Goal: Information Seeking & Learning: Learn about a topic

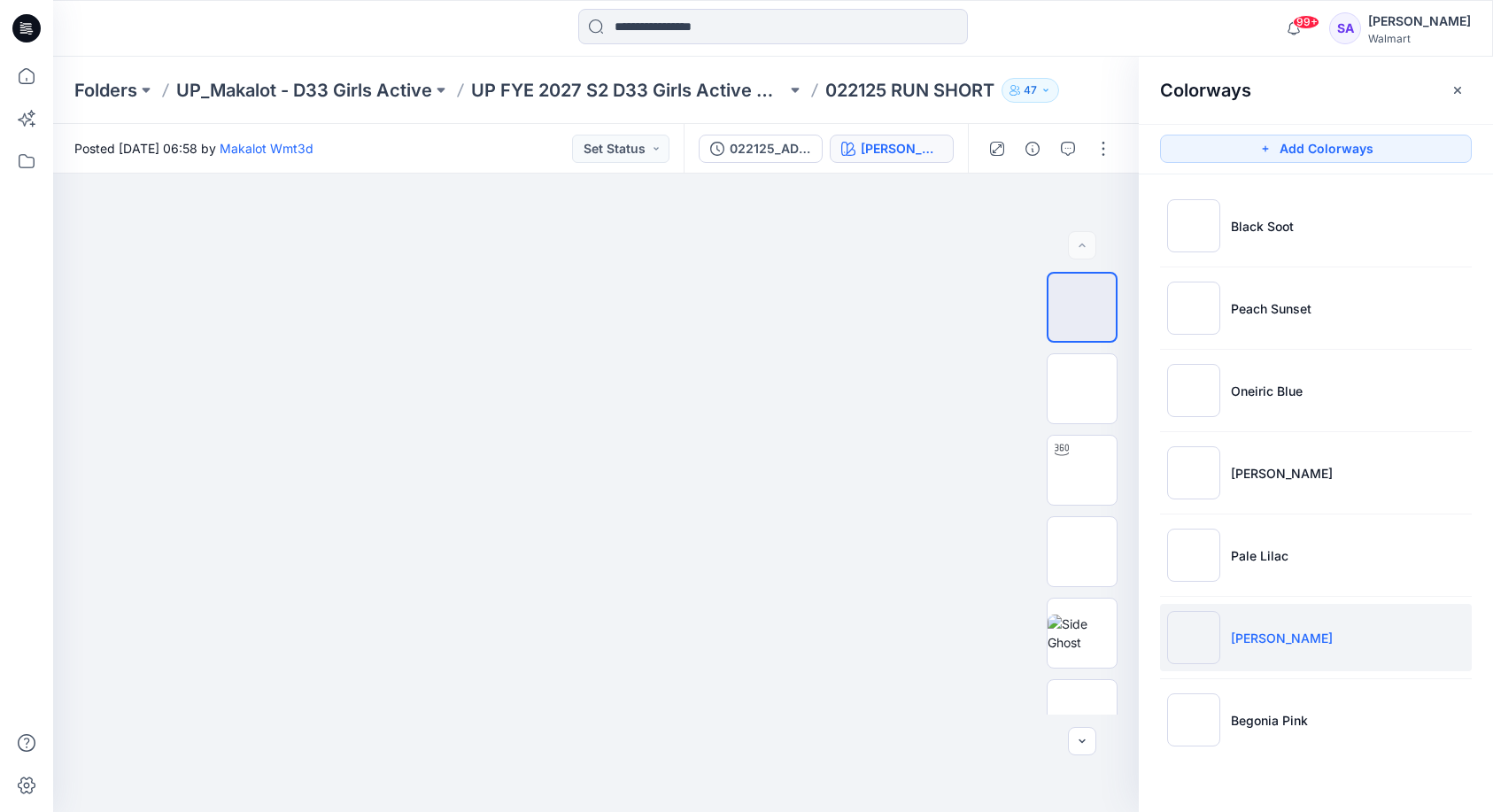
click at [1308, 272] on ul "Black Soot Peach Sunset Oneiric Blue Jade Stone Pale Lilac Ash Rose Begonia Pink" at bounding box center [1316, 472] width 354 height 597
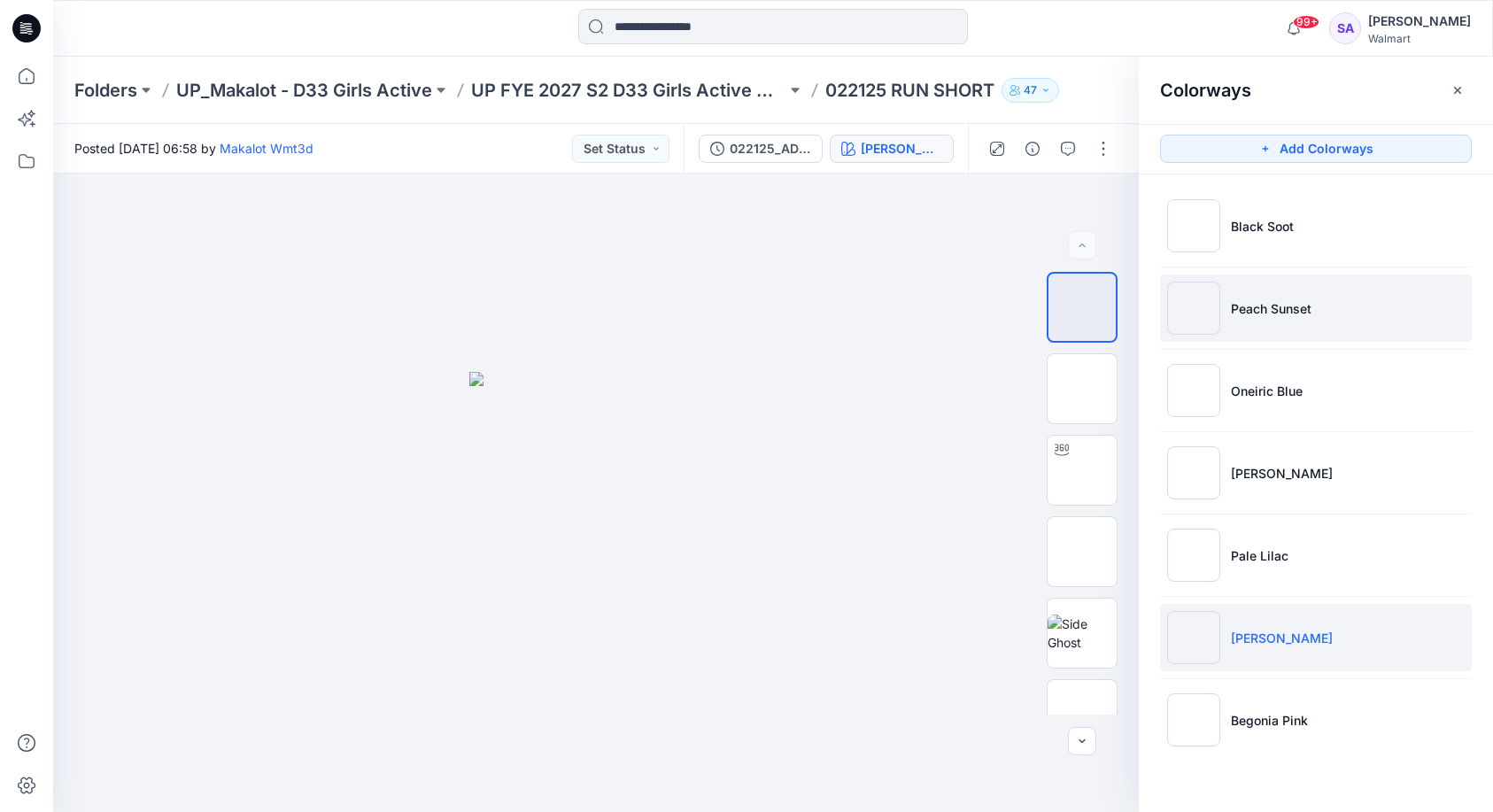
click at [1283, 309] on p "Peach Sunset" at bounding box center [1271, 308] width 80 height 19
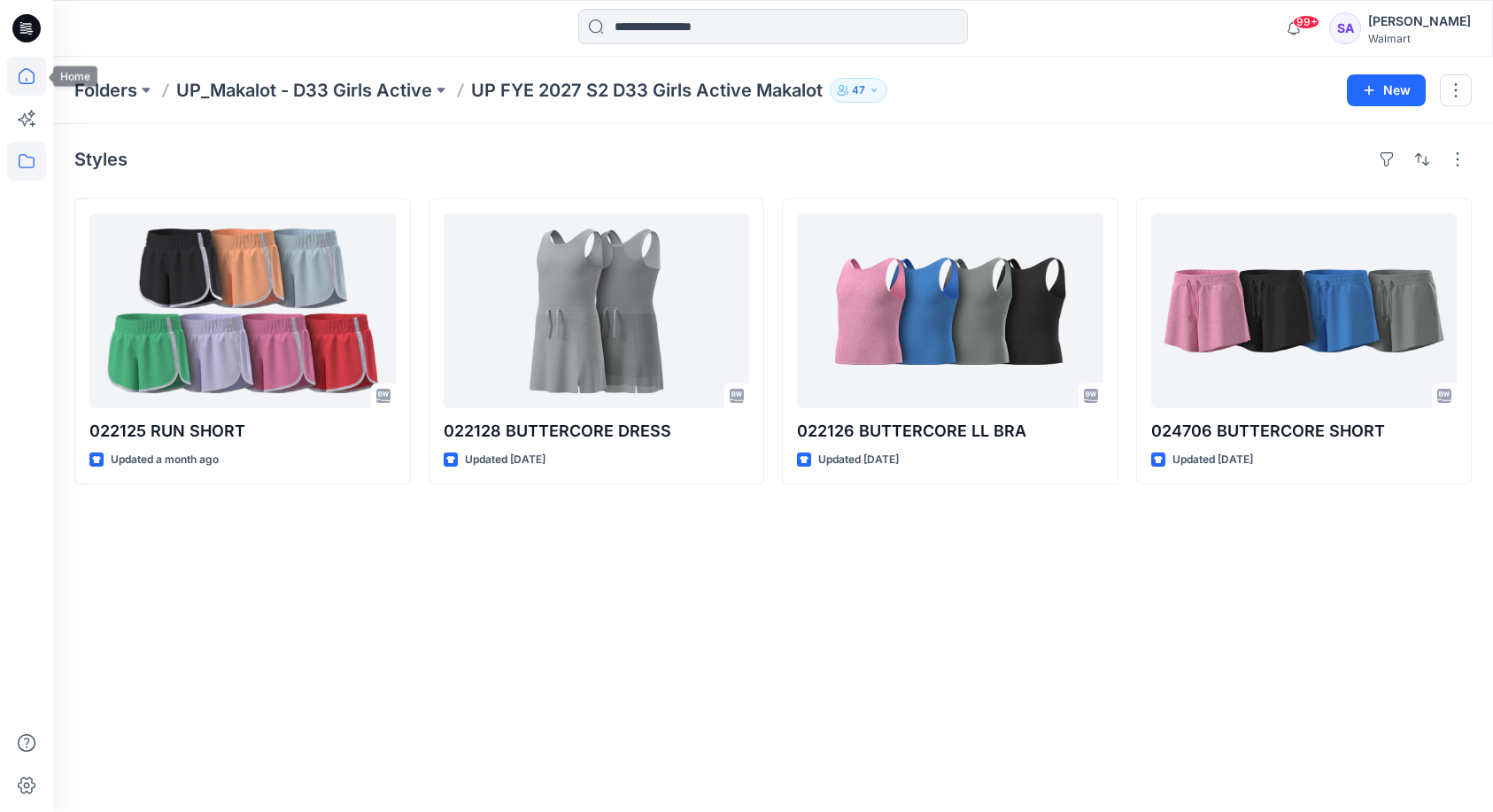
click at [33, 76] on icon at bounding box center [27, 76] width 16 height 16
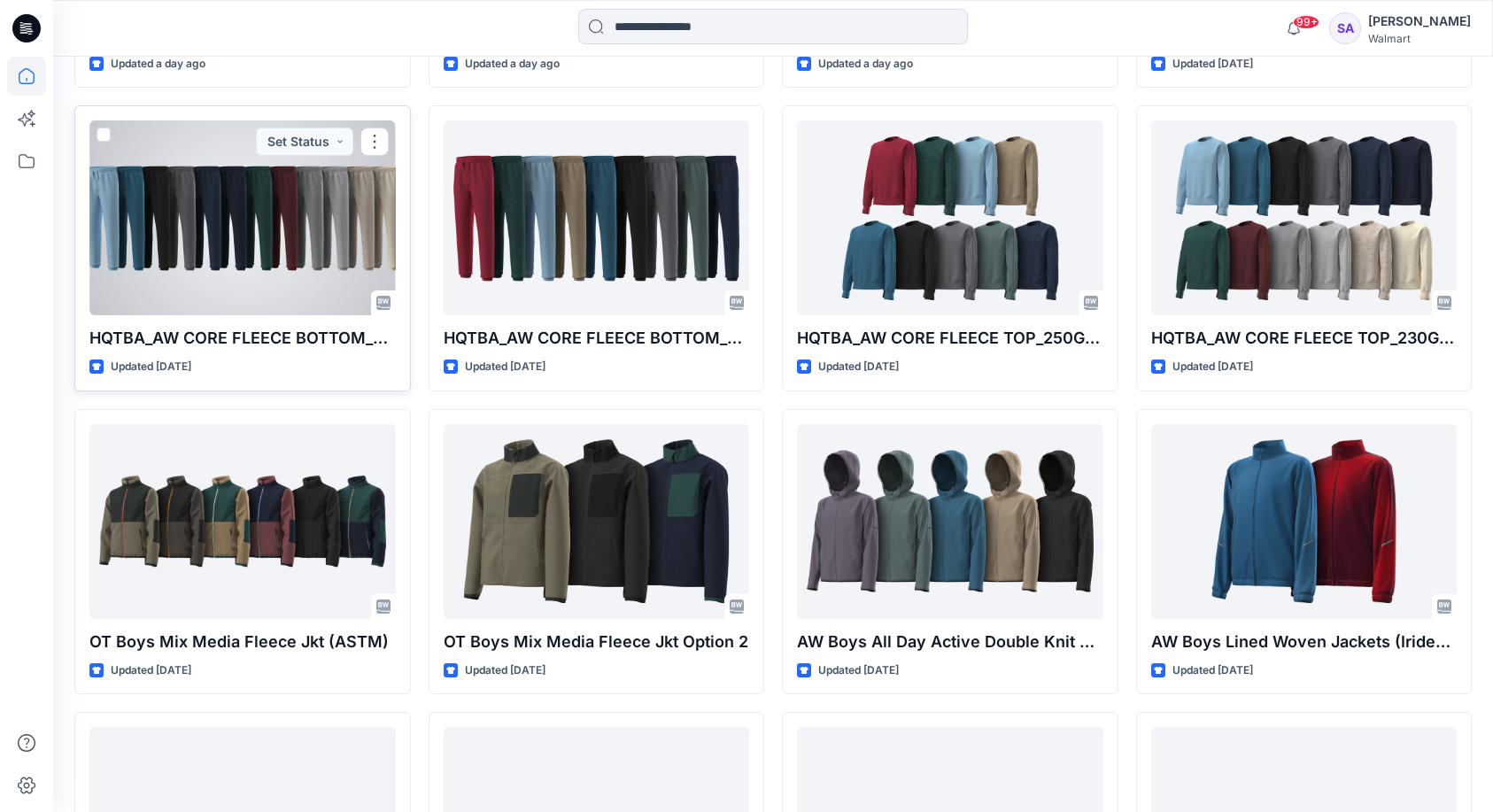
scroll to position [838, 0]
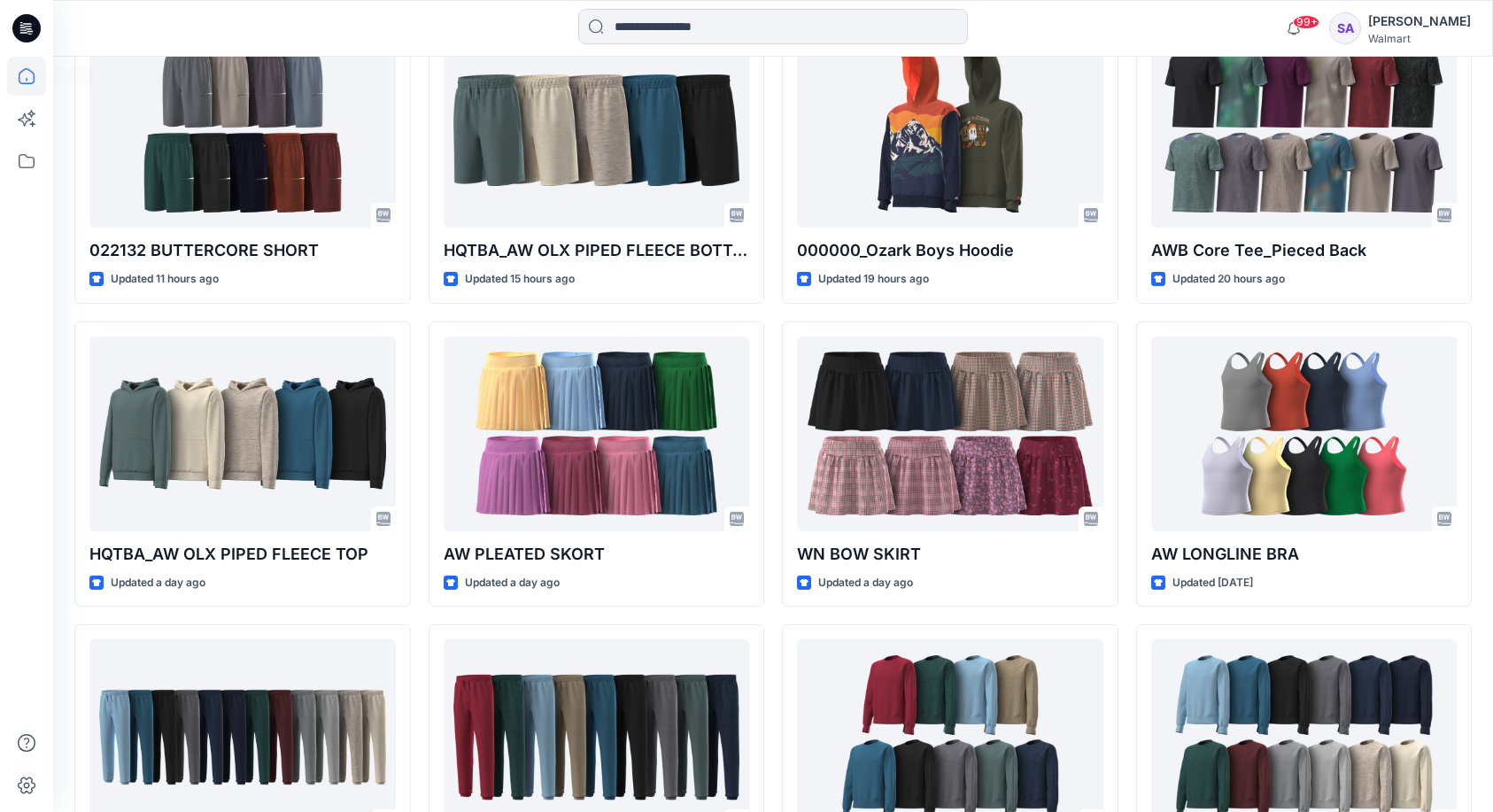
click at [16, 75] on icon at bounding box center [26, 76] width 39 height 39
click at [19, 163] on icon at bounding box center [26, 161] width 39 height 39
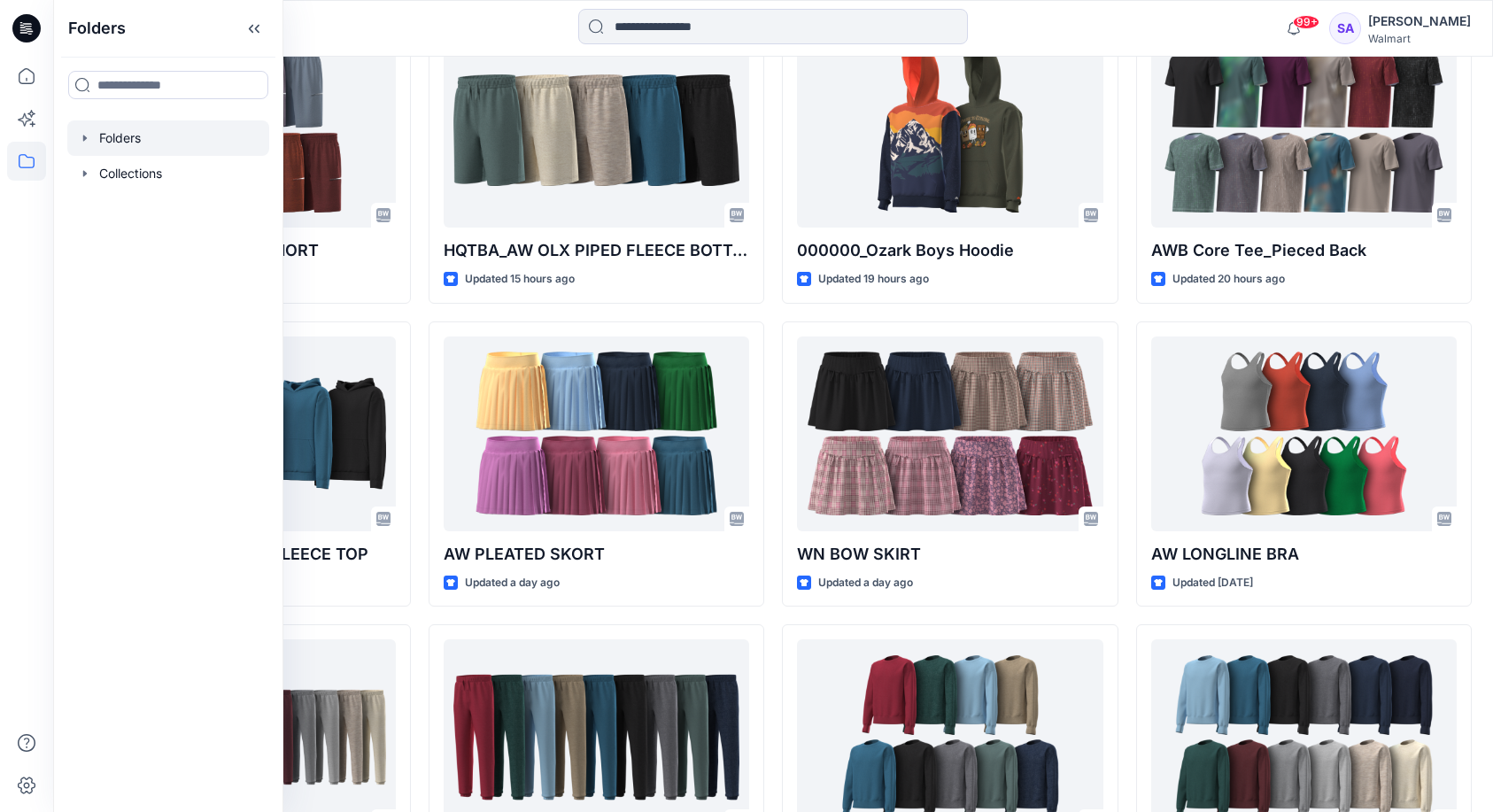
click at [111, 140] on div at bounding box center [167, 137] width 202 height 35
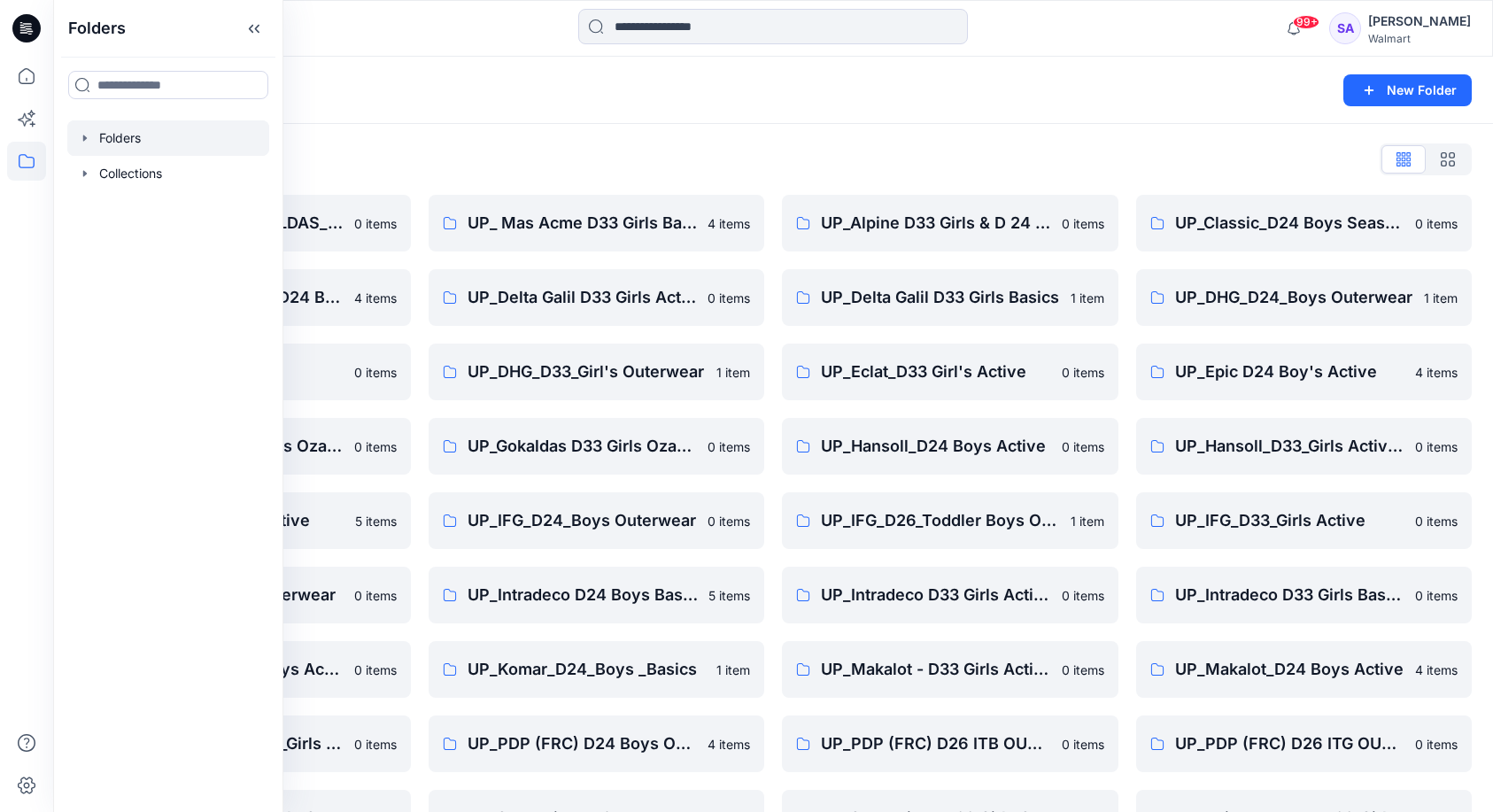
click at [422, 99] on div "Folders" at bounding box center [704, 89] width 1260 height 24
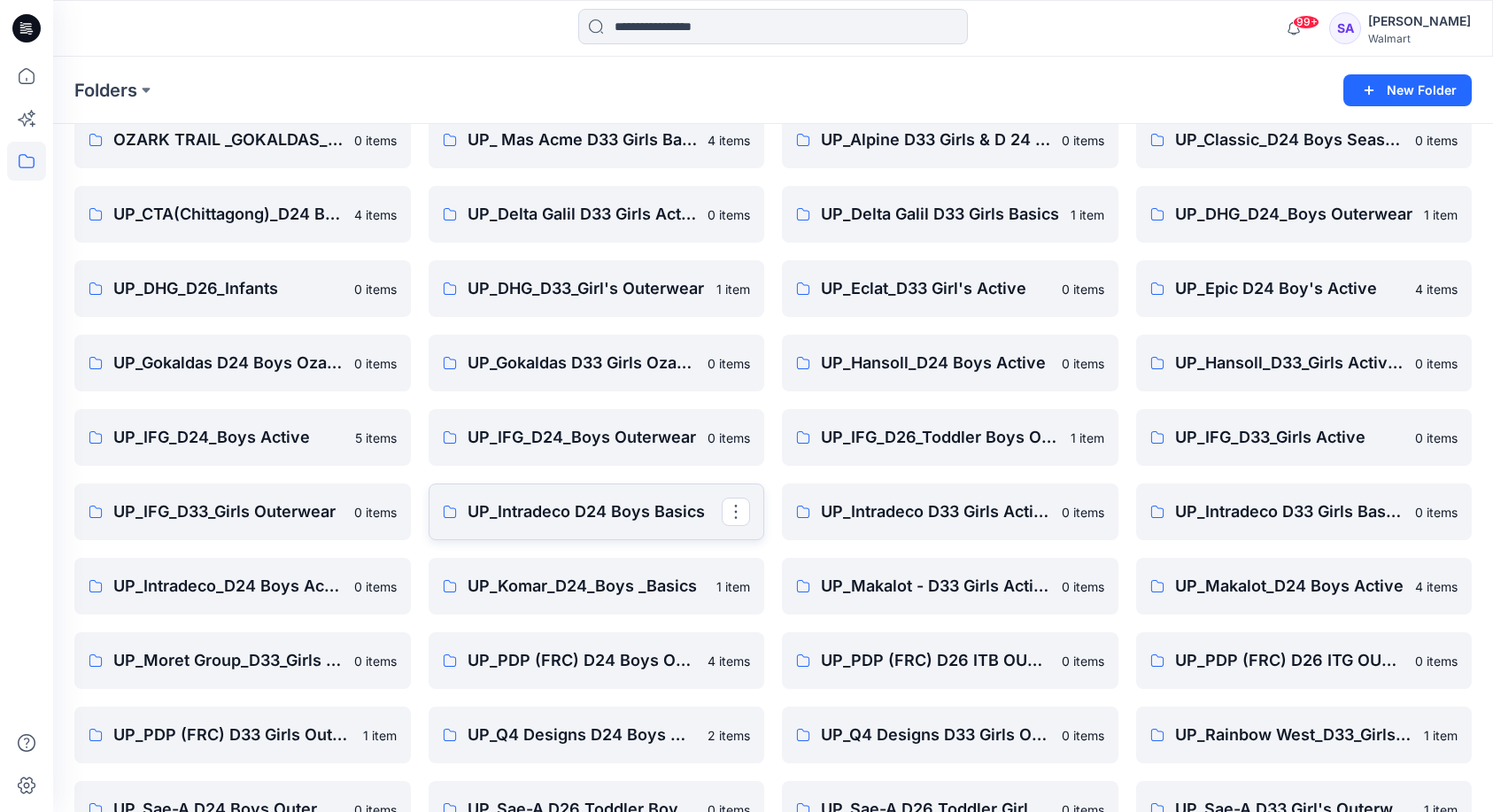
scroll to position [105, 0]
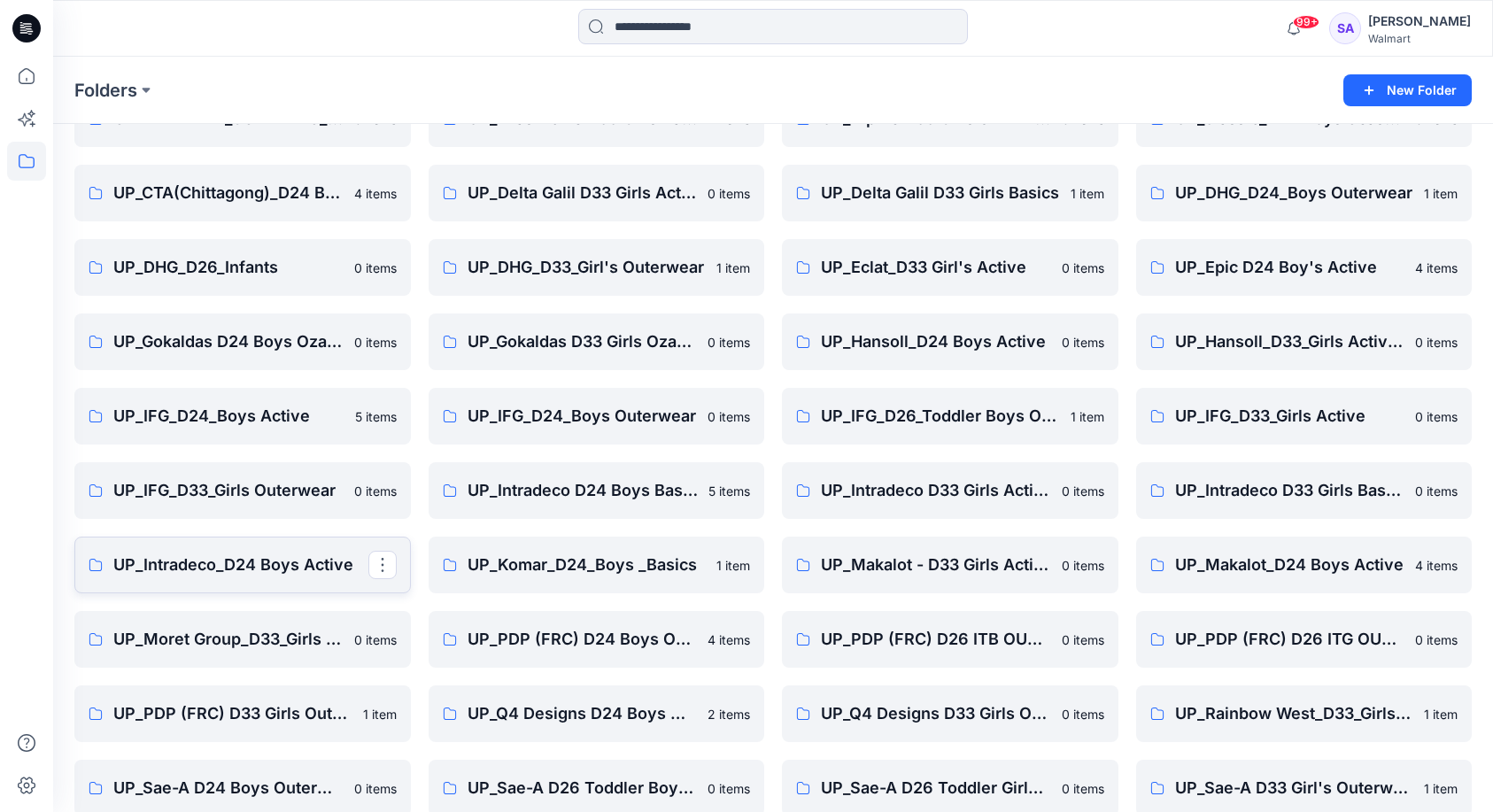
click at [227, 562] on p "UP_Intradeco_D24 Boys Active" at bounding box center [240, 565] width 255 height 24
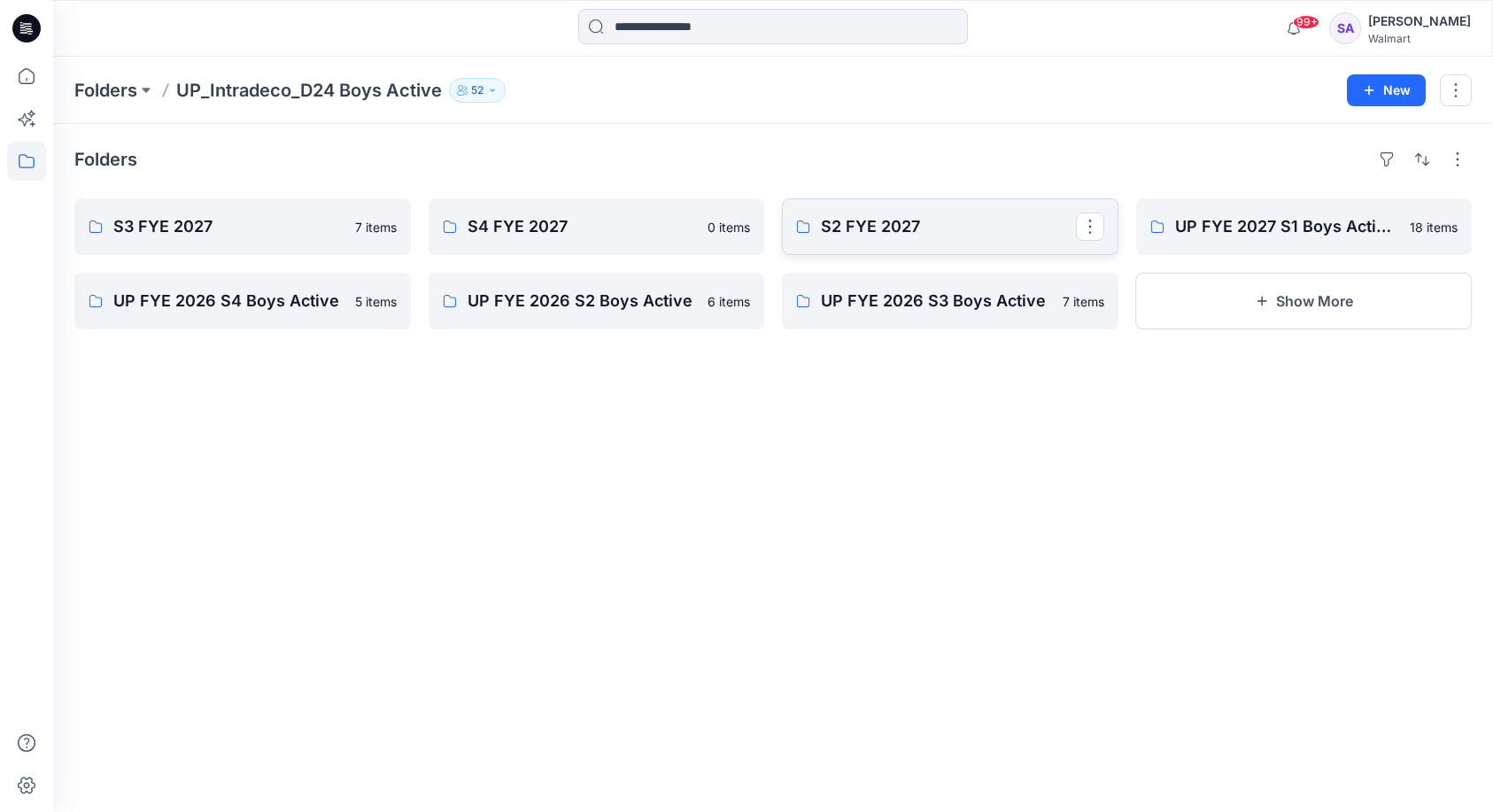
click at [941, 245] on link "S2 FYE 2027" at bounding box center [950, 227] width 336 height 57
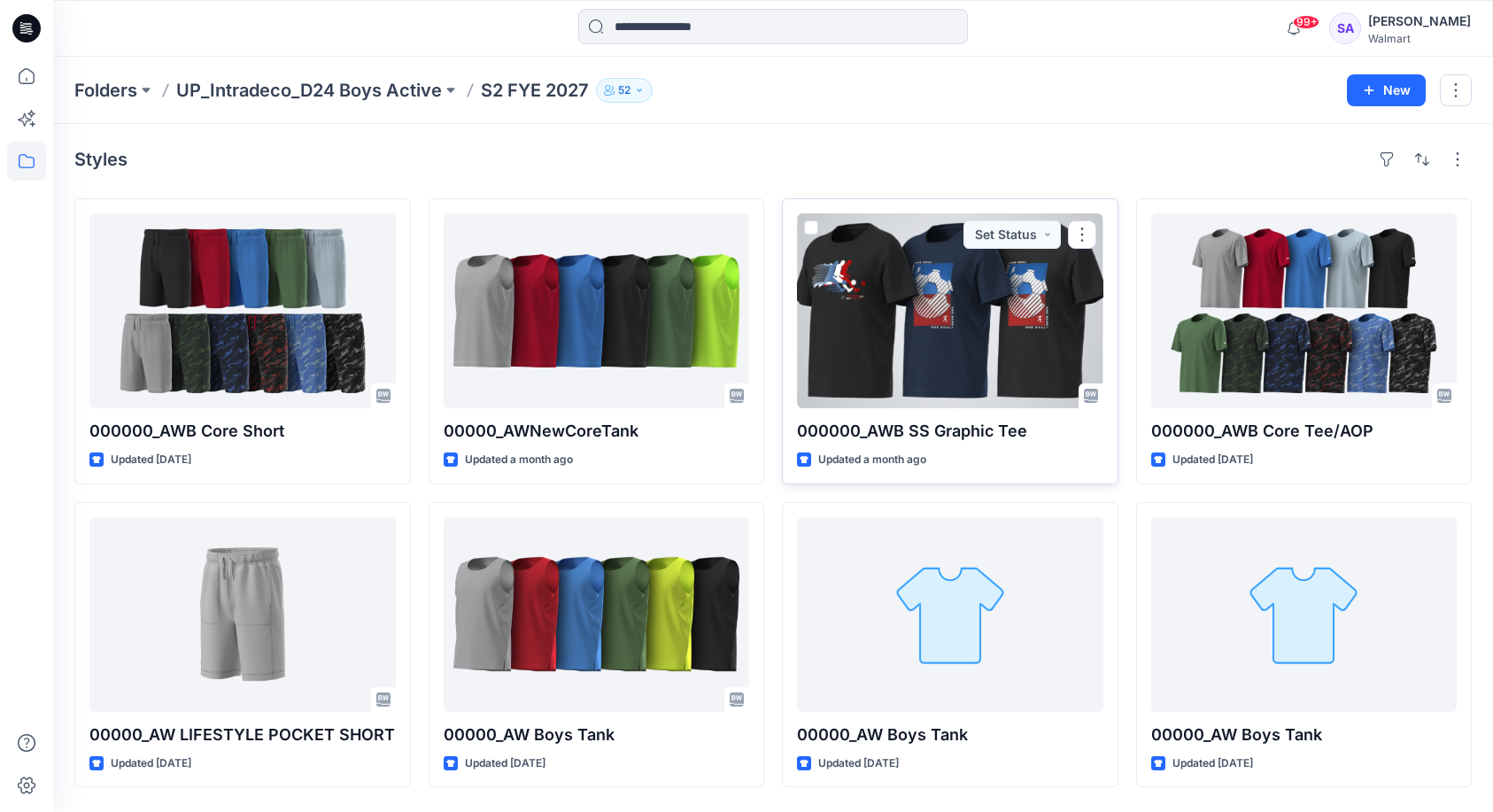
click at [925, 305] on div at bounding box center [950, 311] width 306 height 195
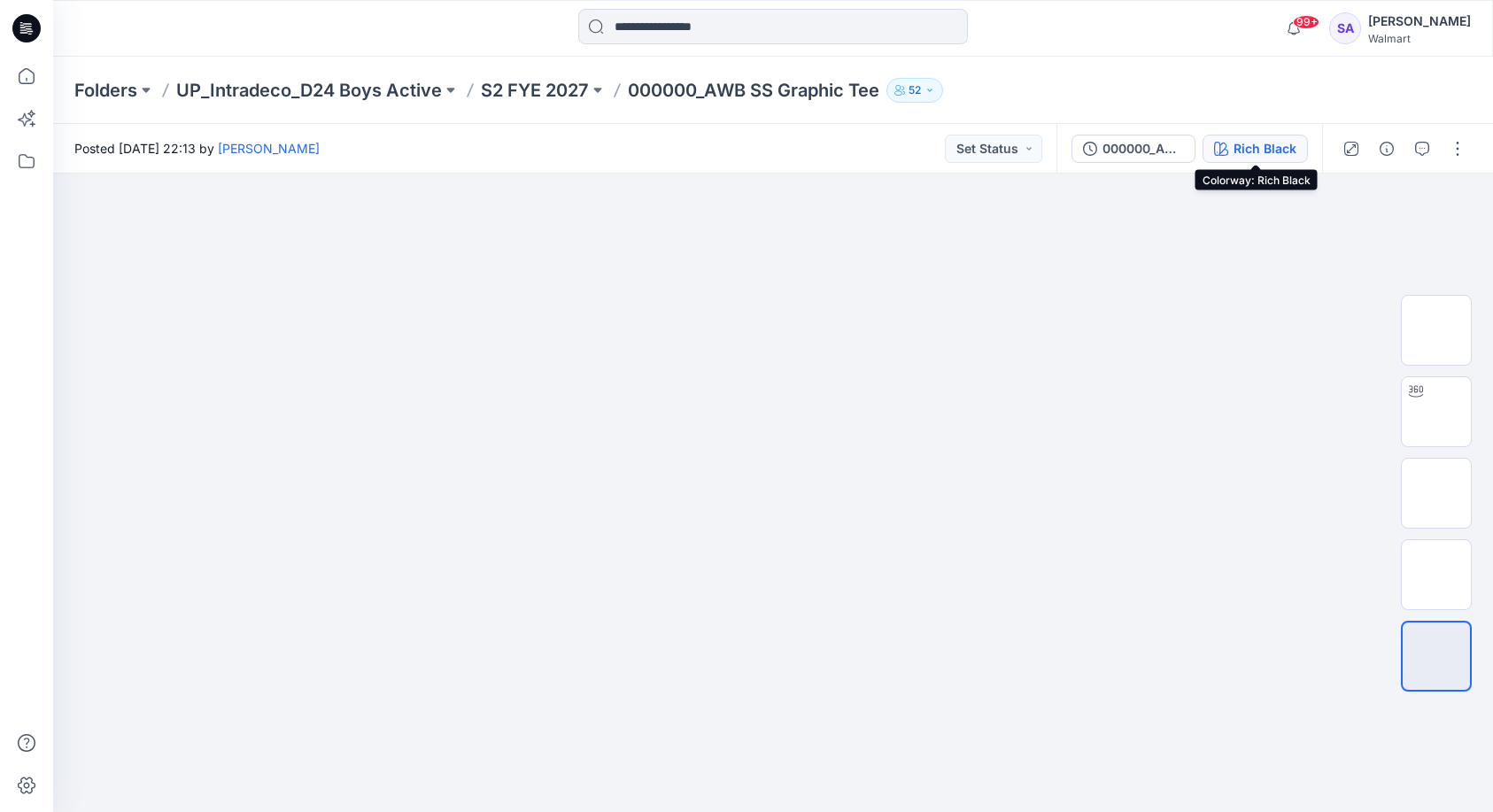
click at [1265, 145] on div "Rich Black" at bounding box center [1265, 149] width 63 height 20
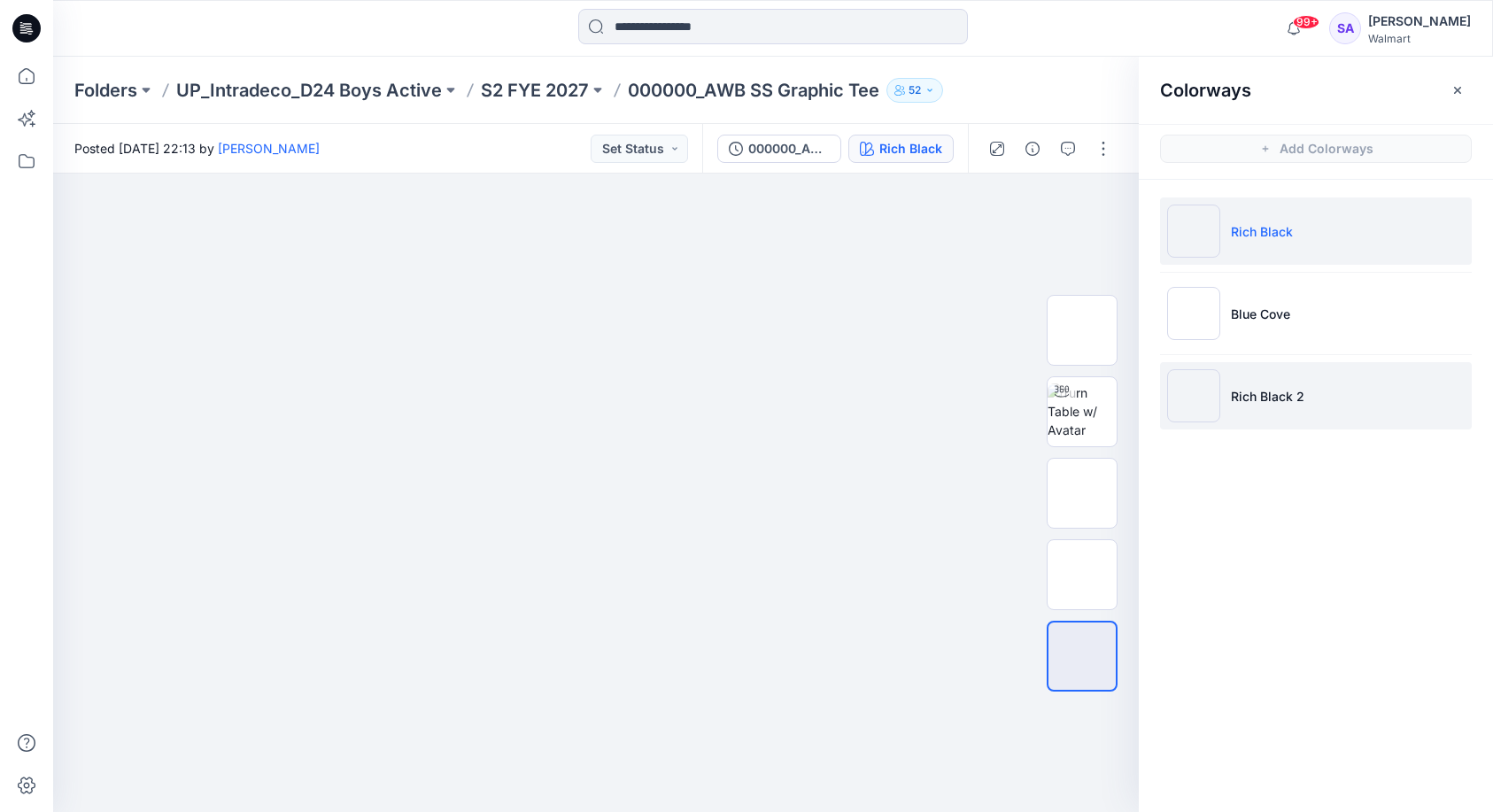
click at [1307, 387] on li "Rich Black 2" at bounding box center [1316, 396] width 312 height 67
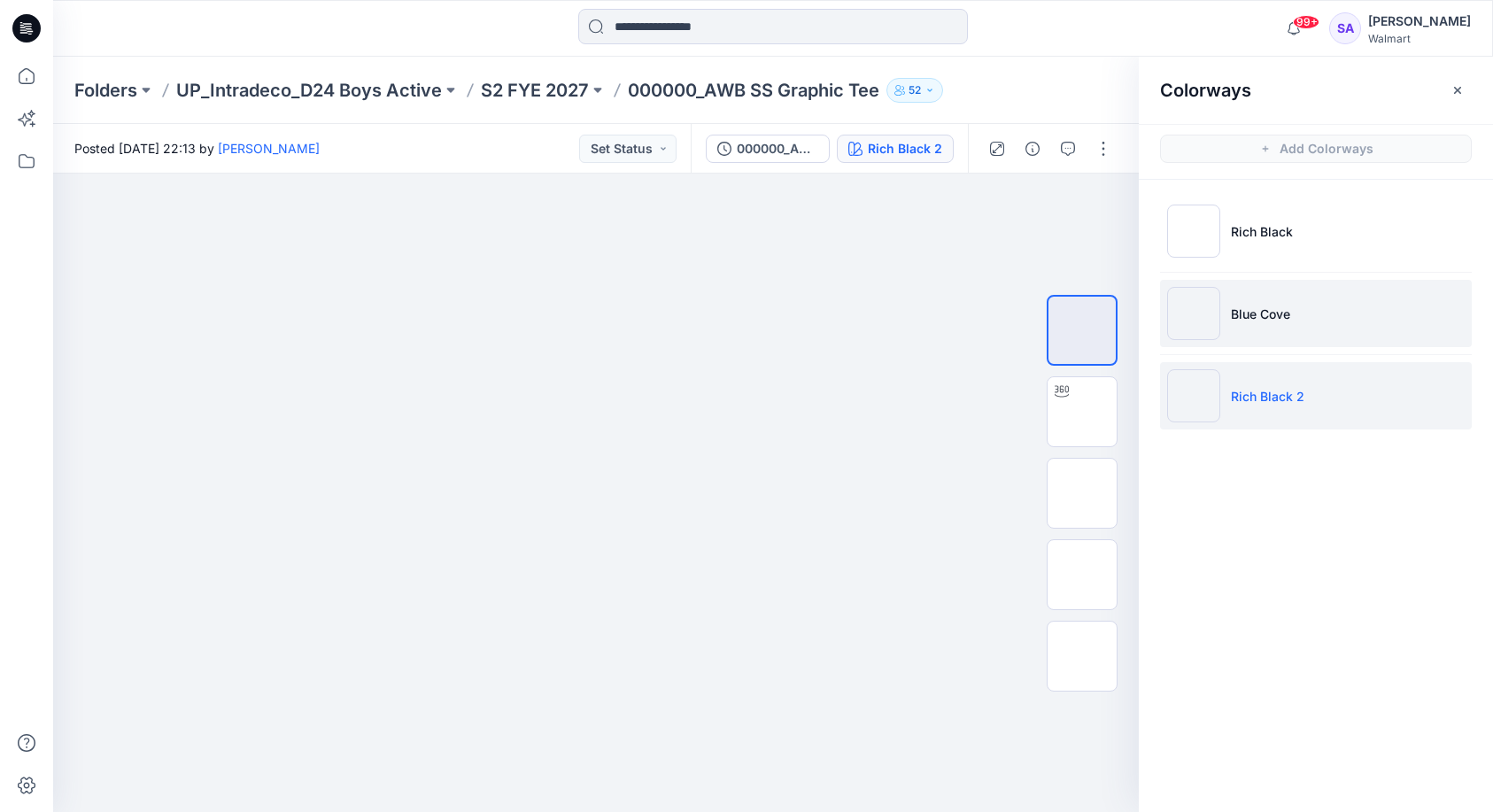
click at [1299, 319] on li "Blue Cove" at bounding box center [1316, 313] width 312 height 67
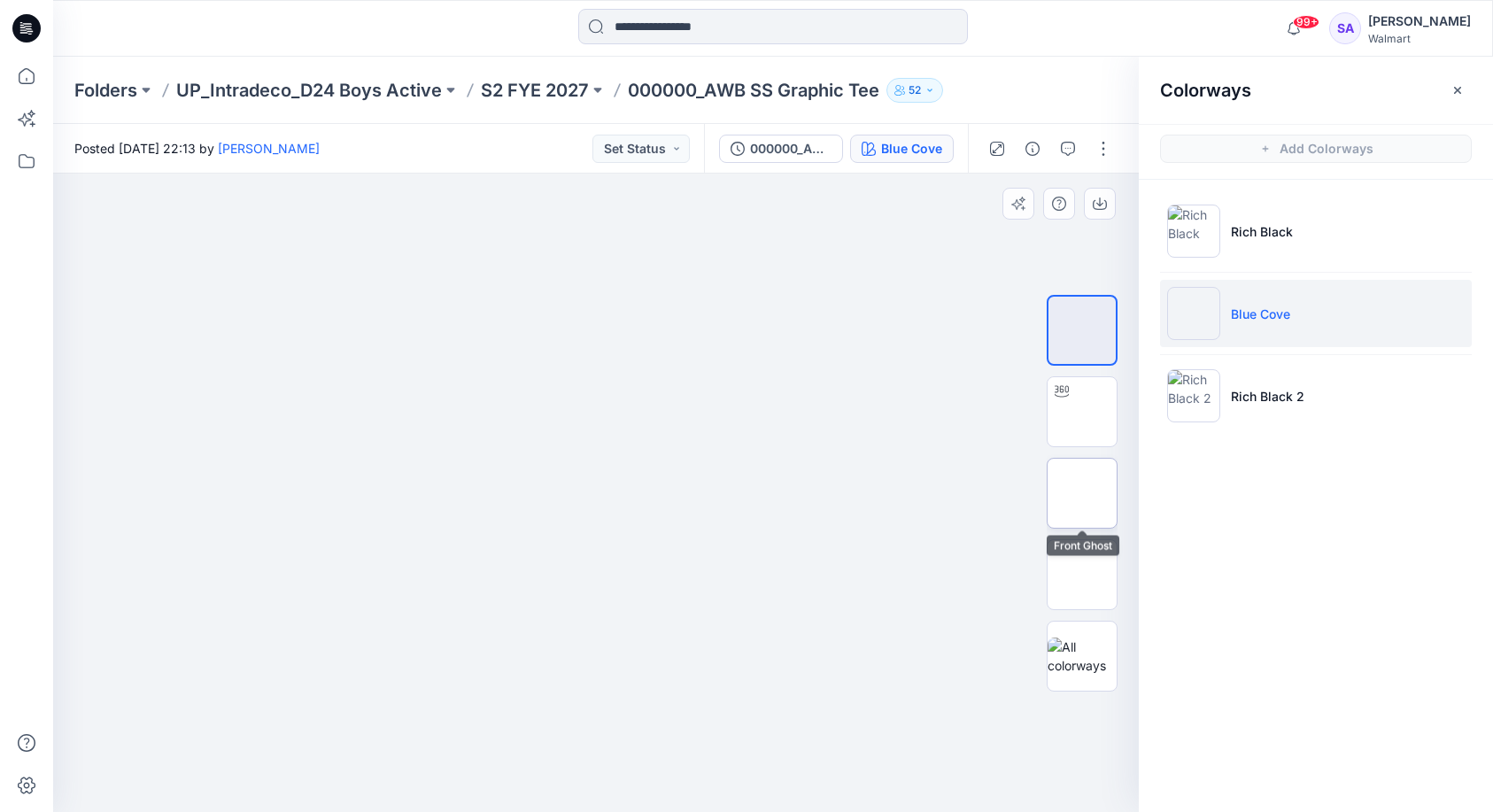
click at [1083, 493] on img at bounding box center [1083, 493] width 0 height 0
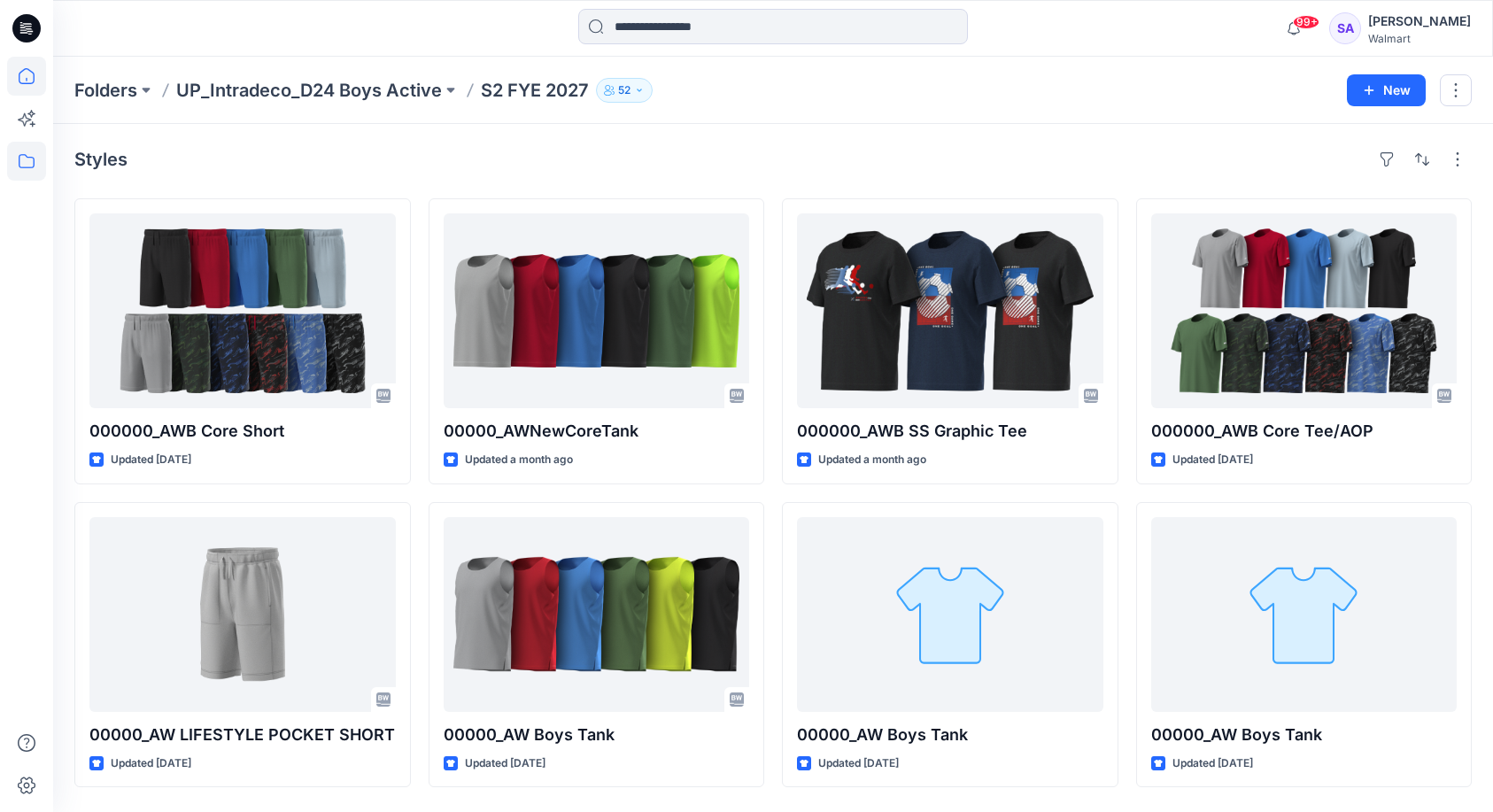
click at [25, 72] on icon at bounding box center [26, 76] width 39 height 39
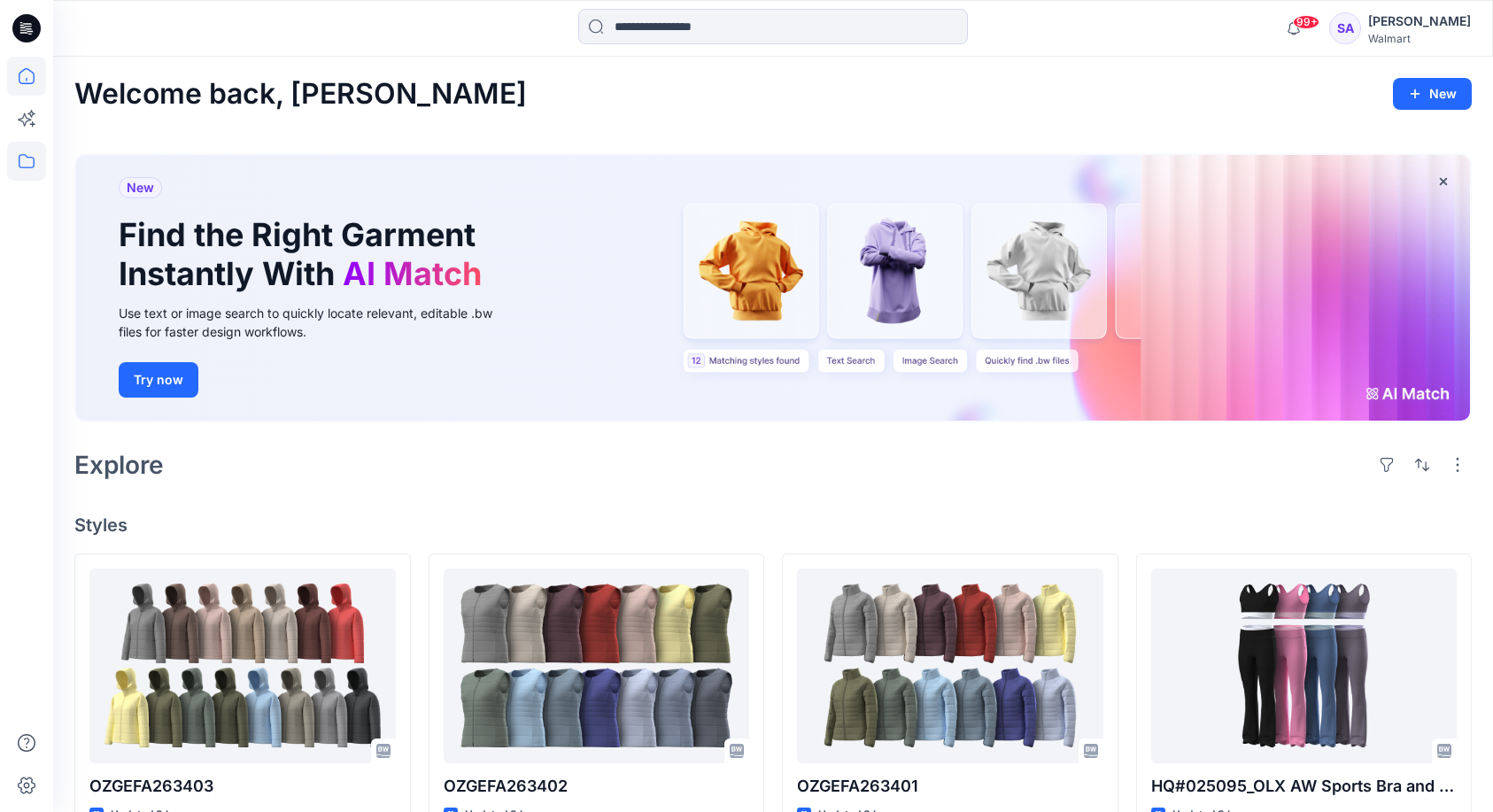
click at [23, 159] on icon at bounding box center [26, 161] width 39 height 39
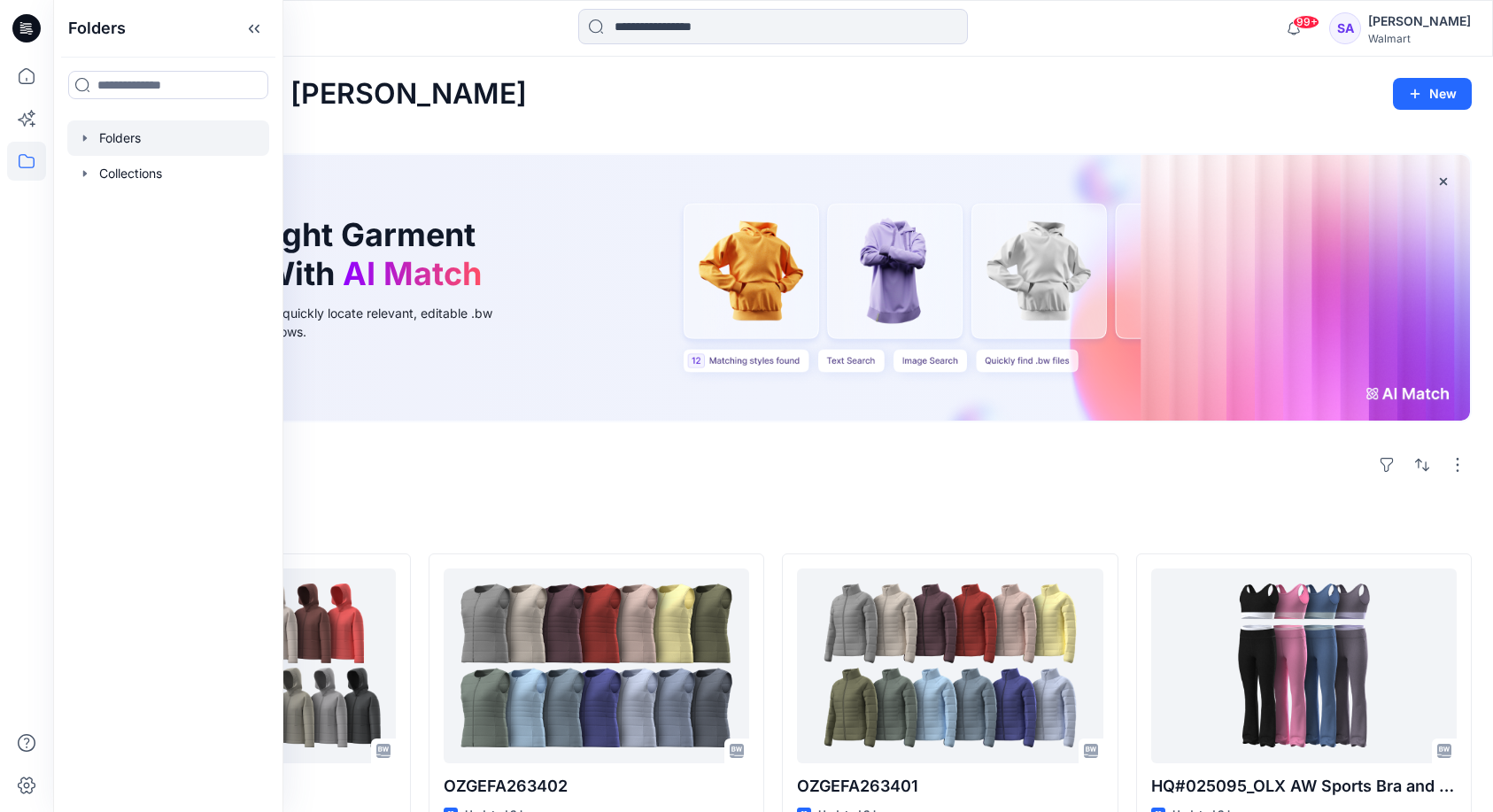
click at [155, 137] on div at bounding box center [167, 137] width 202 height 35
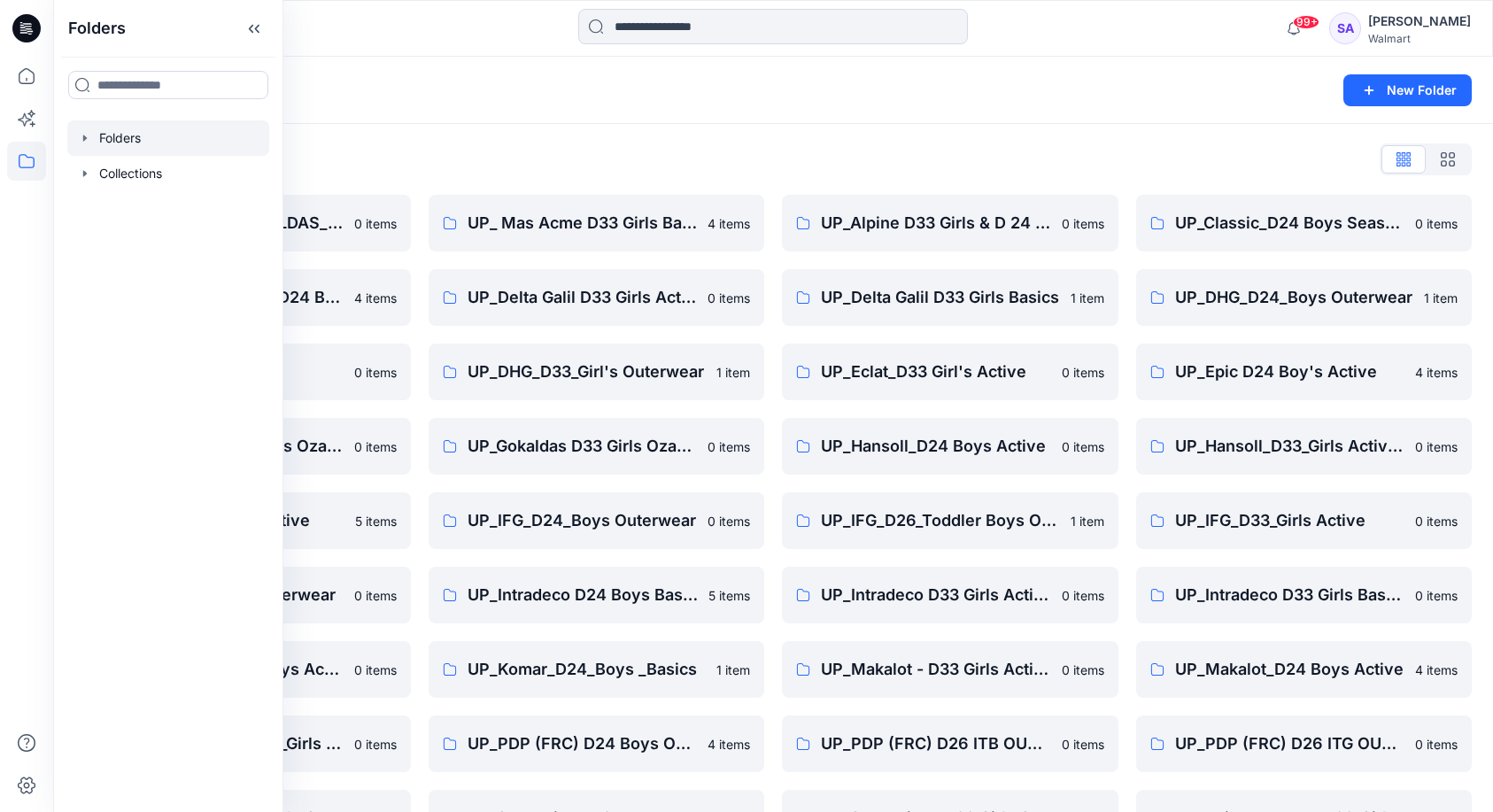
click at [509, 156] on div "Folders List" at bounding box center [773, 159] width 1398 height 28
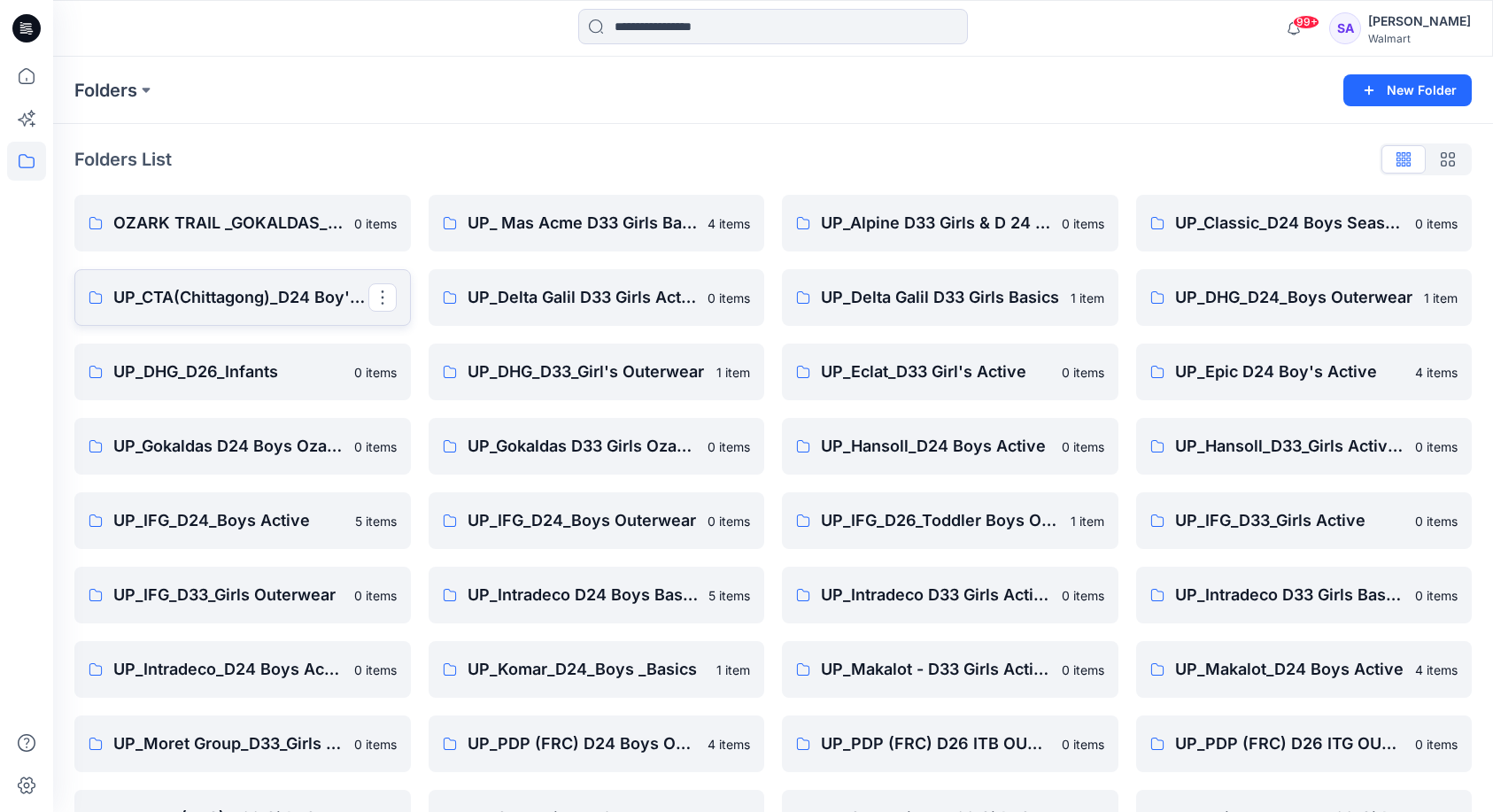
click at [273, 303] on p "UP_CTA(Chittagong)_D24 Boy's Active" at bounding box center [240, 297] width 255 height 24
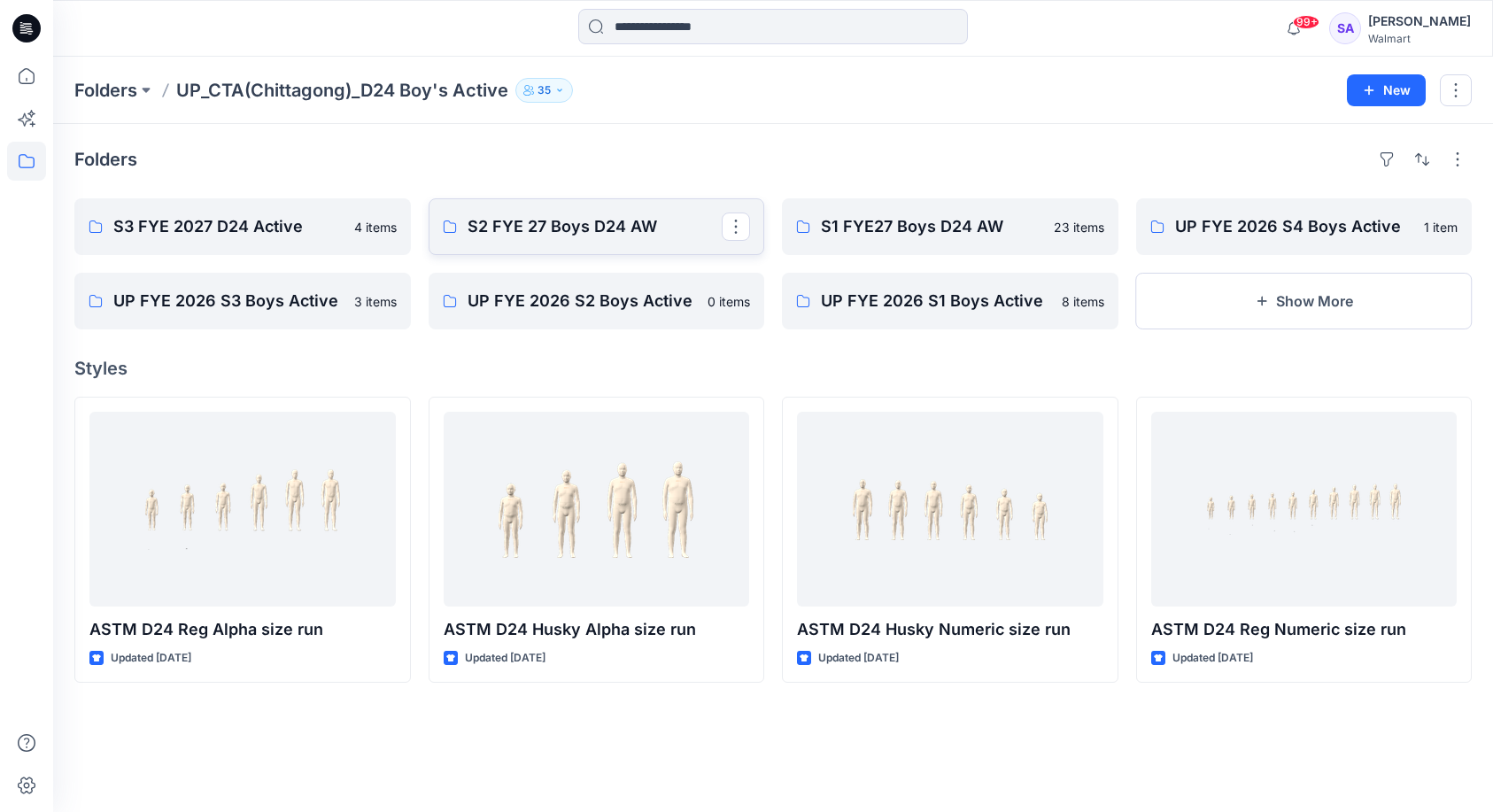
click at [620, 237] on p "S2 FYE 27 Boys D24 AW" at bounding box center [595, 226] width 255 height 24
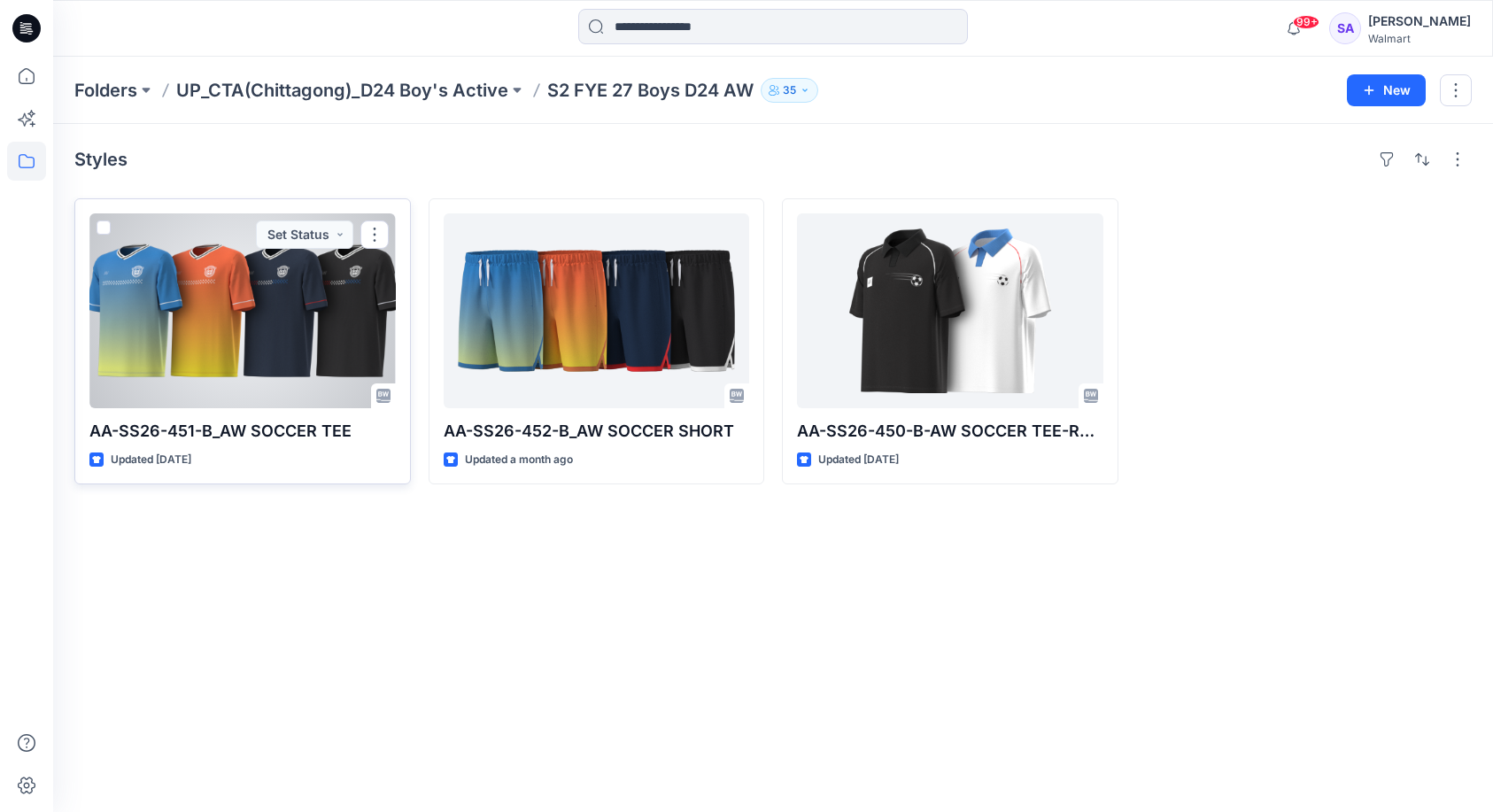
click at [321, 340] on div at bounding box center [242, 311] width 306 height 195
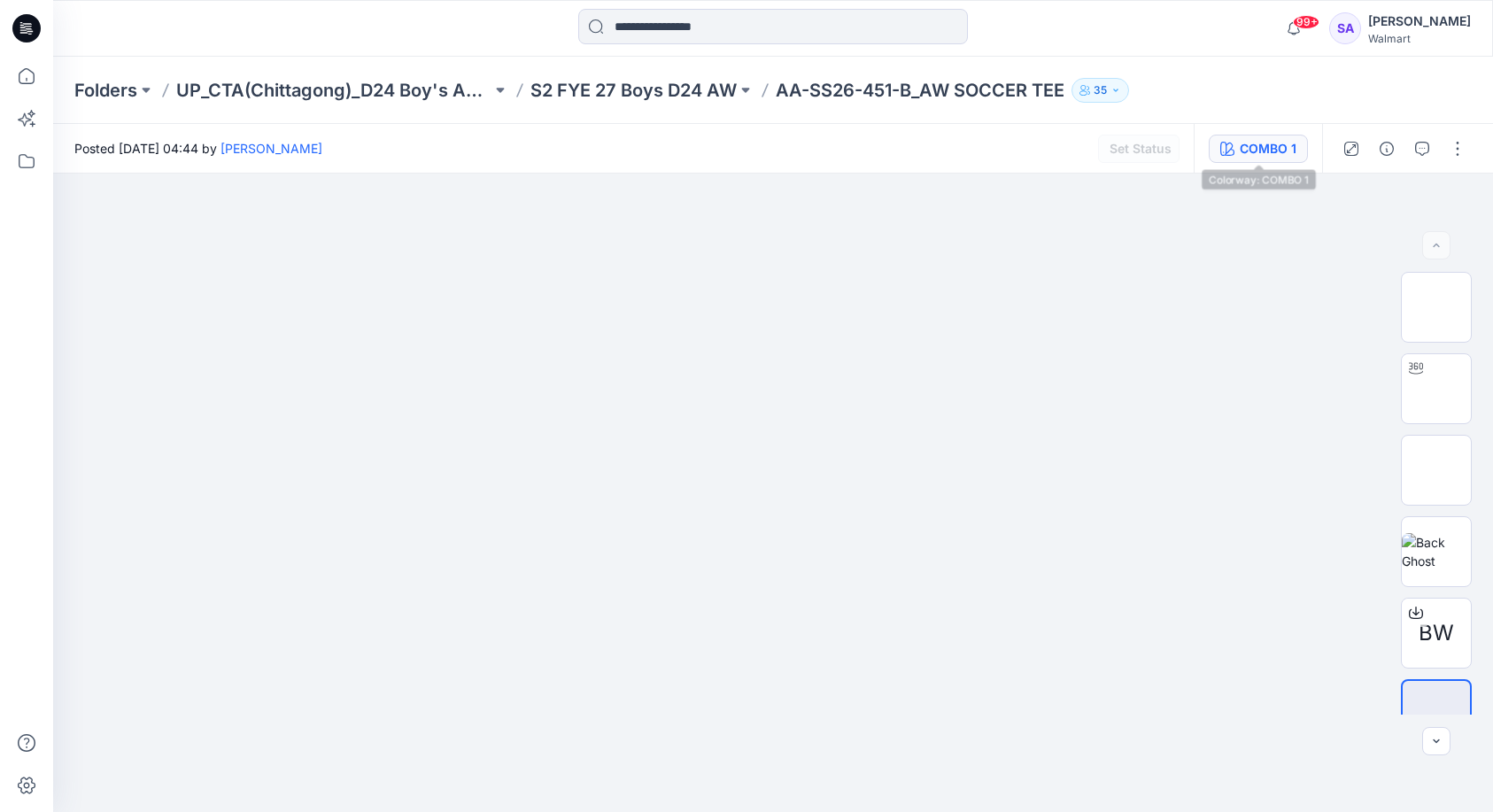
click at [1276, 146] on div "COMBO 1" at bounding box center [1268, 149] width 57 height 20
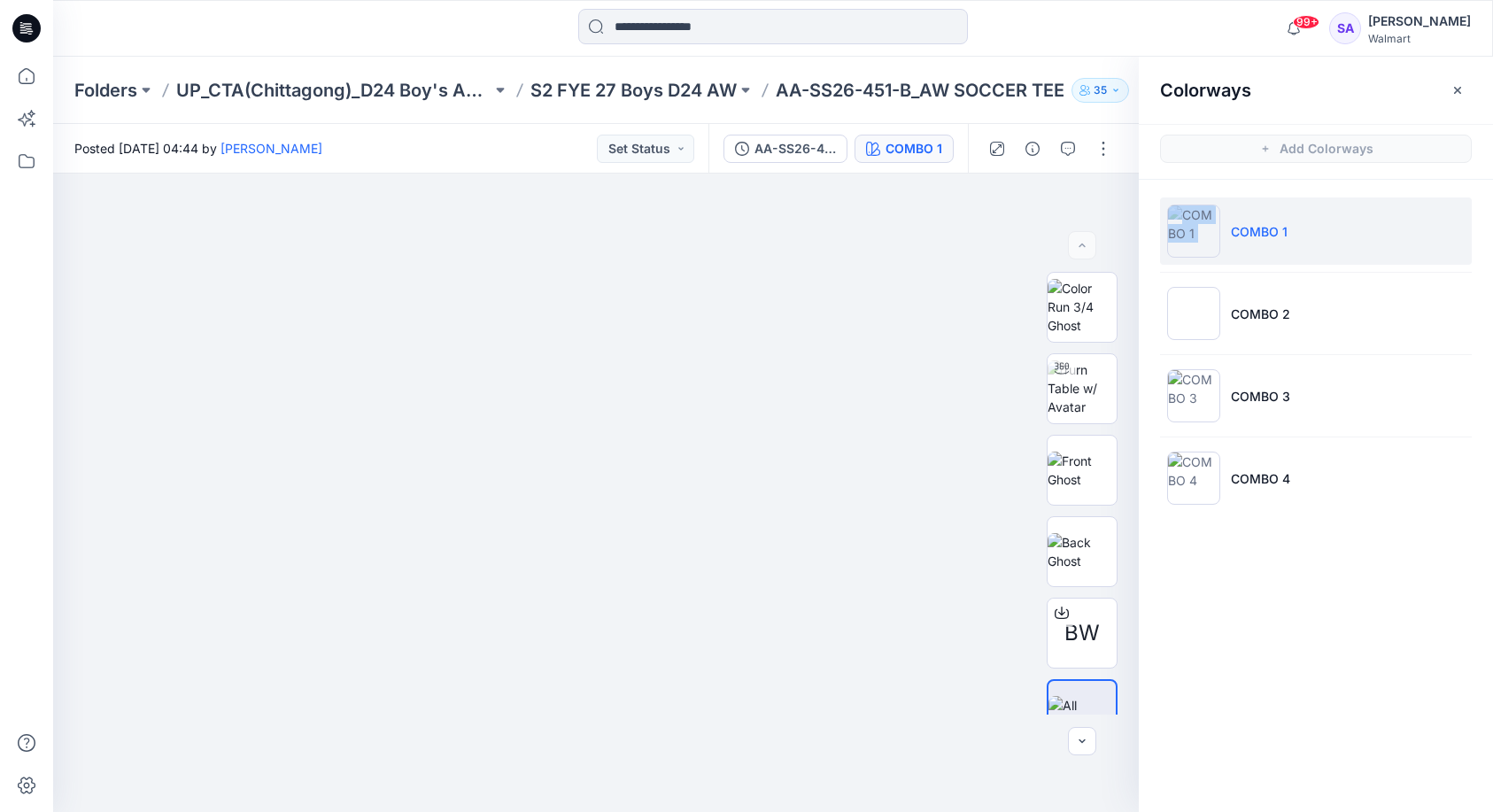
click at [1226, 229] on li "COMBO 1" at bounding box center [1316, 231] width 312 height 67
click at [1102, 452] on img at bounding box center [1082, 470] width 69 height 37
click at [1067, 292] on img at bounding box center [1082, 307] width 69 height 56
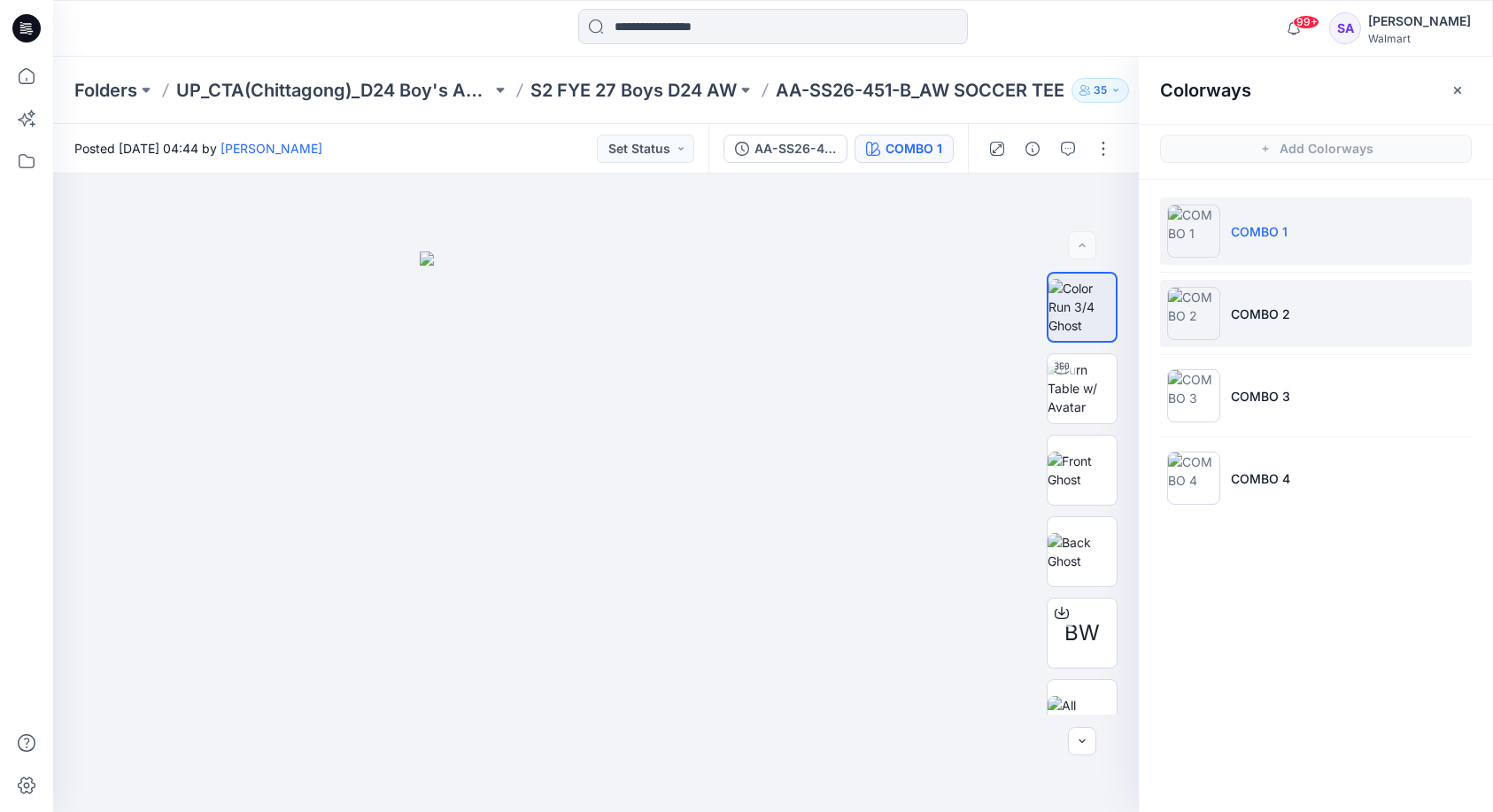
click at [1269, 291] on li "COMBO 2" at bounding box center [1316, 313] width 312 height 67
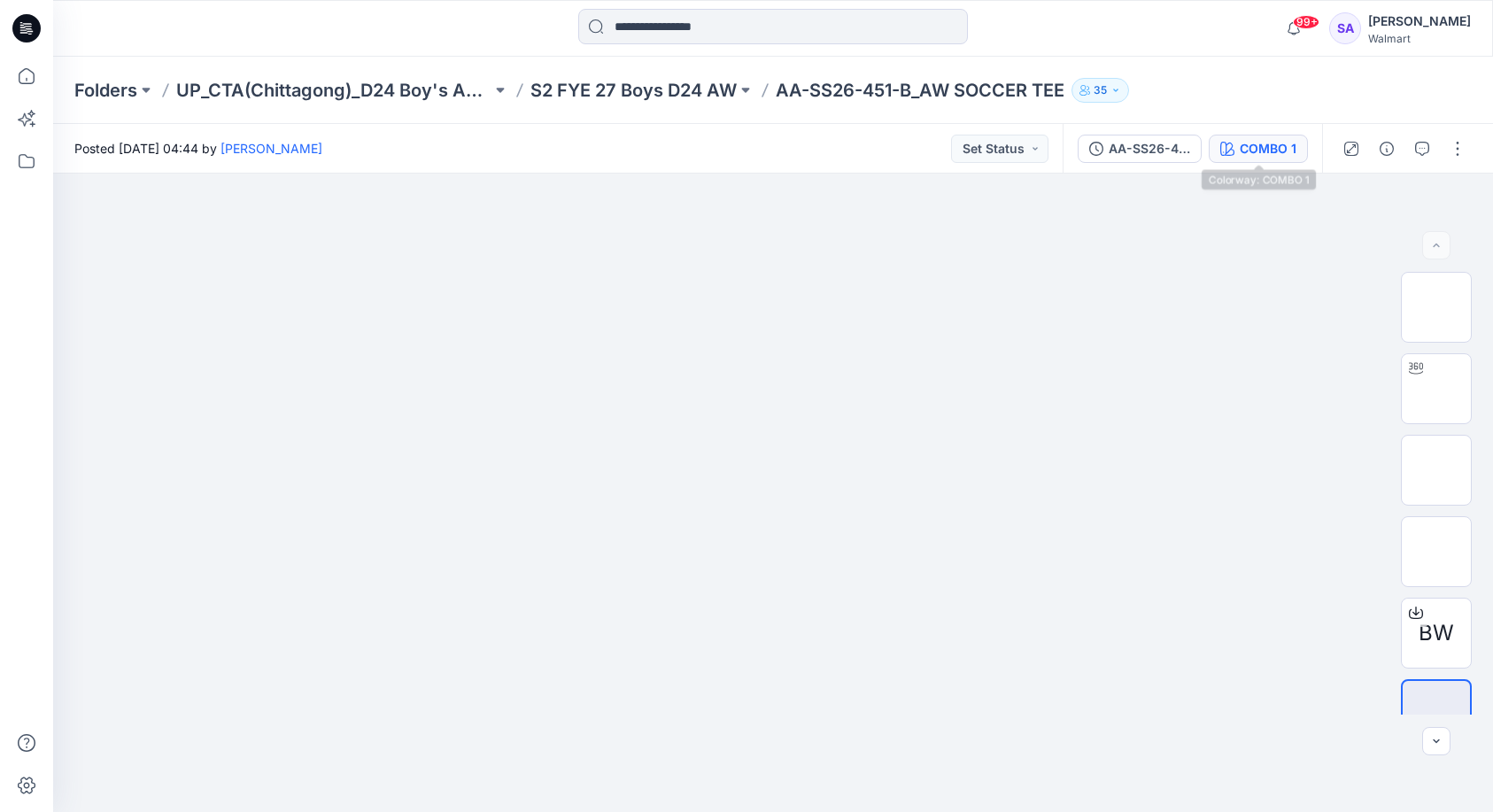
click at [1262, 139] on div "COMBO 1" at bounding box center [1268, 149] width 57 height 20
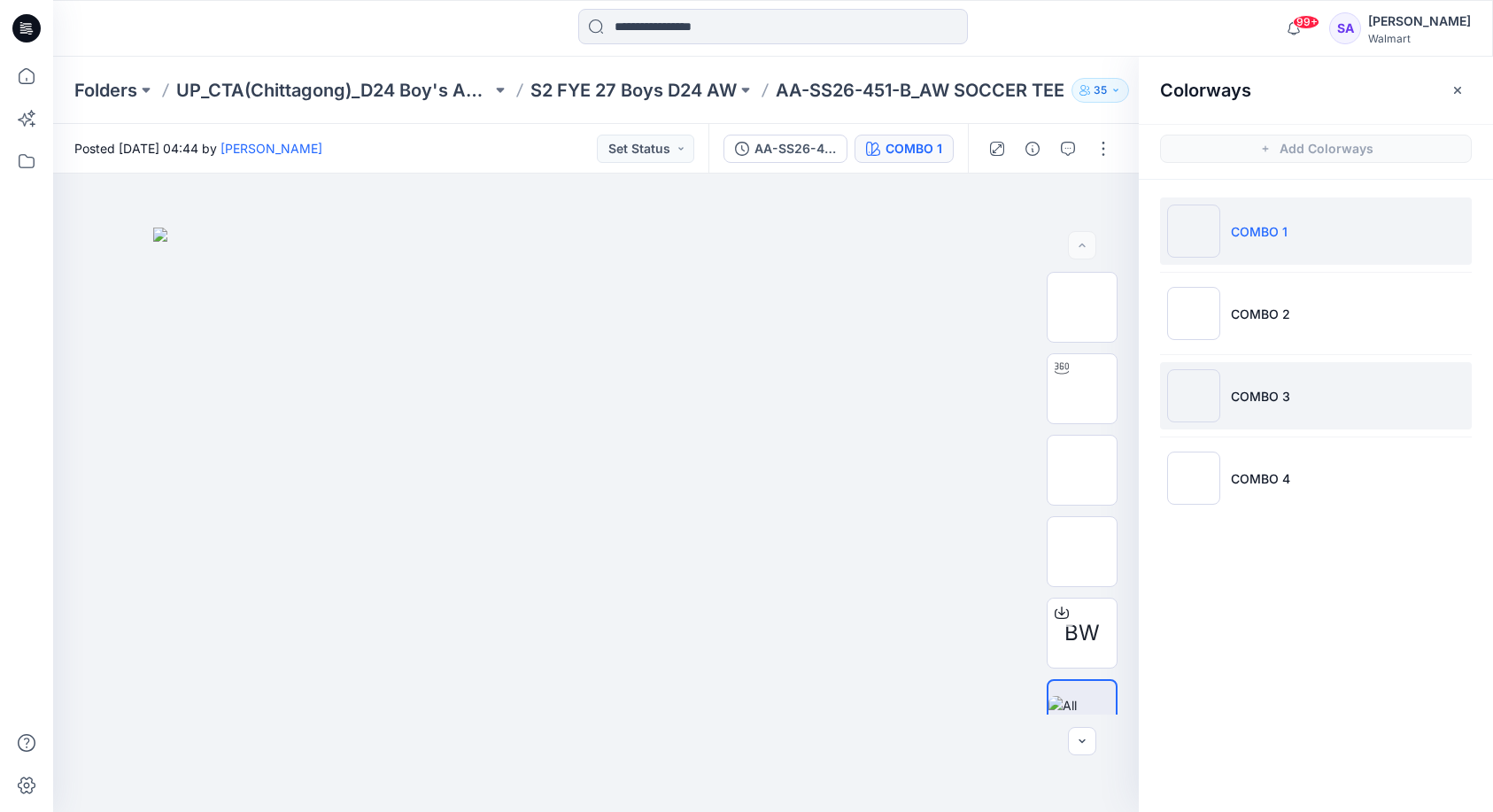
click at [1259, 397] on p "COMBO 3" at bounding box center [1261, 396] width 60 height 19
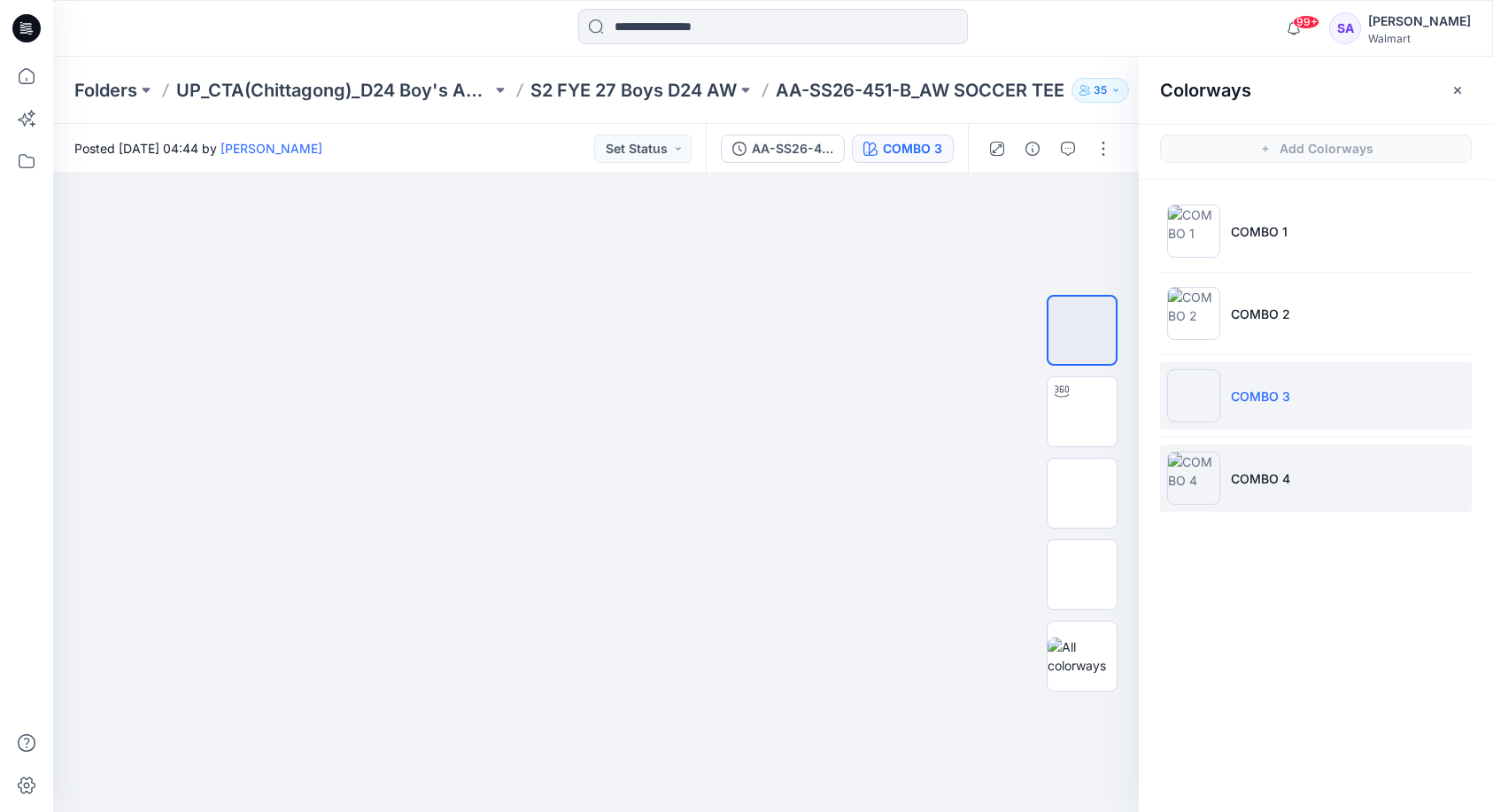
click at [1301, 481] on li "COMBO 4" at bounding box center [1316, 478] width 312 height 67
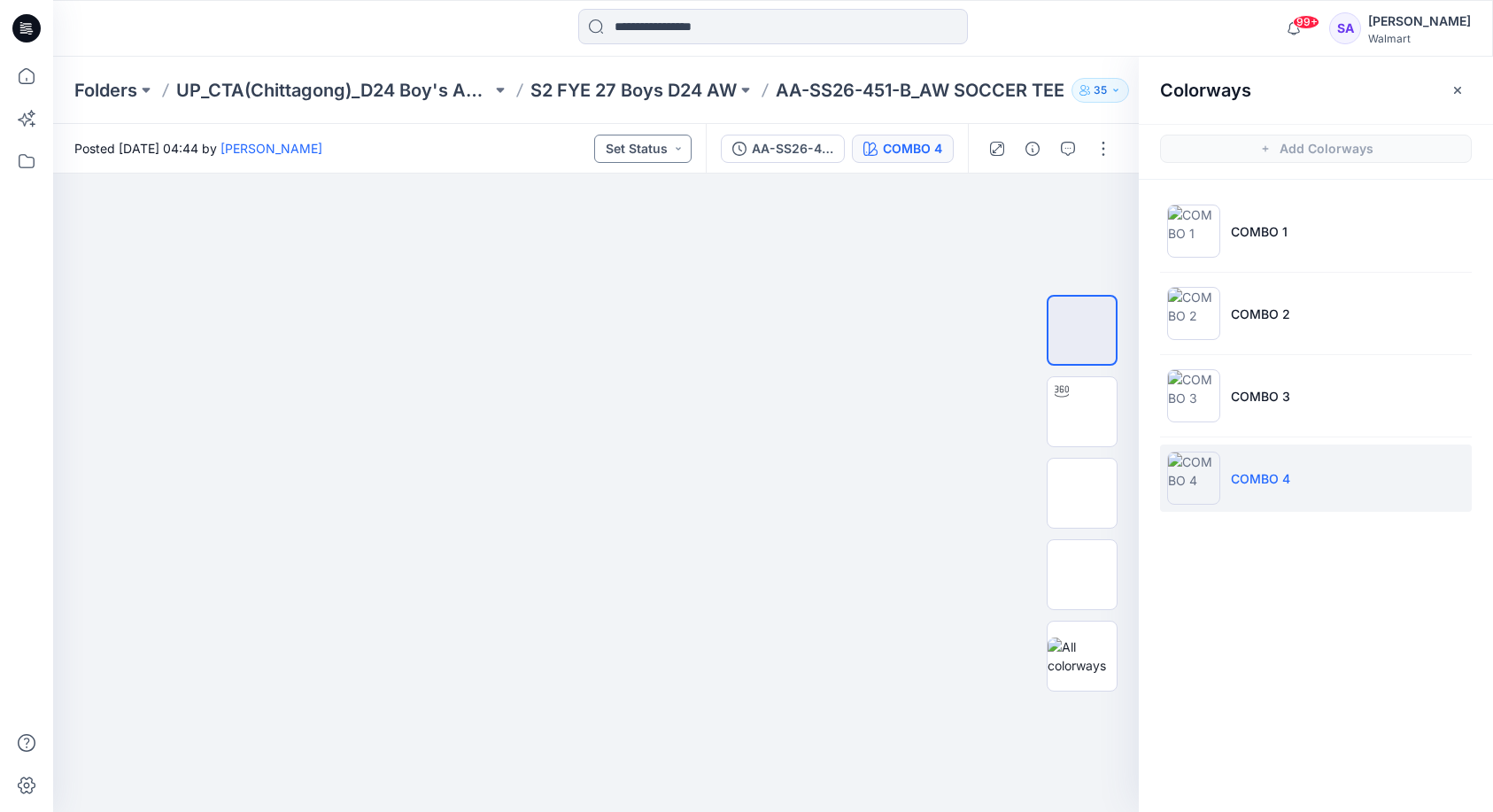
click at [634, 146] on button "Set Status" at bounding box center [643, 148] width 98 height 28
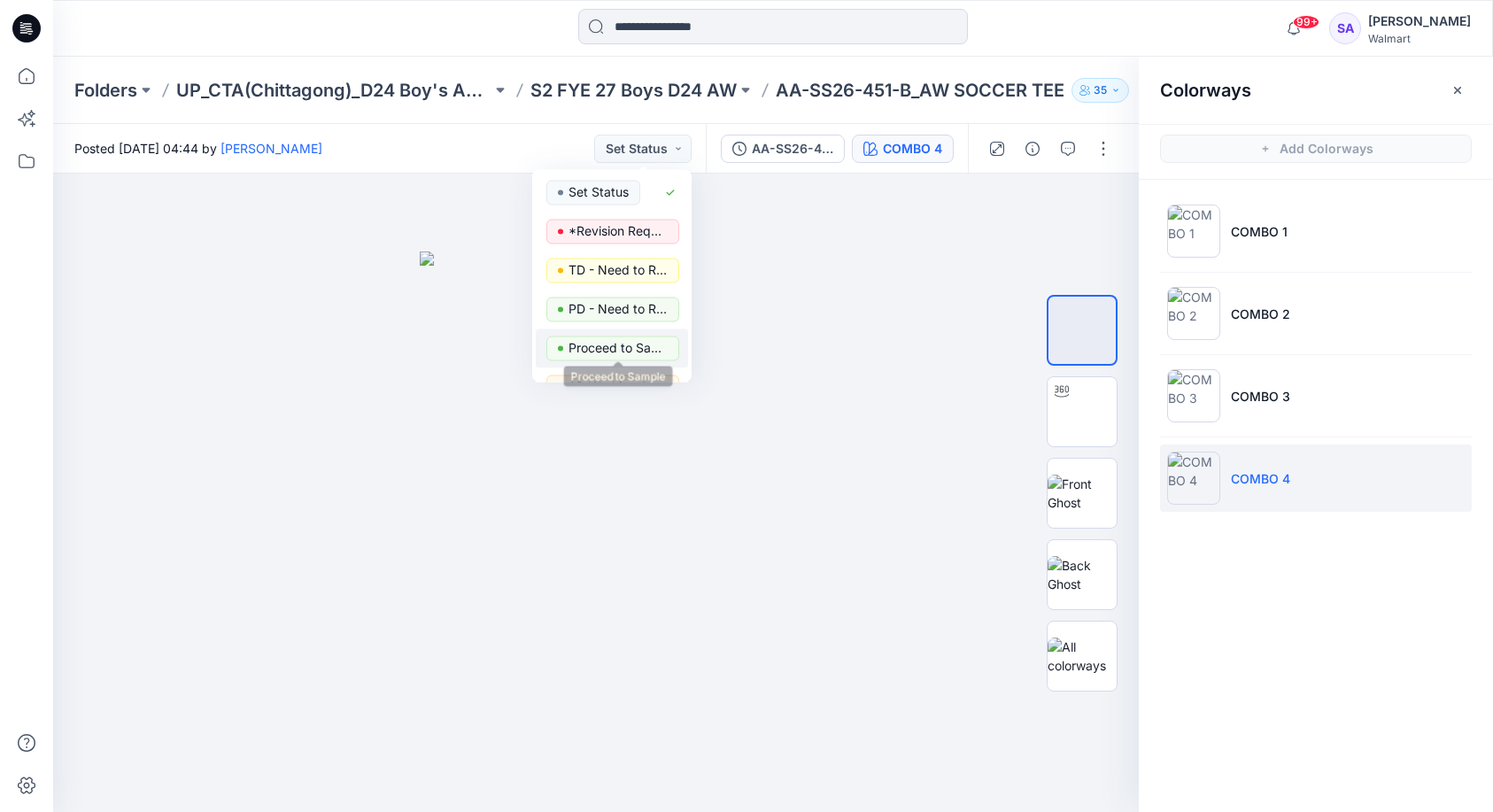
click at [627, 350] on p "Proceed to Sample" at bounding box center [618, 347] width 99 height 23
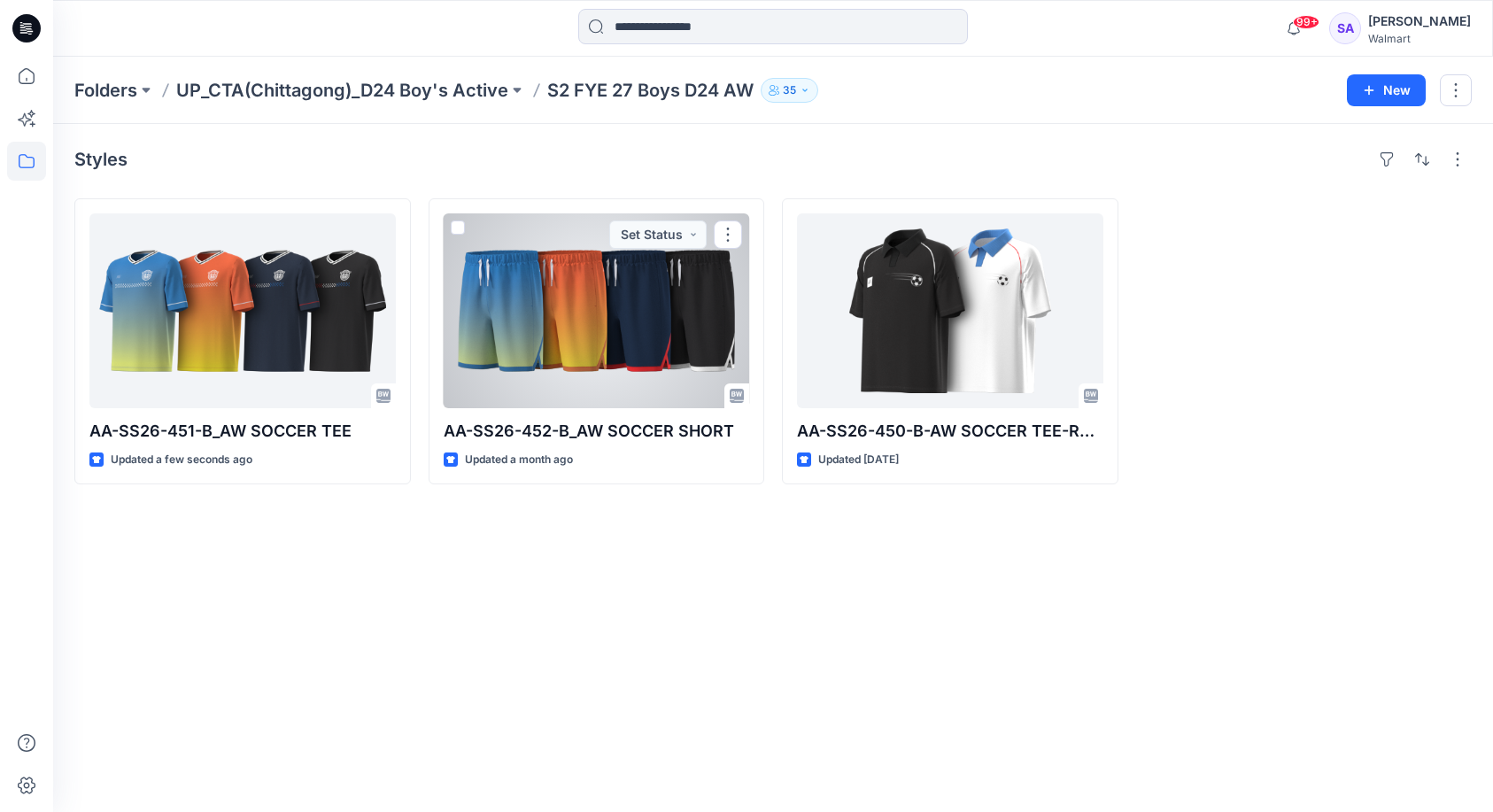
click at [568, 314] on div at bounding box center [596, 311] width 306 height 195
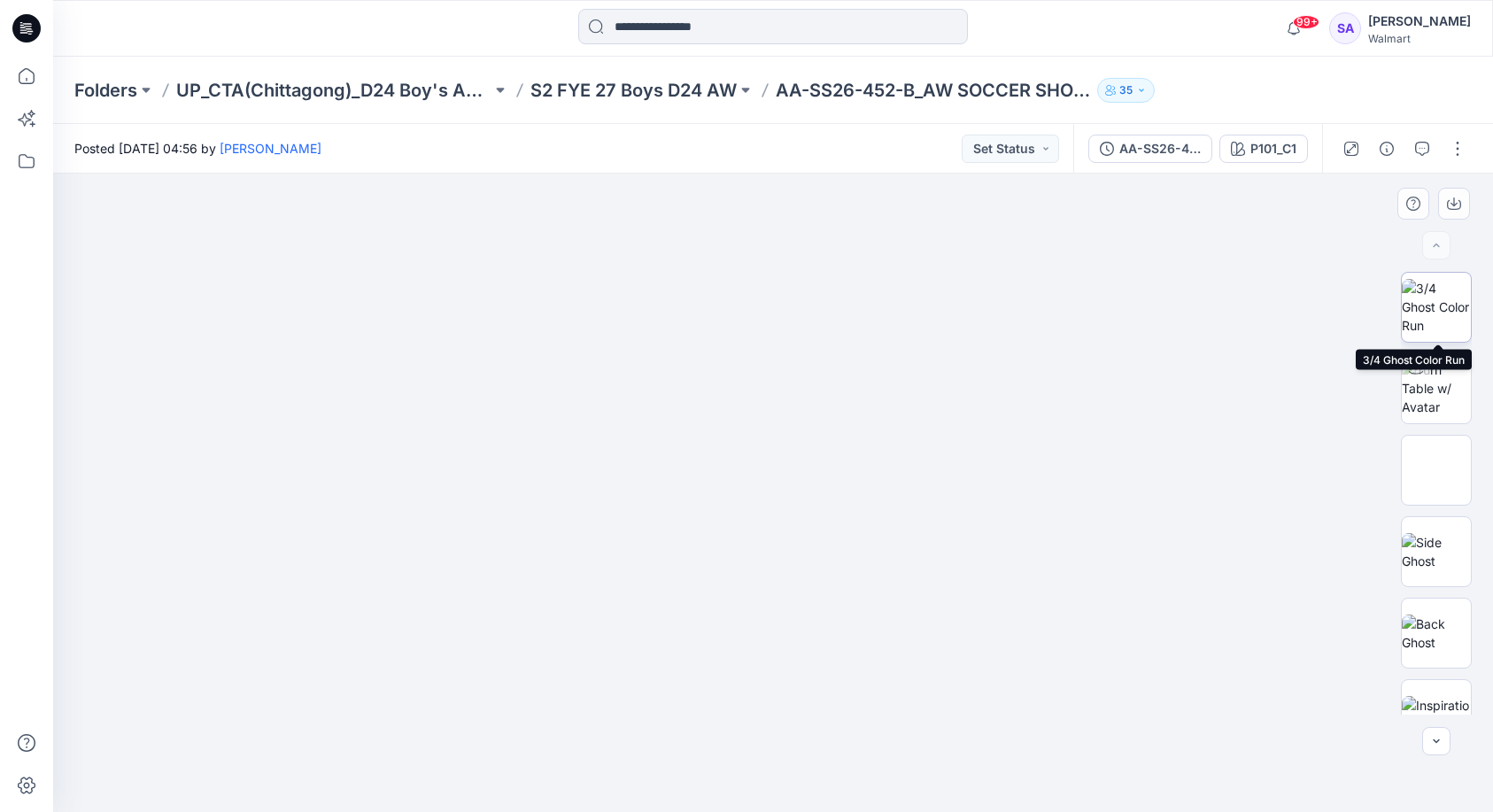
click at [1432, 300] on img at bounding box center [1436, 307] width 69 height 56
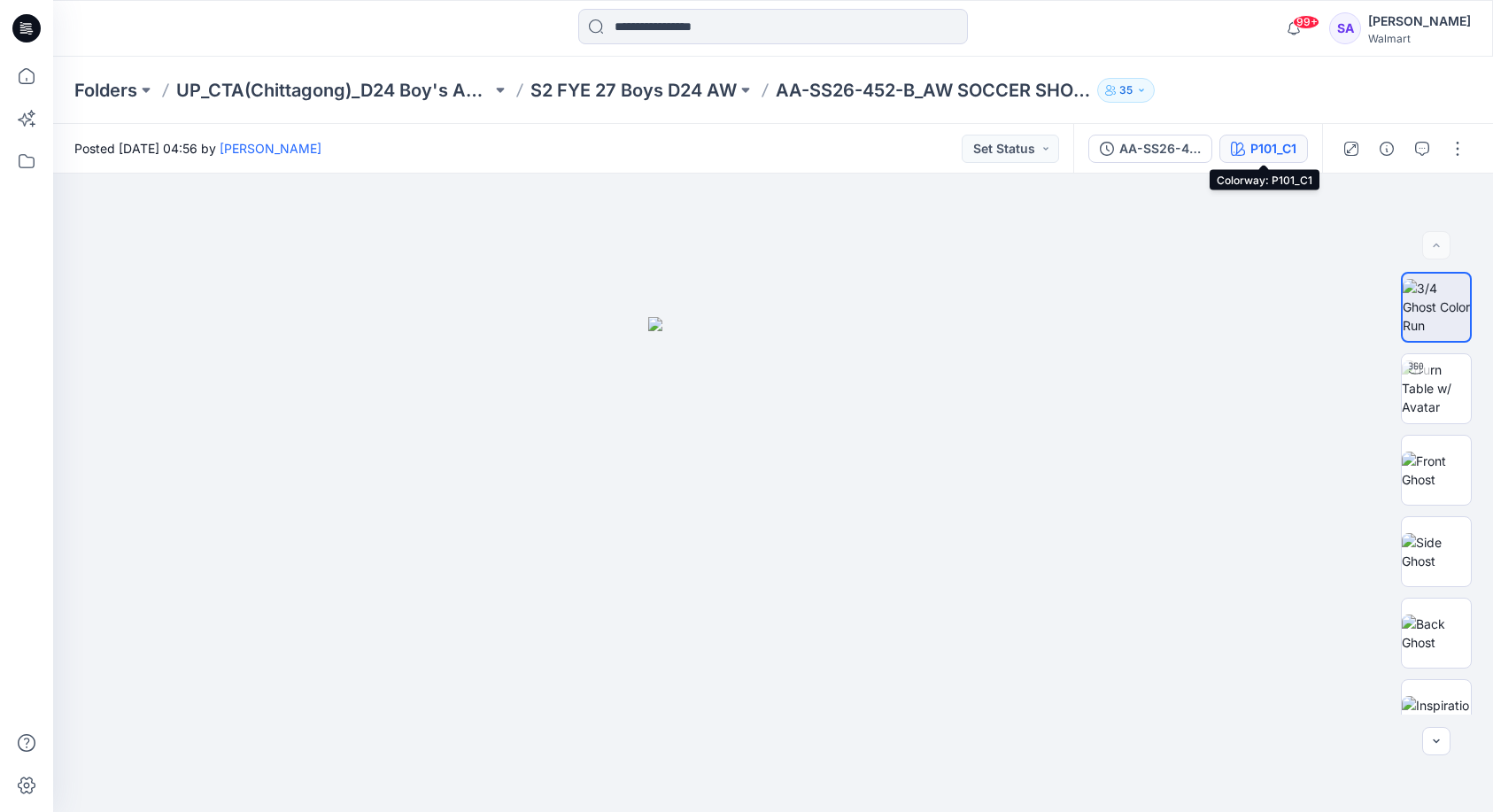
click at [1226, 160] on button "P101_C1" at bounding box center [1264, 148] width 89 height 28
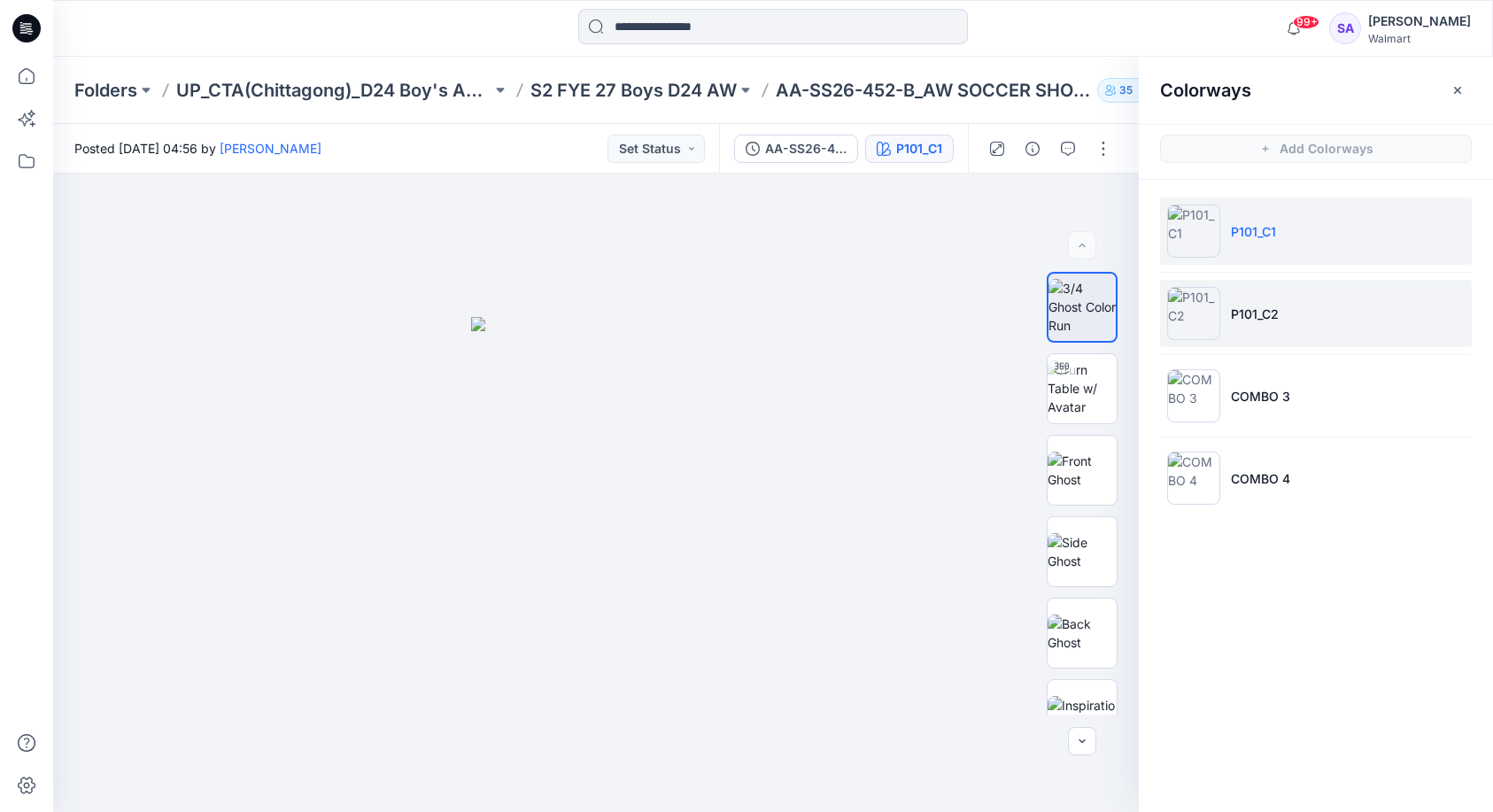
click at [1310, 312] on li "P101_C2" at bounding box center [1316, 313] width 312 height 67
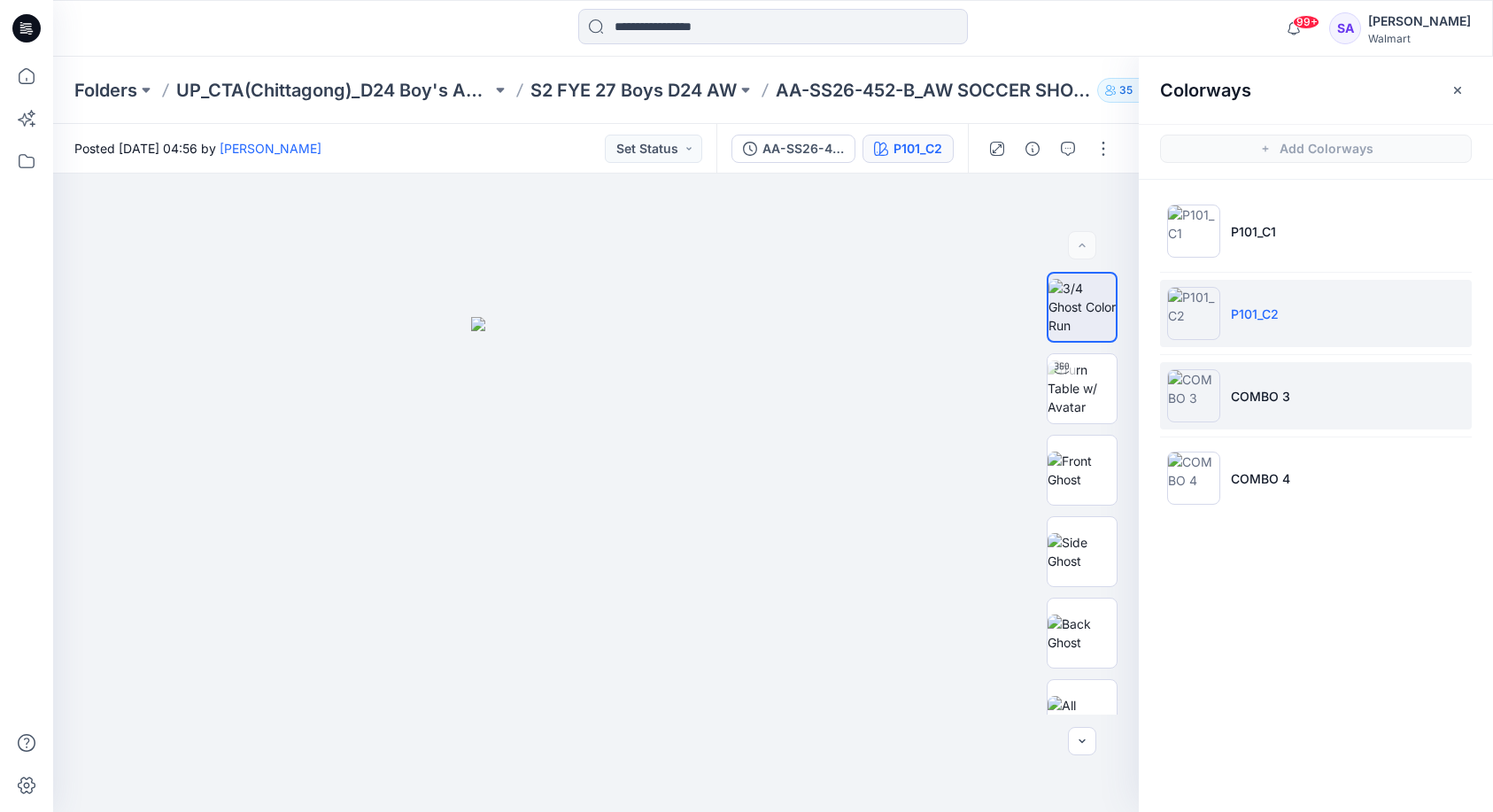
click at [1357, 399] on li "COMBO 3" at bounding box center [1316, 396] width 312 height 67
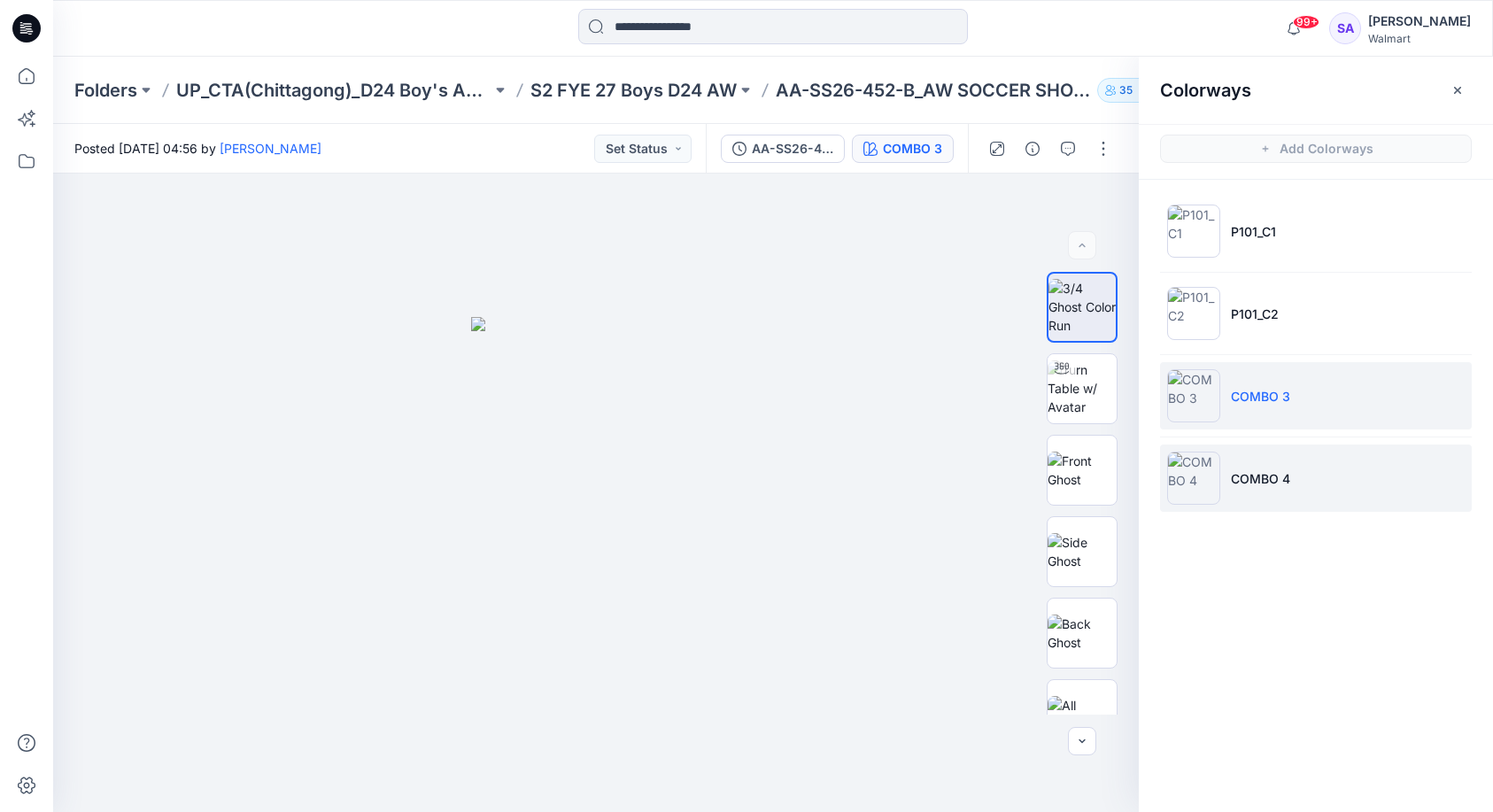
click at [1331, 478] on li "COMBO 4" at bounding box center [1316, 478] width 312 height 67
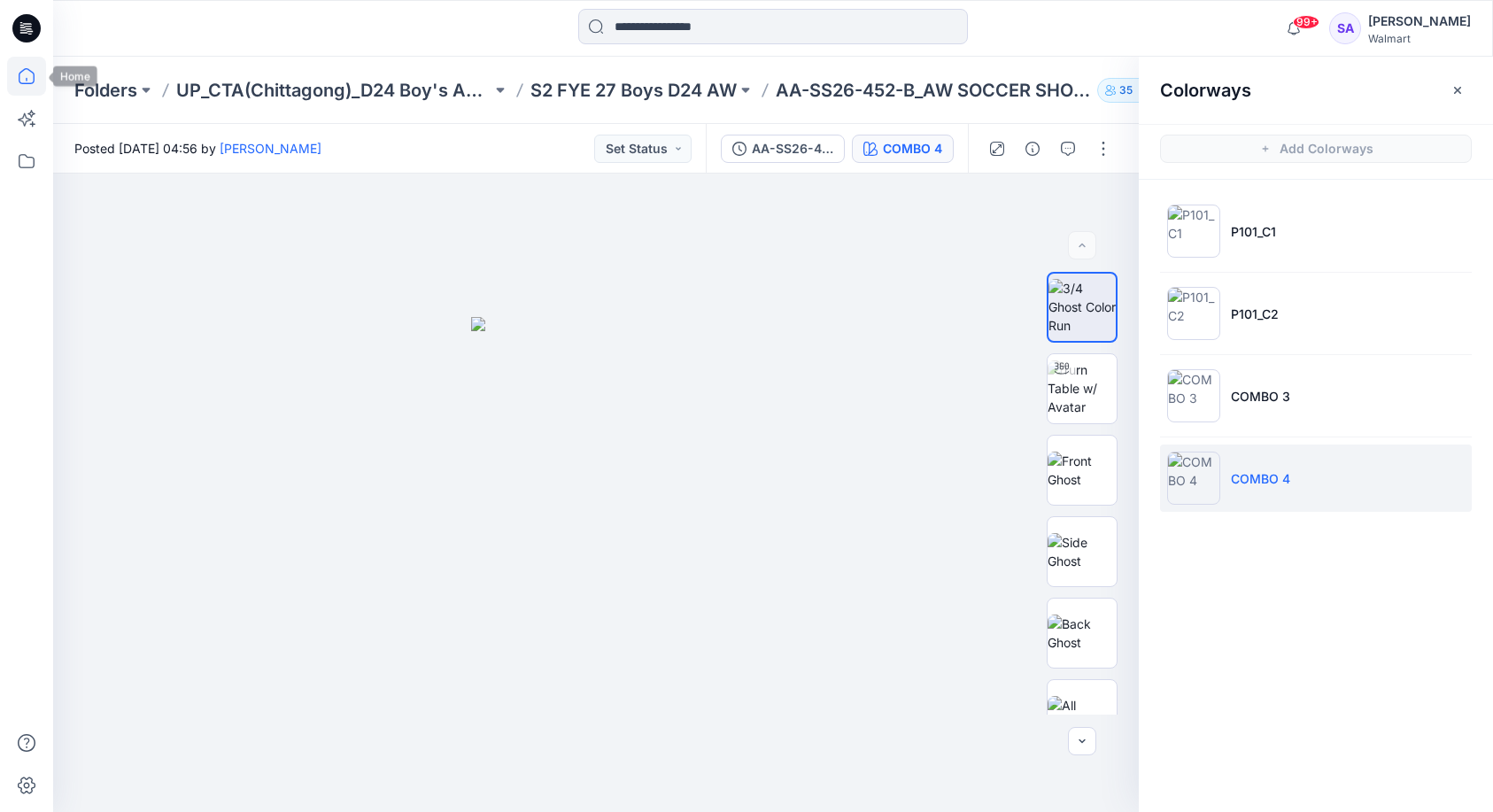
click at [27, 84] on icon at bounding box center [27, 76] width 16 height 16
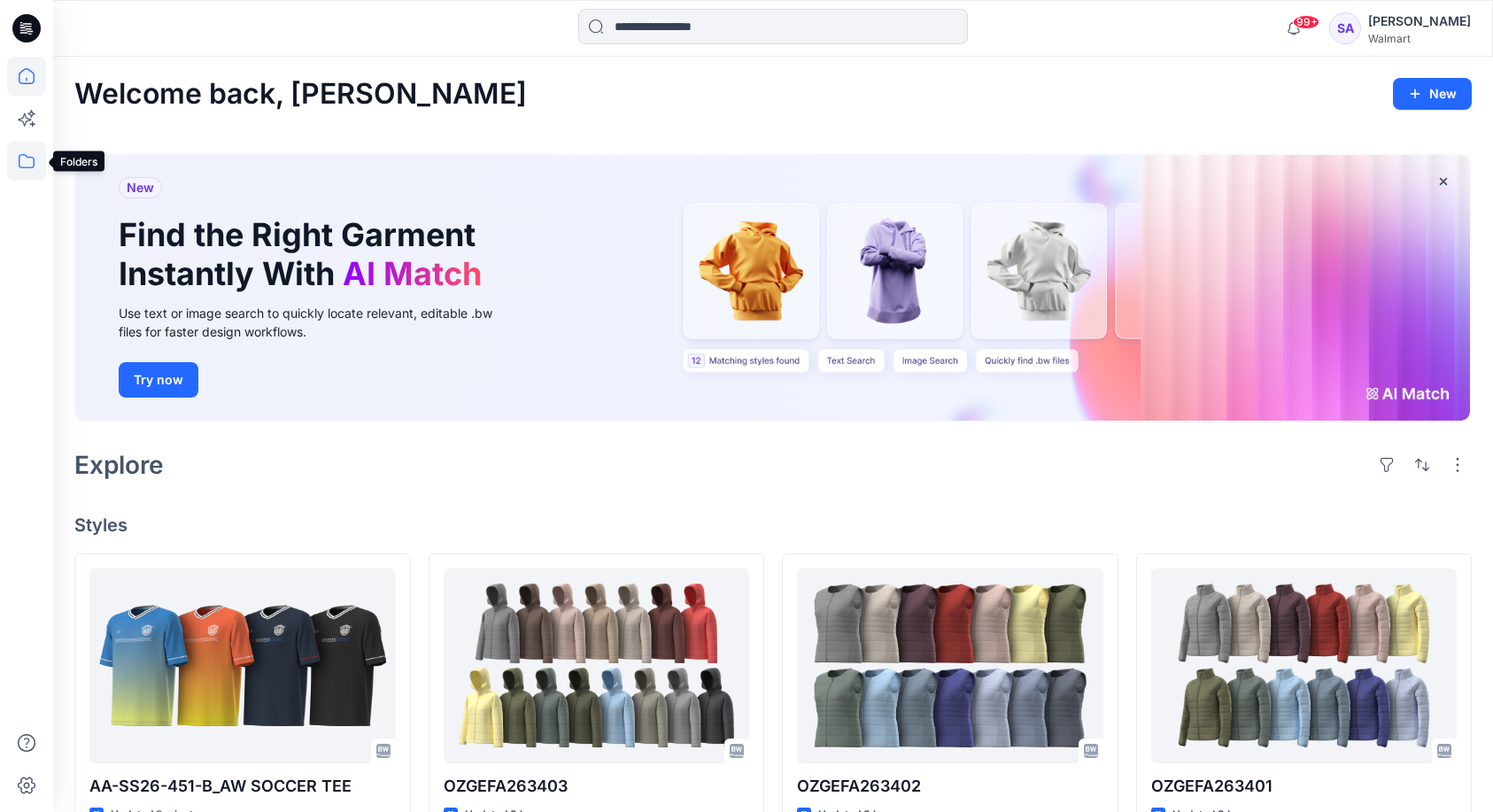
click at [23, 162] on icon at bounding box center [26, 161] width 39 height 39
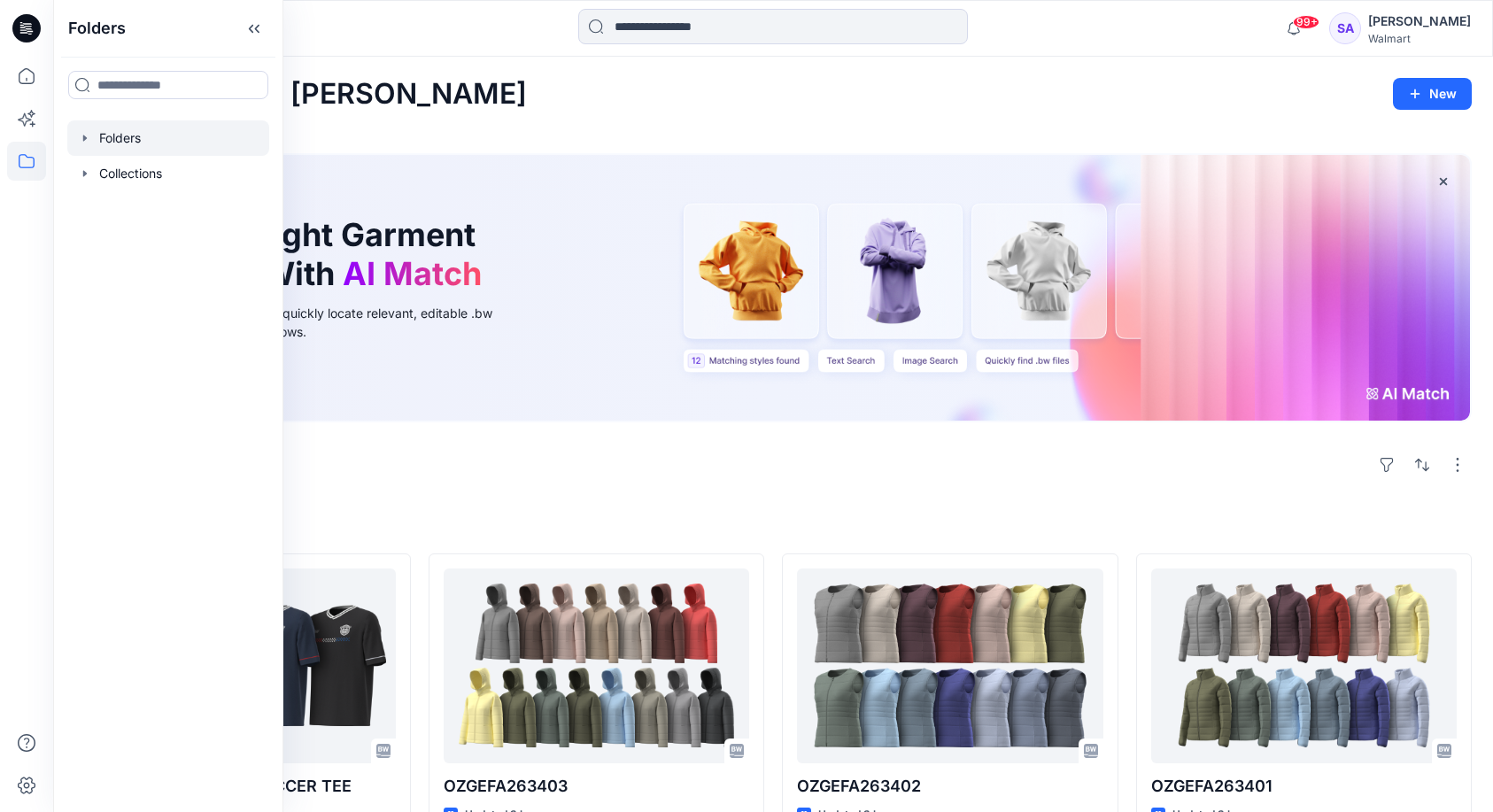
click at [121, 150] on div at bounding box center [167, 137] width 202 height 35
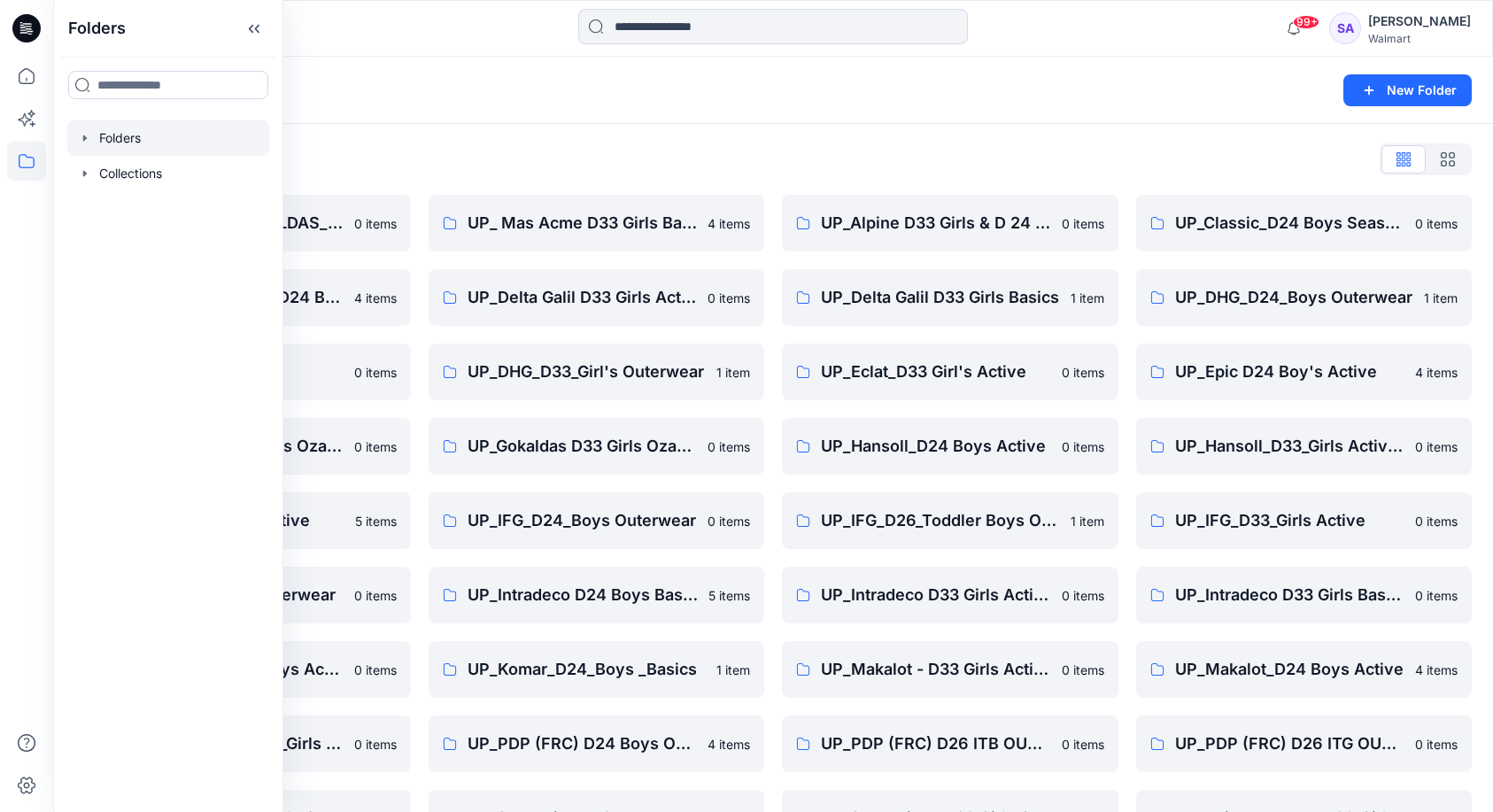
drag, startPoint x: 404, startPoint y: 140, endPoint x: 722, endPoint y: 328, distance: 369.4
click at [407, 140] on div "Folders List OZARK TRAIL _GOKALDAS_D34 Womens 0 items UP_CTA(Chittagong)_D24 Bo…" at bounding box center [774, 570] width 1441 height 892
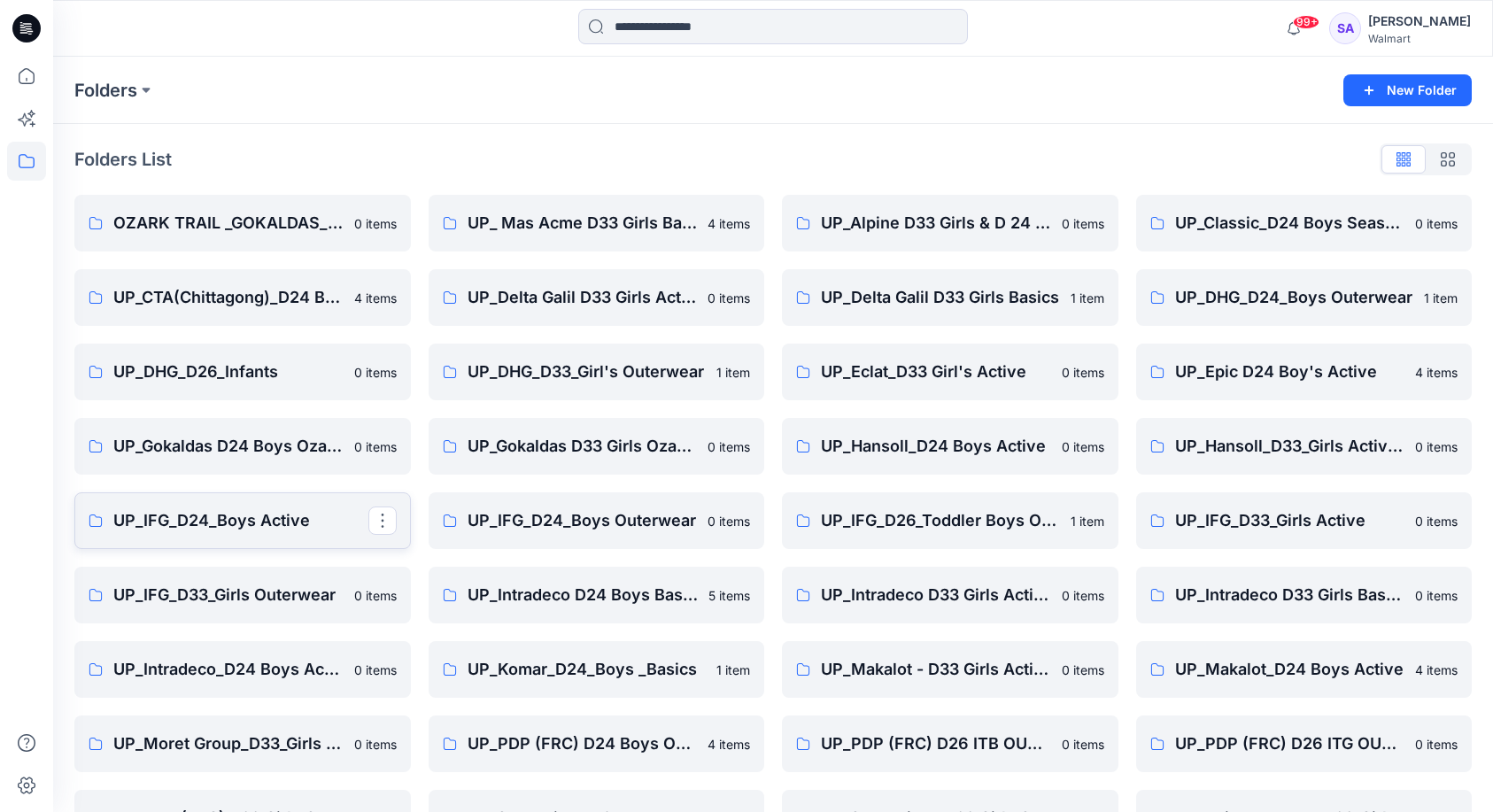
click at [214, 527] on p "UP_IFG_D24_Boys Active" at bounding box center [240, 520] width 255 height 24
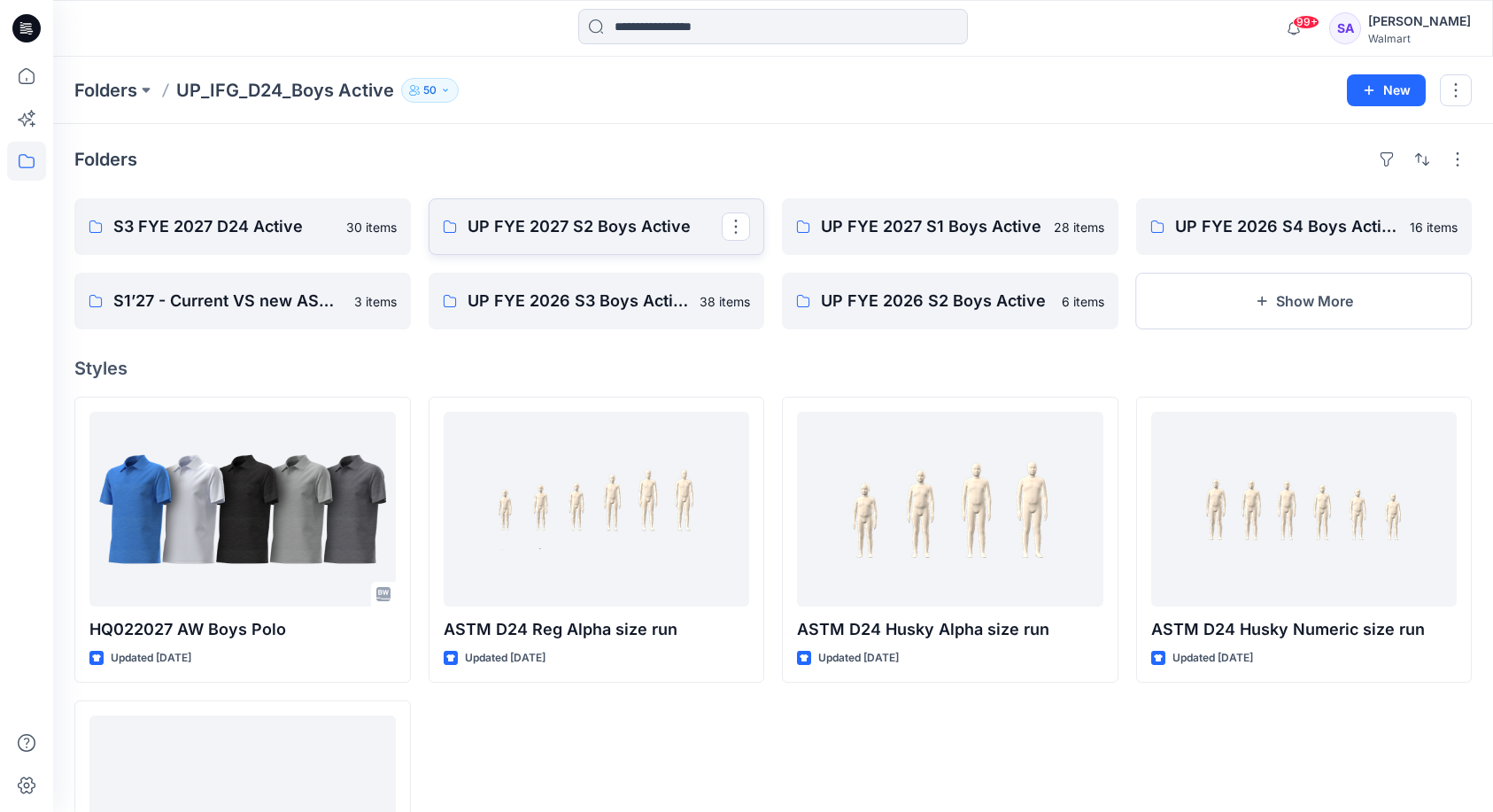
click at [615, 222] on p "UP FYE 2027 S2 Boys Active" at bounding box center [595, 226] width 255 height 24
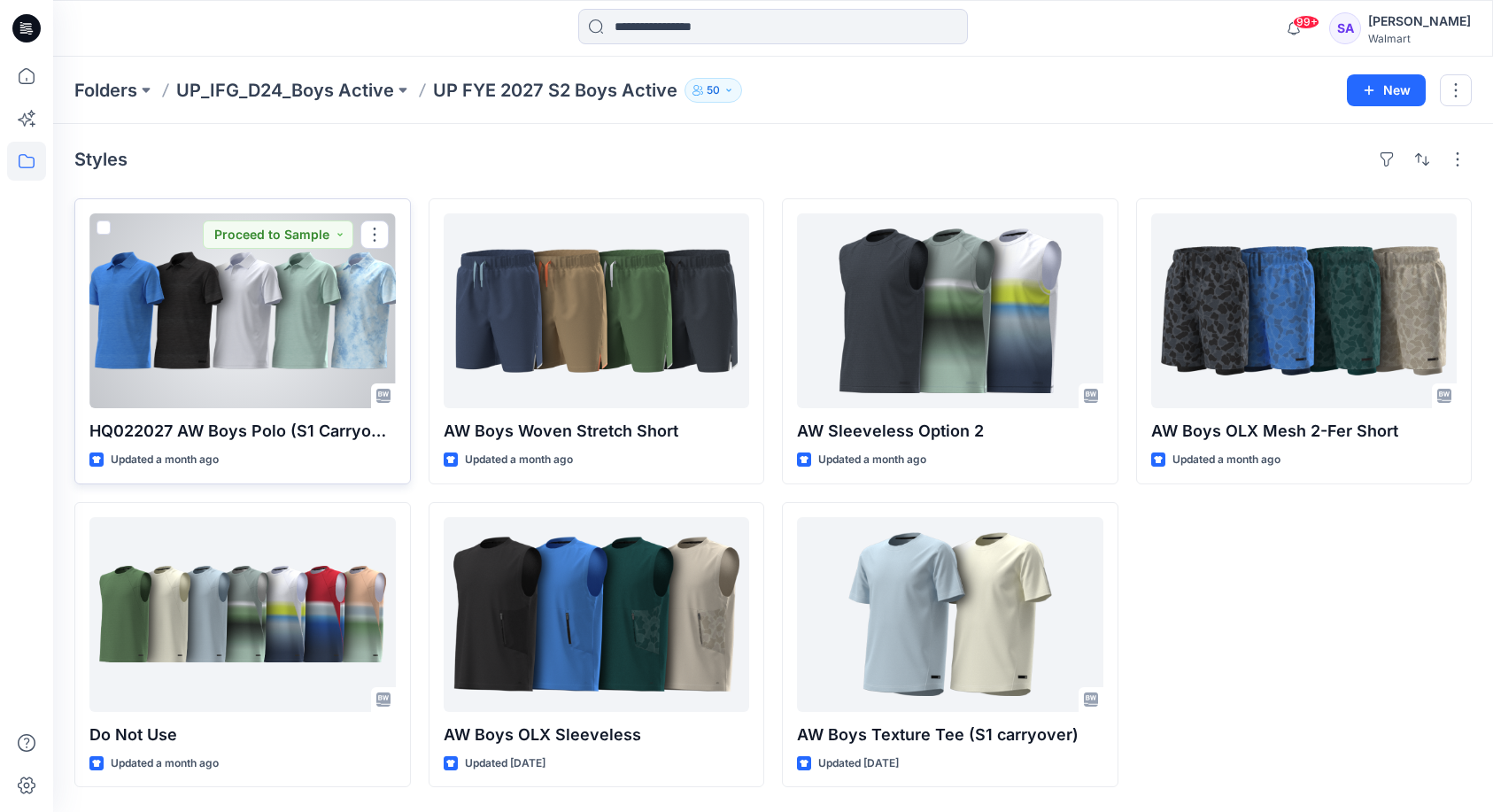
click at [201, 347] on div at bounding box center [242, 311] width 306 height 195
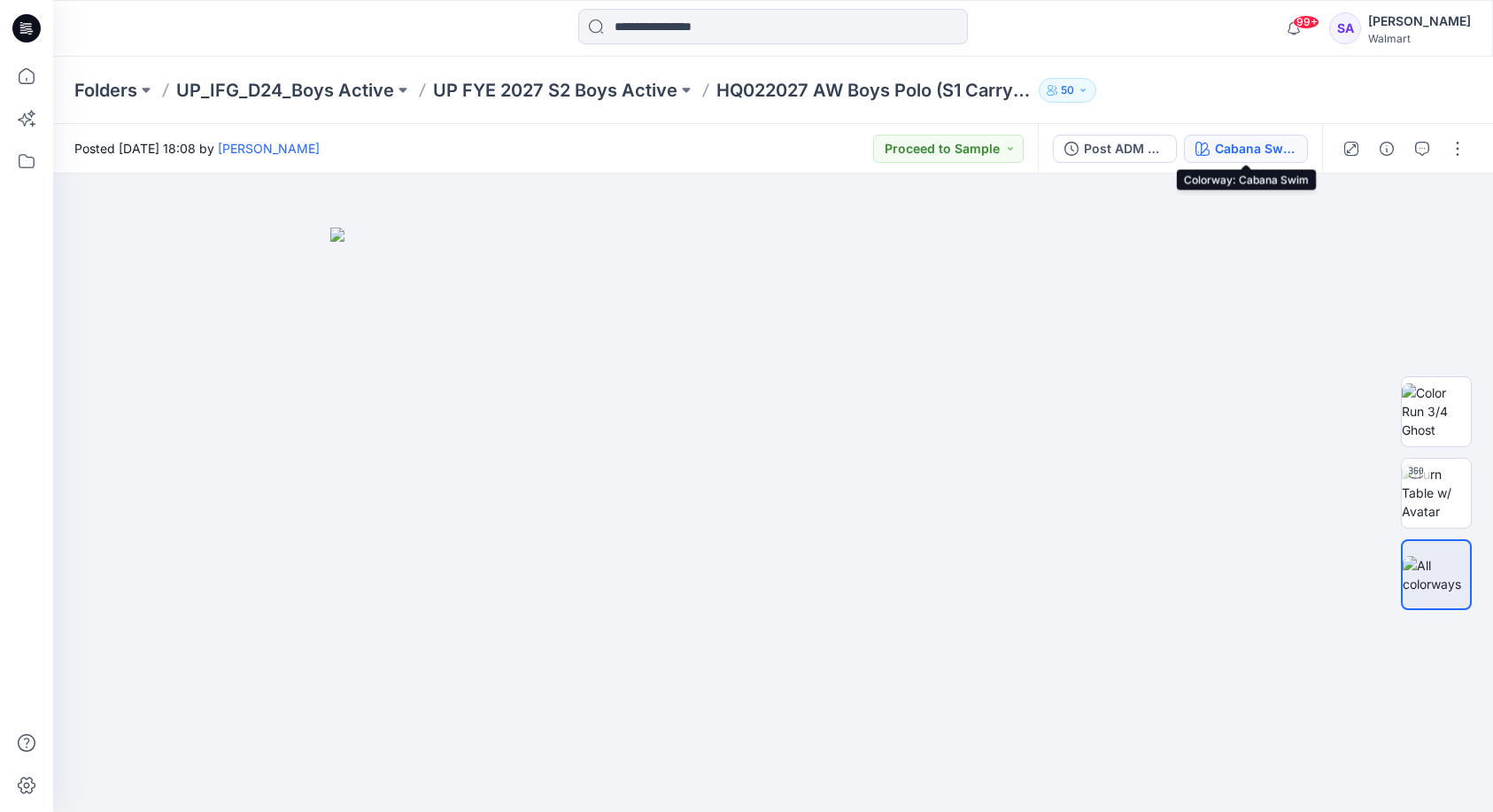
click at [1236, 155] on div "Cabana Swim" at bounding box center [1256, 149] width 81 height 20
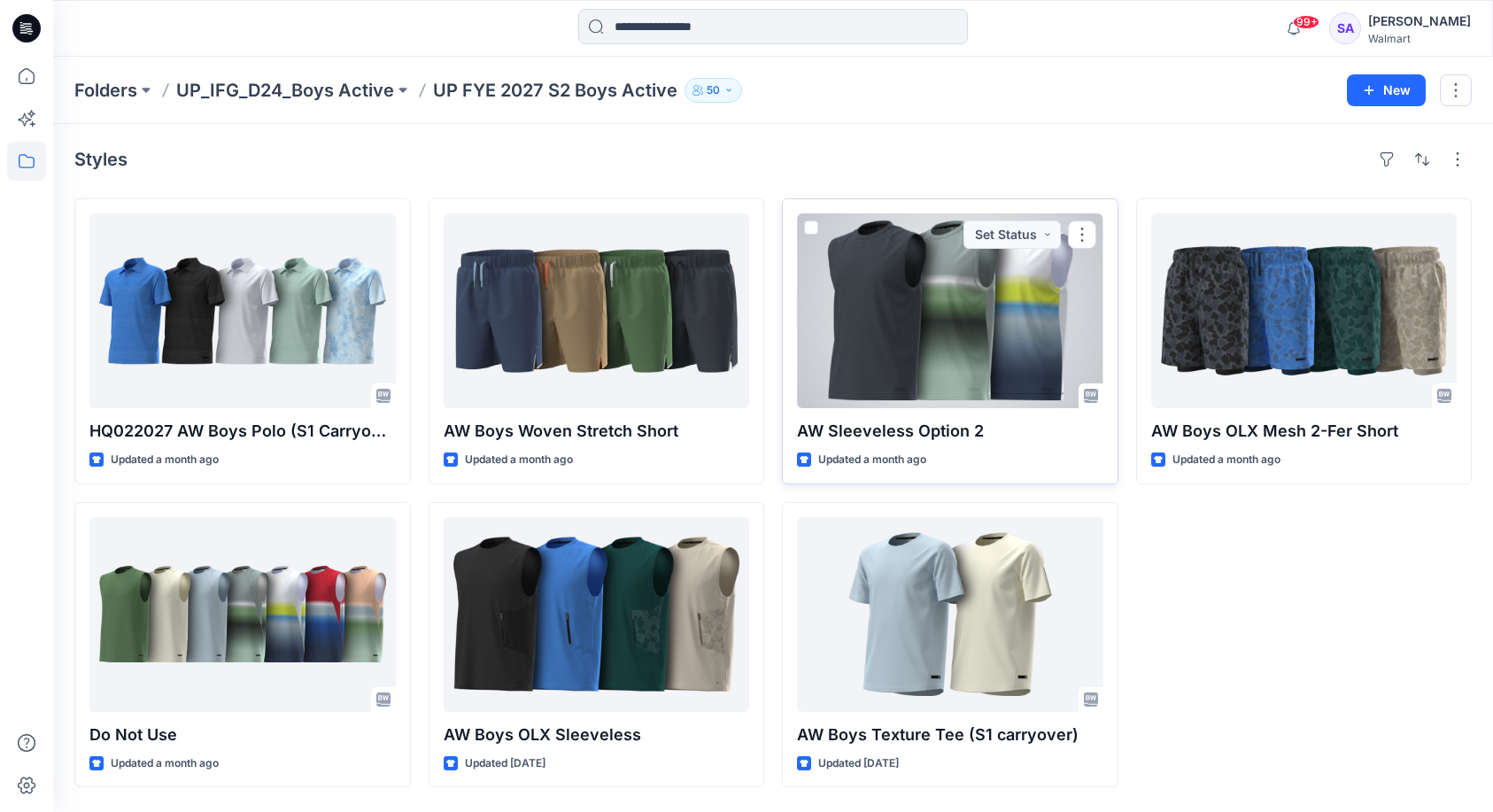
click at [967, 337] on div at bounding box center [950, 311] width 306 height 195
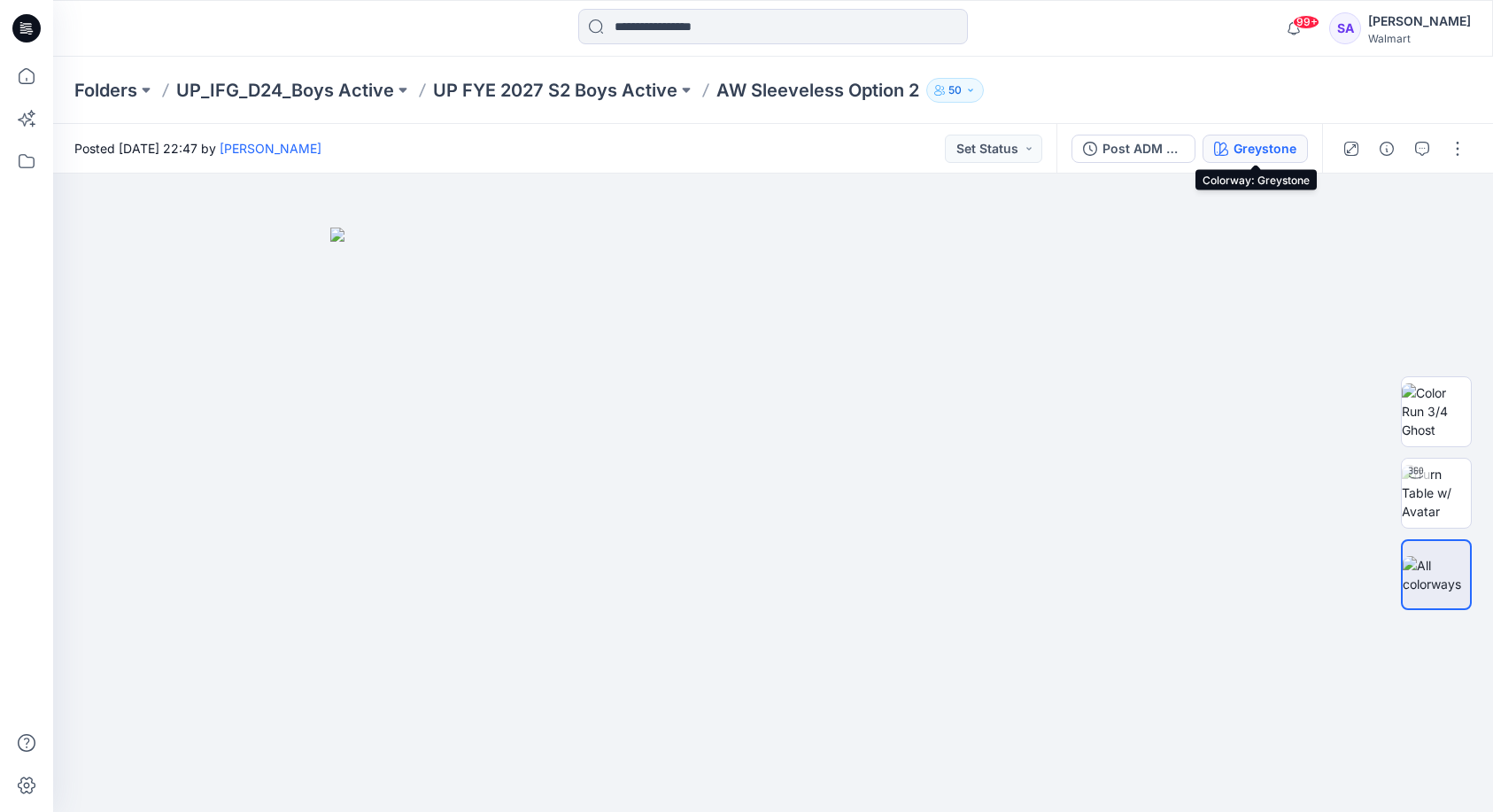
click at [1274, 158] on button "Greystone" at bounding box center [1255, 148] width 106 height 28
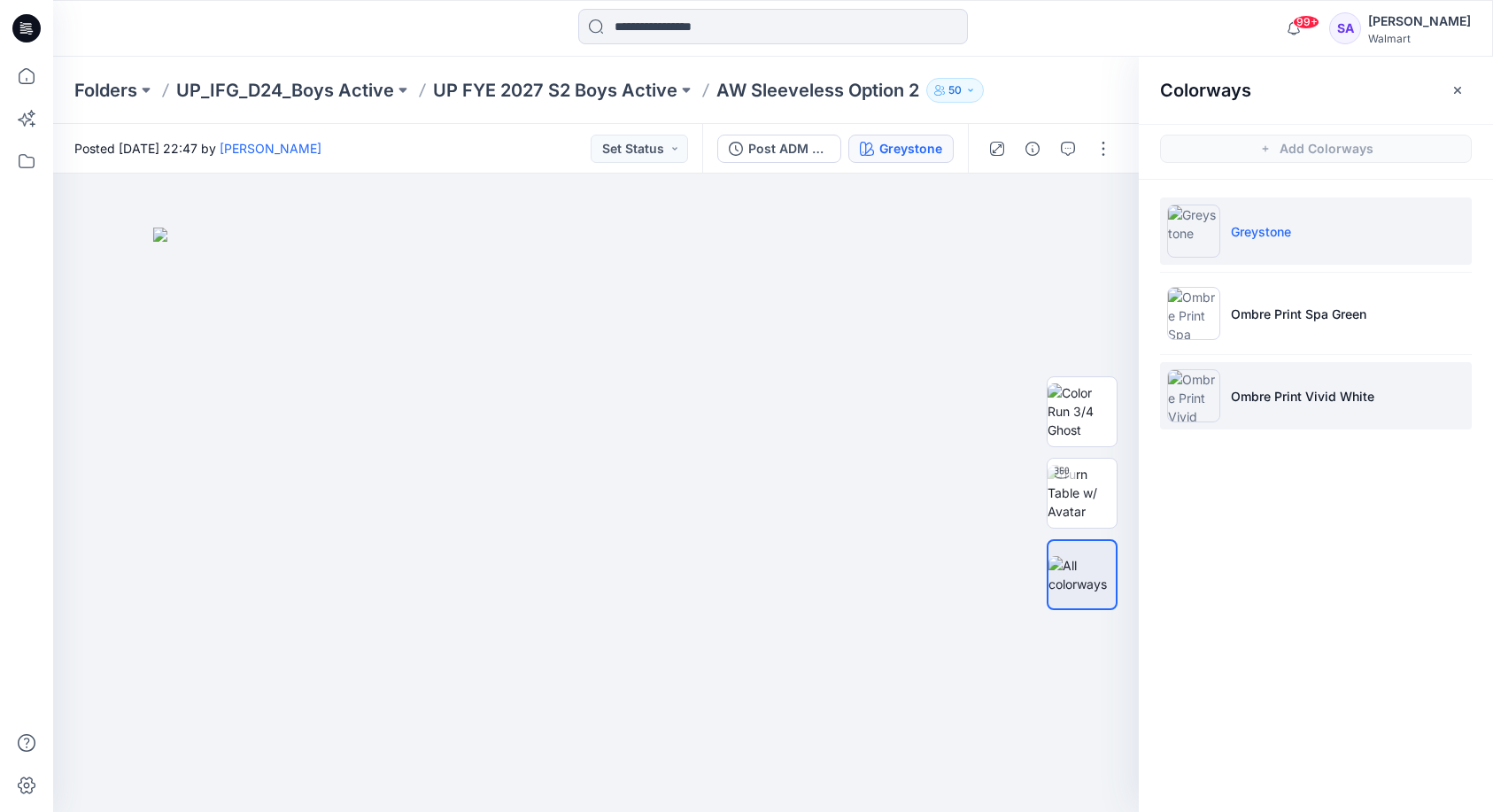
click at [1302, 390] on p "Ombre Print Vivid White" at bounding box center [1302, 396] width 144 height 19
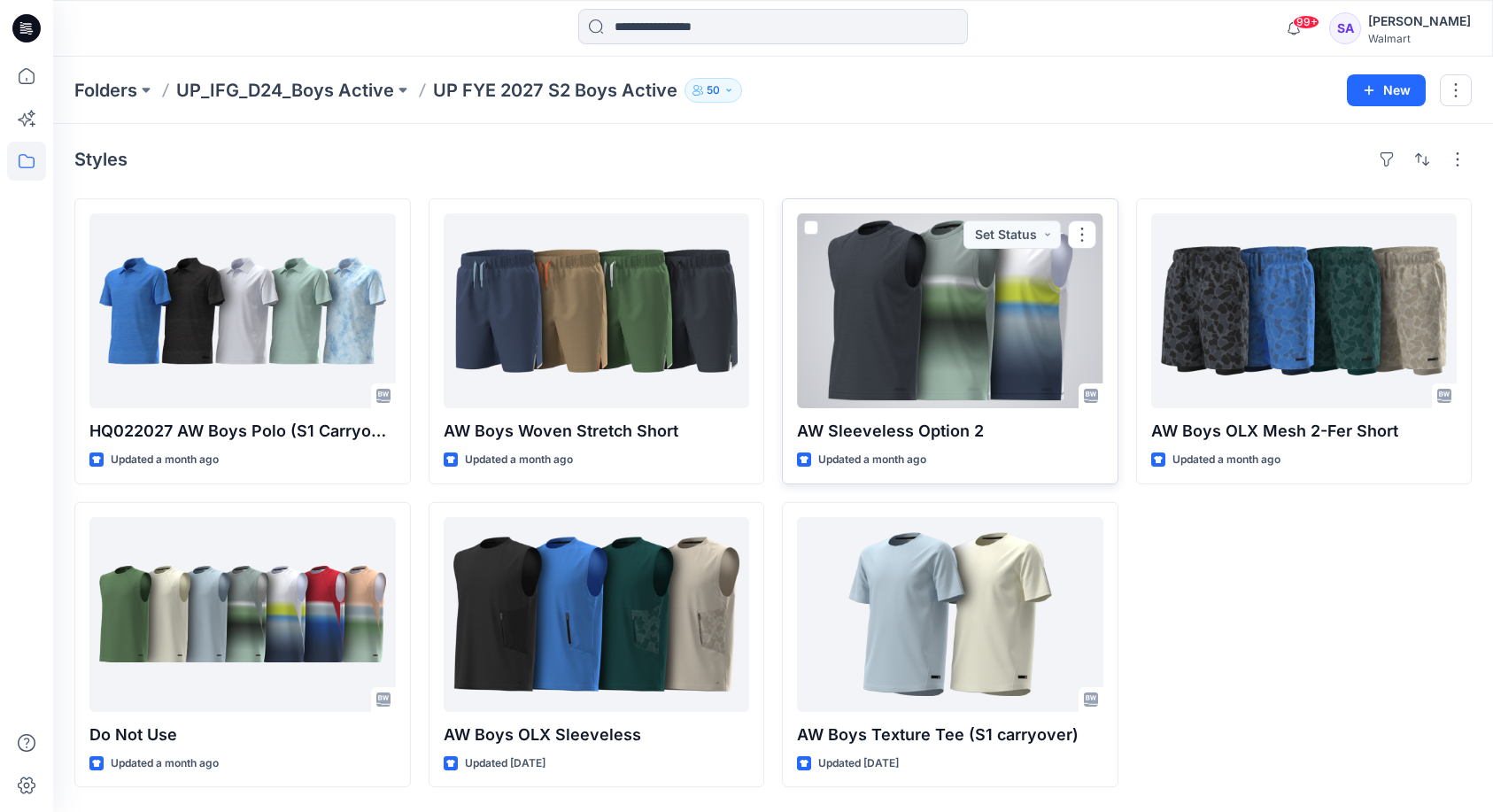
click at [909, 336] on div at bounding box center [950, 311] width 306 height 195
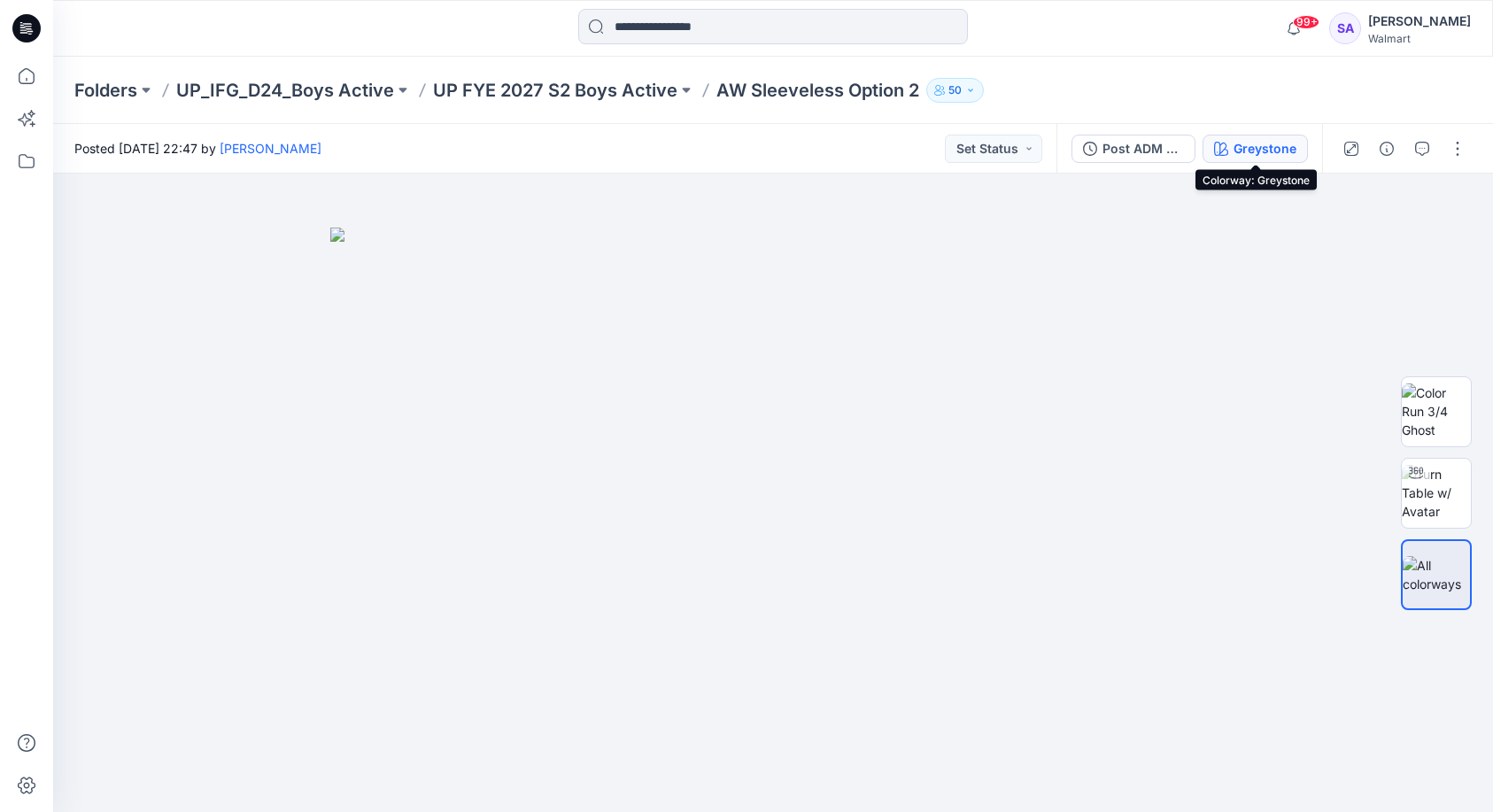
click at [1270, 144] on div "Greystone" at bounding box center [1265, 149] width 63 height 20
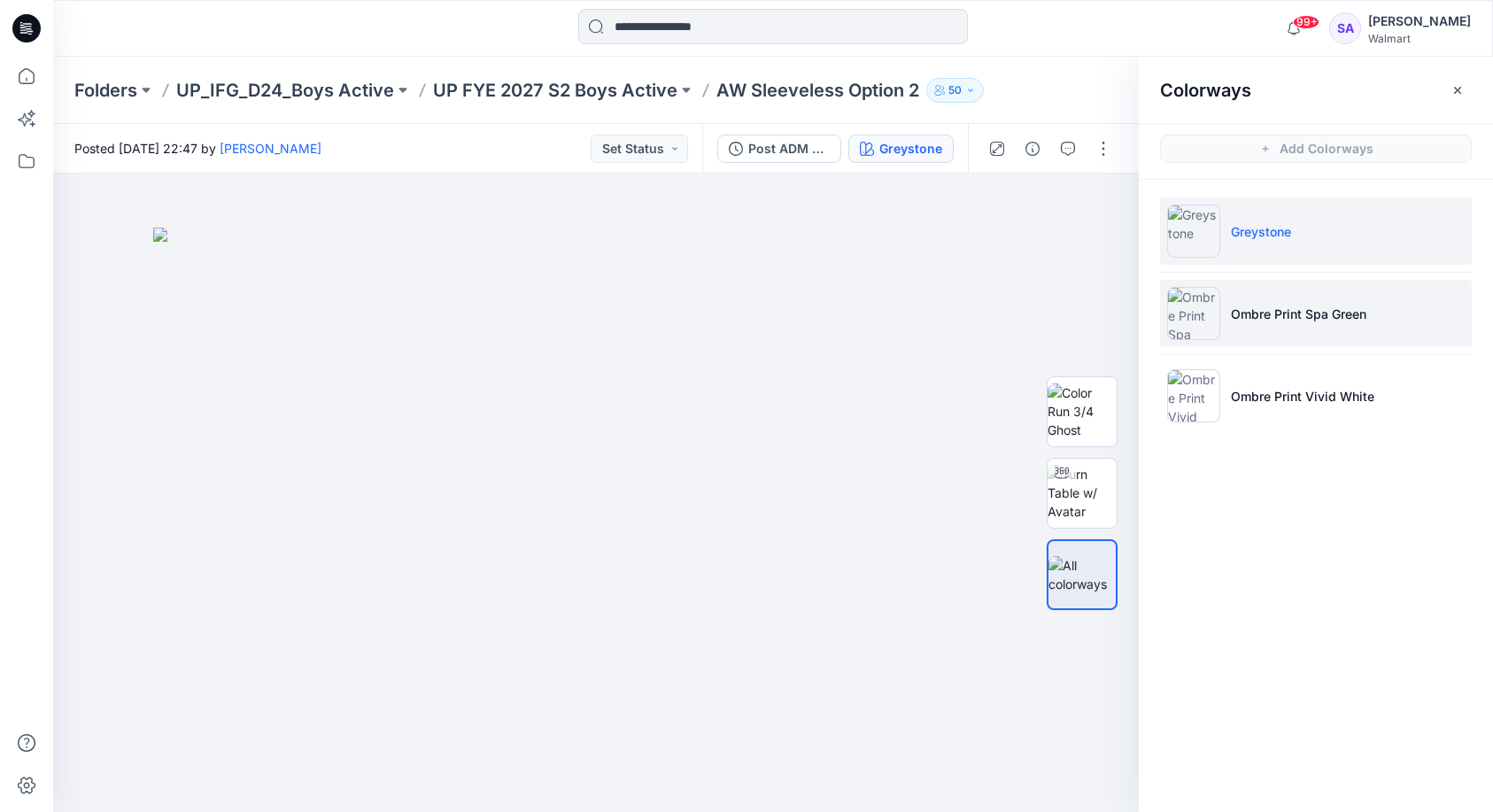
click at [1265, 324] on li "Ombre Print Spa Green" at bounding box center [1316, 313] width 312 height 67
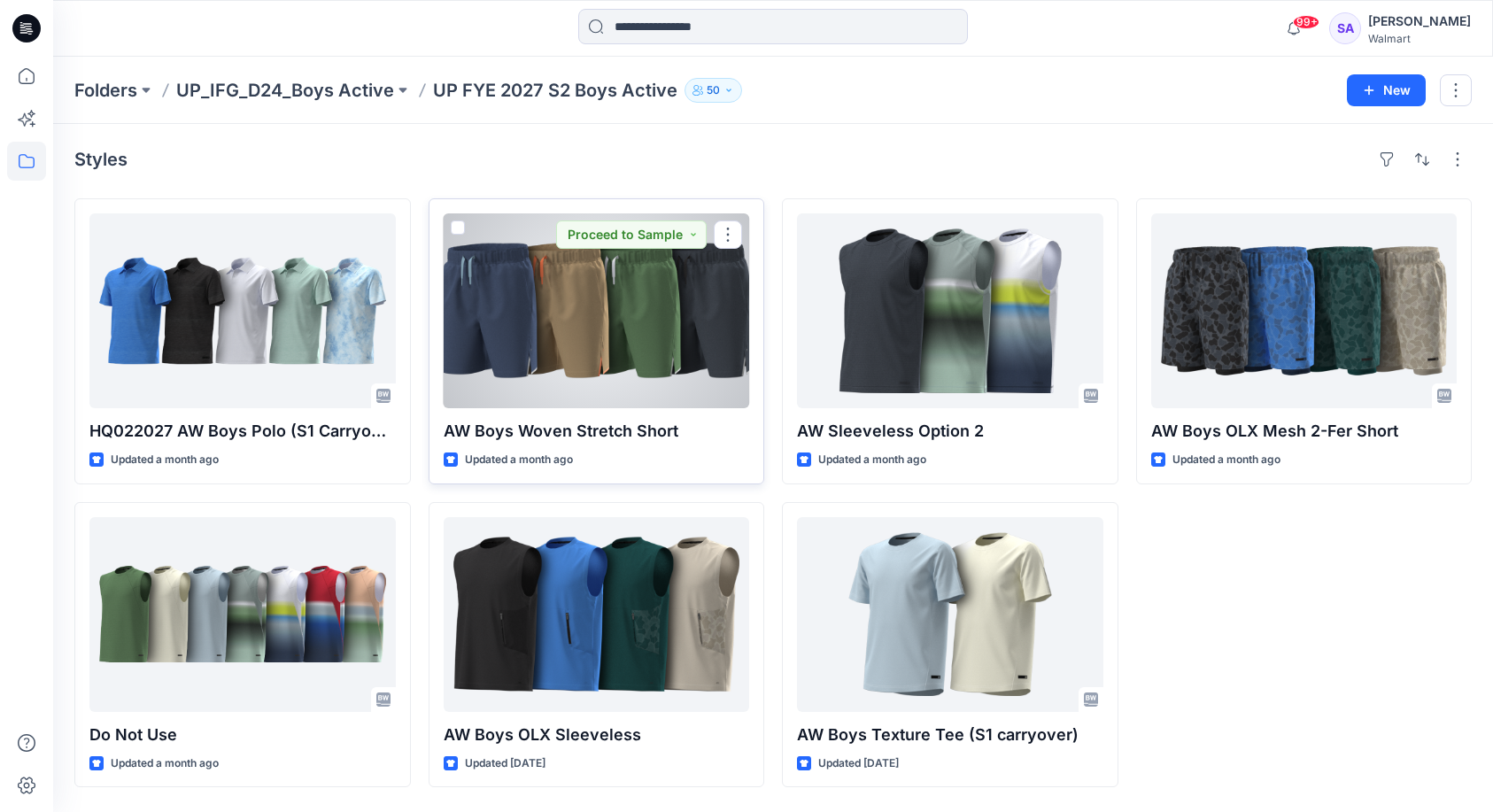
click at [587, 359] on div at bounding box center [596, 311] width 306 height 195
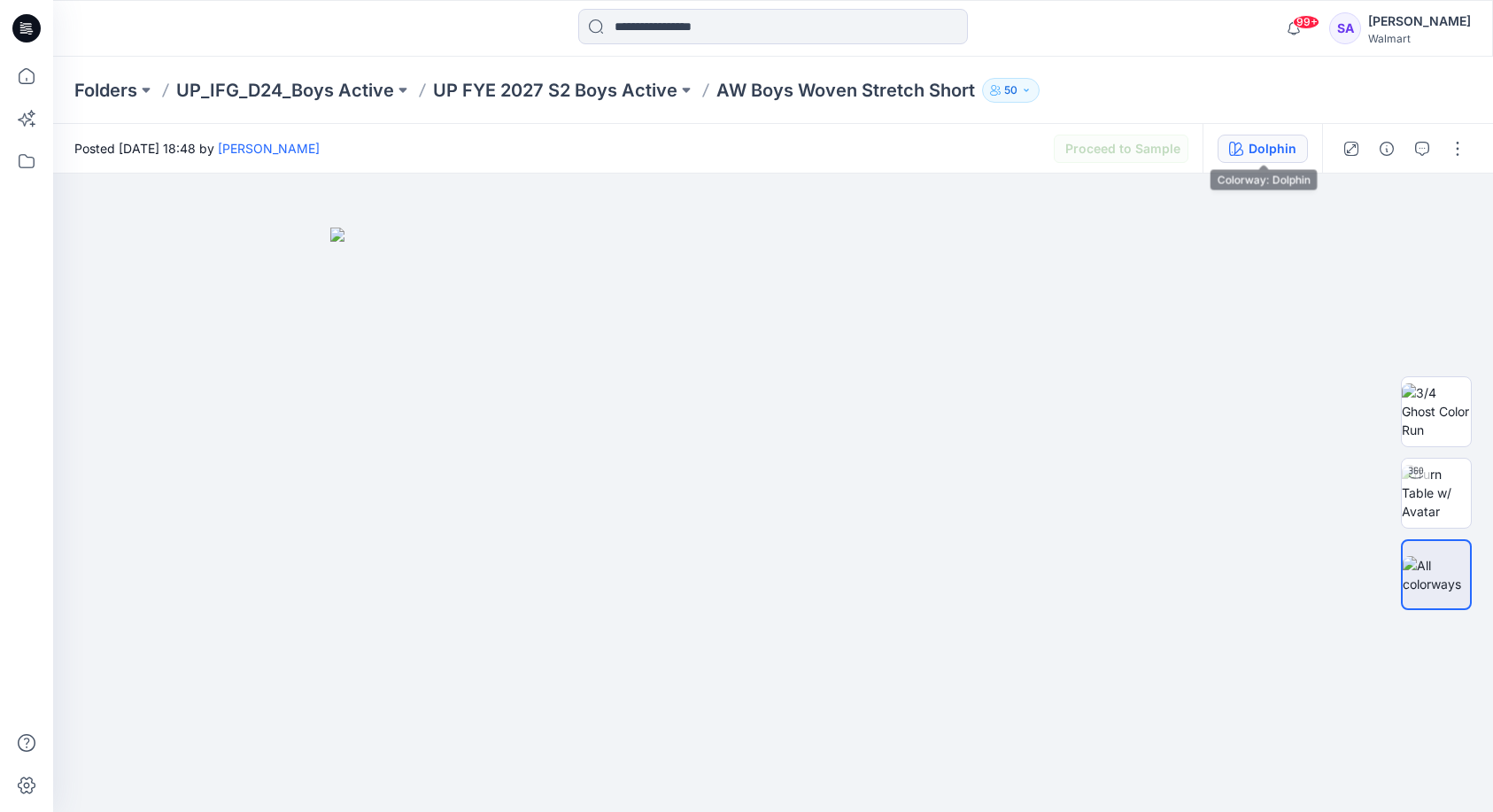
click at [1266, 140] on div "Dolphin" at bounding box center [1272, 149] width 48 height 20
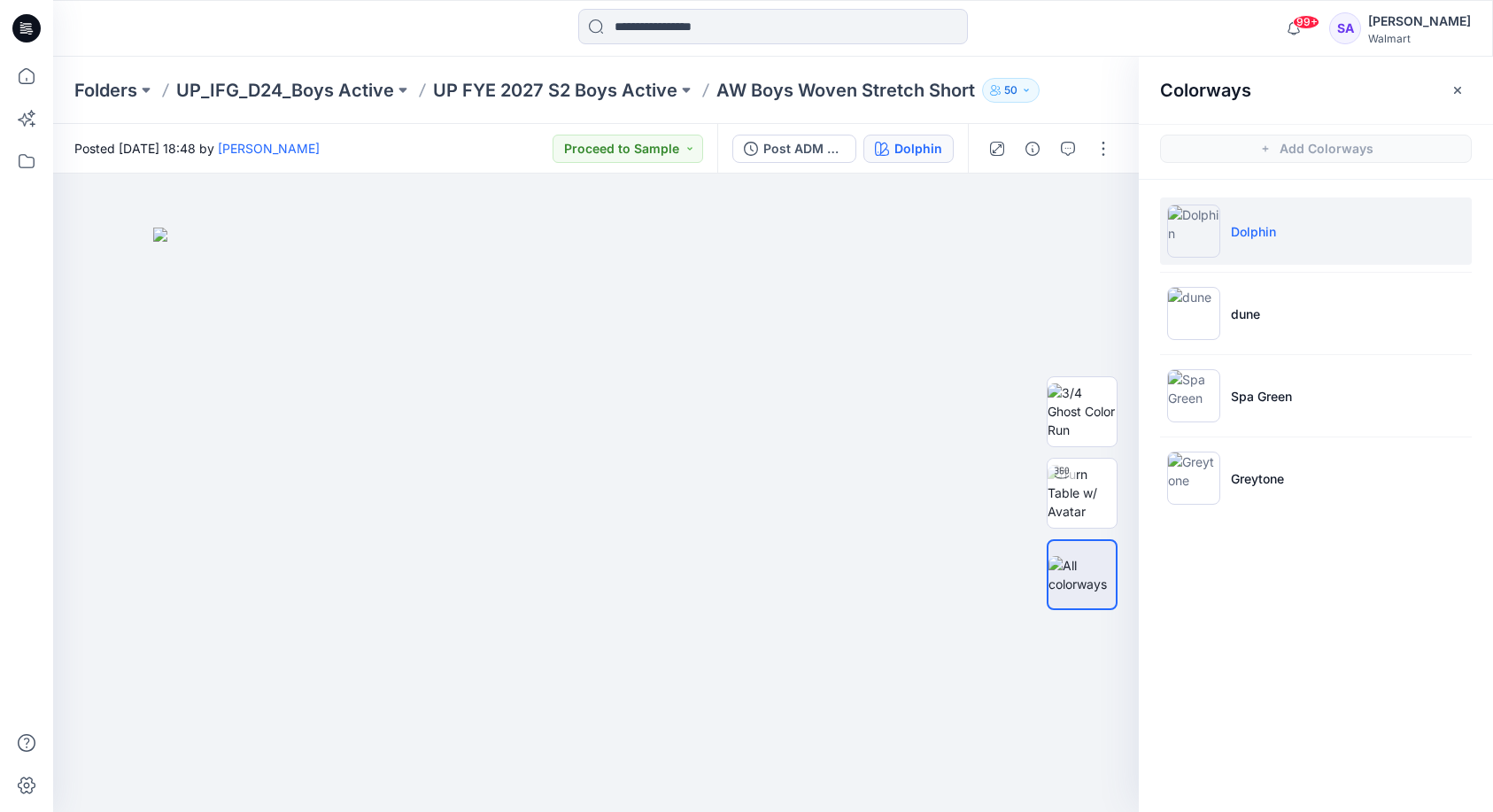
click at [1280, 234] on li "Dolphin" at bounding box center [1316, 231] width 312 height 67
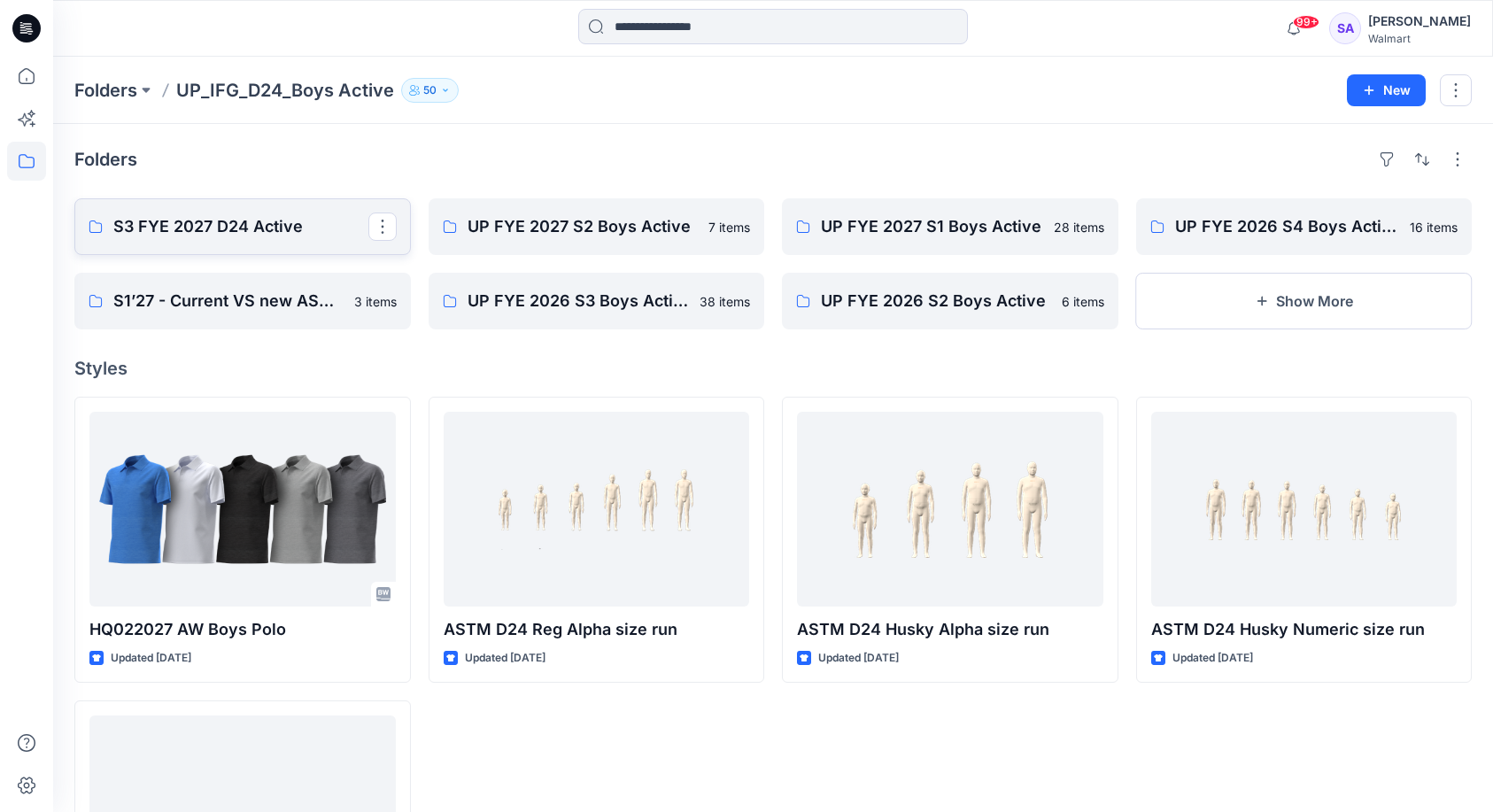
click at [249, 235] on p "S3 FYE 2027 D24 Active" at bounding box center [240, 226] width 255 height 24
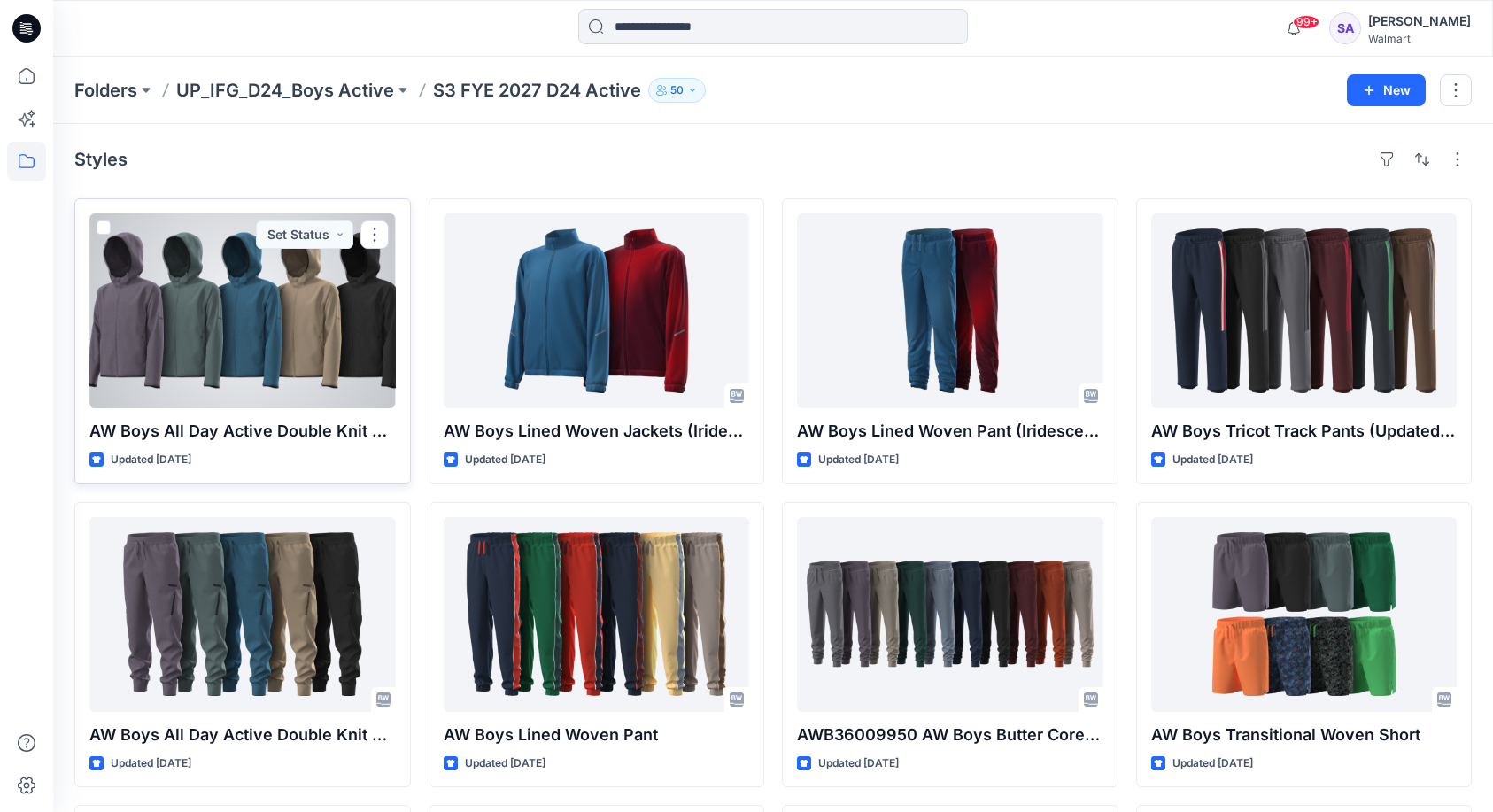
click at [325, 317] on div at bounding box center [242, 311] width 306 height 195
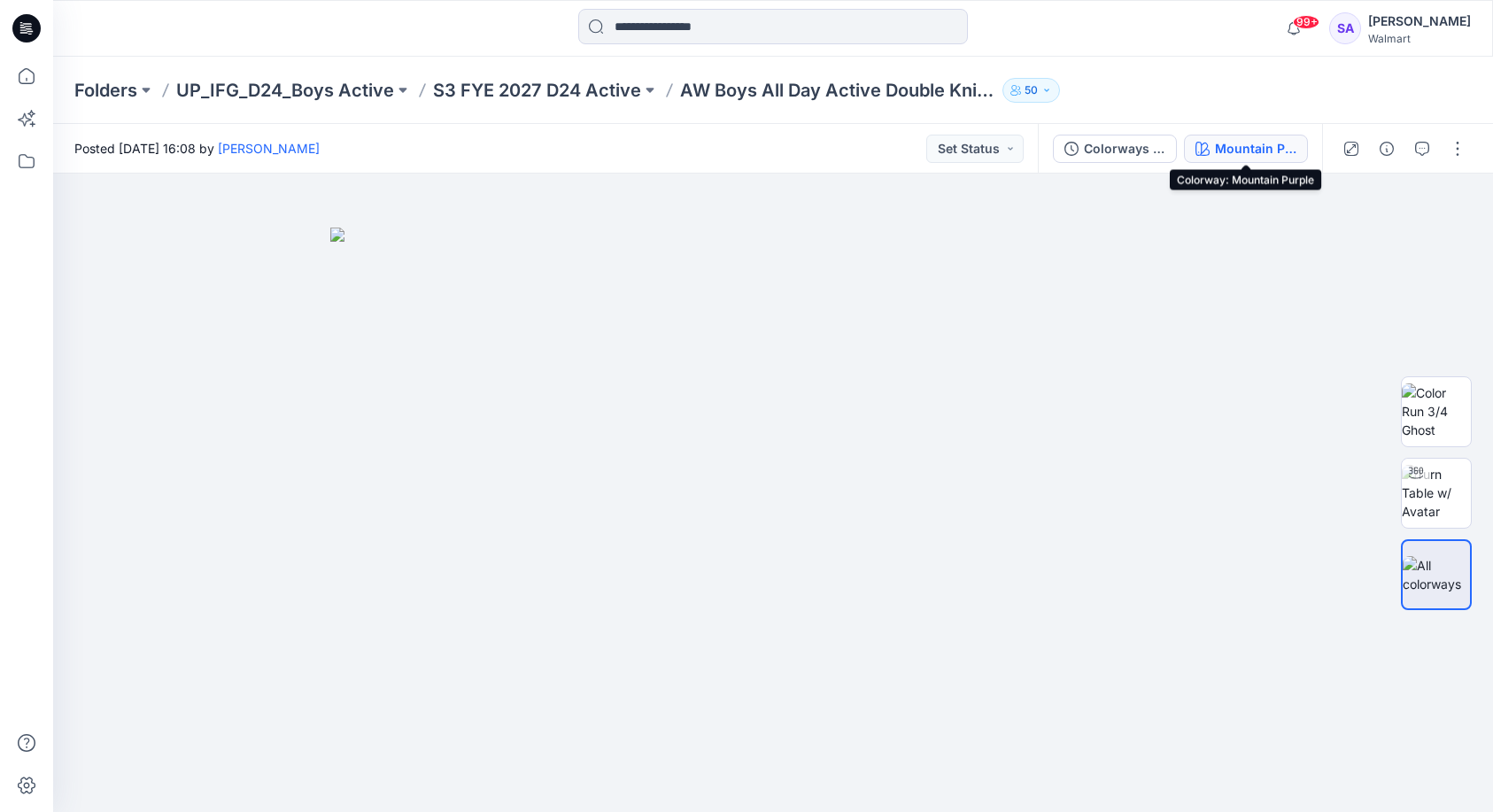
click at [1271, 154] on div "Mountain Purple" at bounding box center [1256, 149] width 81 height 20
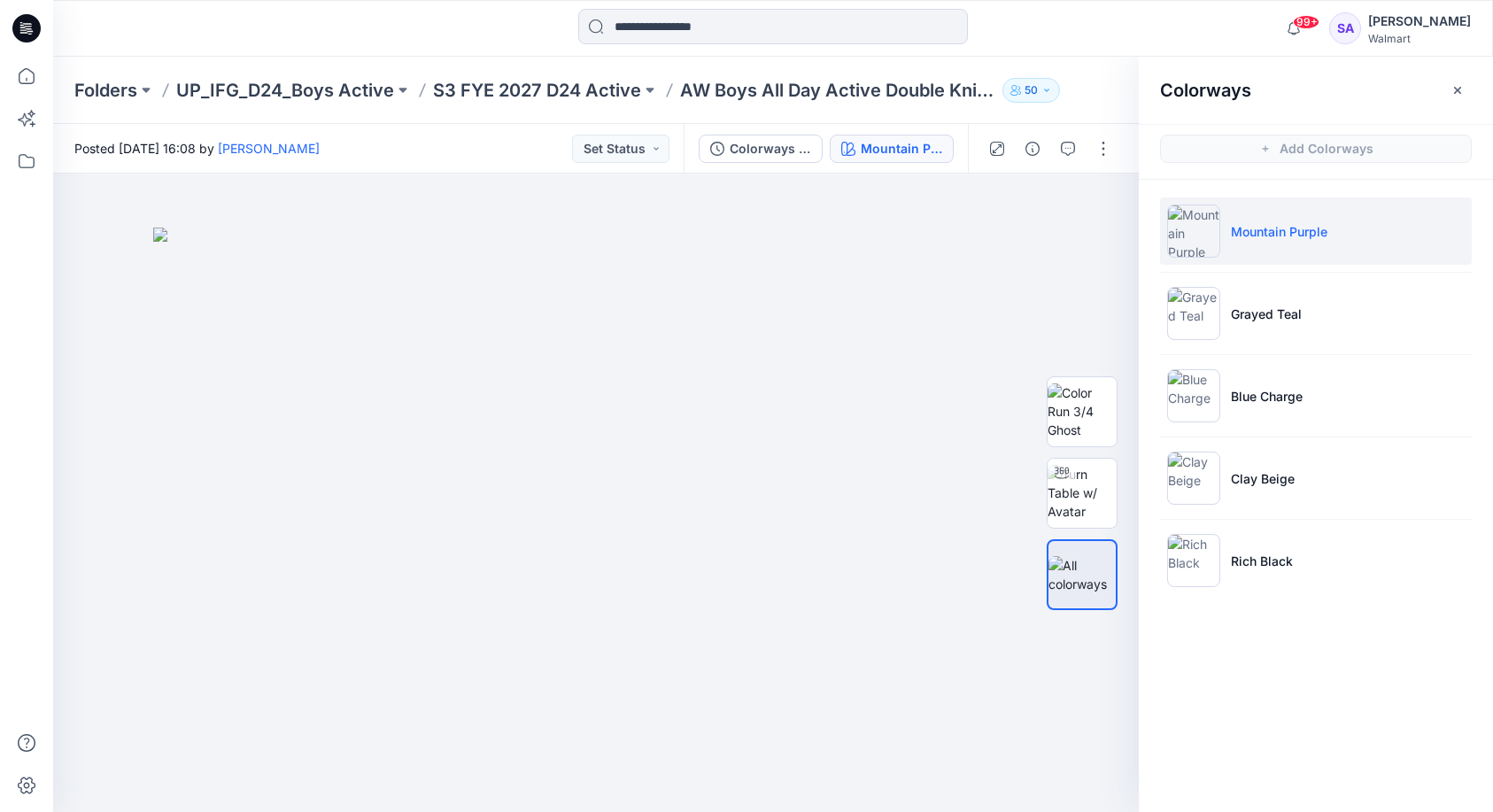
click at [1380, 240] on li "Mountain Purple" at bounding box center [1316, 231] width 312 height 67
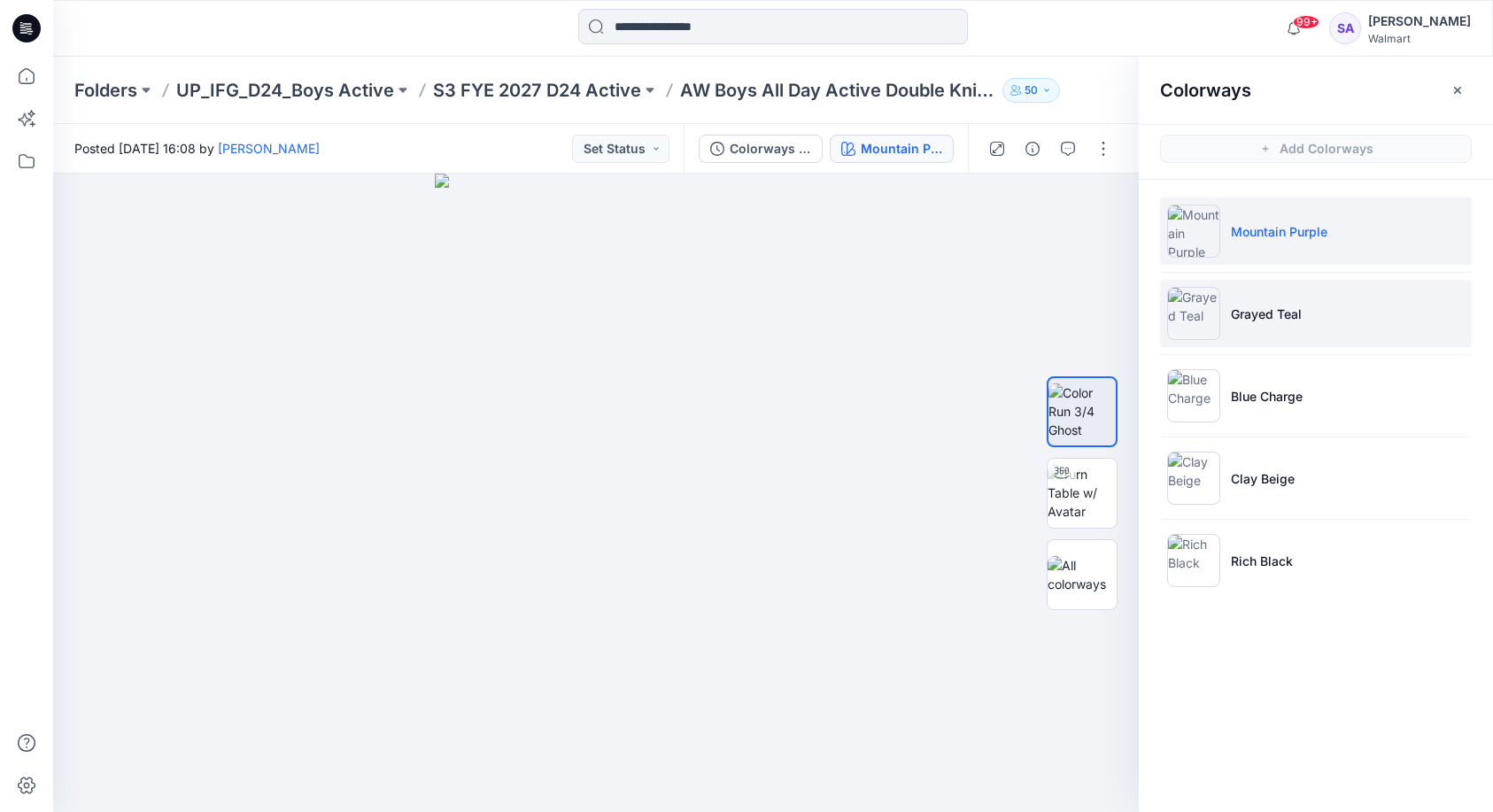
click at [1256, 323] on li "Grayed Teal" at bounding box center [1316, 313] width 312 height 67
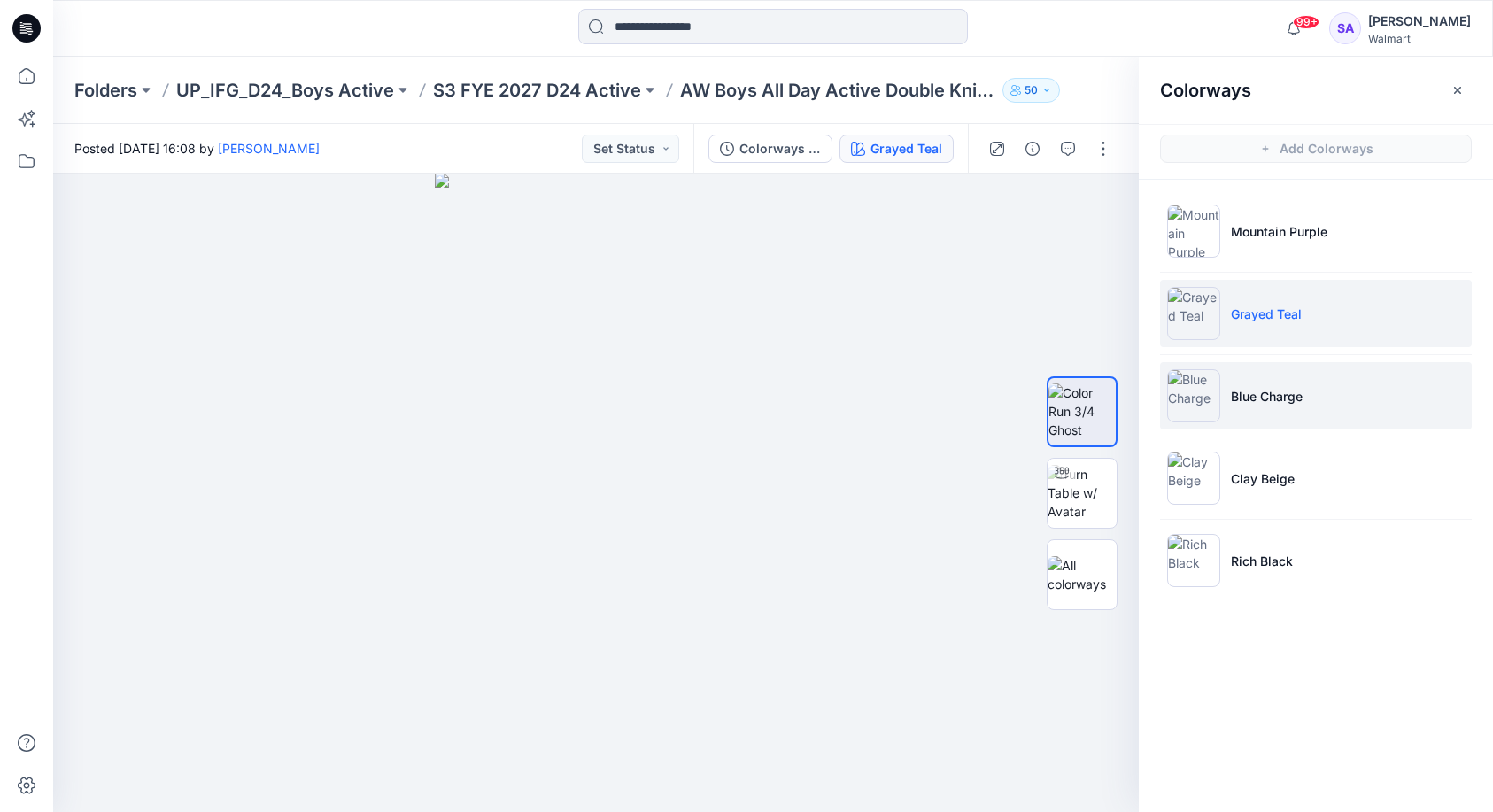
click at [1237, 398] on p "Blue Charge" at bounding box center [1266, 396] width 71 height 19
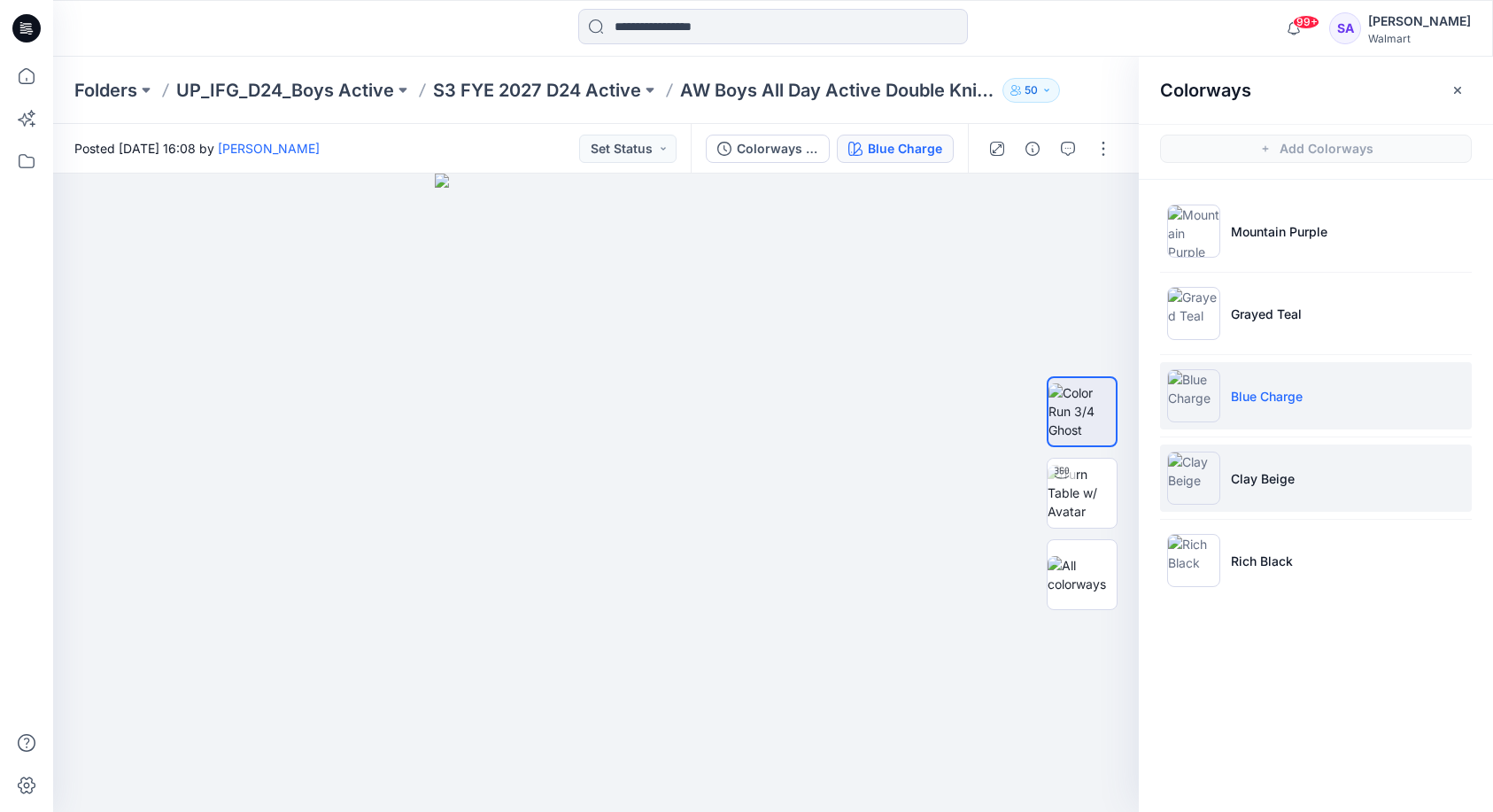
click at [1258, 501] on li "Clay Beige" at bounding box center [1316, 478] width 312 height 67
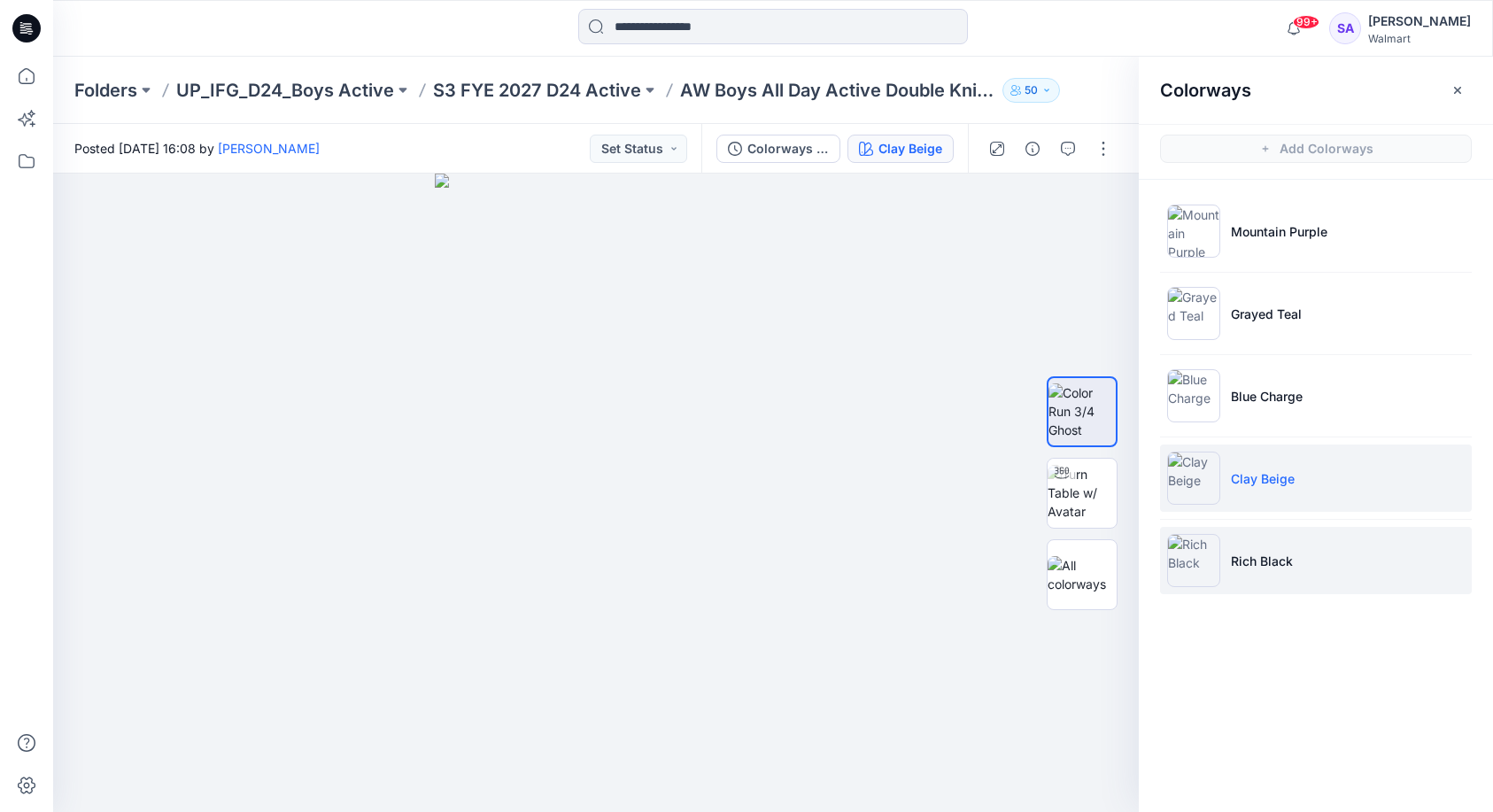
click at [1233, 581] on li "Rich Black" at bounding box center [1316, 560] width 312 height 67
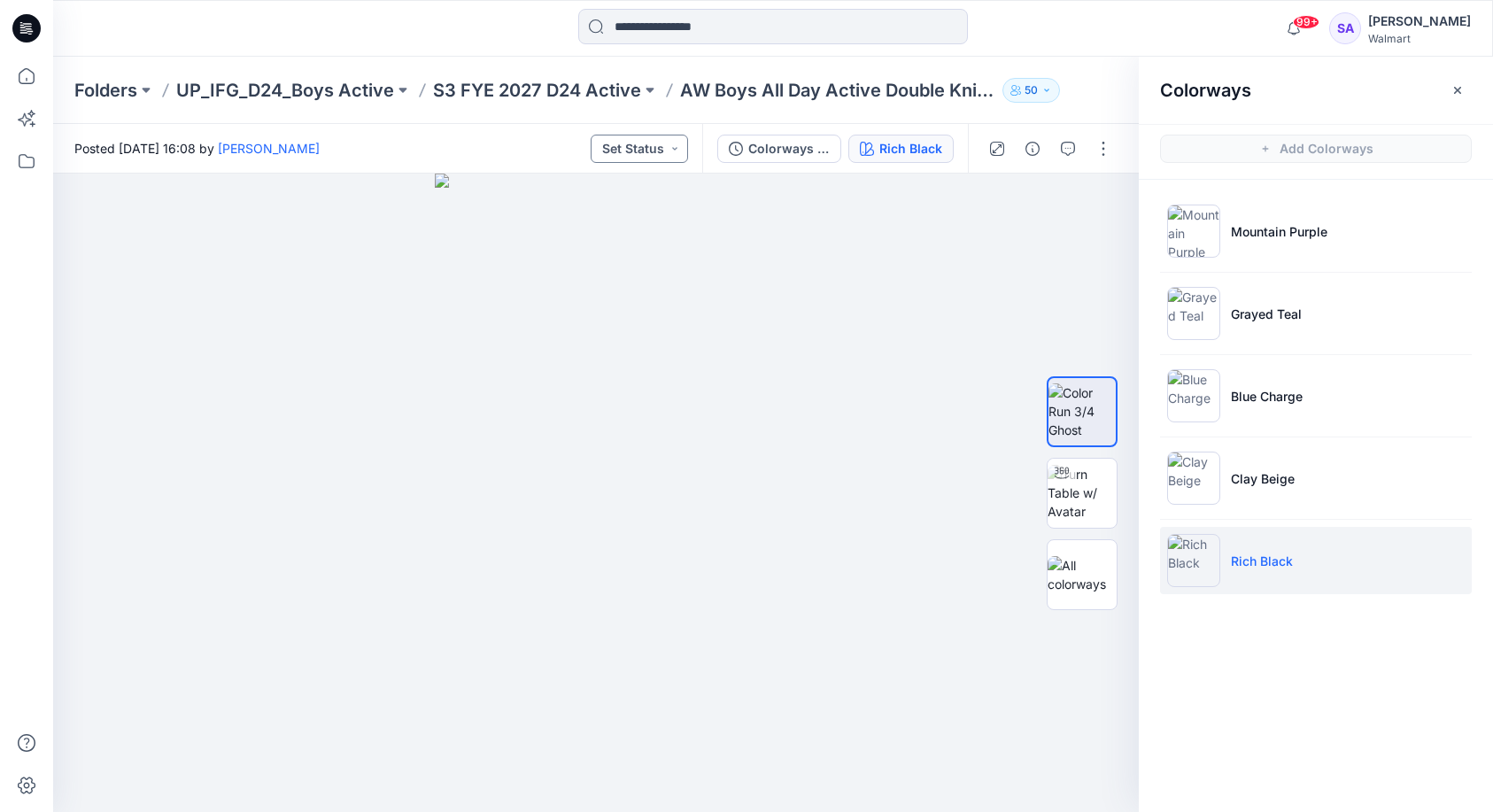
click at [643, 145] on button "Set Status" at bounding box center [640, 148] width 98 height 28
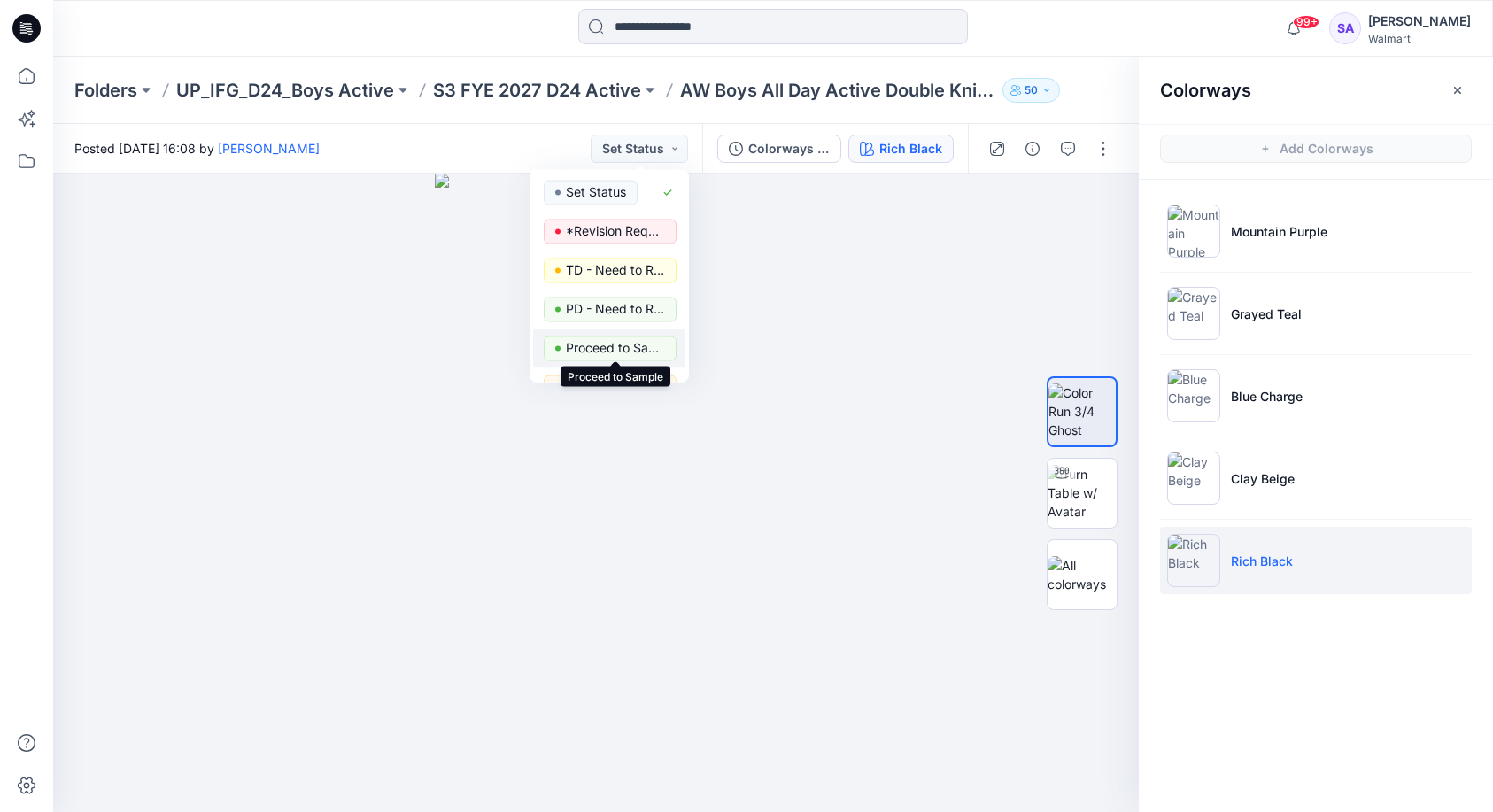
click at [635, 345] on p "Proceed to Sample" at bounding box center [615, 347] width 99 height 23
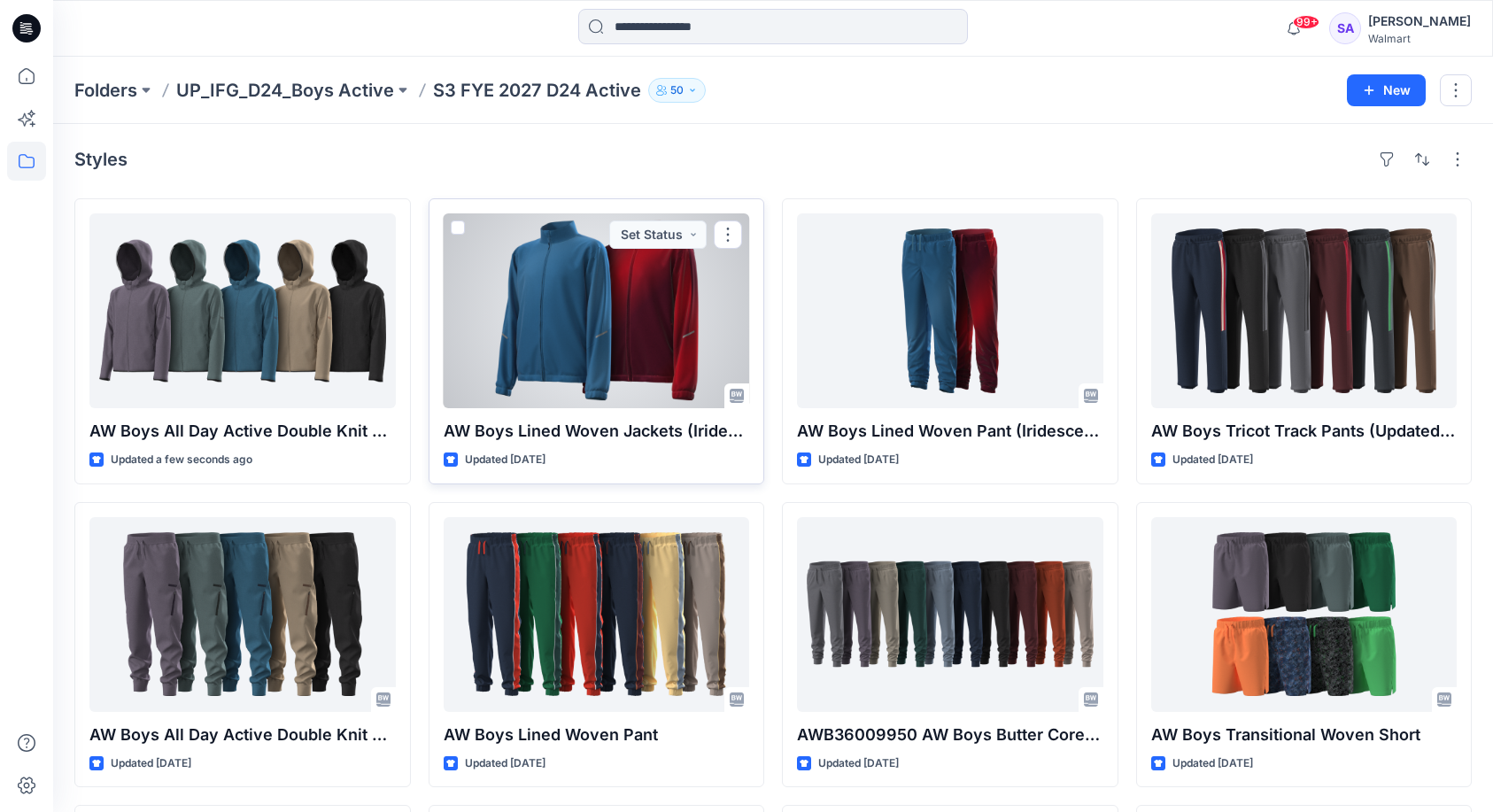
click at [594, 339] on div at bounding box center [596, 311] width 306 height 195
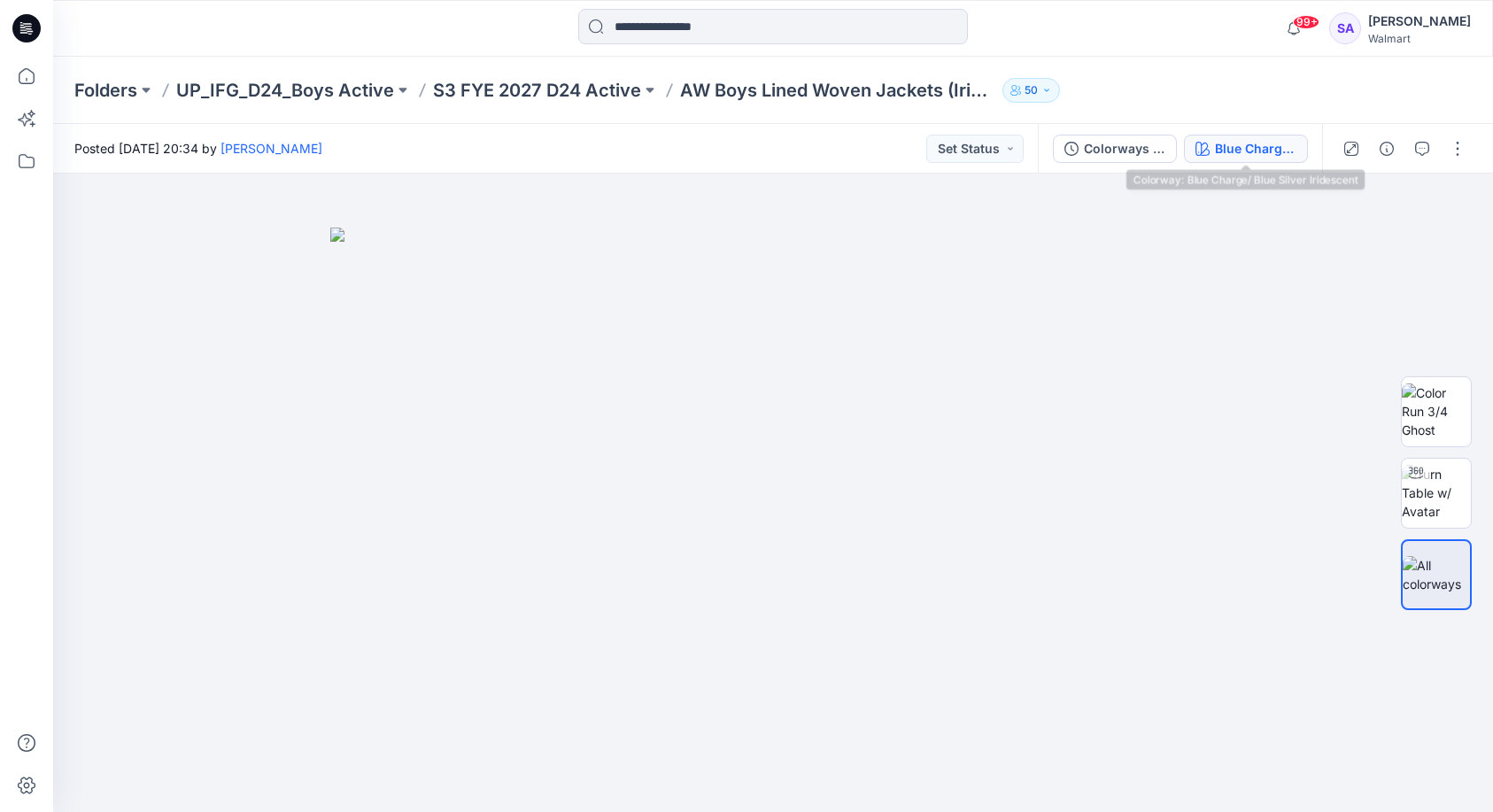
click at [1250, 149] on div "Blue Charge/ Blue Silver Iridescent" at bounding box center [1256, 149] width 81 height 20
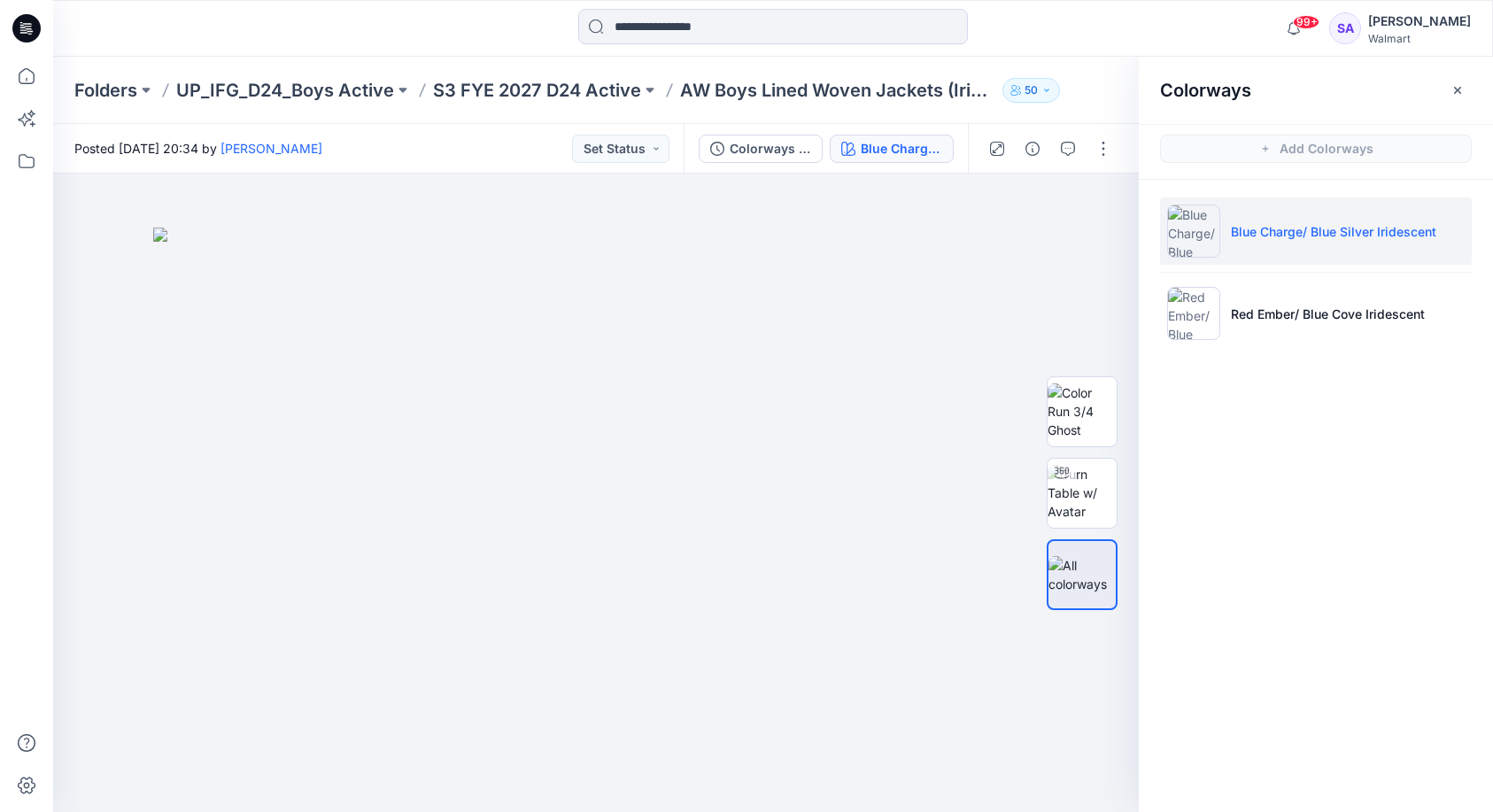
click at [1293, 199] on li "Blue Charge/ Blue Silver Iridescent" at bounding box center [1316, 231] width 312 height 67
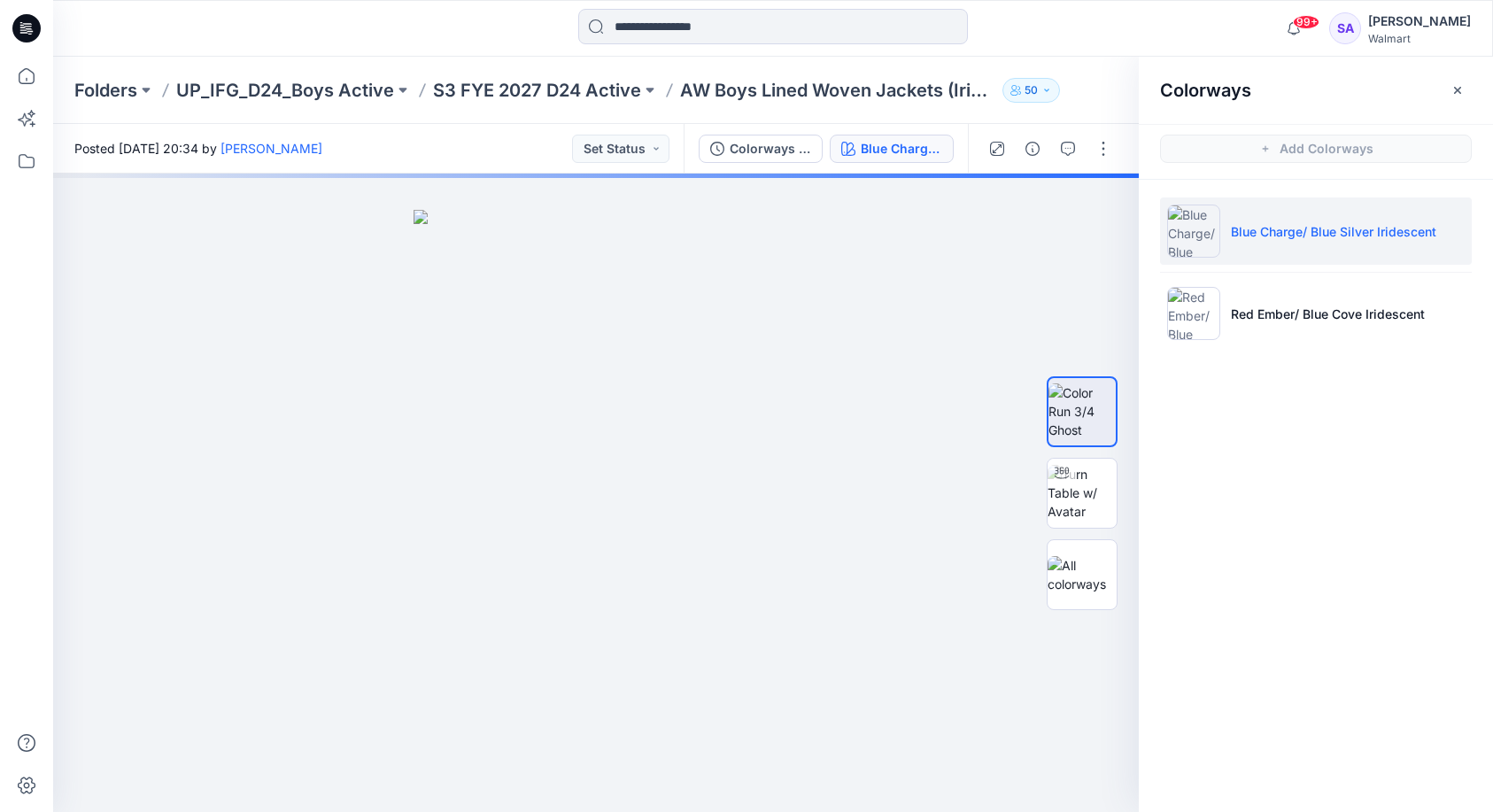
click at [1273, 246] on li "Blue Charge/ Blue Silver Iridescent" at bounding box center [1316, 231] width 312 height 67
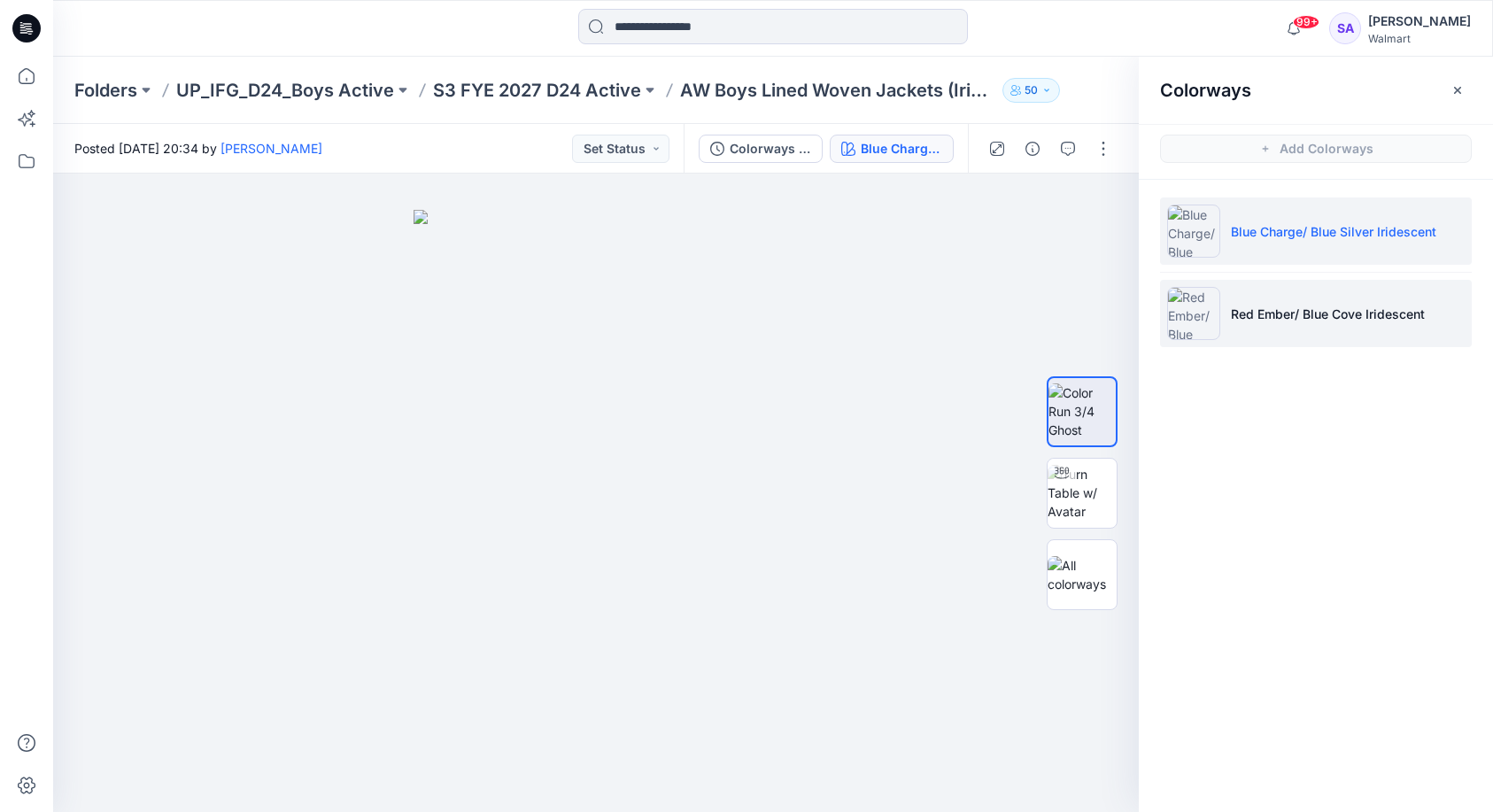
click at [1320, 326] on li "Red Ember/ Blue Cove Iridescent" at bounding box center [1316, 313] width 312 height 67
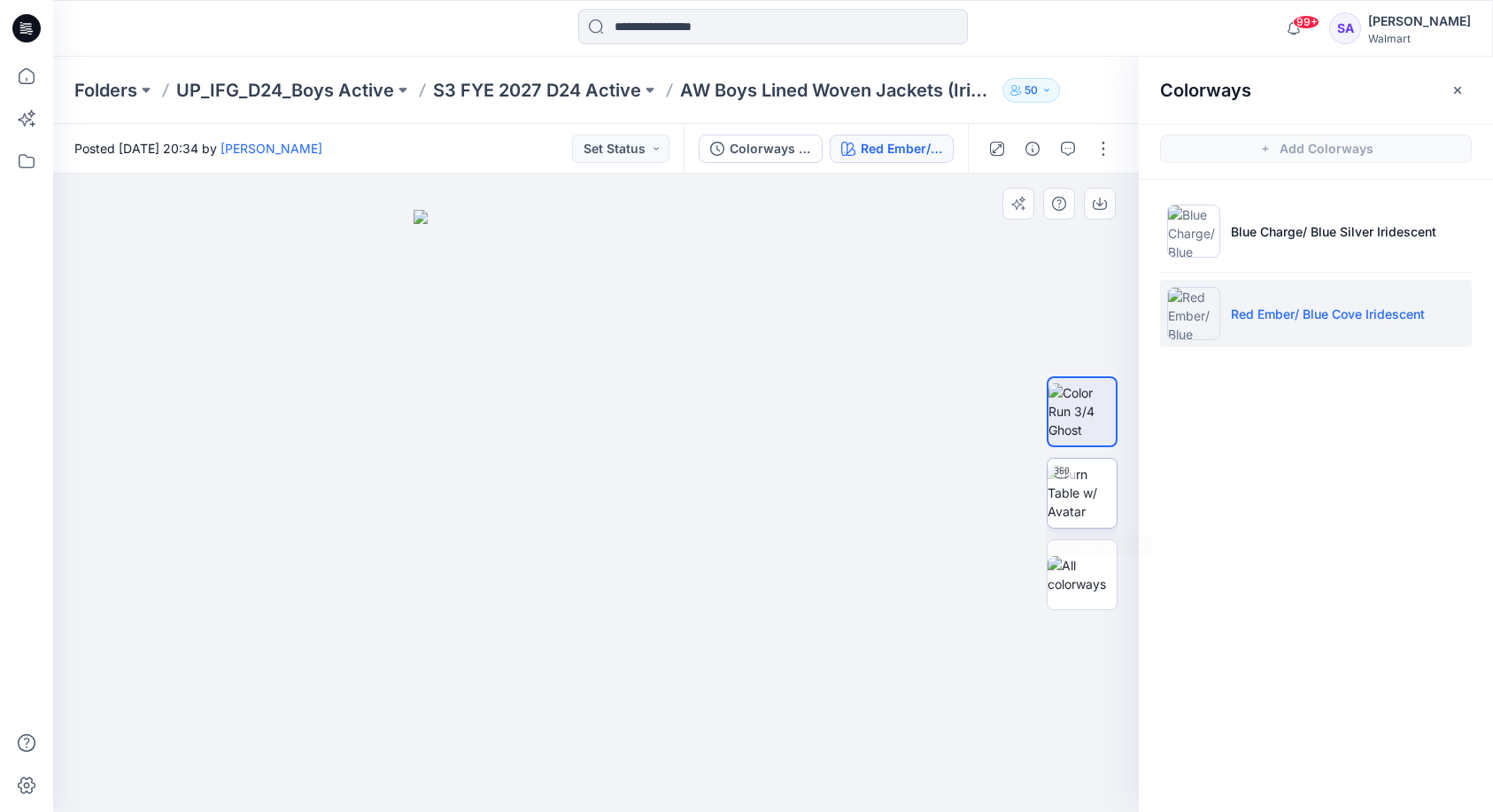
click at [1060, 488] on img at bounding box center [1082, 493] width 69 height 56
drag, startPoint x: 653, startPoint y: 783, endPoint x: 677, endPoint y: 757, distance: 35.4
click at [677, 757] on icon at bounding box center [598, 760] width 536 height 67
click at [667, 149] on button "Set Status" at bounding box center [621, 148] width 98 height 28
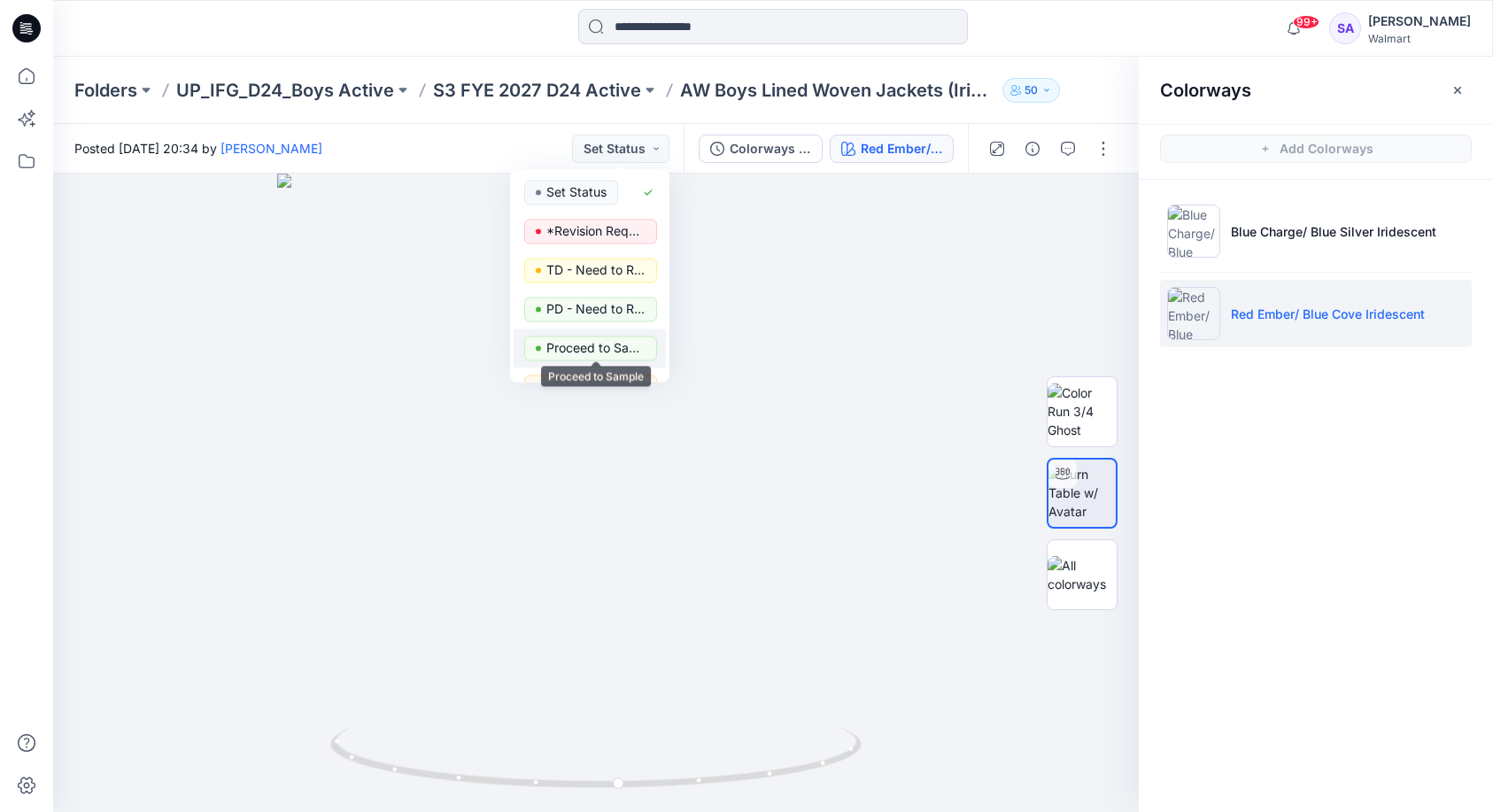
click at [622, 359] on p "Proceed to Sample" at bounding box center [596, 347] width 99 height 23
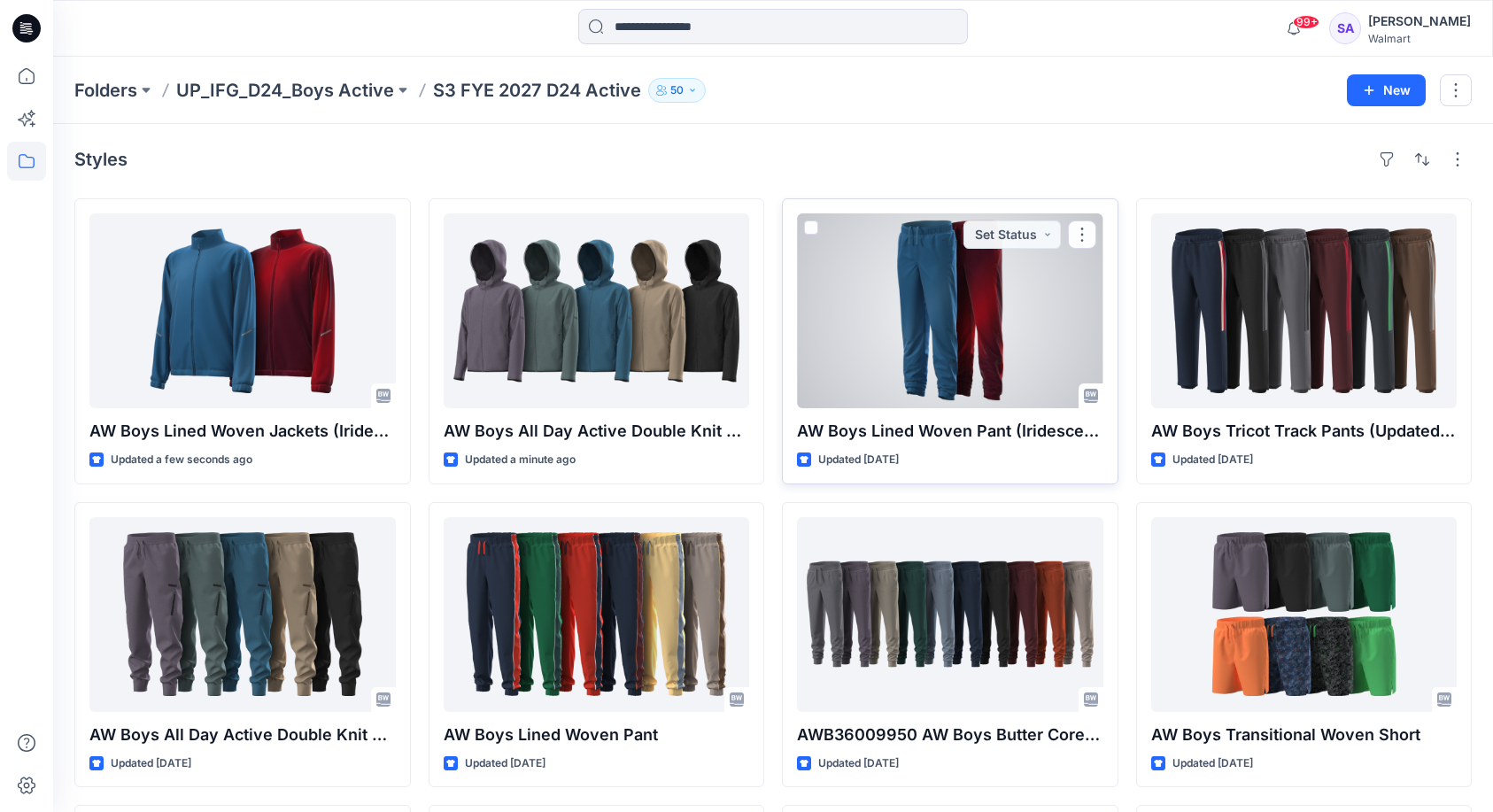
click at [973, 320] on div at bounding box center [950, 311] width 306 height 195
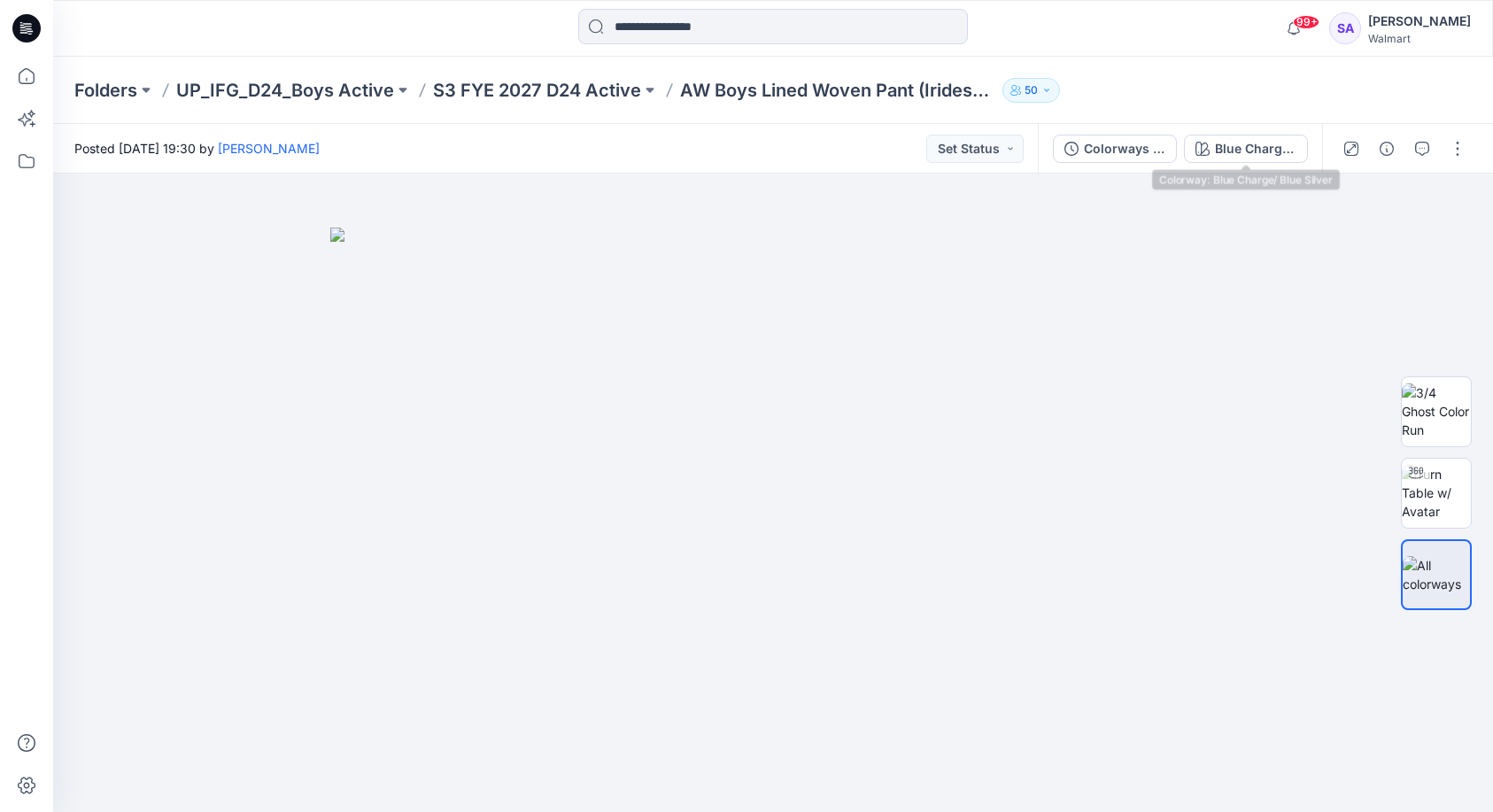
click at [1269, 132] on div "Colorways (Removed Front Knee Pleats) Blue Charge/ Blue Silver" at bounding box center [1180, 148] width 285 height 50
click at [1264, 144] on div "Blue Charge/ Blue Silver" at bounding box center [1256, 149] width 81 height 20
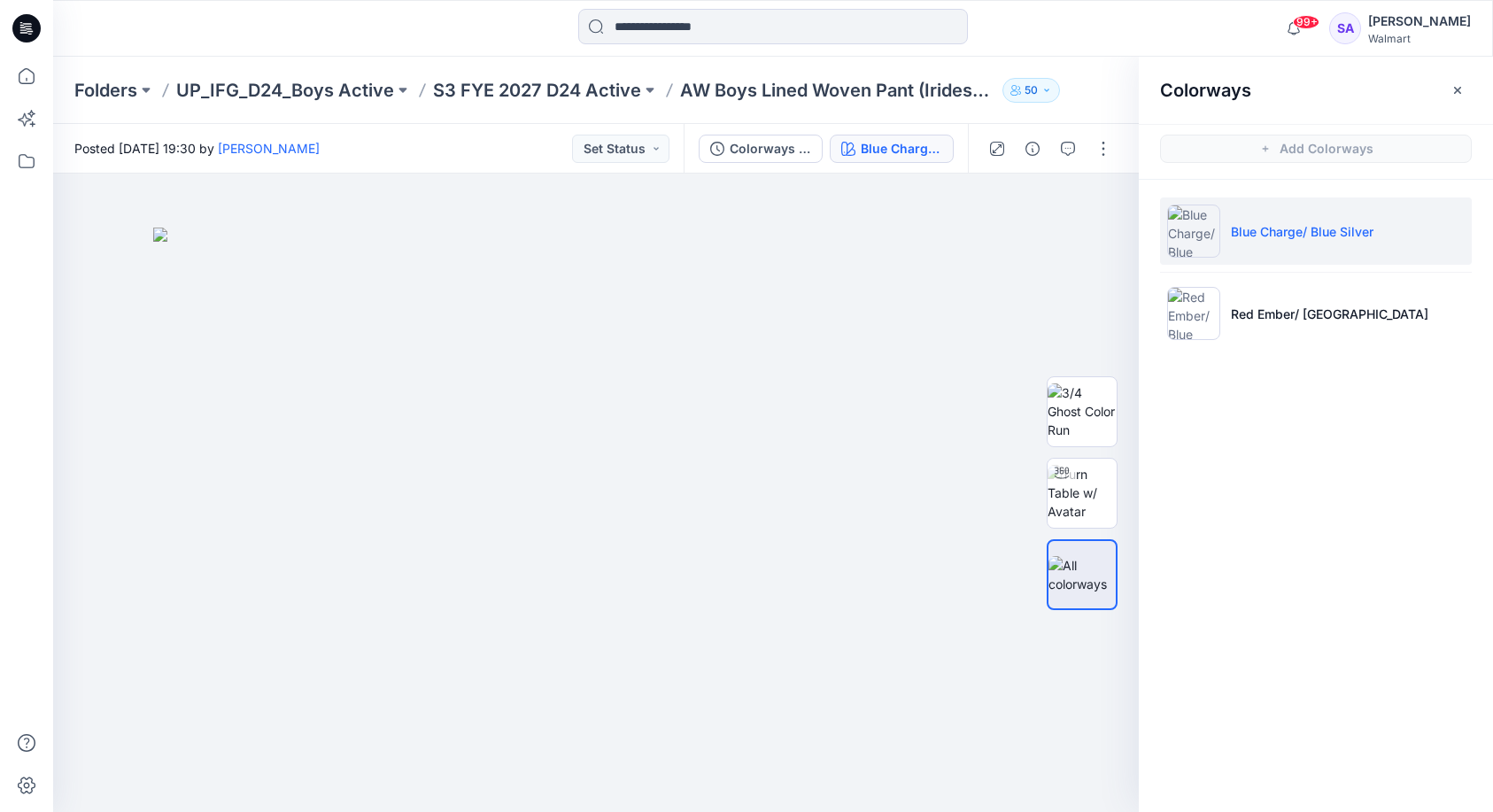
click at [1273, 229] on p "Blue Charge/ Blue Silver" at bounding box center [1302, 231] width 143 height 19
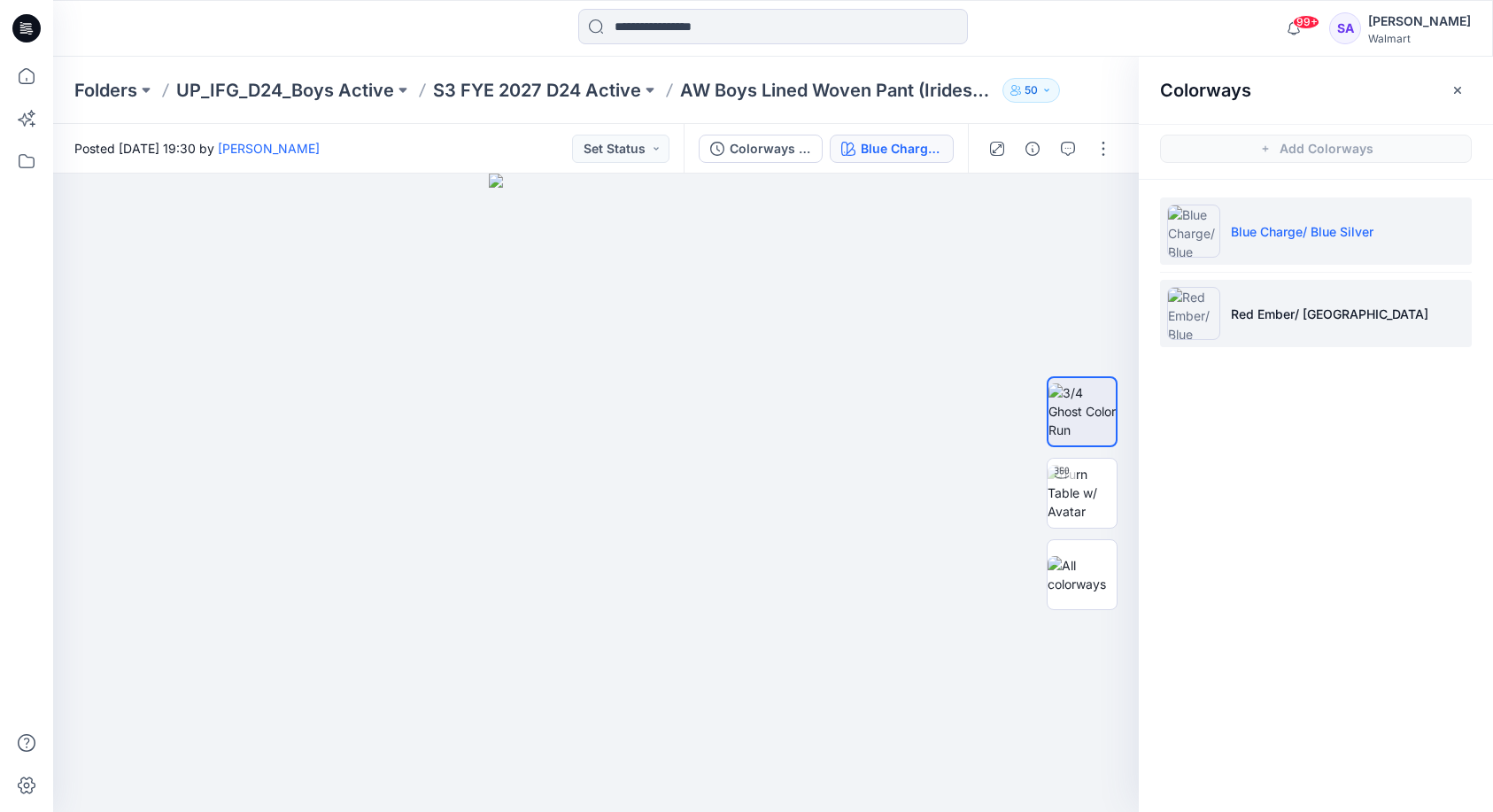
click at [1240, 297] on li "Red Ember/ [GEOGRAPHIC_DATA]" at bounding box center [1316, 313] width 312 height 67
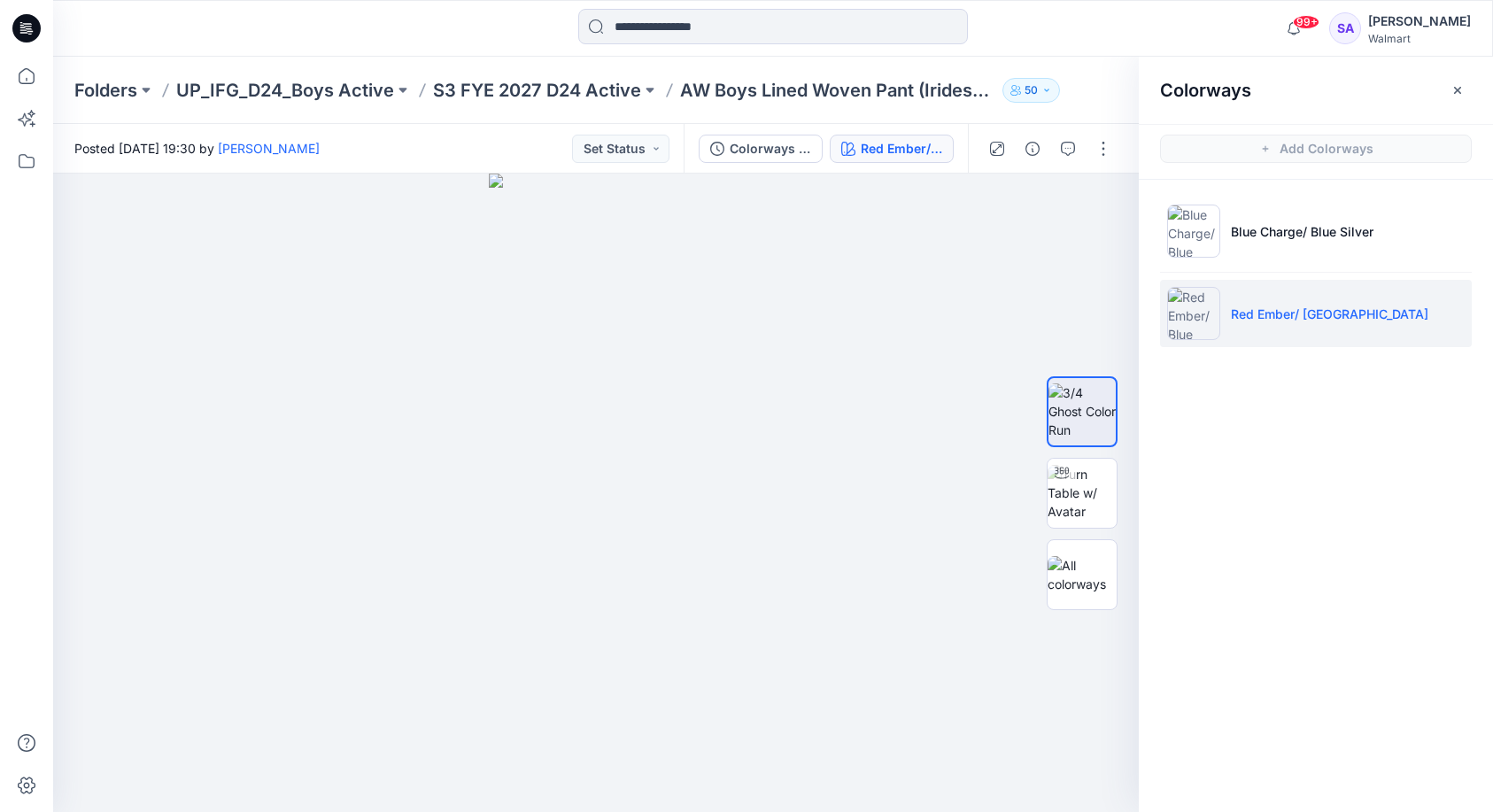
click at [1276, 296] on li "Red Ember/ [GEOGRAPHIC_DATA]" at bounding box center [1316, 313] width 312 height 67
click at [1083, 491] on img at bounding box center [1082, 493] width 69 height 56
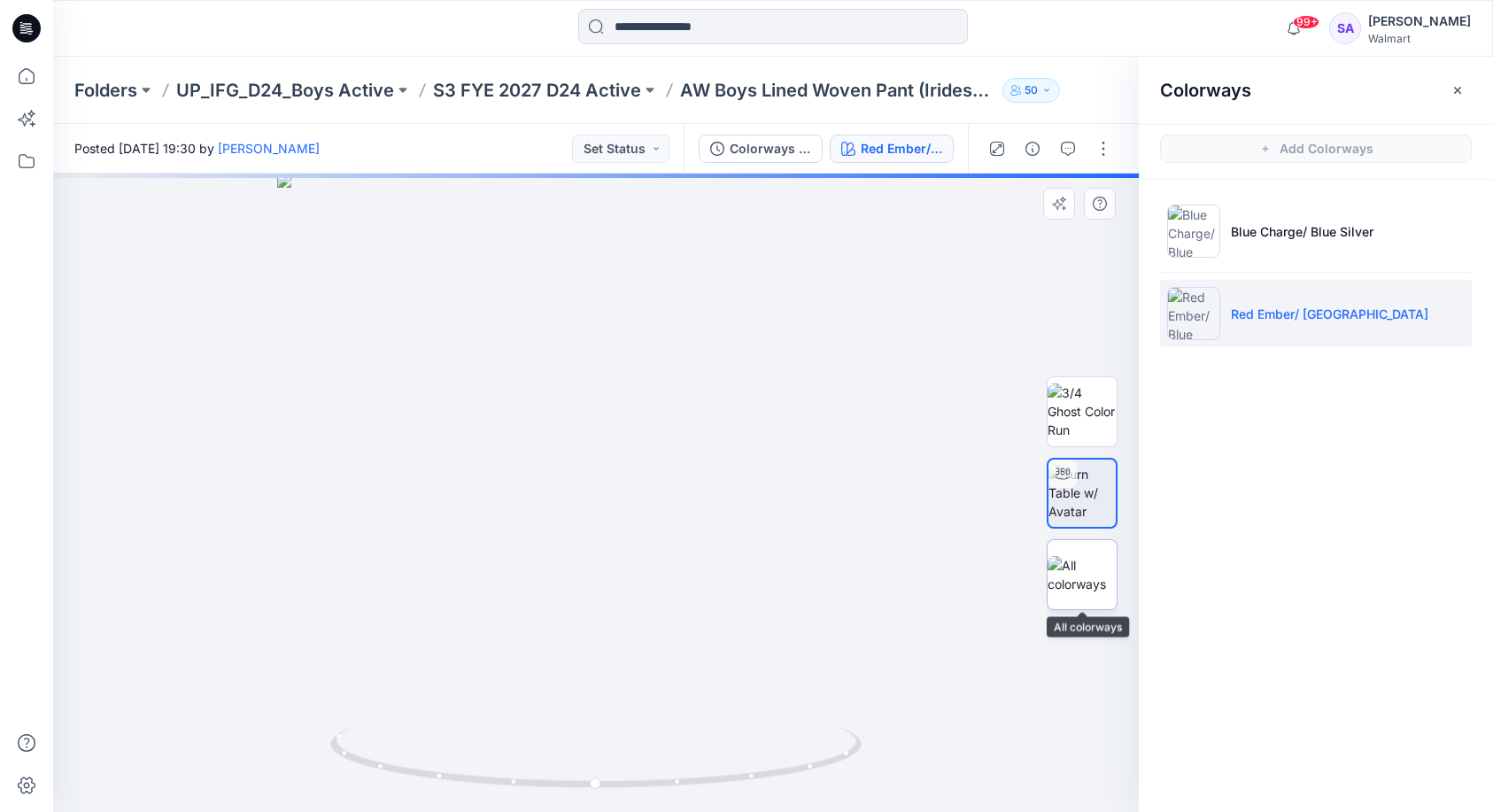
click at [1083, 562] on img at bounding box center [1082, 574] width 69 height 37
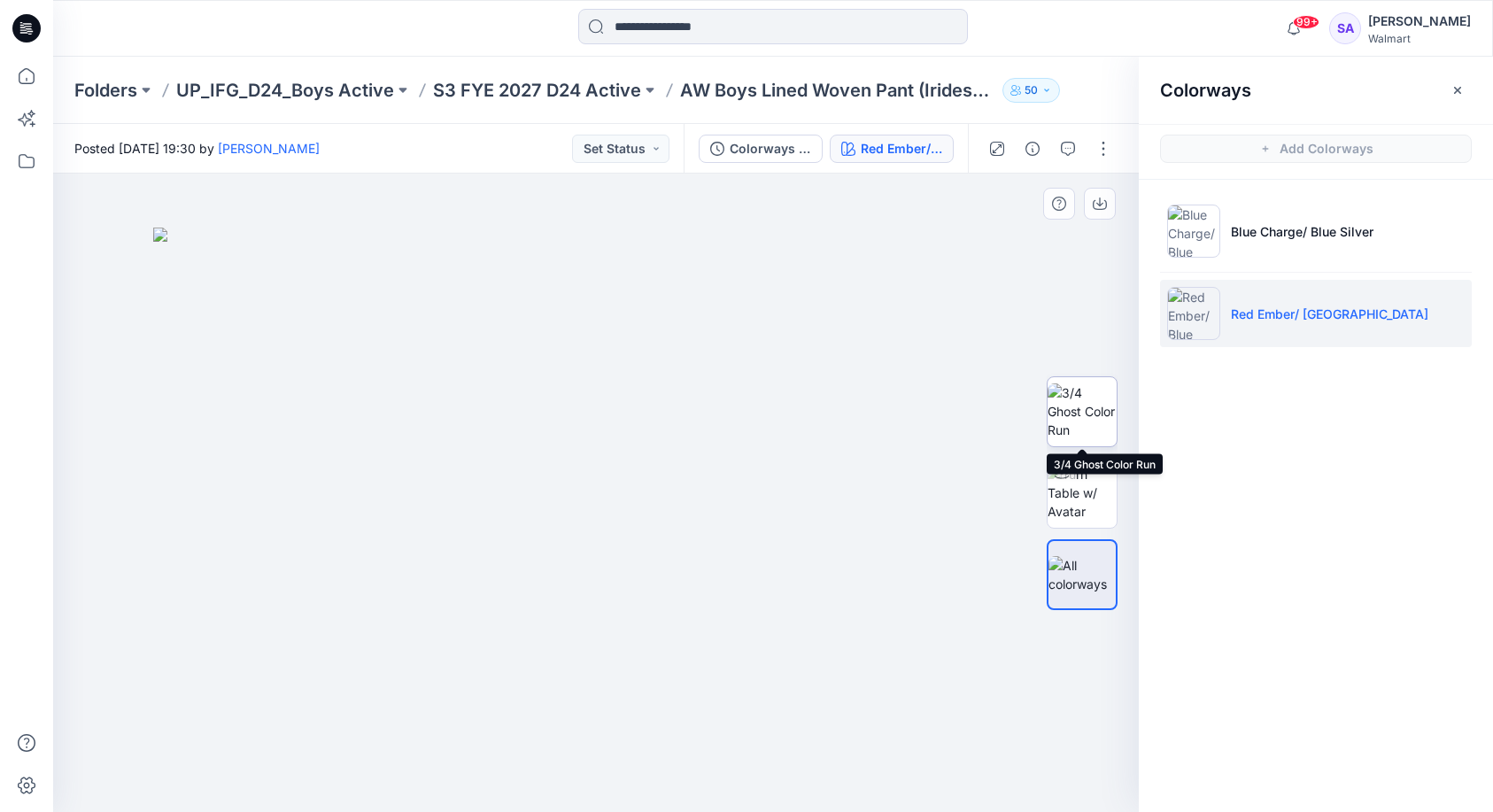
click at [1081, 400] on img at bounding box center [1082, 411] width 69 height 56
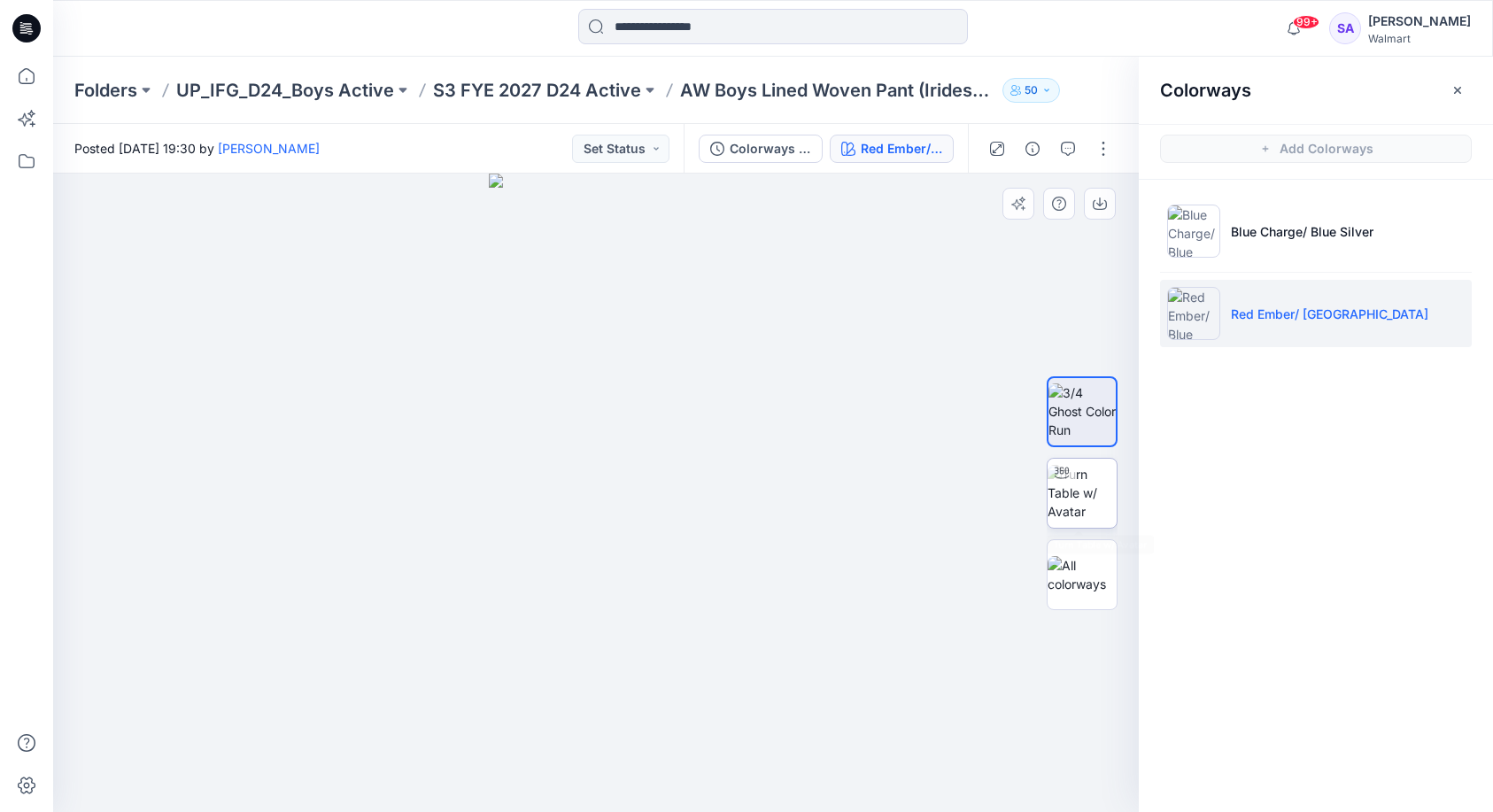
click at [1087, 497] on img at bounding box center [1082, 493] width 69 height 56
drag, startPoint x: 625, startPoint y: 777, endPoint x: 609, endPoint y: 744, distance: 36.7
click at [609, 744] on icon at bounding box center [598, 760] width 536 height 67
click at [643, 156] on button "Set Status" at bounding box center [621, 148] width 98 height 28
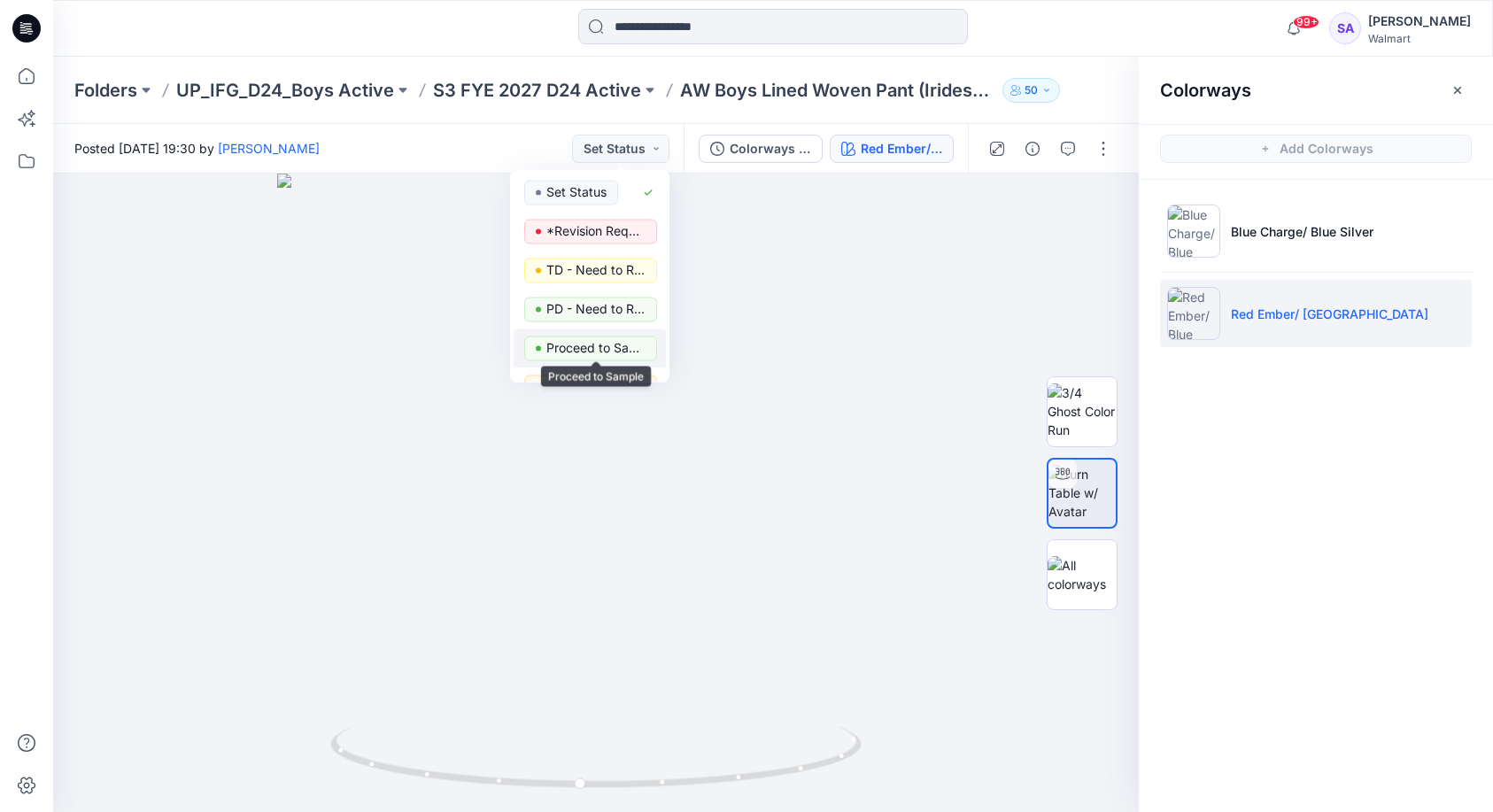
click at [598, 345] on p "Proceed to Sample" at bounding box center [596, 347] width 99 height 23
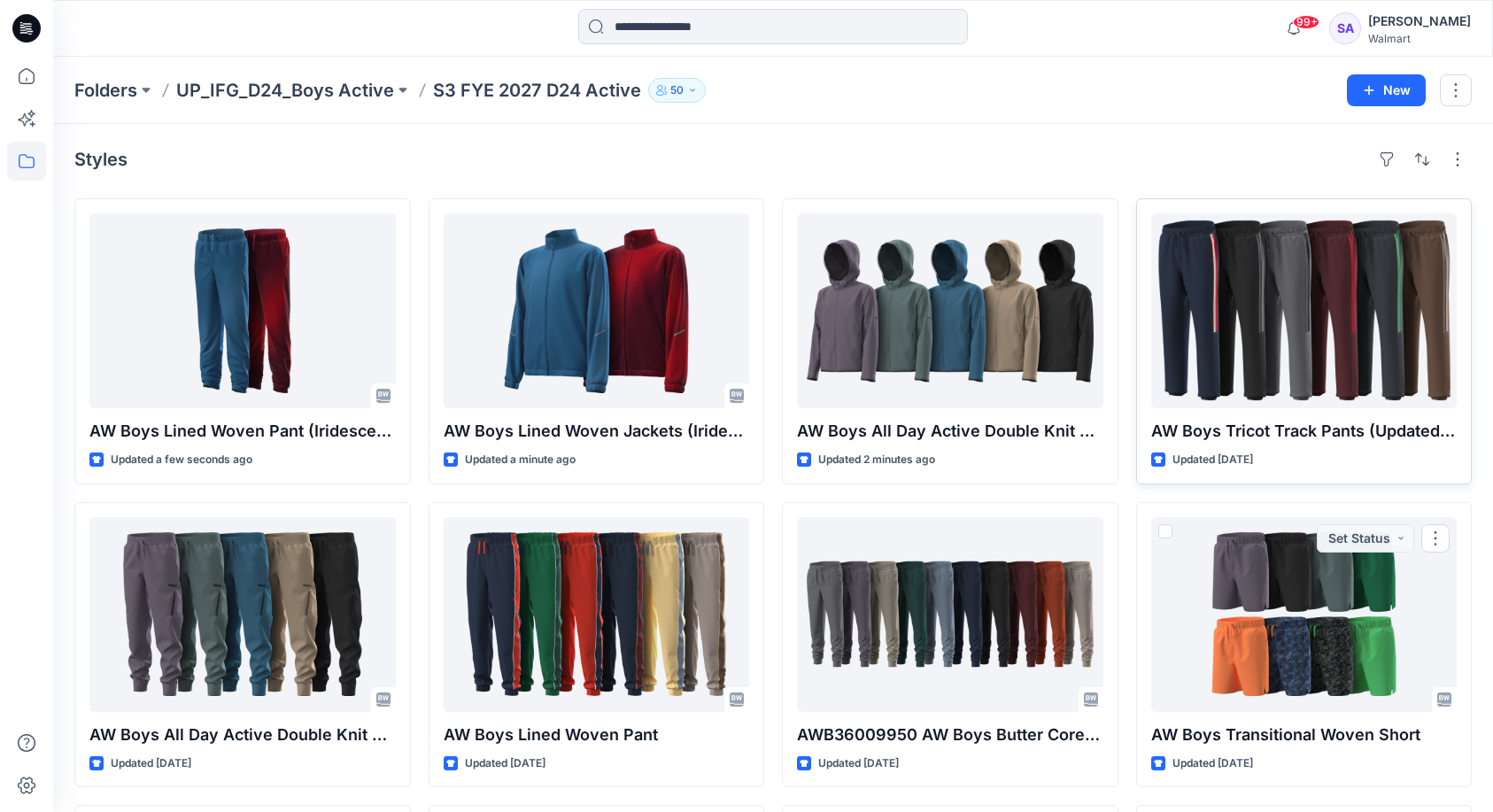
click at [1263, 335] on div at bounding box center [1304, 311] width 306 height 195
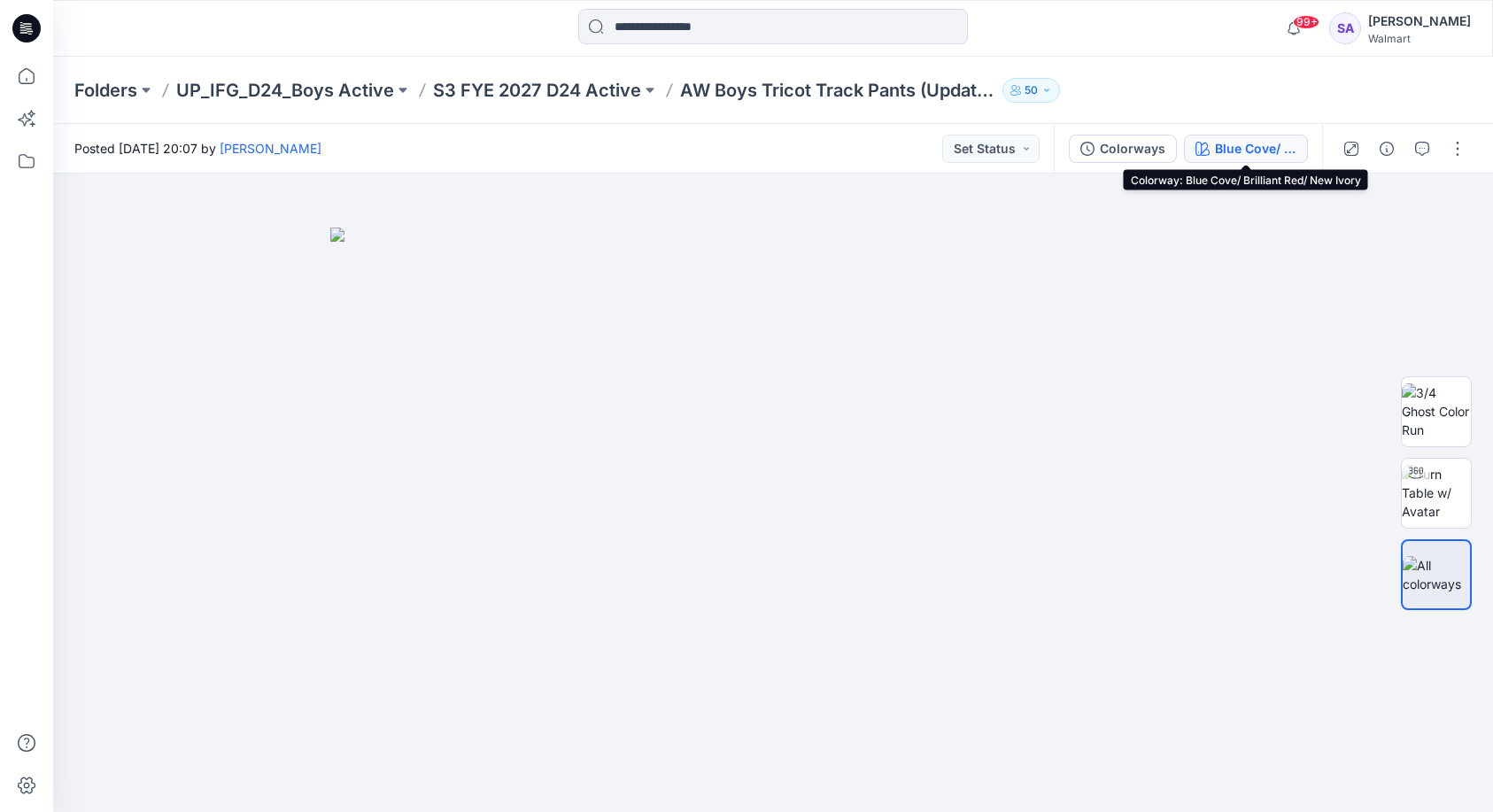
click at [1249, 149] on div "Blue Cove/ Brilliant Red/ New Ivory" at bounding box center [1256, 149] width 81 height 20
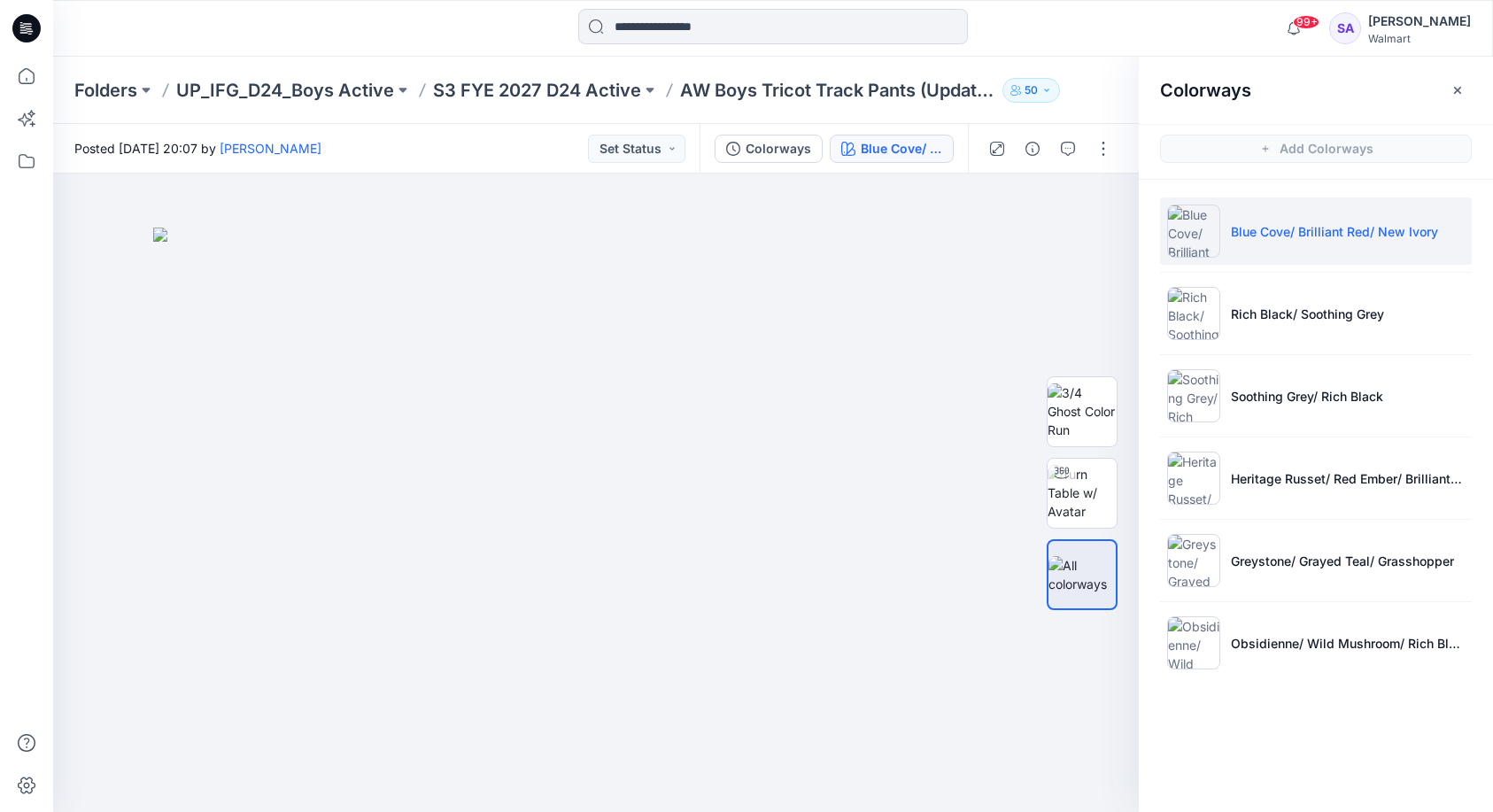
click at [1264, 252] on li "Blue Cove/ Brilliant Red/ New Ivory" at bounding box center [1316, 231] width 312 height 67
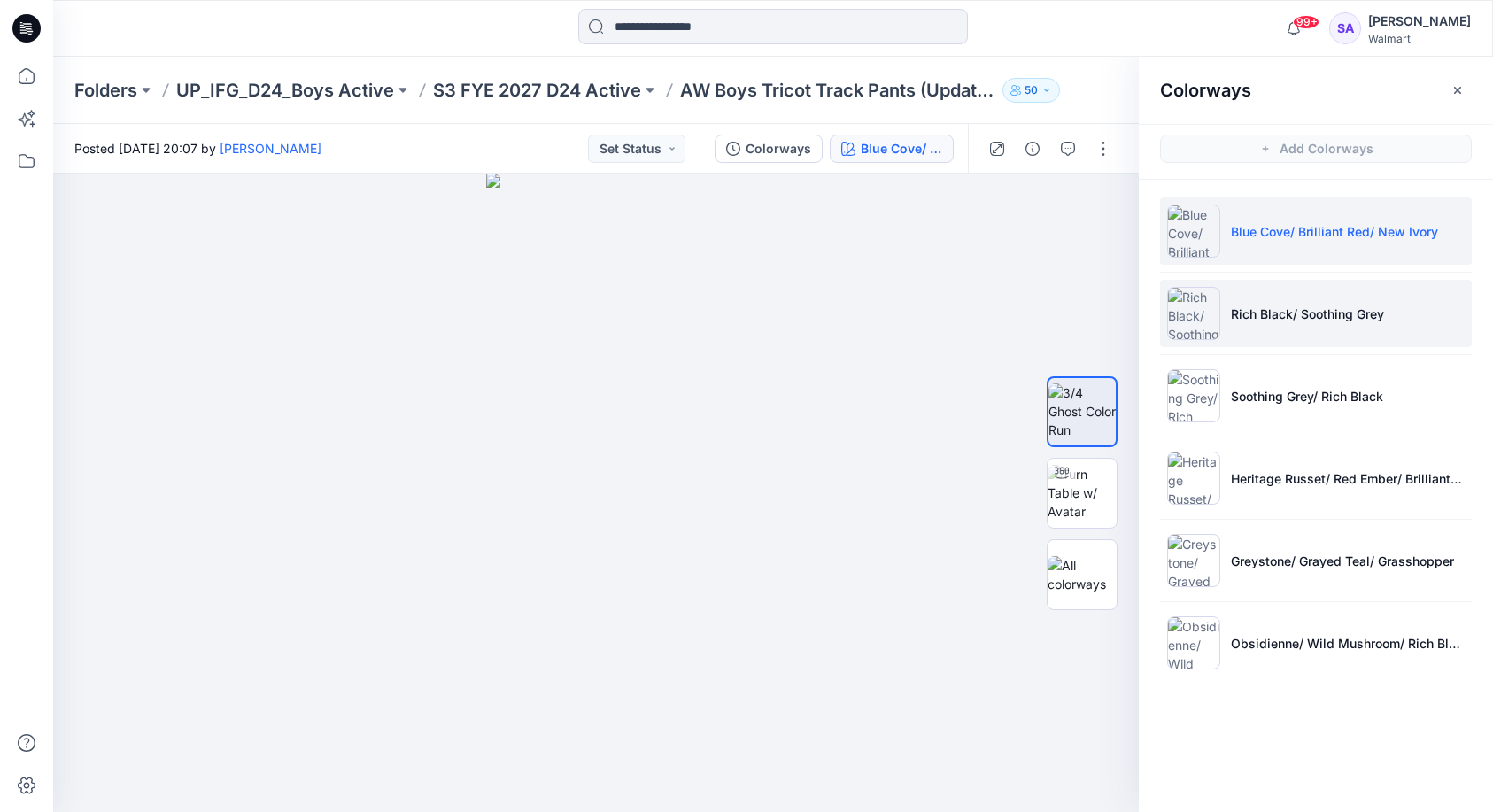
click at [1291, 327] on li "Rich Black/ Soothing Grey" at bounding box center [1316, 313] width 312 height 67
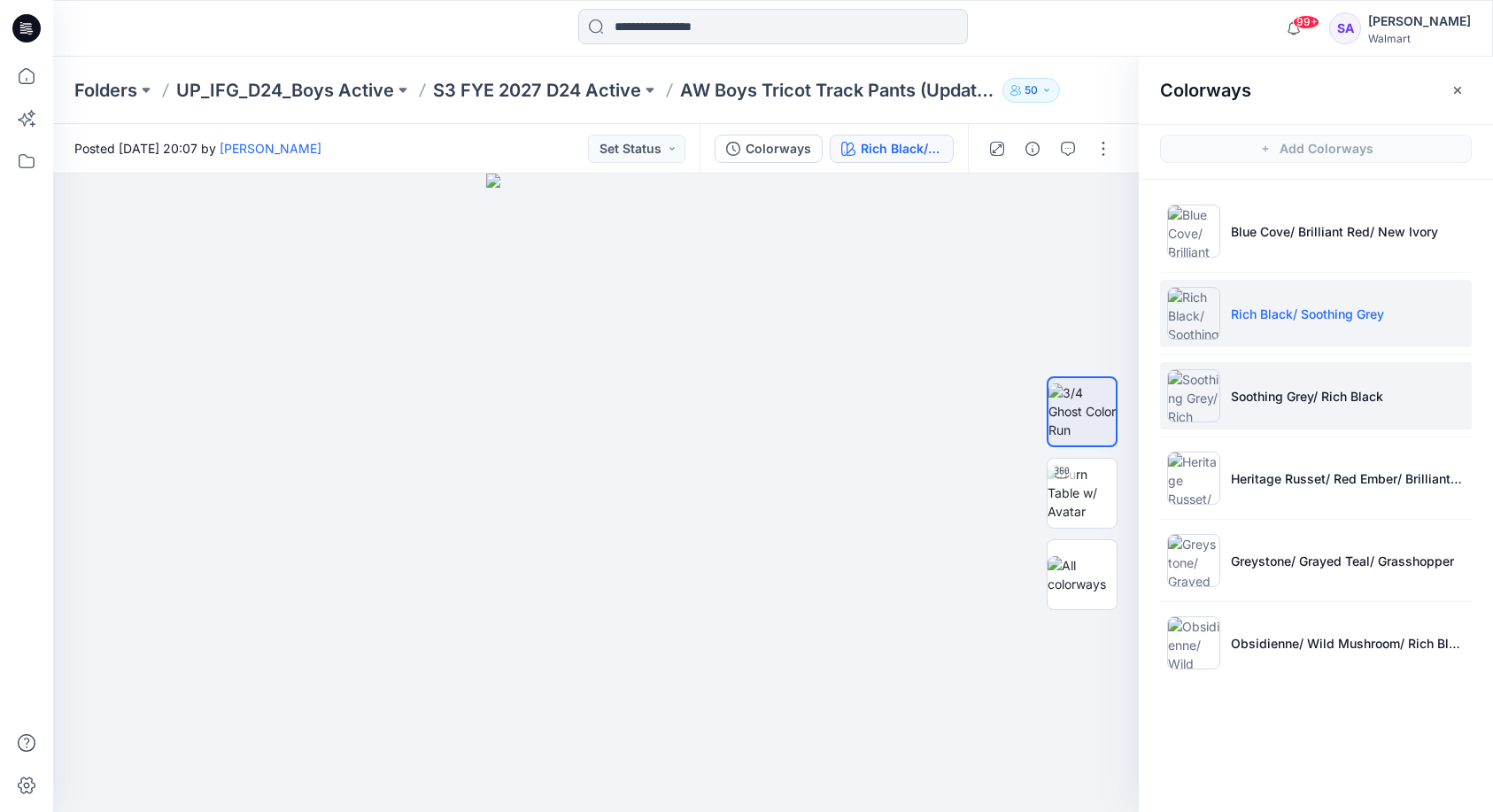
click at [1337, 393] on p "Soothing Grey/ Rich Black" at bounding box center [1307, 396] width 153 height 19
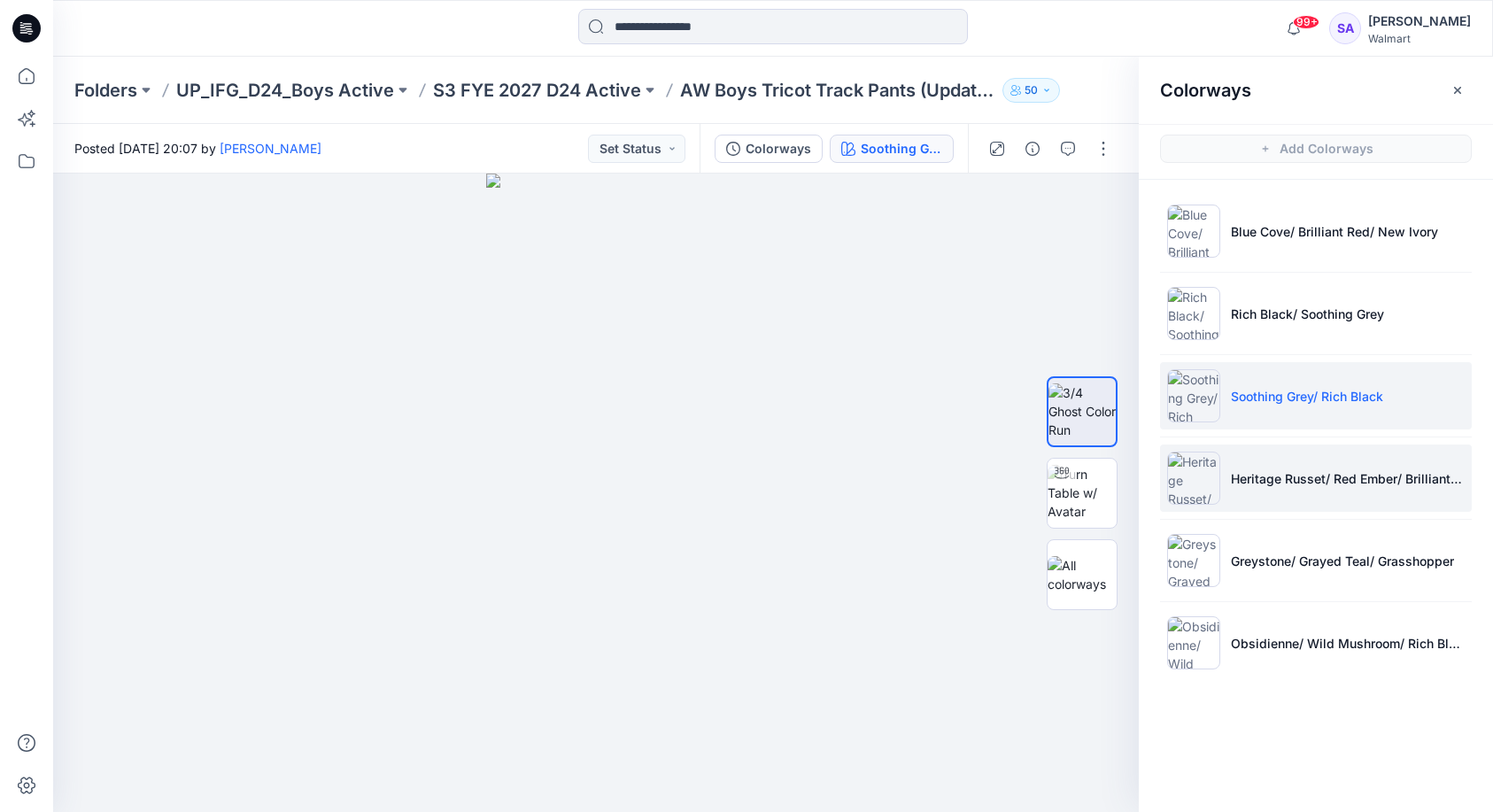
click at [1303, 490] on li "Heritage Russet/ Red Ember/ Brilliant Red" at bounding box center [1316, 478] width 312 height 67
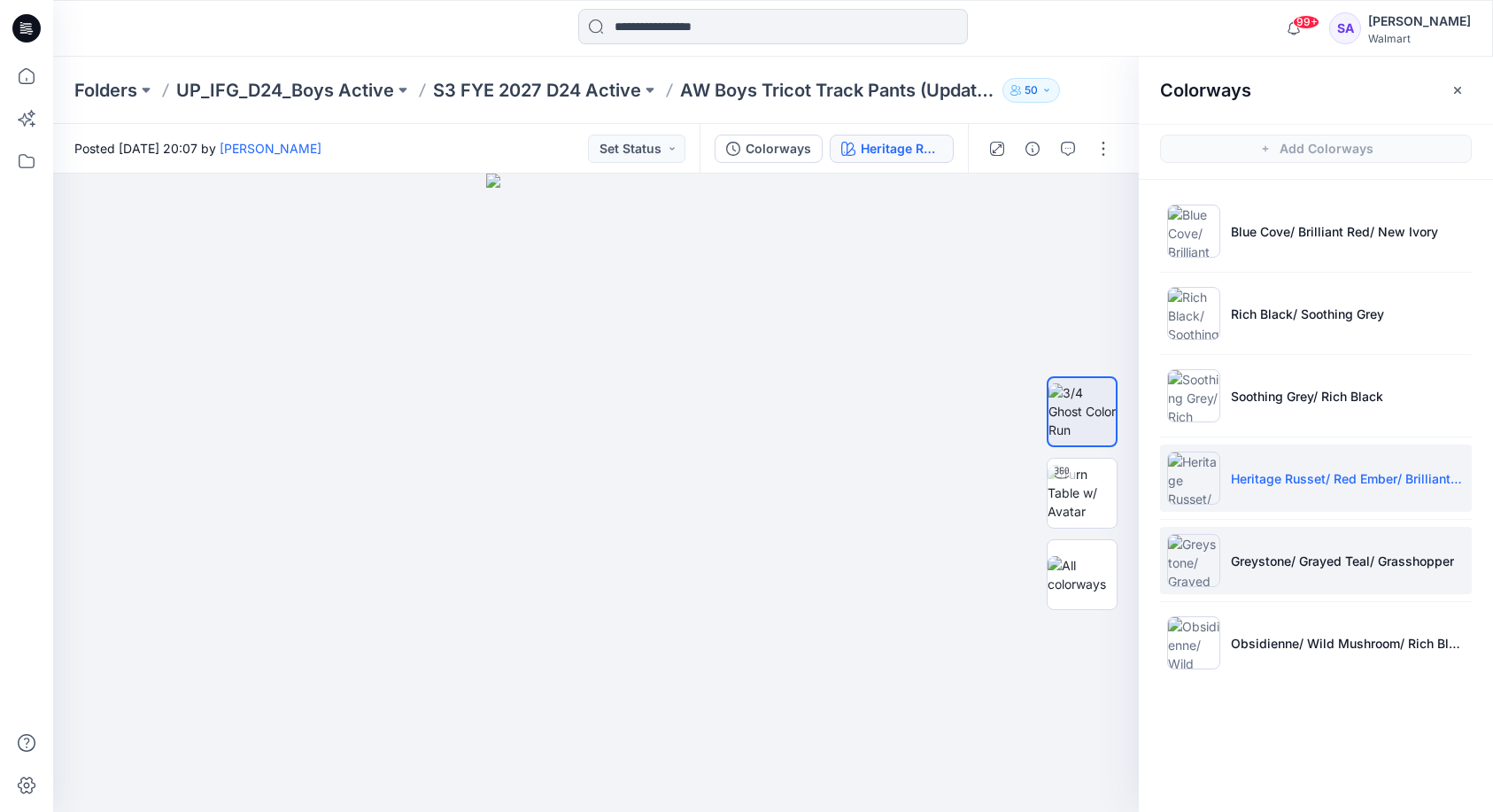
click at [1297, 559] on p "Greystone/ Grayed Teal/ Grasshopper" at bounding box center [1342, 561] width 223 height 19
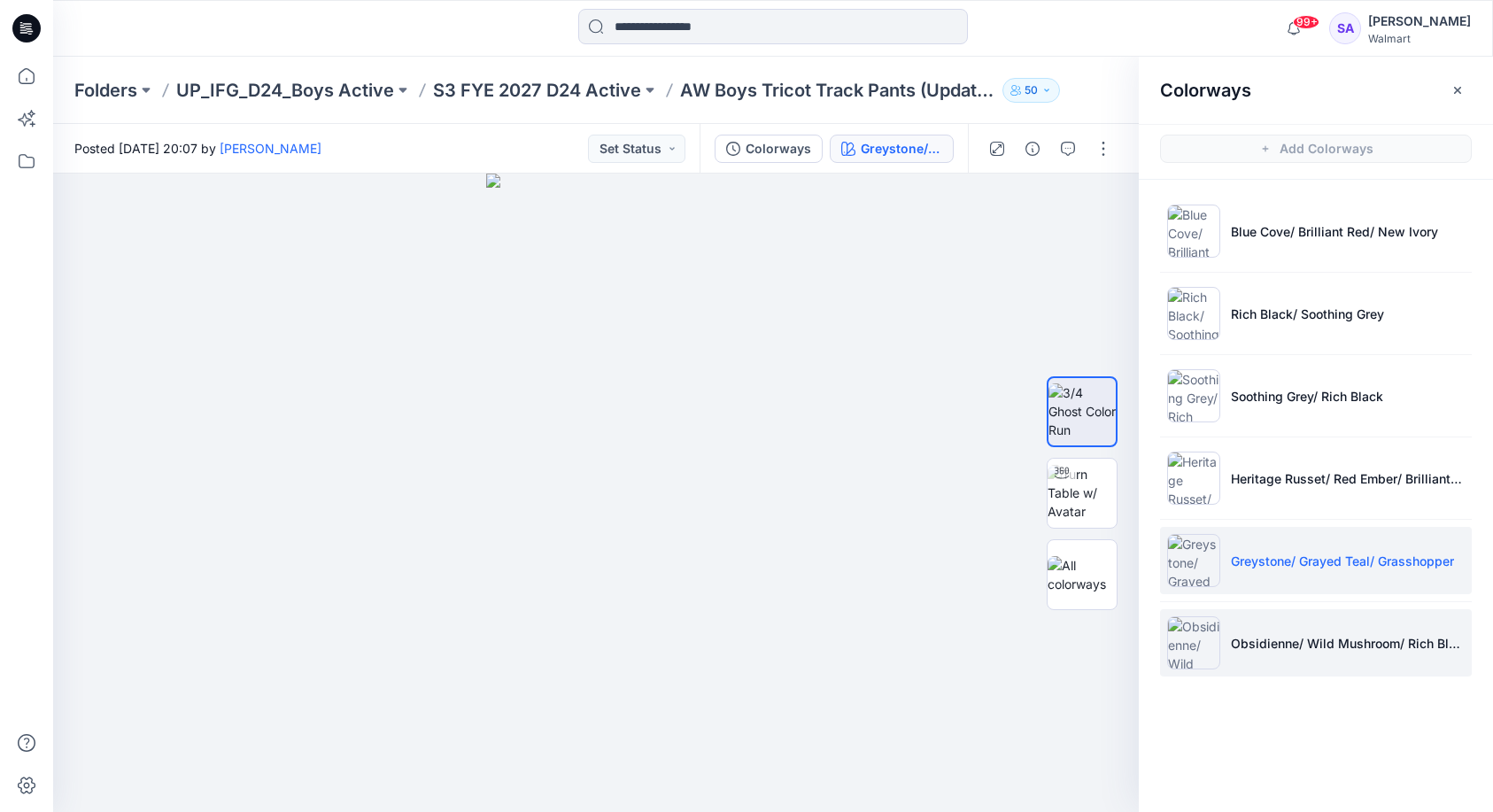
click at [1301, 636] on p "Obsidienne/ Wild Mushroom/ Rich Black" at bounding box center [1347, 643] width 234 height 19
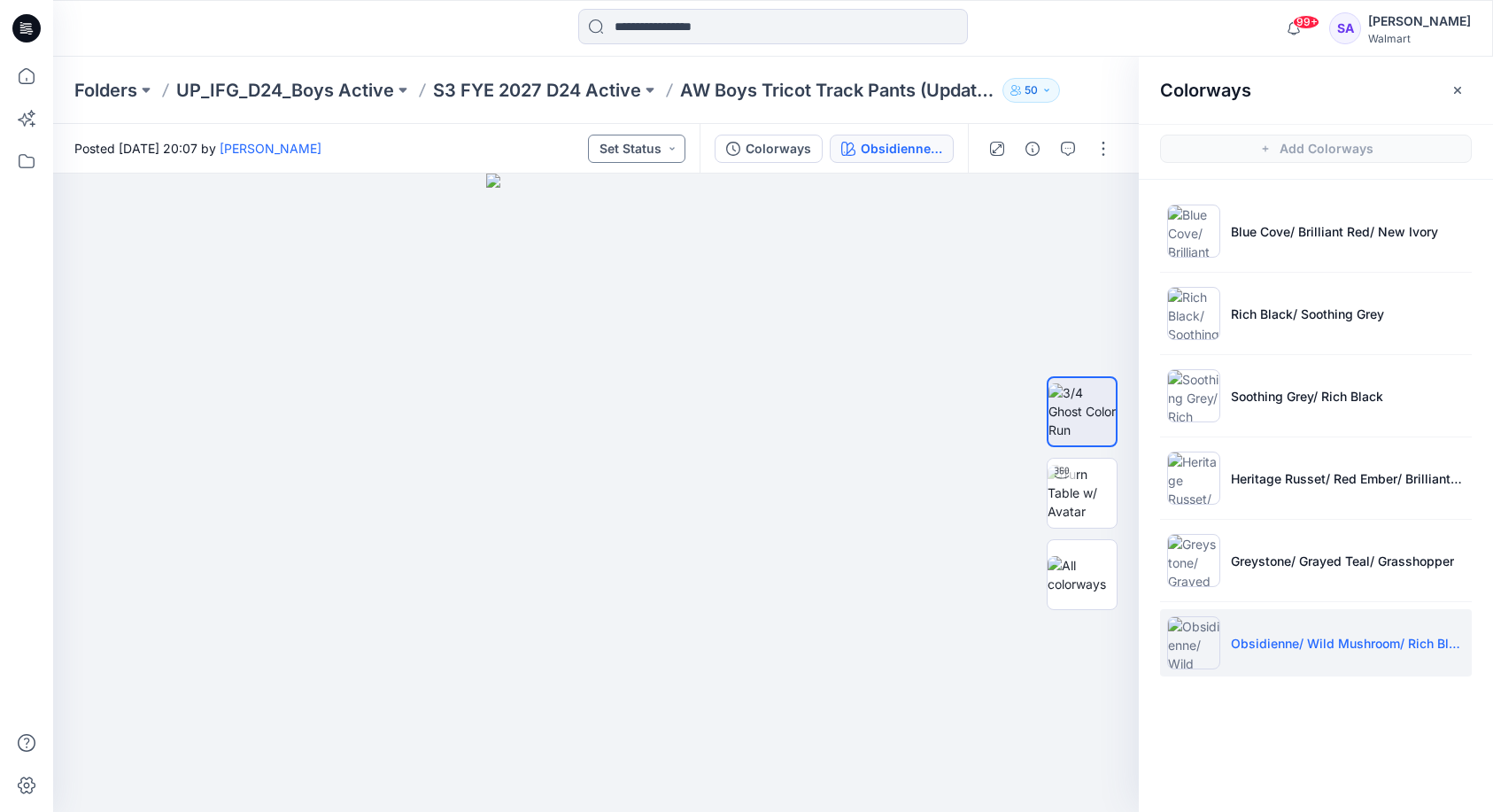
click at [634, 148] on button "Set Status" at bounding box center [637, 148] width 98 height 28
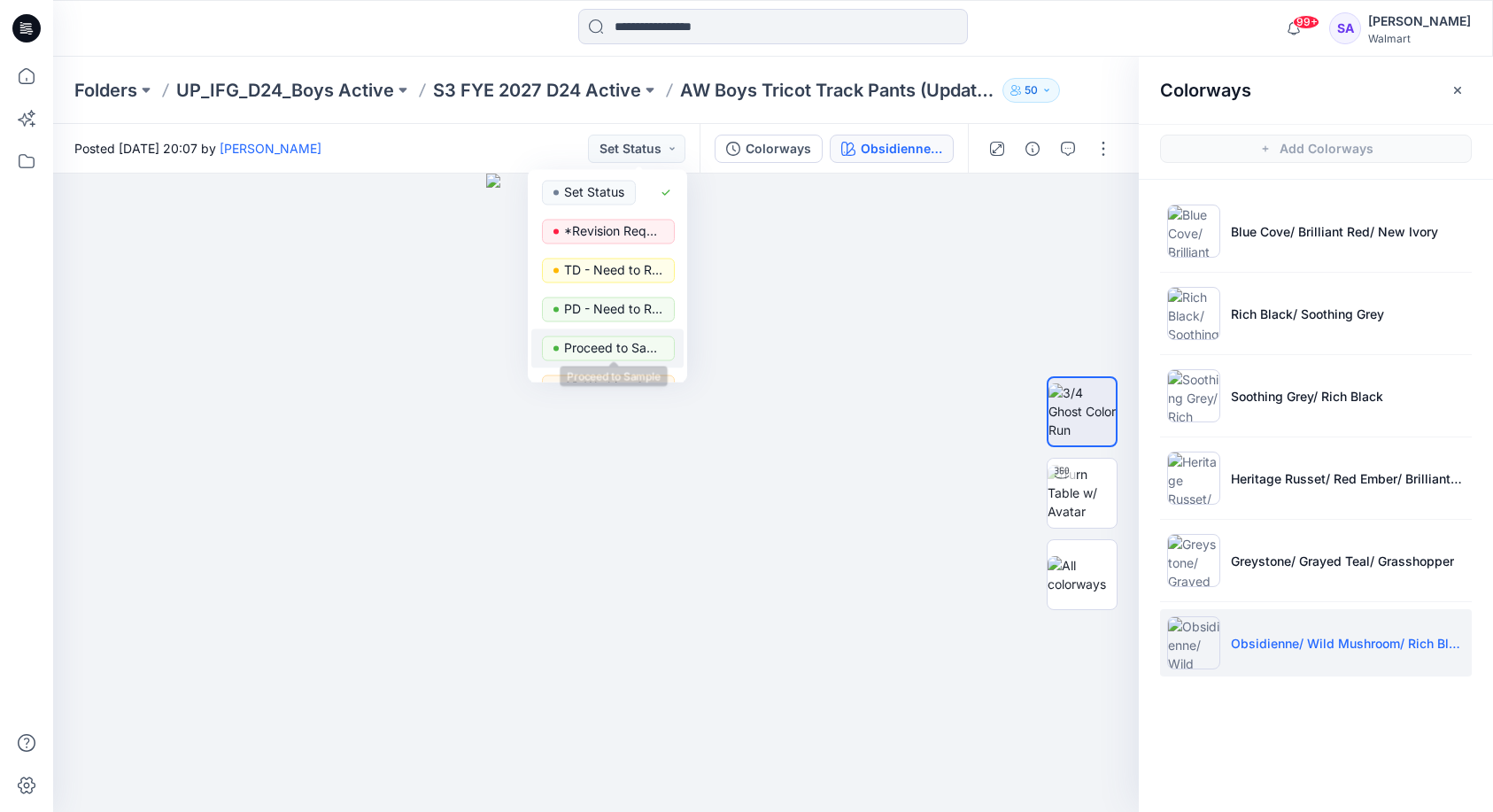
click at [616, 355] on p "Proceed to Sample" at bounding box center [614, 347] width 99 height 23
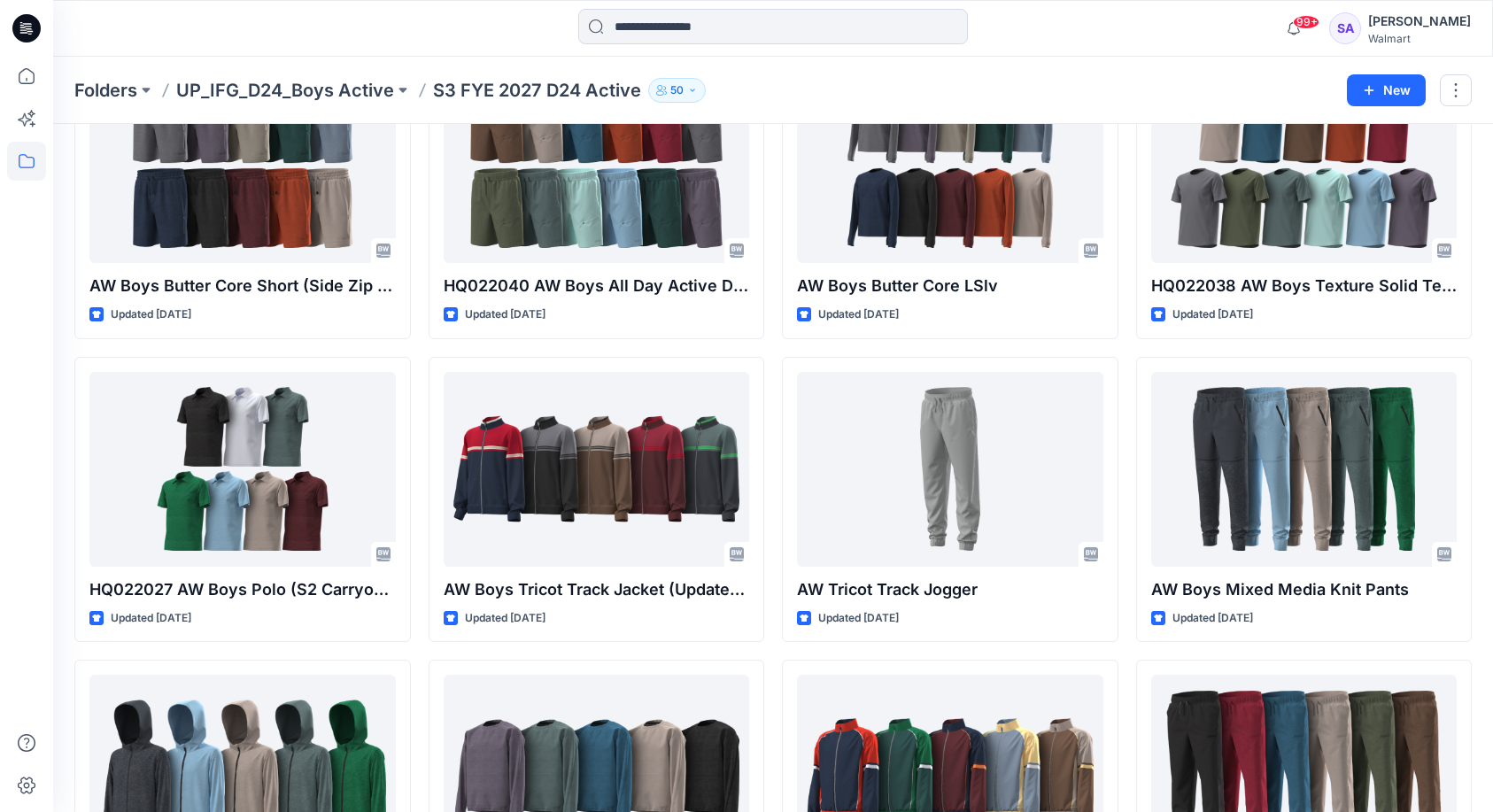
scroll to position [868, 0]
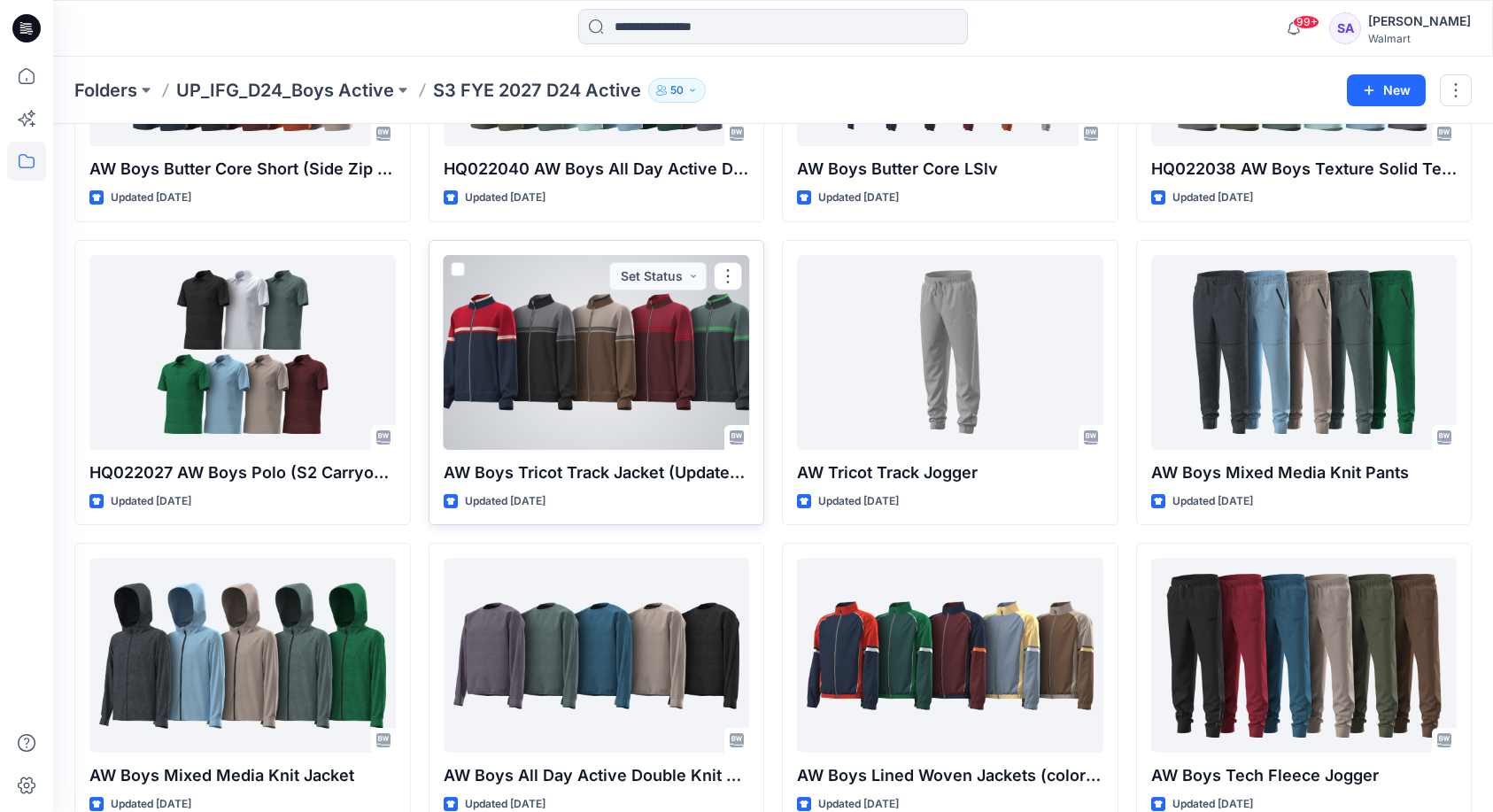
click at [606, 383] on div at bounding box center [596, 352] width 306 height 195
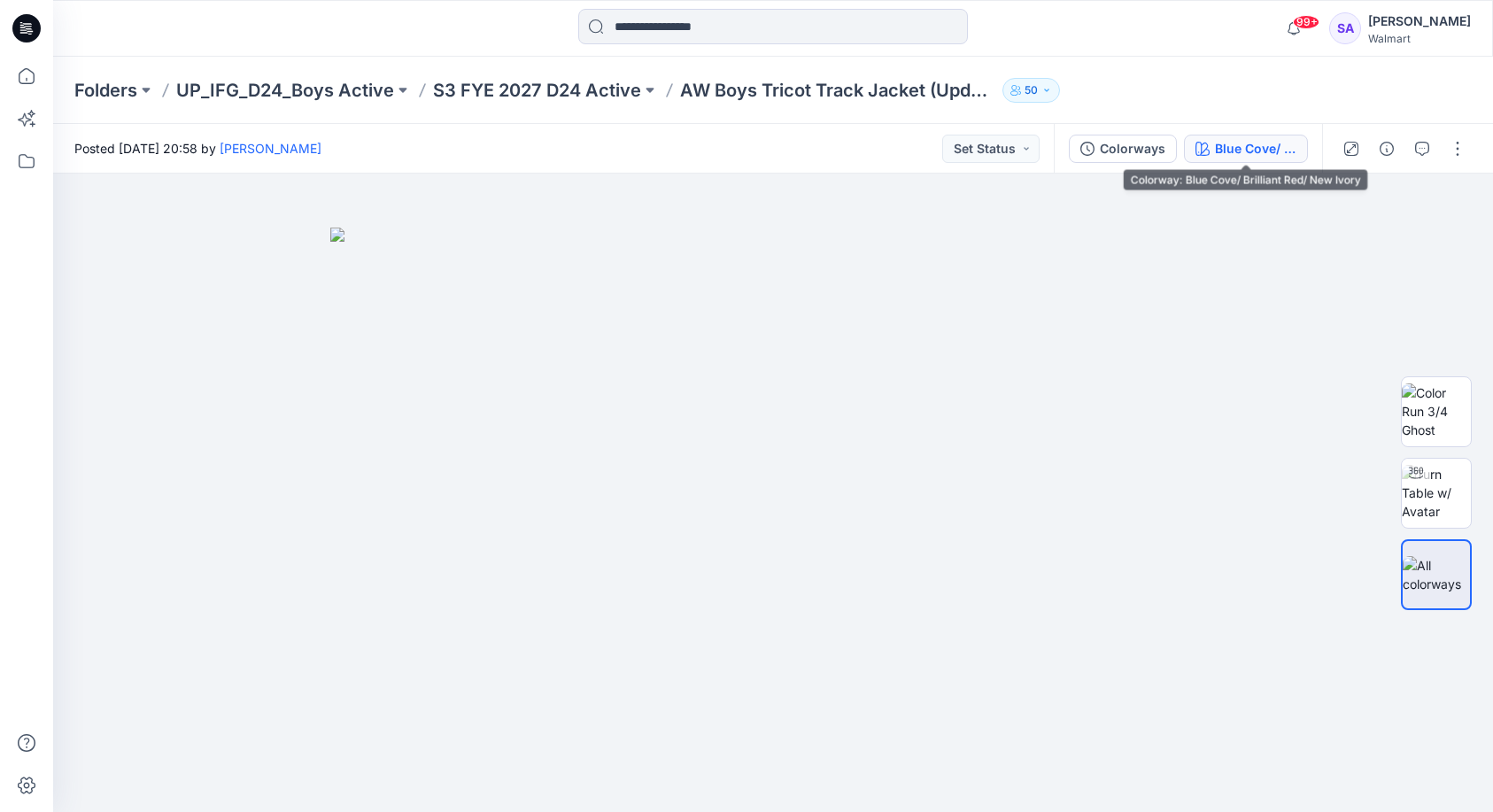
click at [1235, 149] on div "Blue Cove/ Brilliant Red/ New Ivory" at bounding box center [1256, 149] width 81 height 20
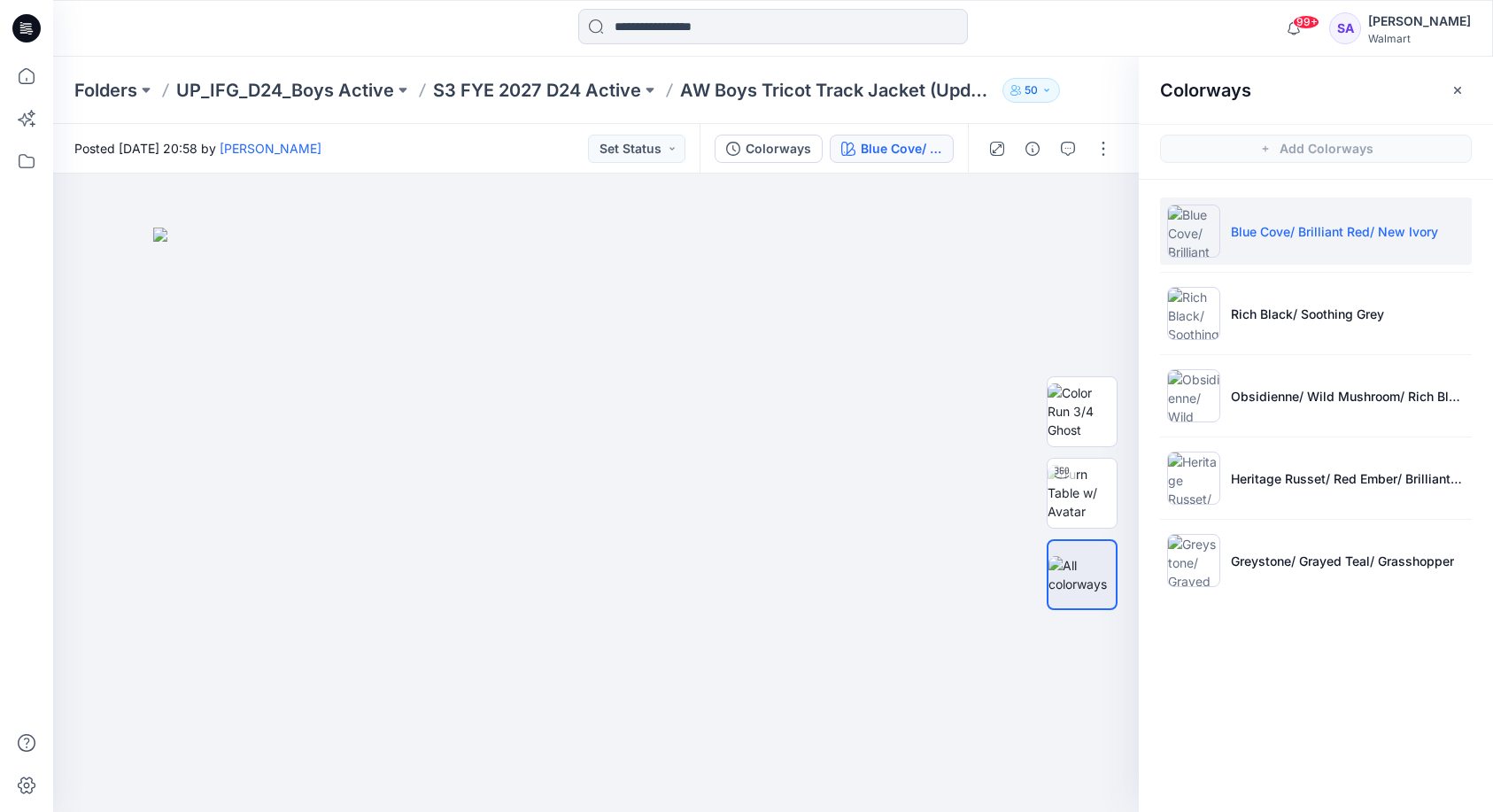
click at [1234, 246] on li "Blue Cove/ Brilliant Red/ New Ivory" at bounding box center [1316, 231] width 312 height 67
click at [1063, 484] on div at bounding box center [1061, 472] width 28 height 28
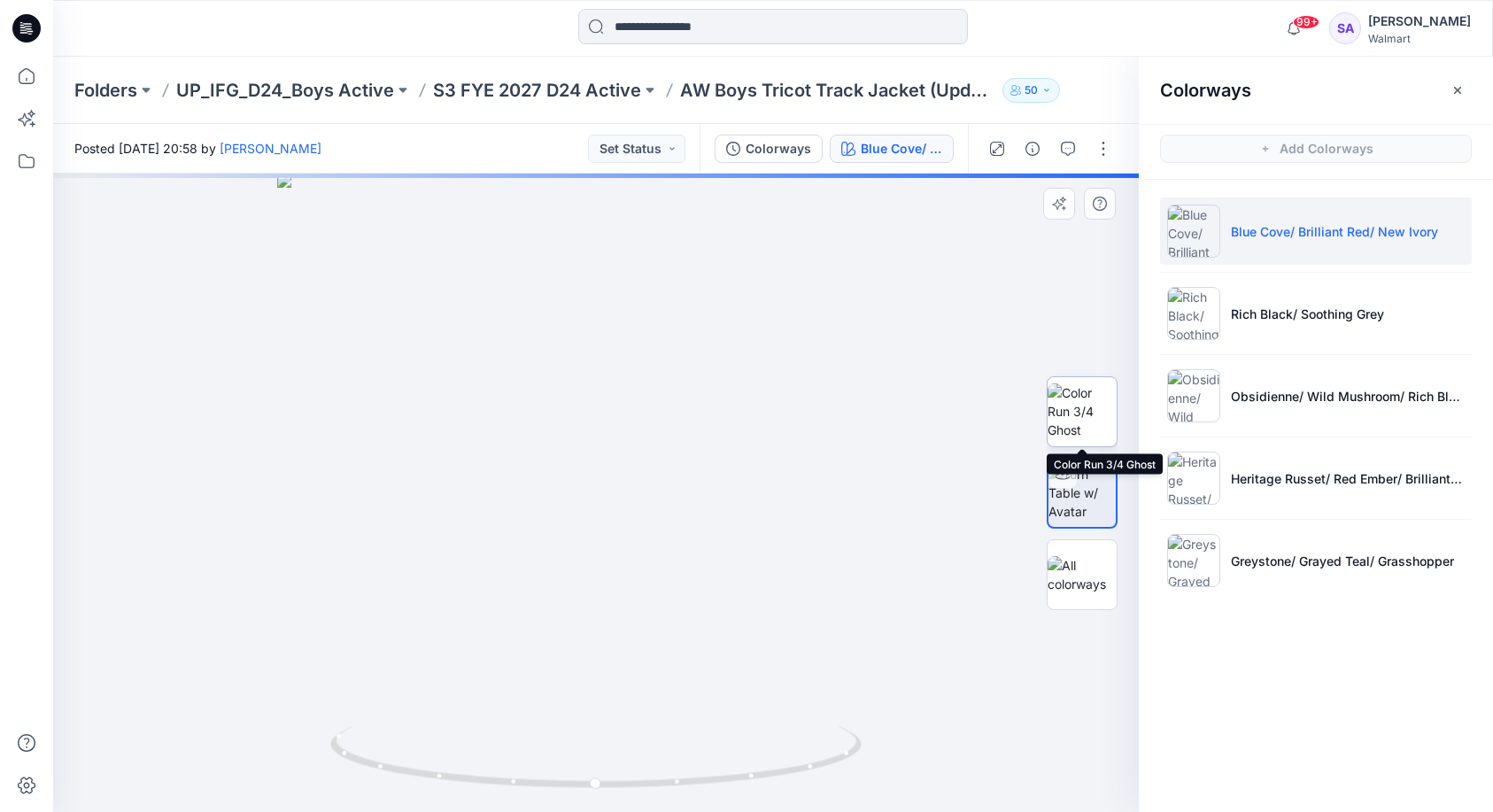
click at [1073, 422] on img at bounding box center [1082, 411] width 69 height 56
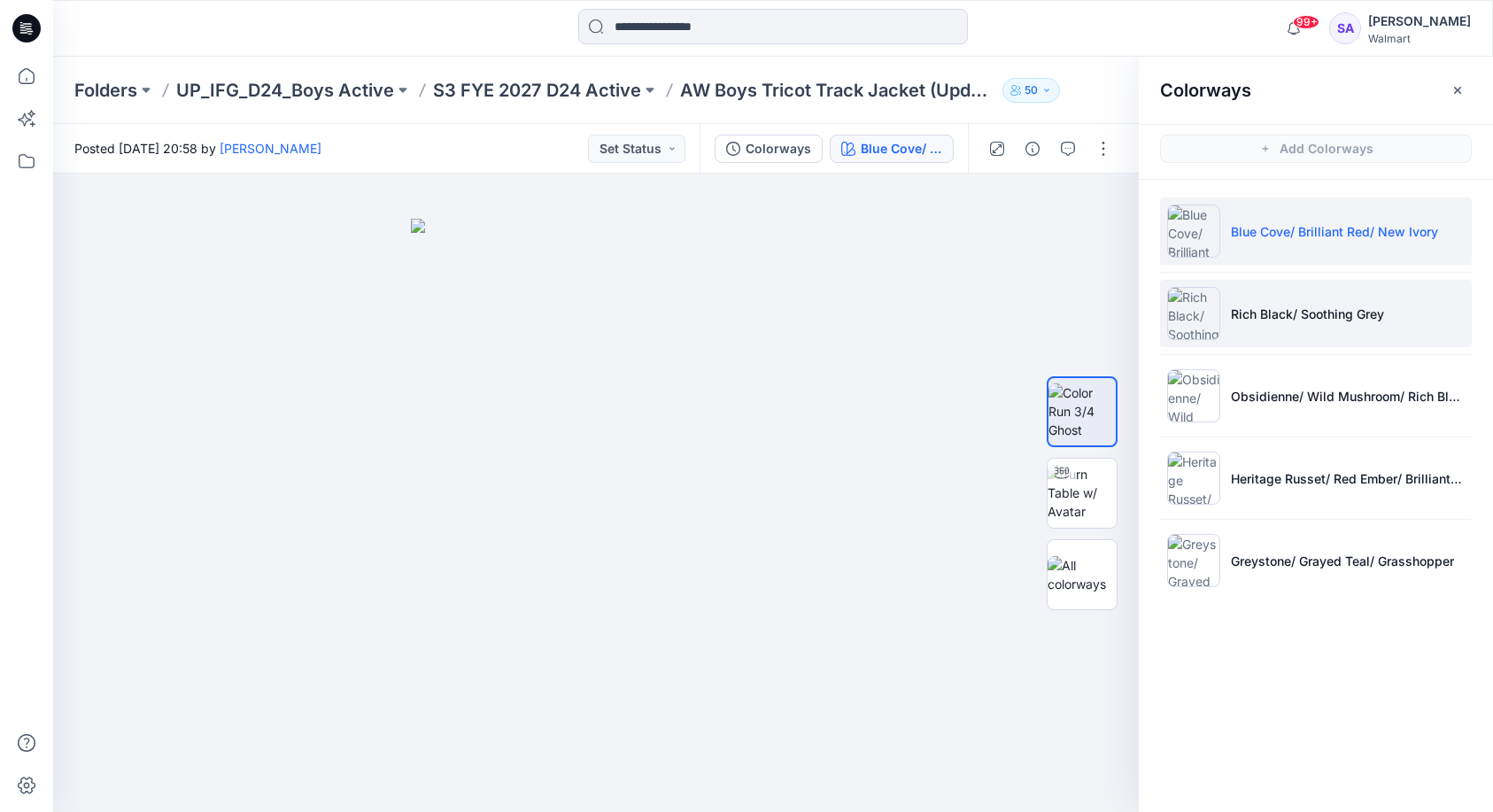
click at [1250, 338] on li "Rich Black/ Soothing Grey" at bounding box center [1316, 313] width 312 height 67
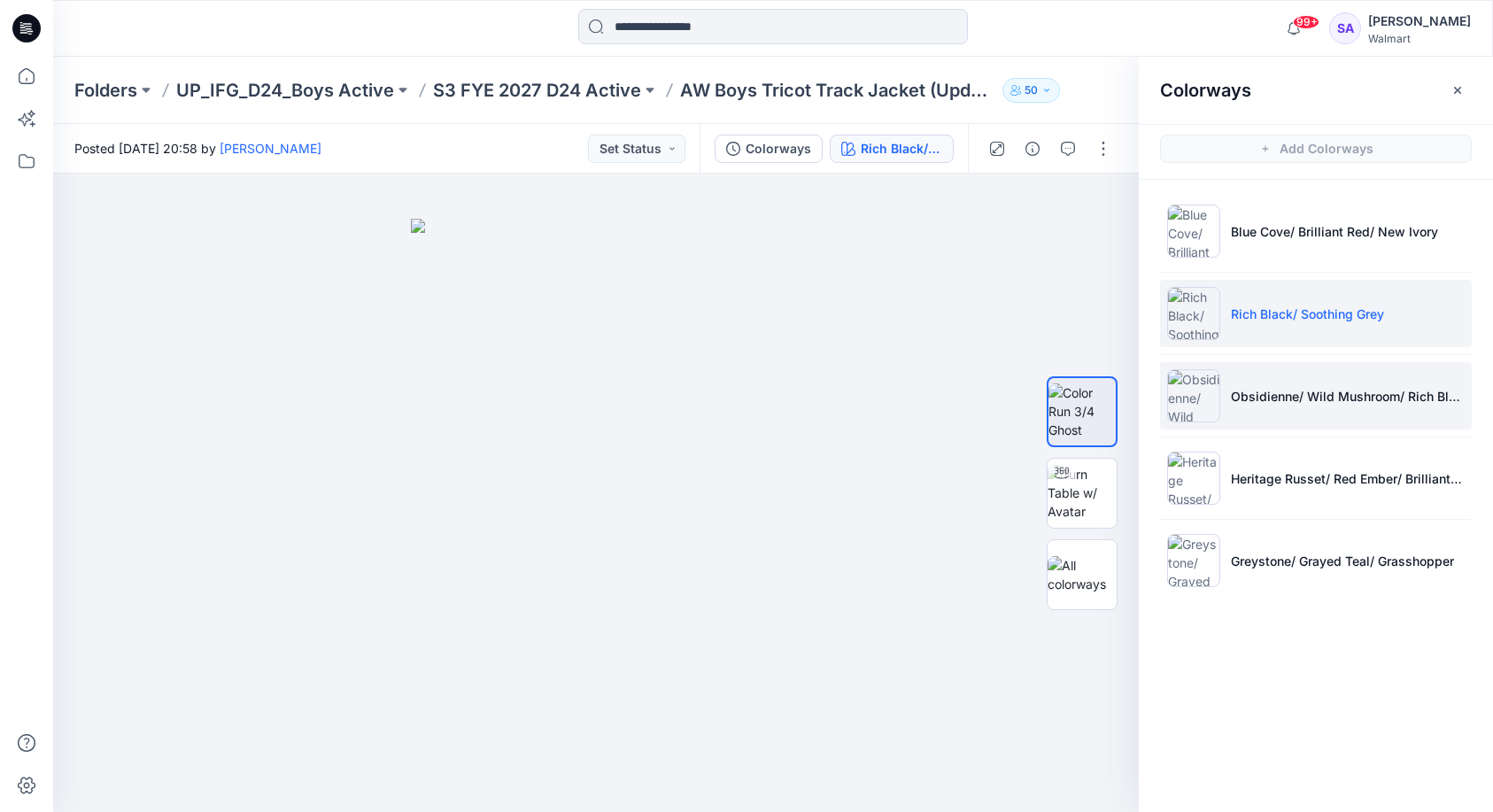
click at [1227, 404] on li "Obsidienne/ Wild Mushroom/ Rich Black" at bounding box center [1316, 396] width 312 height 67
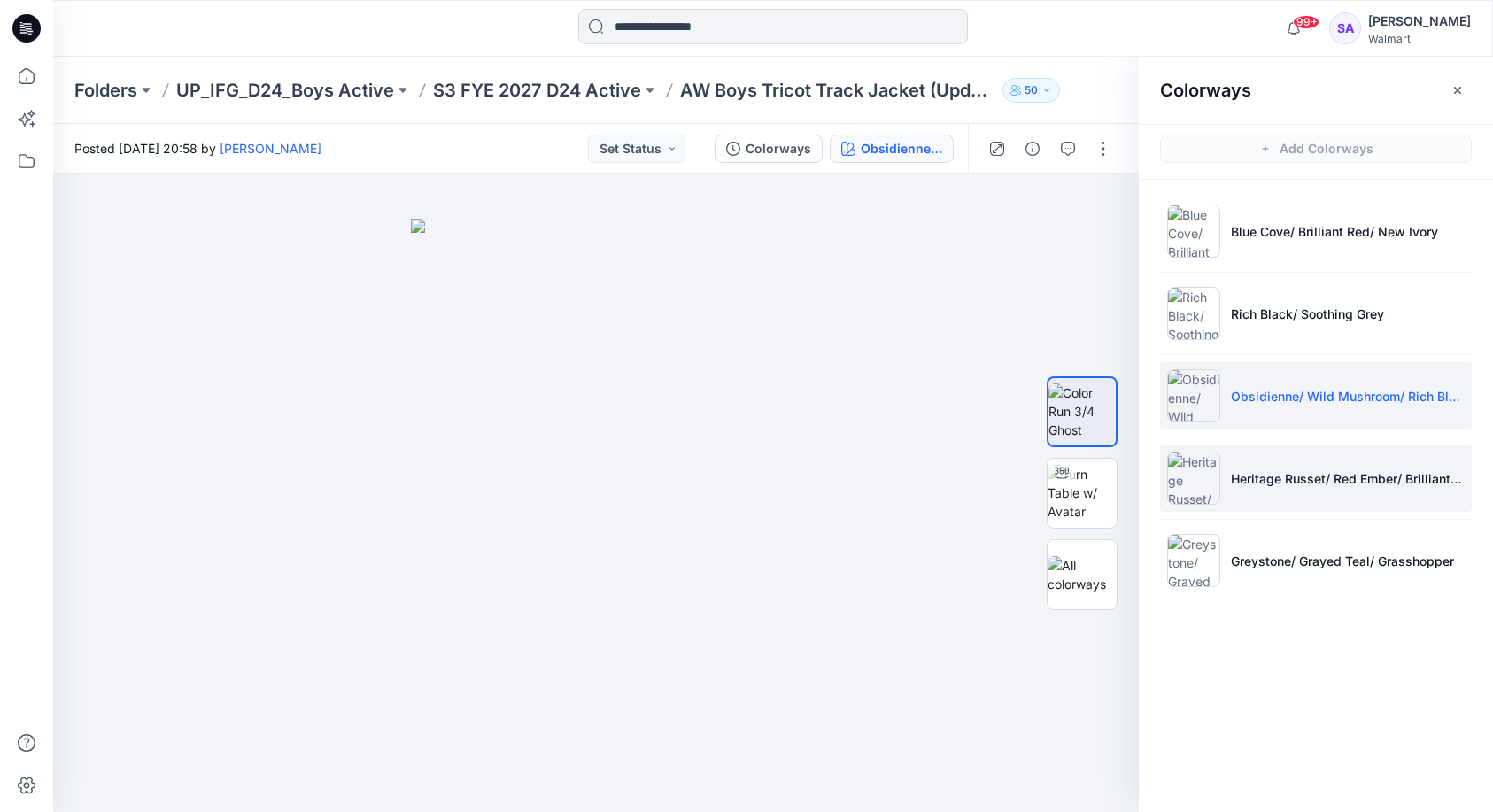
click at [1254, 502] on li "Heritage Russet/ Red Ember/ Brilliant Red" at bounding box center [1316, 478] width 312 height 67
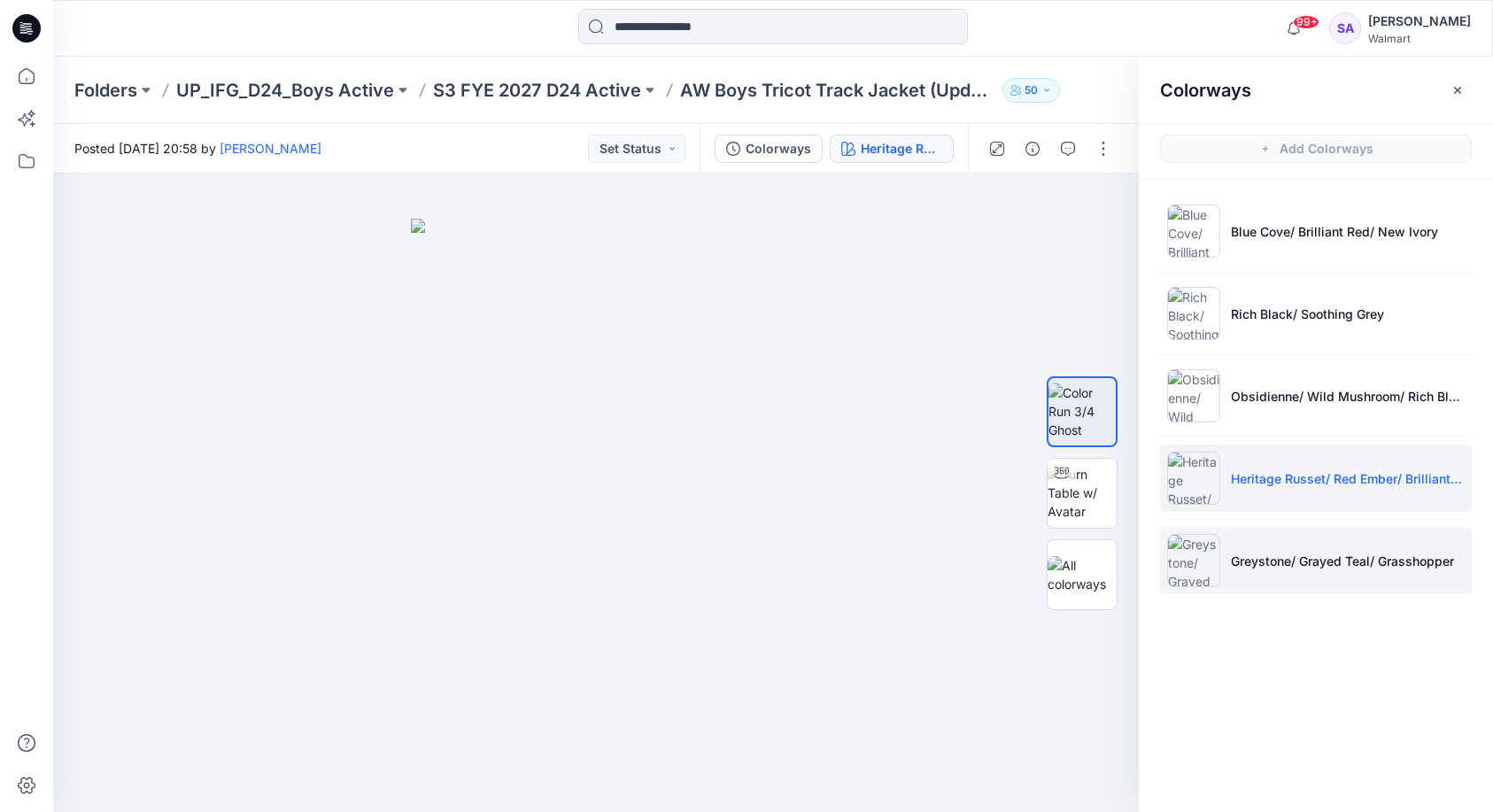
click at [1225, 568] on li "Greystone/ Grayed Teal/ Grasshopper" at bounding box center [1316, 560] width 312 height 67
click at [1247, 501] on li "Heritage Russet/ Red Ember/ Brilliant Red" at bounding box center [1316, 478] width 312 height 67
click at [1247, 574] on li "Greystone/ Grayed Teal/ Grasshopper" at bounding box center [1316, 560] width 312 height 67
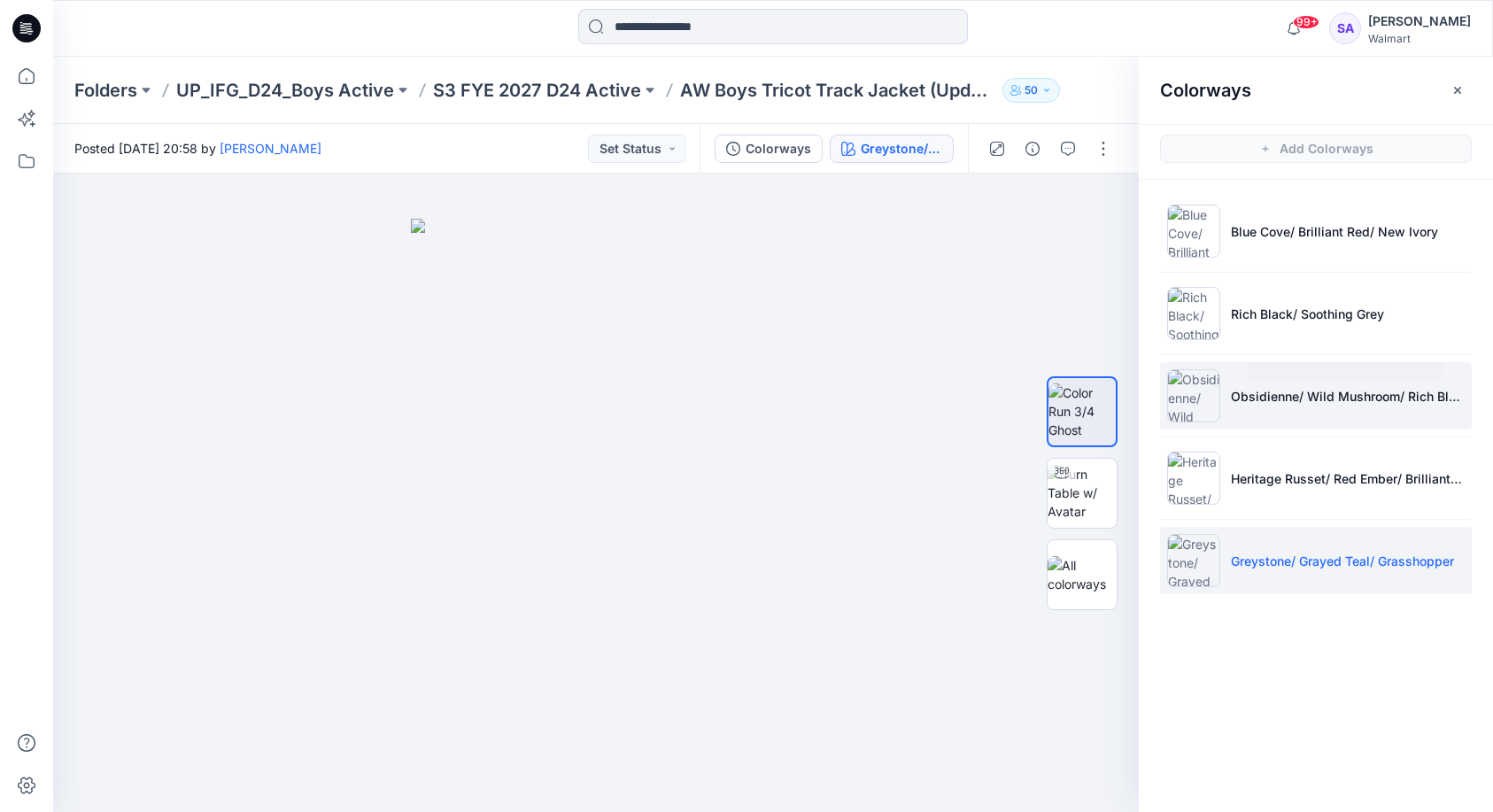
click at [1239, 391] on p "Obsidienne/ Wild Mushroom/ Rich Black" at bounding box center [1347, 396] width 234 height 19
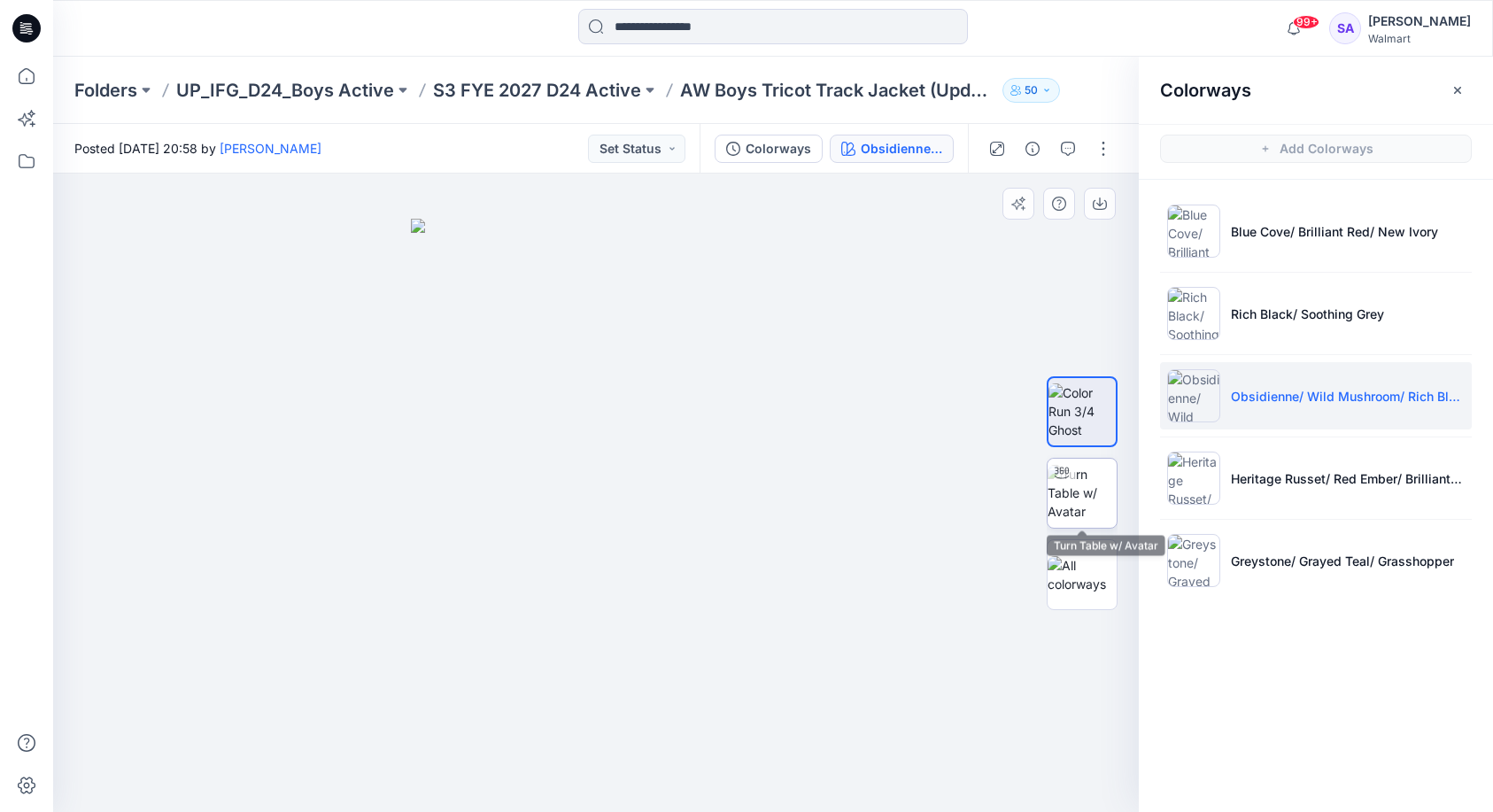
click at [1103, 484] on img at bounding box center [1082, 493] width 69 height 56
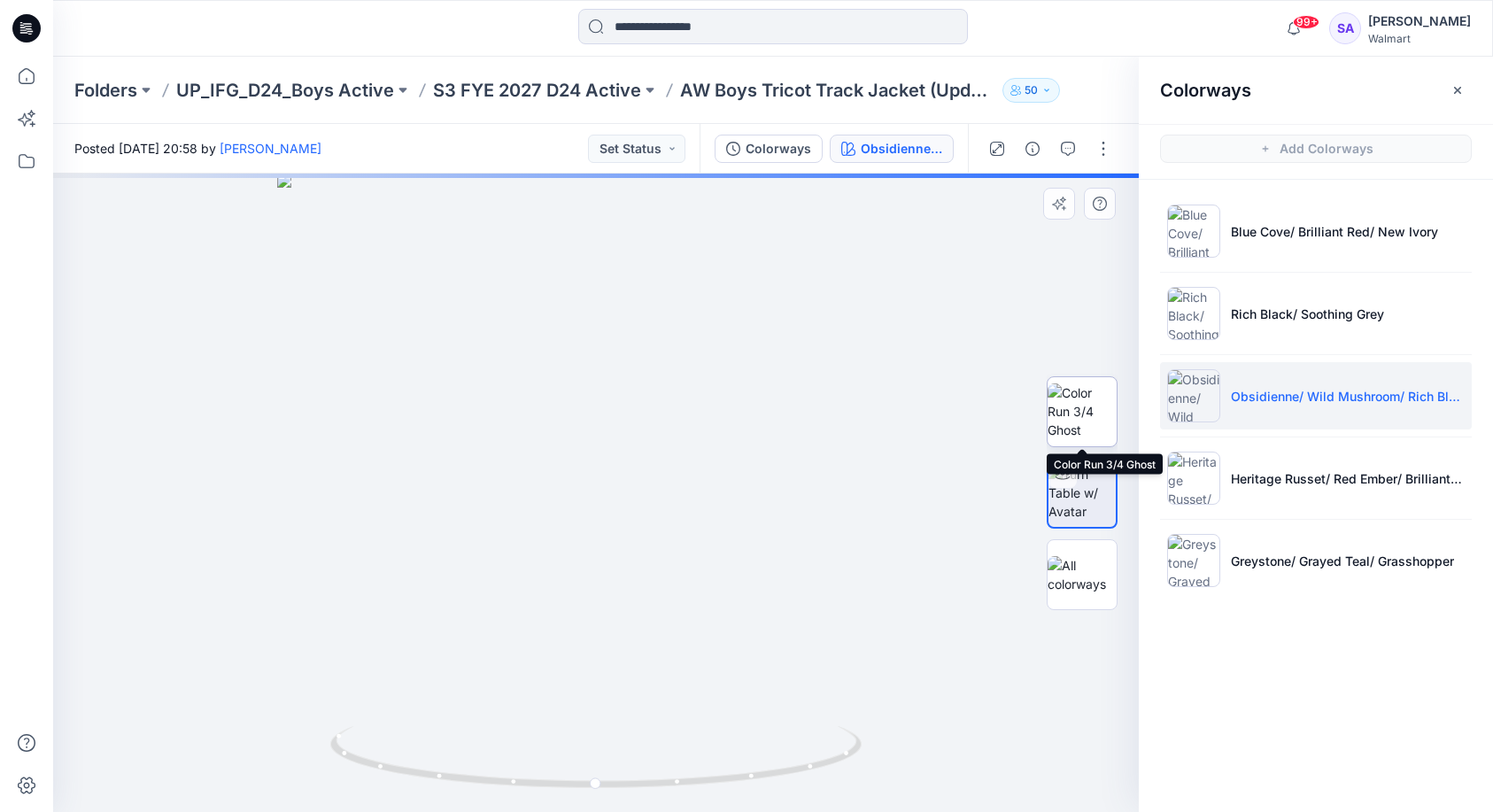
click at [1097, 406] on img at bounding box center [1082, 411] width 69 height 56
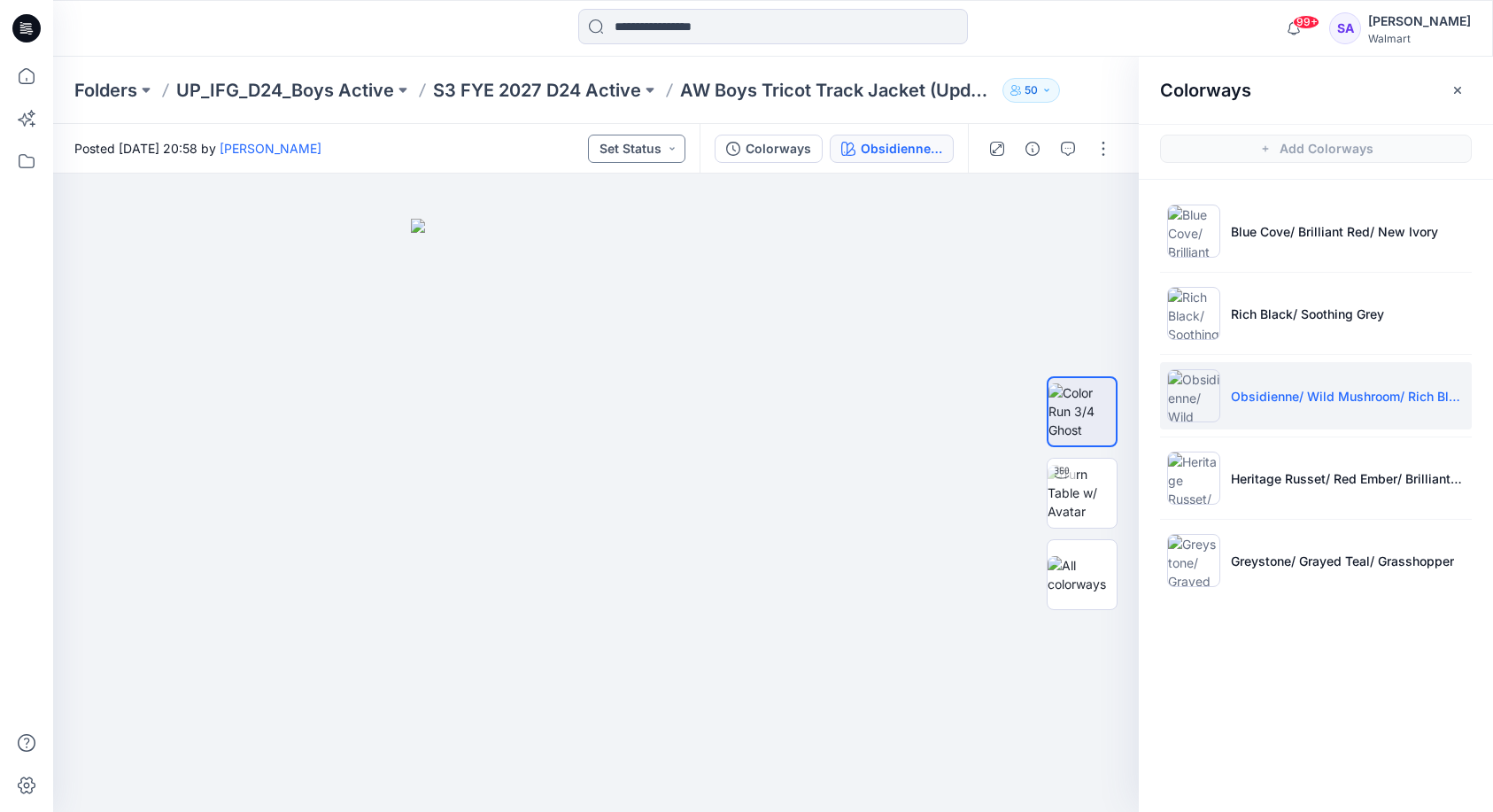
click at [673, 153] on button "Set Status" at bounding box center [637, 148] width 98 height 28
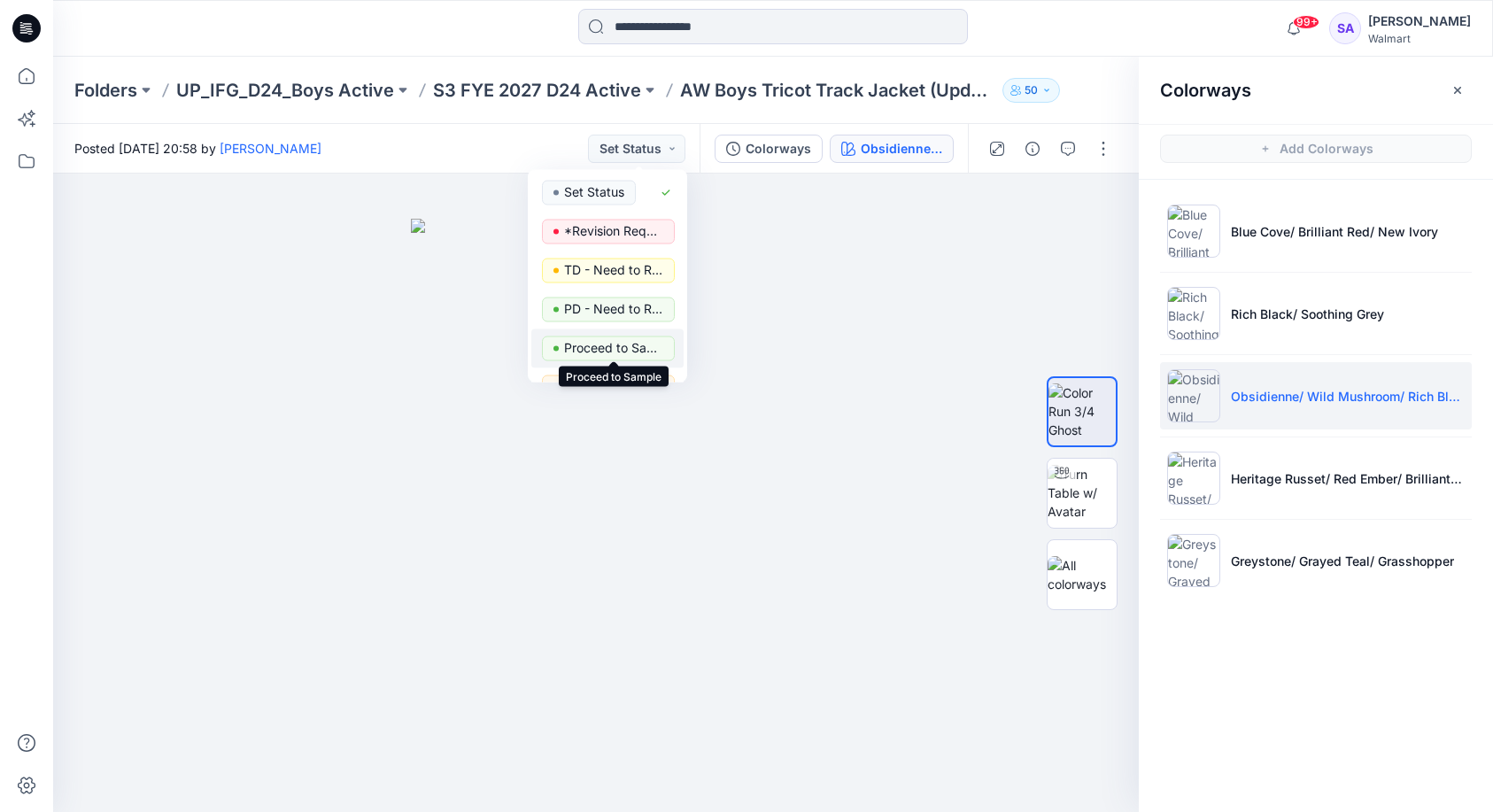
click at [627, 350] on p "Proceed to Sample" at bounding box center [614, 347] width 99 height 23
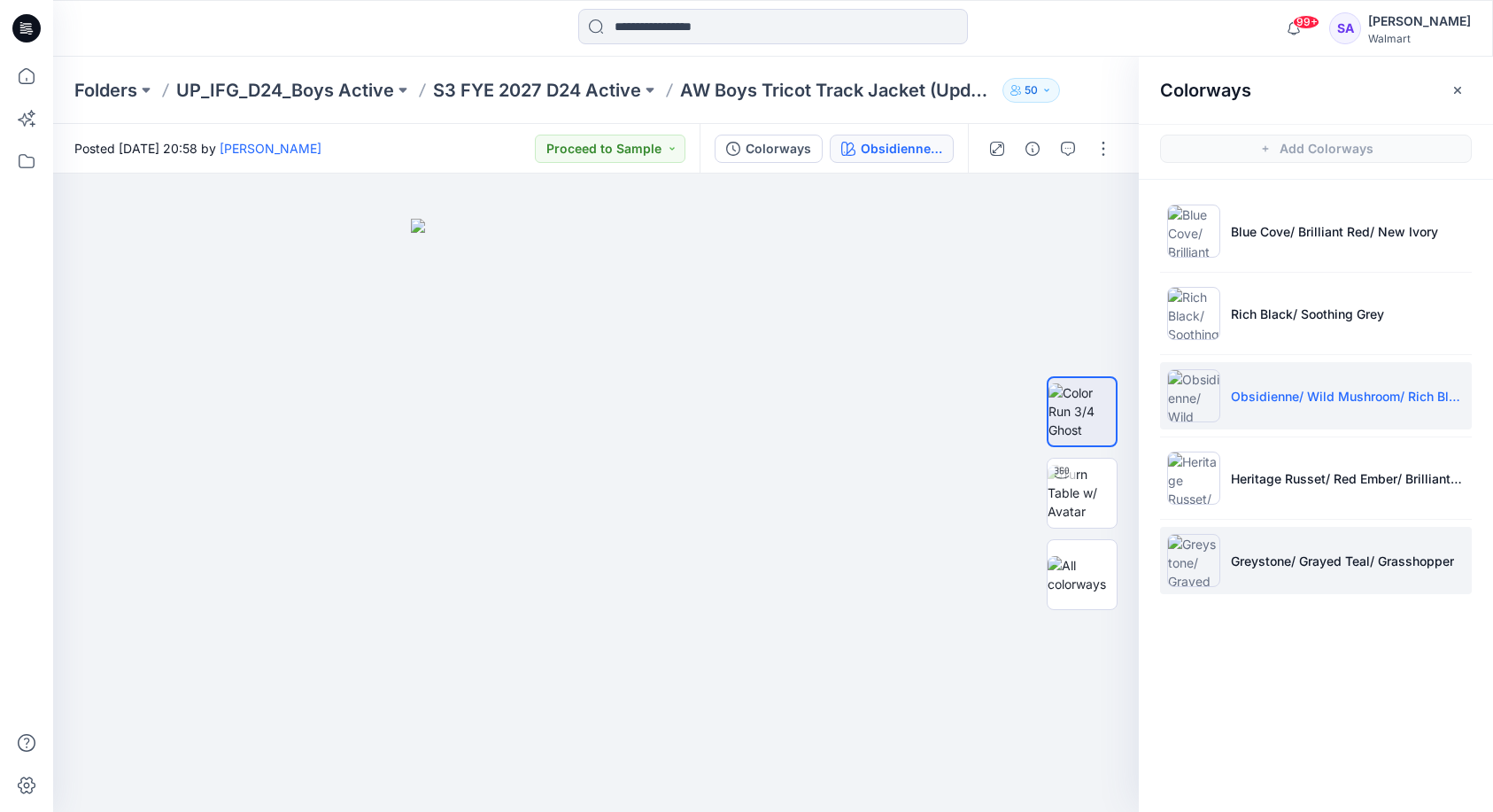
click at [1304, 592] on li "Greystone/ Grayed Teal/ Grasshopper" at bounding box center [1316, 560] width 312 height 67
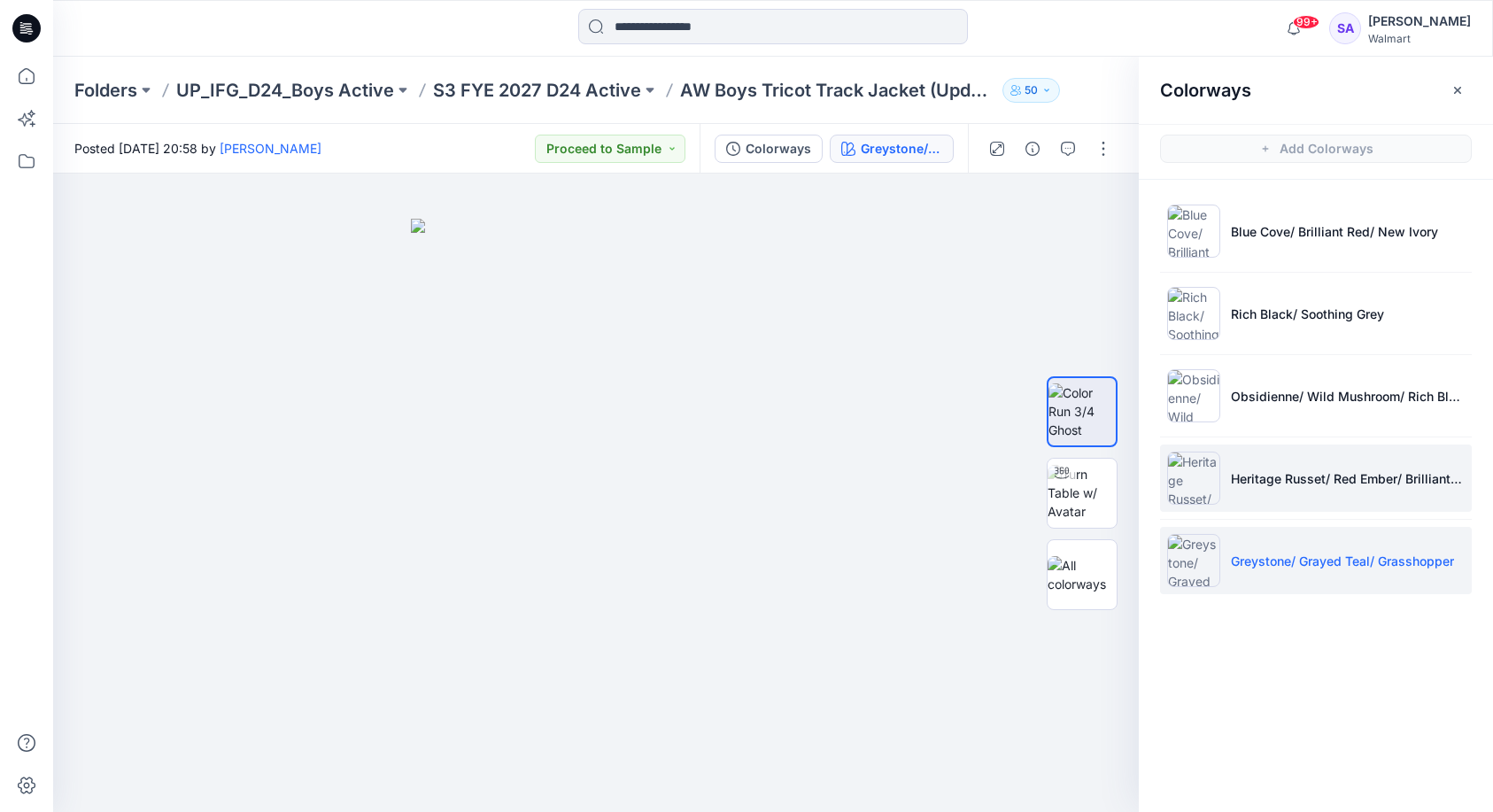
click at [1220, 490] on li "Heritage Russet/ Red Ember/ Brilliant Red" at bounding box center [1316, 478] width 312 height 67
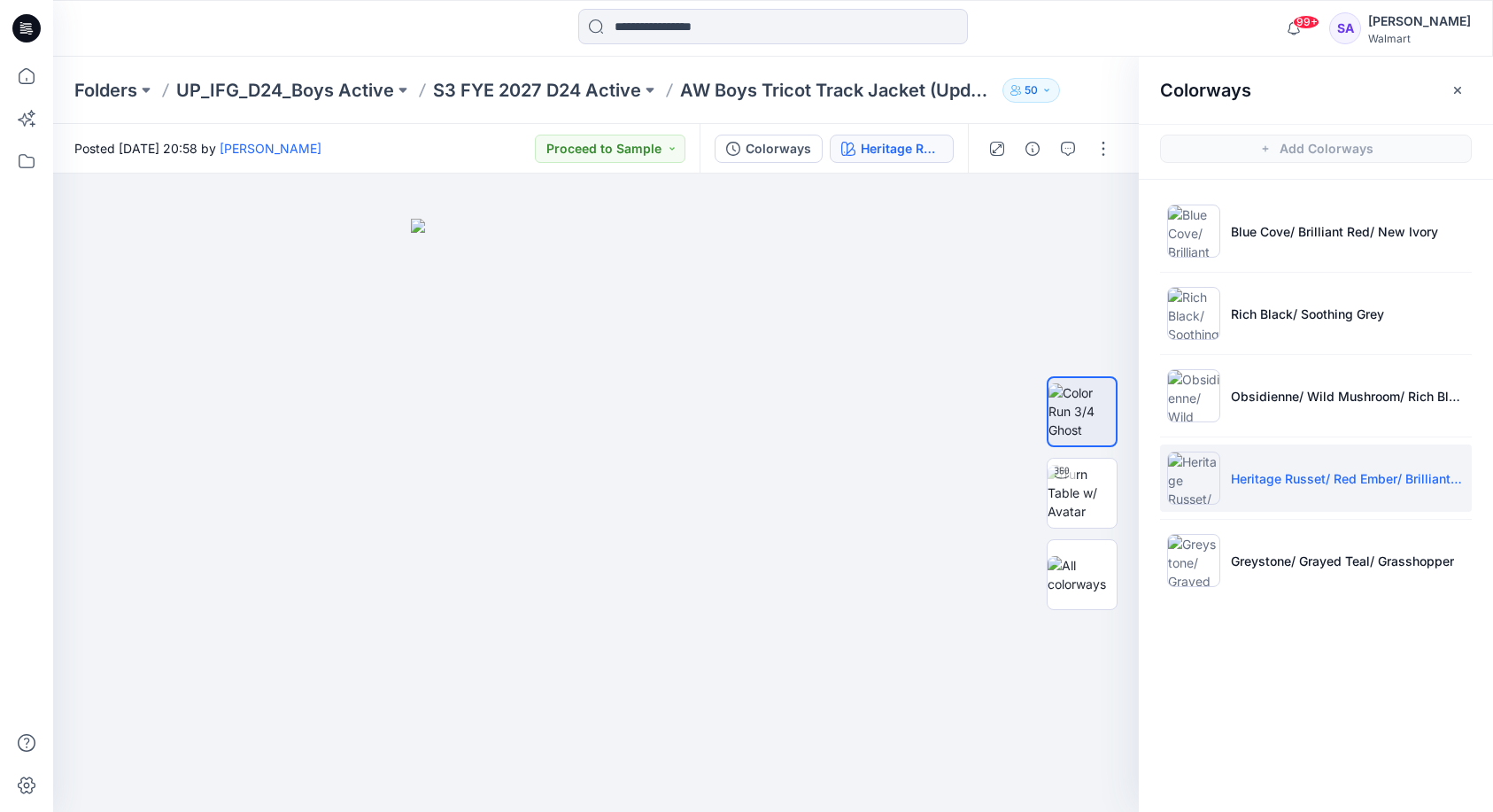
click at [1284, 594] on ul "Blue Cove/ Brilliant Red/ New Ivory Rich Black/ Soothing Grey Obsidienne/ Wild …" at bounding box center [1316, 396] width 354 height 432
click at [1274, 375] on li "Obsidienne/ Wild Mushroom/ Rich Black" at bounding box center [1316, 396] width 312 height 67
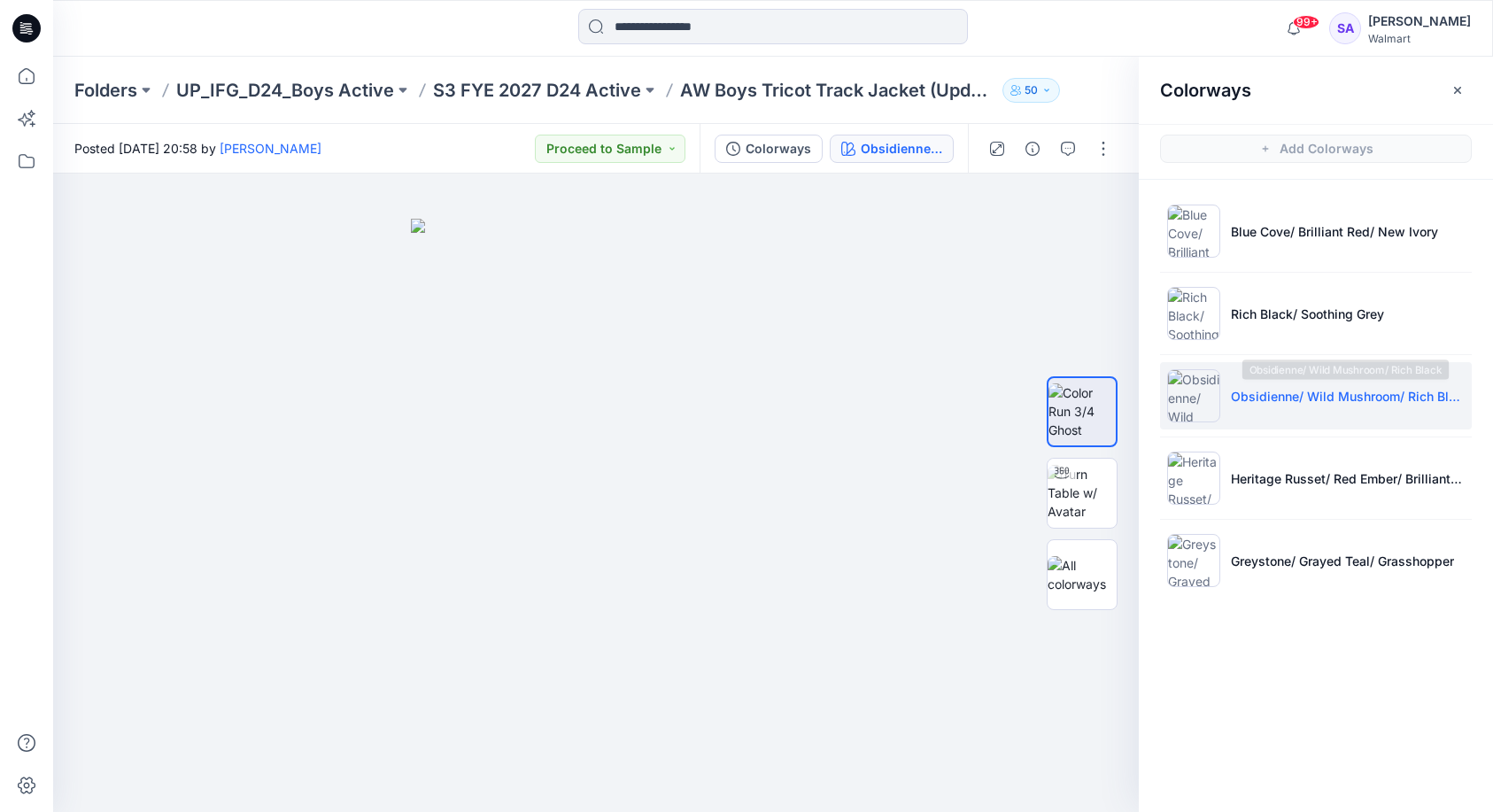
click at [1255, 396] on p "Obsidienne/ Wild Mushroom/ Rich Black" at bounding box center [1347, 396] width 234 height 19
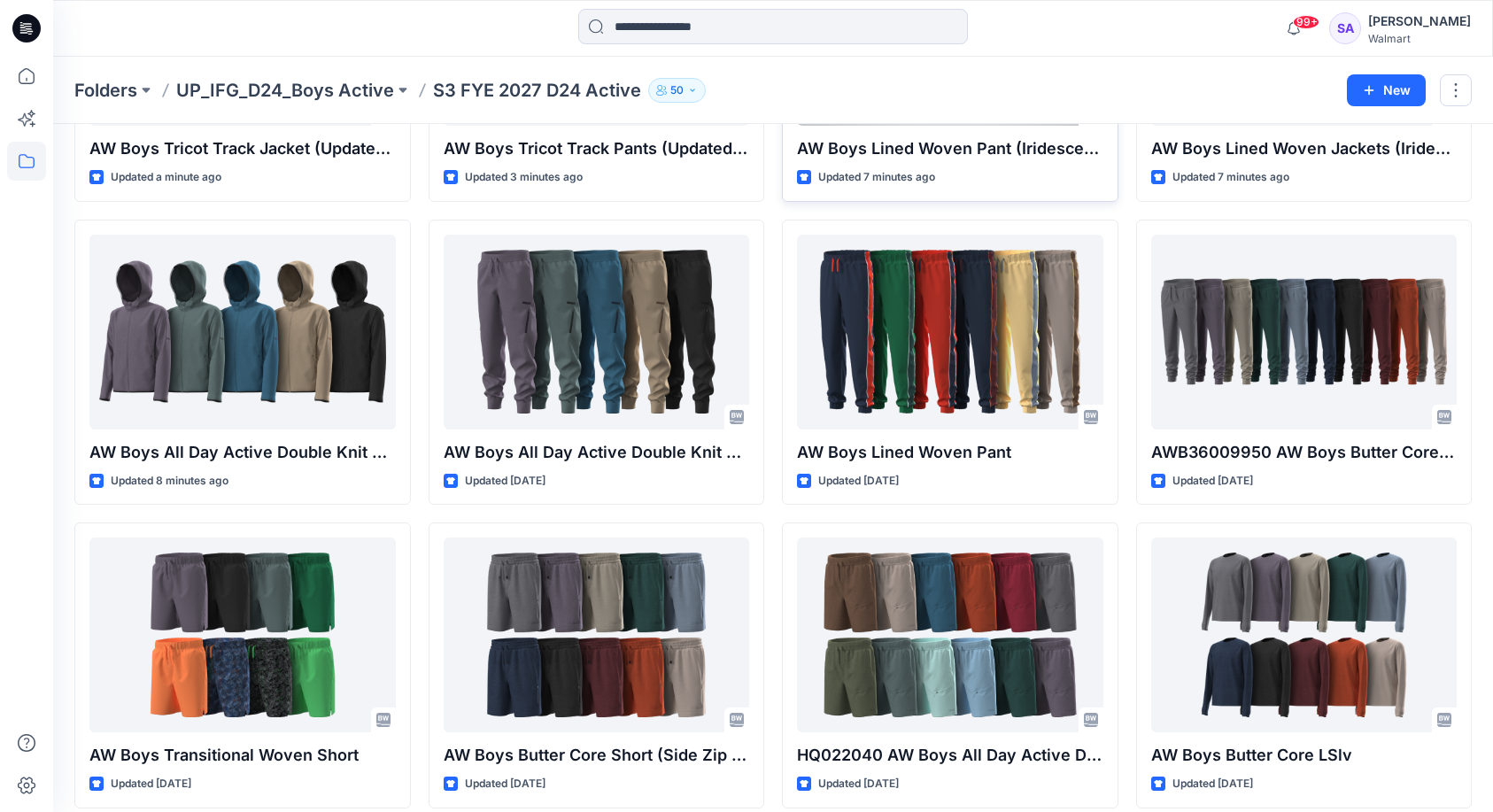
scroll to position [324, 0]
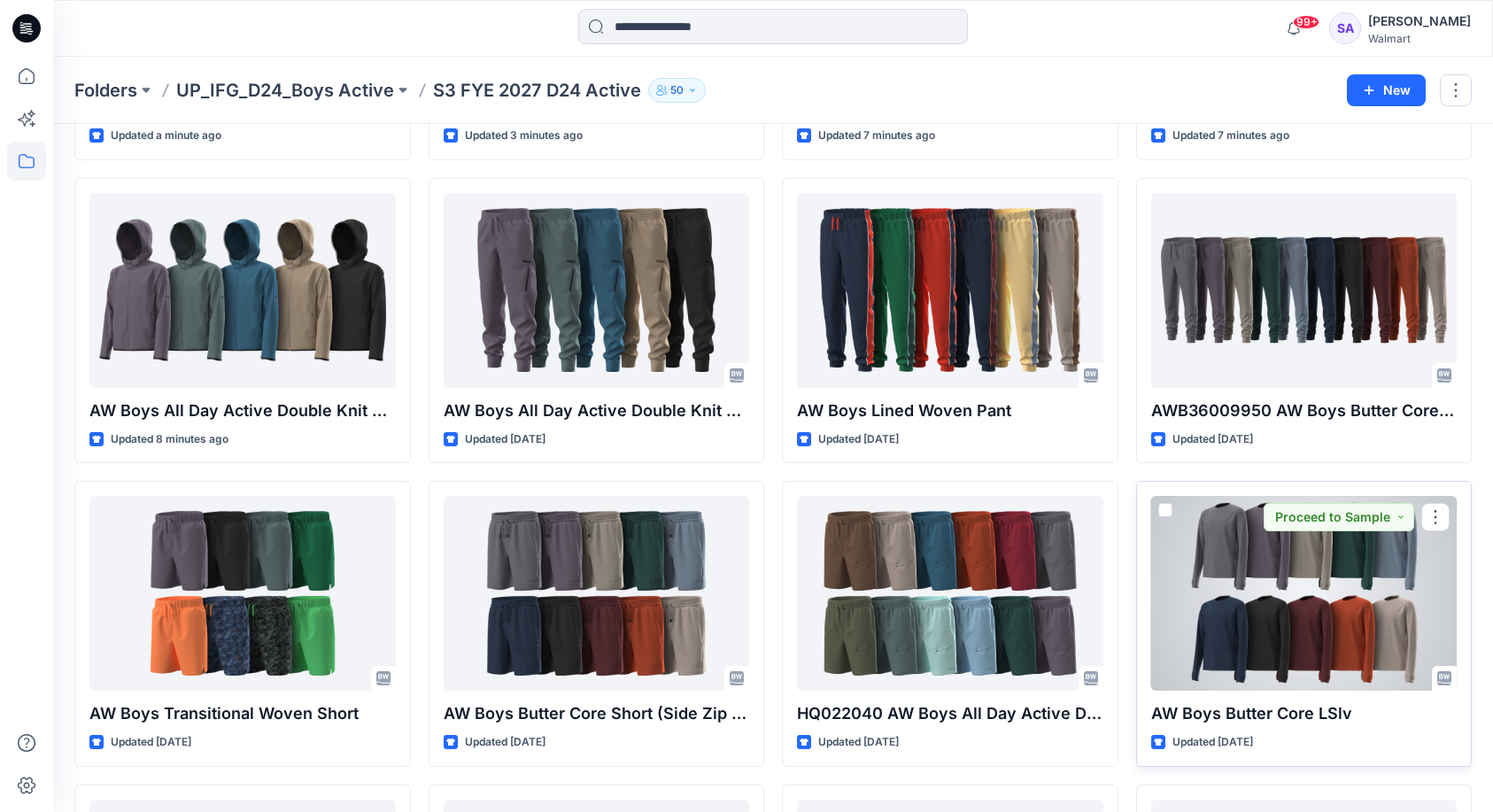
click at [1259, 554] on div at bounding box center [1304, 593] width 306 height 195
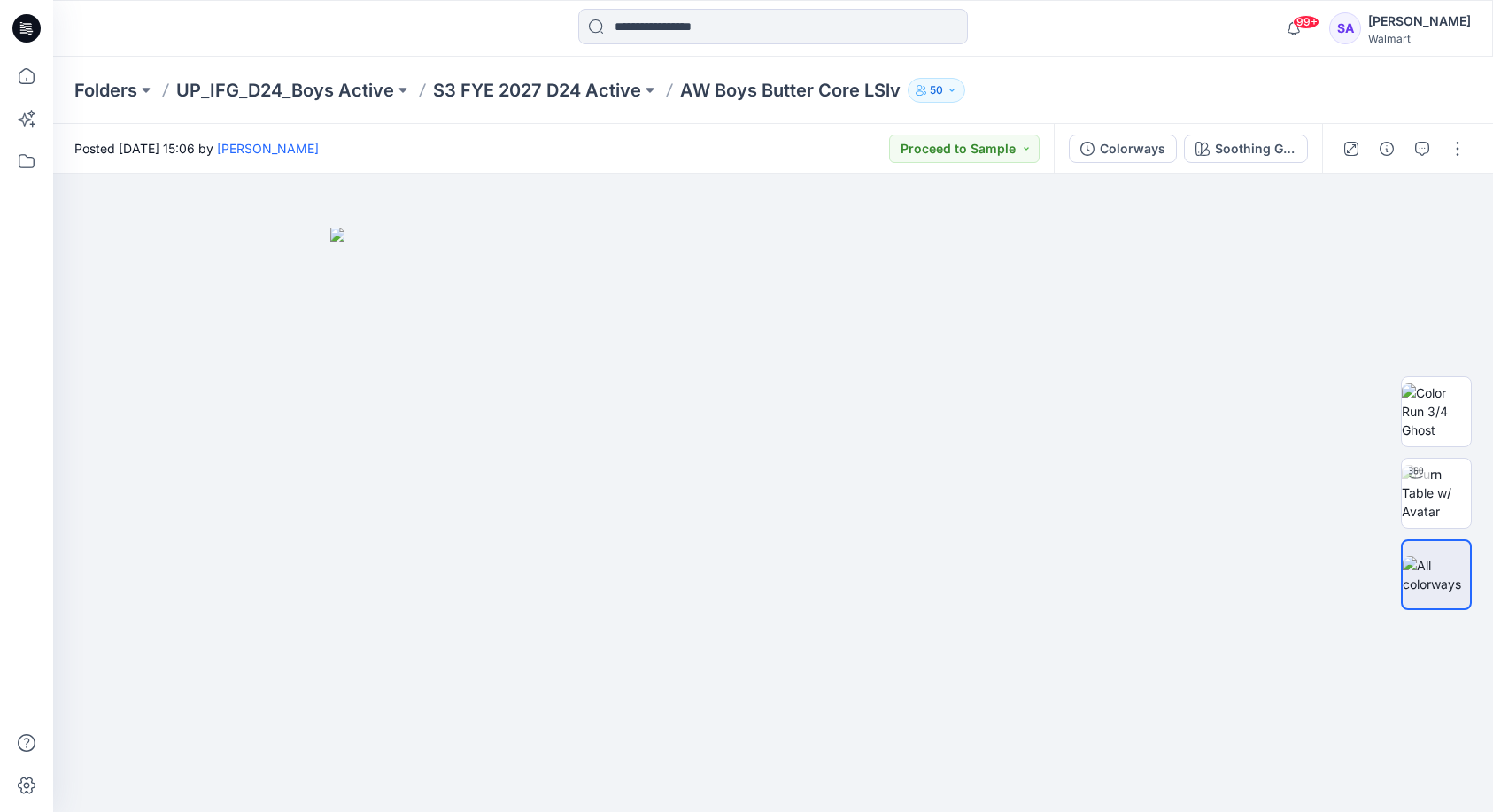
click at [1236, 132] on div "Colorways Soothing Grey" at bounding box center [1188, 148] width 268 height 50
click at [1261, 145] on div "Soothing Grey" at bounding box center [1256, 149] width 81 height 20
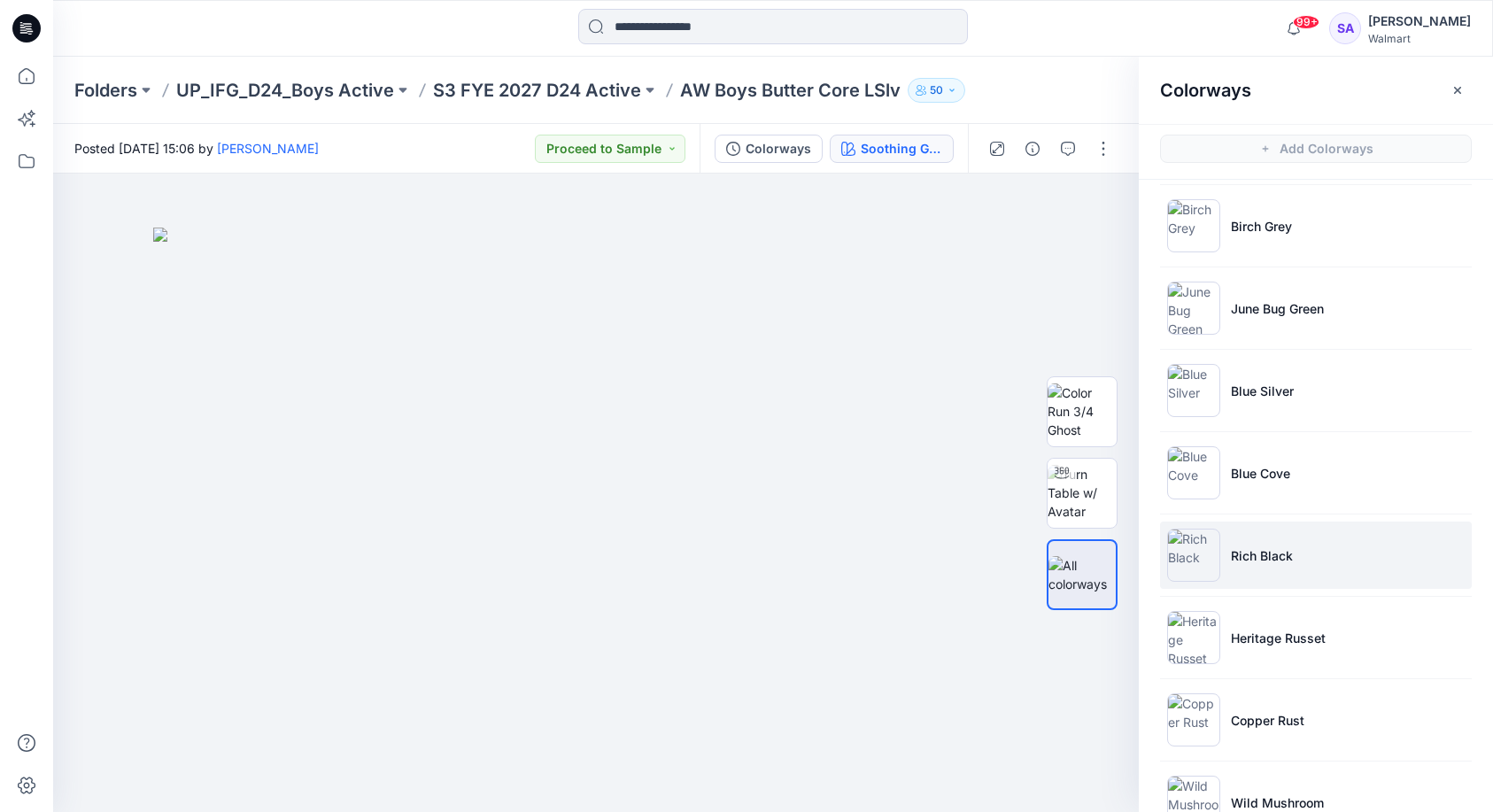
scroll to position [25, 0]
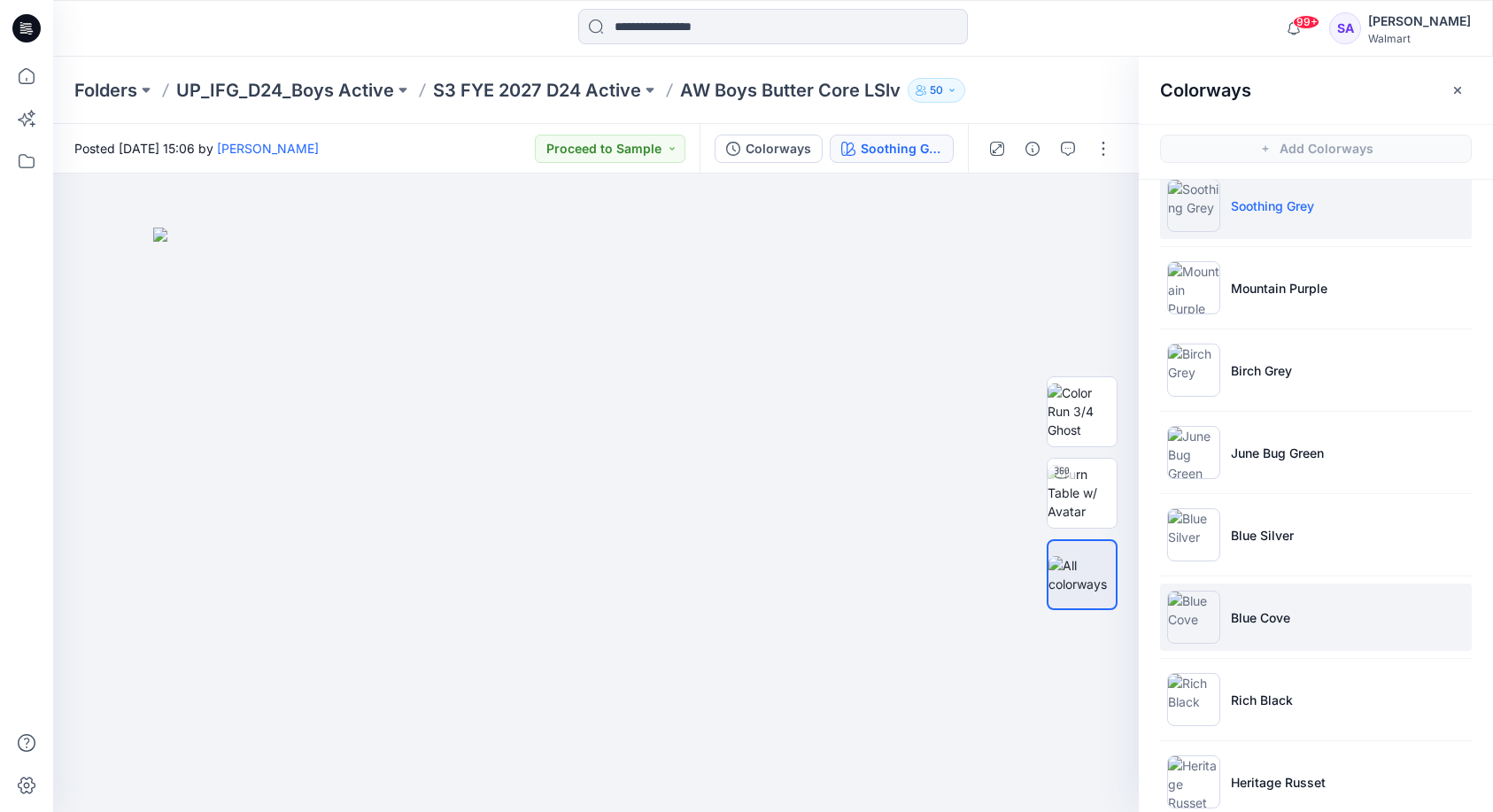
click at [1259, 616] on p "Blue Cove" at bounding box center [1261, 617] width 60 height 19
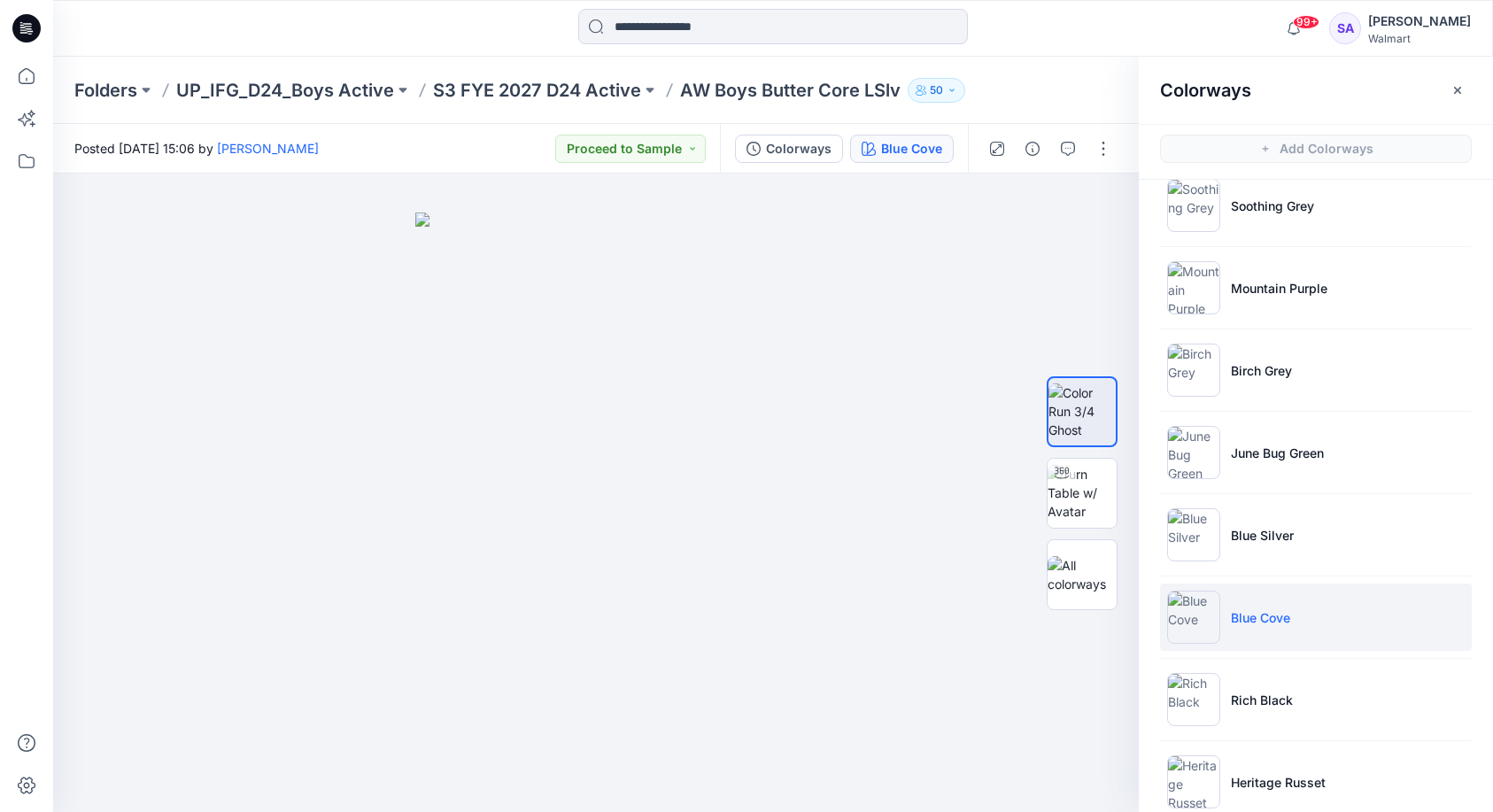
click at [1295, 664] on ul "Soothing Grey Mountain Purple Birch Grey June Bug Green Blue Silver Blue Cove R…" at bounding box center [1316, 576] width 354 height 844
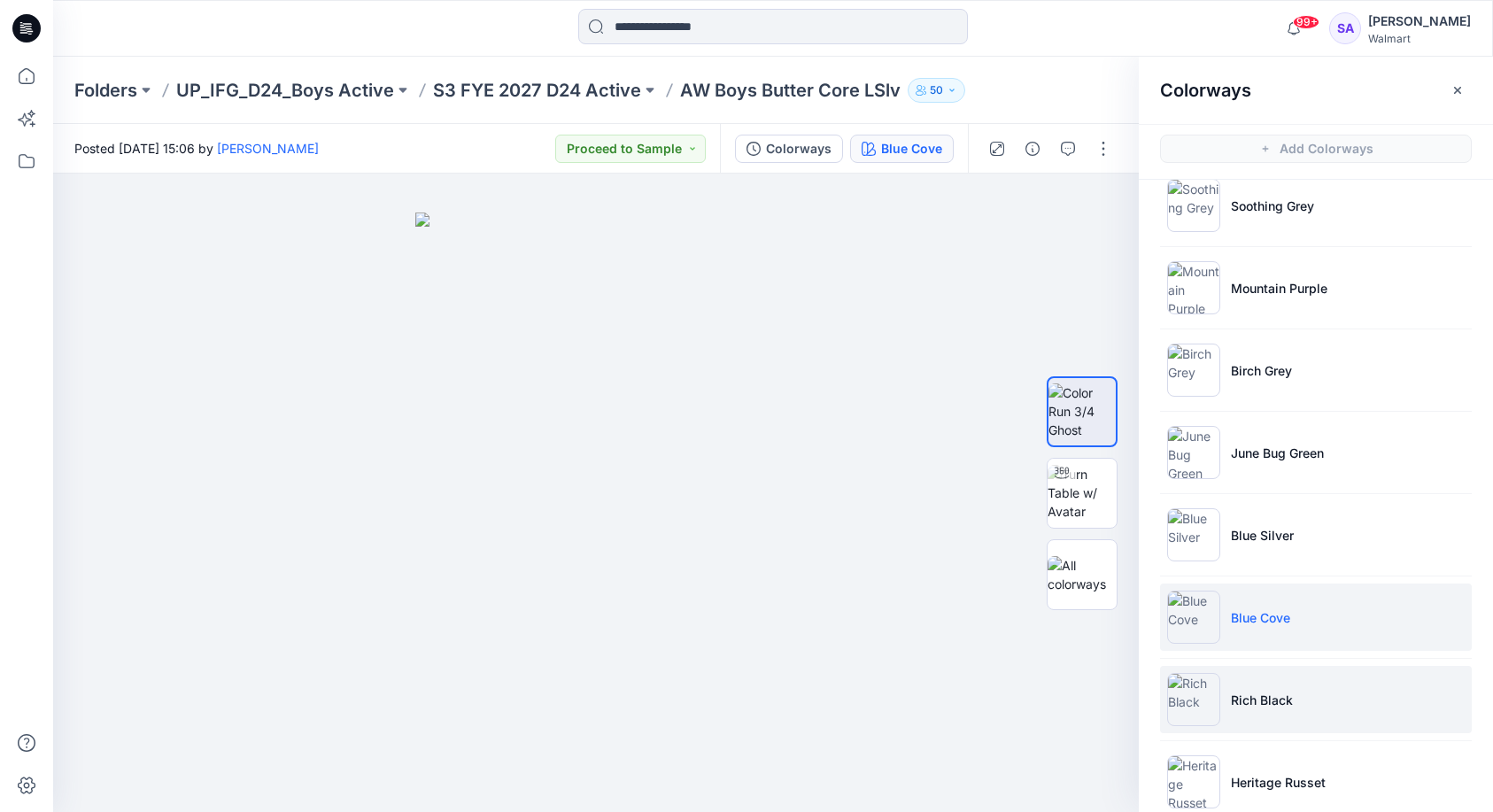
click at [1284, 704] on p "Rich Black" at bounding box center [1262, 699] width 62 height 19
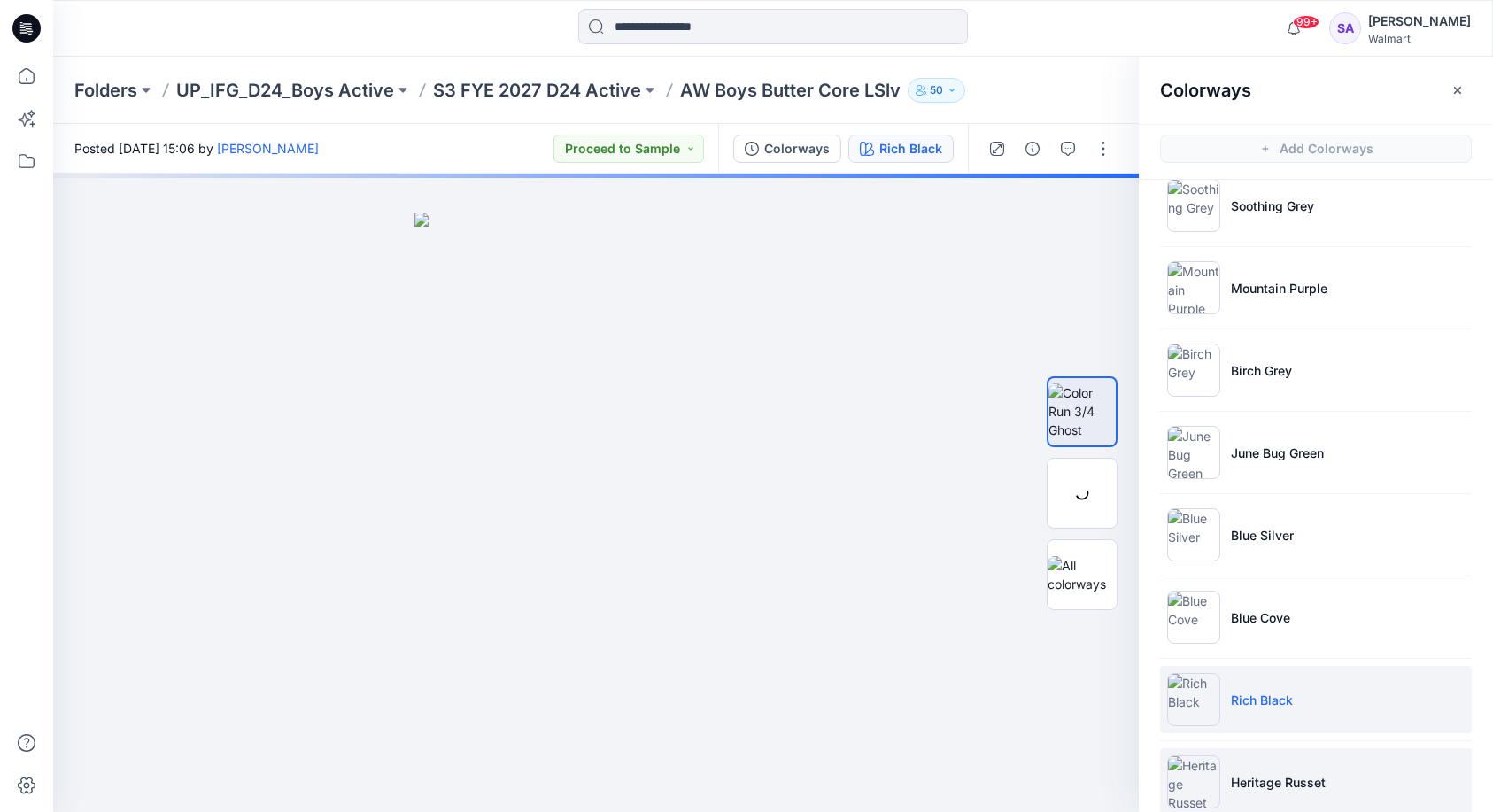
click at [1270, 778] on p "Heritage Russet" at bounding box center [1278, 782] width 95 height 19
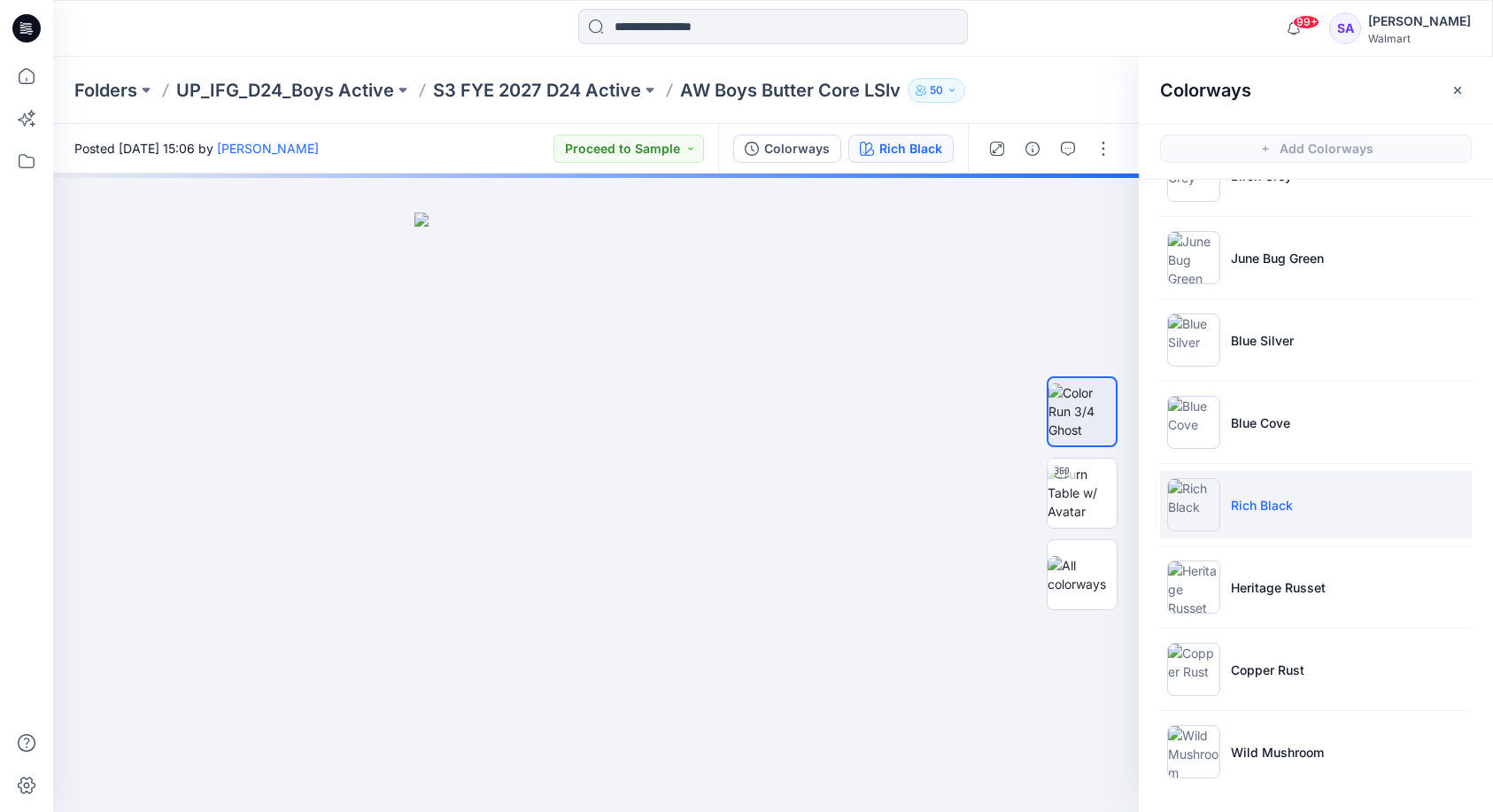
scroll to position [220, 0]
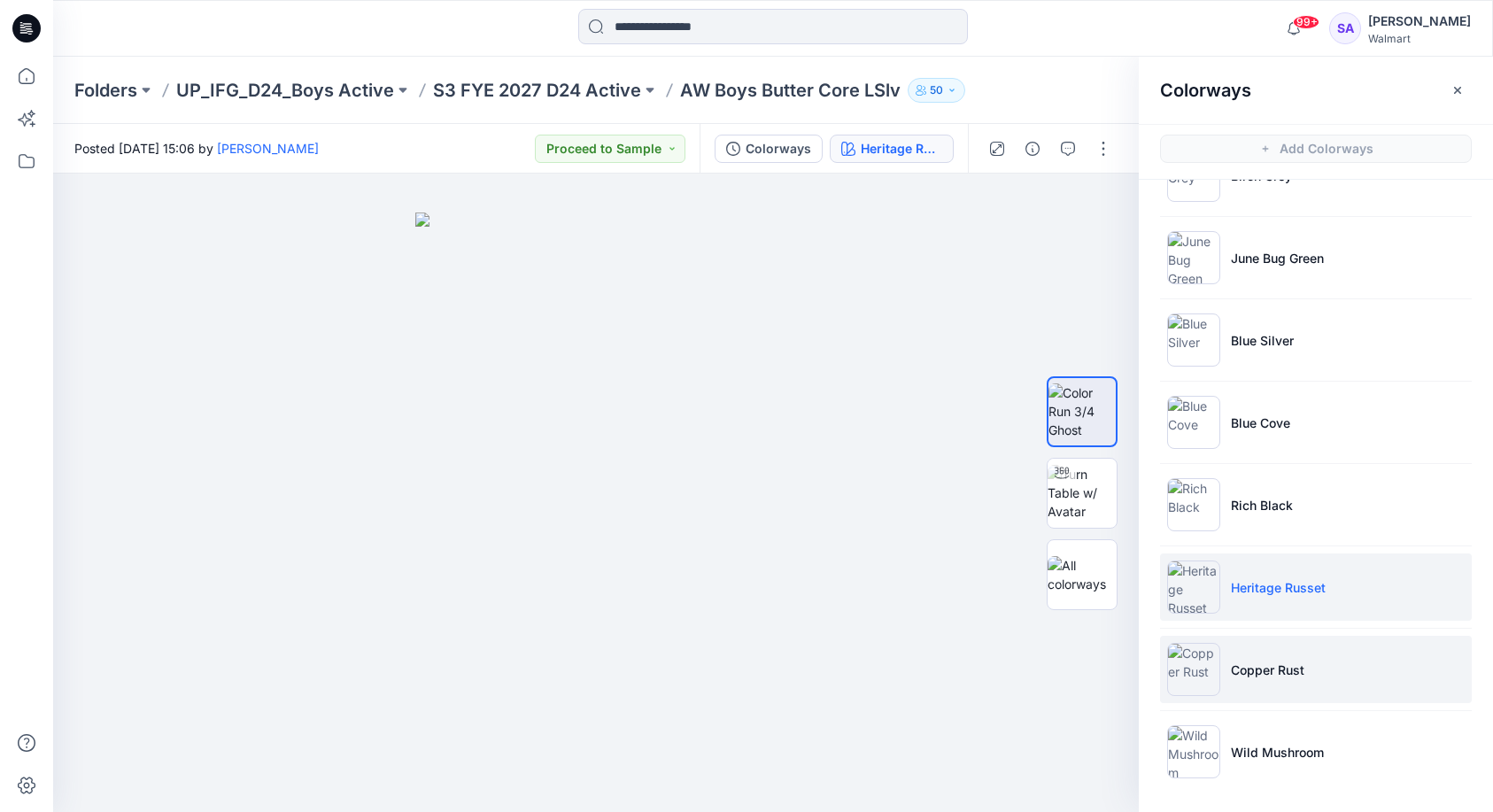
click at [1259, 672] on p "Copper Rust" at bounding box center [1267, 669] width 73 height 19
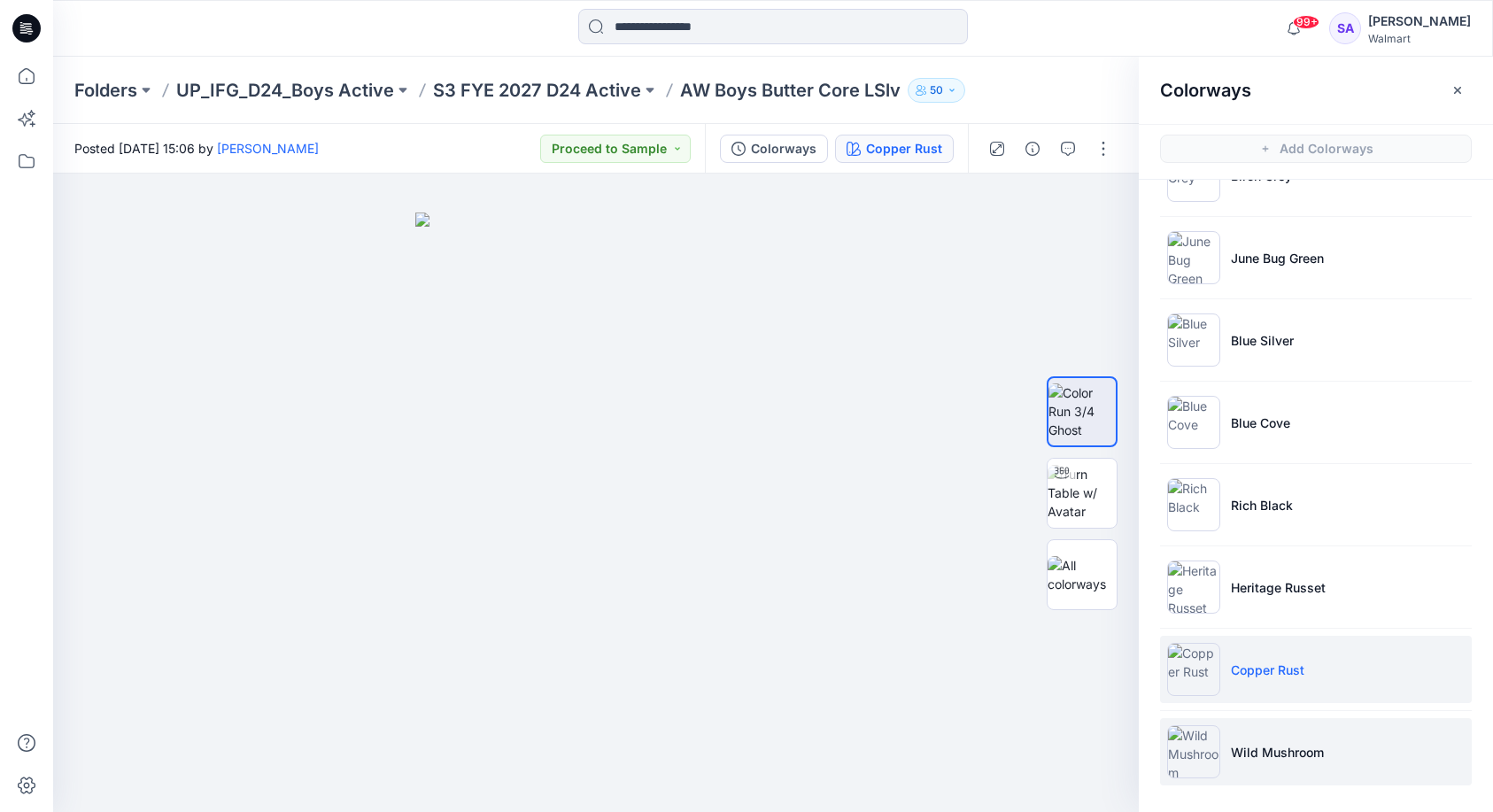
click at [1216, 733] on img at bounding box center [1194, 751] width 53 height 53
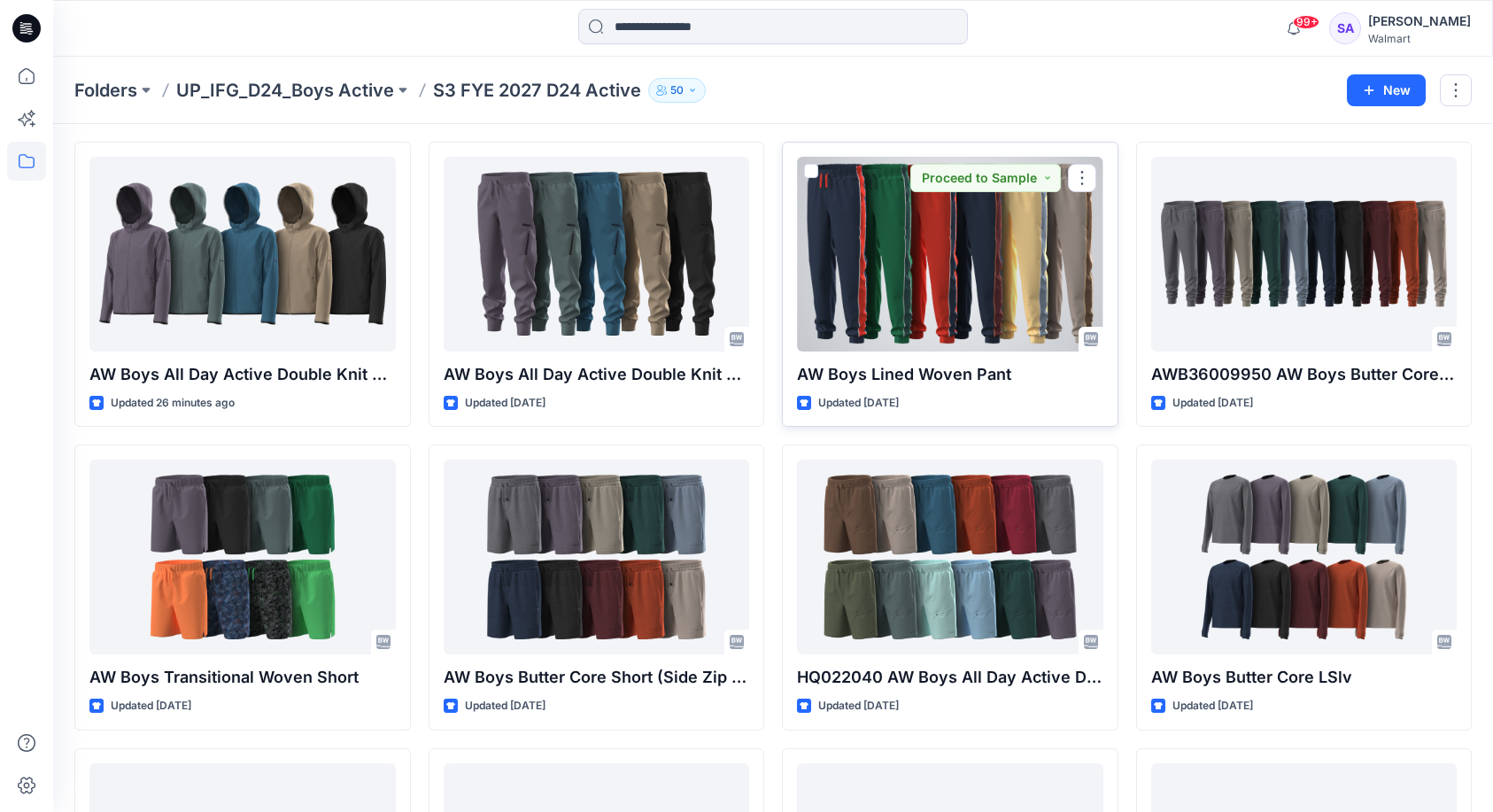
scroll to position [359, 0]
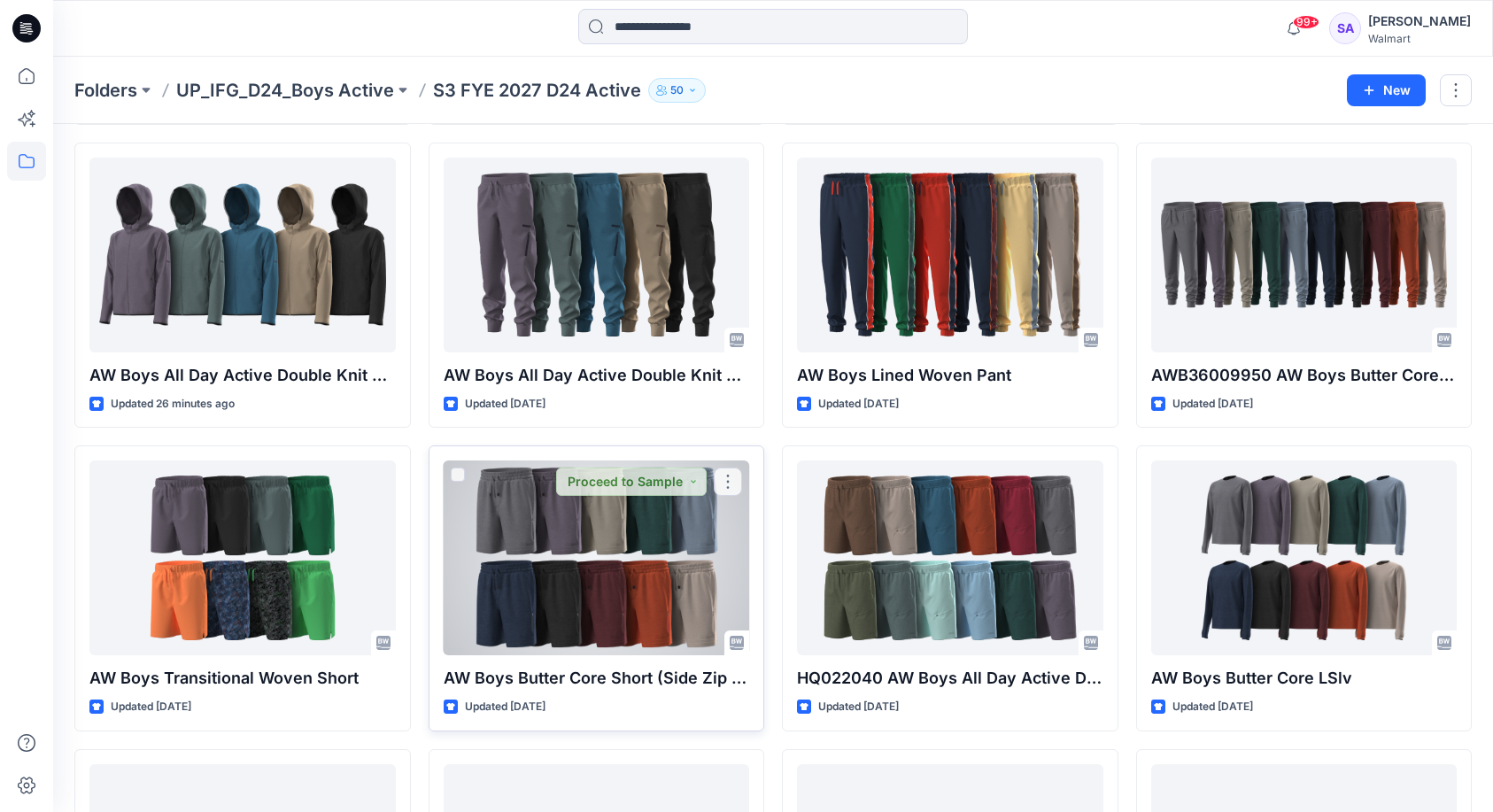
click at [619, 590] on div at bounding box center [596, 558] width 306 height 195
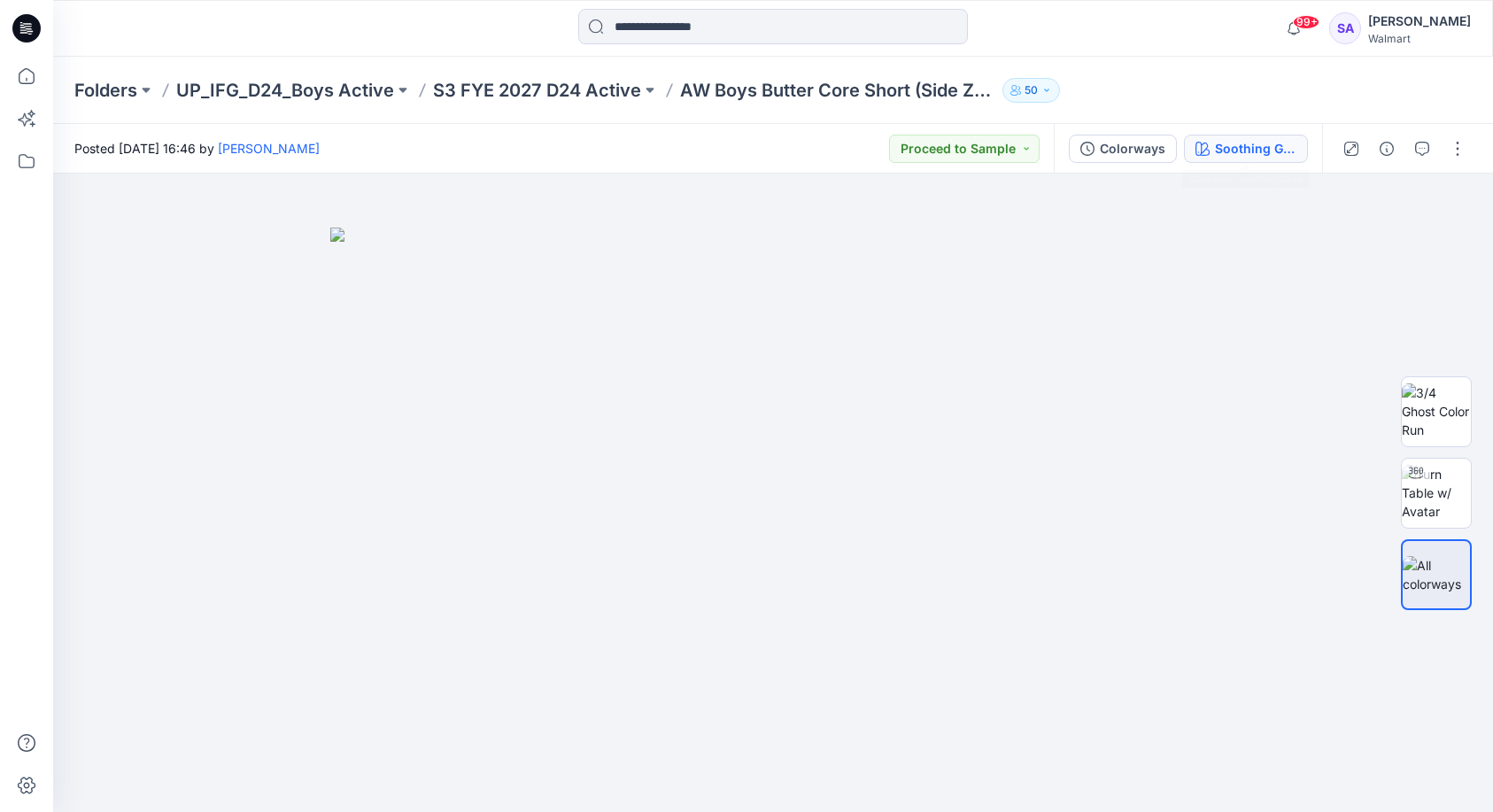
click at [1244, 151] on div "Soothing Grey" at bounding box center [1256, 149] width 81 height 20
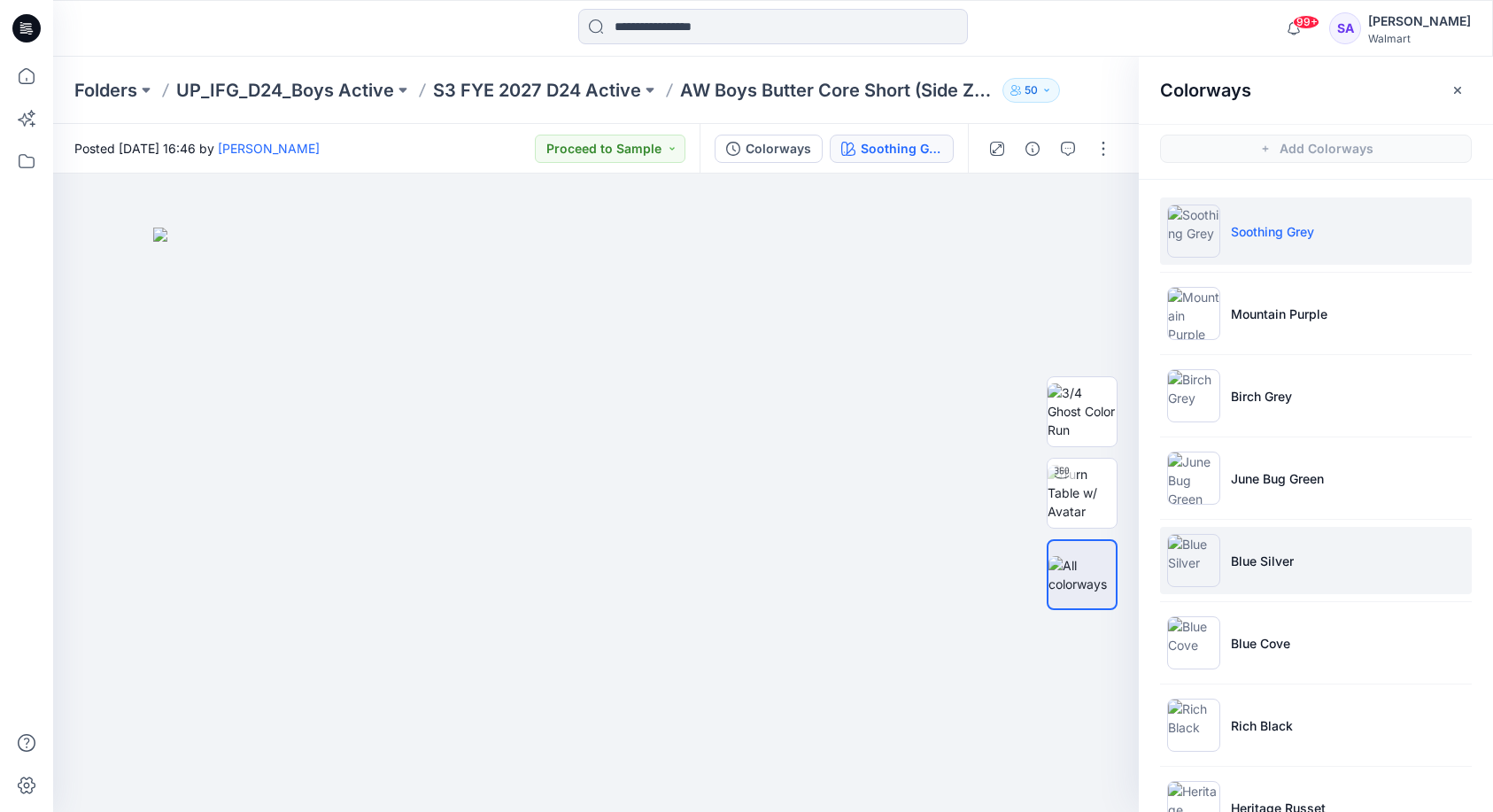
click at [1240, 574] on li "Blue Silver" at bounding box center [1316, 560] width 312 height 67
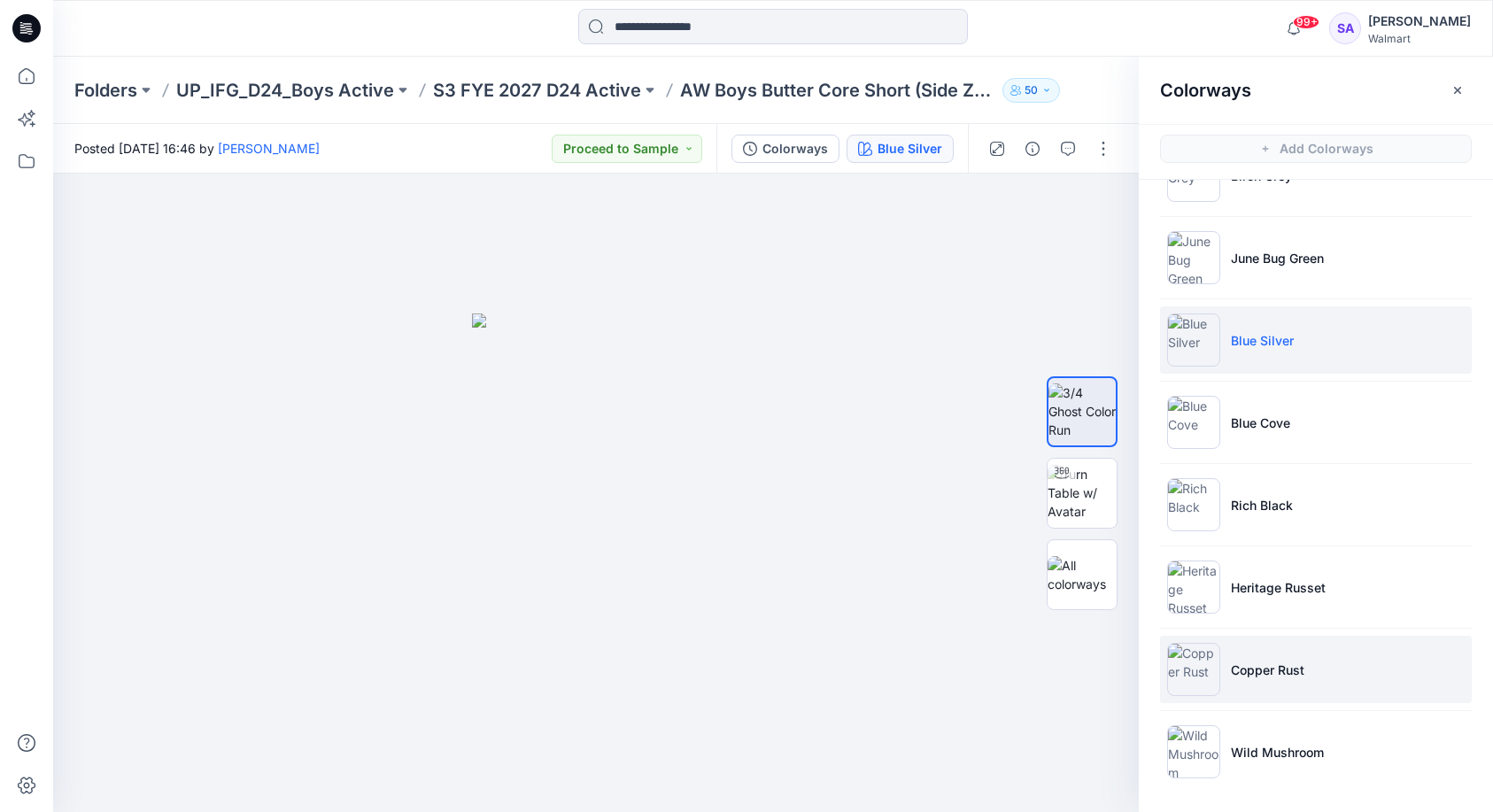
scroll to position [220, 0]
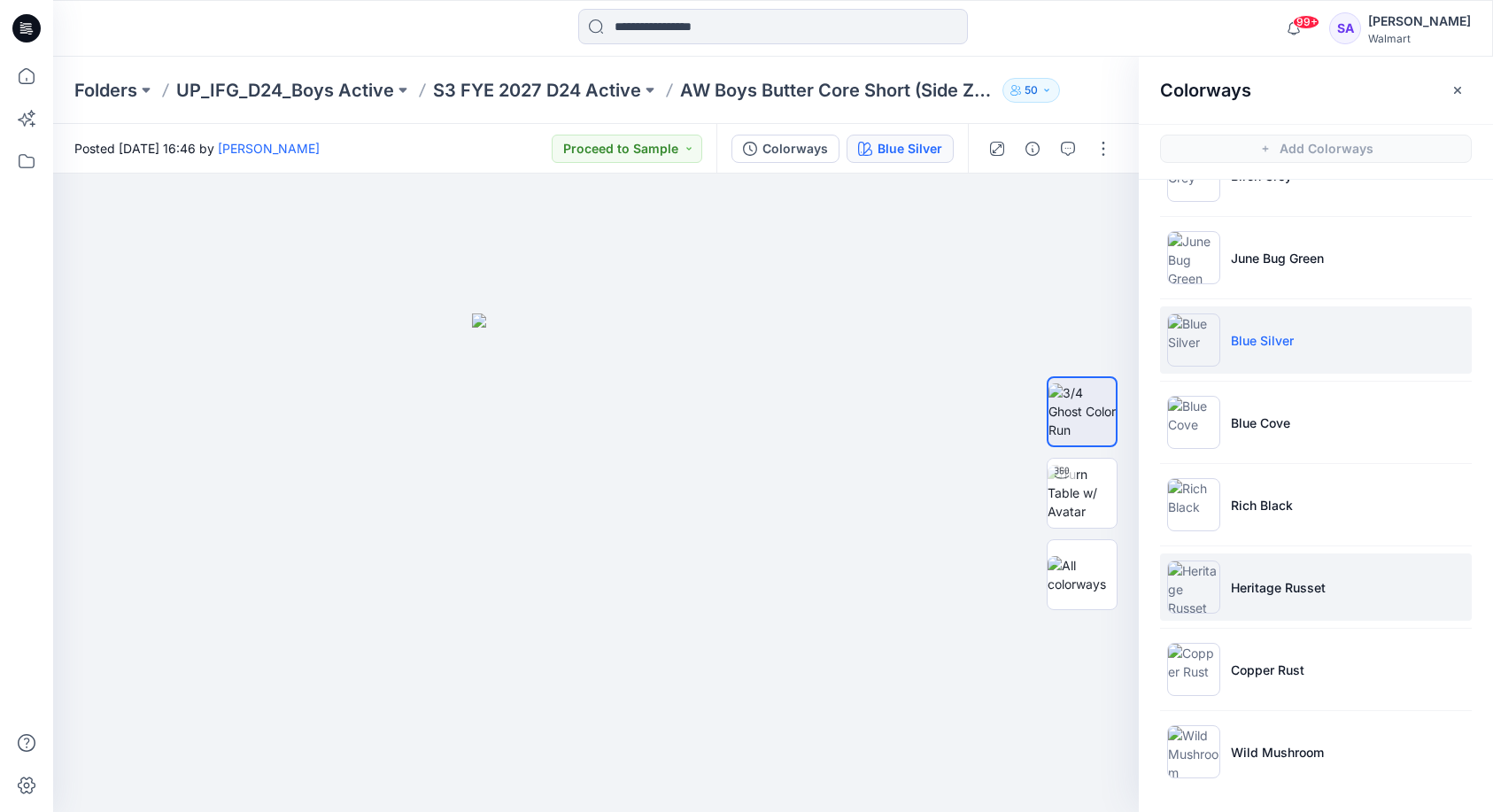
click at [1266, 585] on p "Heritage Russet" at bounding box center [1278, 587] width 95 height 19
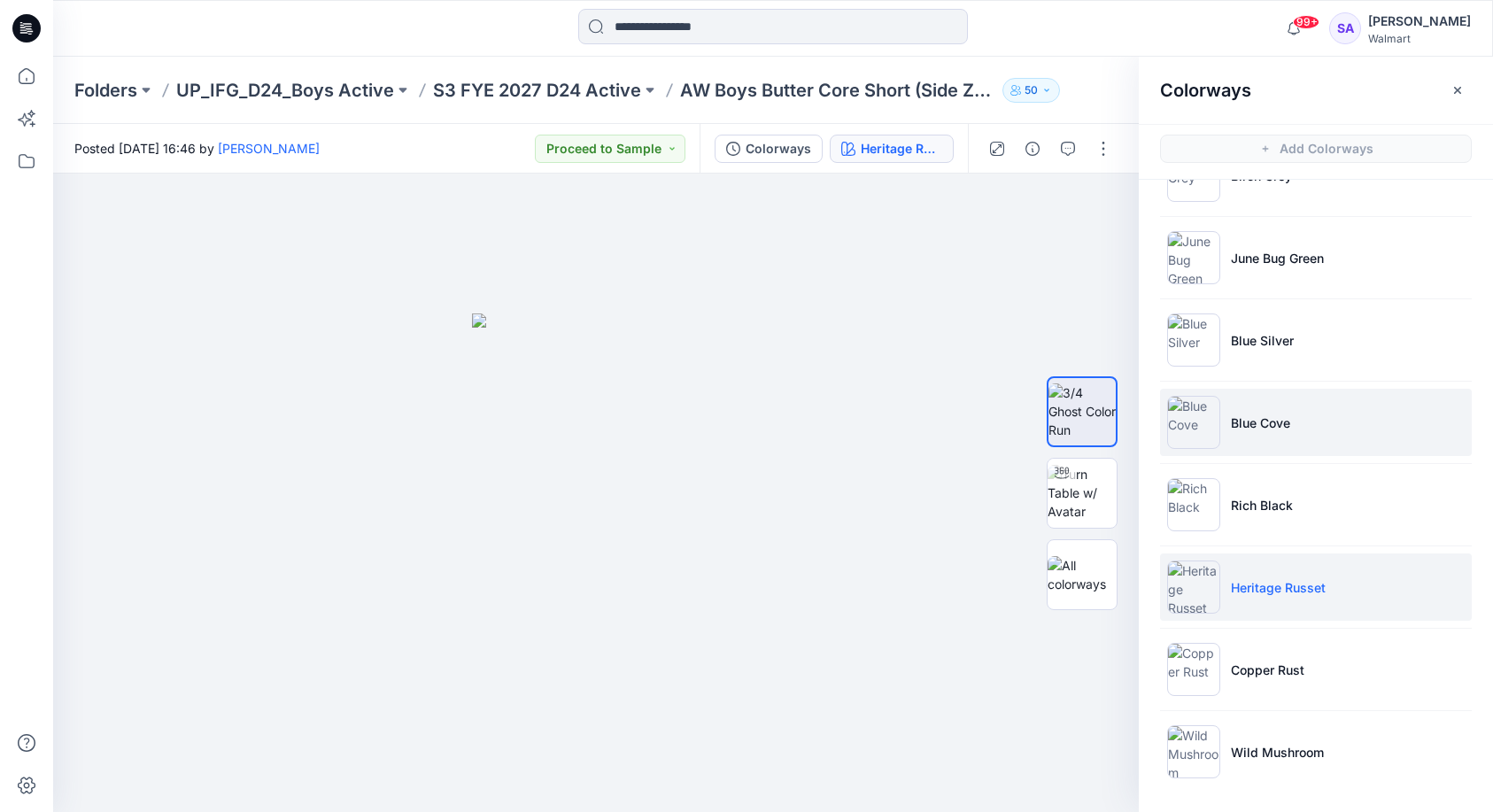
click at [1265, 401] on li "Blue Cove" at bounding box center [1316, 422] width 312 height 67
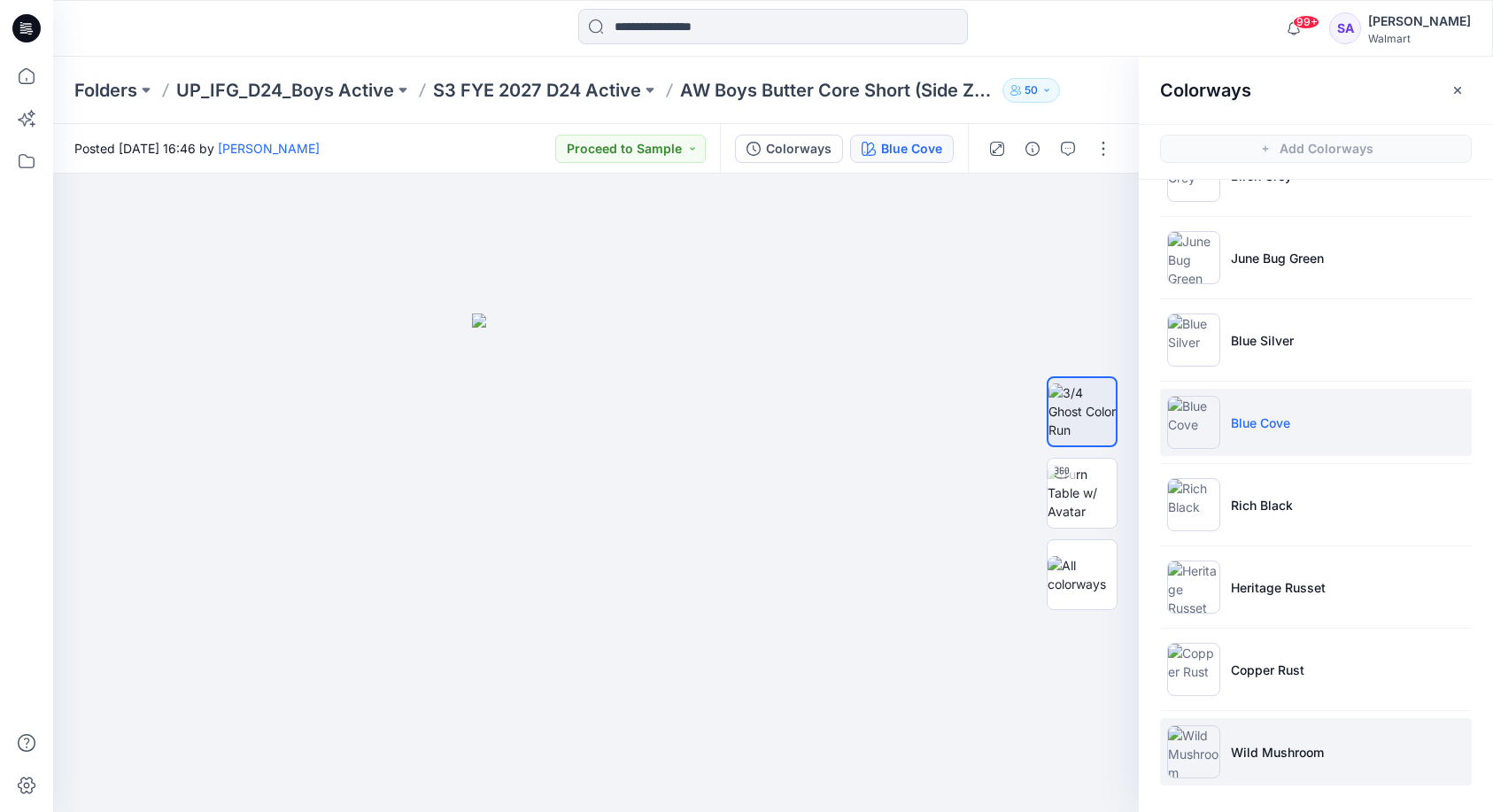
click at [1298, 746] on p "Wild Mushroom" at bounding box center [1277, 751] width 93 height 19
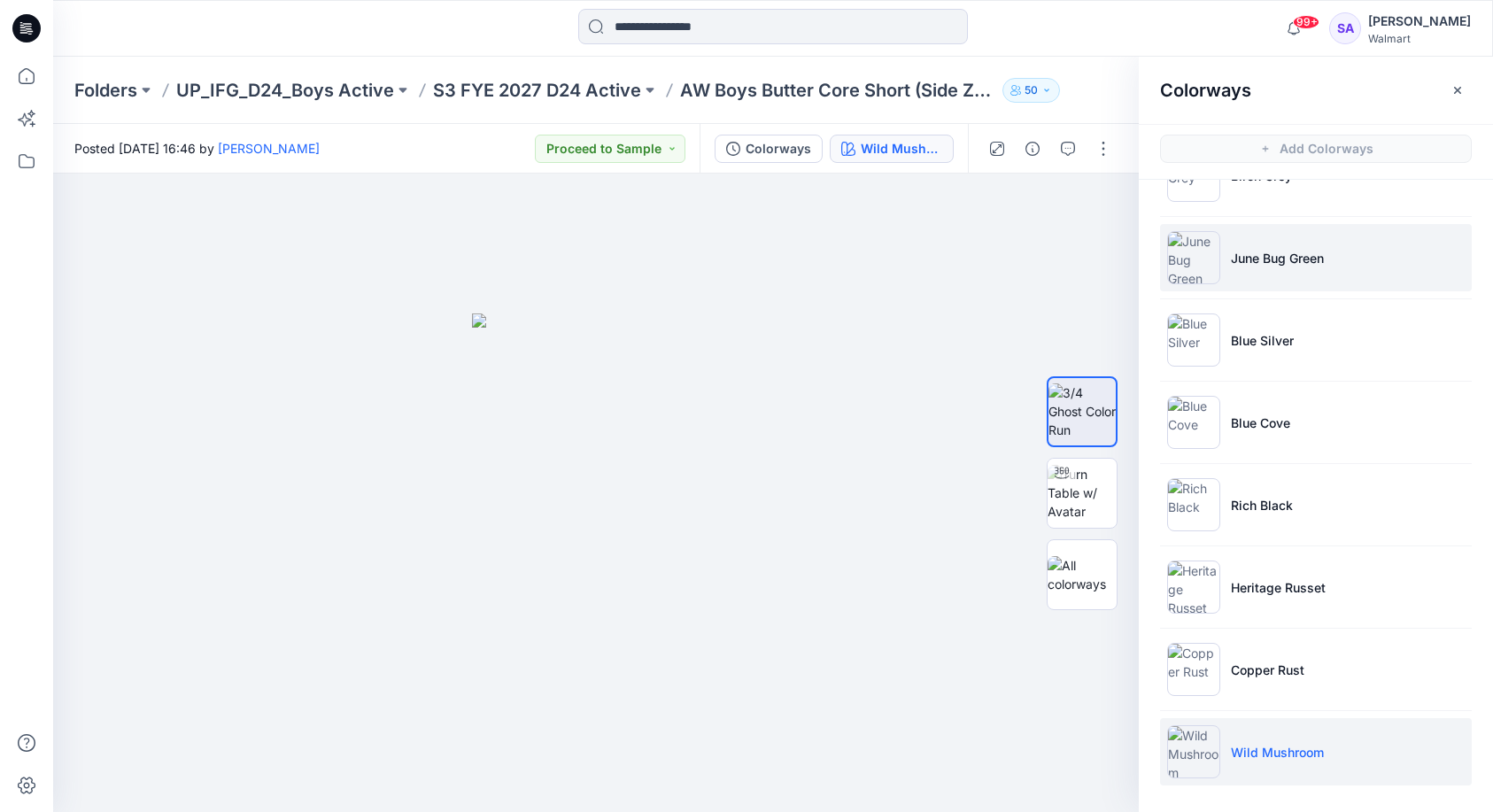
click at [1303, 270] on li "June Bug Green" at bounding box center [1316, 257] width 312 height 67
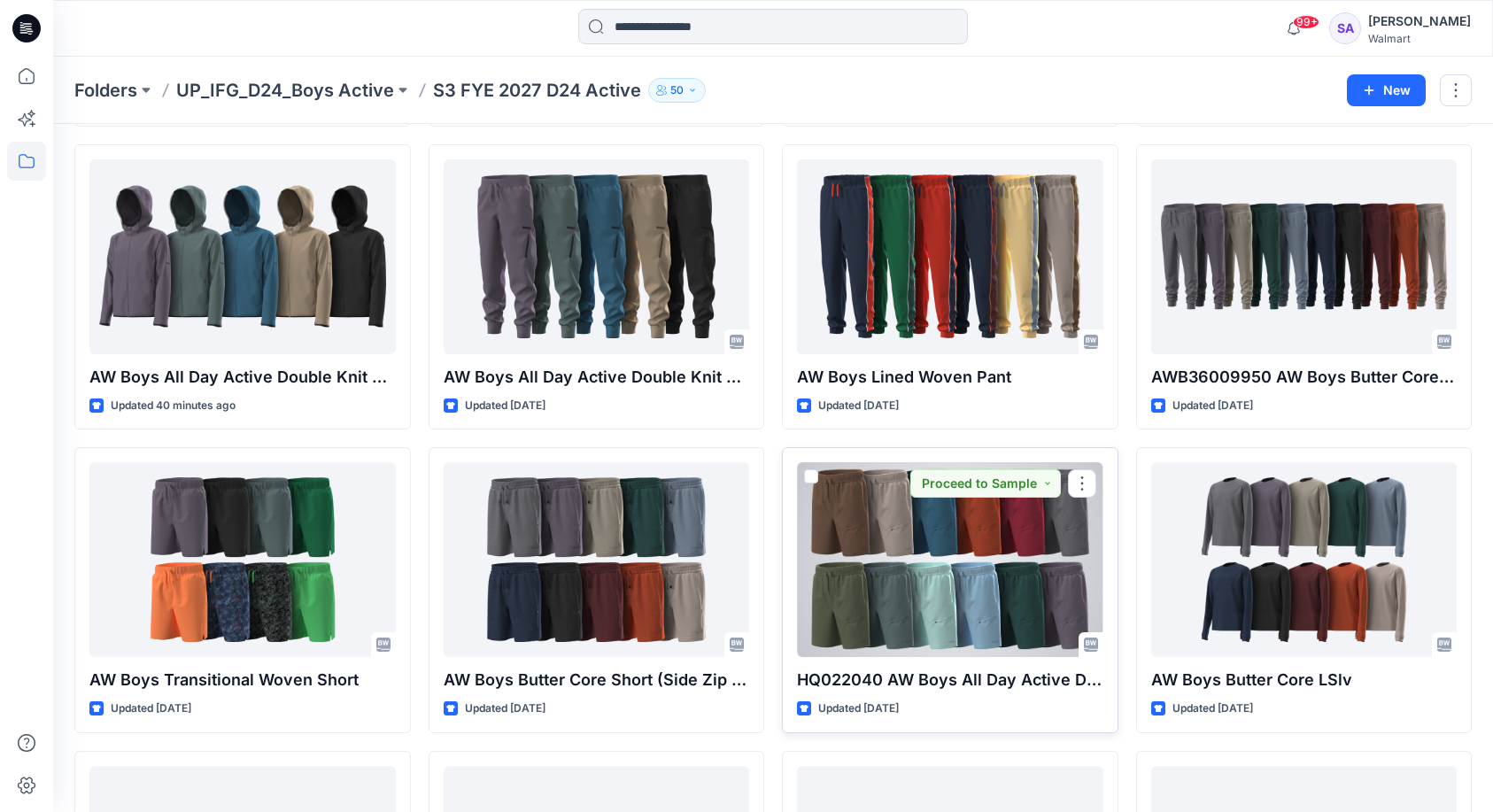
scroll to position [680, 0]
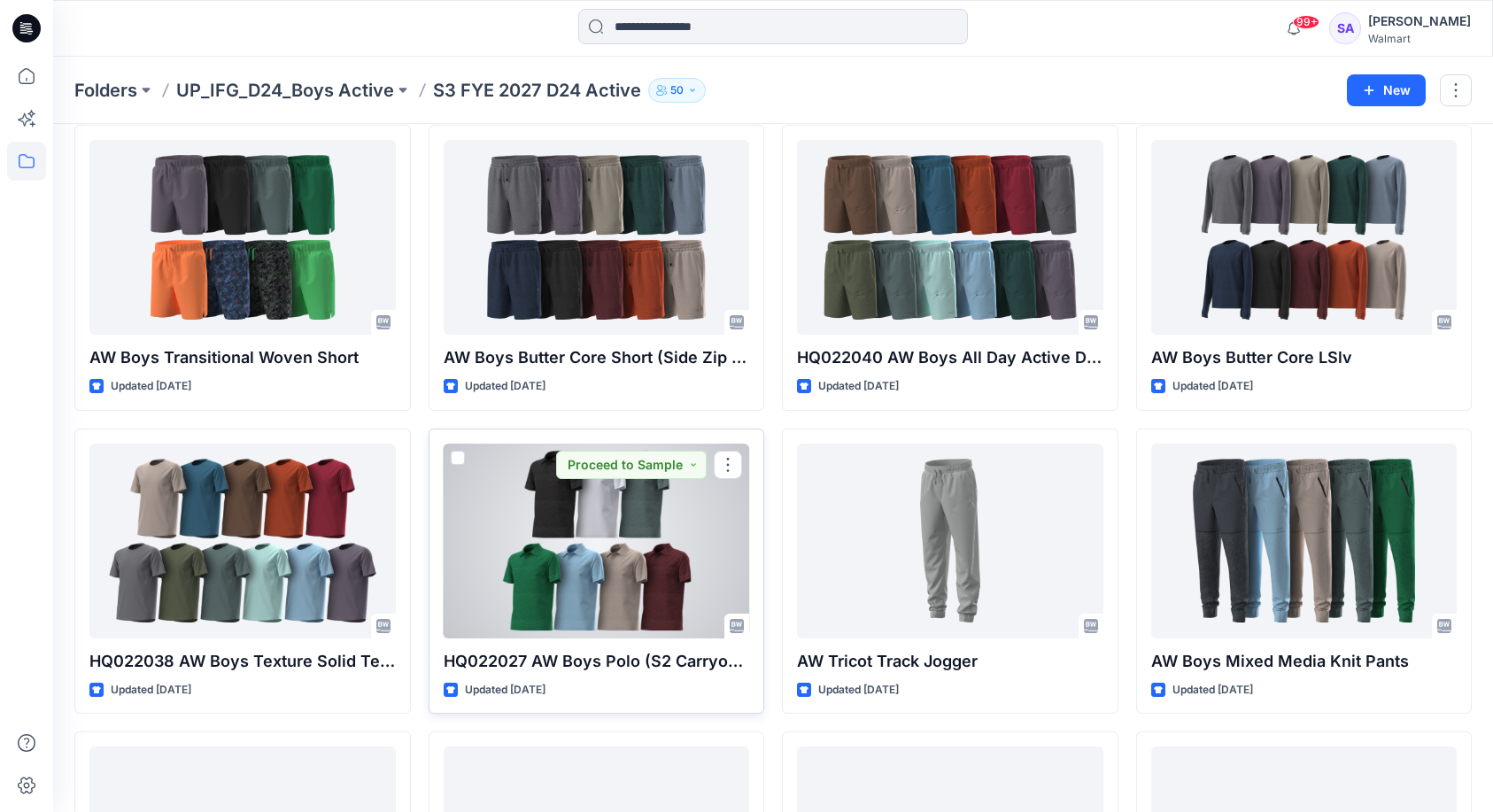
click at [623, 569] on div at bounding box center [596, 541] width 306 height 195
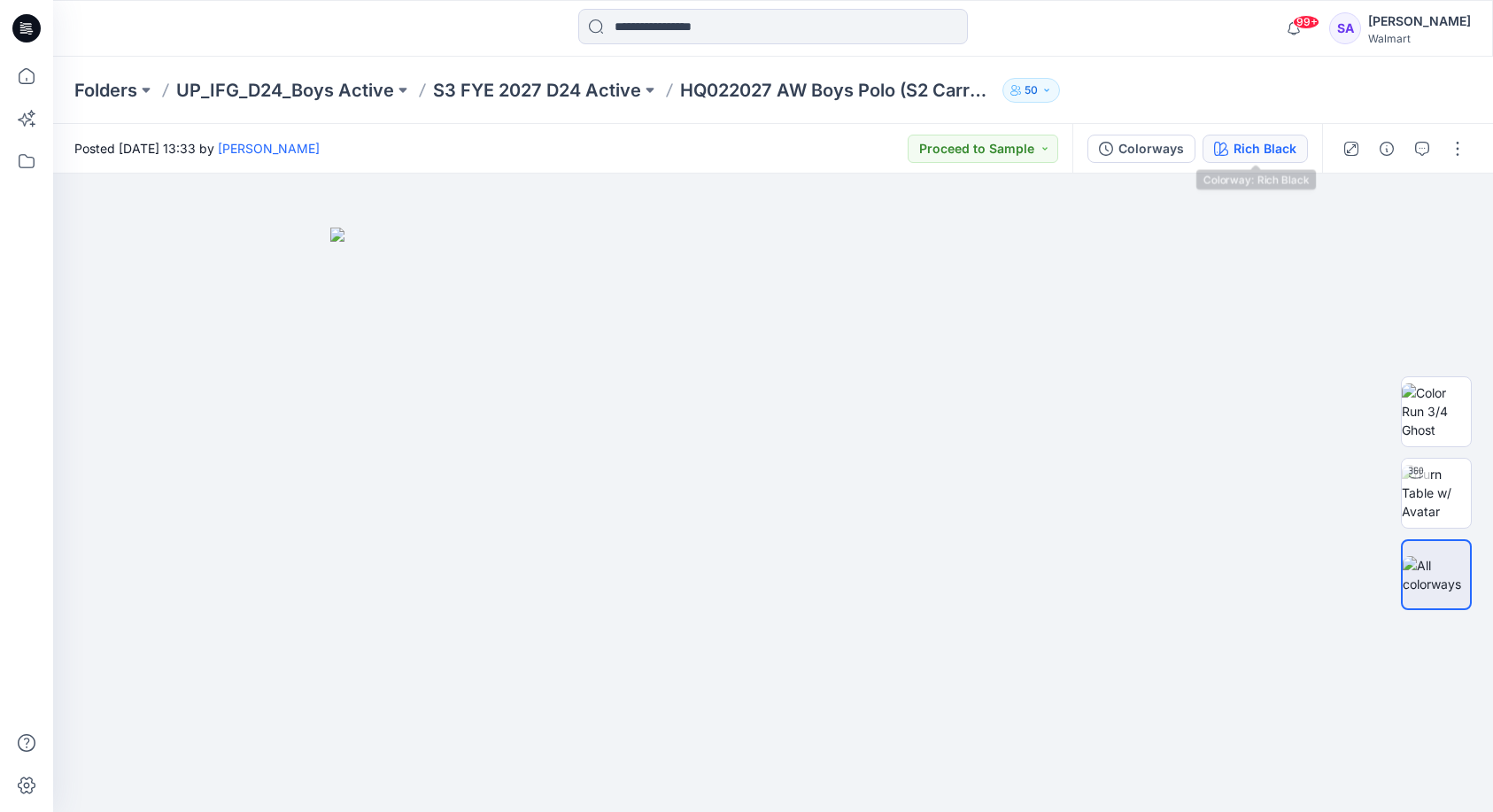
click at [1243, 162] on button "Rich Black" at bounding box center [1255, 148] width 106 height 28
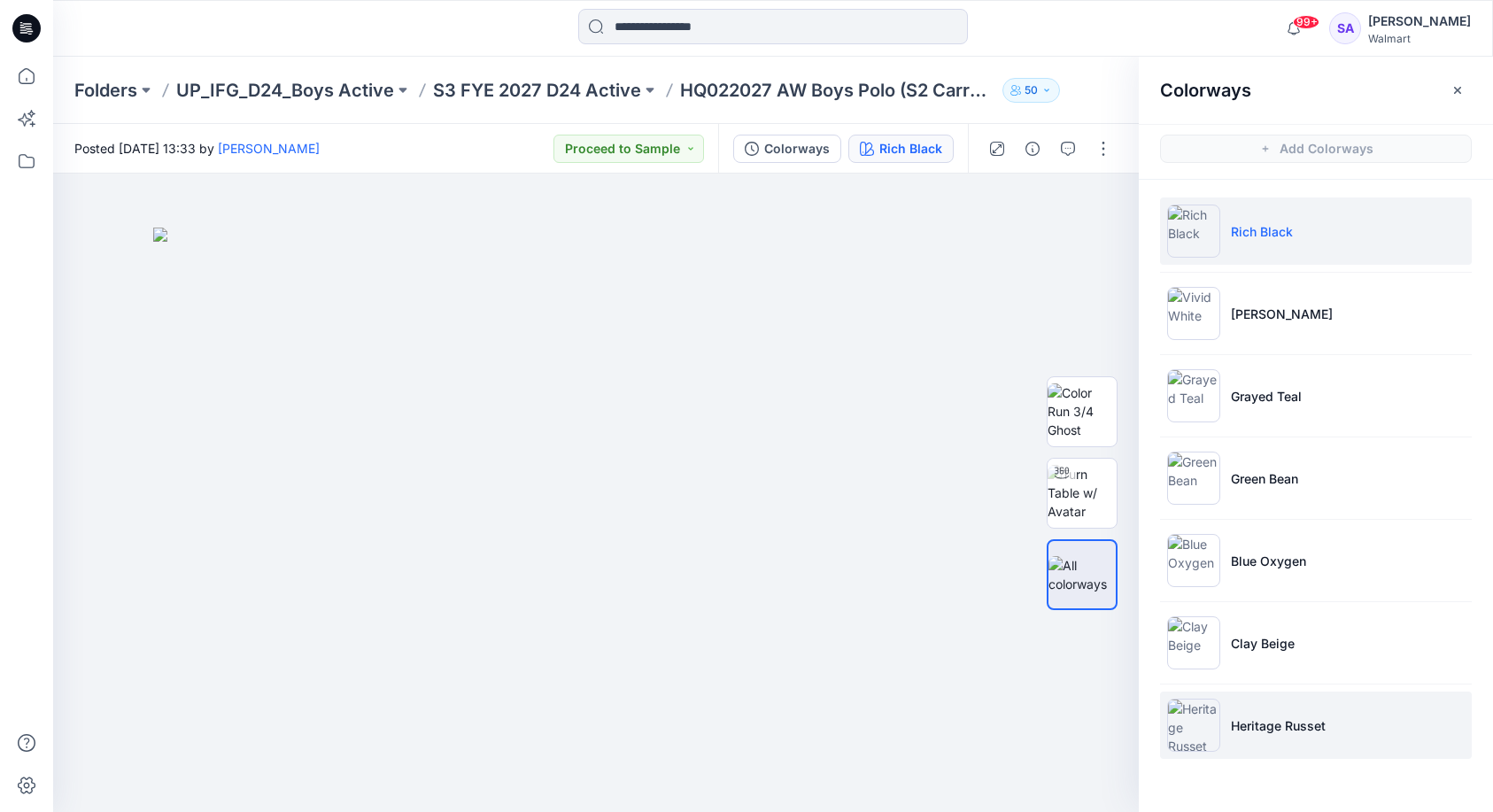
click at [1261, 736] on li "Heritage Russet" at bounding box center [1316, 724] width 312 height 67
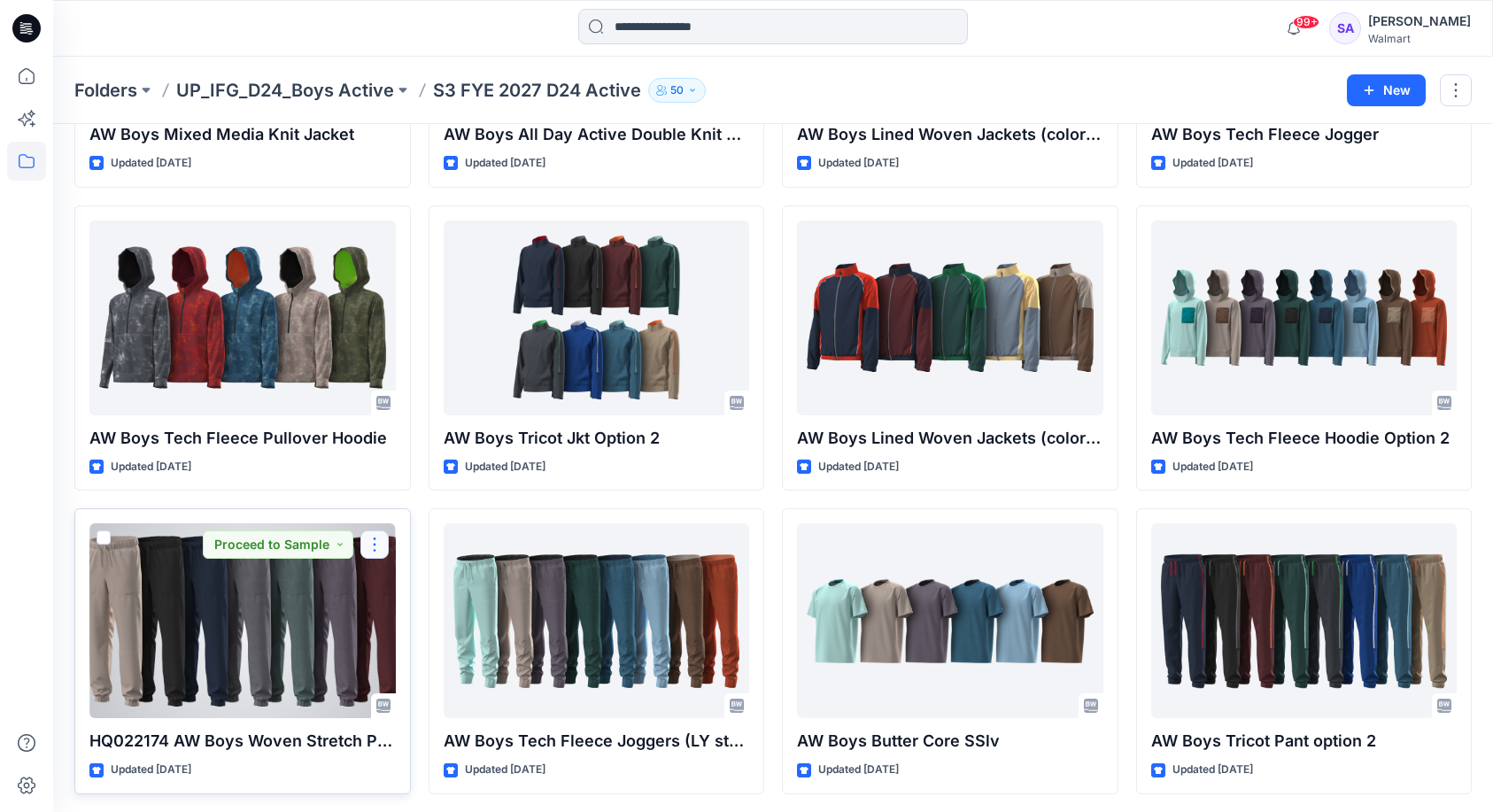
scroll to position [1470, 0]
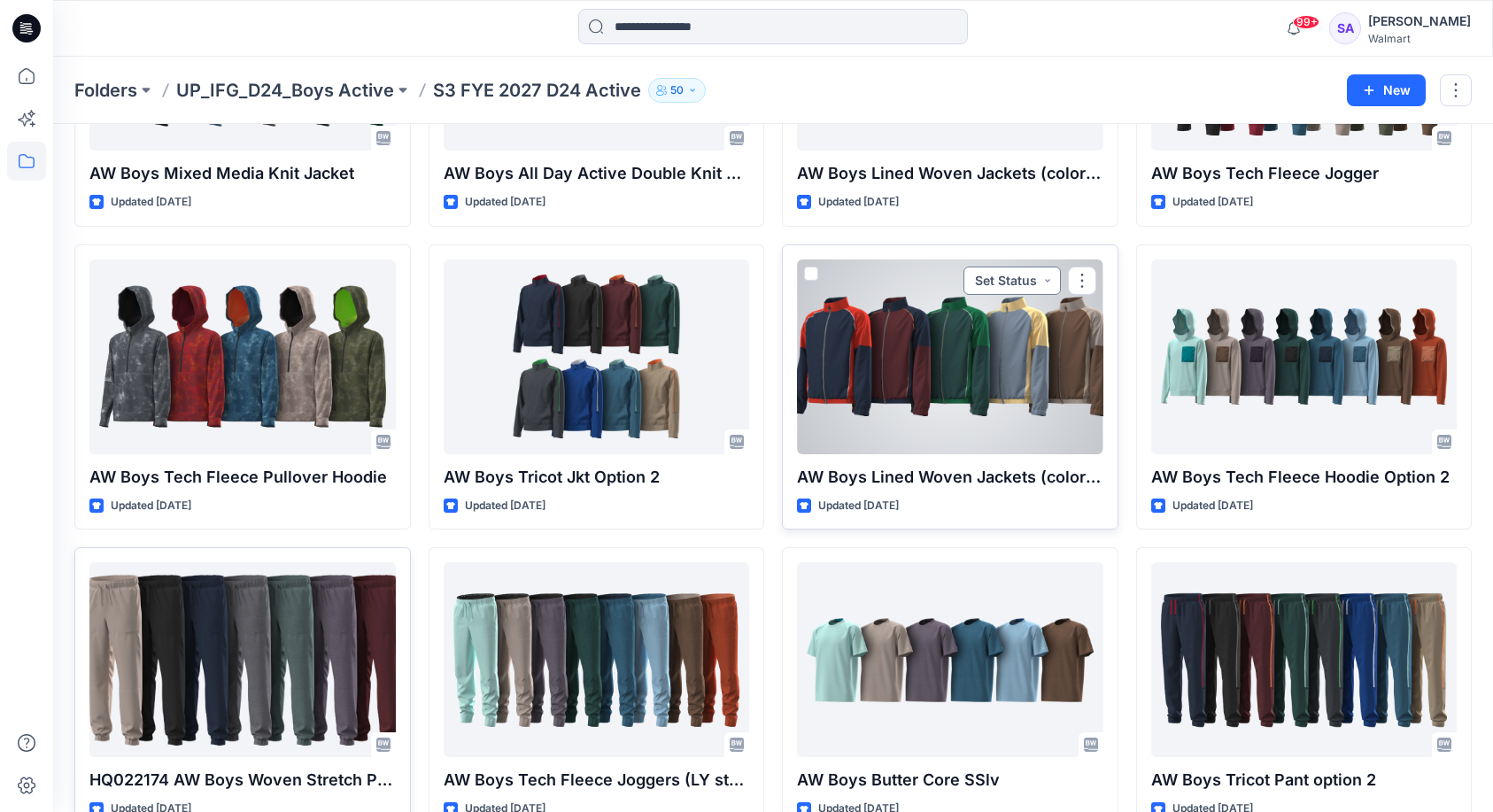
click at [1022, 268] on button "Set Status" at bounding box center [1012, 280] width 98 height 28
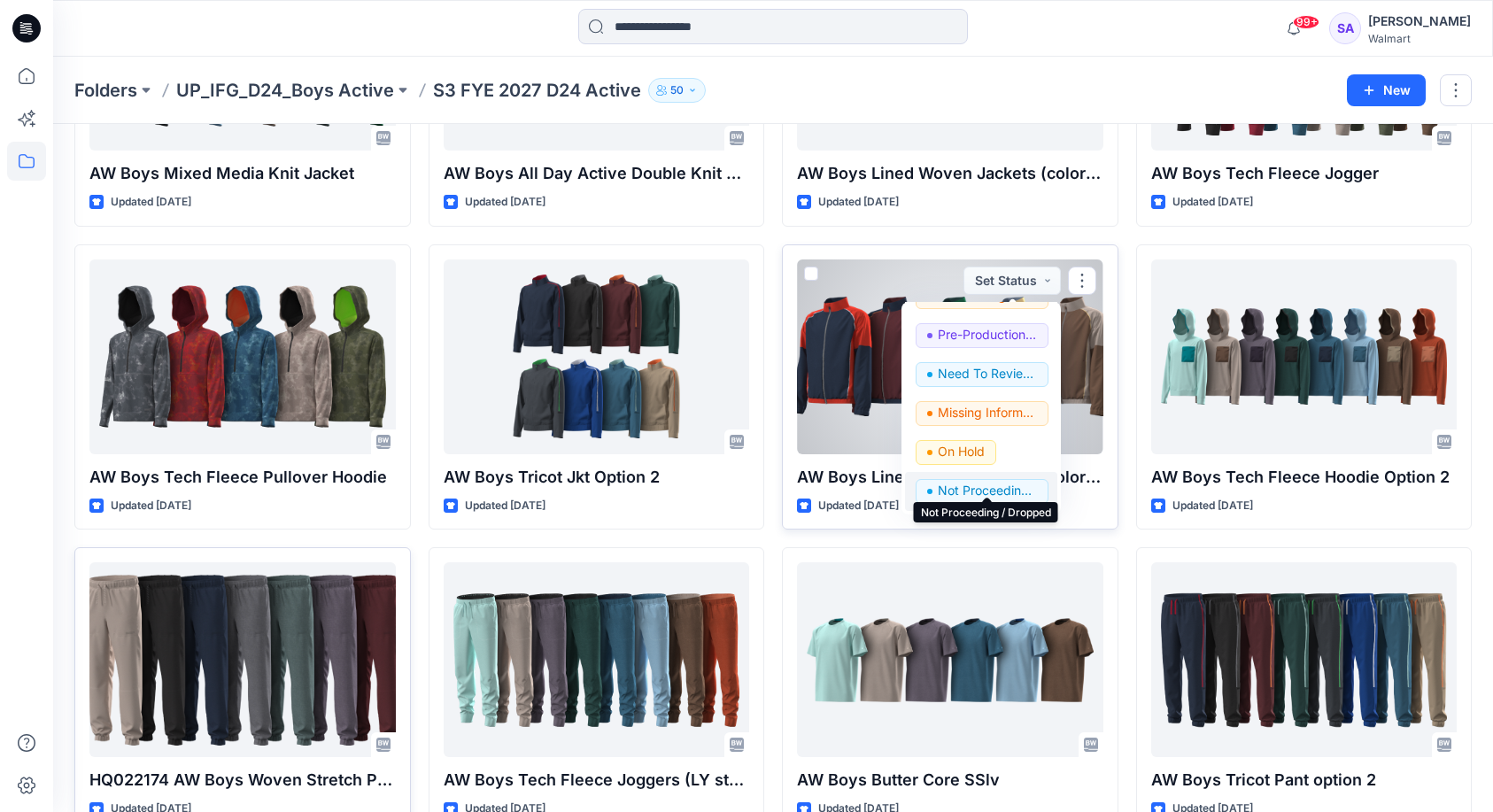
click at [973, 482] on p "Not Proceeding / Dropped" at bounding box center [988, 490] width 99 height 23
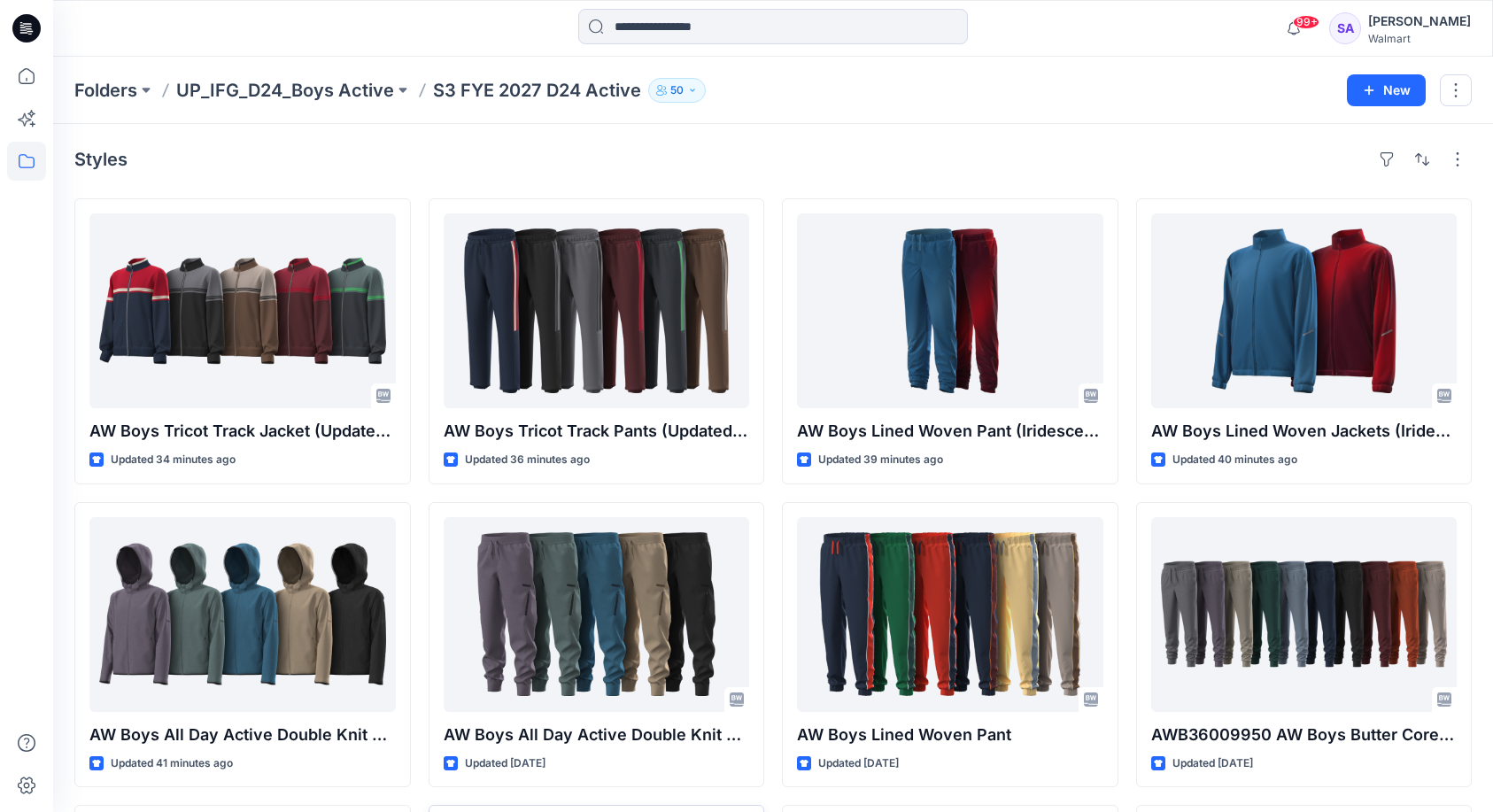
scroll to position [0, 0]
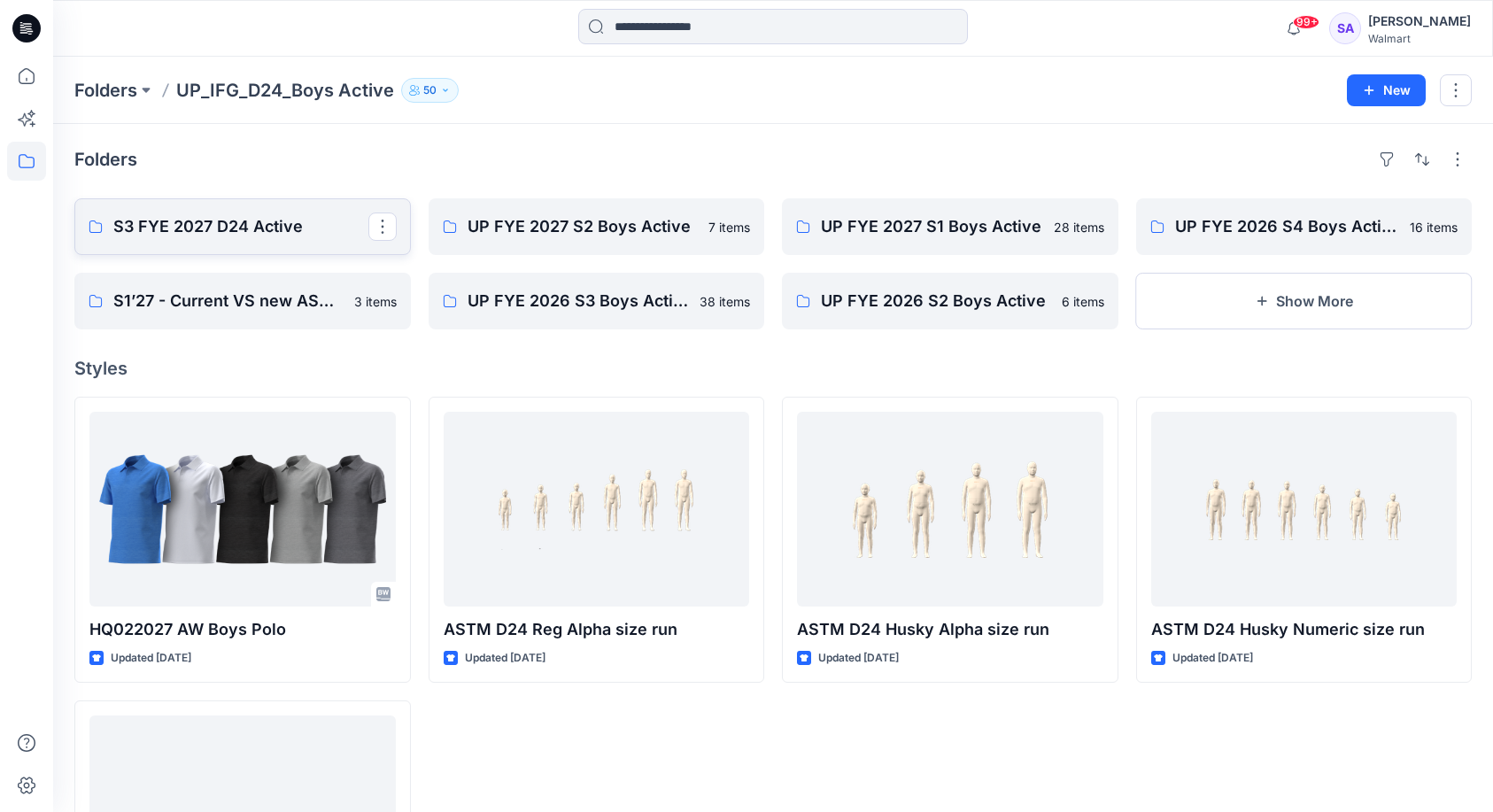
click at [141, 232] on p "S3 FYE 2027 D24 Active" at bounding box center [240, 226] width 255 height 24
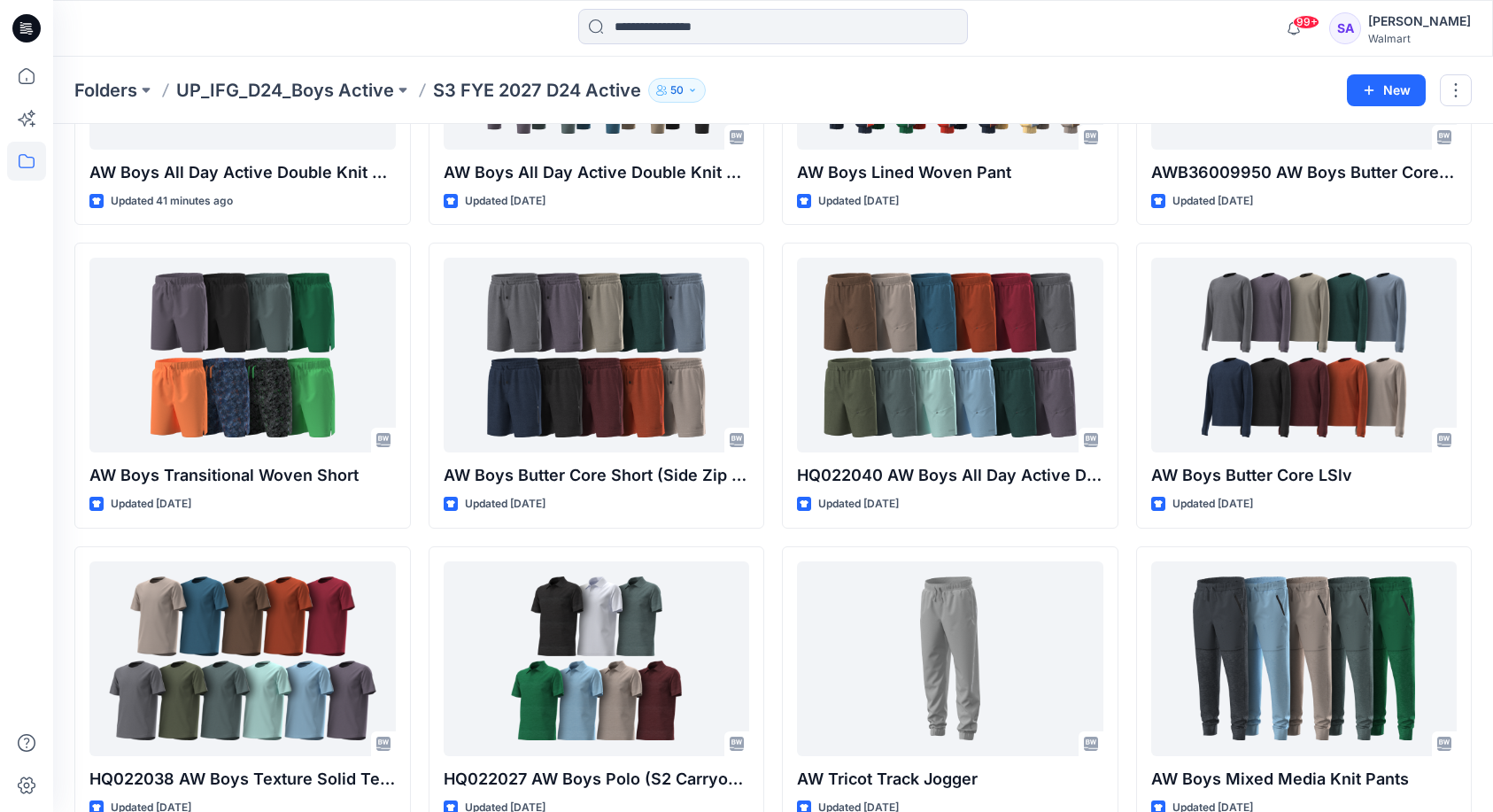
scroll to position [638, 0]
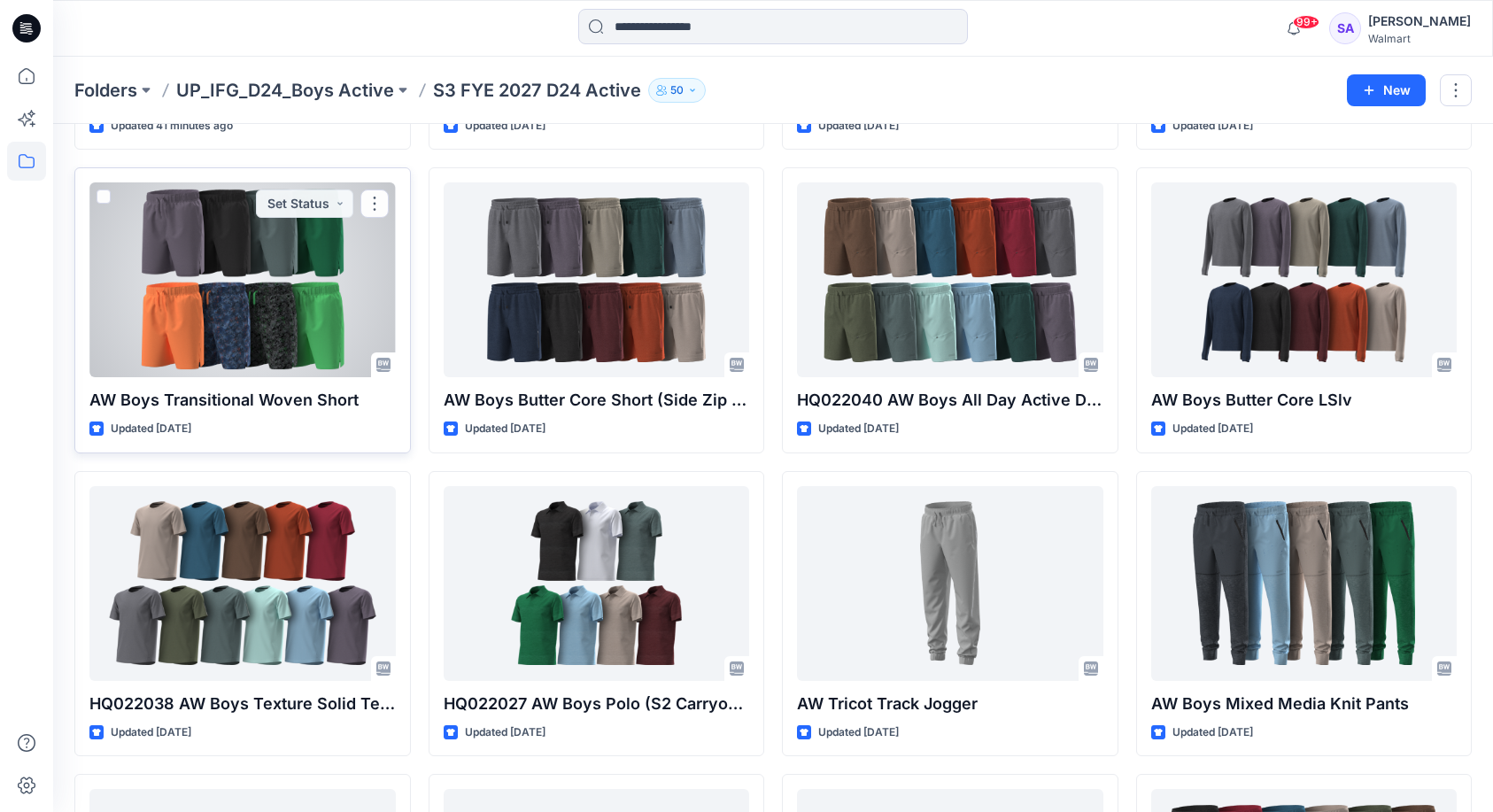
click at [268, 285] on div at bounding box center [242, 280] width 306 height 195
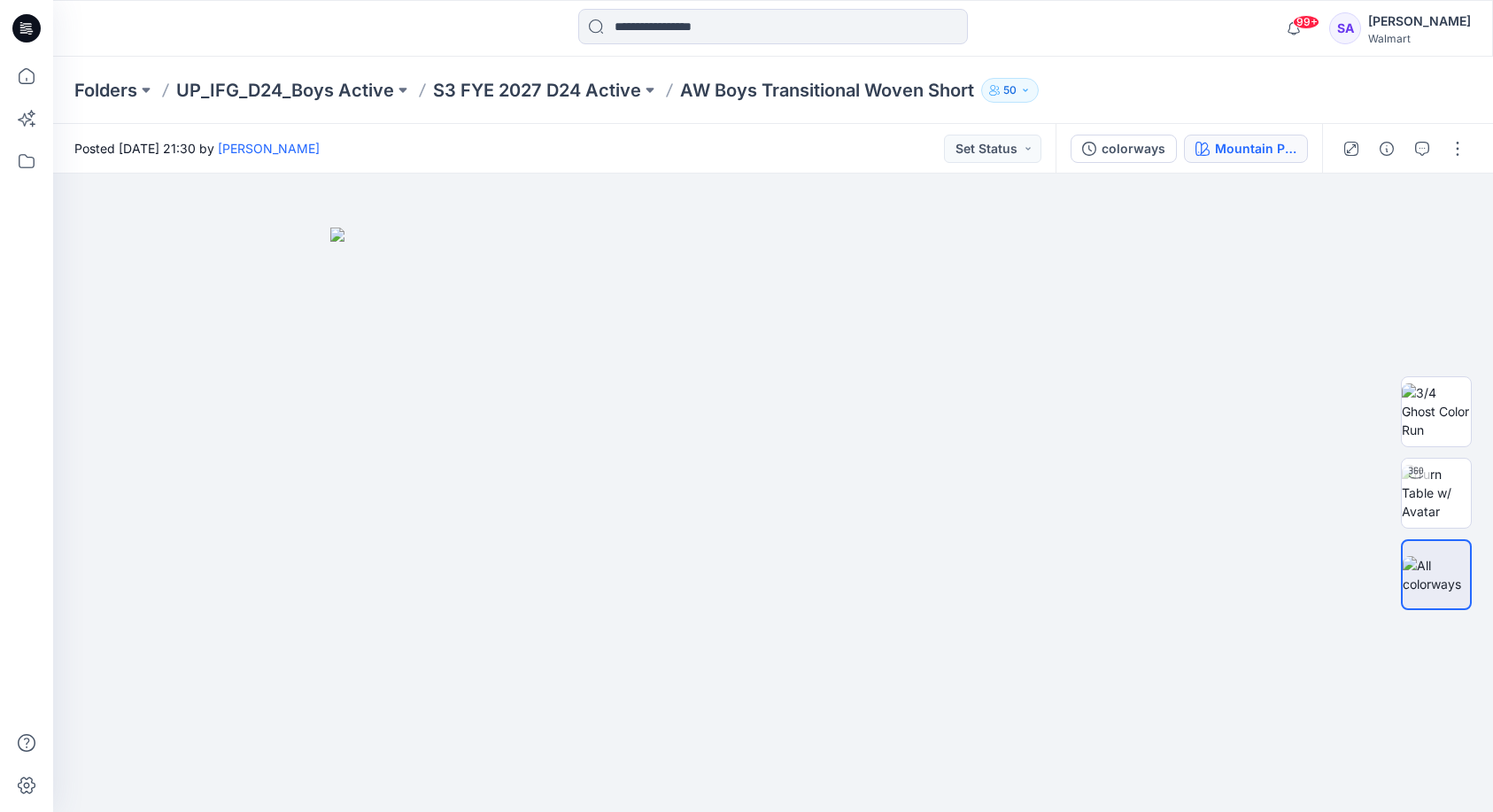
click at [1276, 149] on div "Mountain Purple" at bounding box center [1256, 149] width 81 height 20
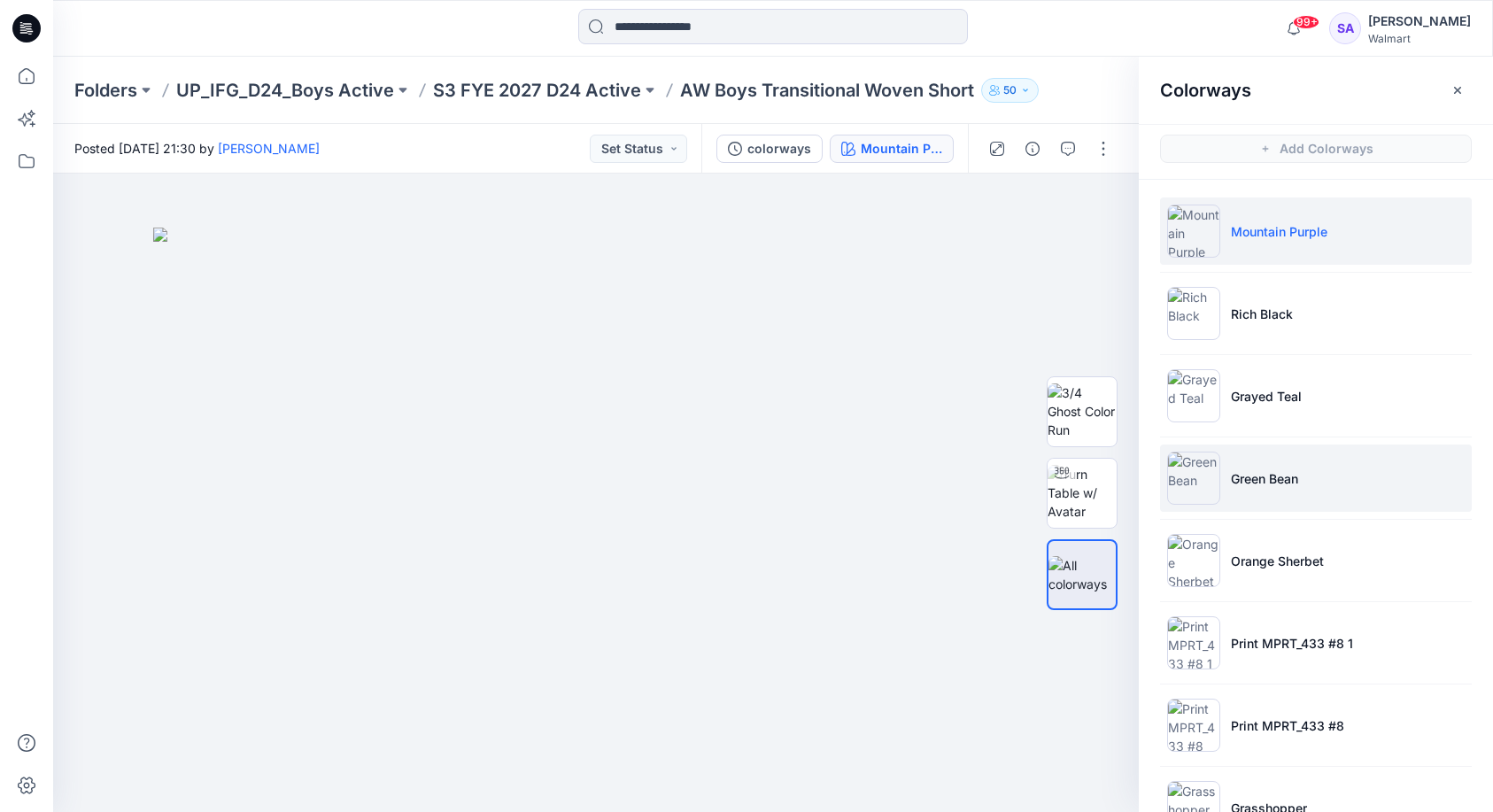
click at [1330, 465] on li "Green Bean" at bounding box center [1316, 478] width 312 height 67
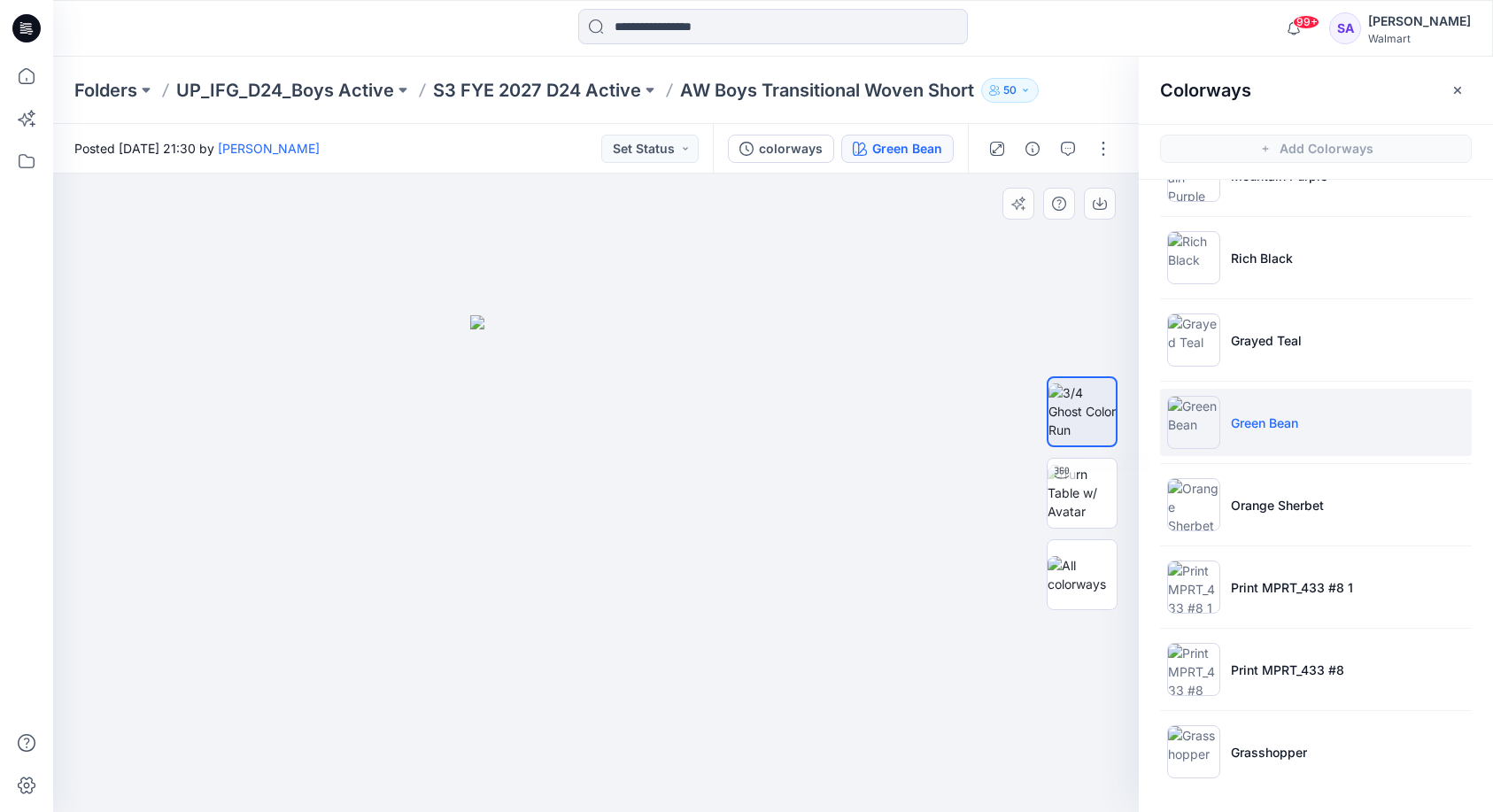
scroll to position [56, 0]
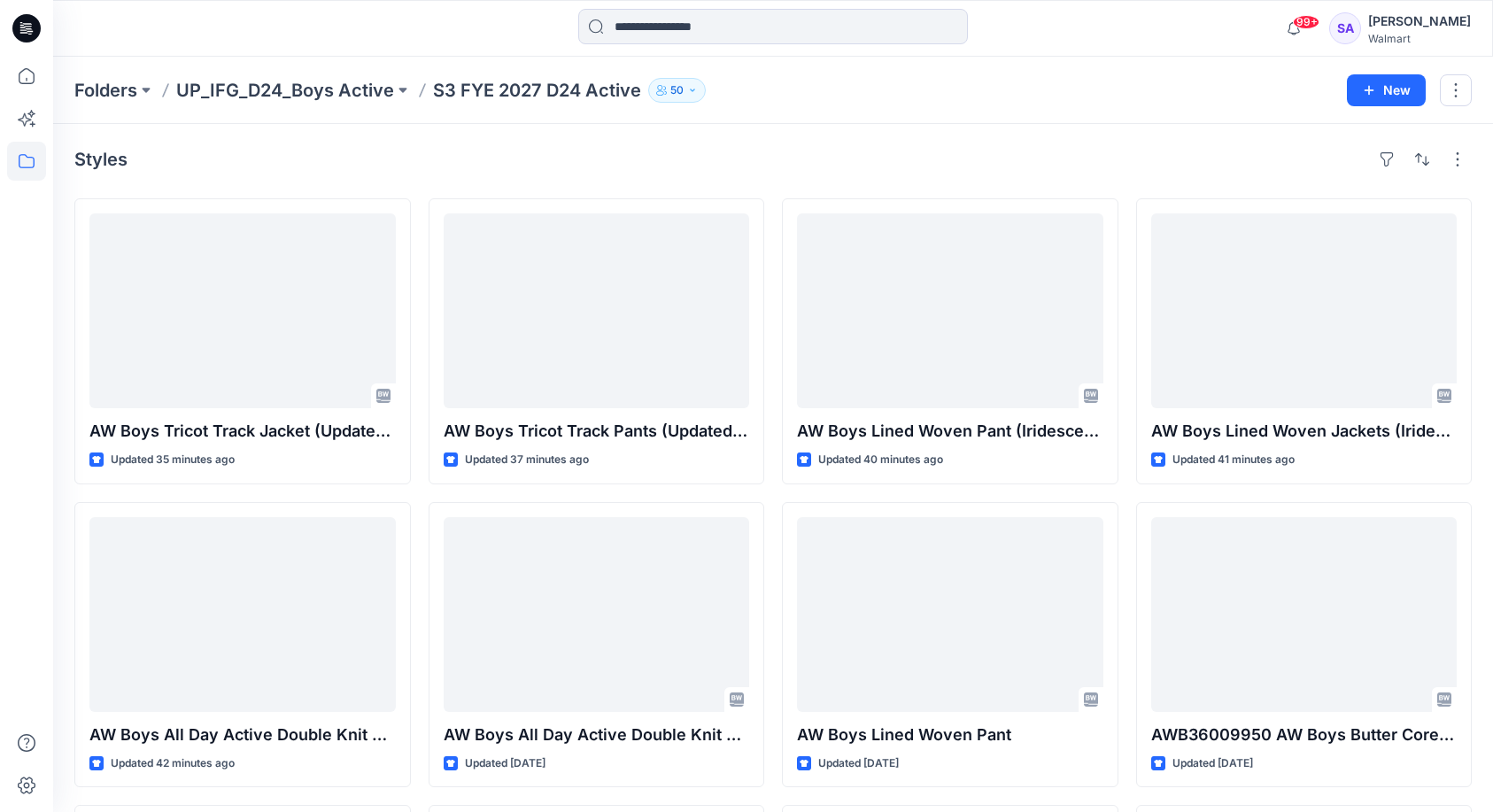
scroll to position [638, 0]
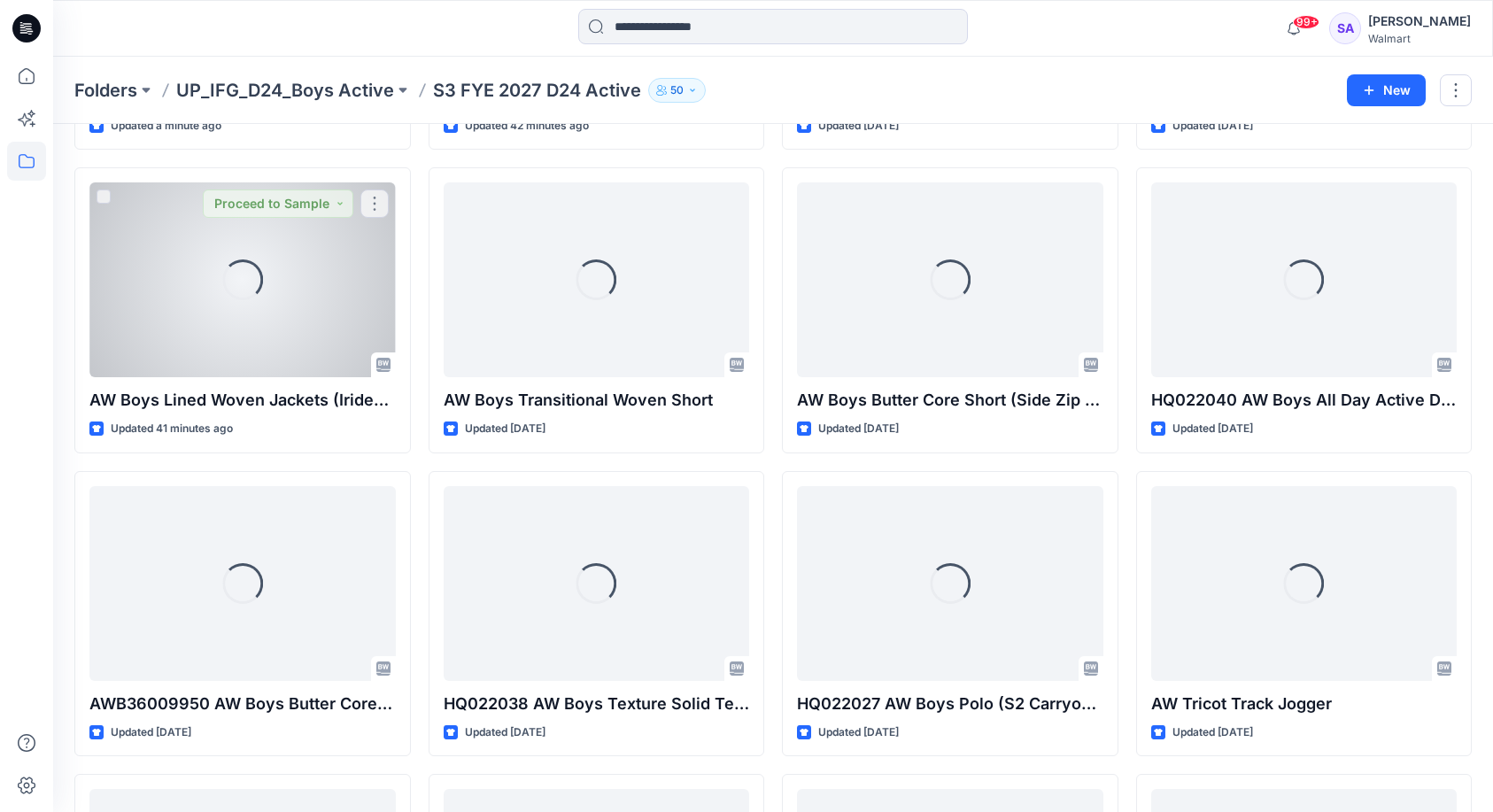
click at [315, 211] on button "Proceed to Sample" at bounding box center [277, 203] width 151 height 28
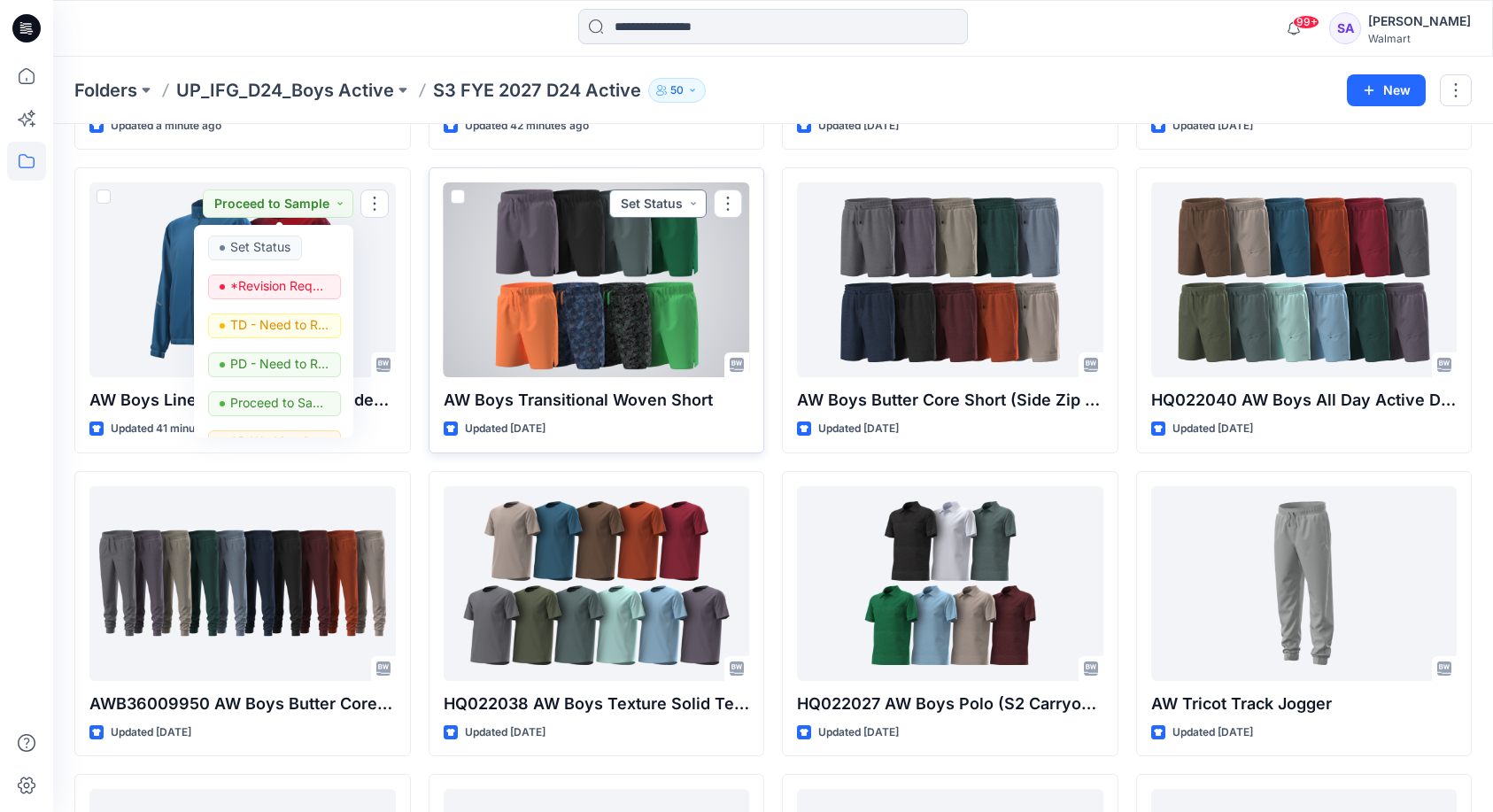
click at [683, 200] on button "Set Status" at bounding box center [658, 203] width 98 height 28
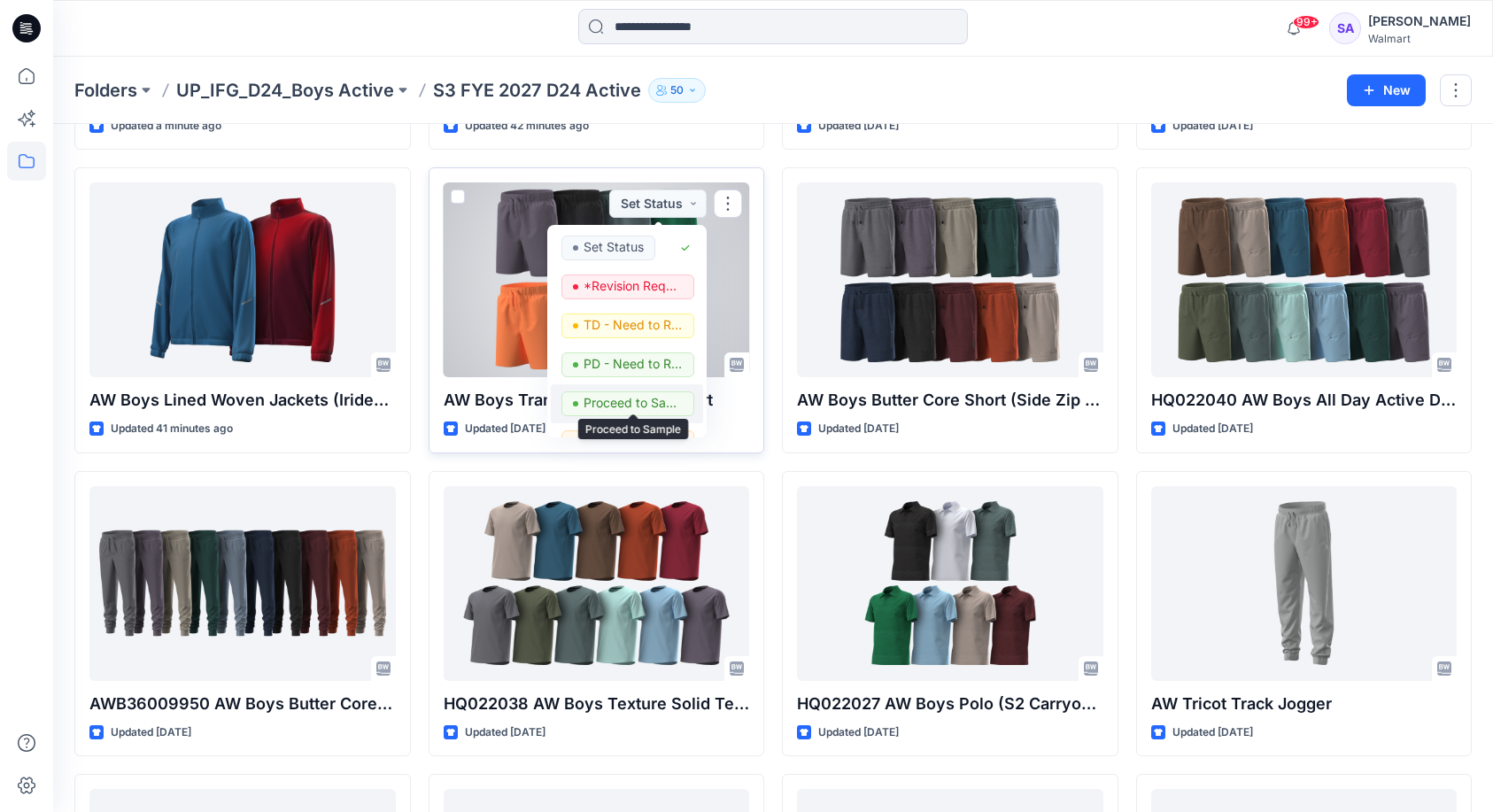
click at [633, 398] on p "Proceed to Sample" at bounding box center [634, 402] width 99 height 23
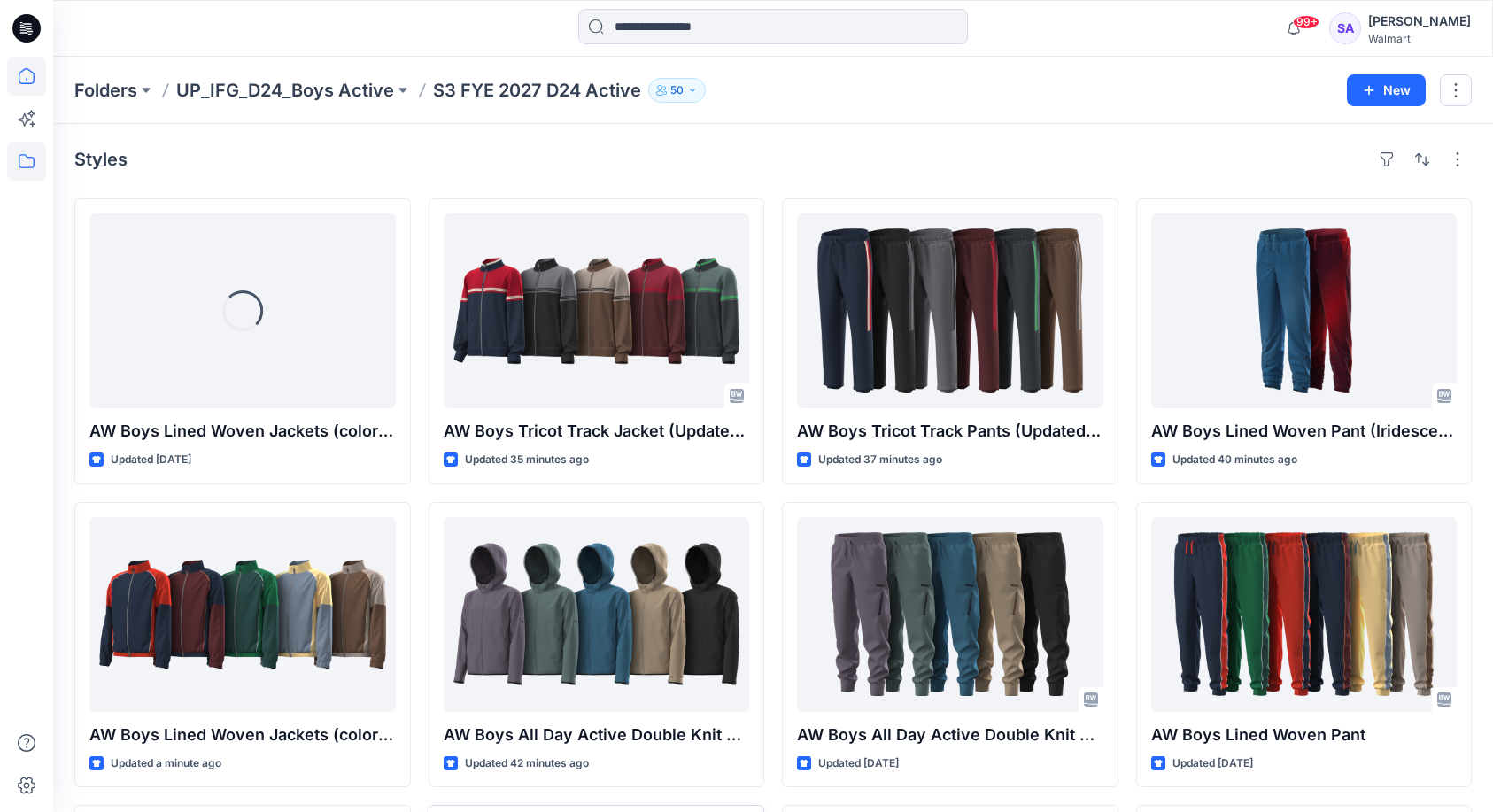
scroll to position [0, 0]
click at [18, 83] on icon at bounding box center [26, 76] width 39 height 39
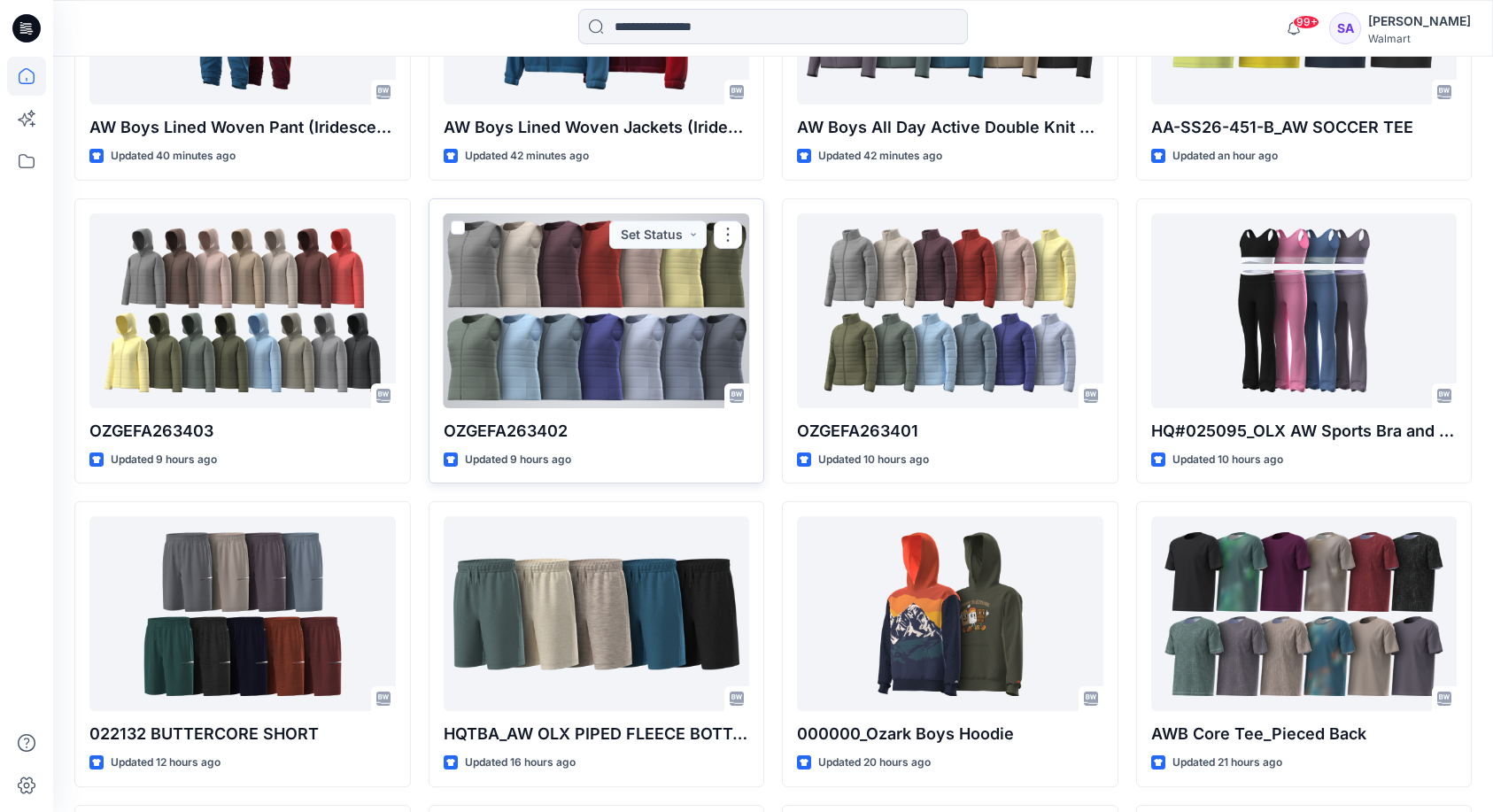
scroll to position [1209, 0]
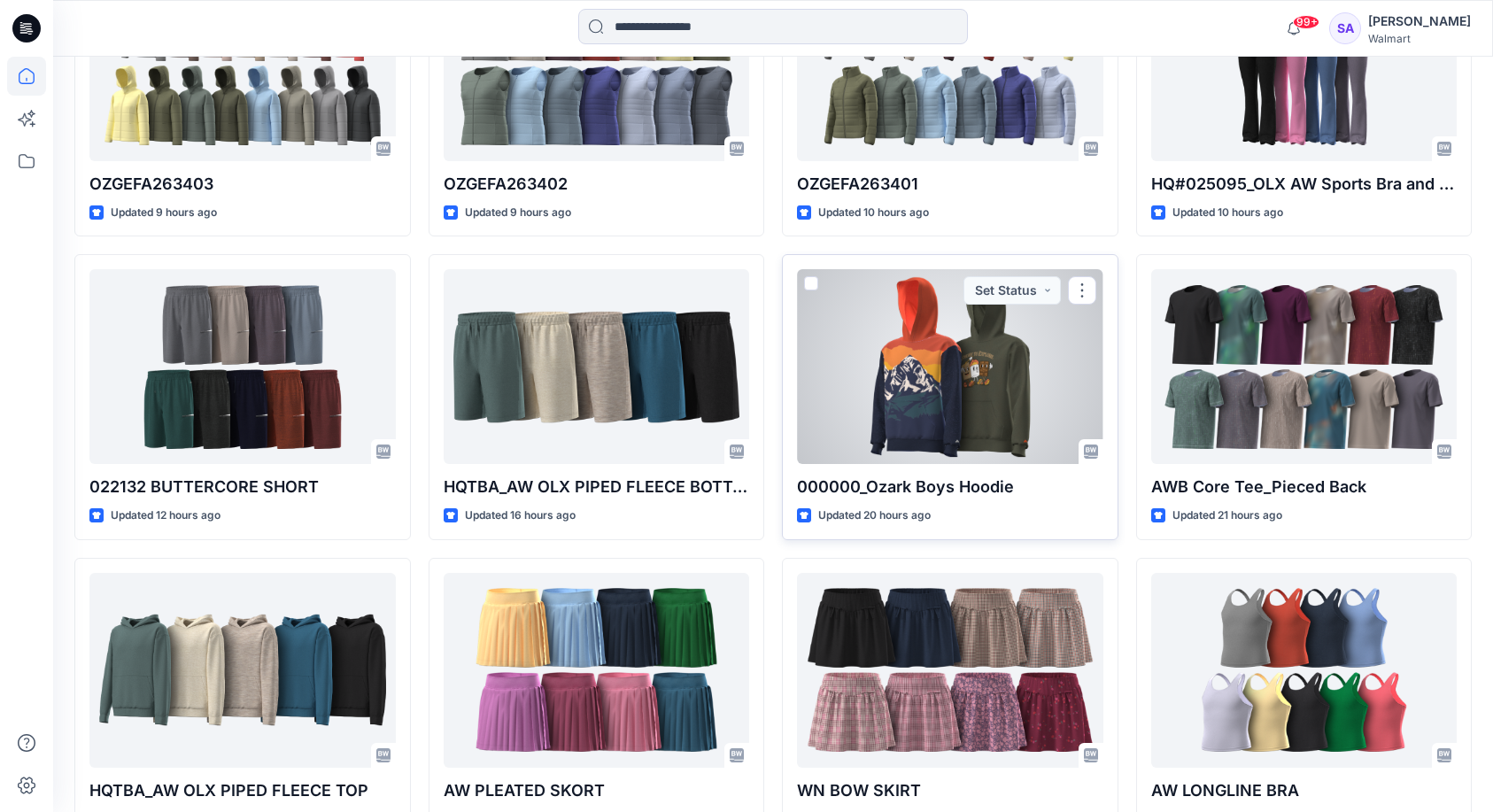
click at [981, 389] on div at bounding box center [950, 367] width 306 height 195
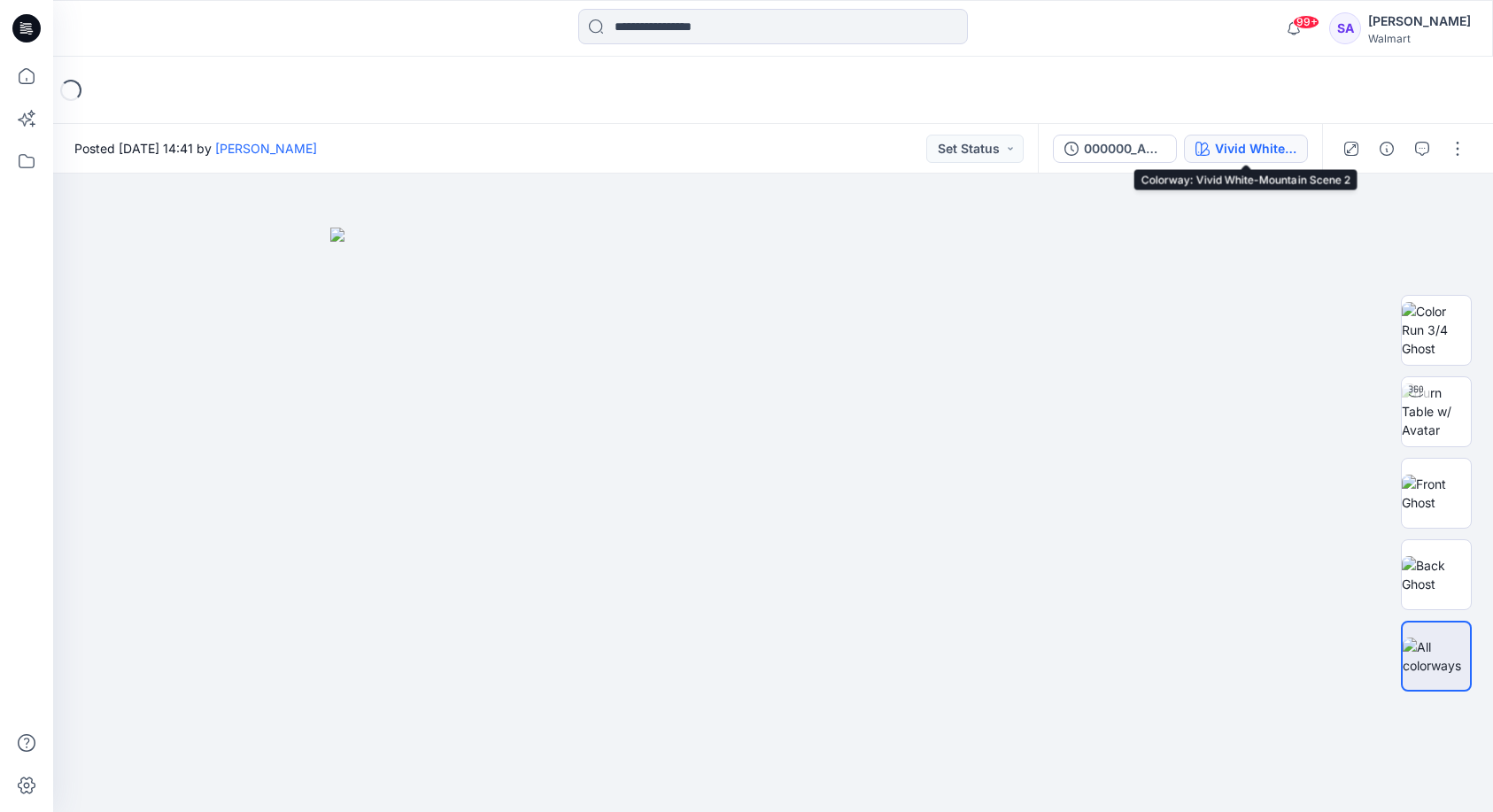
click at [1244, 143] on div "Vivid White-Mountain Scene 2" at bounding box center [1256, 149] width 81 height 20
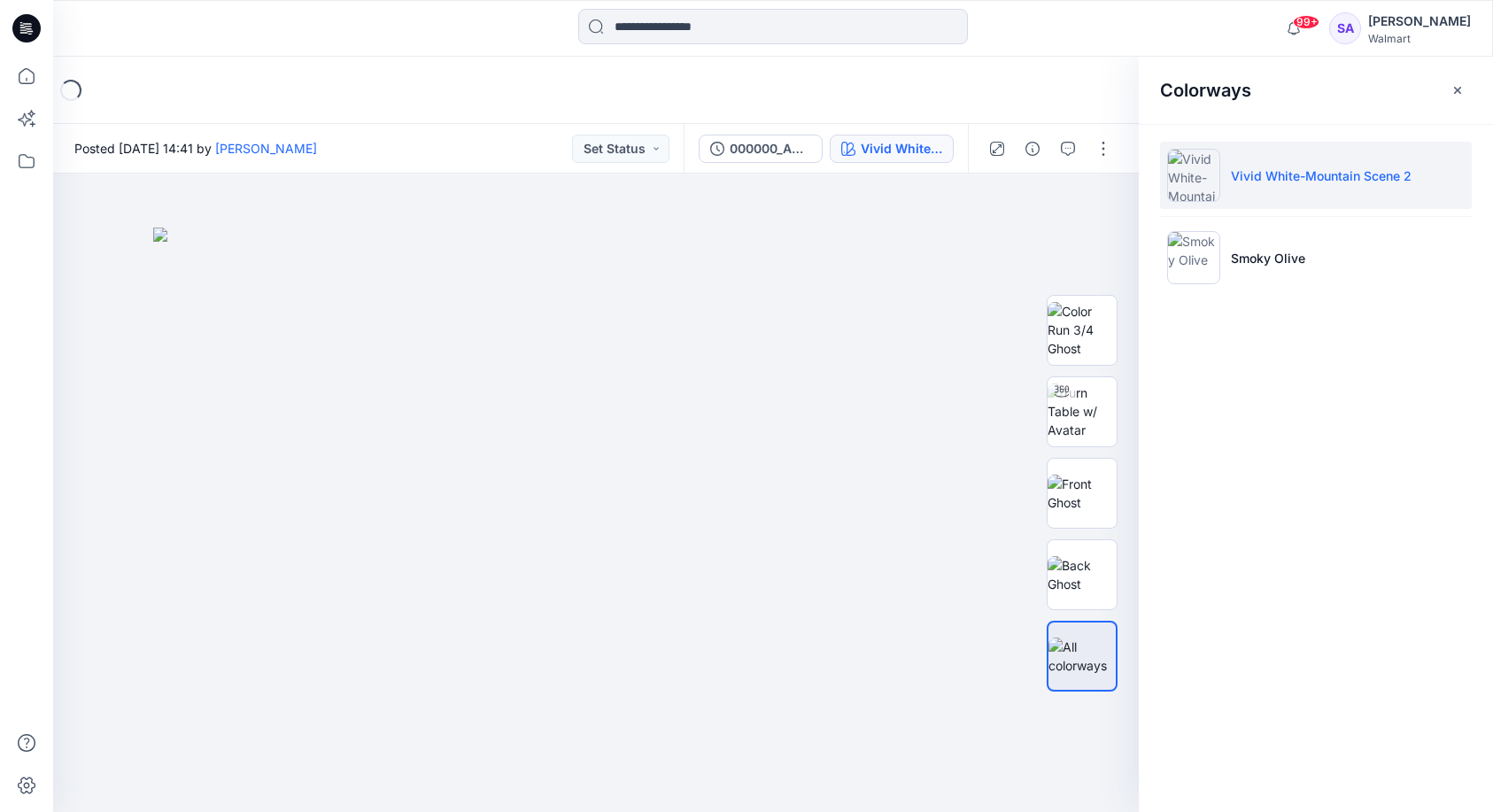
click at [1277, 185] on li "Vivid White-Mountain Scene 2" at bounding box center [1316, 175] width 312 height 67
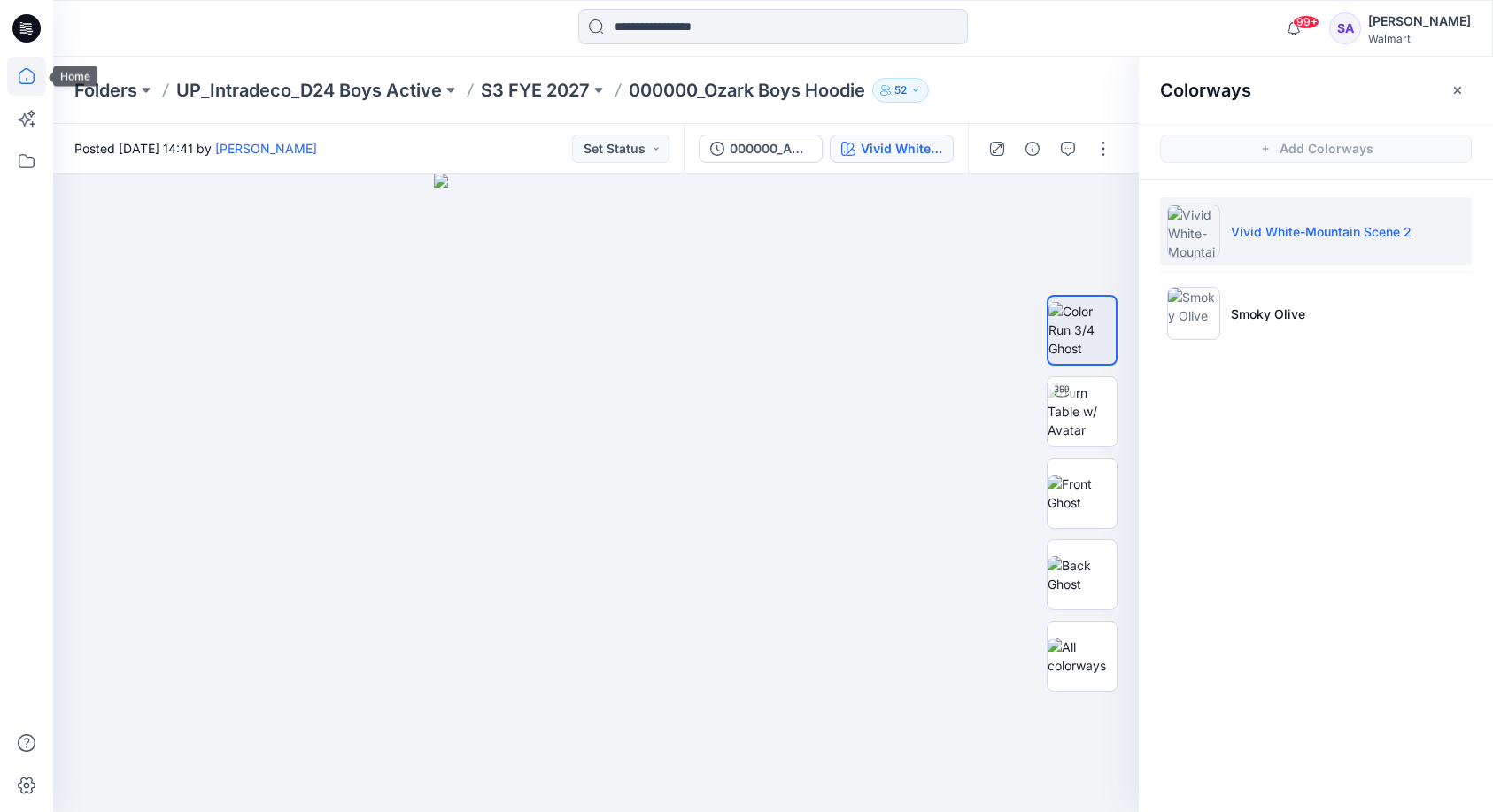
click at [29, 76] on icon at bounding box center [26, 76] width 39 height 39
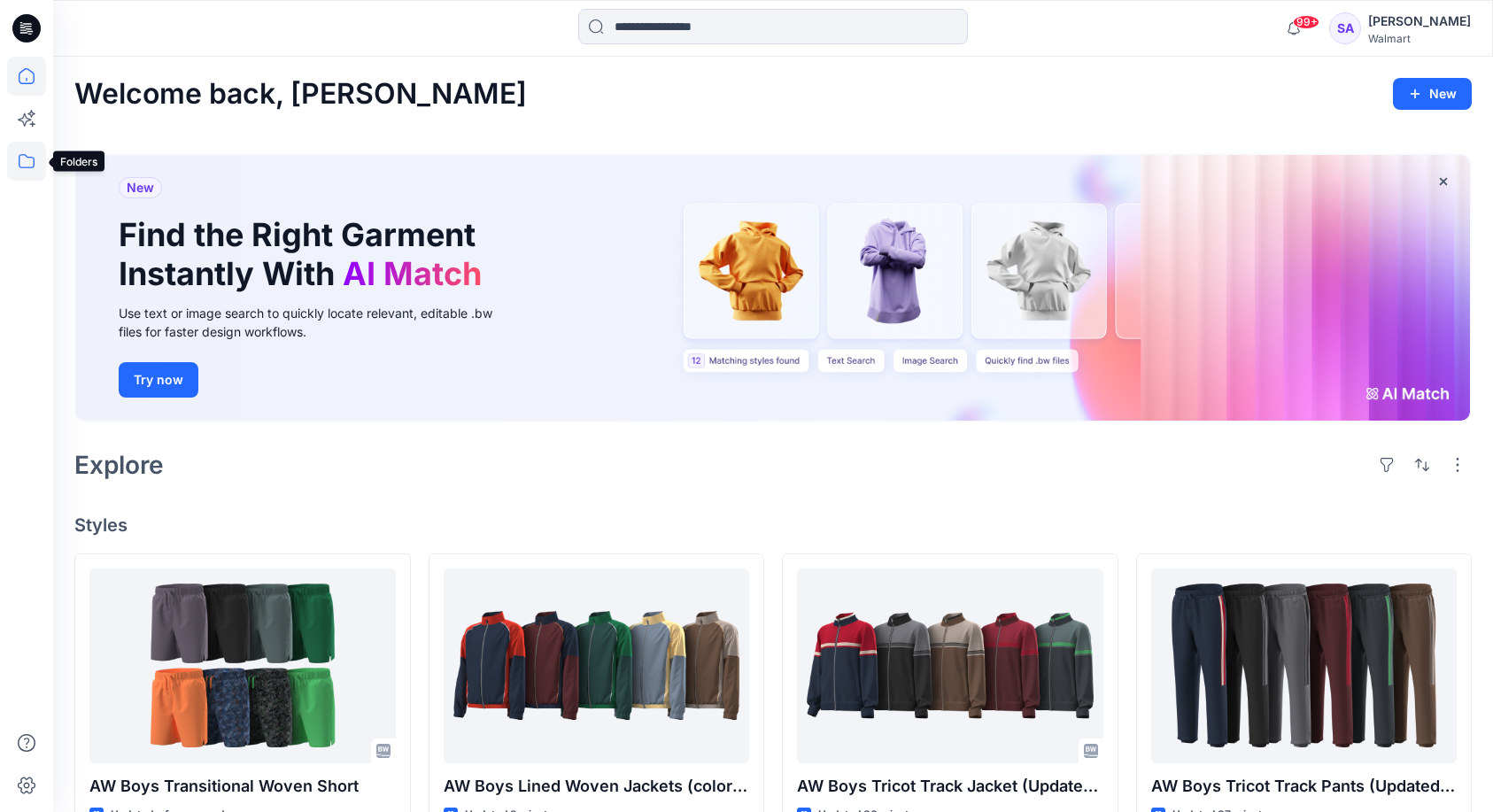
click at [23, 153] on icon at bounding box center [26, 161] width 39 height 39
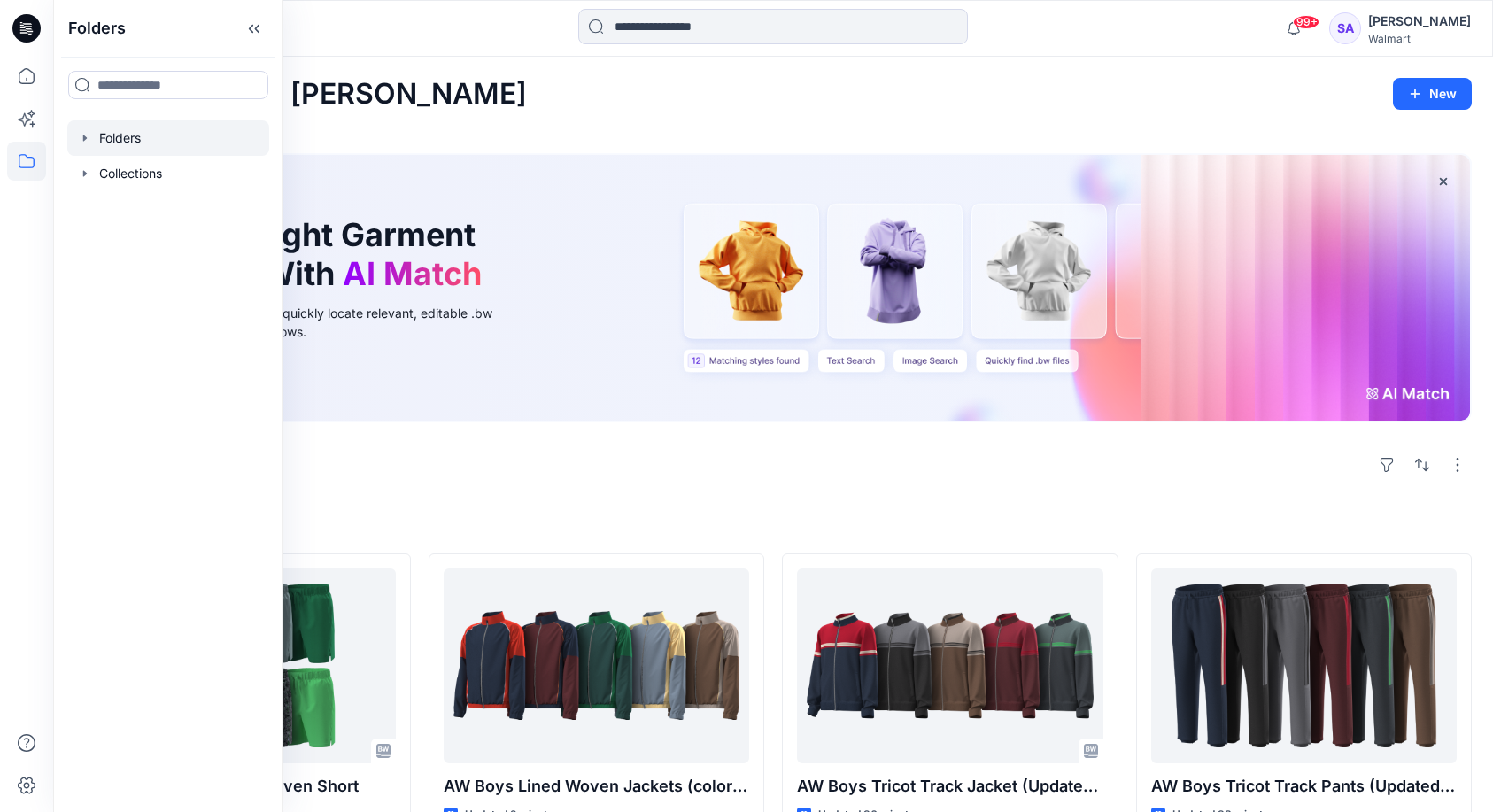
click at [118, 128] on div at bounding box center [167, 137] width 202 height 35
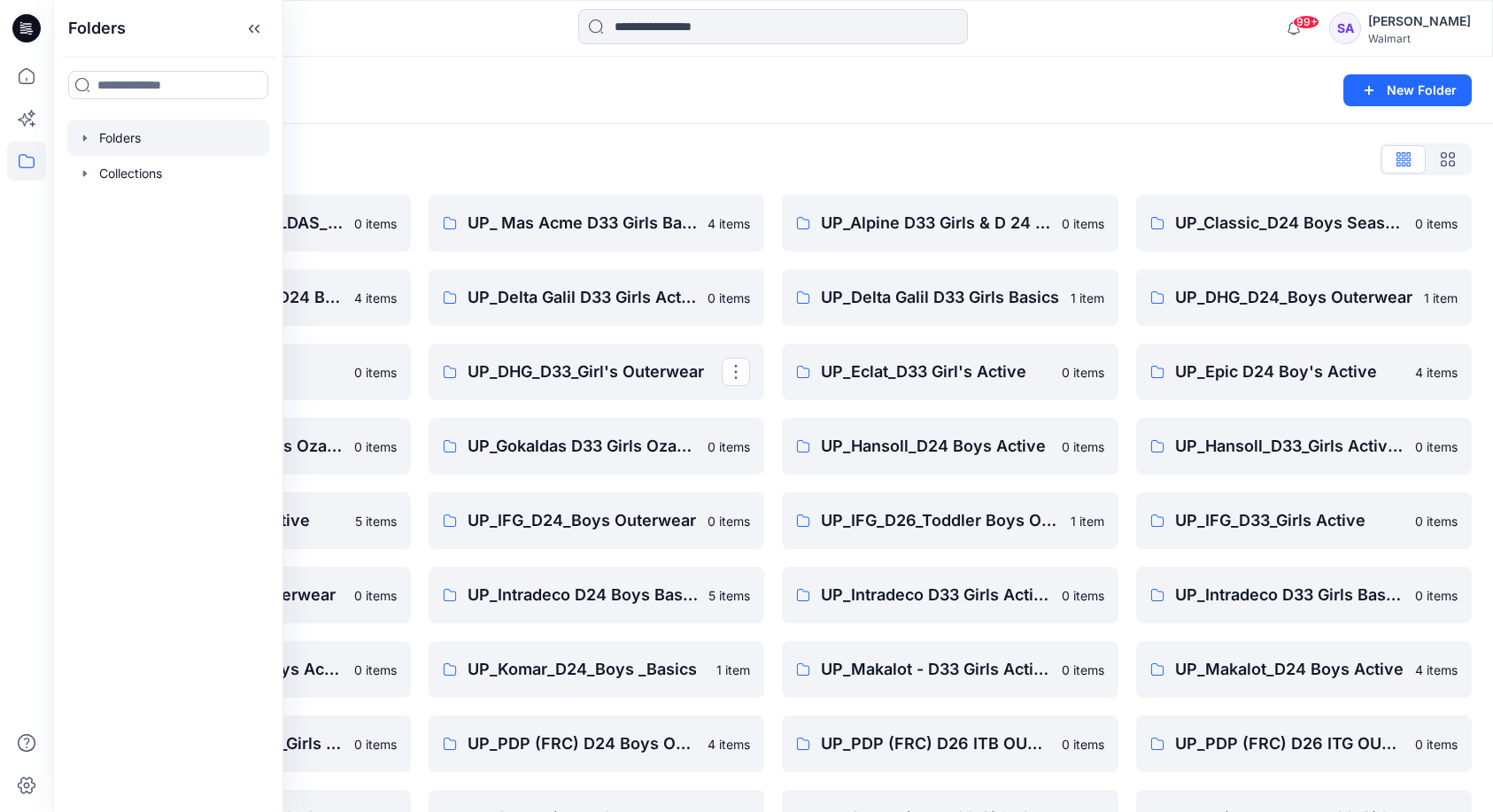
click at [714, 167] on div "Folders List" at bounding box center [773, 159] width 1398 height 28
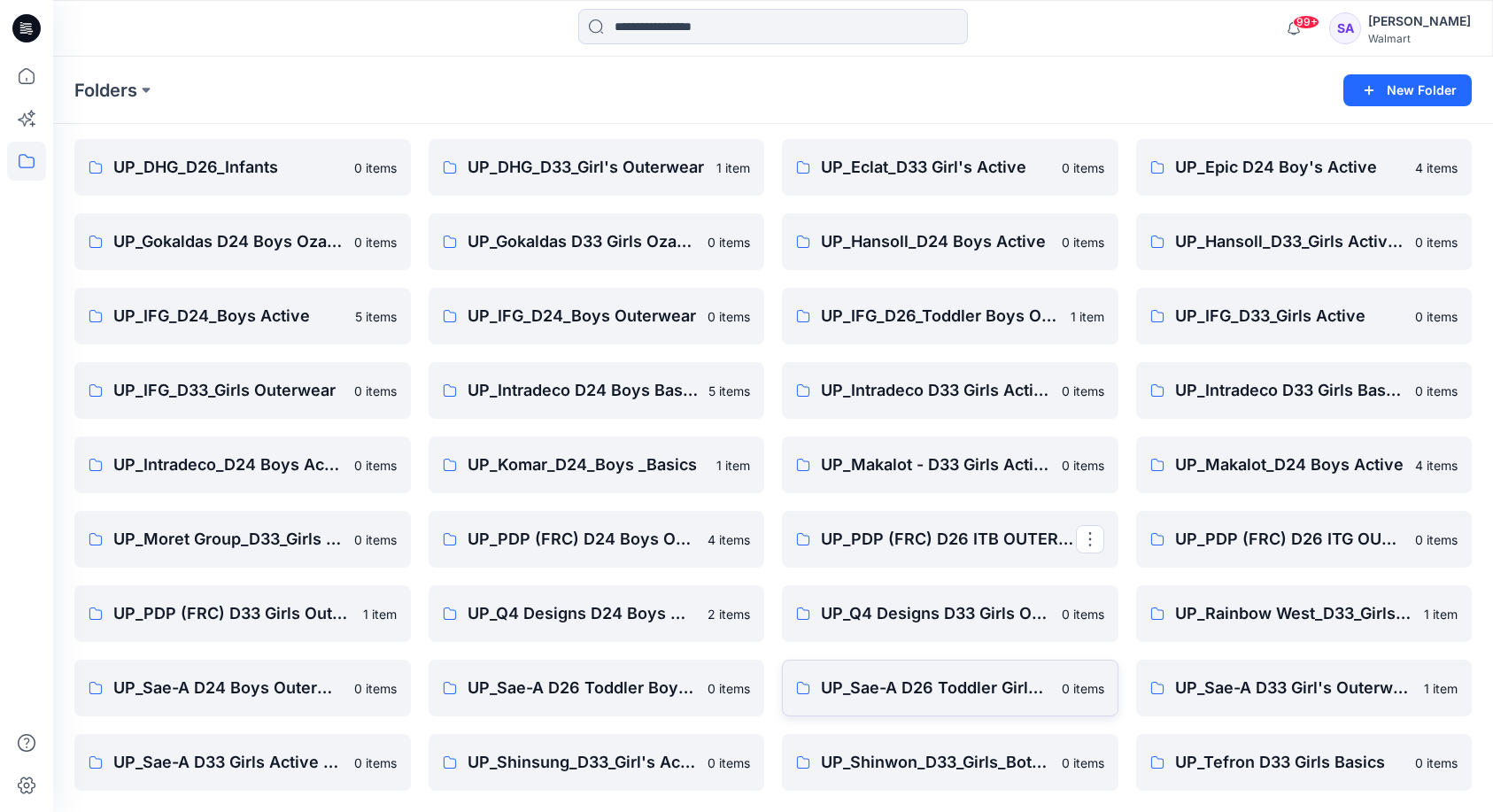
scroll to position [204, 0]
click at [218, 766] on p "UP_Sae-A D33 Girls Active & Bottoms" at bounding box center [240, 761] width 255 height 24
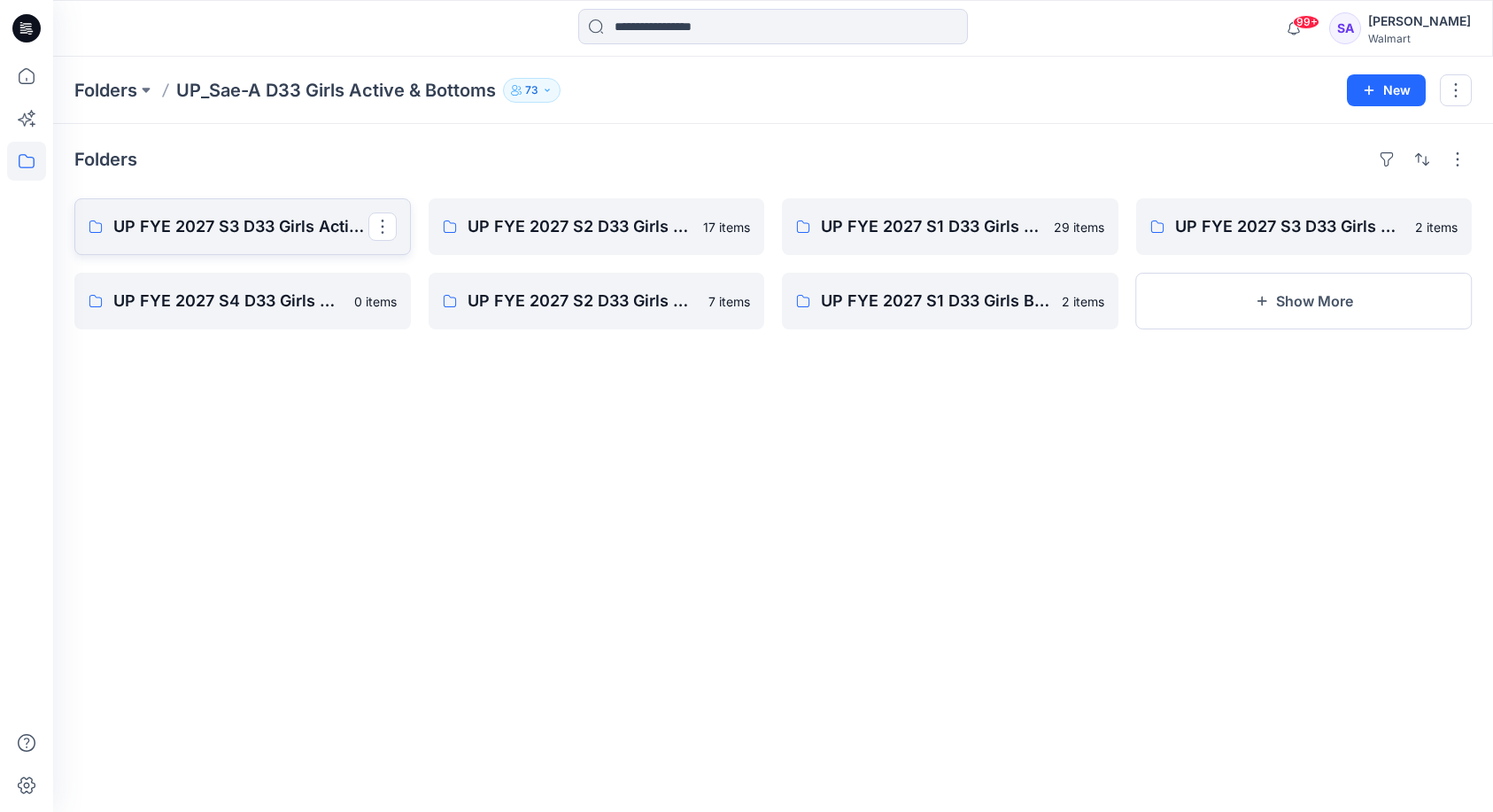
click at [252, 225] on p "UP FYE 2027 S3 D33 Girls Active Sae-A" at bounding box center [240, 226] width 255 height 24
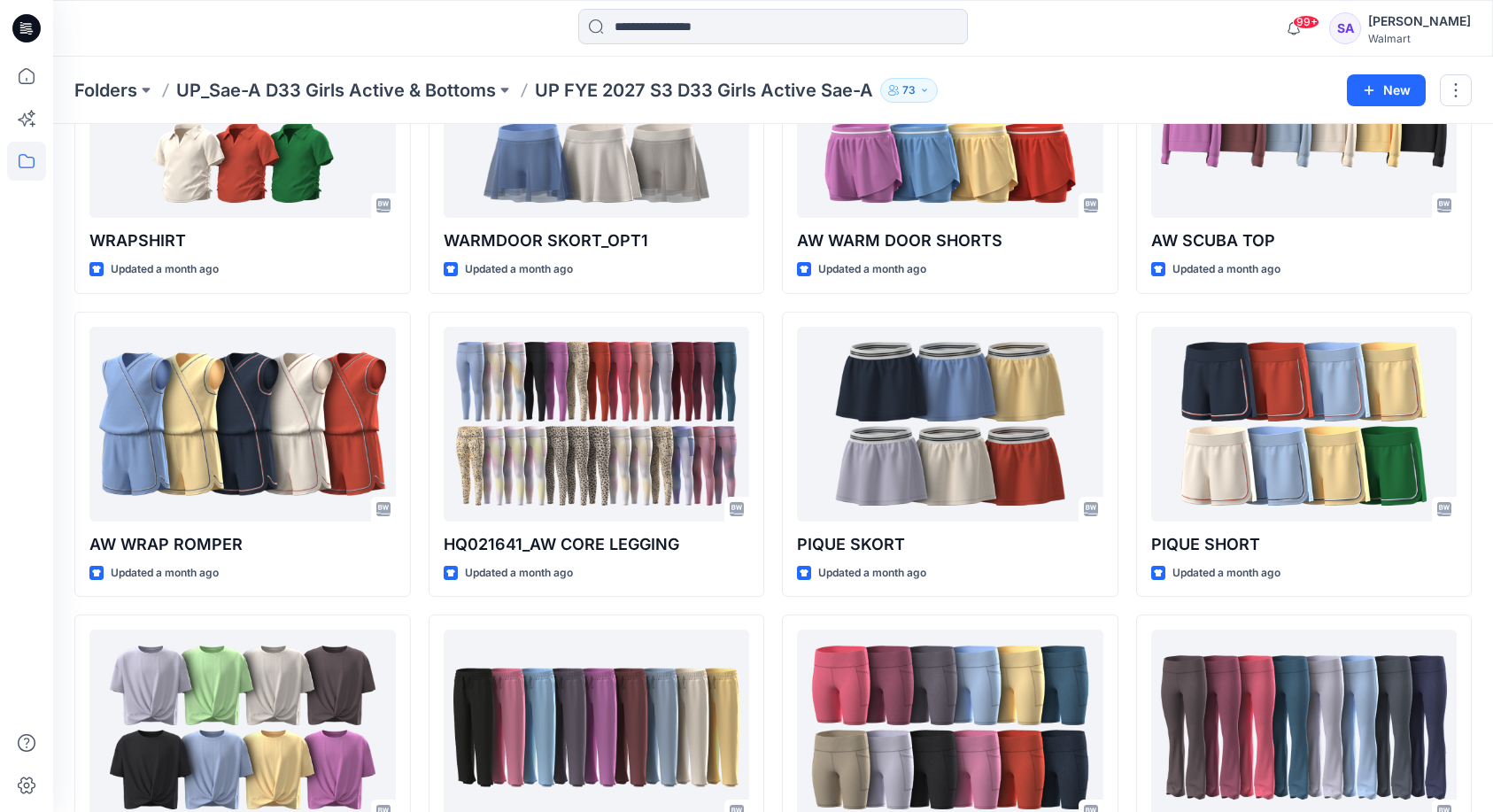
scroll to position [801, 0]
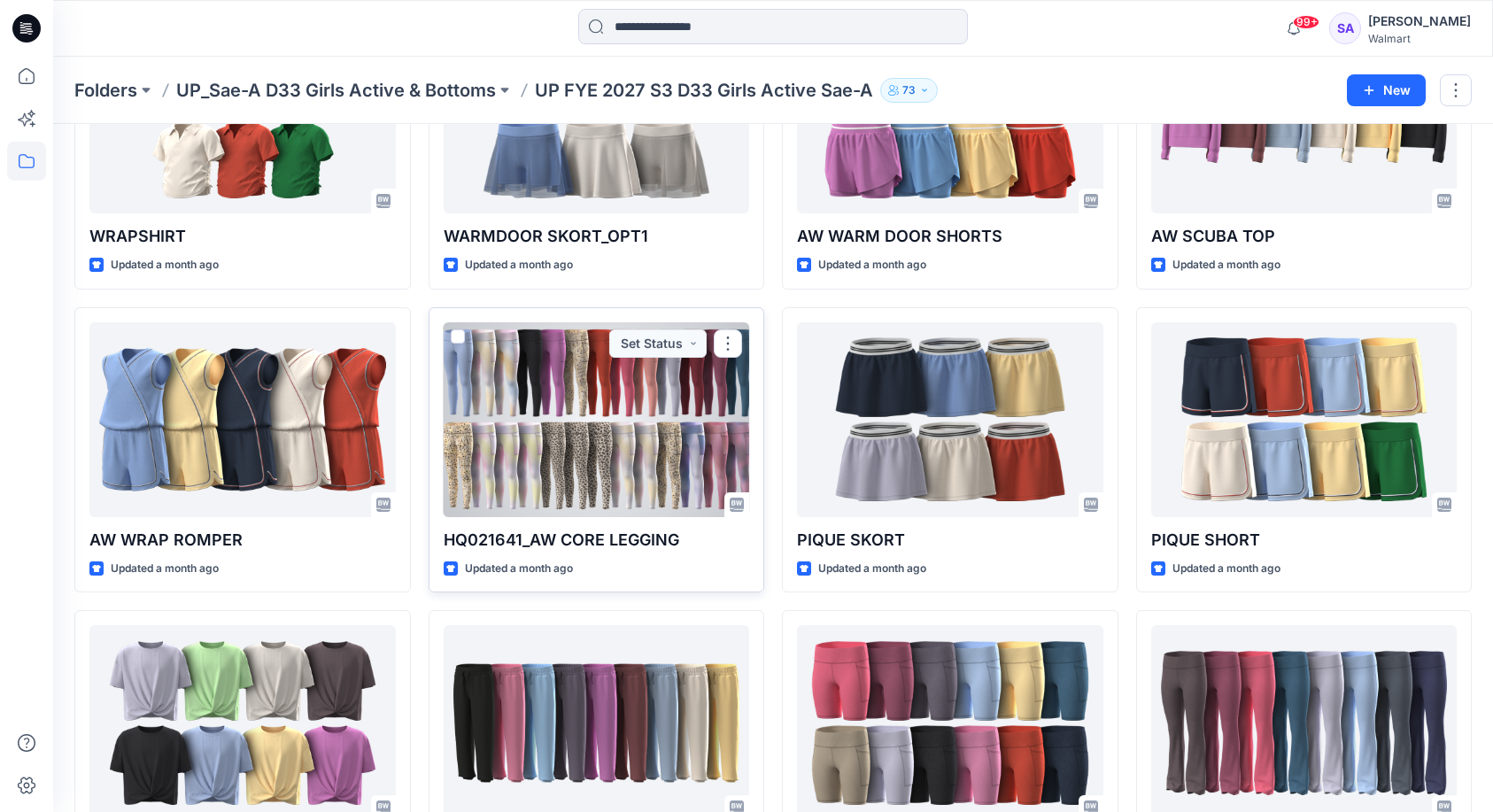
click at [662, 456] on div at bounding box center [596, 420] width 306 height 195
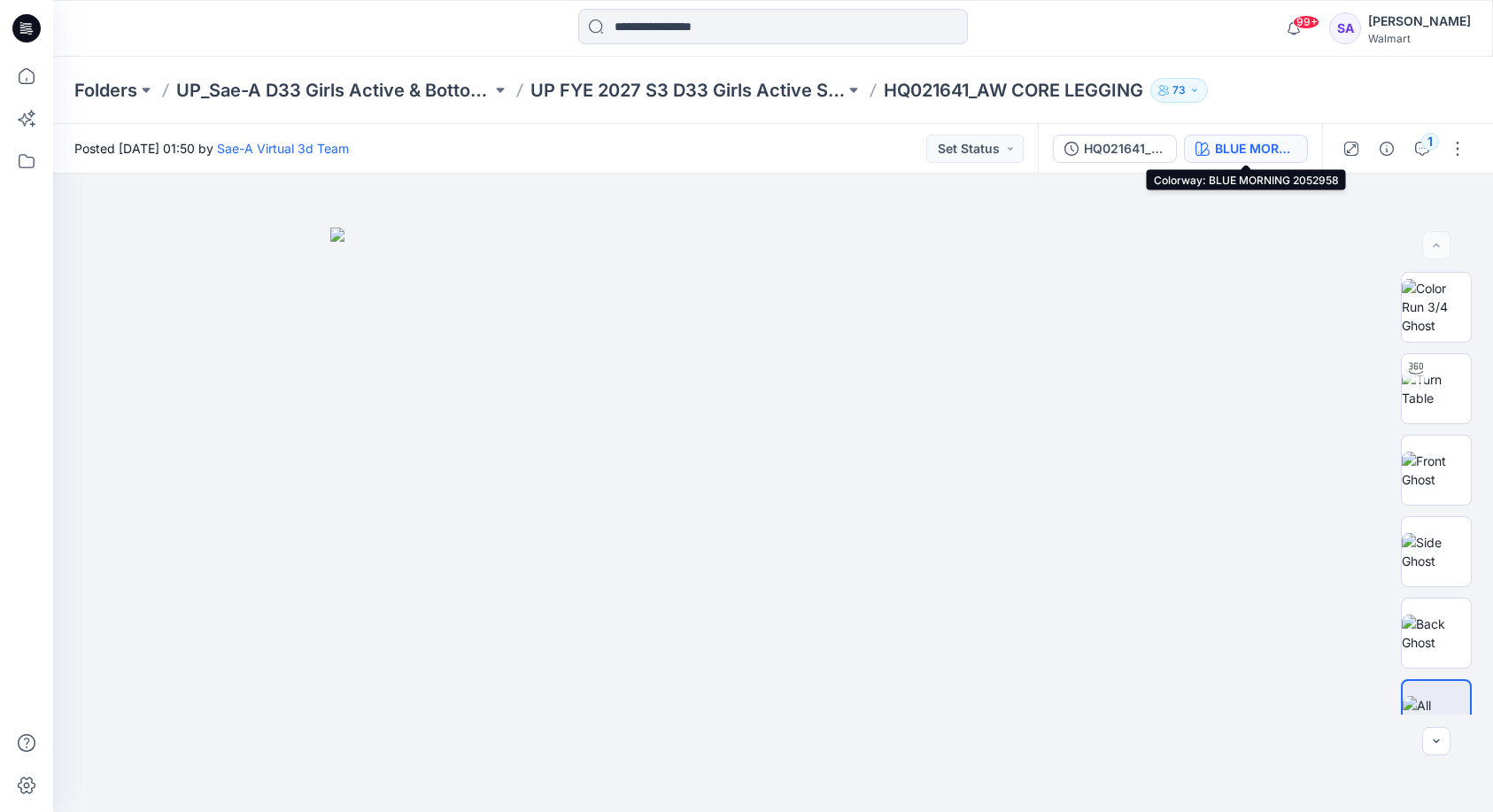
click at [1245, 145] on div "BLUE MORNING 2052958" at bounding box center [1256, 149] width 81 height 20
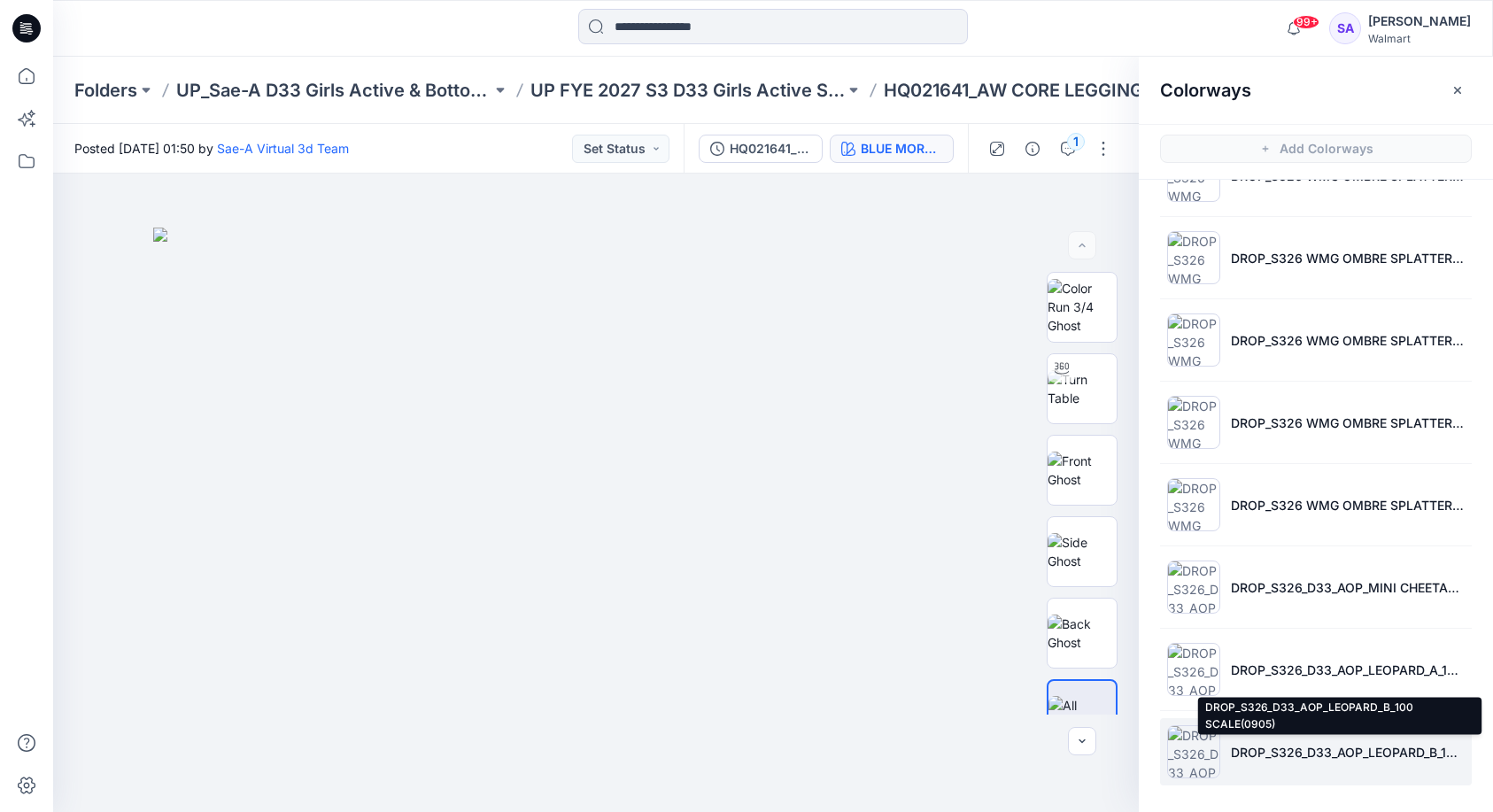
click at [1297, 747] on p "DROP_S326_D33_AOP_LEOPARD_B_100 SCALE(0905)" at bounding box center [1347, 751] width 234 height 19
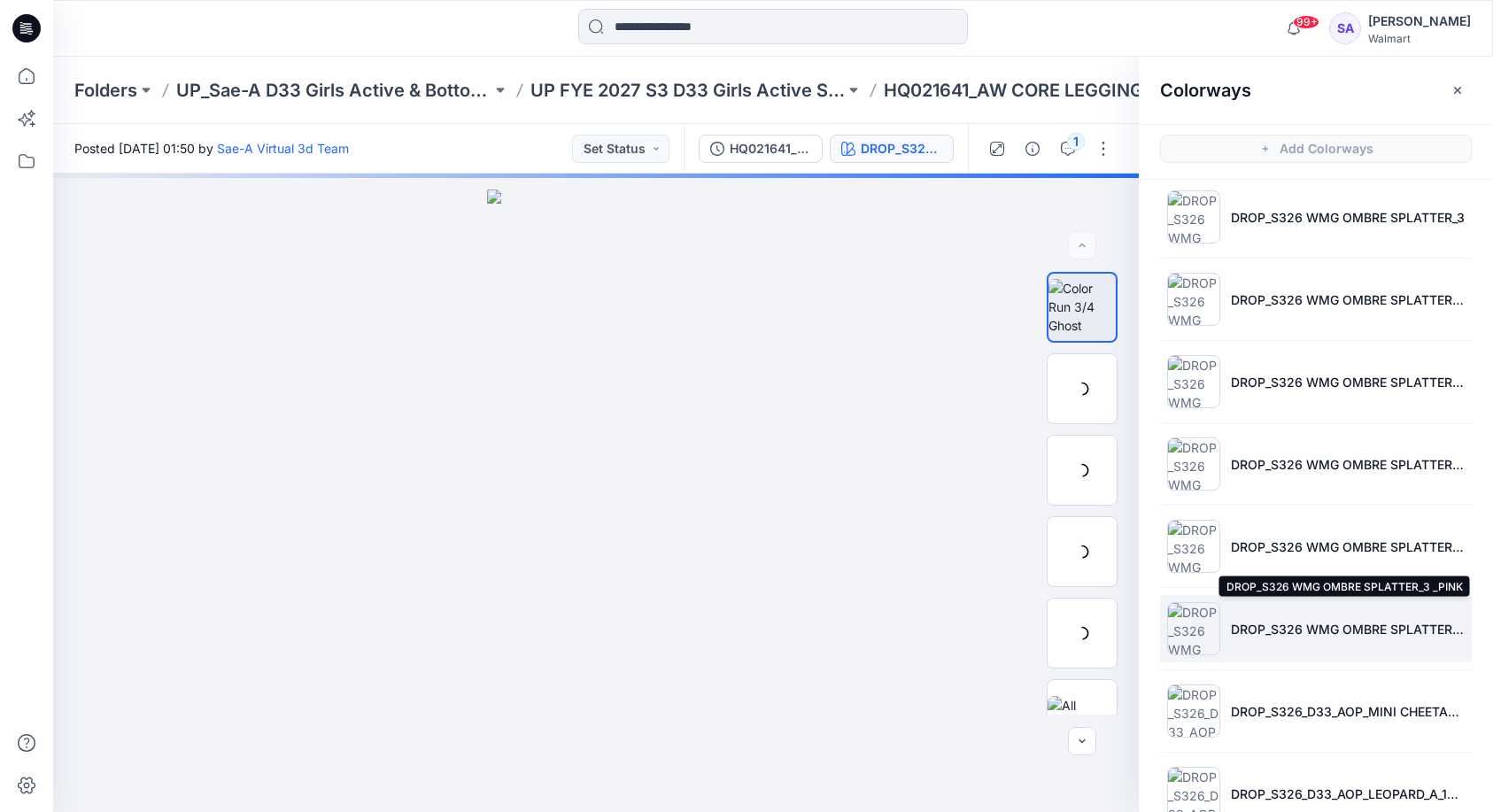
scroll to position [1882, 0]
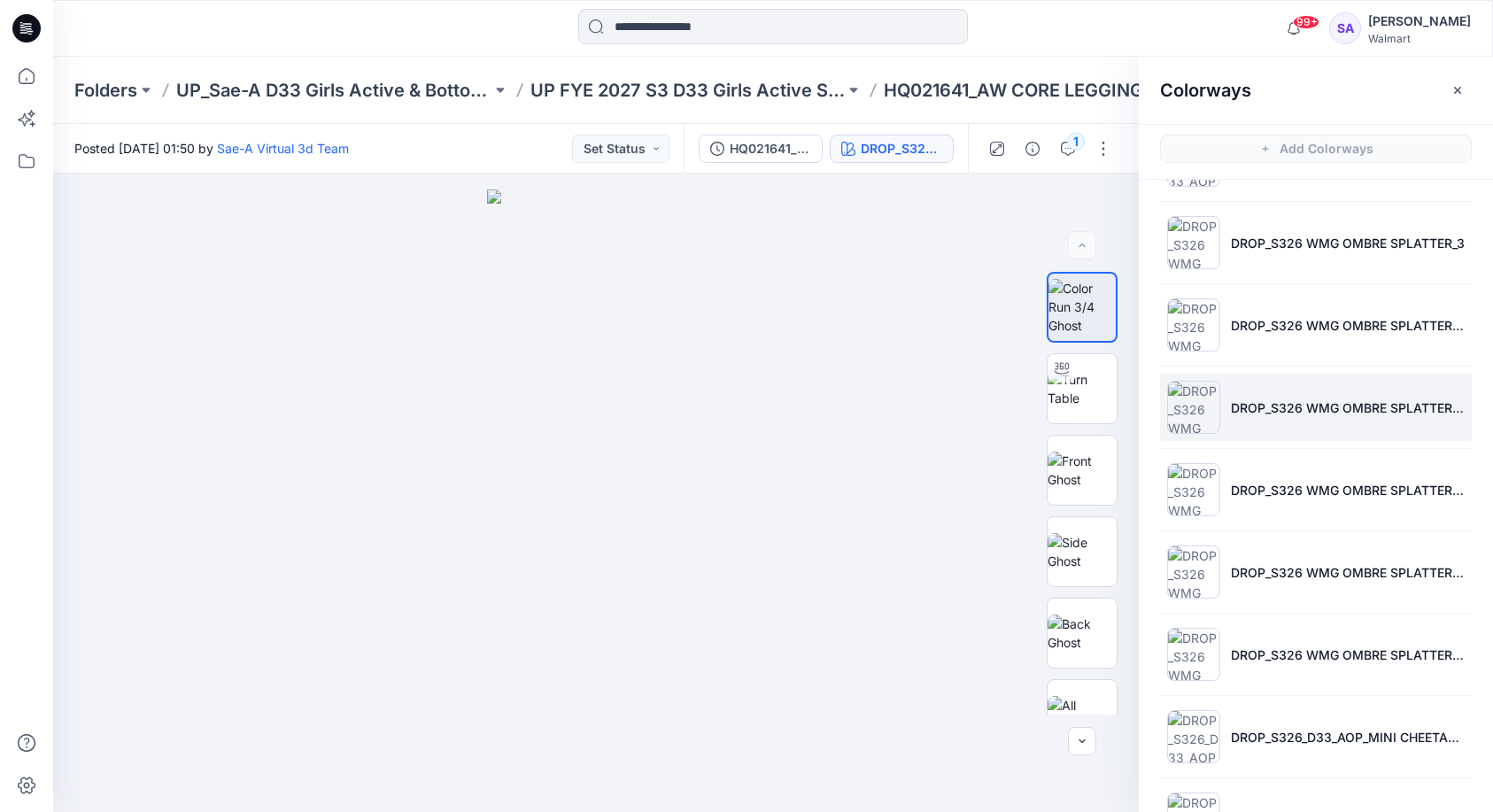
click at [1299, 423] on li "DROP_S326 WMG OMBRE SPLATTER_3 _MULTI" at bounding box center [1316, 407] width 312 height 67
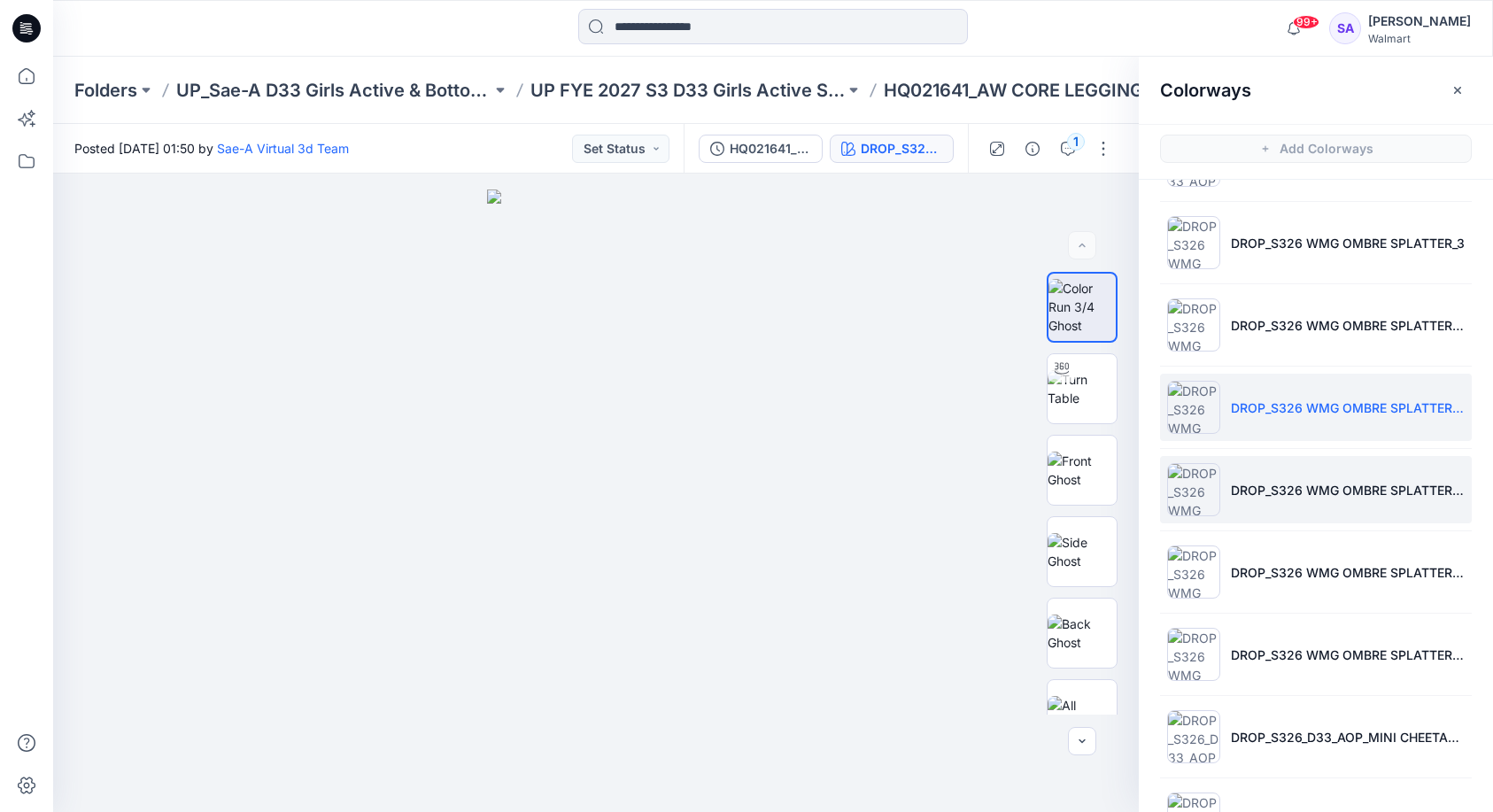
click at [1277, 501] on li "DROP_S326 WMG OMBRE SPLATTER_3 _BLUE" at bounding box center [1316, 490] width 312 height 67
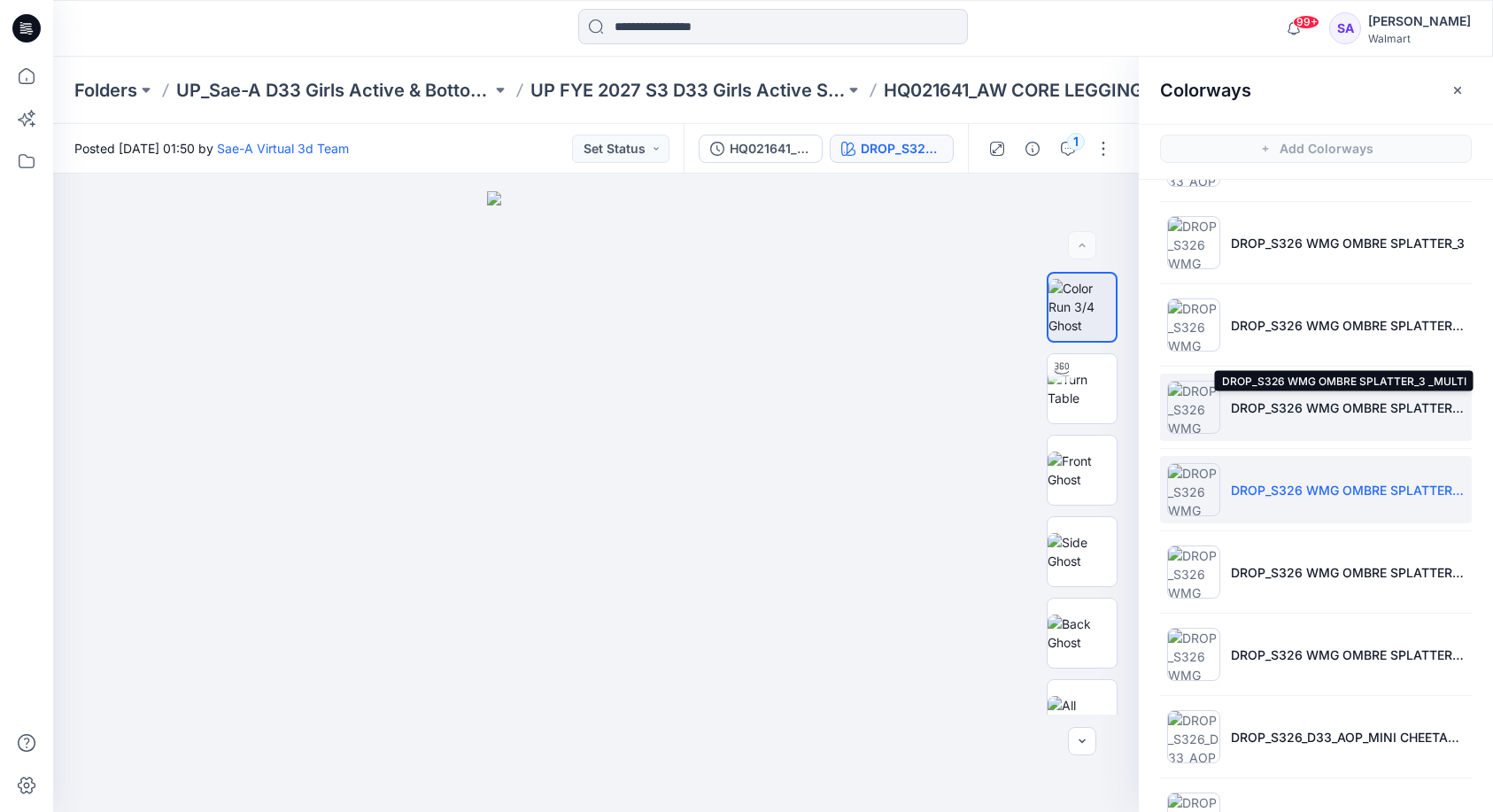
click at [1272, 410] on p "DROP_S326 WMG OMBRE SPLATTER_3 _MULTI" at bounding box center [1347, 407] width 234 height 19
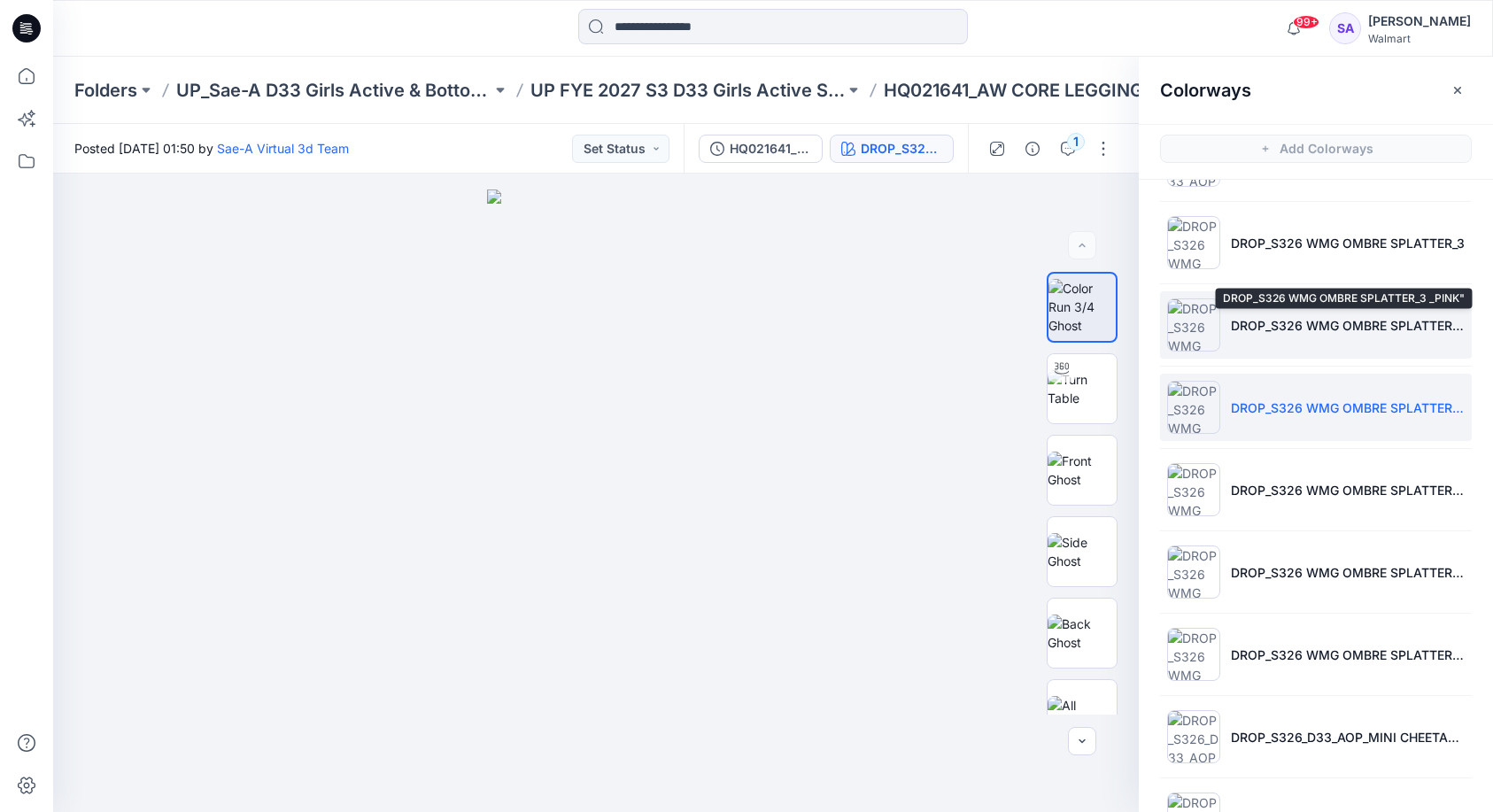
click at [1280, 326] on p "DROP_S326 WMG OMBRE SPLATTER_3 _PINK"" at bounding box center [1347, 325] width 234 height 19
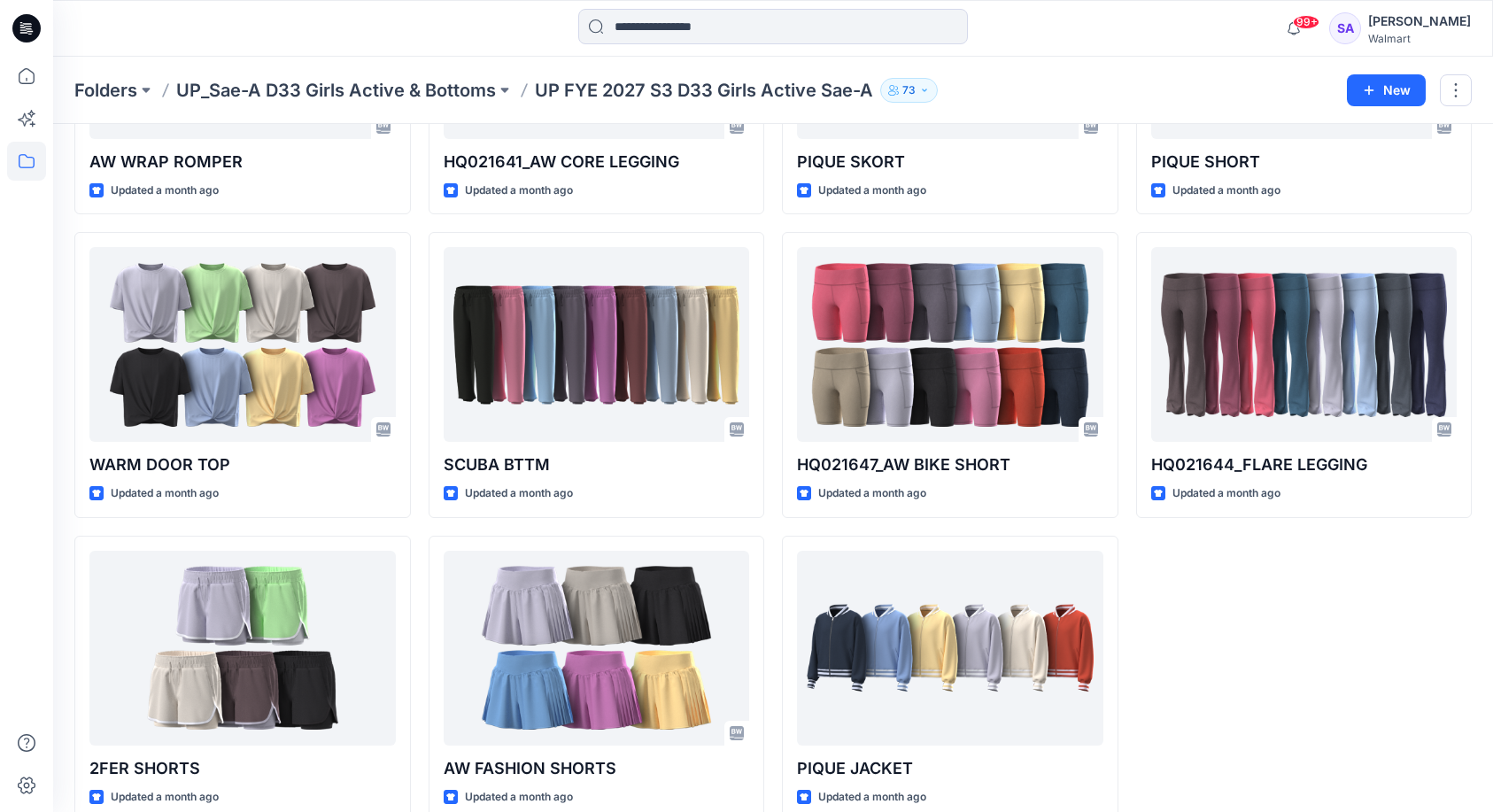
scroll to position [1187, 0]
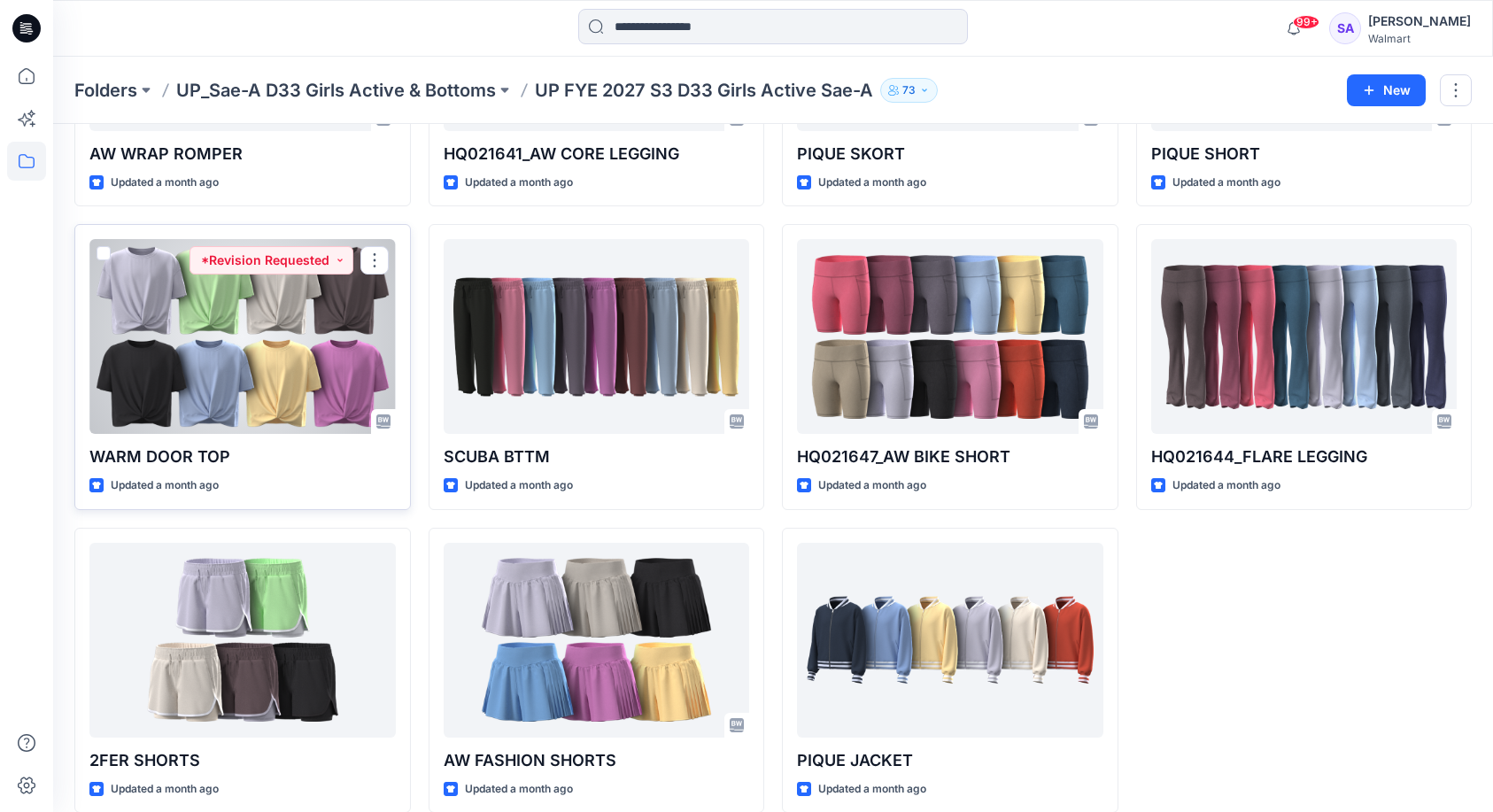
click at [241, 303] on div at bounding box center [242, 337] width 306 height 195
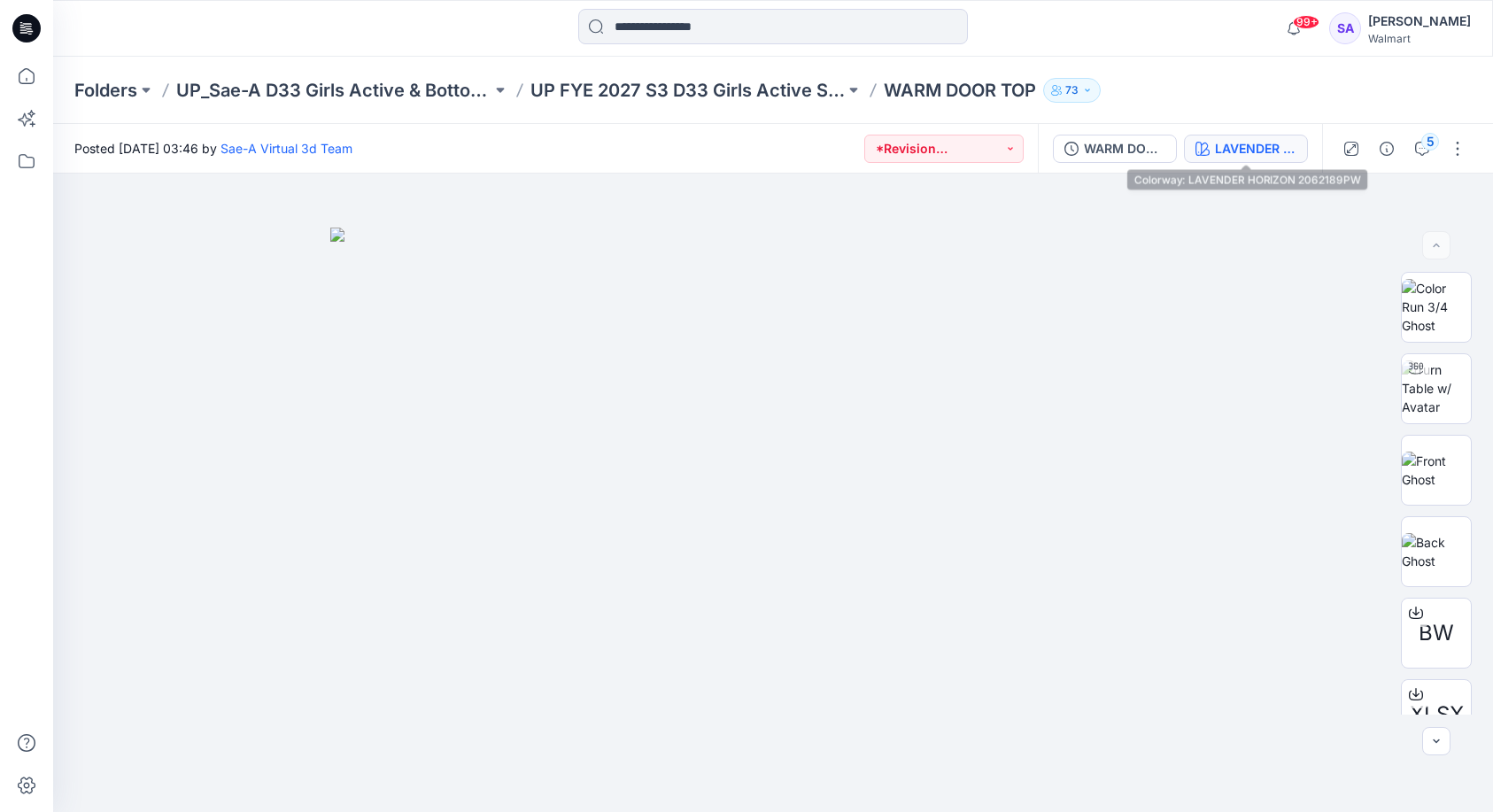
click at [1217, 150] on div "LAVENDER HORIZON 2062189PW" at bounding box center [1256, 149] width 81 height 20
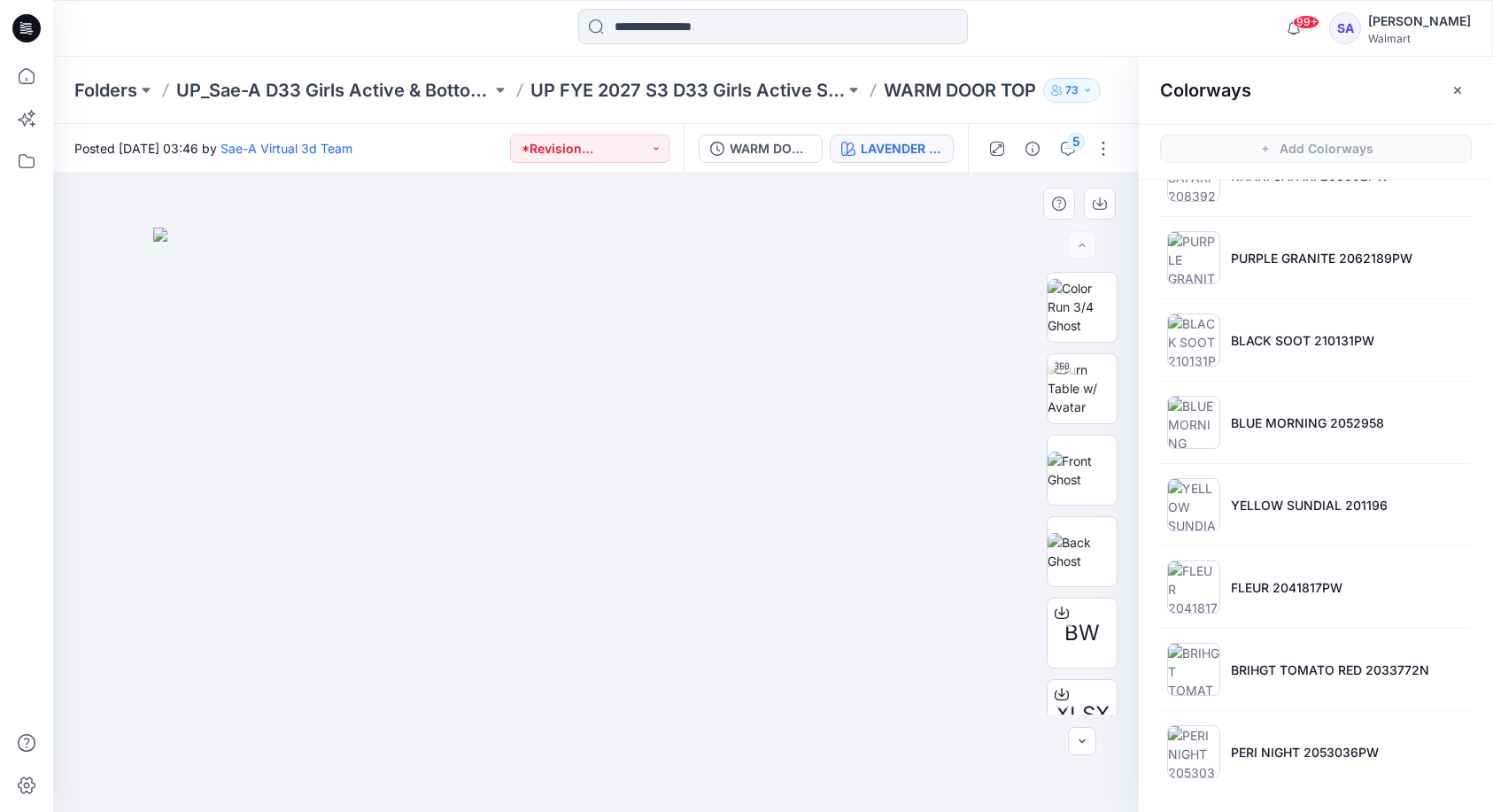
scroll to position [220, 0]
click at [1272, 190] on li "KHAKI SAFARI 208392PW" at bounding box center [1316, 175] width 312 height 67
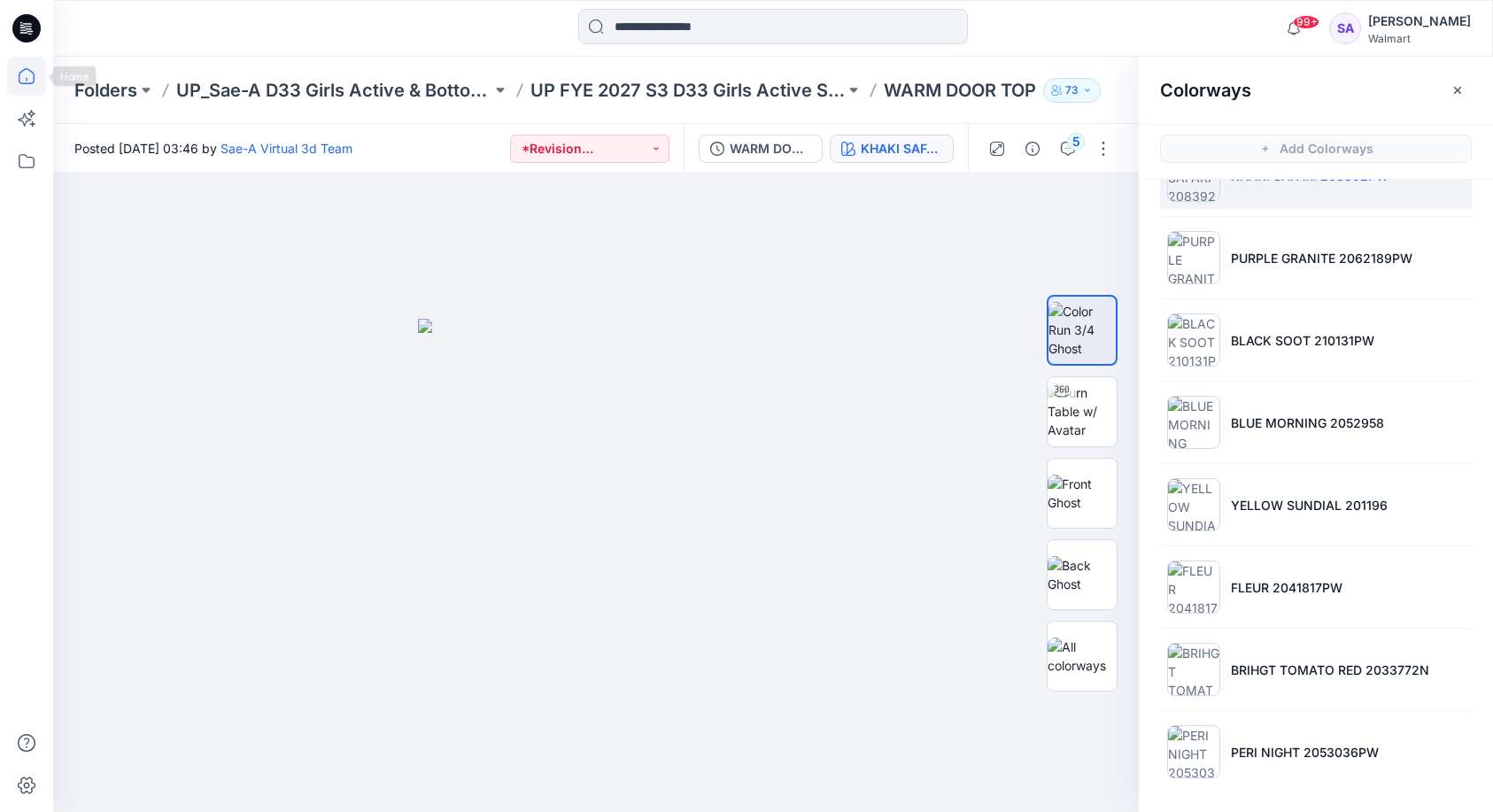
click at [17, 86] on icon at bounding box center [26, 76] width 39 height 39
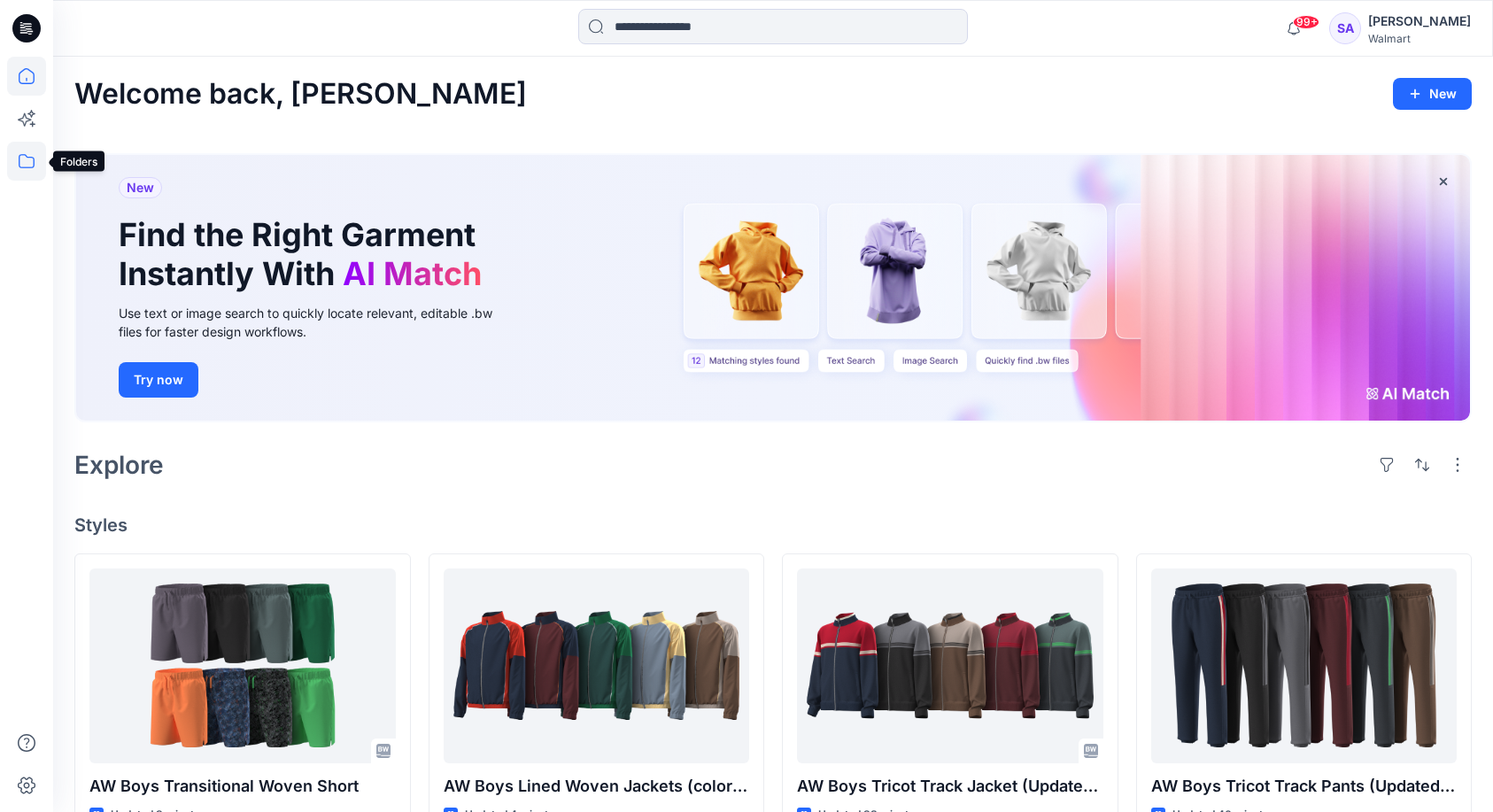
click at [30, 162] on icon at bounding box center [26, 161] width 39 height 39
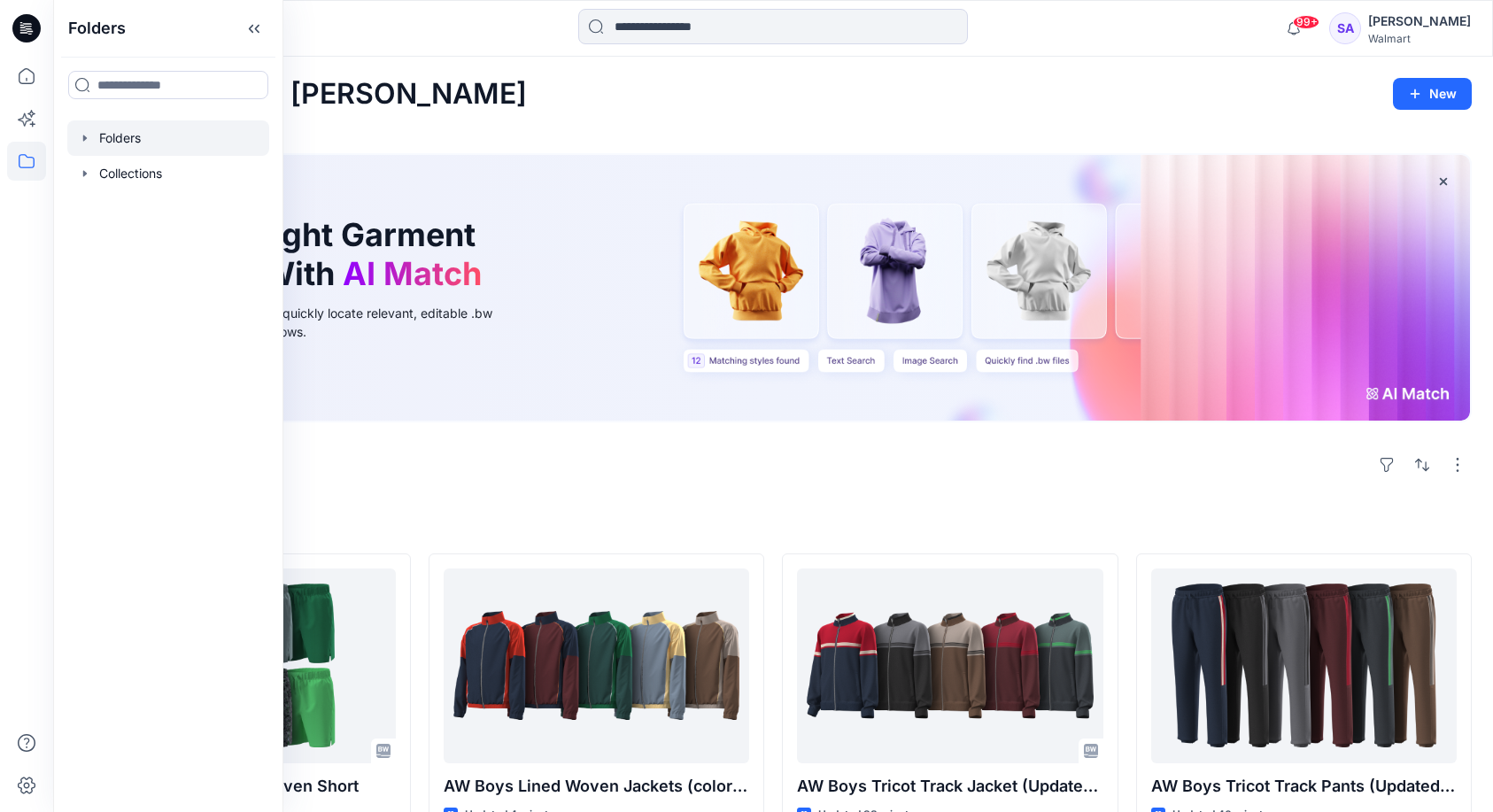
click at [164, 140] on div at bounding box center [167, 137] width 202 height 35
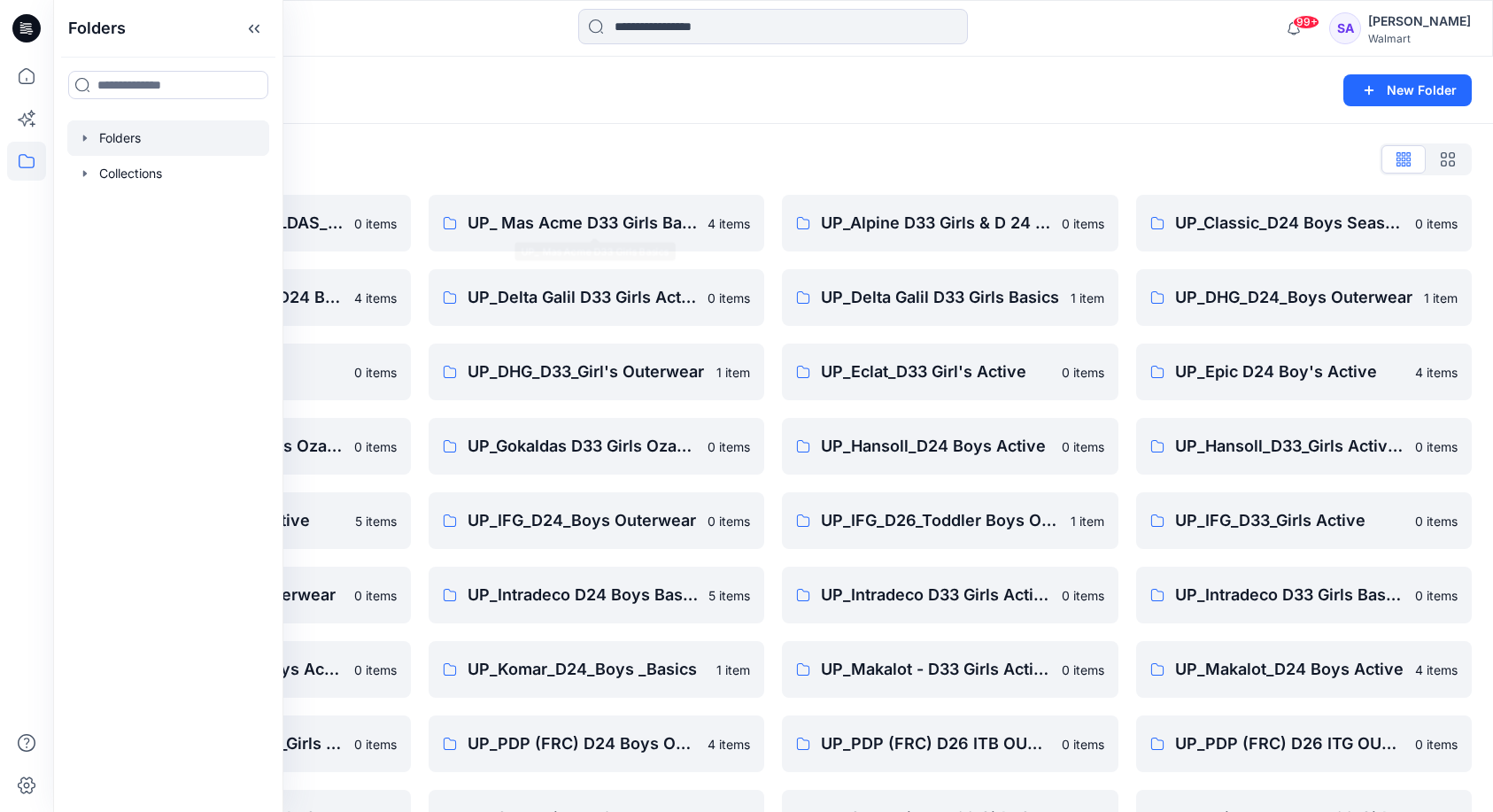
click at [720, 139] on div "Folders List OZARK TRAIL _GOKALDAS_D34 Womens 0 items UP_CTA(Chittagong)_D24 Bo…" at bounding box center [774, 570] width 1441 height 892
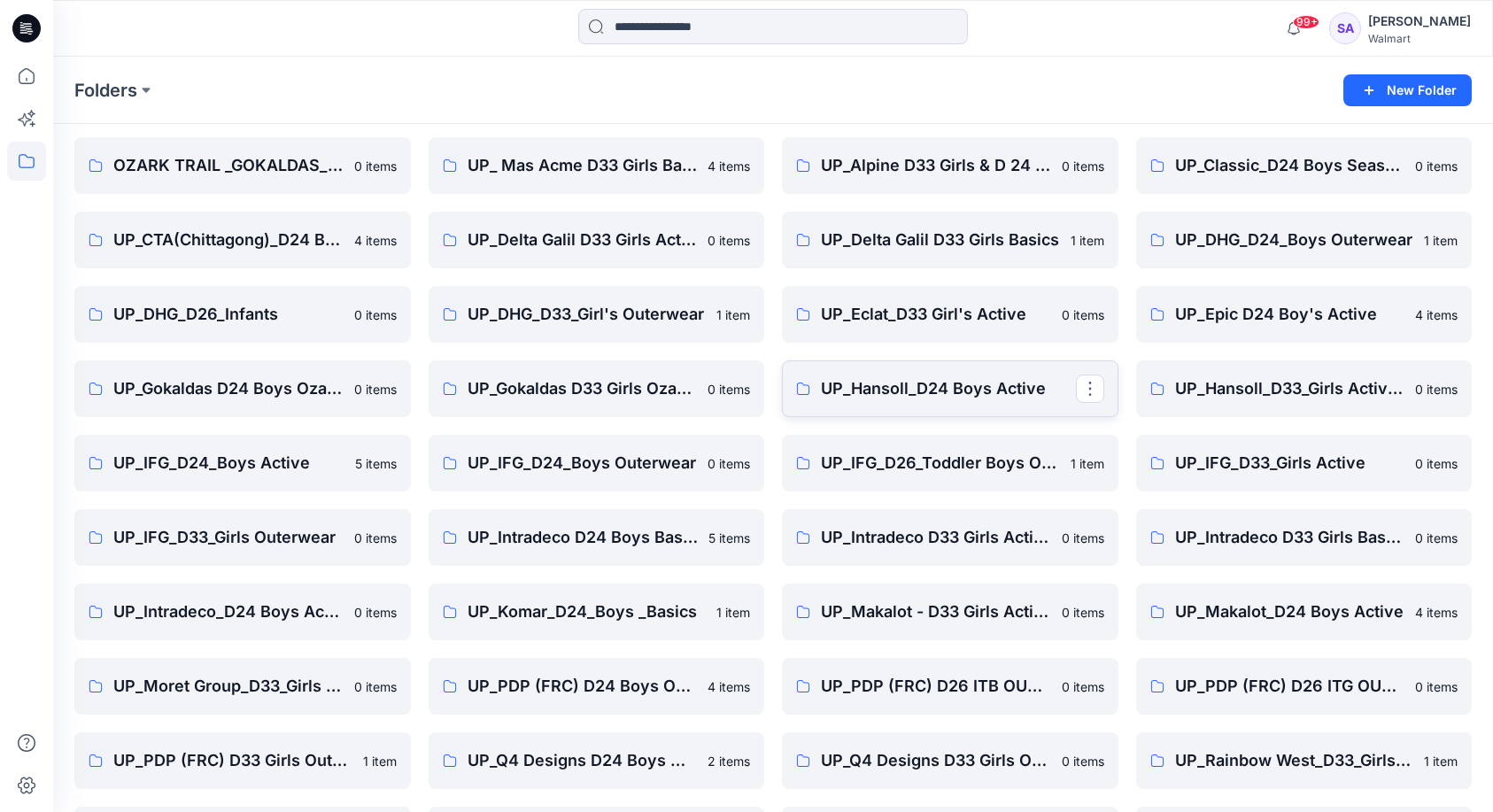
scroll to position [80, 0]
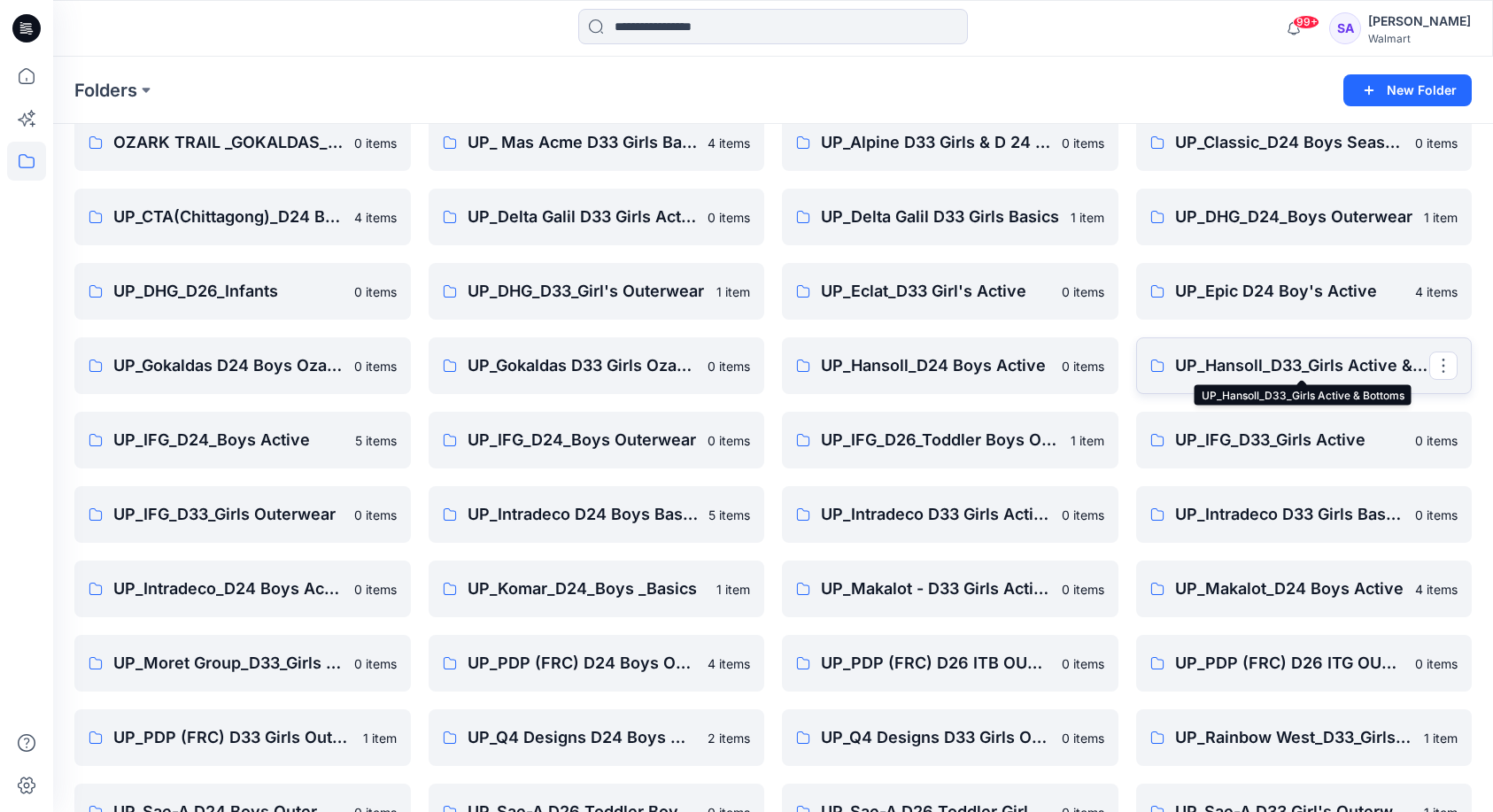
click at [1301, 360] on p "UP_Hansoll_D33_Girls Active & Bottoms" at bounding box center [1303, 365] width 255 height 24
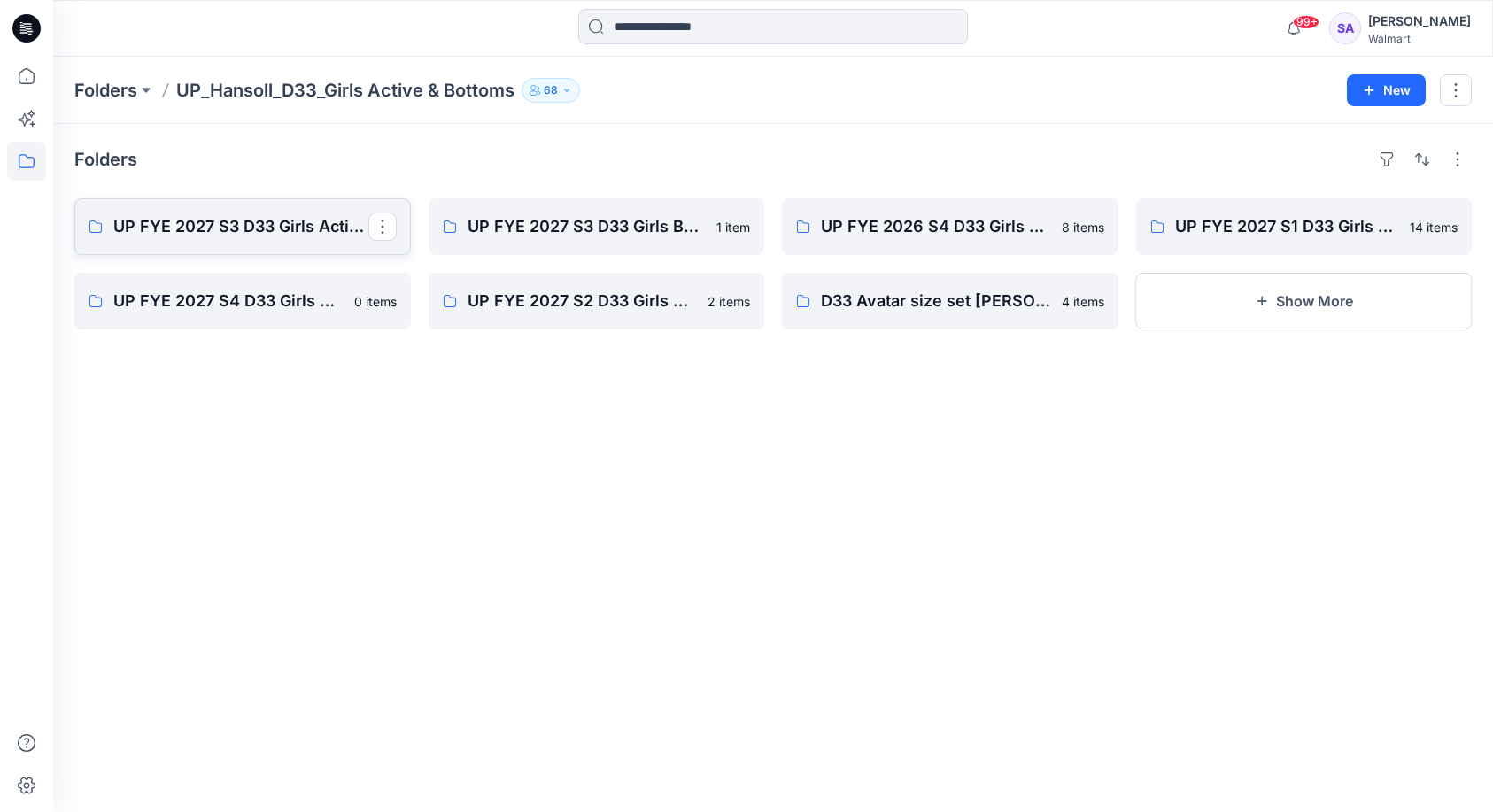
click at [265, 226] on p "UP FYE 2027 S3 D33 Girls Active Hansoll" at bounding box center [240, 226] width 255 height 24
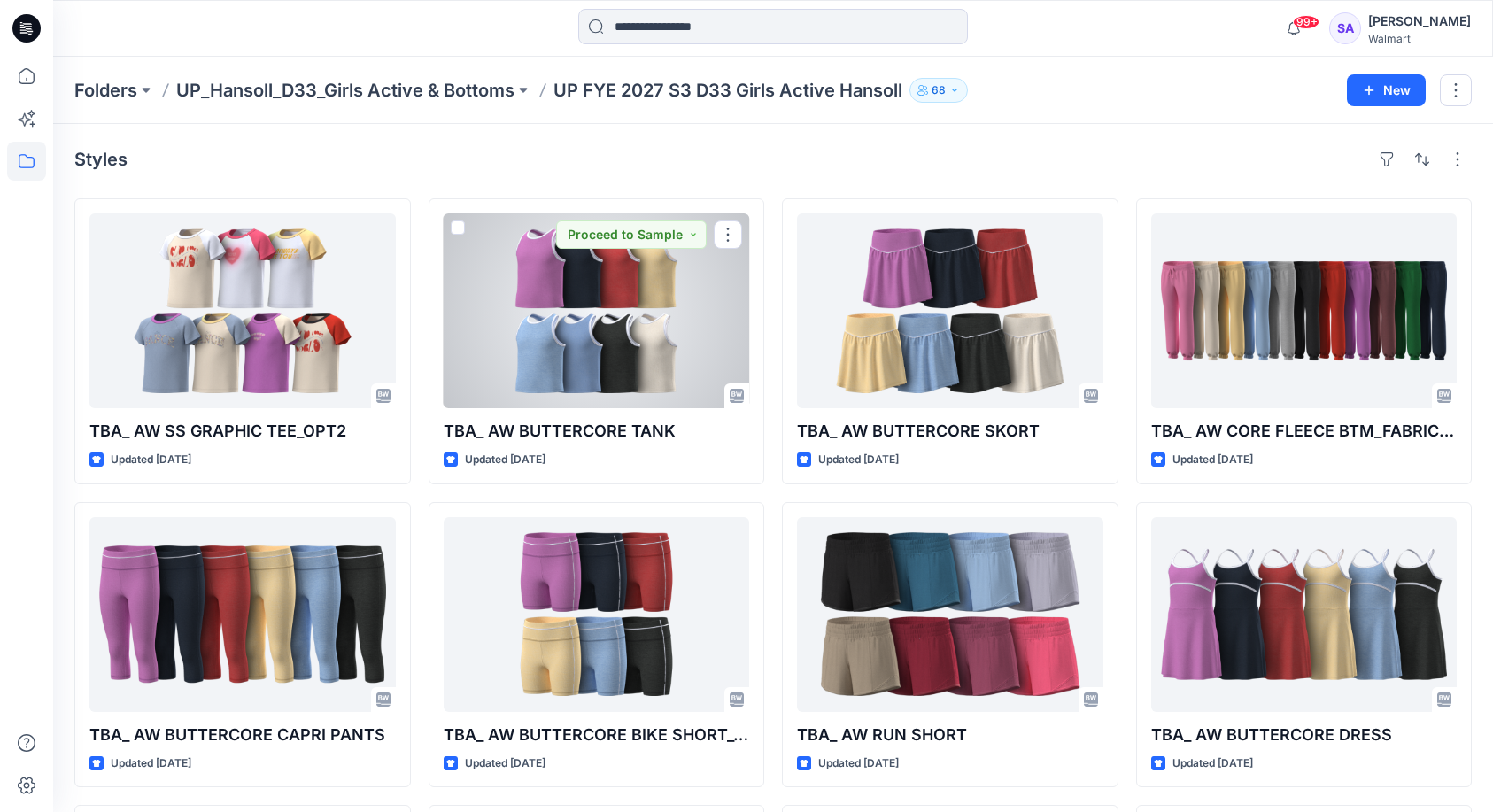
click at [652, 335] on div at bounding box center [596, 311] width 306 height 195
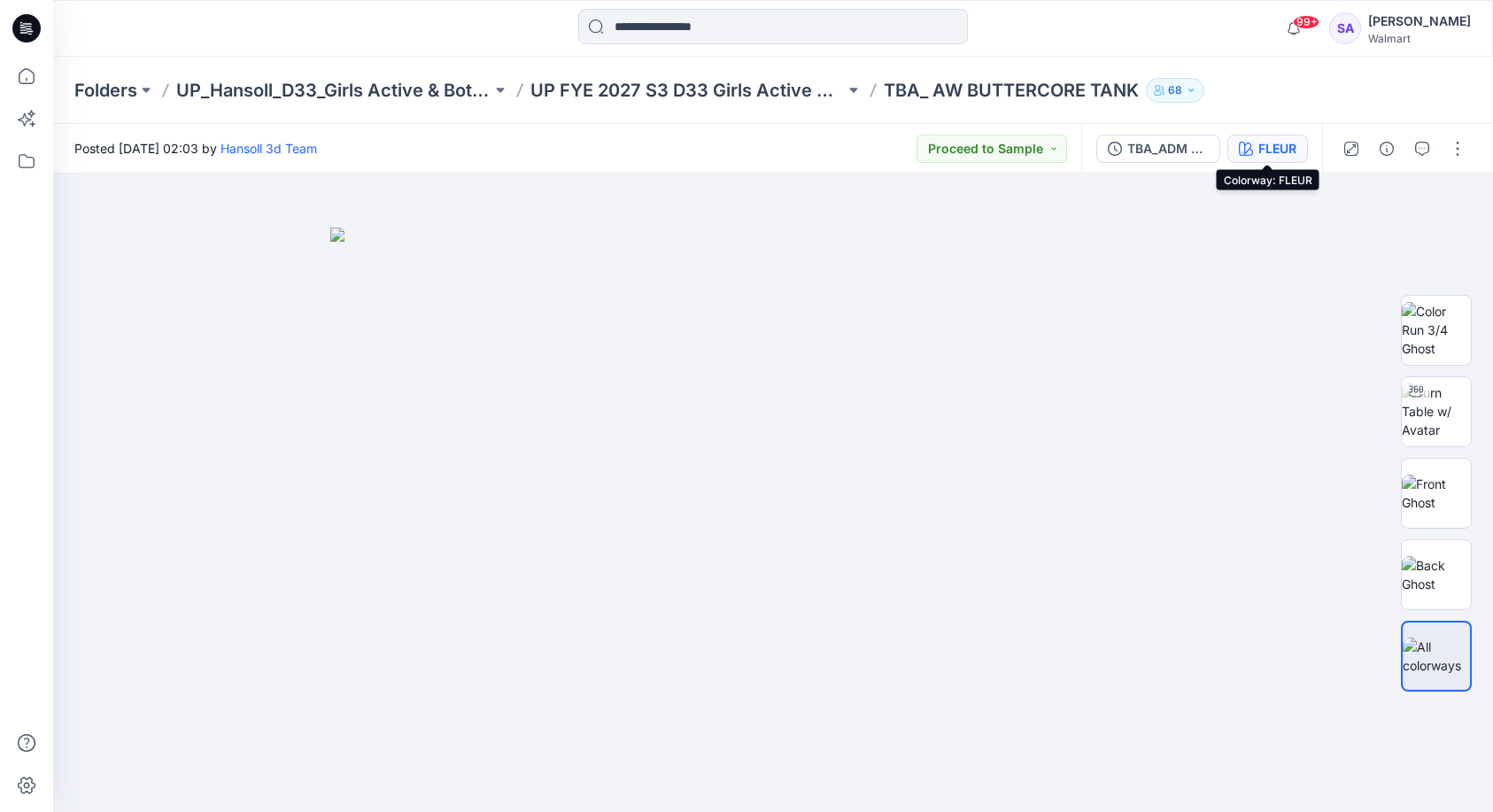
click at [1250, 149] on icon "button" at bounding box center [1246, 149] width 14 height 14
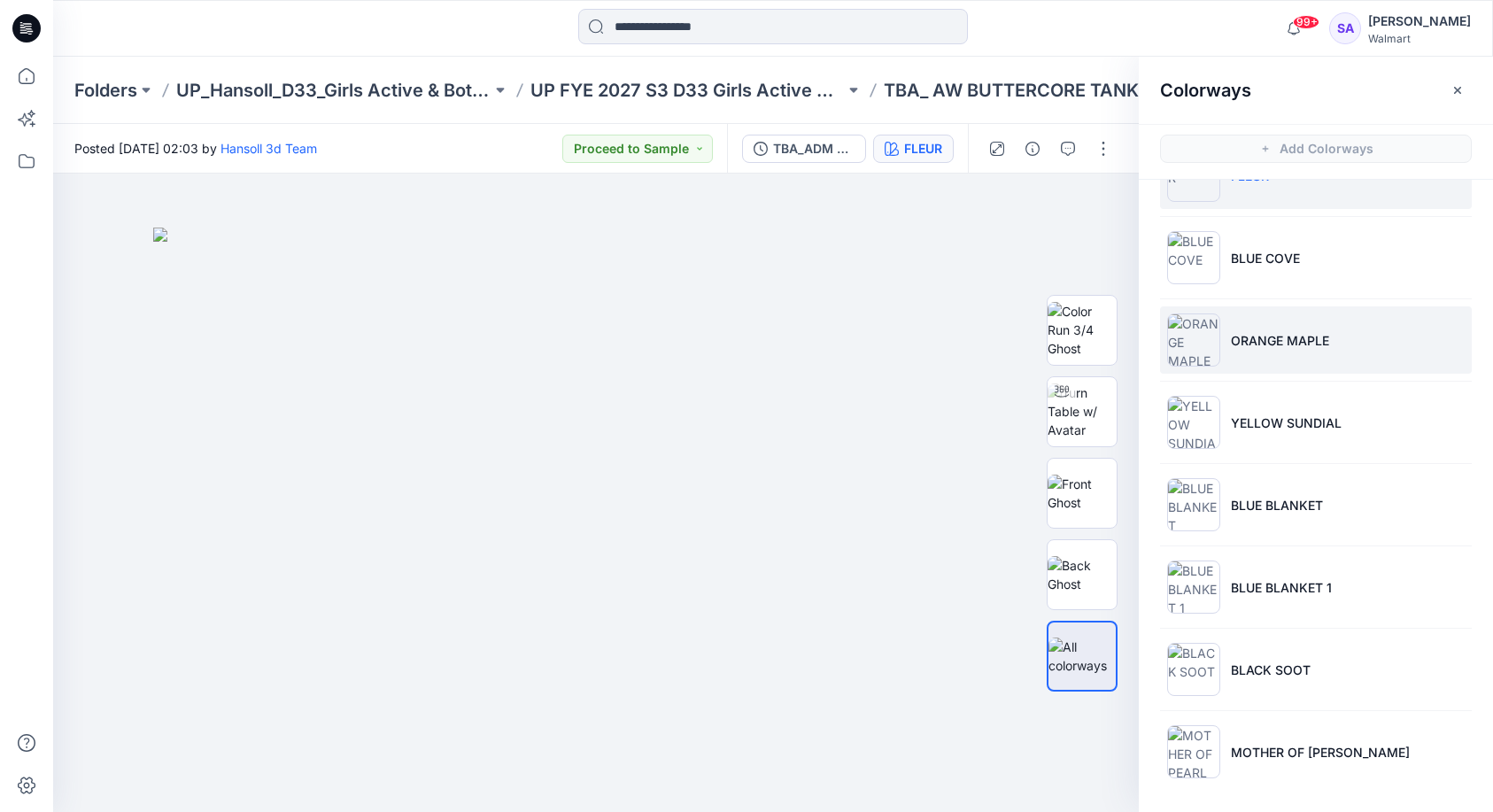
scroll to position [56, 0]
click at [1278, 357] on li "ORANGE MAPLE" at bounding box center [1316, 340] width 312 height 67
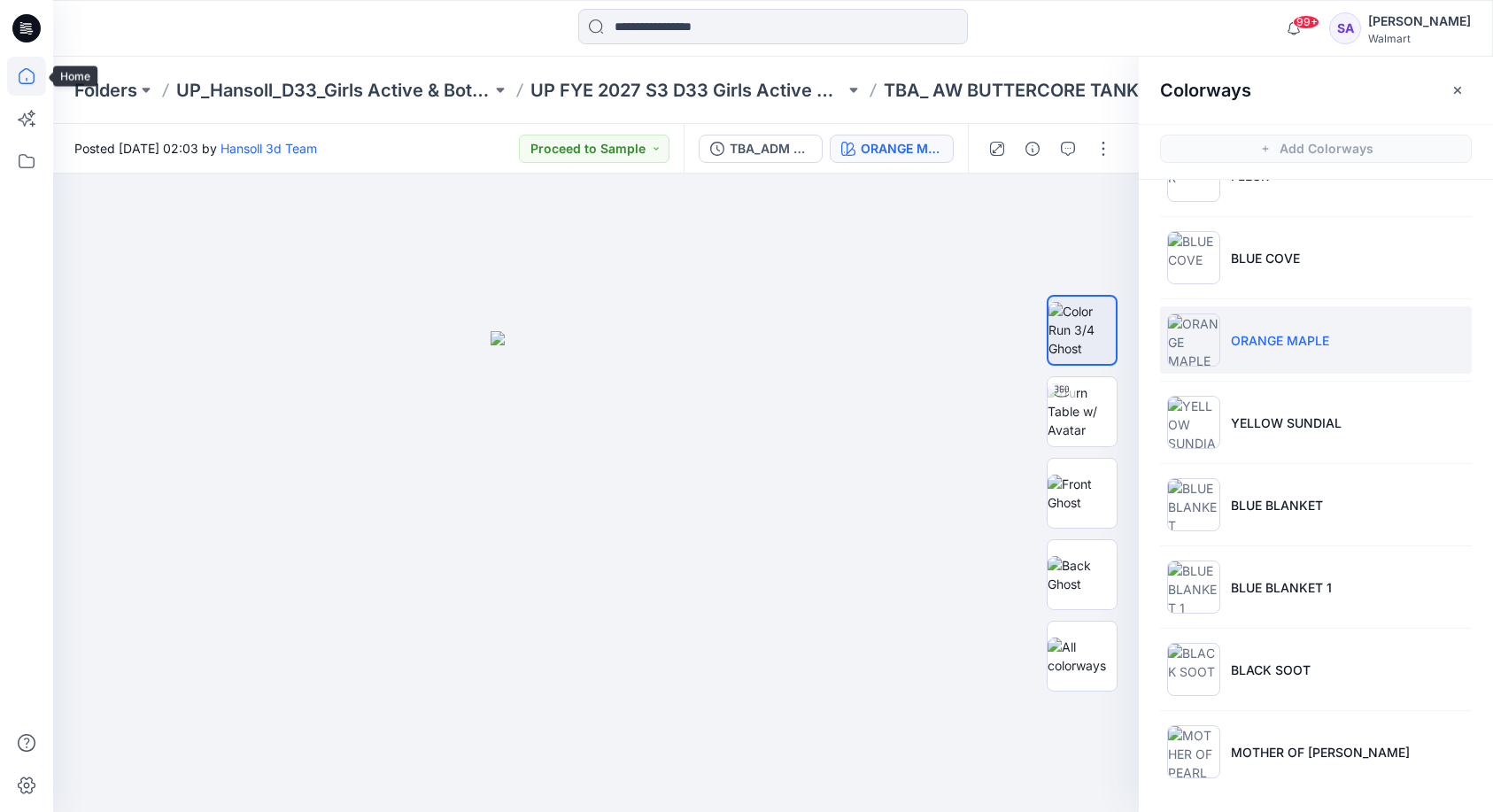
click at [24, 86] on icon at bounding box center [26, 76] width 39 height 39
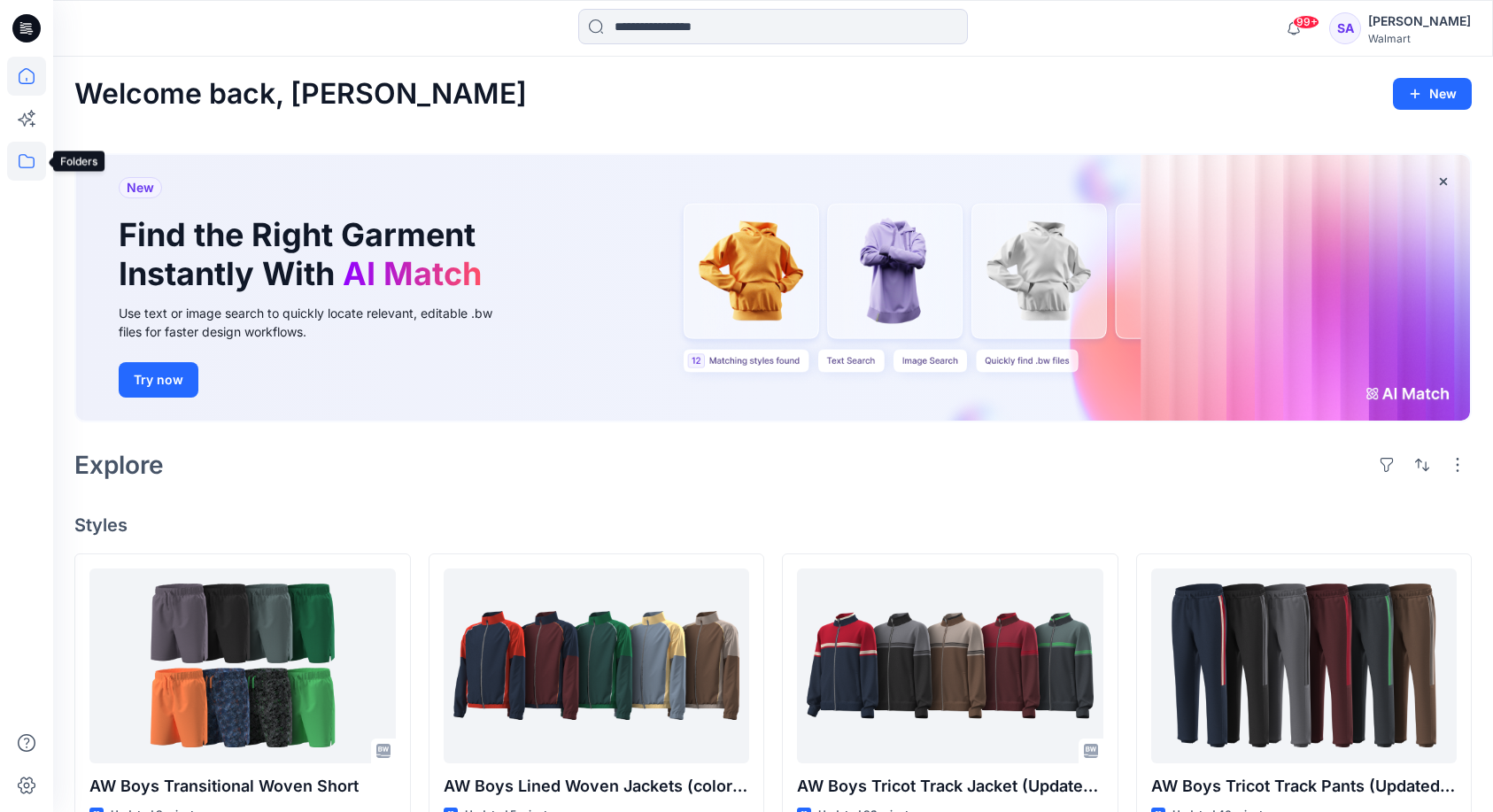
click at [18, 175] on icon at bounding box center [26, 161] width 39 height 39
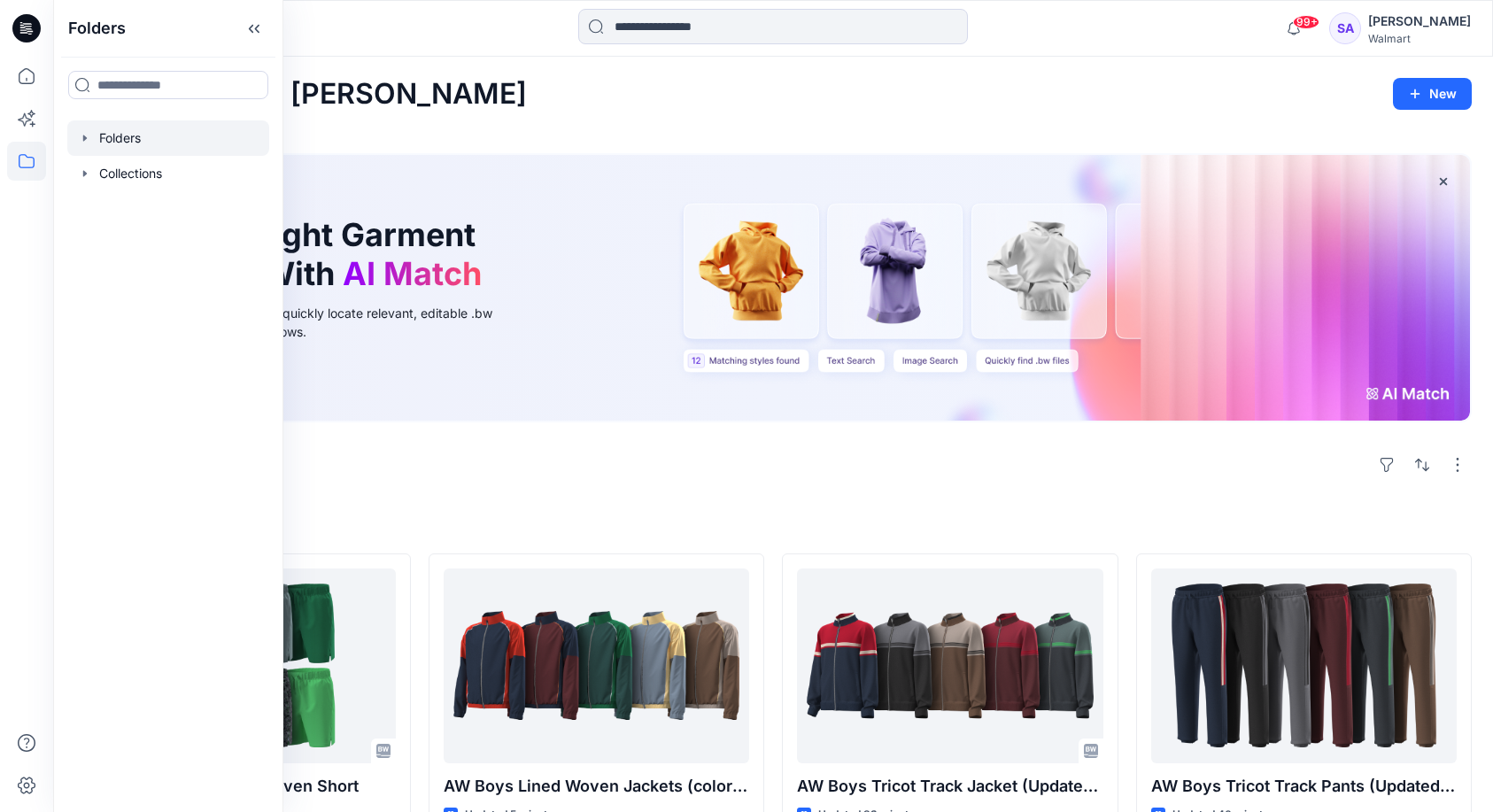
click at [136, 141] on div at bounding box center [167, 137] width 202 height 35
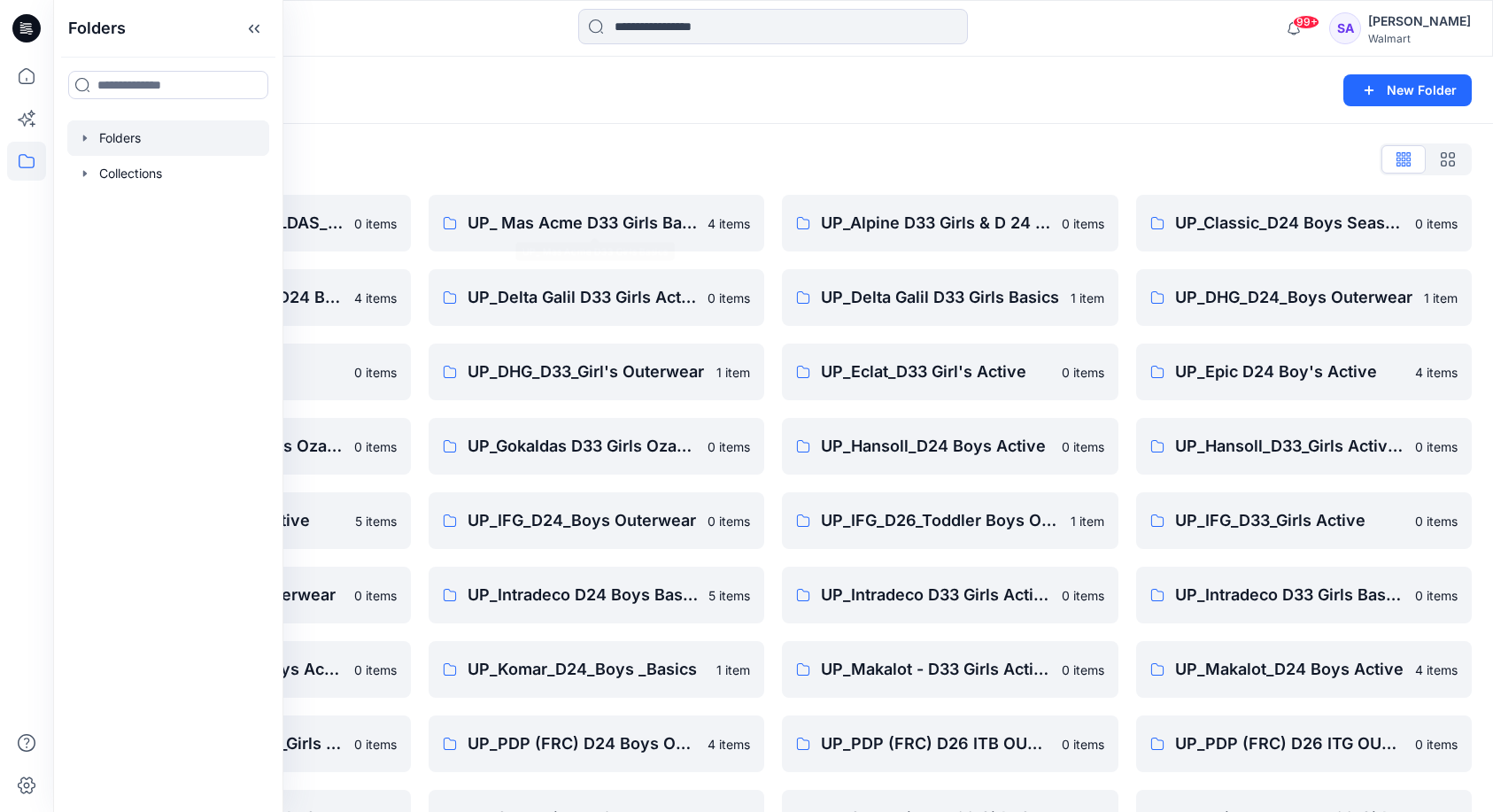
click at [734, 168] on div "Folders List" at bounding box center [773, 159] width 1398 height 28
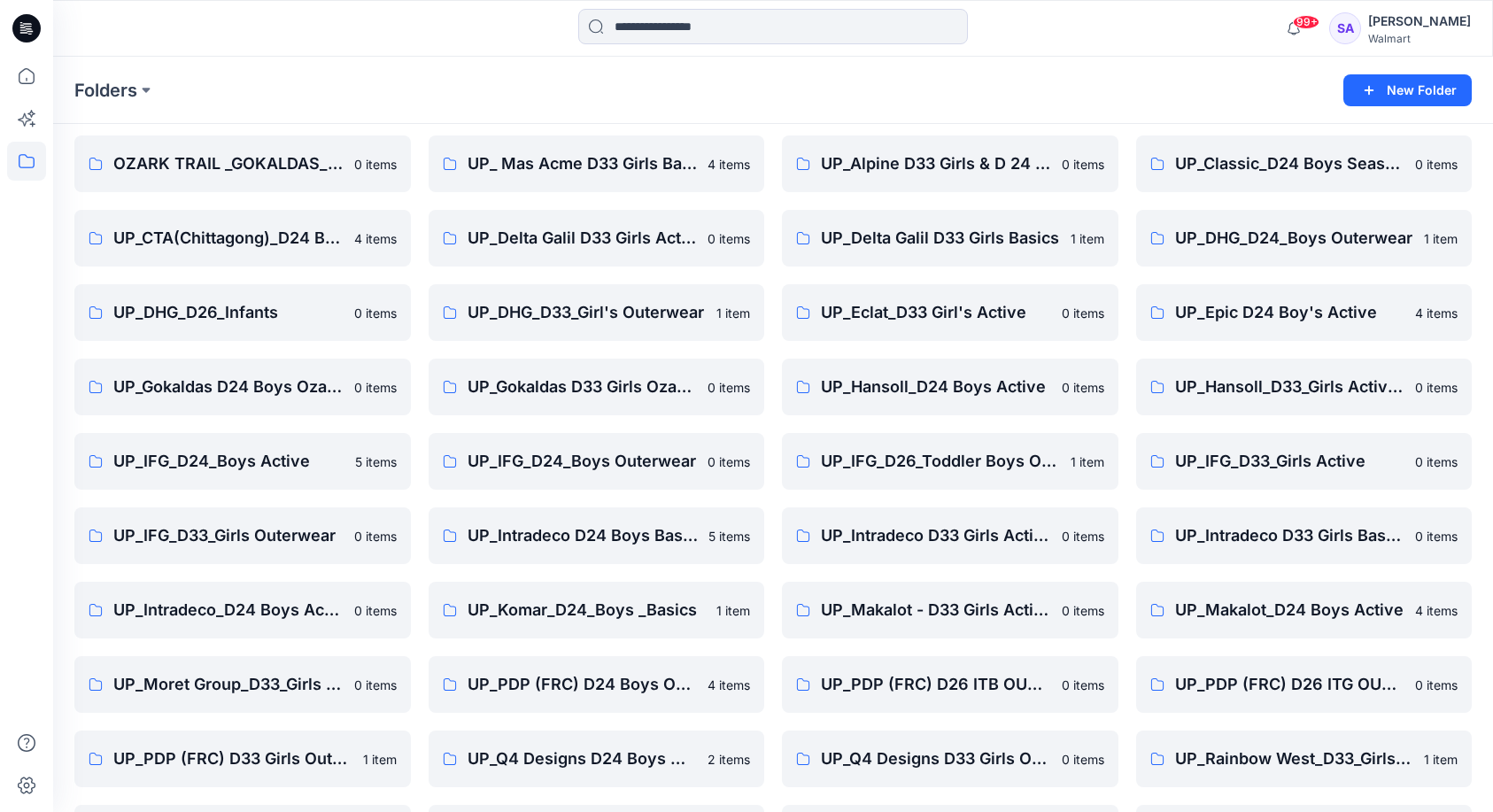
scroll to position [74, 0]
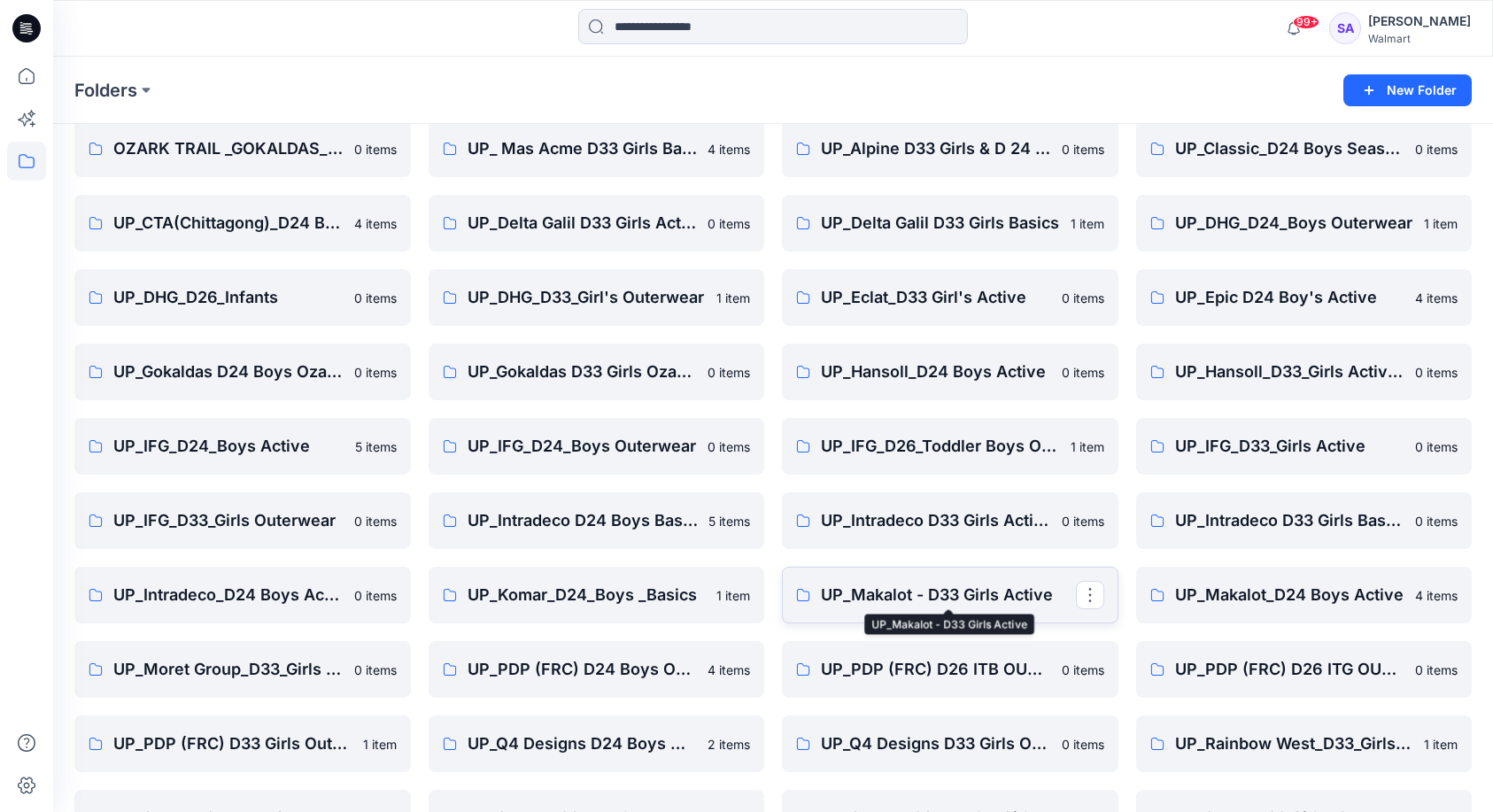
click at [956, 600] on p "UP_Makalot - D33 Girls Active" at bounding box center [949, 594] width 255 height 24
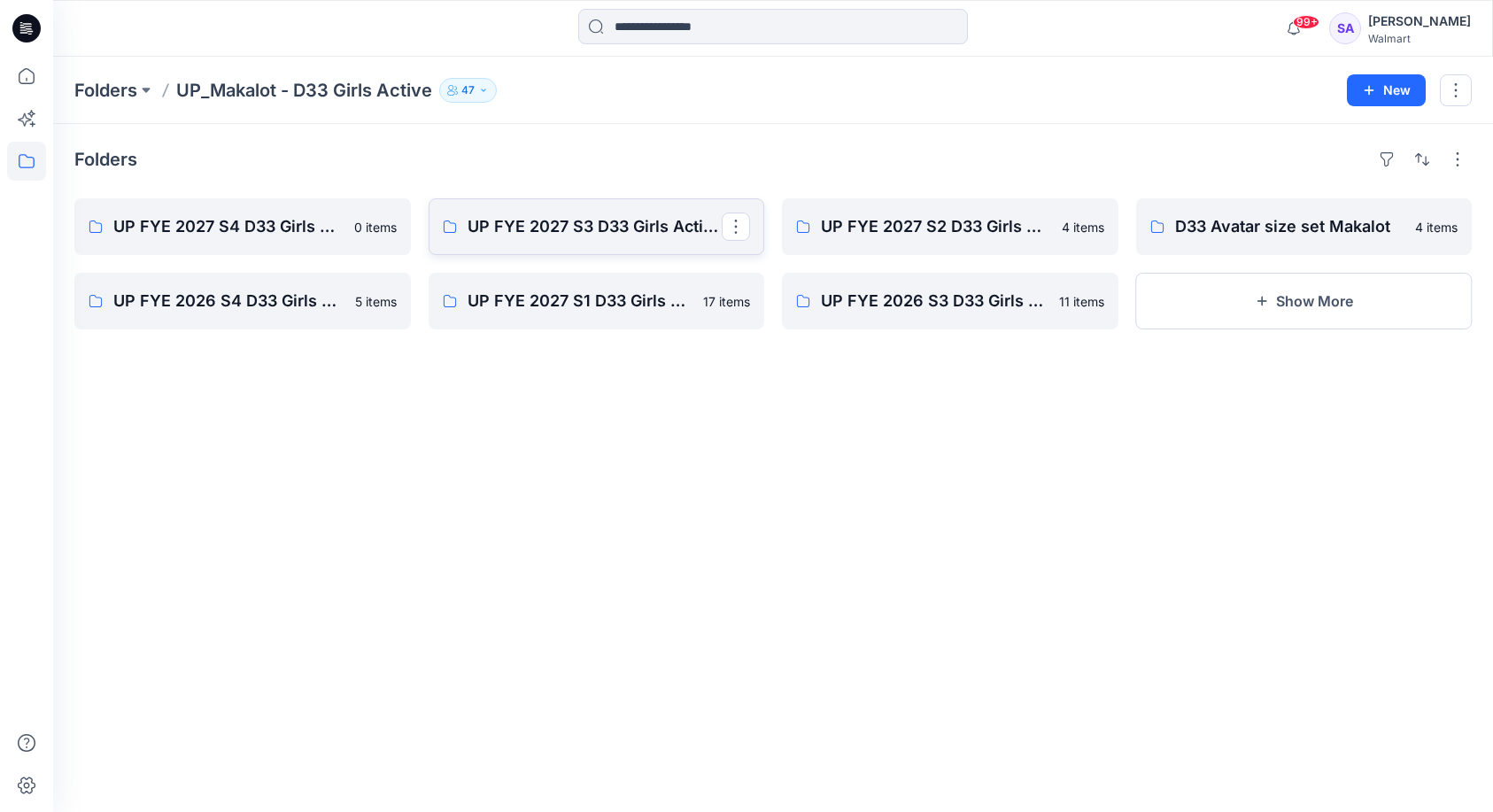
click at [618, 243] on link "UP FYE 2027 S3 D33 Girls Active Makalot" at bounding box center [596, 227] width 336 height 57
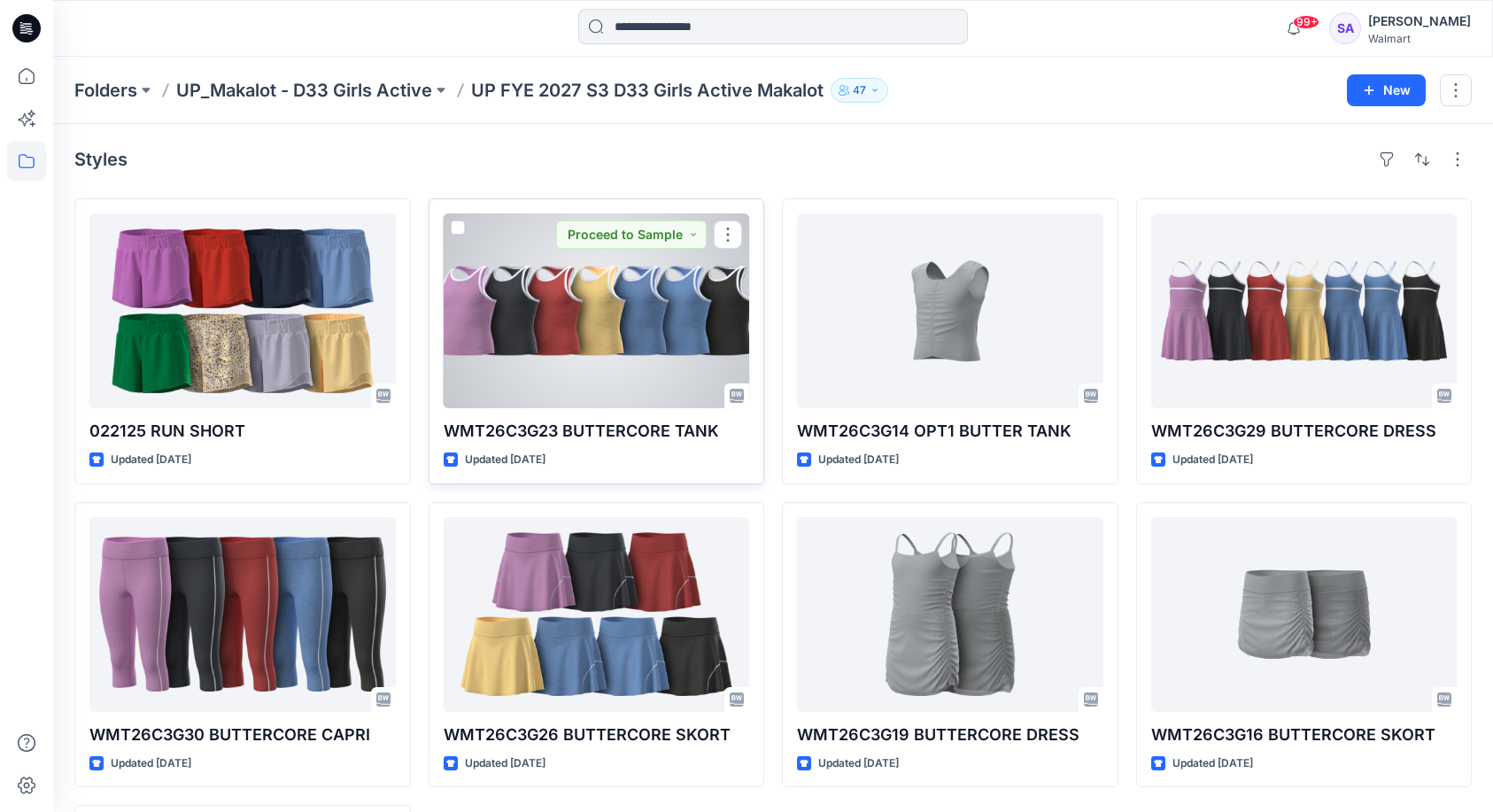
click at [671, 378] on div at bounding box center [596, 311] width 306 height 195
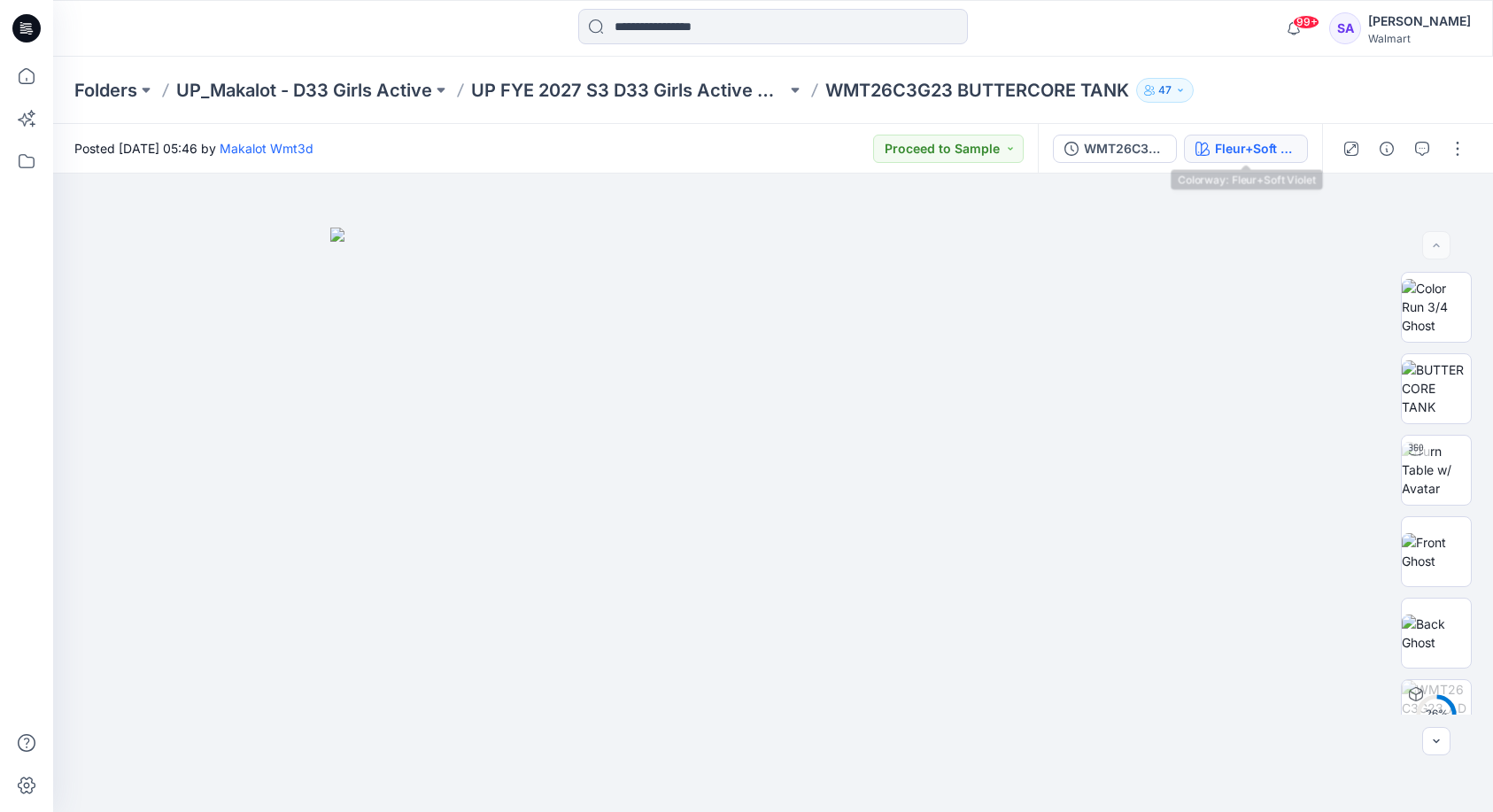
click at [1248, 146] on div "Fleur+Soft Violet" at bounding box center [1256, 149] width 81 height 20
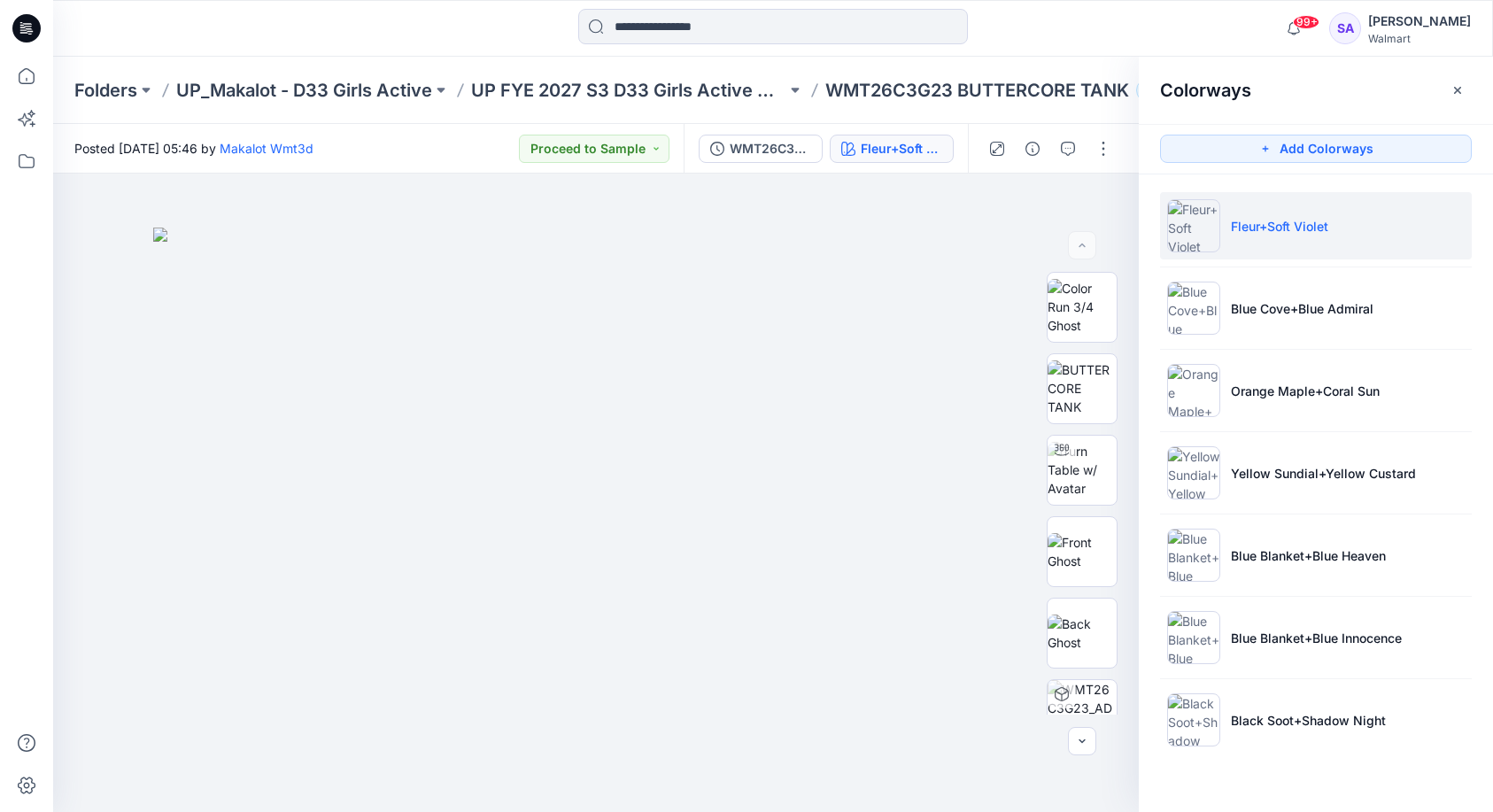
click at [1269, 763] on ul "Fleur+Soft [PERSON_NAME] Cove+Blue Admiral Orange Maple+Coral Sun Yellow Sundia…" at bounding box center [1316, 472] width 354 height 597
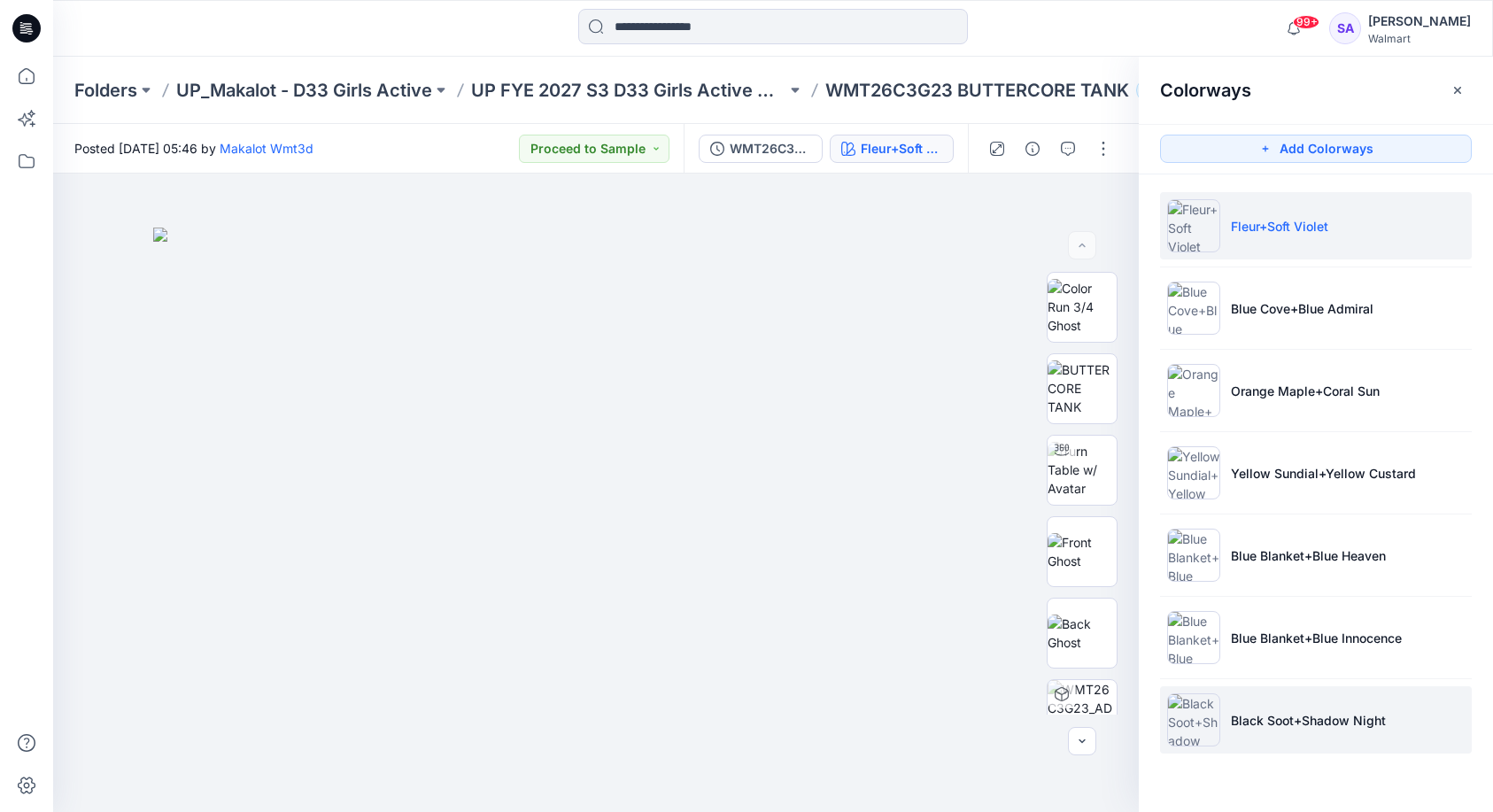
click at [1269, 725] on p "Black Soot+Shadow Night" at bounding box center [1309, 720] width 155 height 19
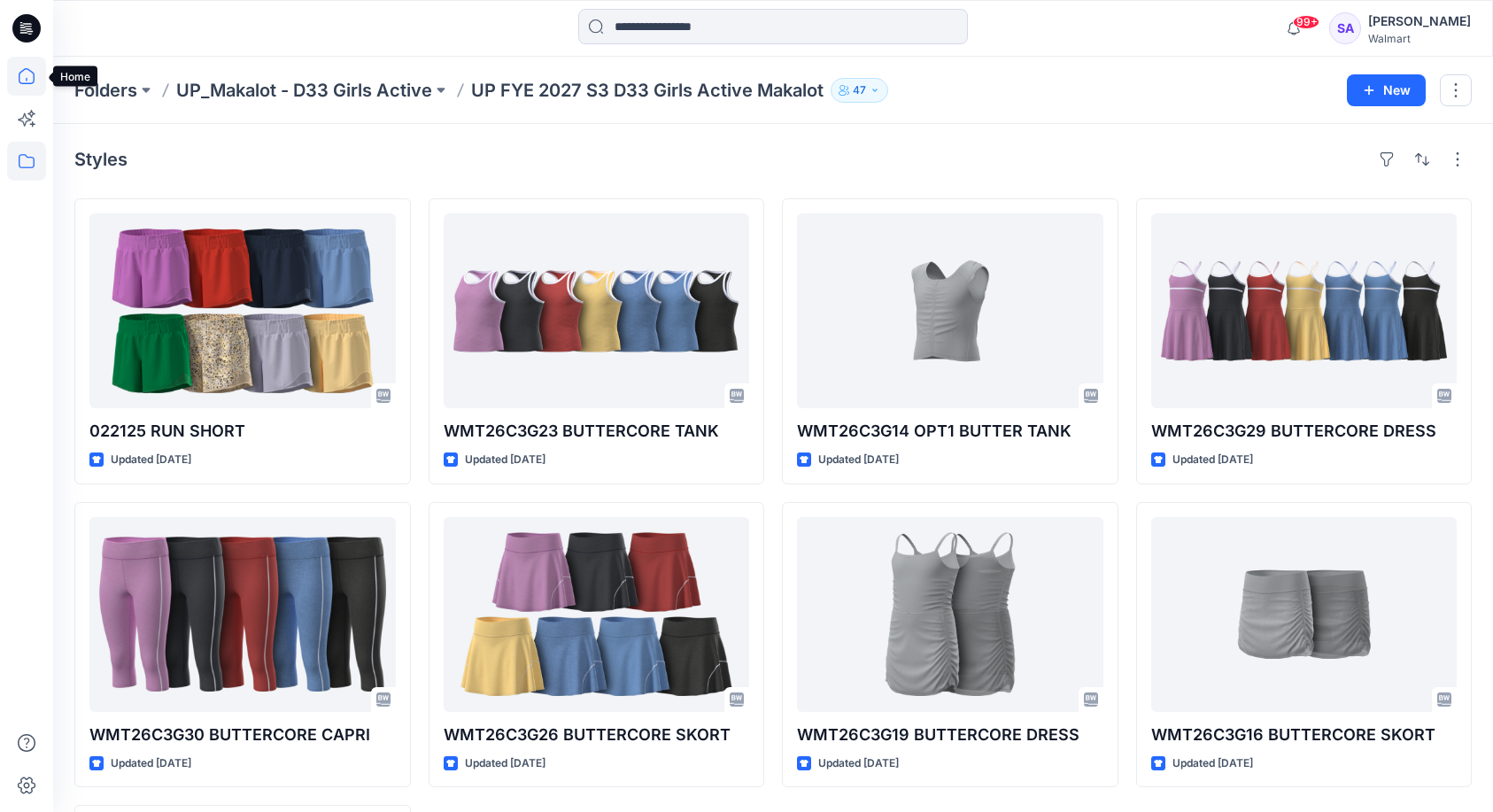
click at [26, 71] on icon at bounding box center [26, 76] width 39 height 39
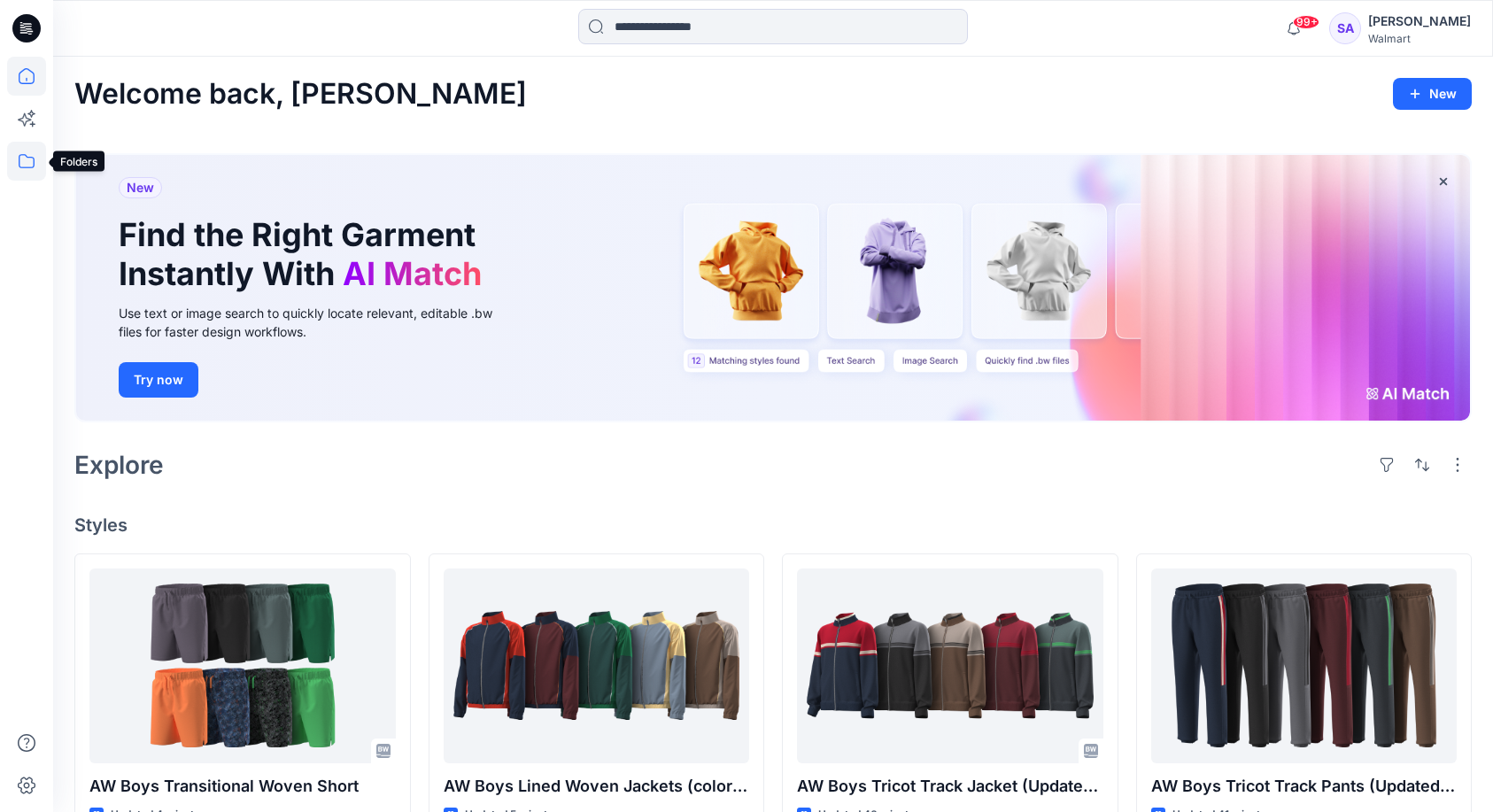
click at [17, 155] on icon at bounding box center [26, 161] width 39 height 39
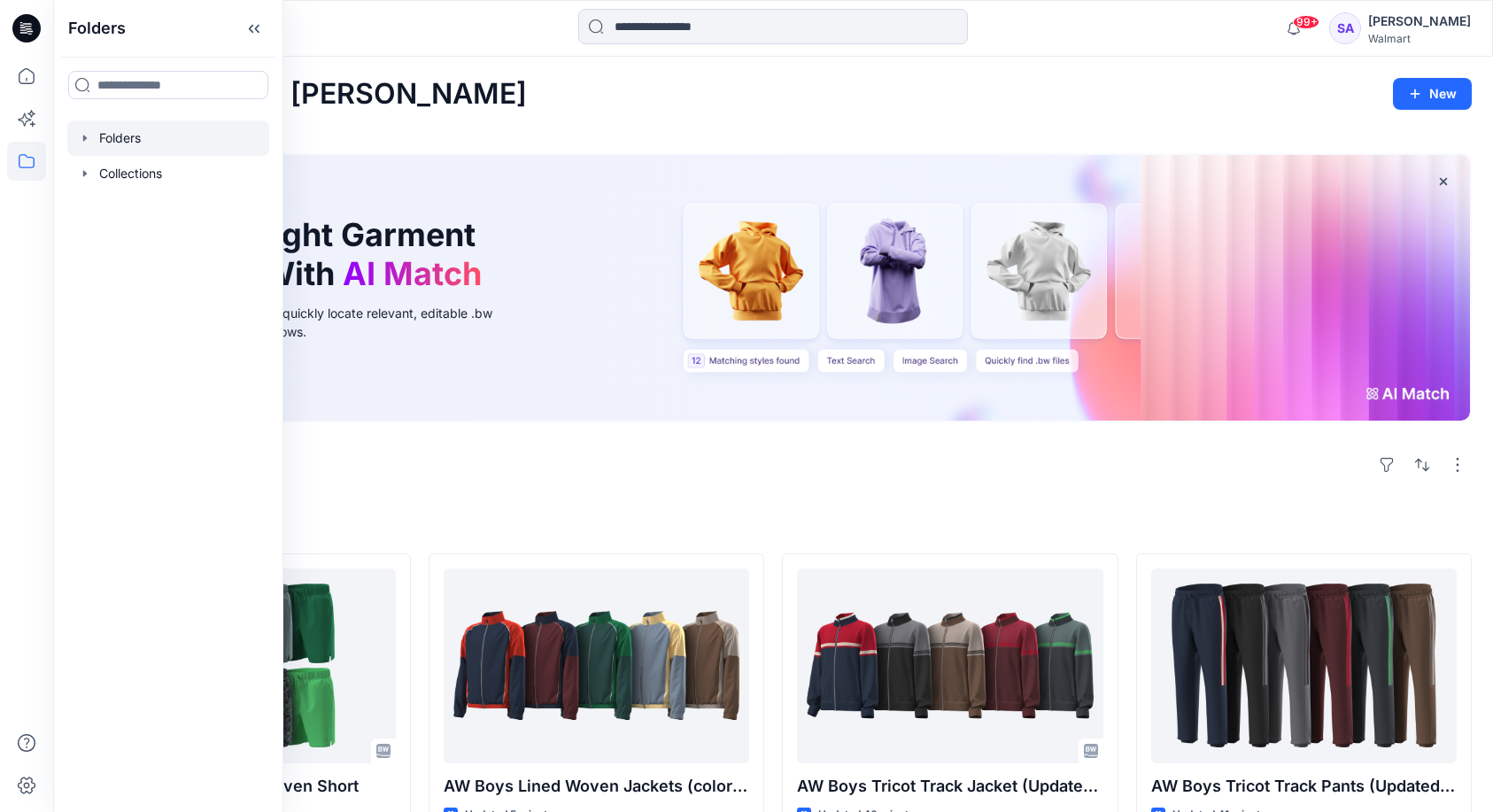
click at [136, 140] on div at bounding box center [167, 137] width 202 height 35
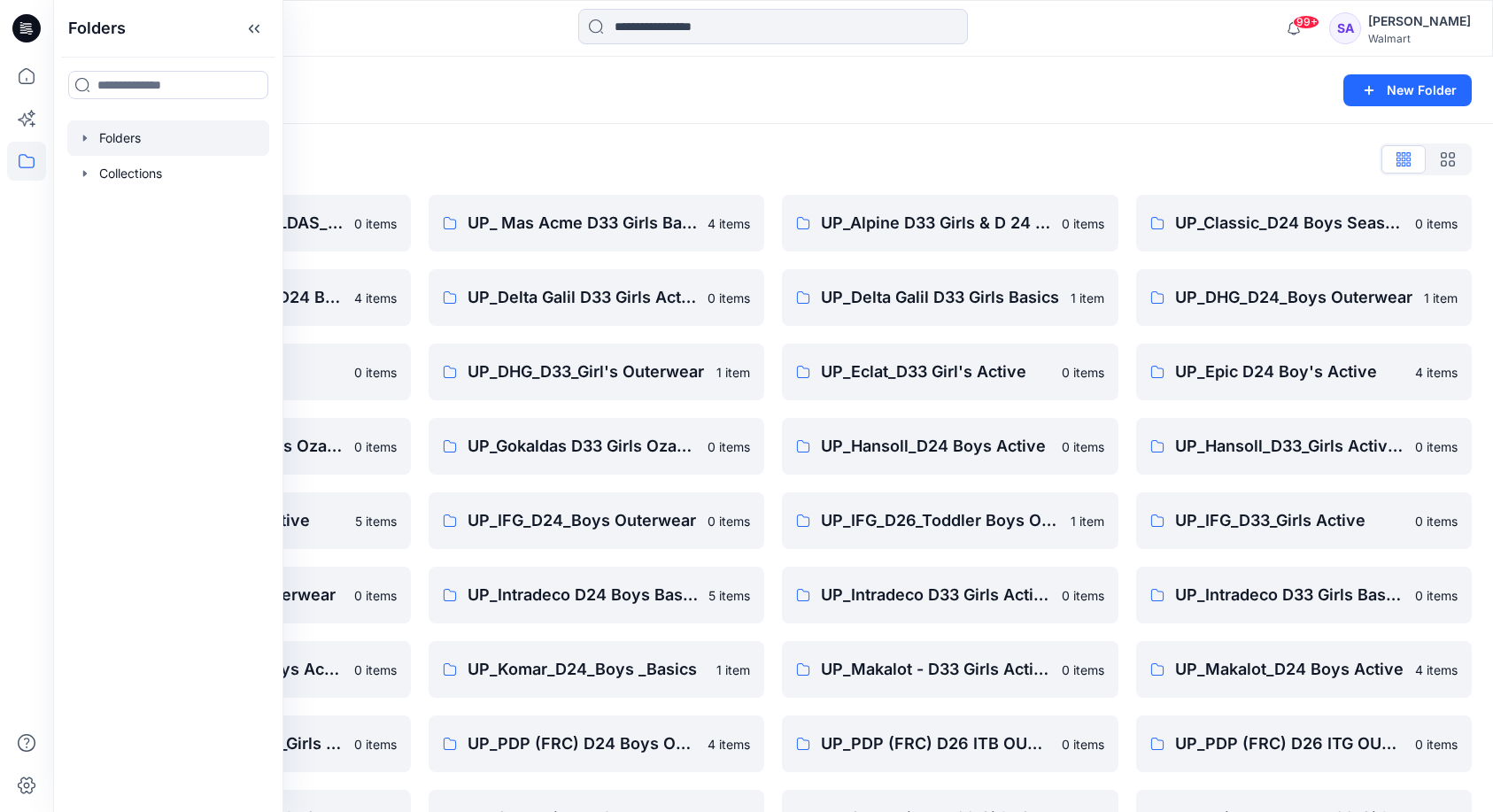
click at [505, 133] on div "Folders List OZARK TRAIL _GOKALDAS_D34 Womens 0 items UP_CTA(Chittagong)_D24 Bo…" at bounding box center [774, 570] width 1441 height 892
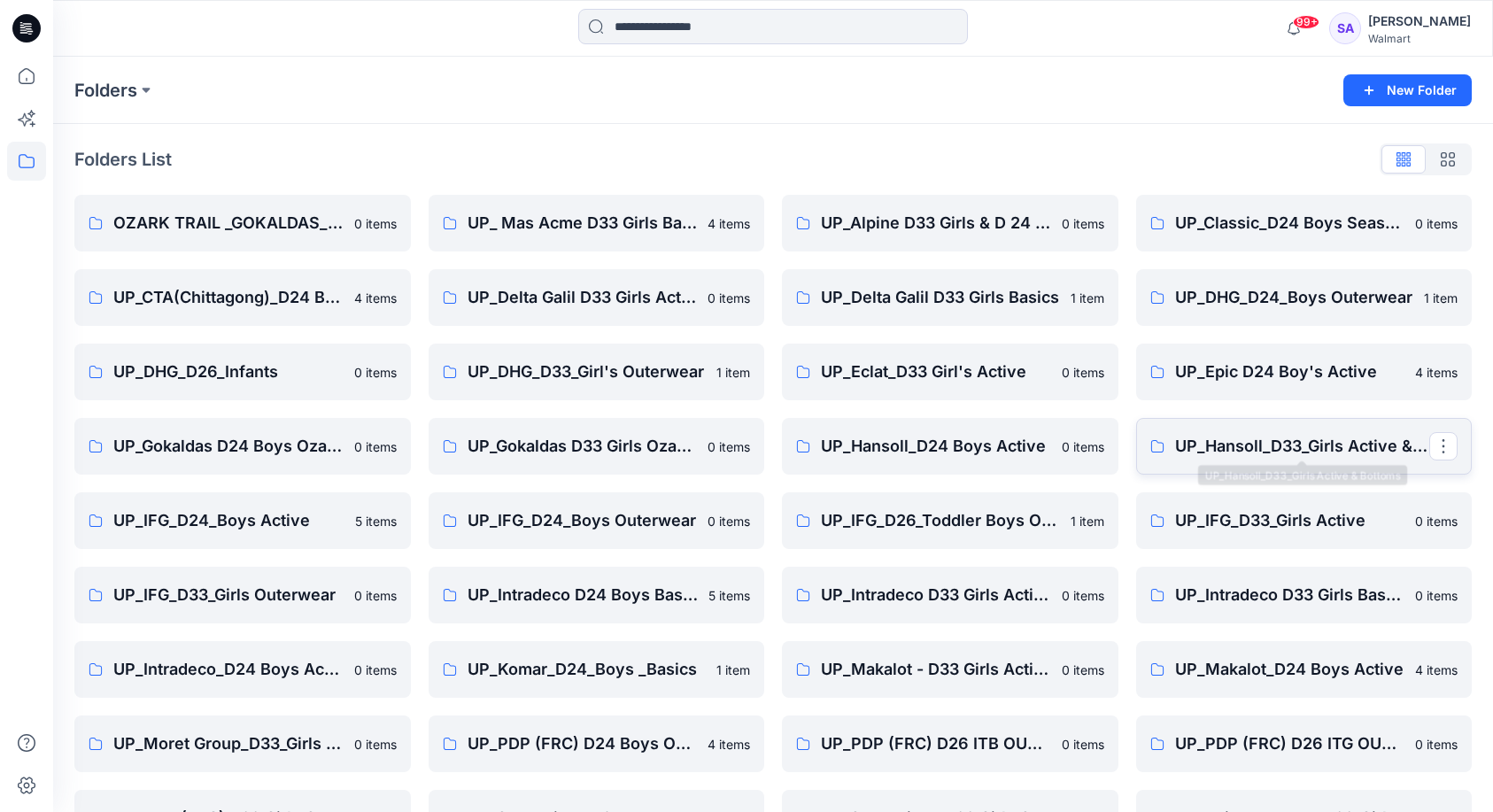
click at [1271, 456] on p "UP_Hansoll_D33_Girls Active & Bottoms" at bounding box center [1303, 445] width 255 height 24
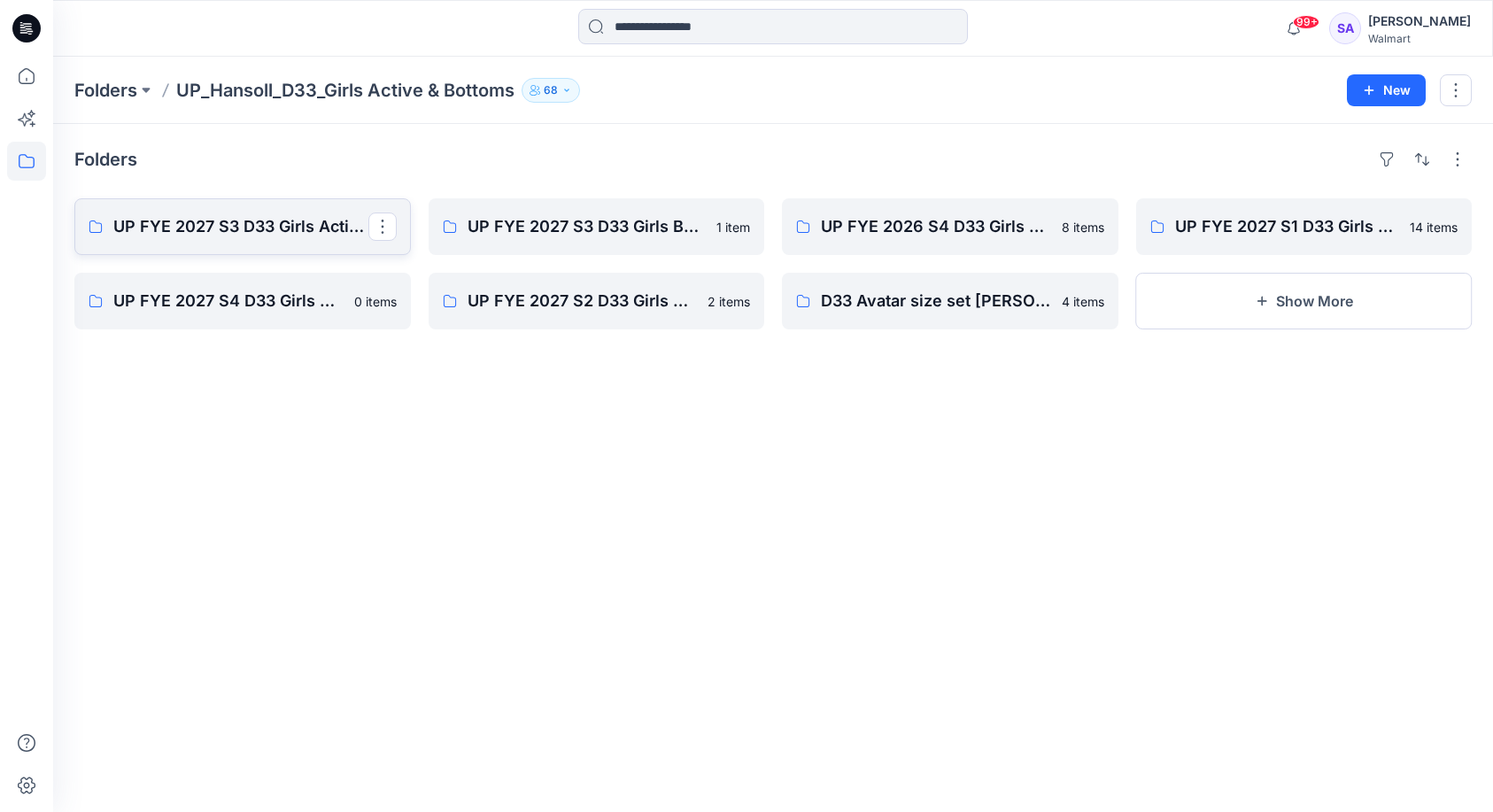
click at [196, 243] on link "UP FYE 2027 S3 D33 Girls Active Hansoll" at bounding box center [242, 227] width 336 height 57
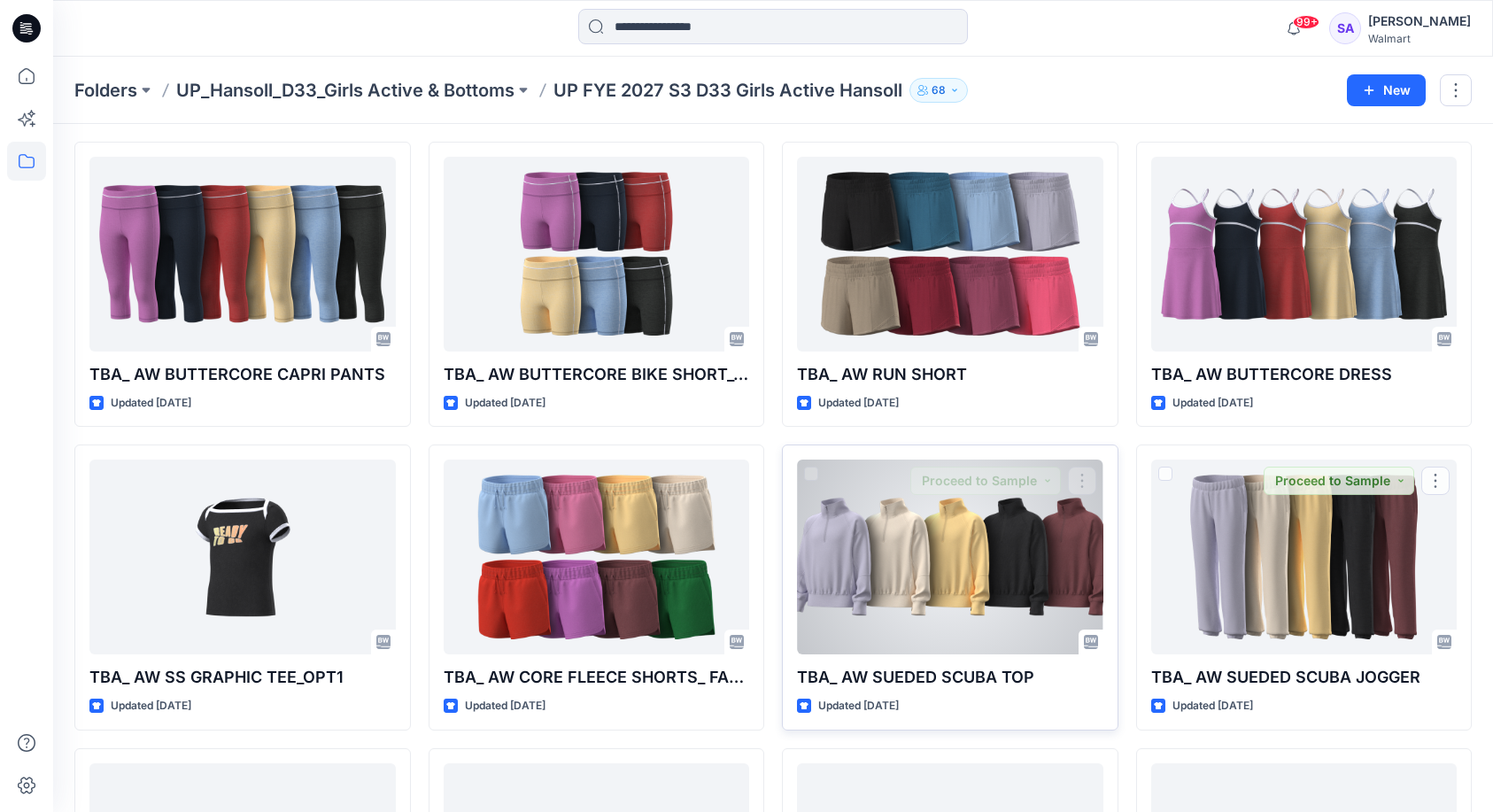
scroll to position [359, 0]
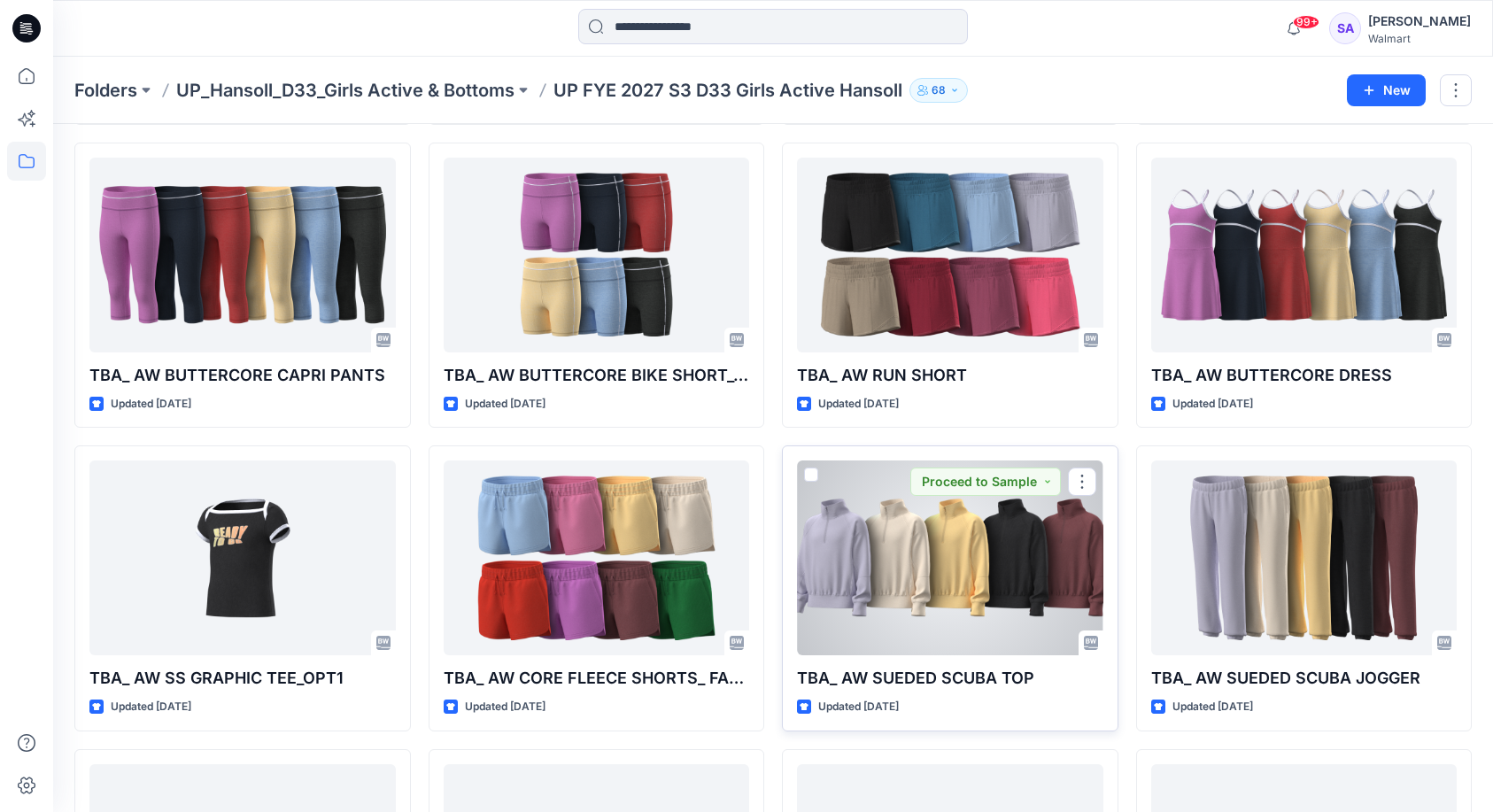
click at [959, 561] on div at bounding box center [950, 558] width 306 height 195
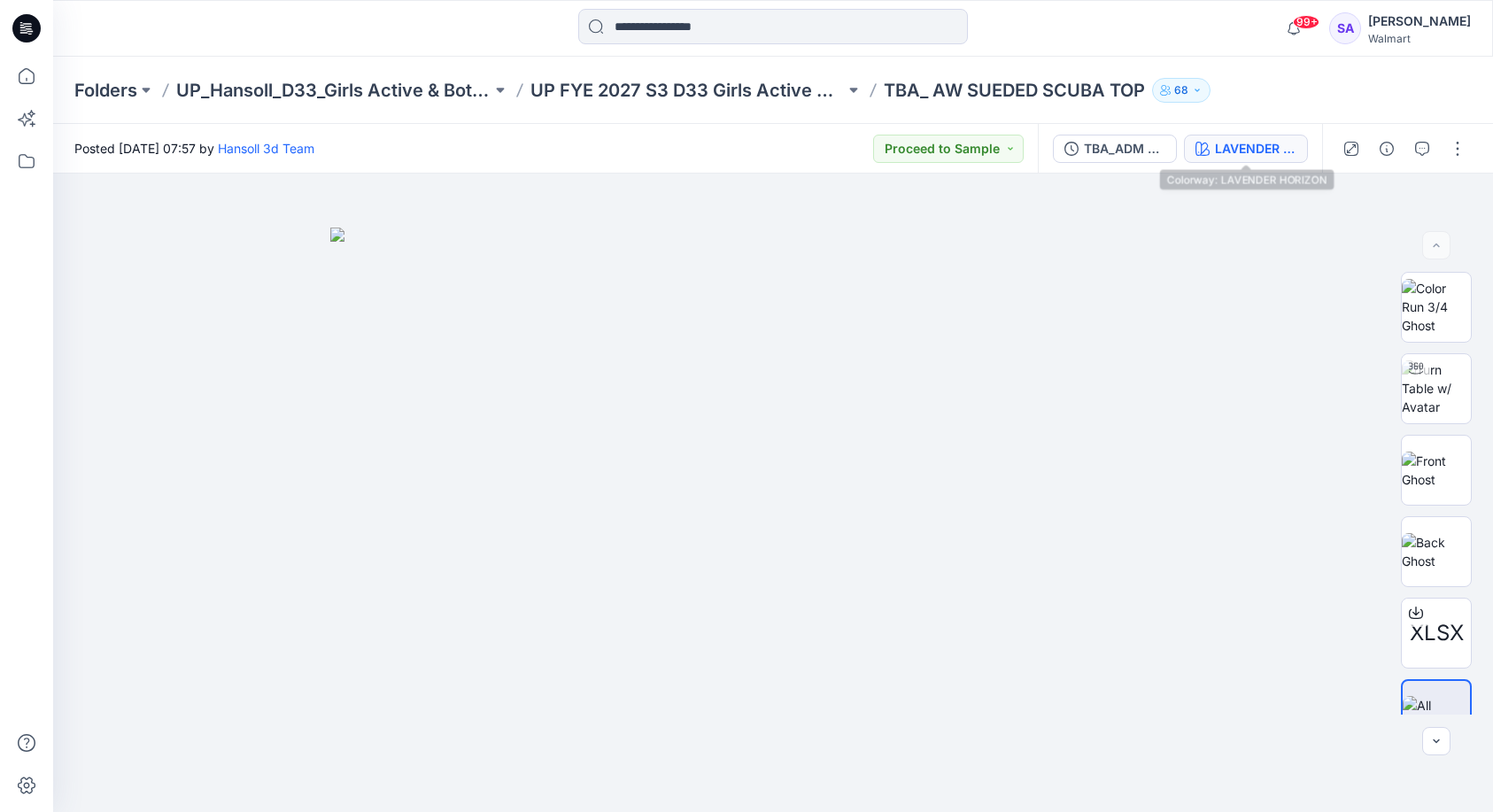
click at [1258, 145] on div "LAVENDER HORIZON" at bounding box center [1256, 149] width 81 height 20
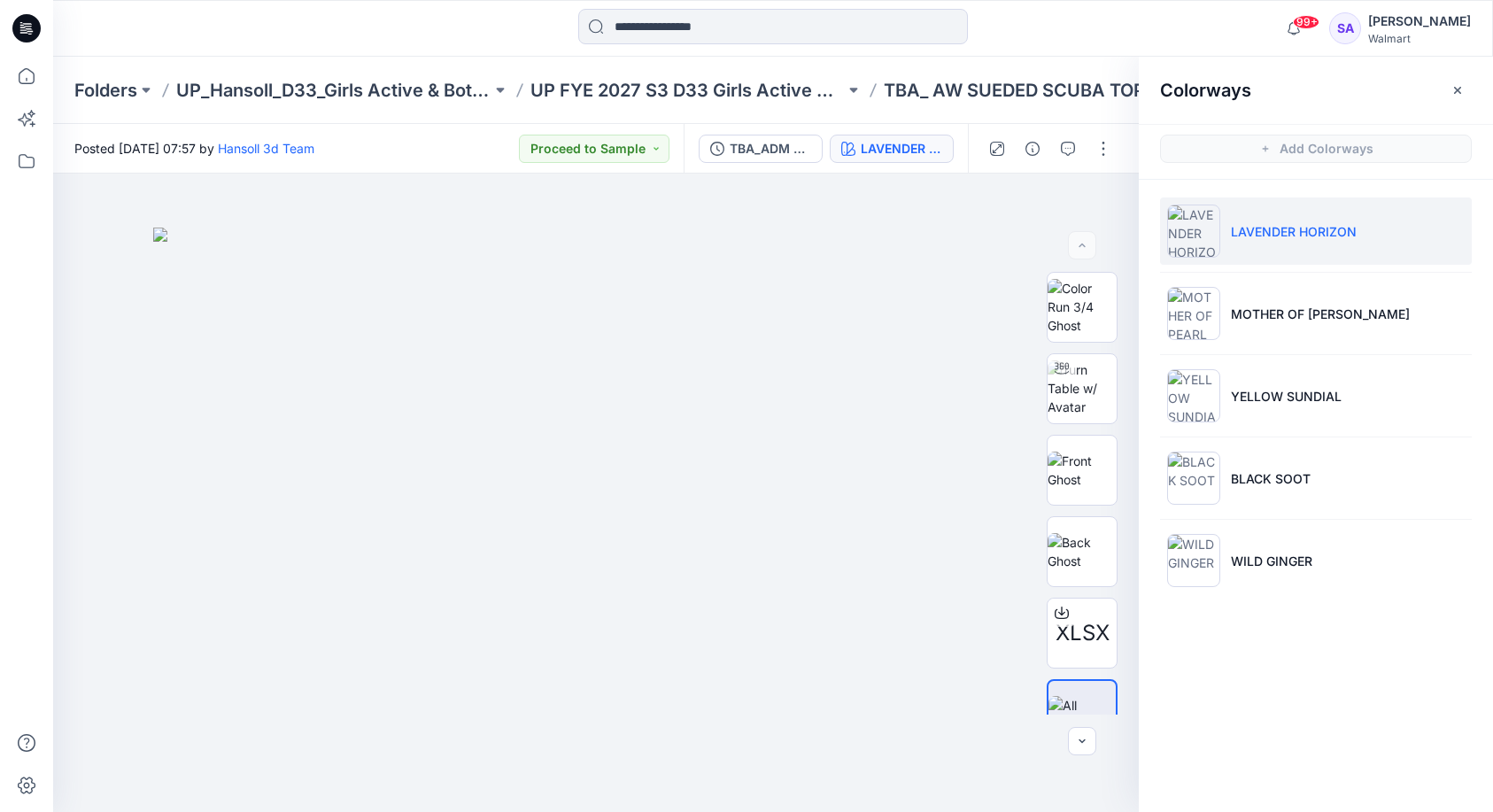
click at [1329, 234] on p "LAVENDER HORIZON" at bounding box center [1293, 231] width 126 height 19
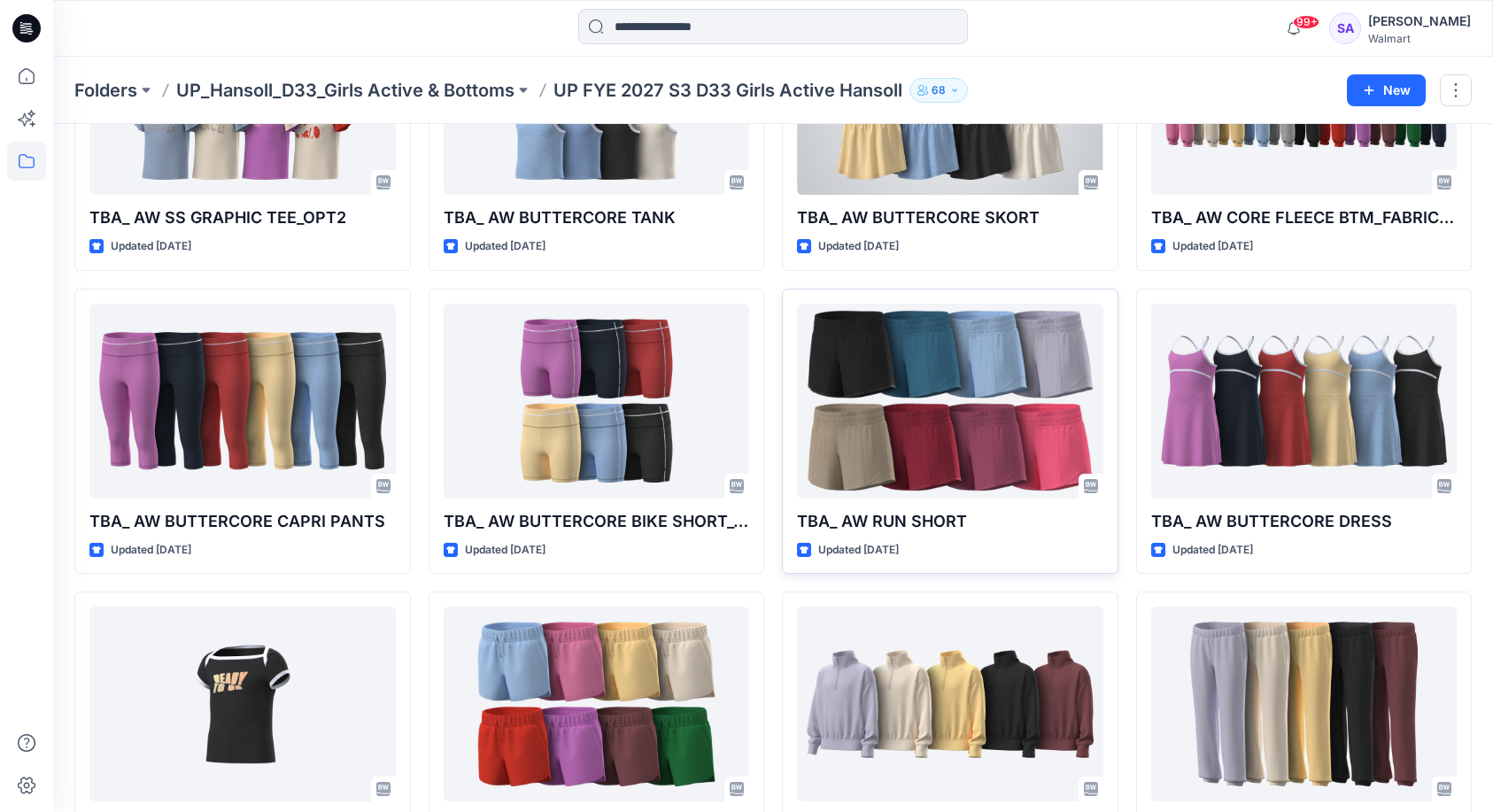
scroll to position [214, 0]
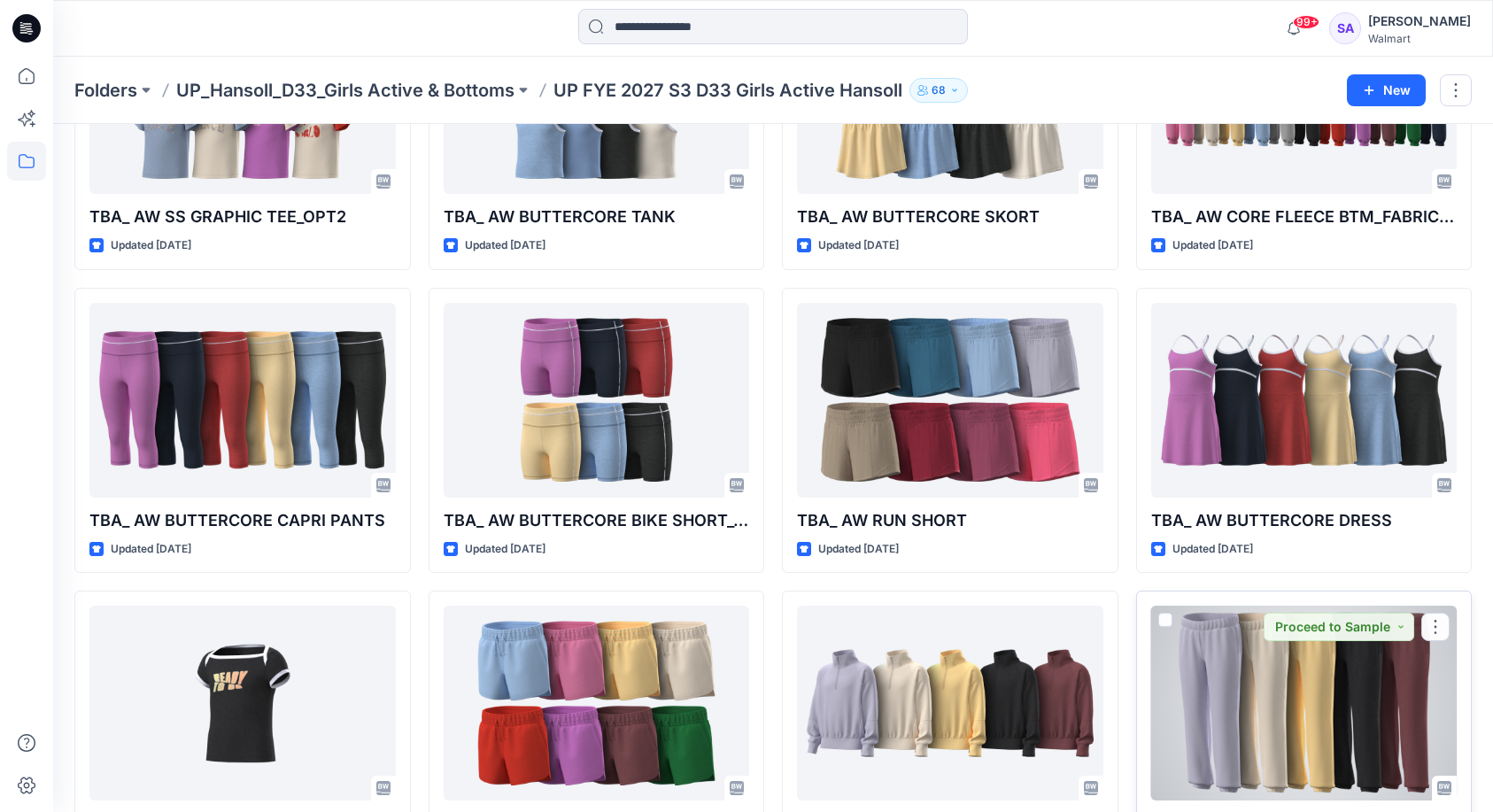
click at [1229, 688] on div at bounding box center [1304, 703] width 306 height 195
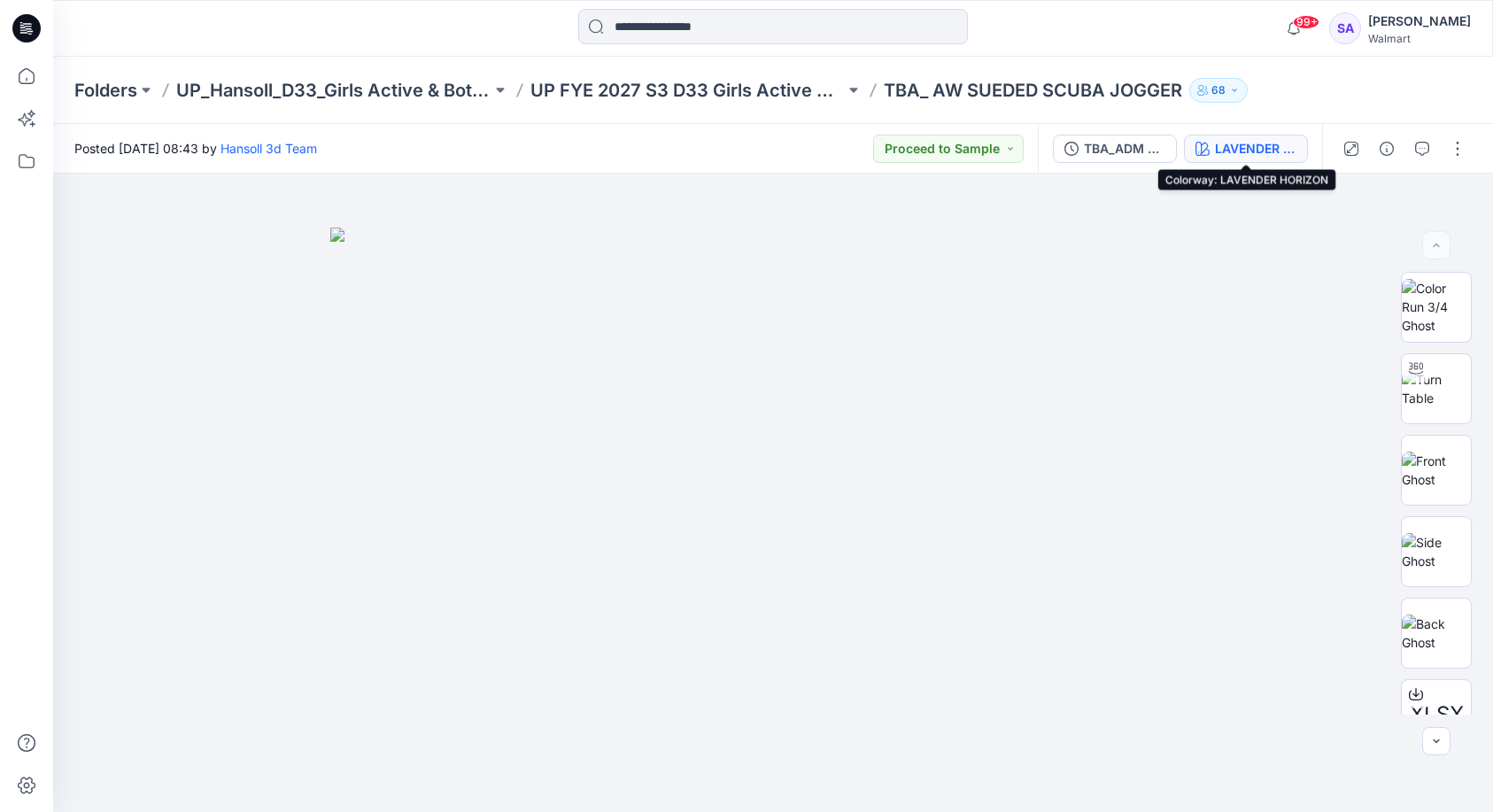
click at [1222, 145] on div "LAVENDER HORIZON" at bounding box center [1256, 149] width 81 height 20
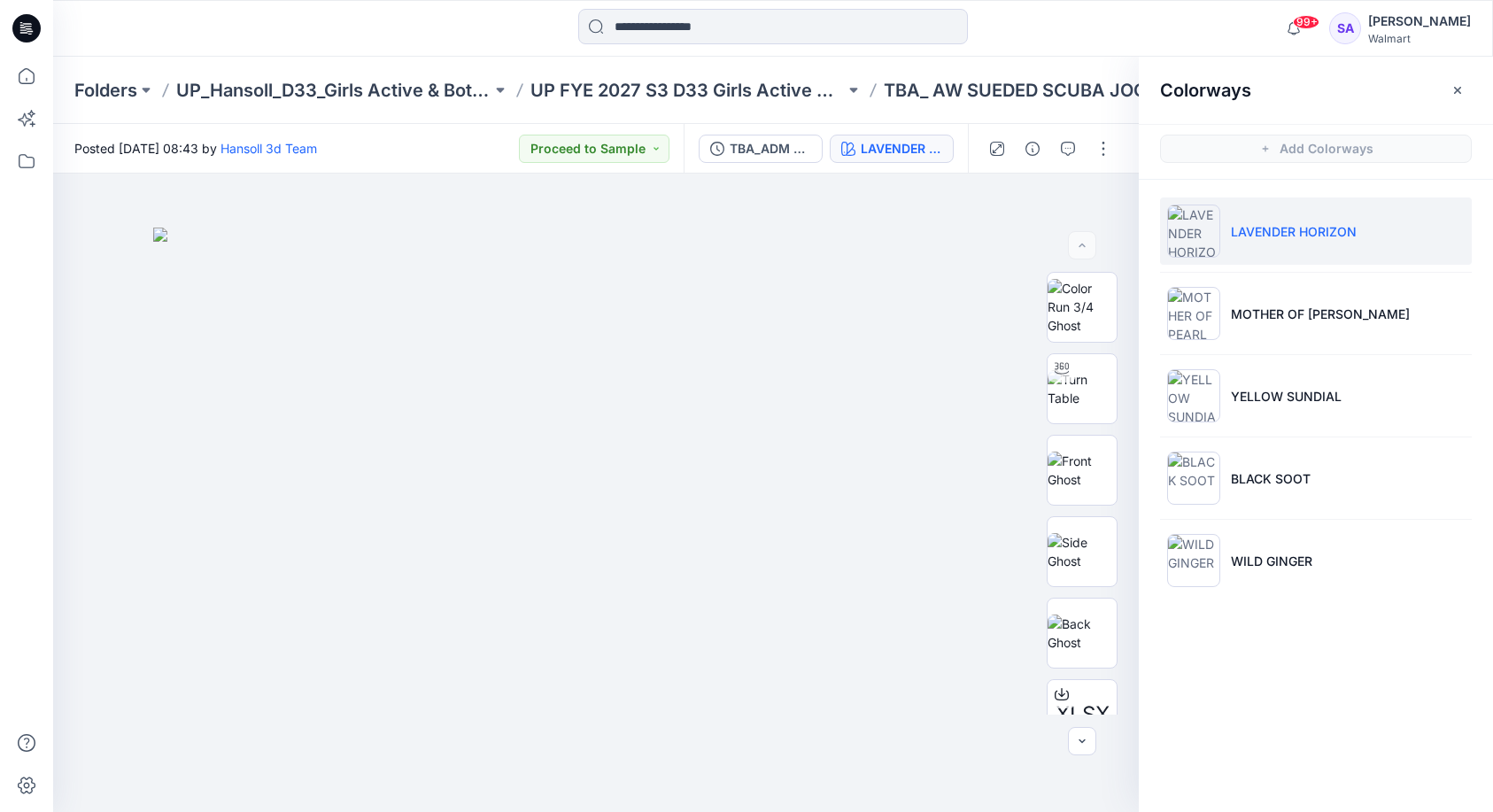
click at [1281, 257] on li "LAVENDER HORIZON" at bounding box center [1316, 231] width 312 height 67
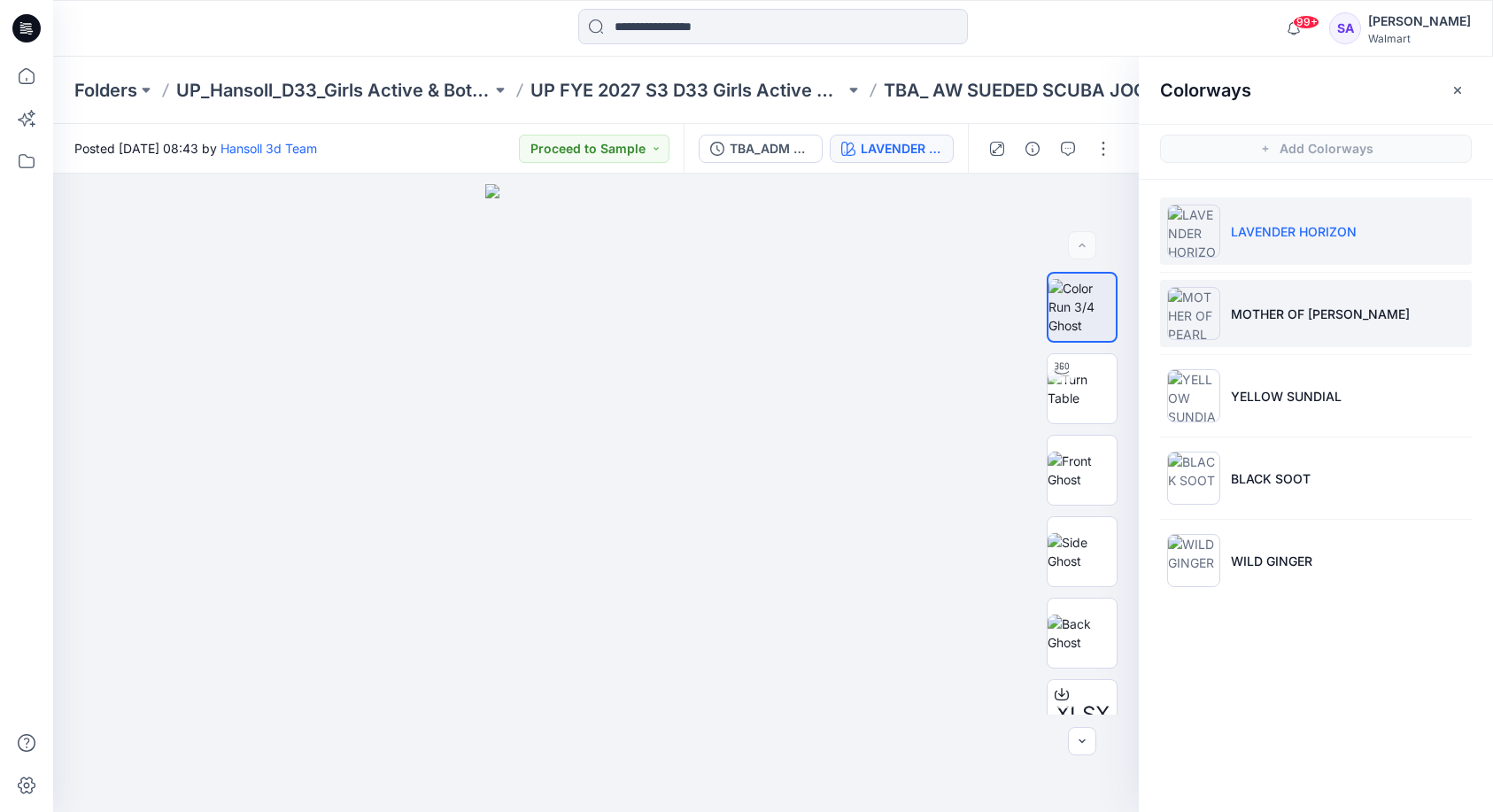
click at [1260, 329] on li "MOTHER OF [PERSON_NAME]" at bounding box center [1316, 313] width 312 height 67
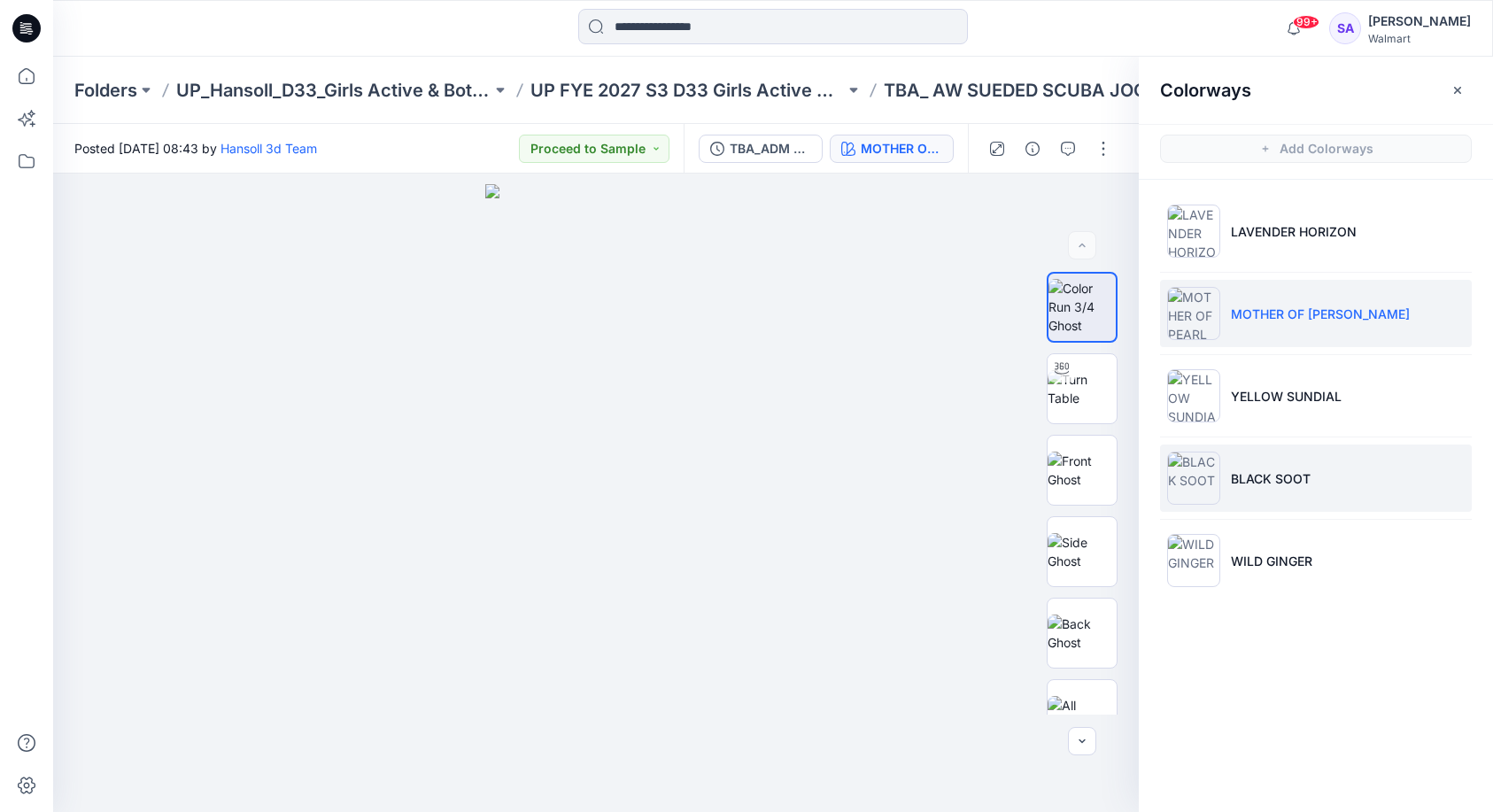
click at [1308, 470] on p "BLACK SOOT" at bounding box center [1271, 478] width 80 height 19
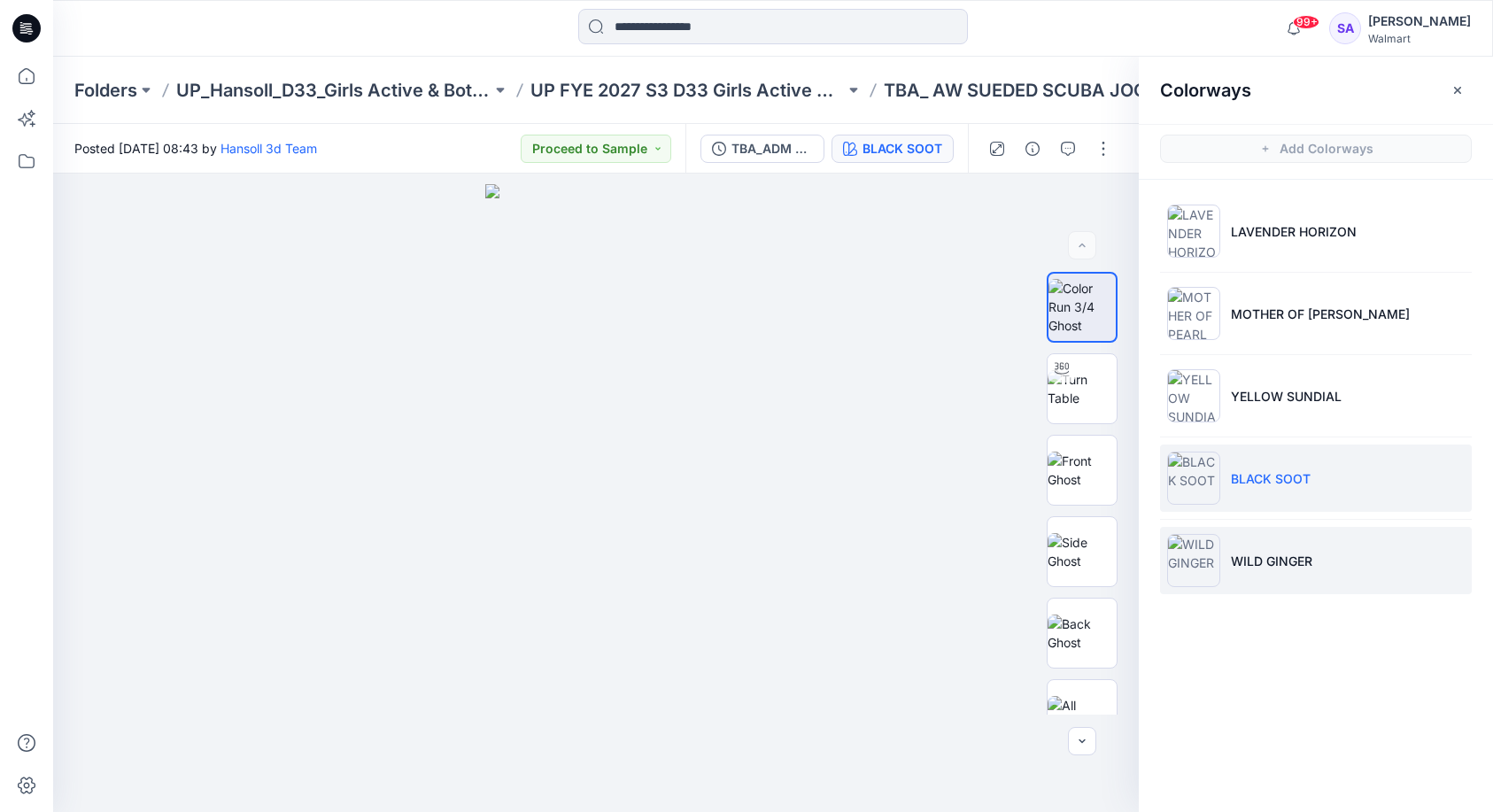
click at [1225, 574] on li "WILD GINGER" at bounding box center [1316, 560] width 312 height 67
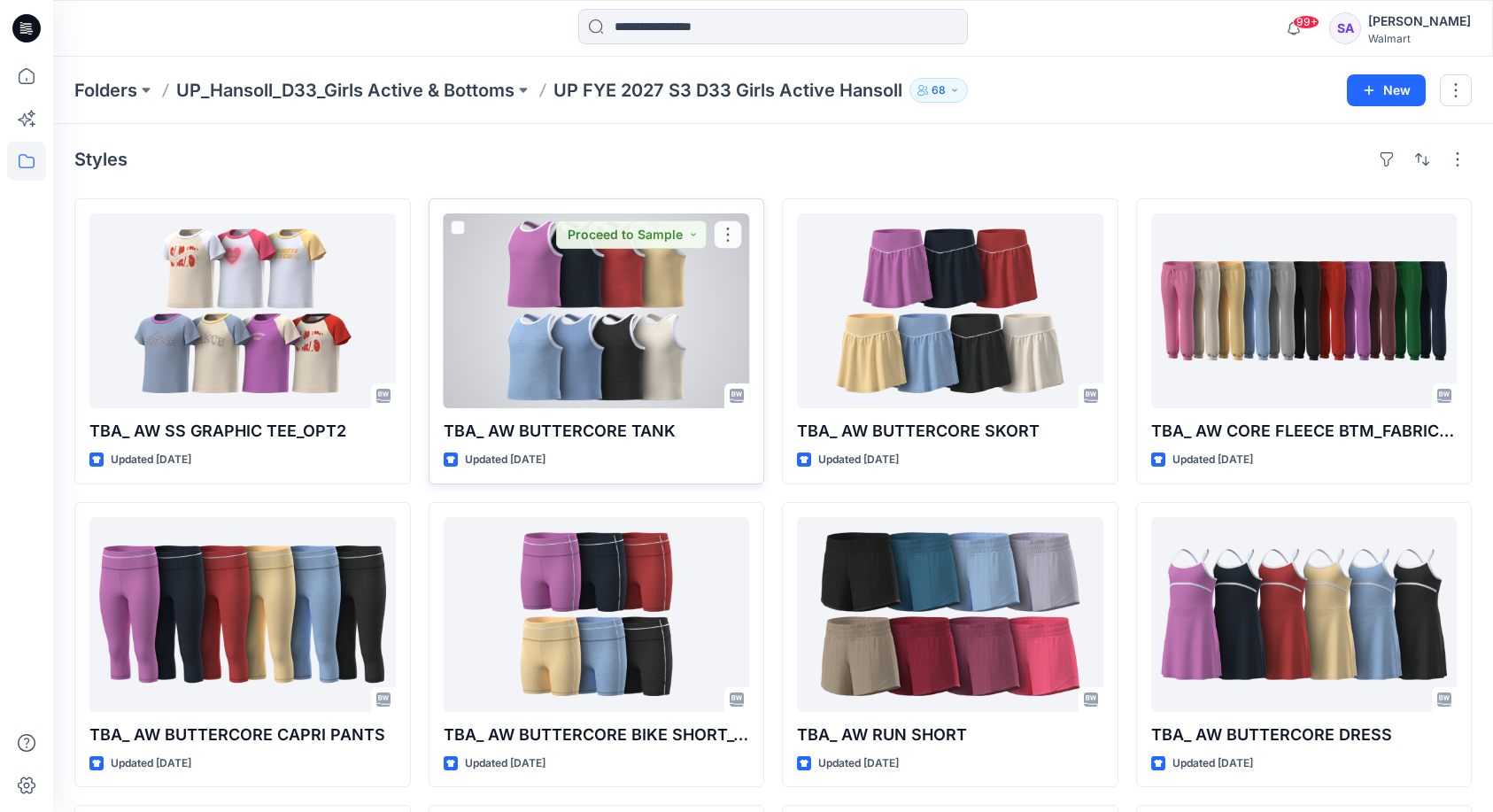
click at [610, 248] on div at bounding box center [596, 311] width 306 height 195
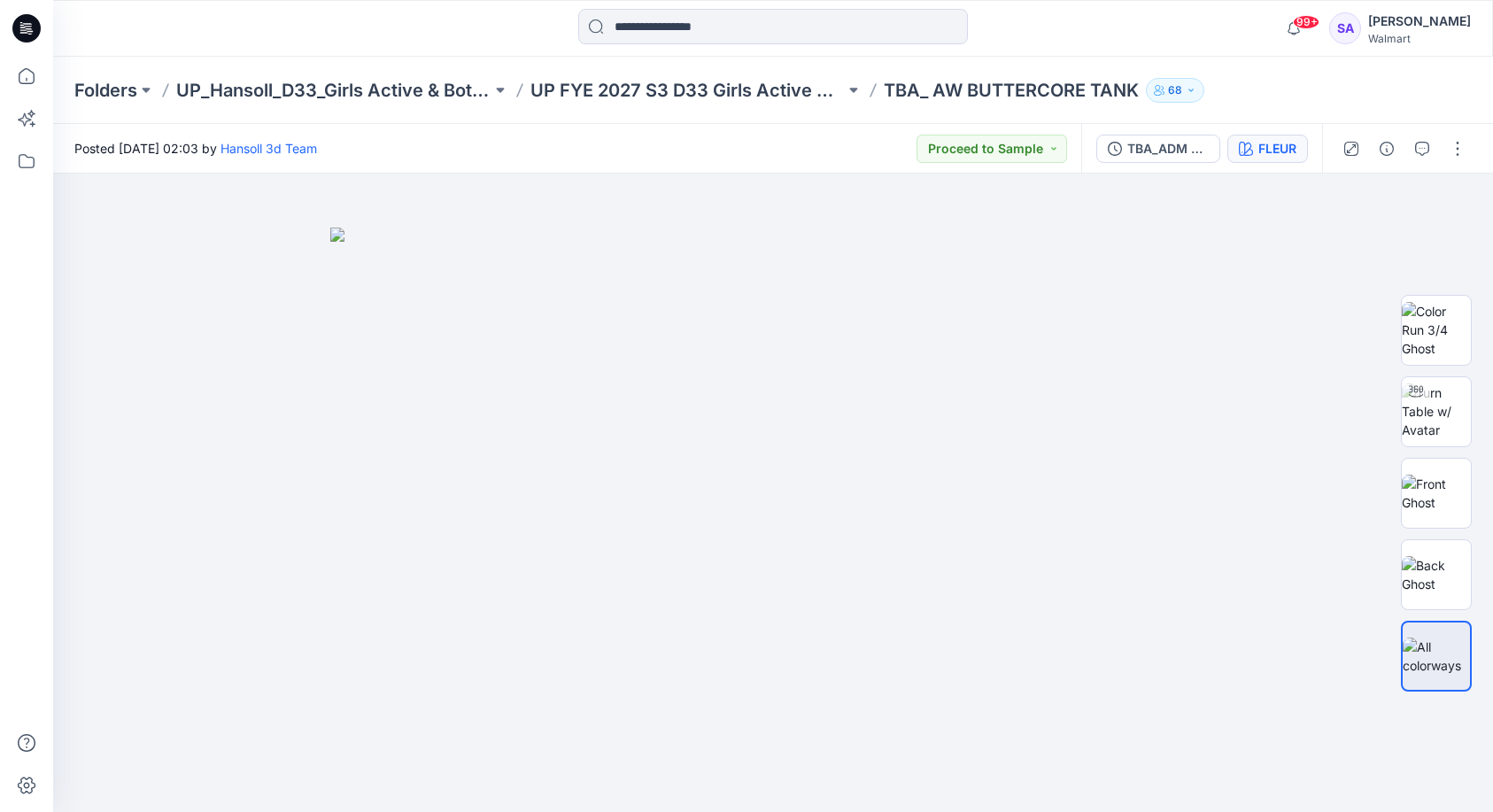
click at [1272, 147] on div "FLEUR" at bounding box center [1278, 149] width 38 height 20
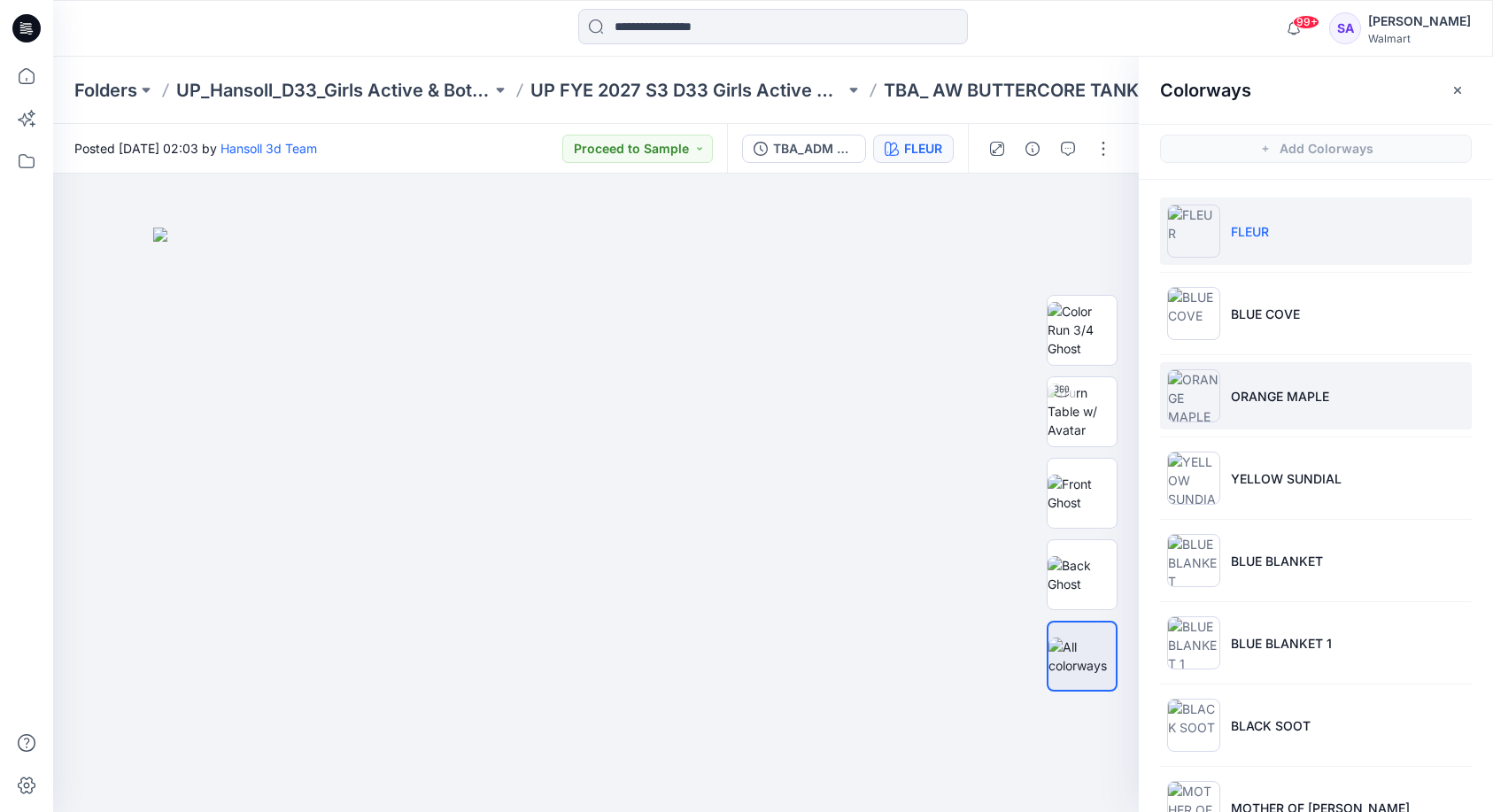
click at [1281, 407] on li "ORANGE MAPLE" at bounding box center [1316, 396] width 312 height 67
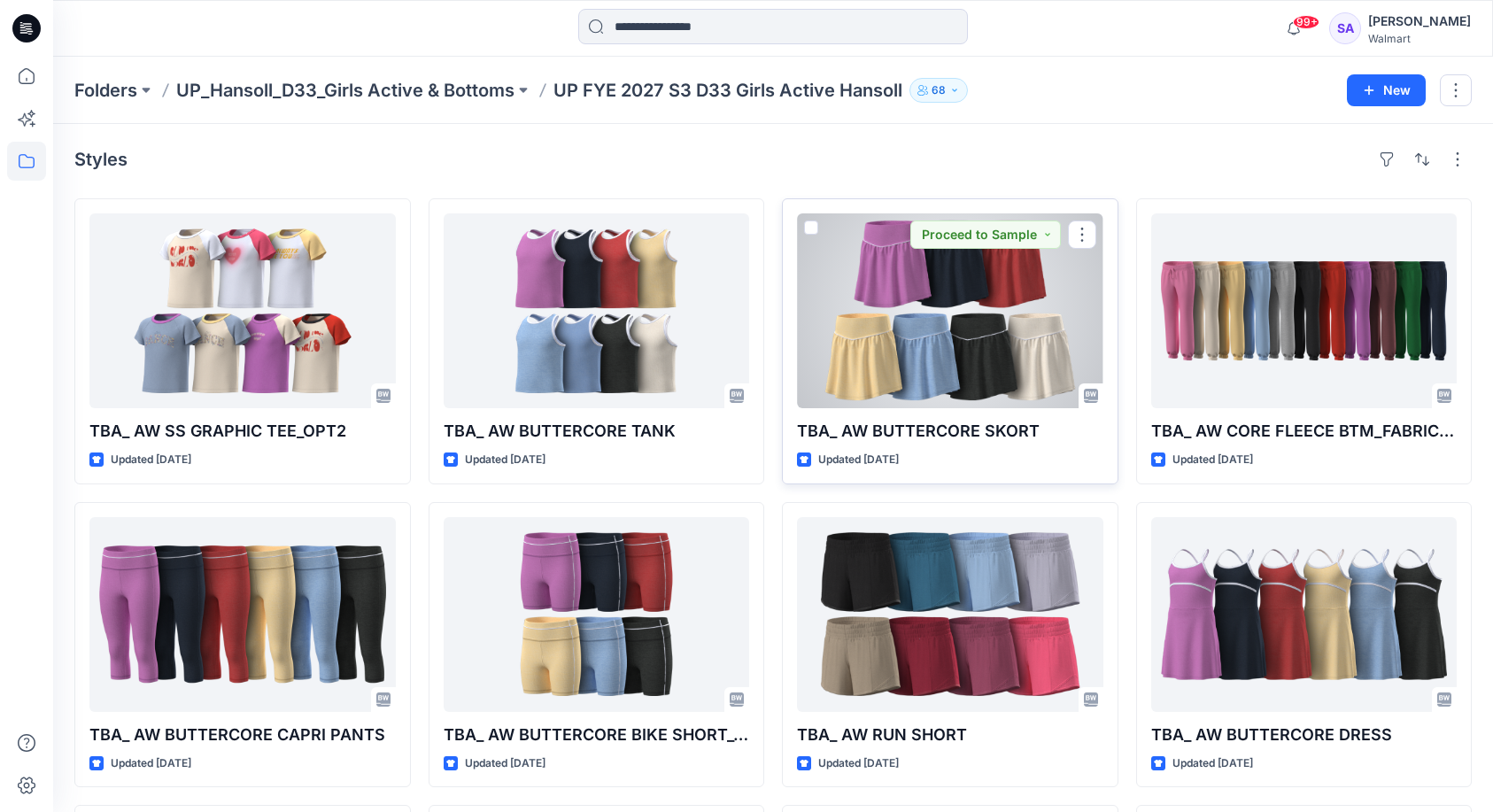
click at [1024, 306] on div at bounding box center [950, 311] width 306 height 195
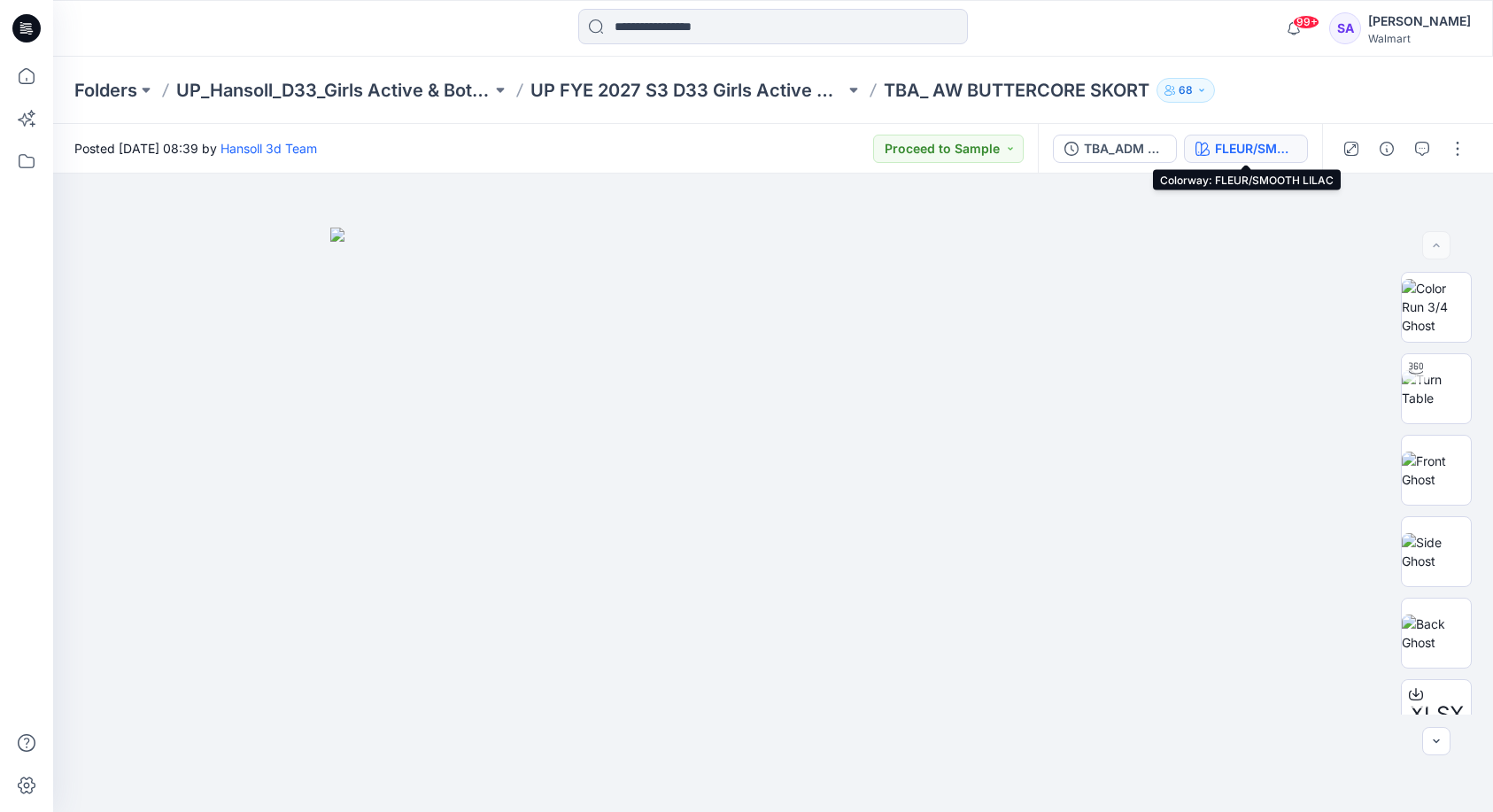
click at [1264, 152] on div "FLEUR/SMOOTH LILAC" at bounding box center [1256, 149] width 81 height 20
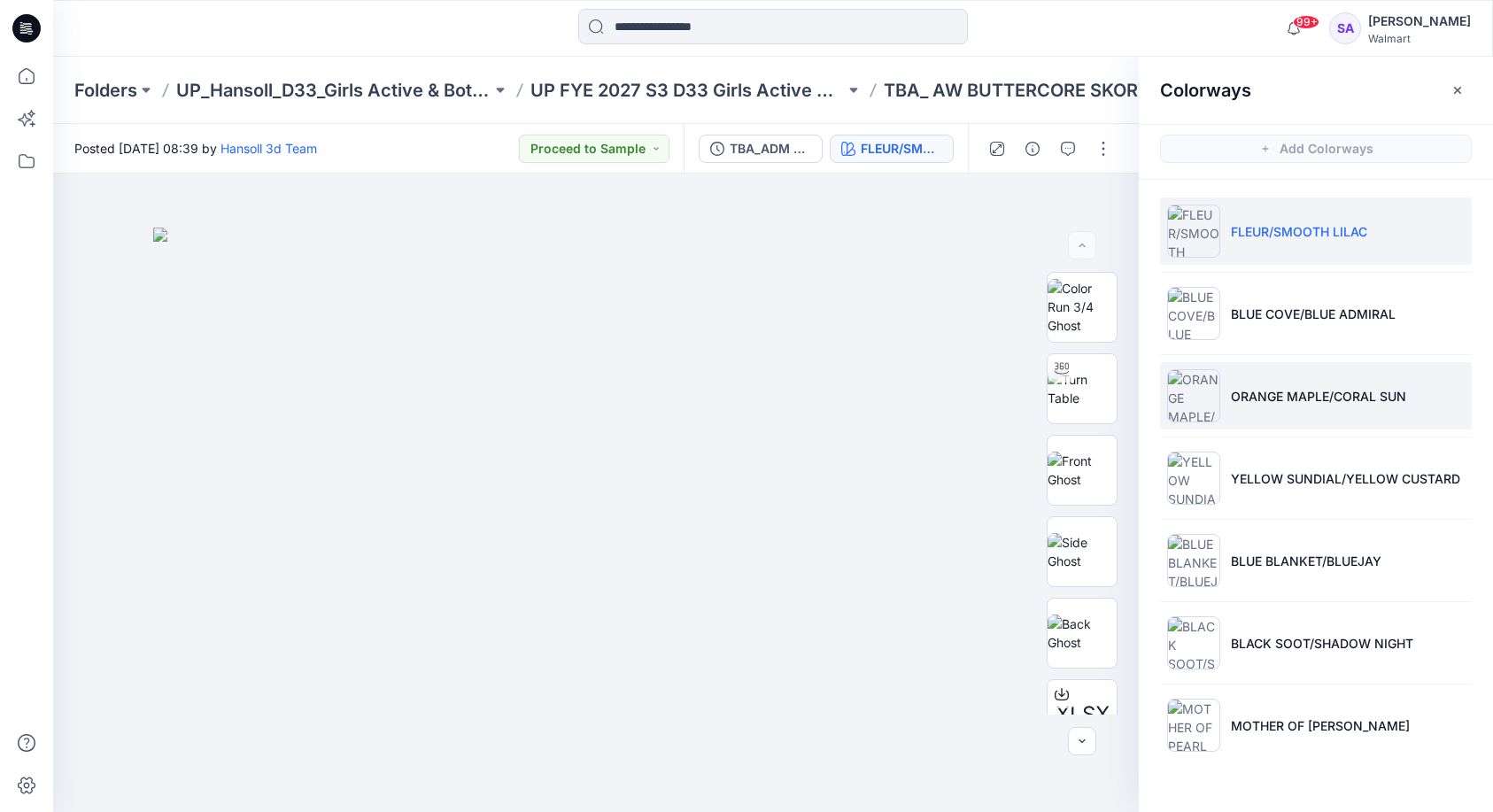
click at [1301, 406] on li "ORANGE MAPLE/CORAL SUN" at bounding box center [1316, 396] width 312 height 67
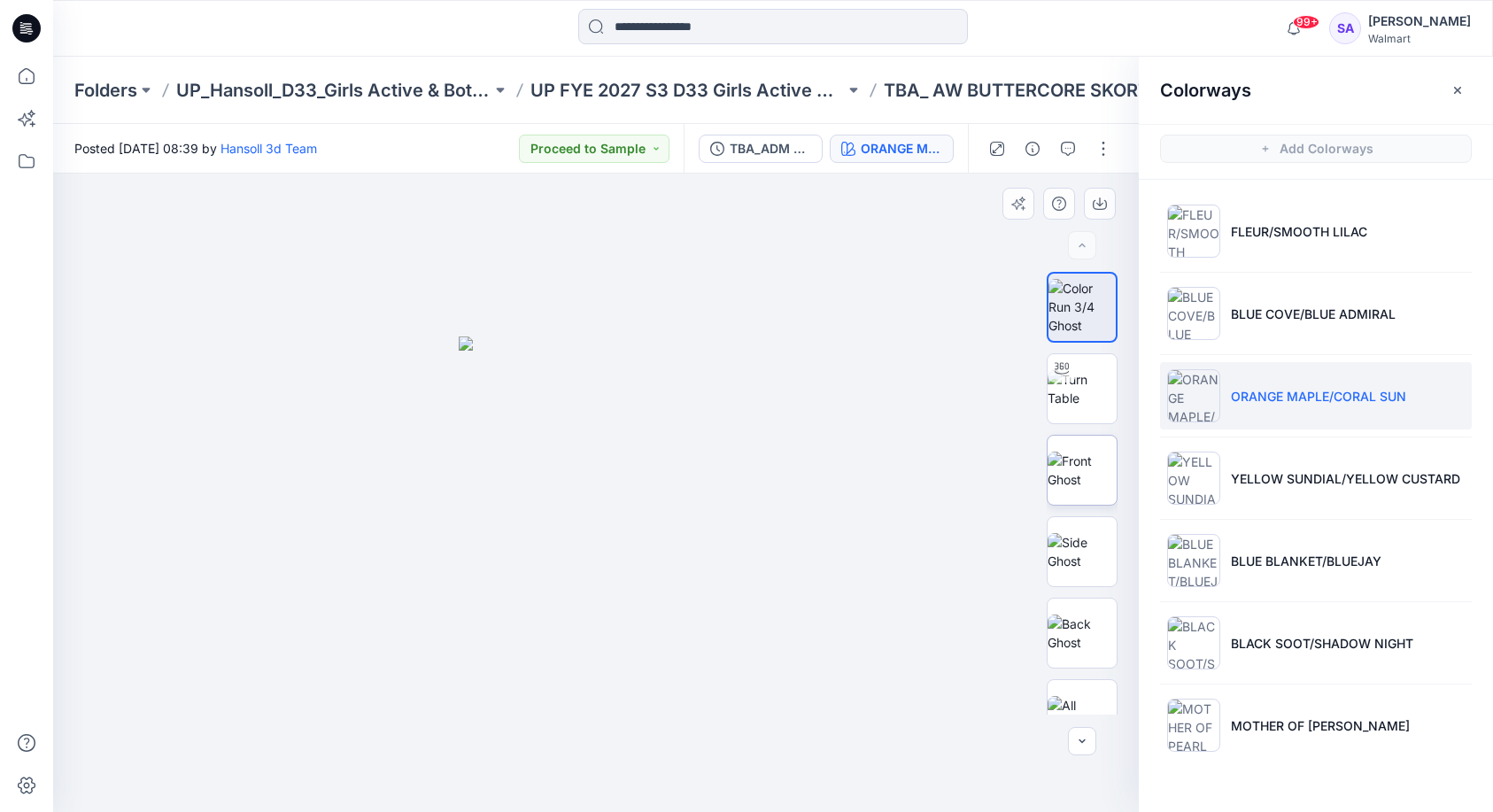
click at [1102, 484] on img at bounding box center [1082, 470] width 69 height 37
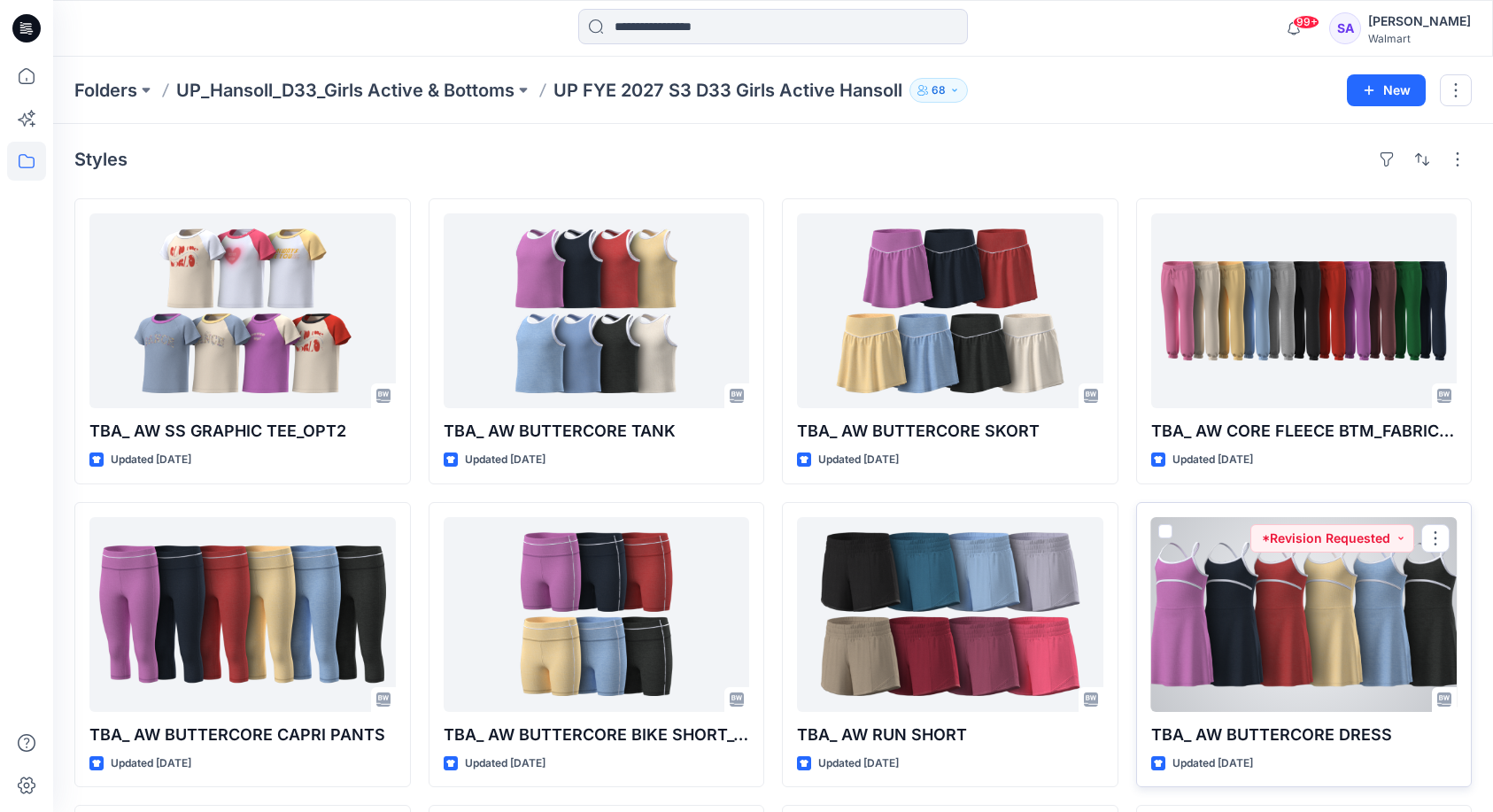
click at [1258, 634] on div at bounding box center [1304, 614] width 306 height 195
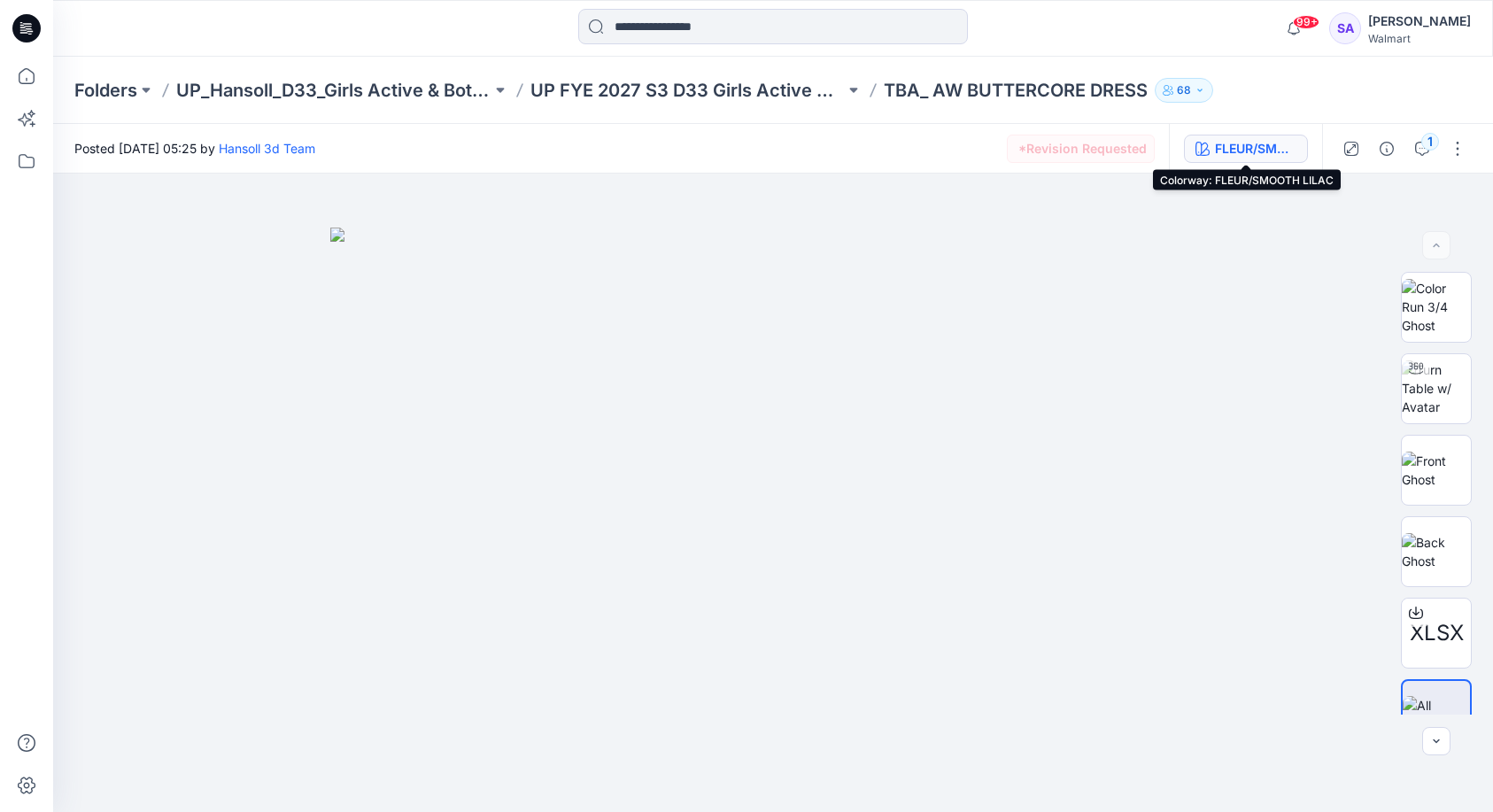
click at [1254, 145] on div "FLEUR/SMOOTH LILAC" at bounding box center [1256, 149] width 81 height 20
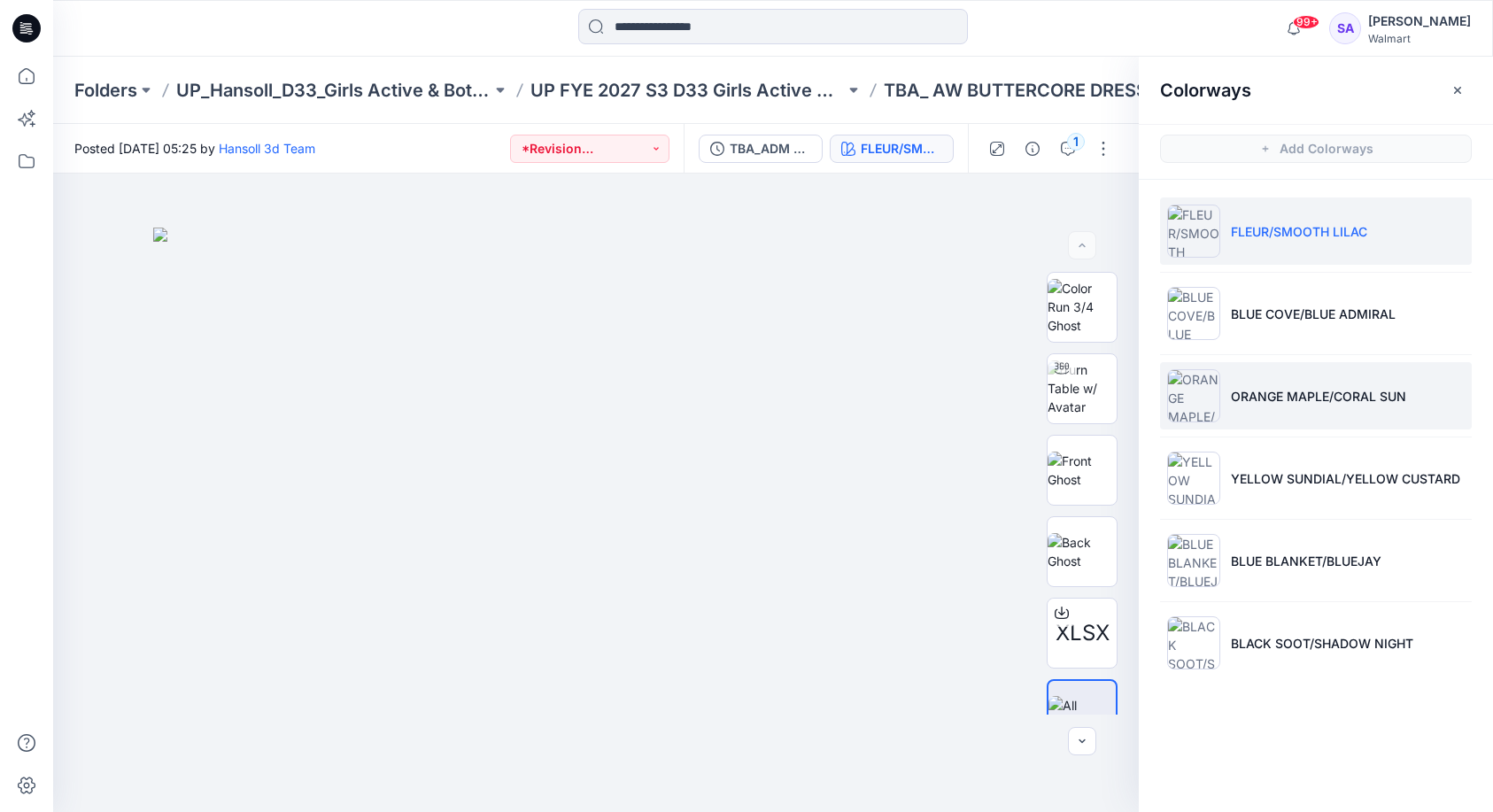
click at [1303, 400] on p "ORANGE MAPLE/CORAL SUN" at bounding box center [1319, 396] width 175 height 19
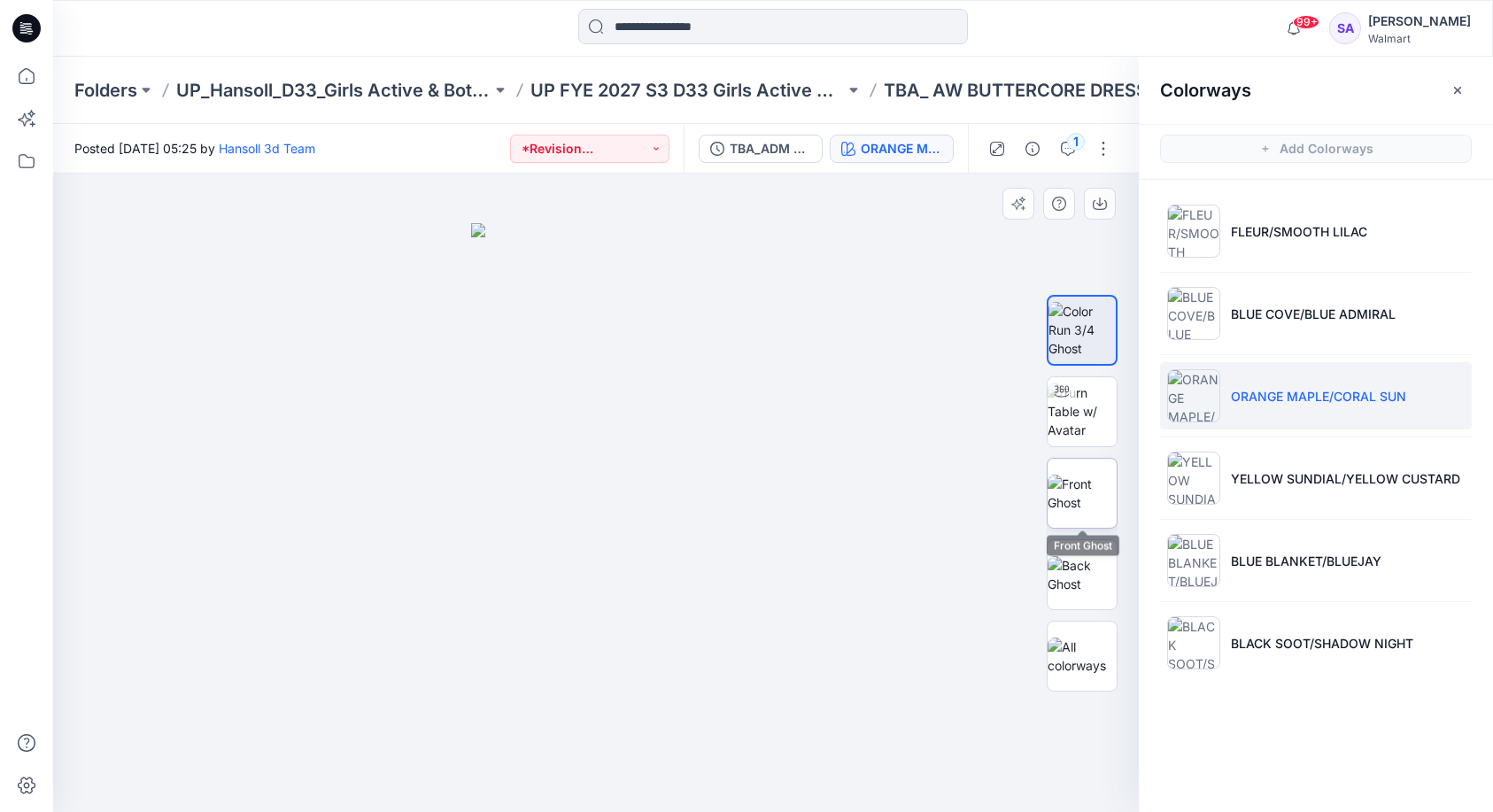
click at [1087, 482] on img at bounding box center [1082, 492] width 69 height 37
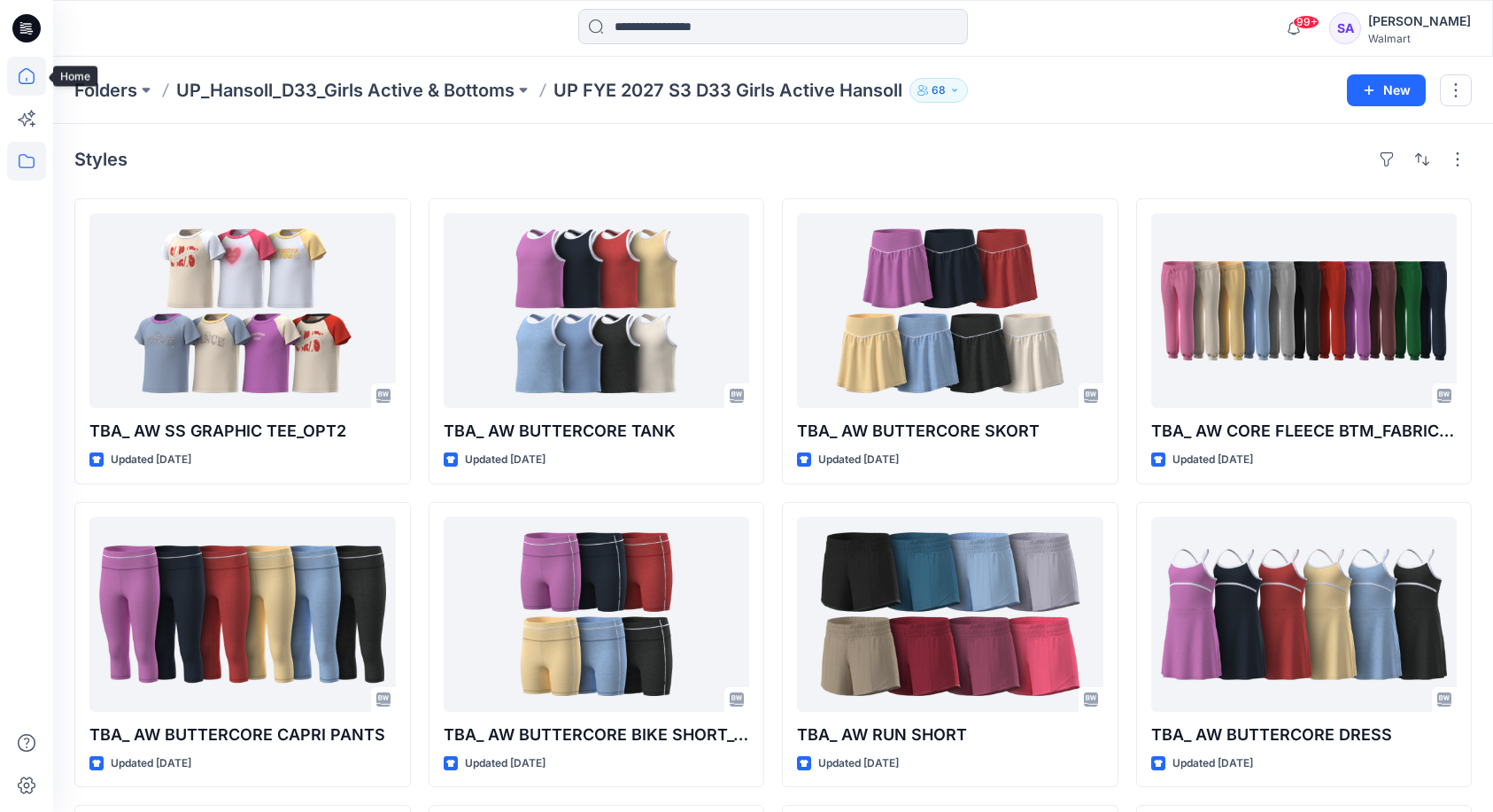
click at [24, 69] on icon at bounding box center [27, 76] width 16 height 16
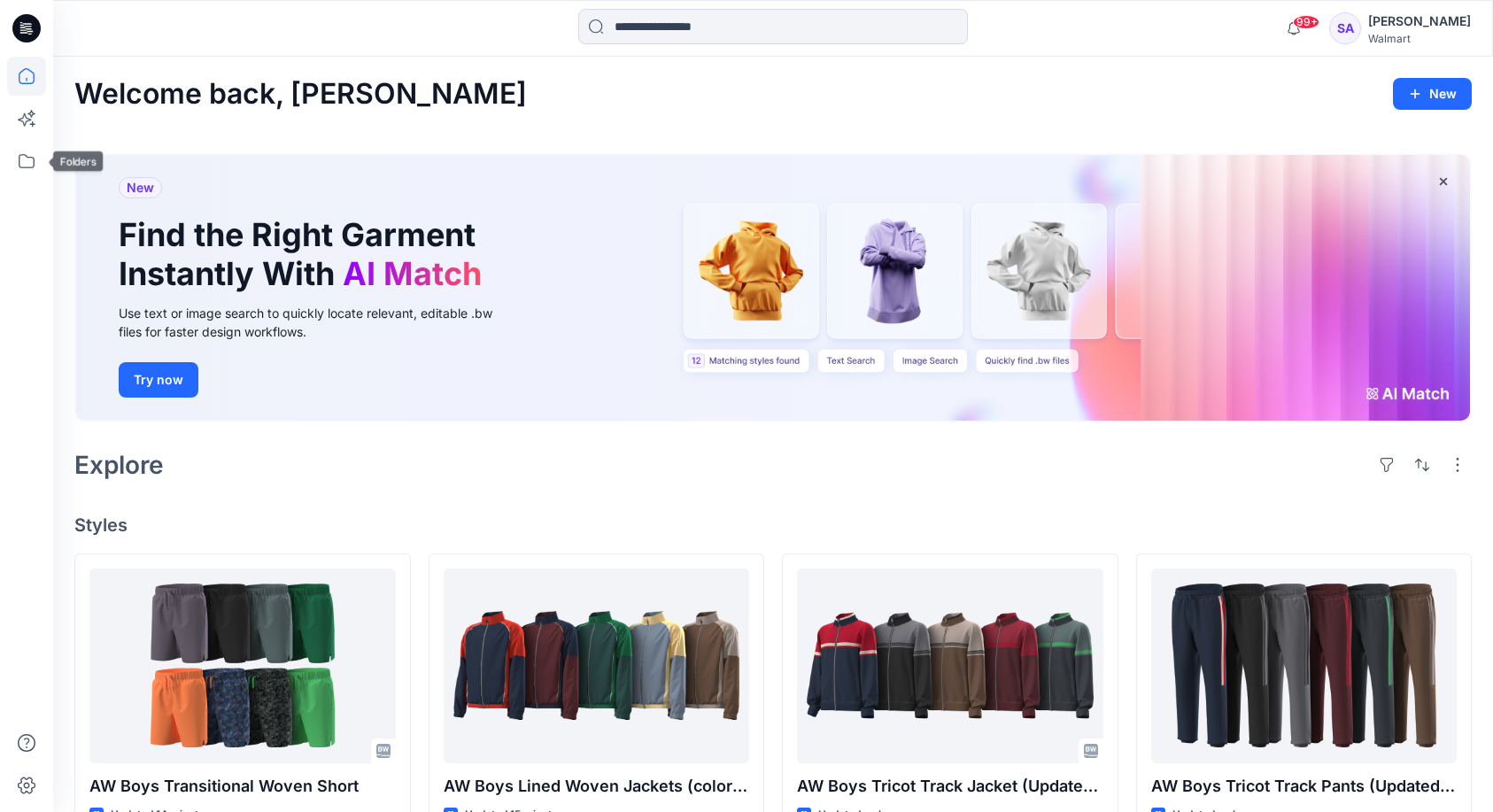
click at [6, 160] on div at bounding box center [26, 406] width 53 height 812
click at [29, 154] on icon at bounding box center [26, 161] width 39 height 39
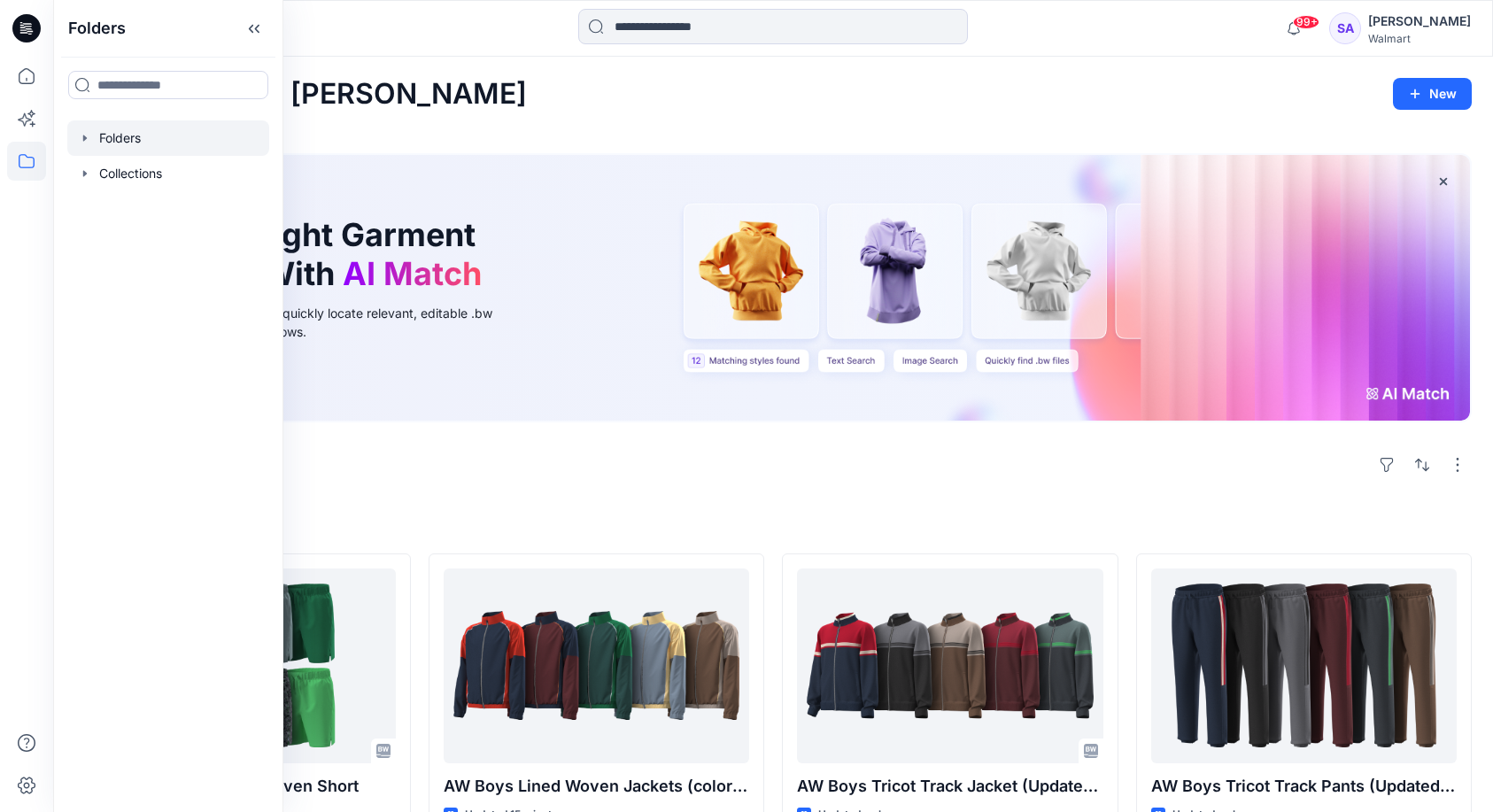
click at [139, 147] on div at bounding box center [167, 137] width 202 height 35
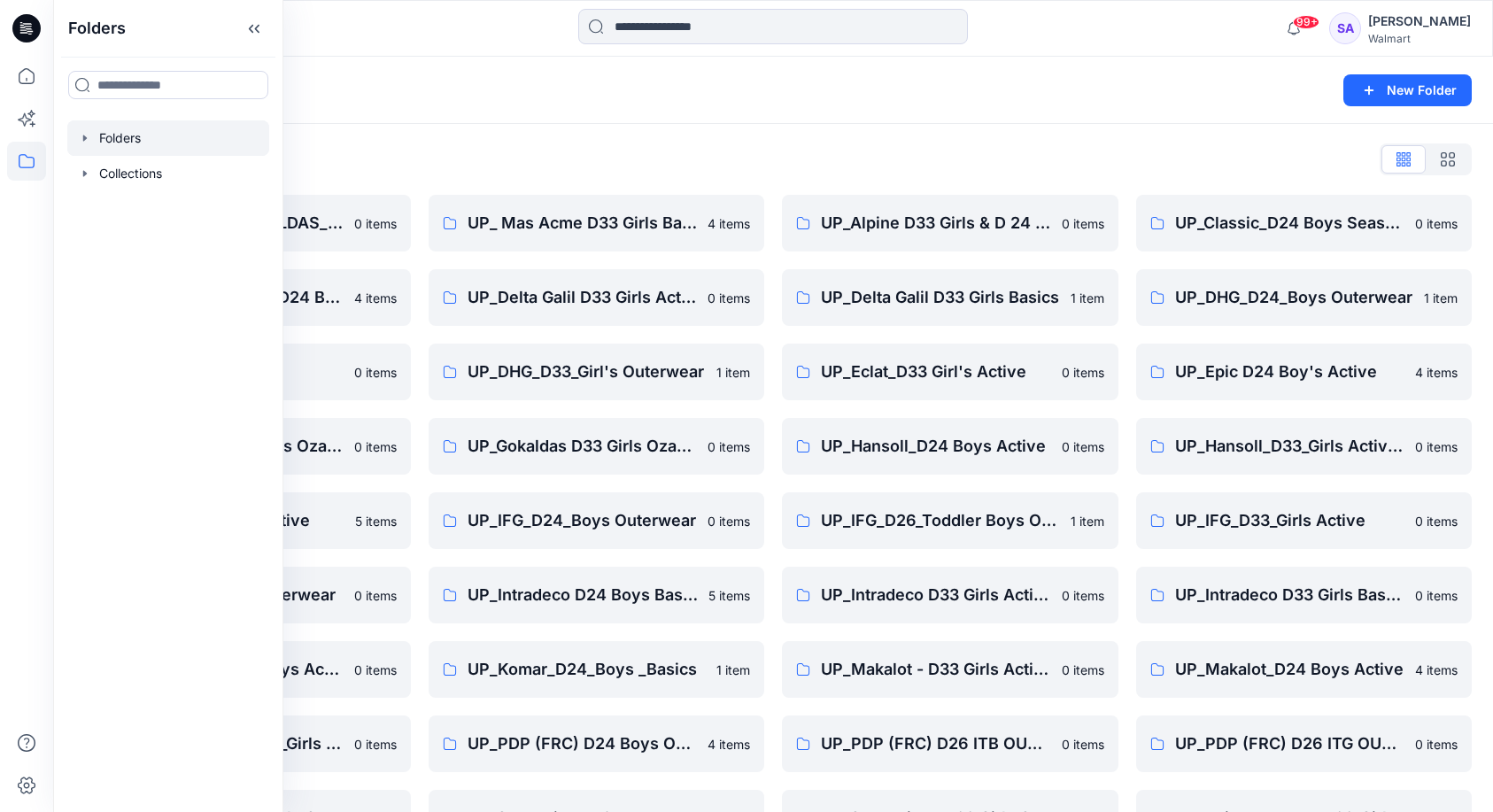
click at [542, 124] on div "Folders List OZARK TRAIL _GOKALDAS_D34 Womens 0 items UP_CTA(Chittagong)_D24 Bo…" at bounding box center [774, 570] width 1441 height 892
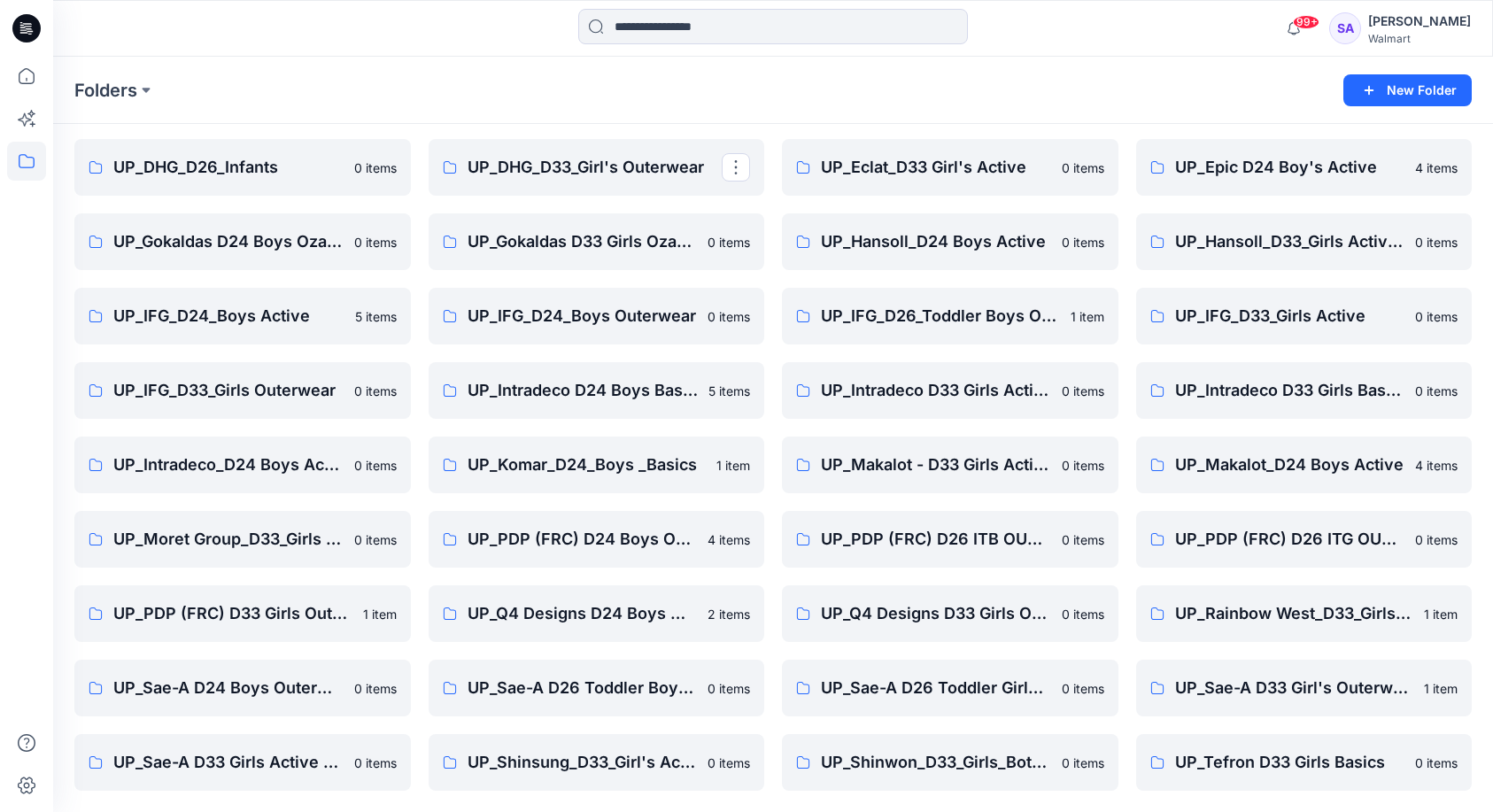
scroll to position [204, 0]
click at [251, 767] on p "UP_Sae-A D33 Girls Active & Bottoms" at bounding box center [240, 761] width 255 height 24
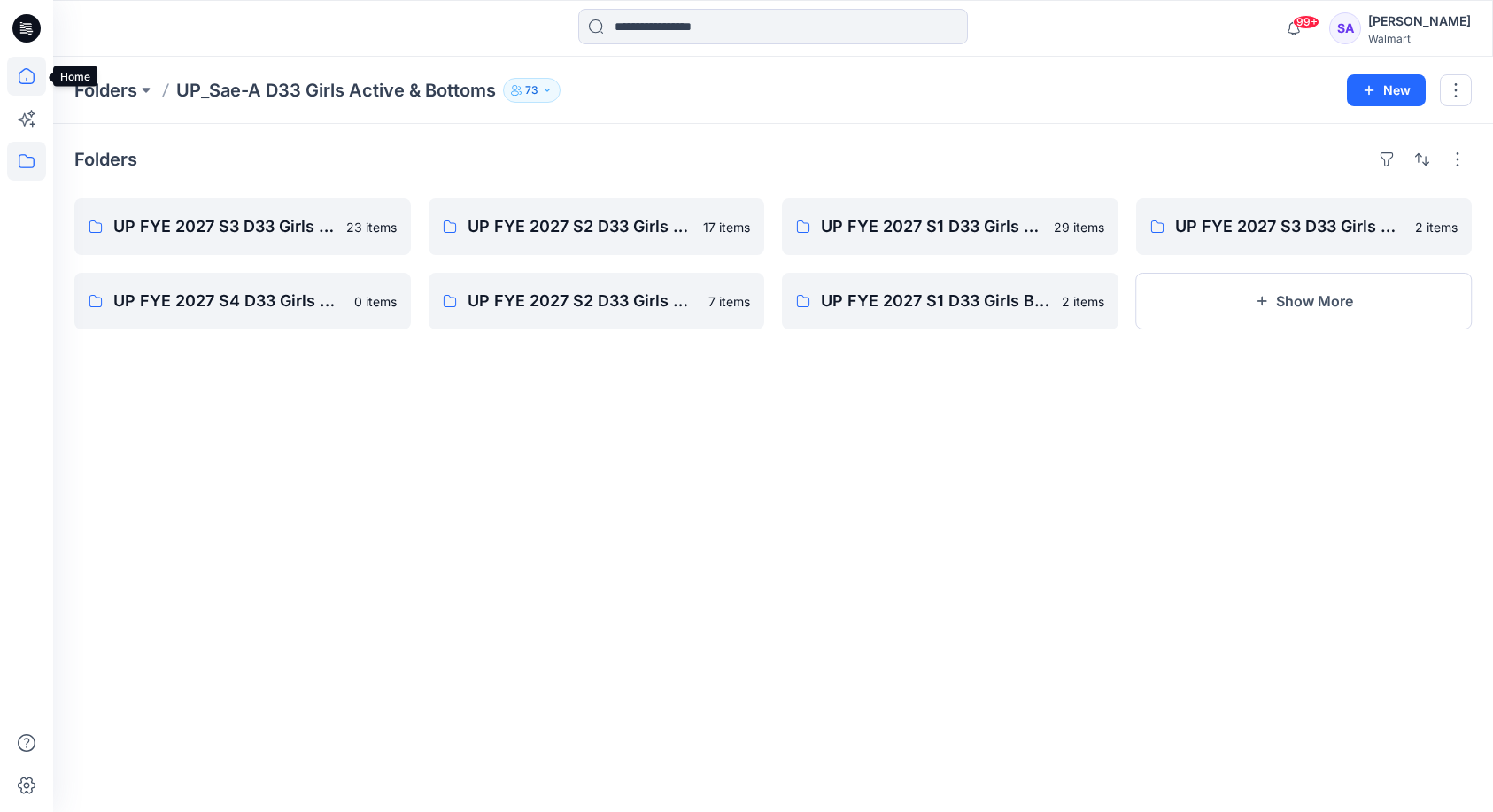
click at [20, 78] on icon at bounding box center [27, 76] width 16 height 16
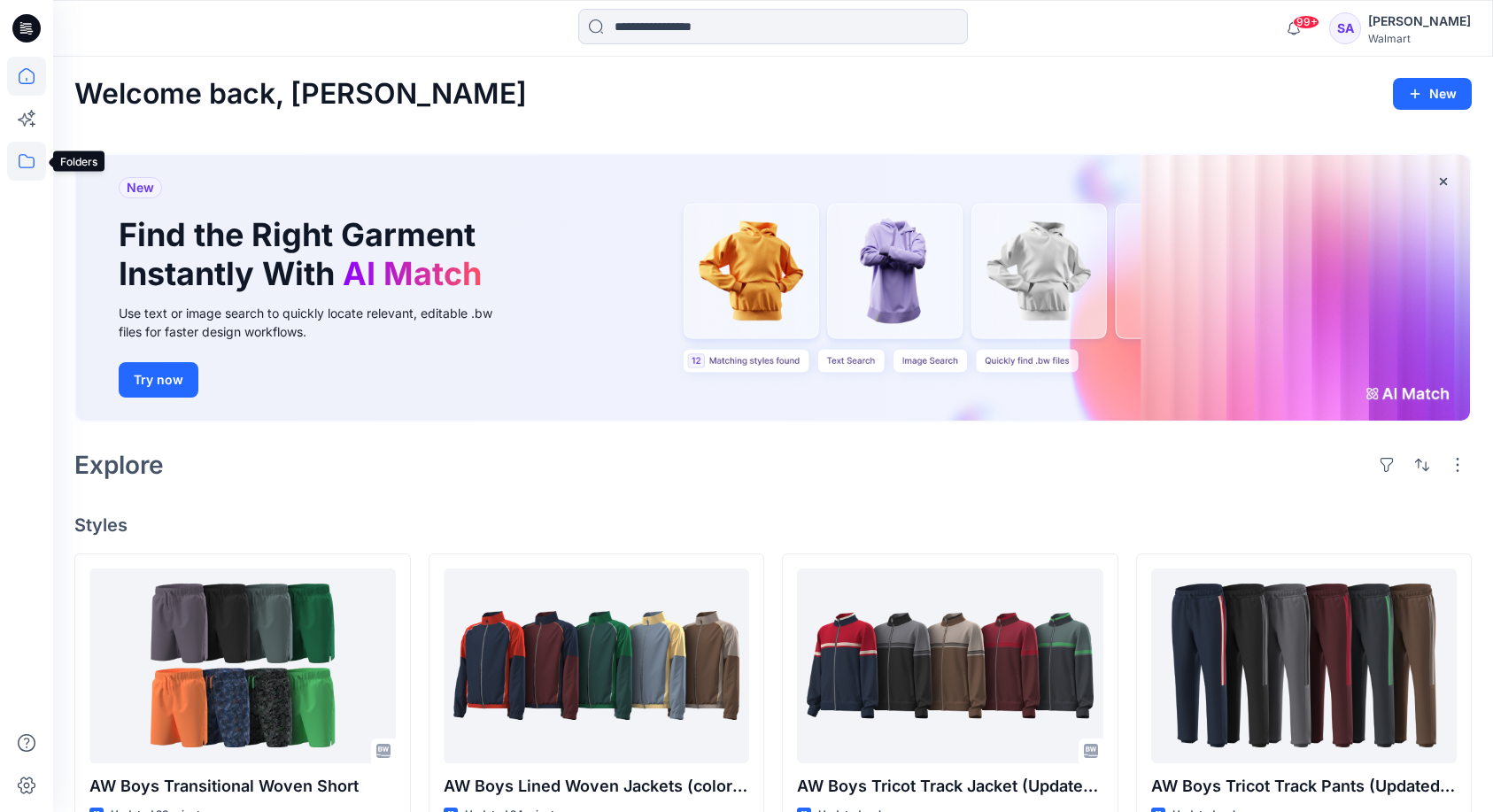
click at [32, 169] on icon at bounding box center [26, 161] width 39 height 39
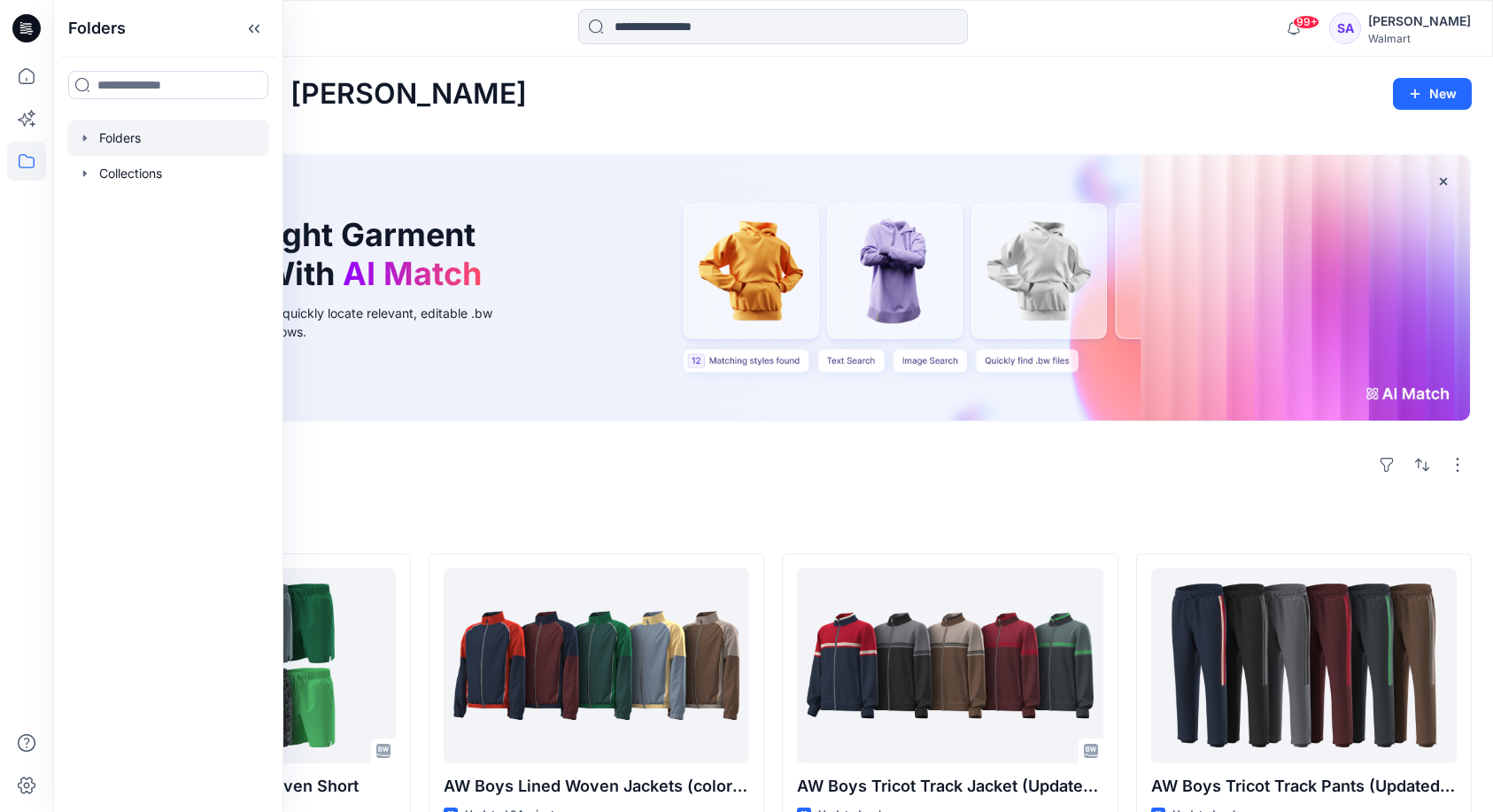
click at [122, 139] on div at bounding box center [167, 137] width 202 height 35
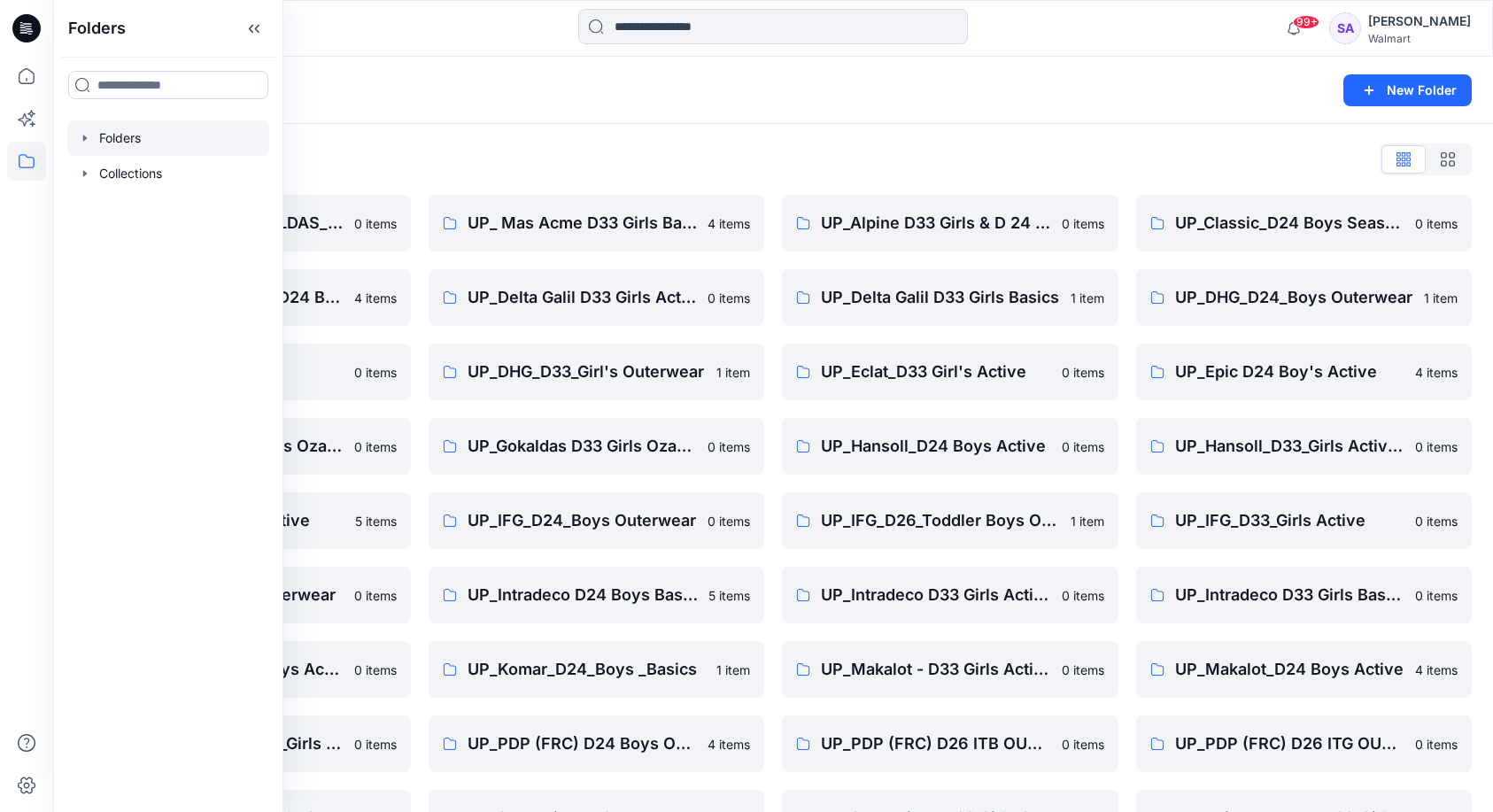
click at [1088, 164] on div "Folders List" at bounding box center [773, 159] width 1398 height 28
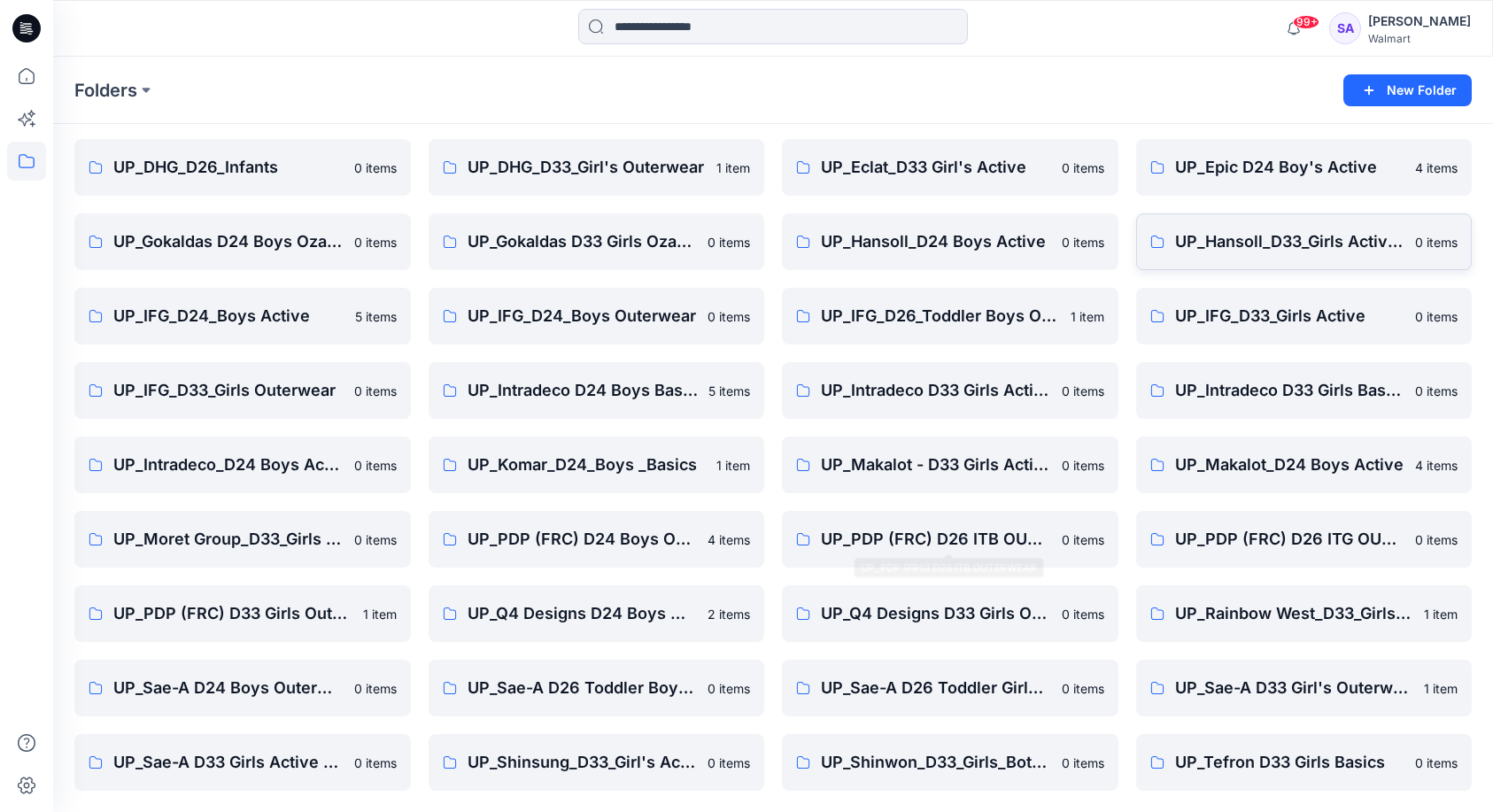
scroll to position [204, 0]
click at [1282, 261] on link "UP_Hansoll_D33_Girls Active & Bottoms" at bounding box center [1304, 241] width 336 height 57
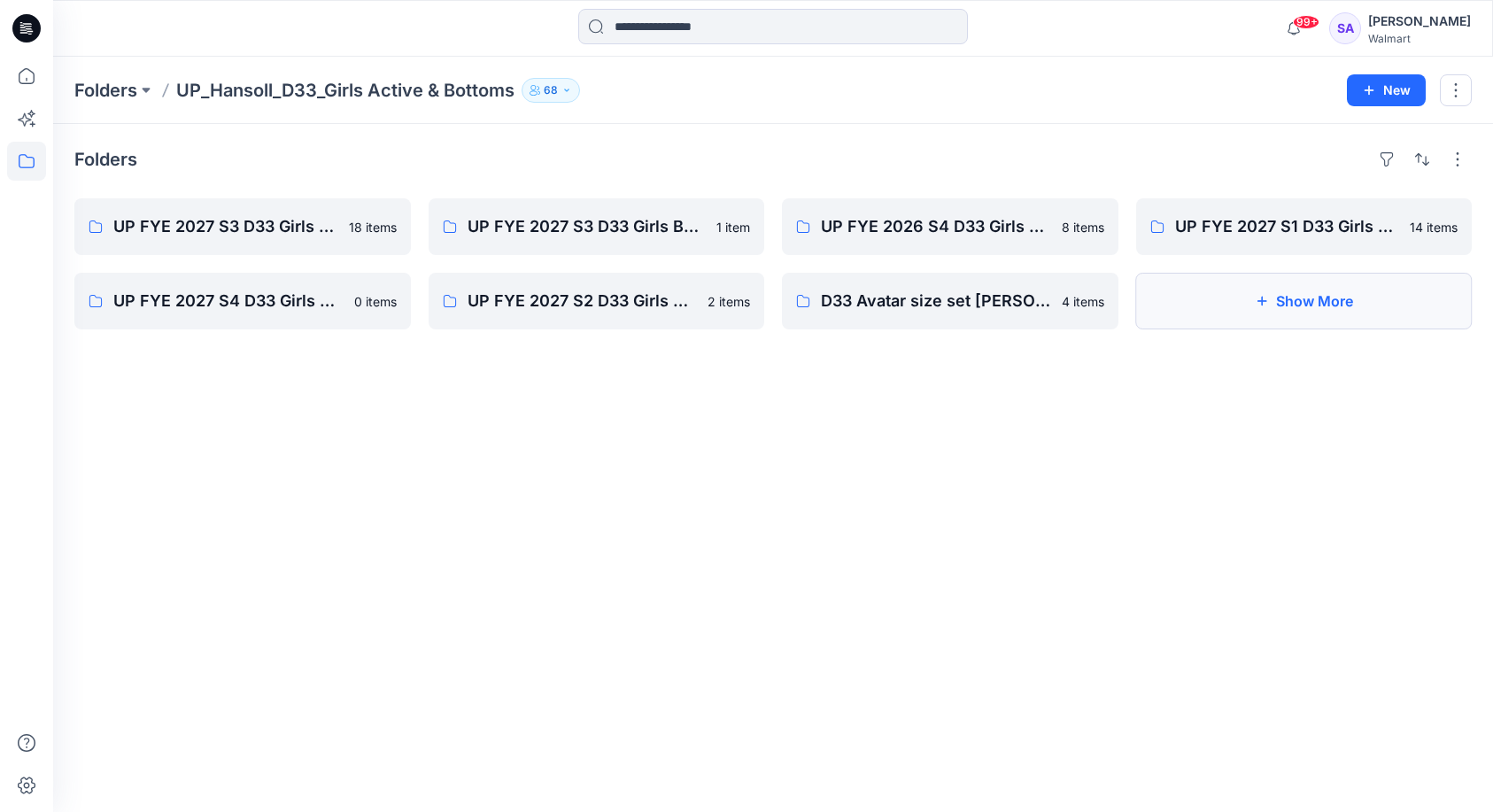
click at [1307, 311] on button "Show More" at bounding box center [1304, 301] width 336 height 57
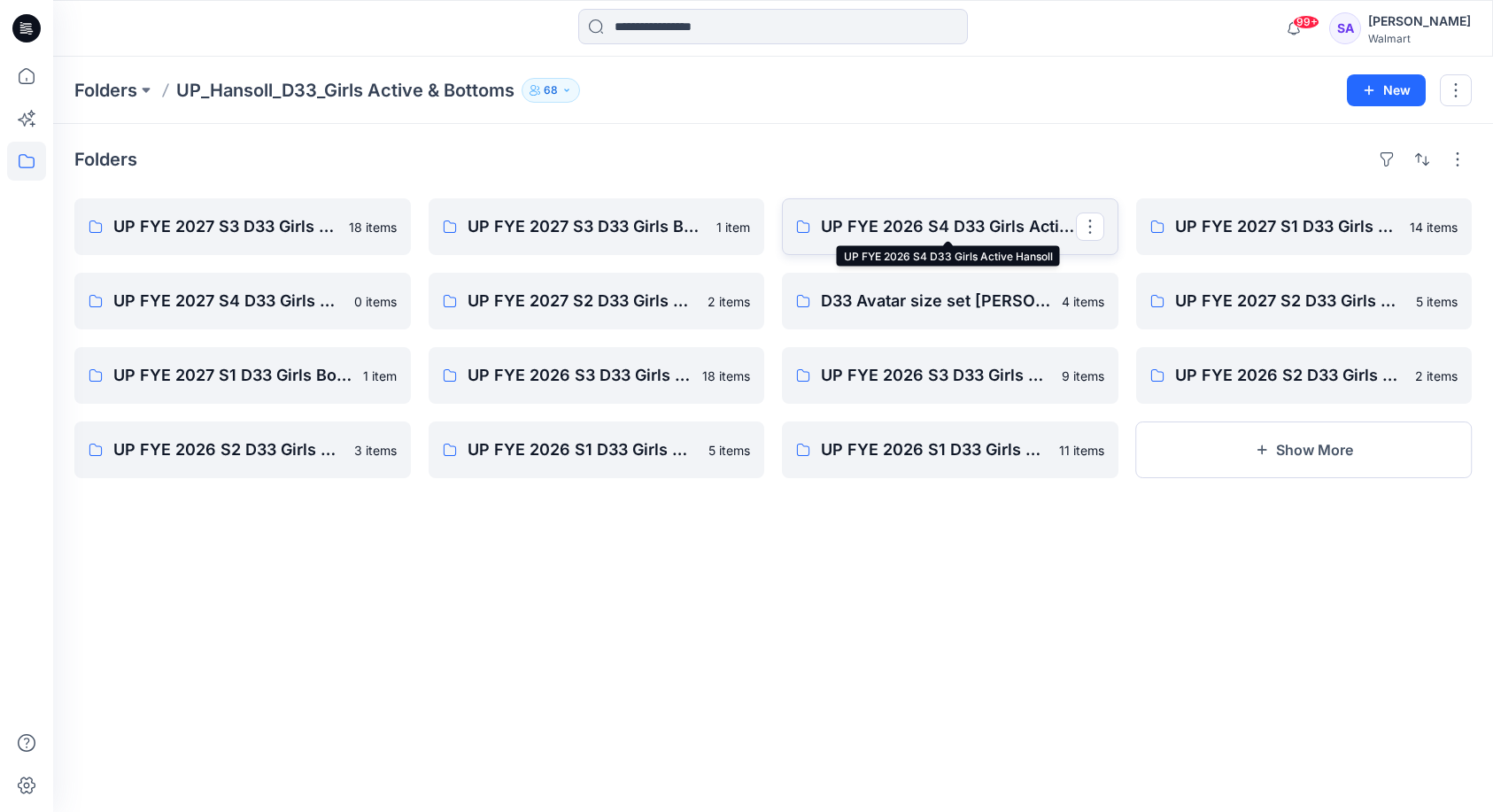
click at [946, 234] on p "UP FYE 2026 S4 D33 Girls Active Hansoll" at bounding box center [949, 226] width 255 height 24
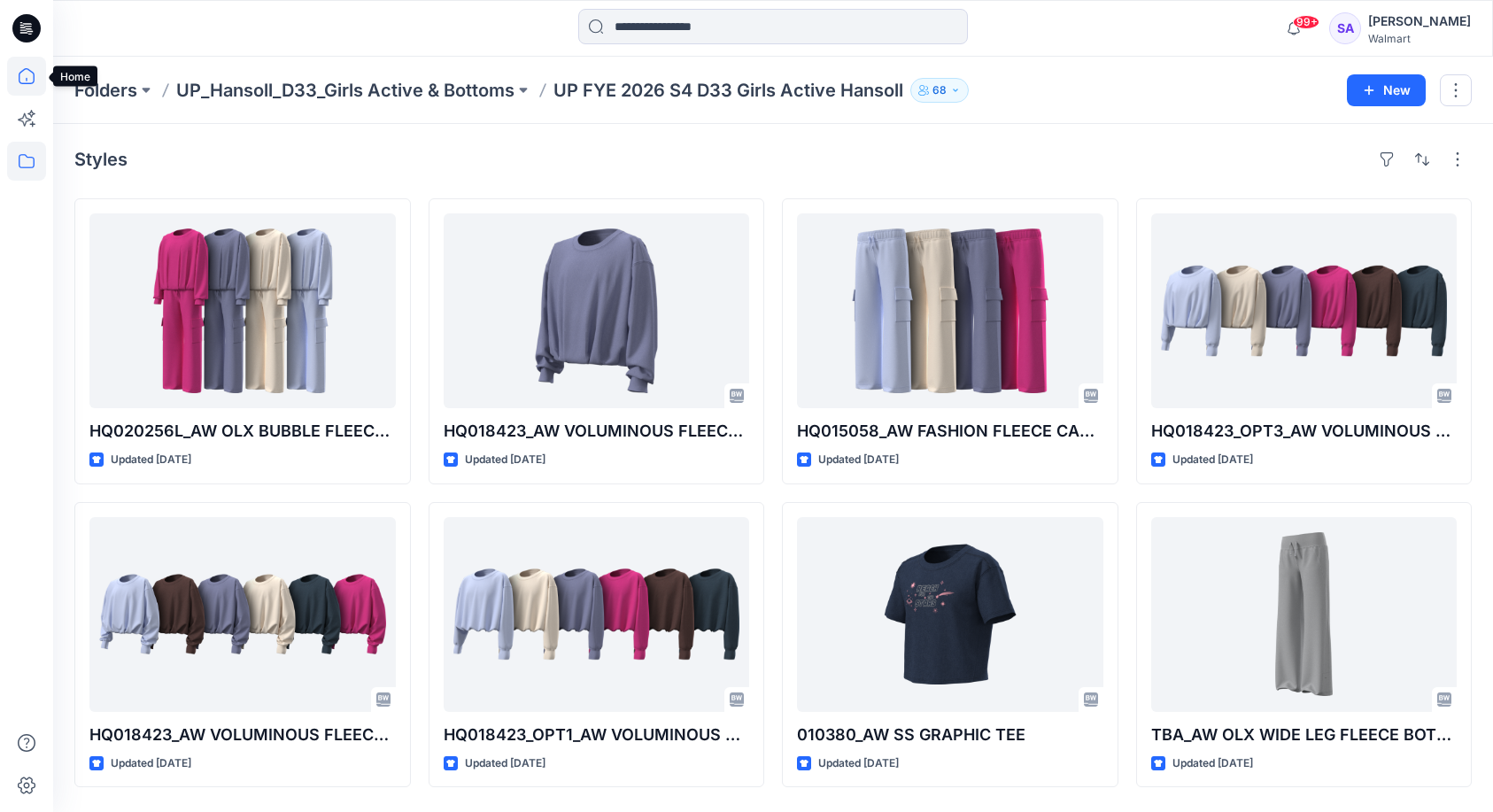
click at [23, 71] on icon at bounding box center [26, 76] width 39 height 39
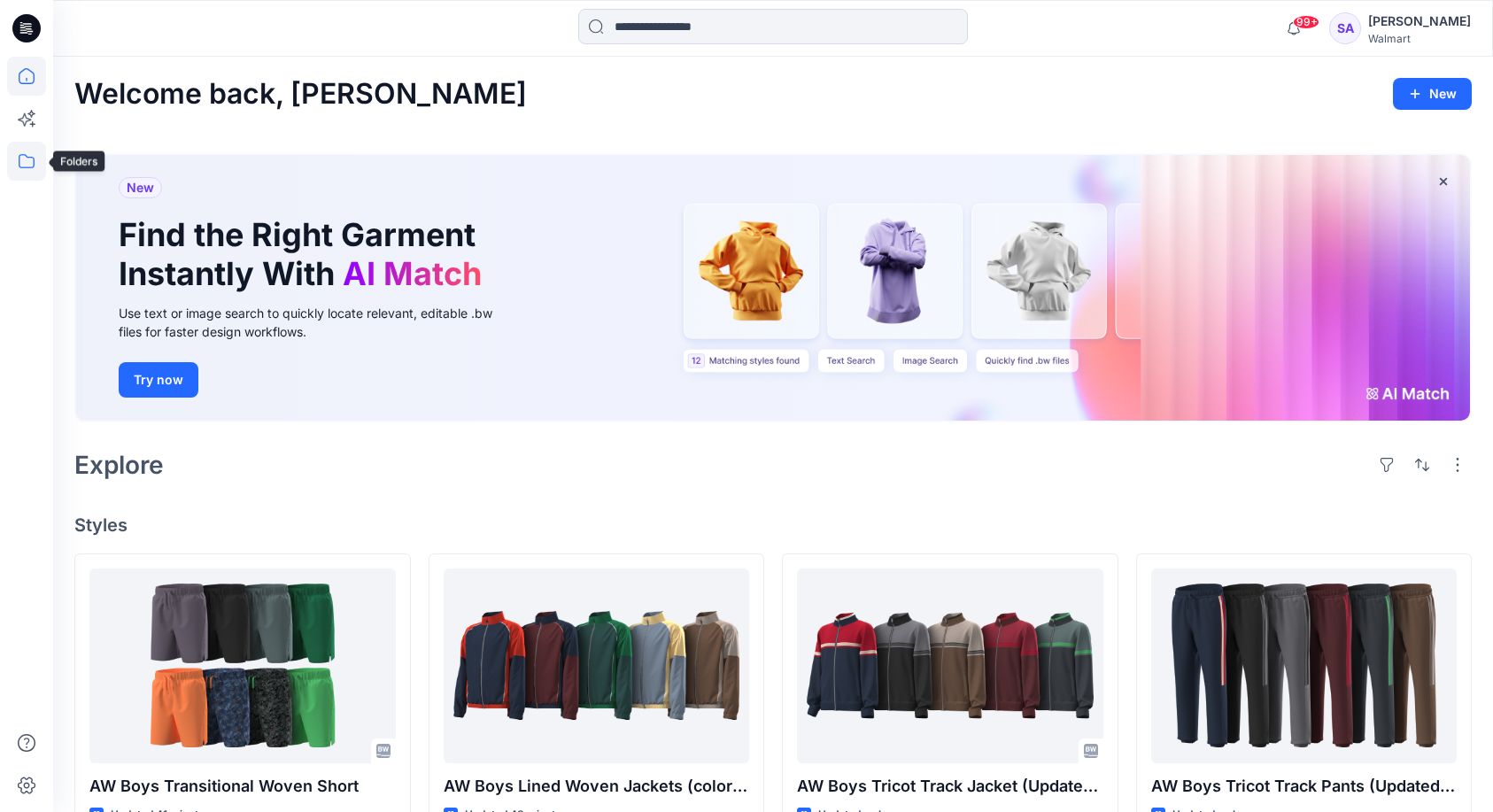
click at [29, 162] on icon at bounding box center [26, 161] width 39 height 39
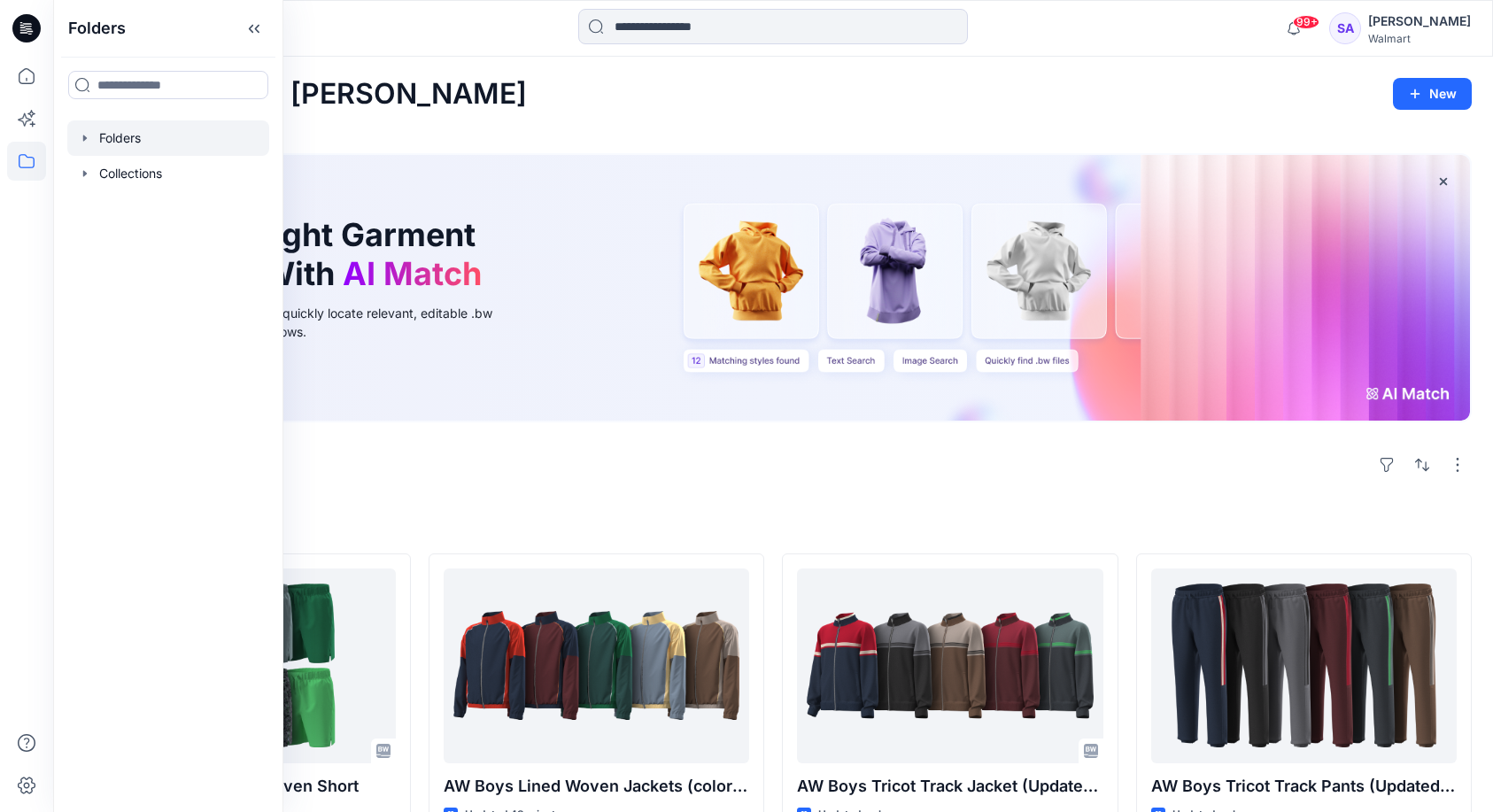
click at [112, 138] on div at bounding box center [167, 137] width 202 height 35
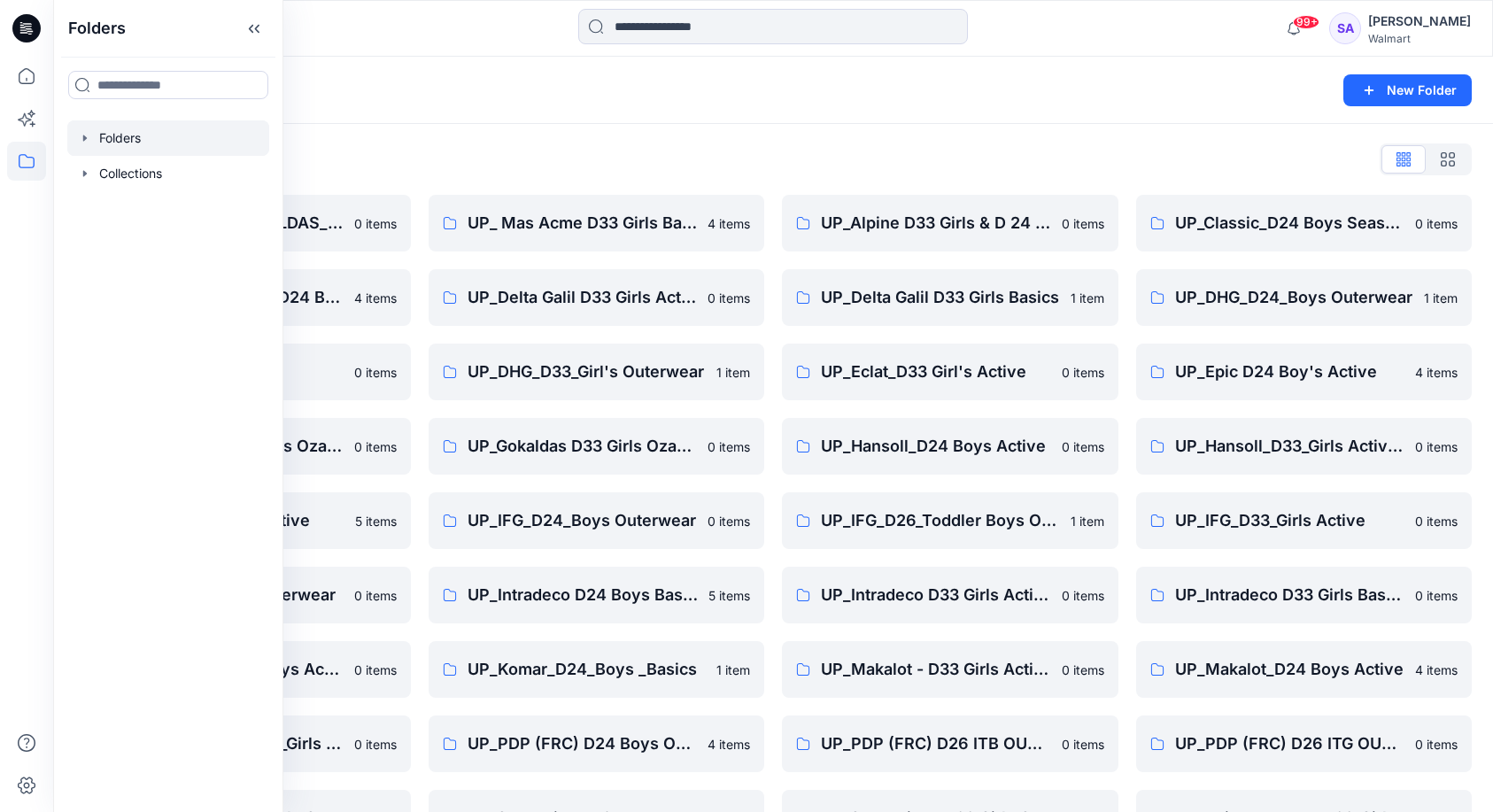
click at [790, 136] on div "Folders List OZARK TRAIL _GOKALDAS_D34 Womens 0 items UP_CTA(Chittagong)_D24 Bo…" at bounding box center [774, 570] width 1441 height 892
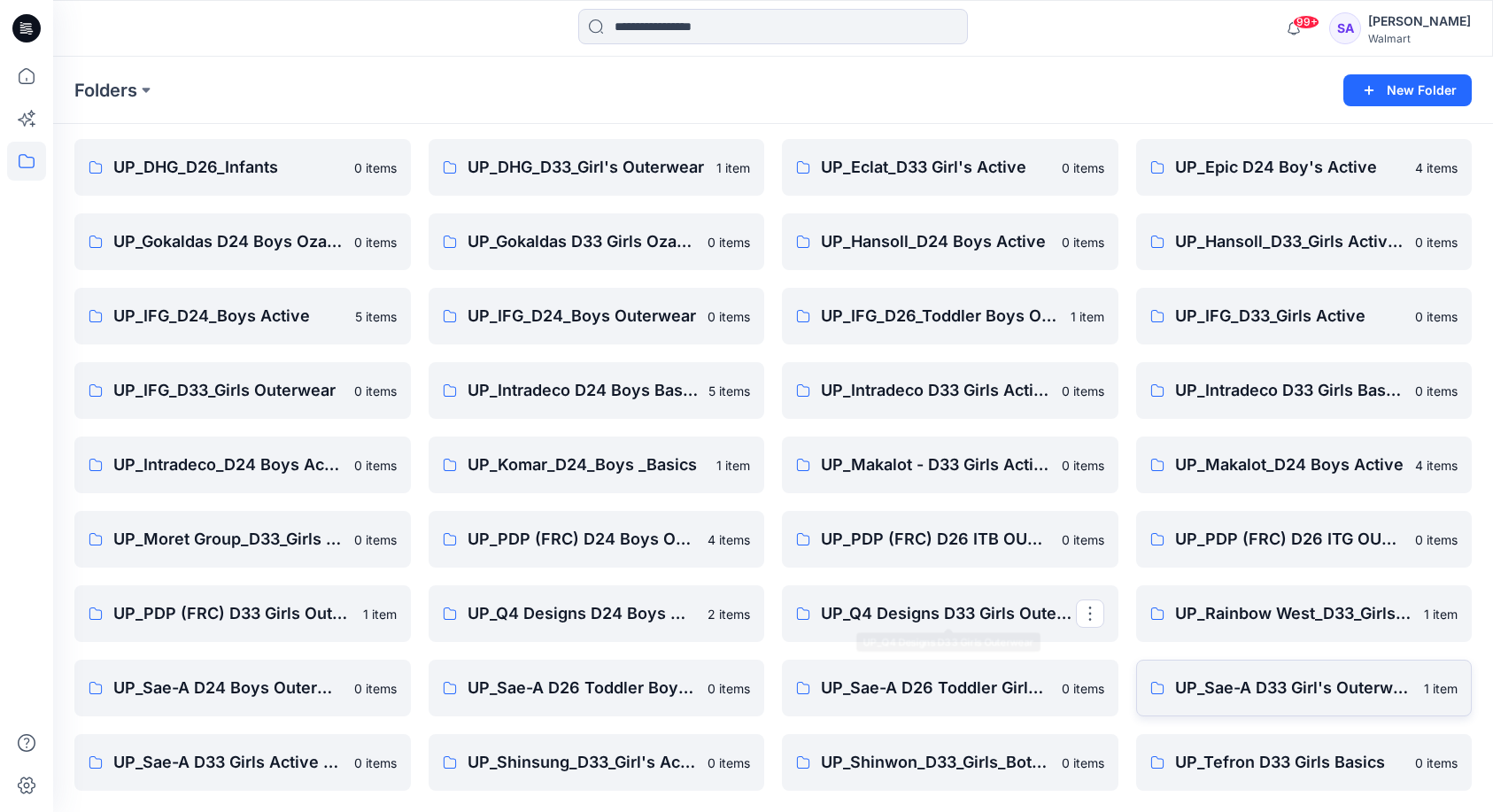
scroll to position [204, 0]
click at [246, 759] on p "UP_Sae-A D33 Girls Active & Bottoms" at bounding box center [240, 761] width 255 height 24
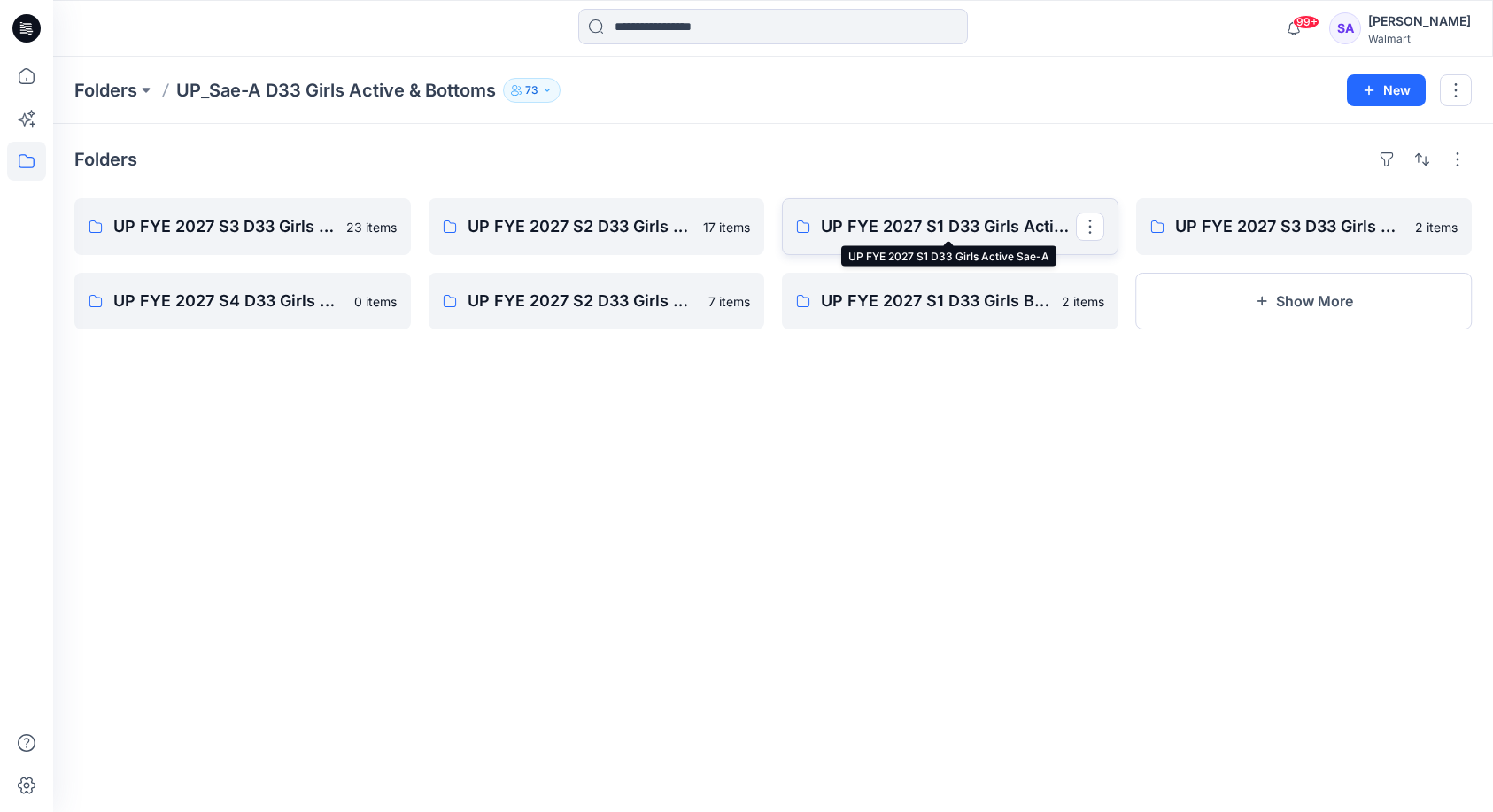
click at [937, 222] on p "UP FYE 2027 S1 D33 Girls Active Sae-A" at bounding box center [949, 226] width 255 height 24
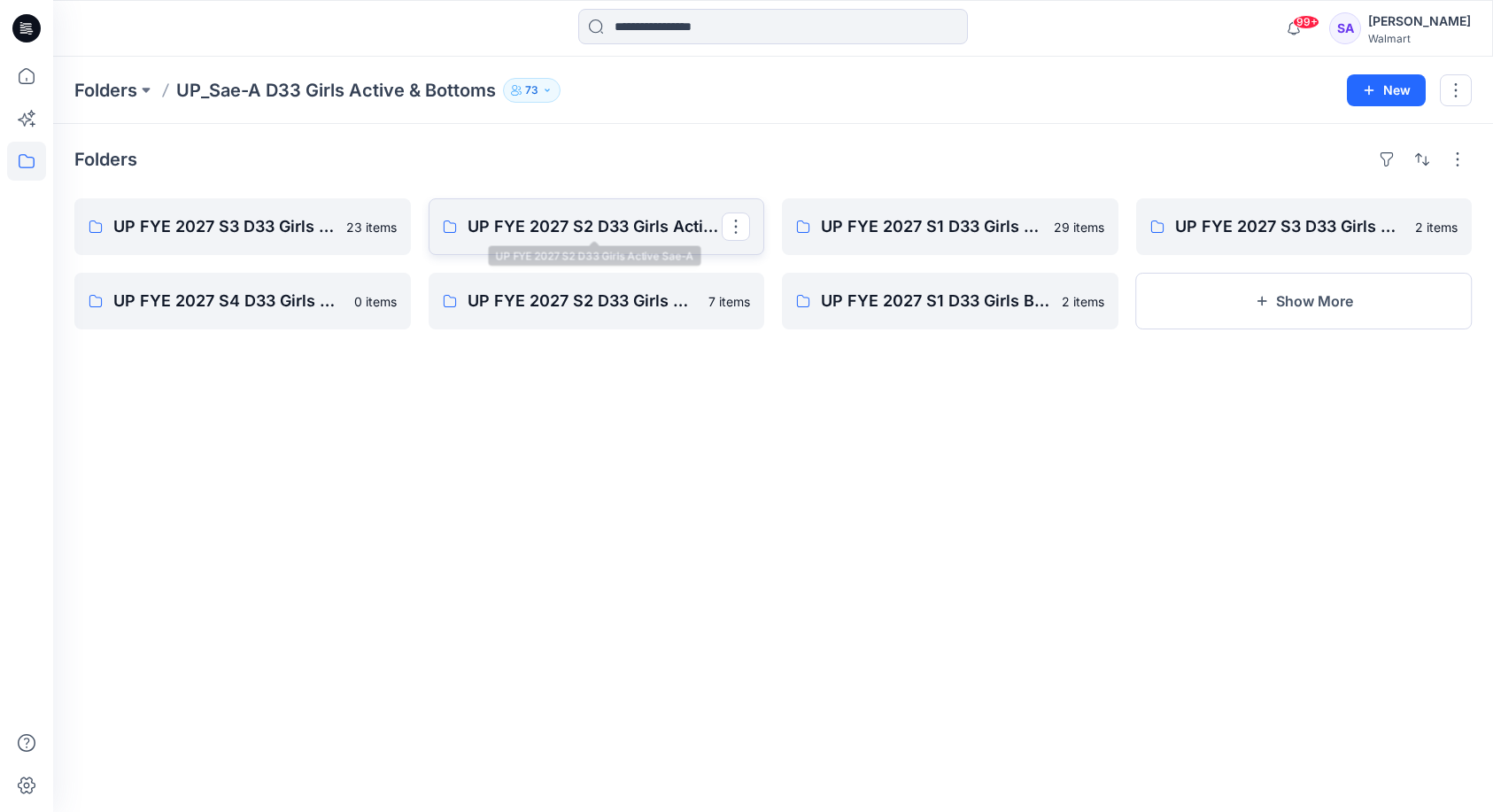
click at [596, 234] on p "UP FYE 2027 S2 D33 Girls Active Sae-A" at bounding box center [595, 226] width 255 height 24
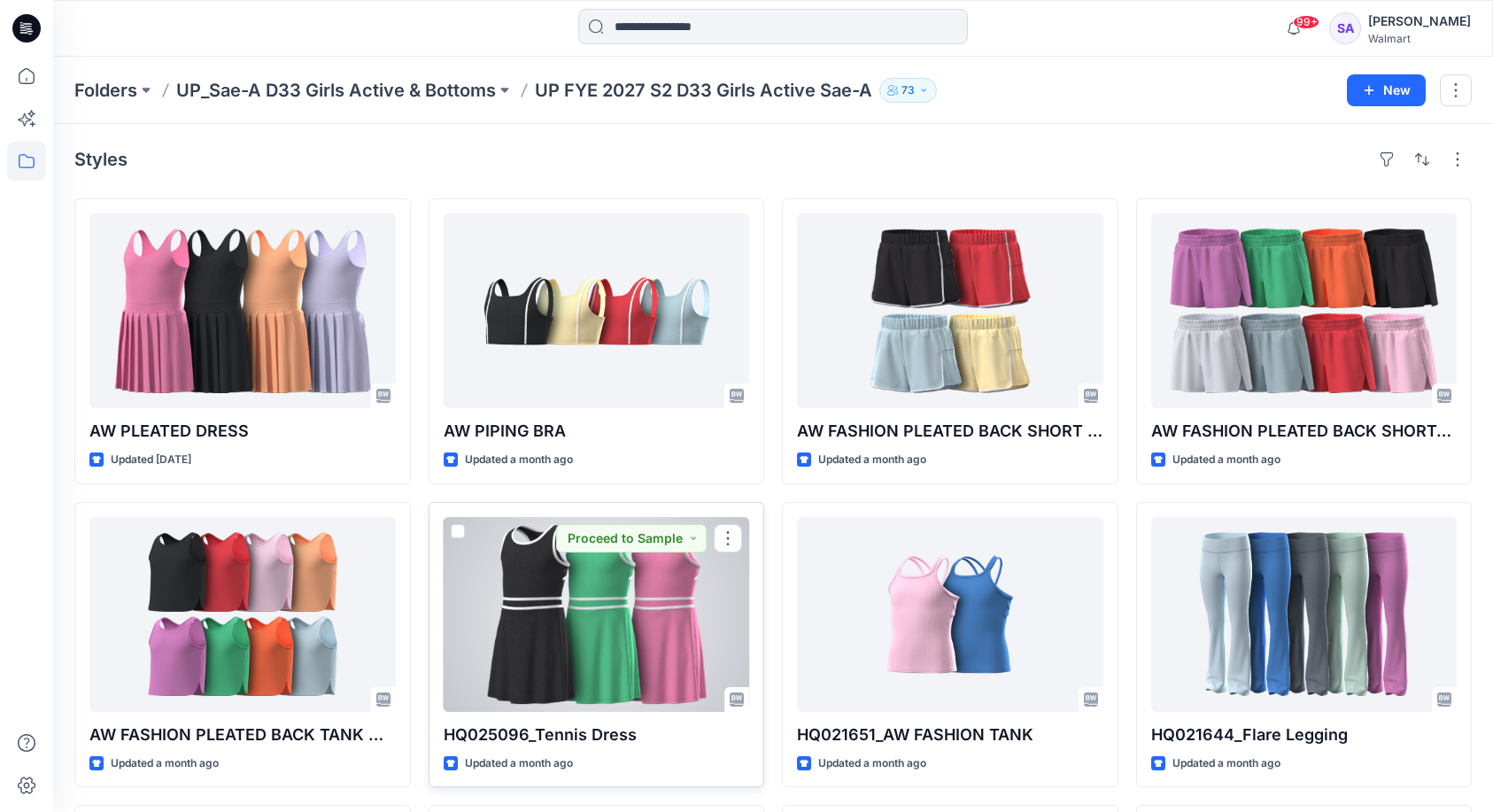
click at [631, 643] on div at bounding box center [596, 614] width 306 height 195
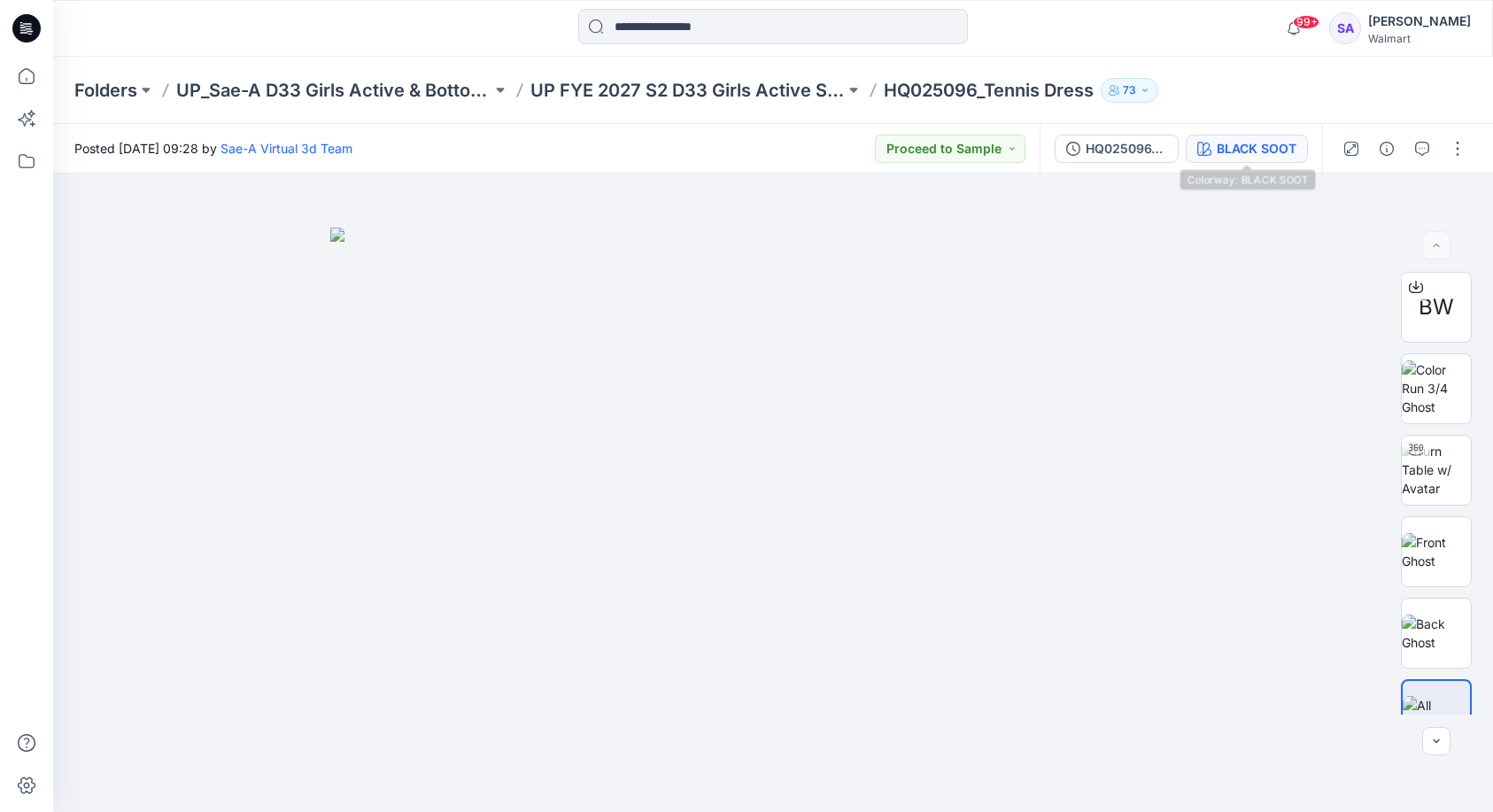
click at [1266, 153] on div "BLACK SOOT" at bounding box center [1257, 149] width 80 height 20
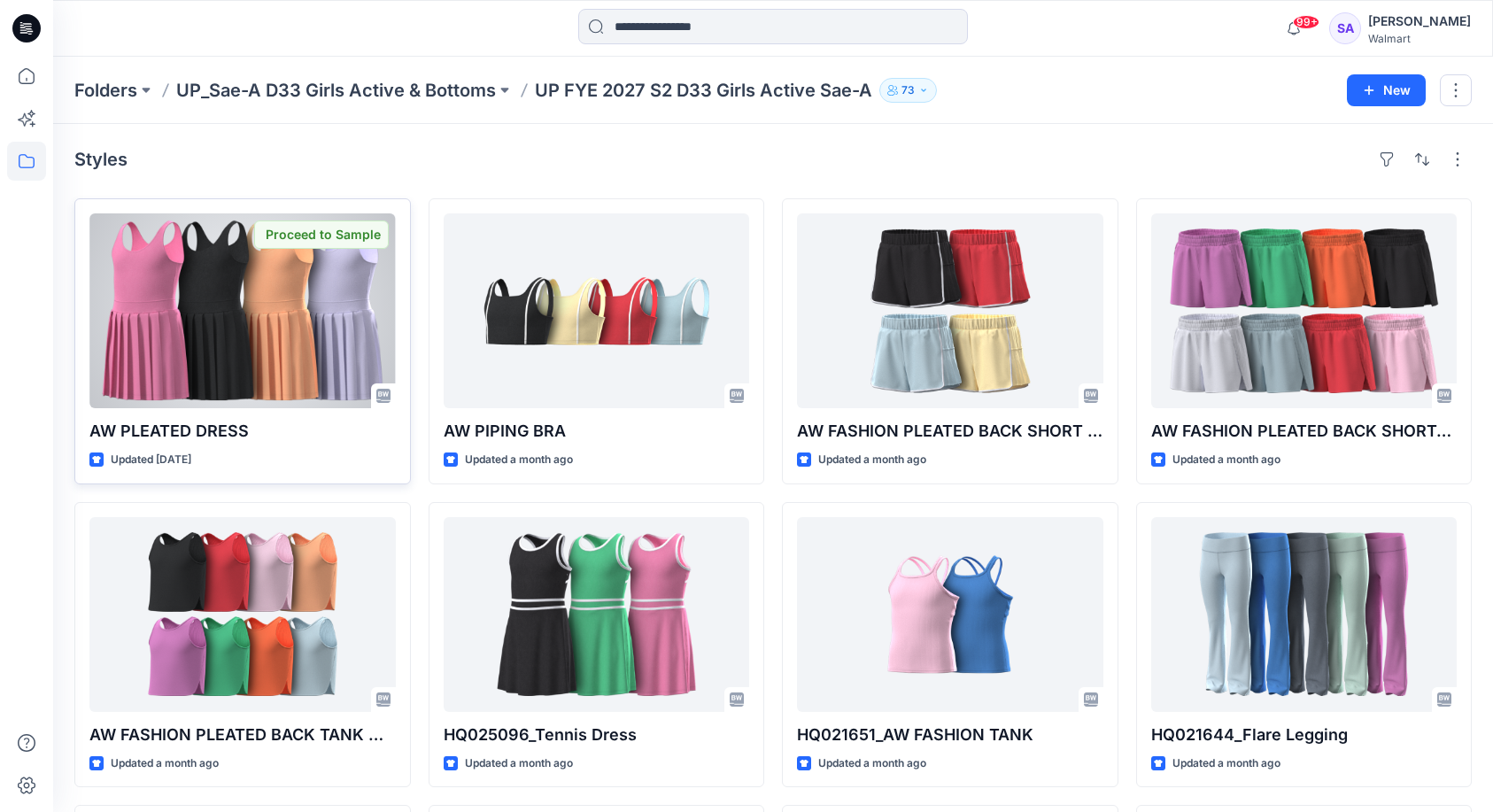
click at [144, 352] on div at bounding box center [242, 311] width 306 height 195
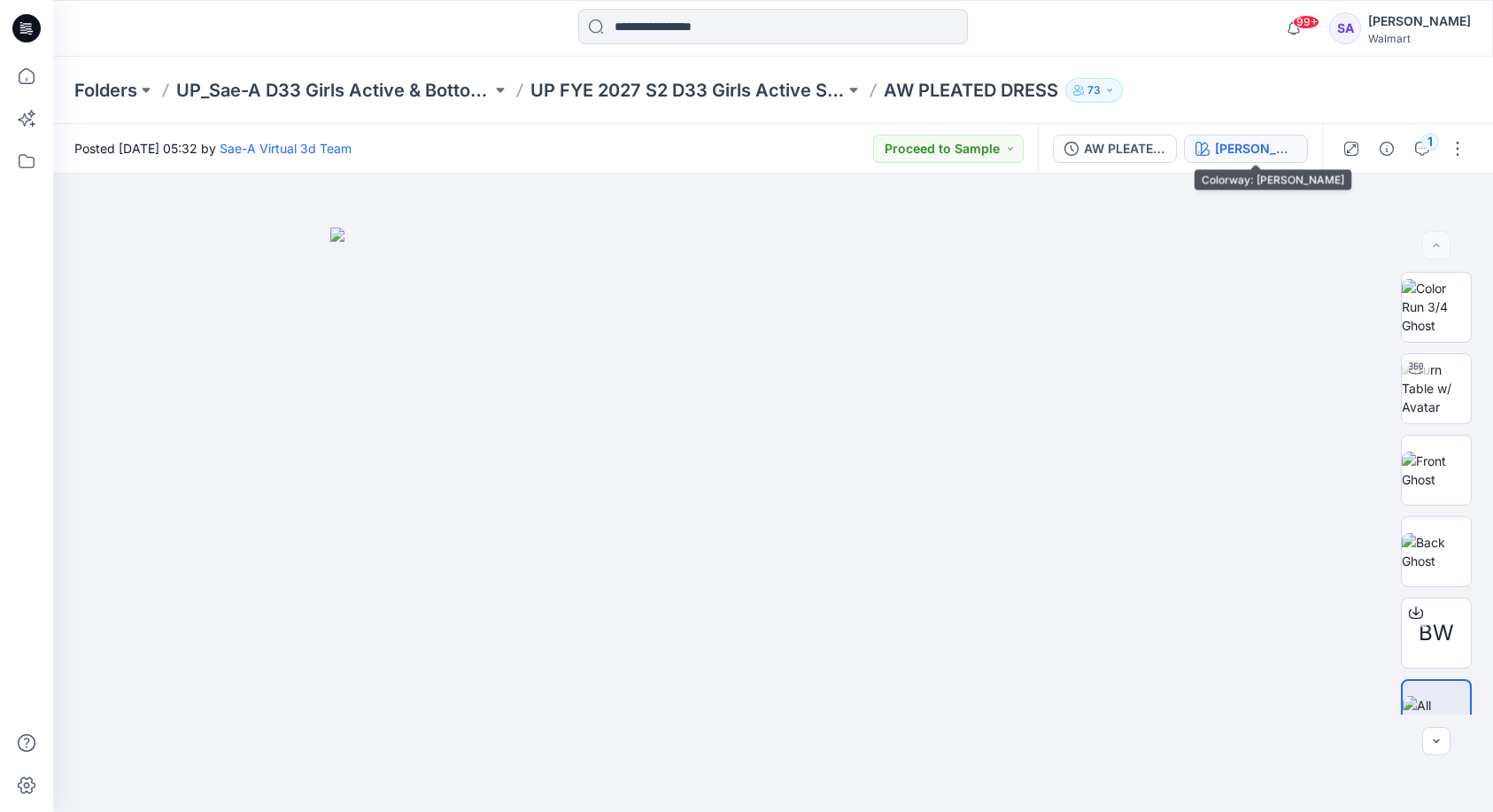
click at [1266, 137] on button "[PERSON_NAME]" at bounding box center [1245, 148] width 124 height 28
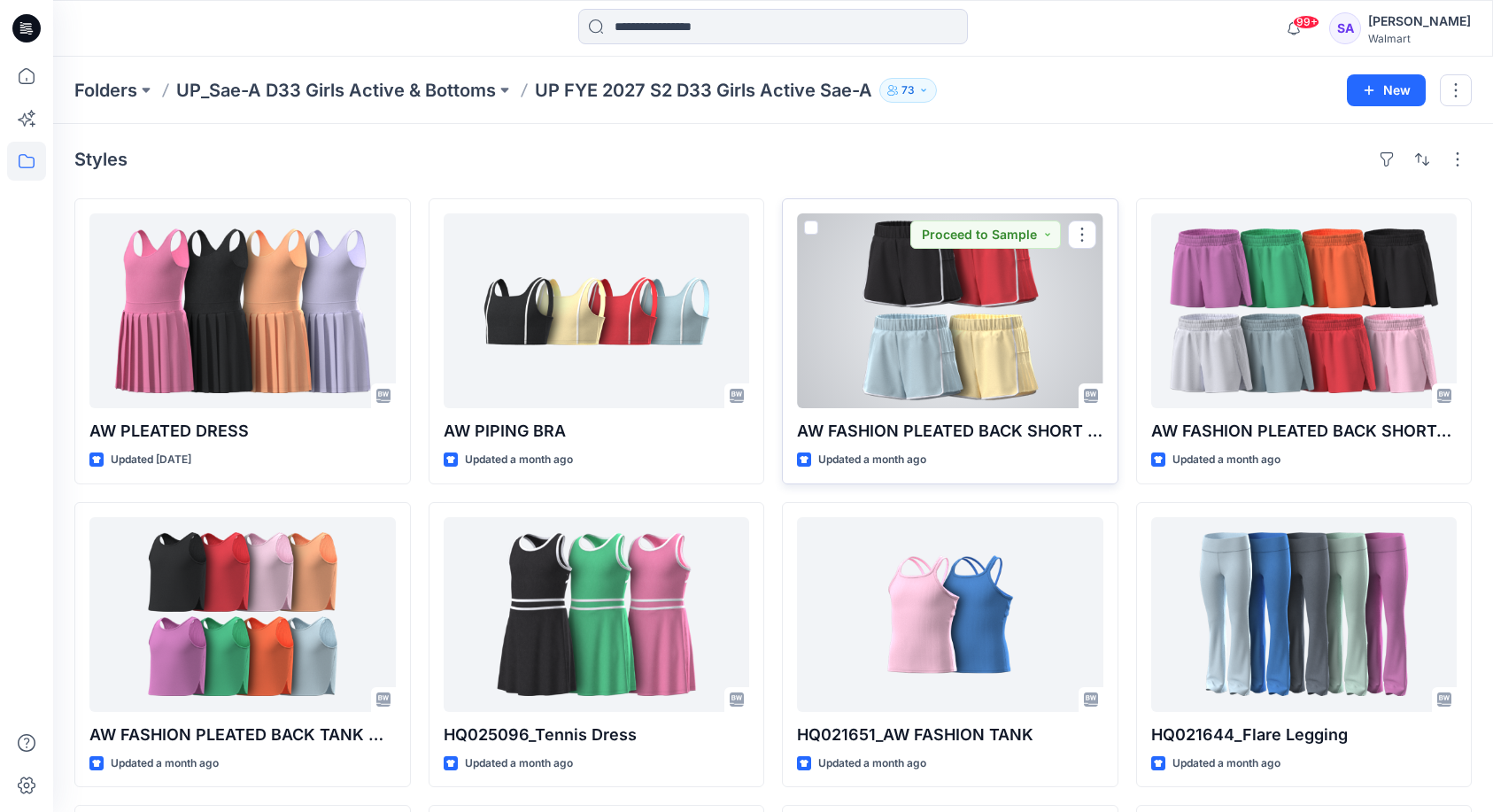
click at [925, 342] on div at bounding box center [950, 311] width 306 height 195
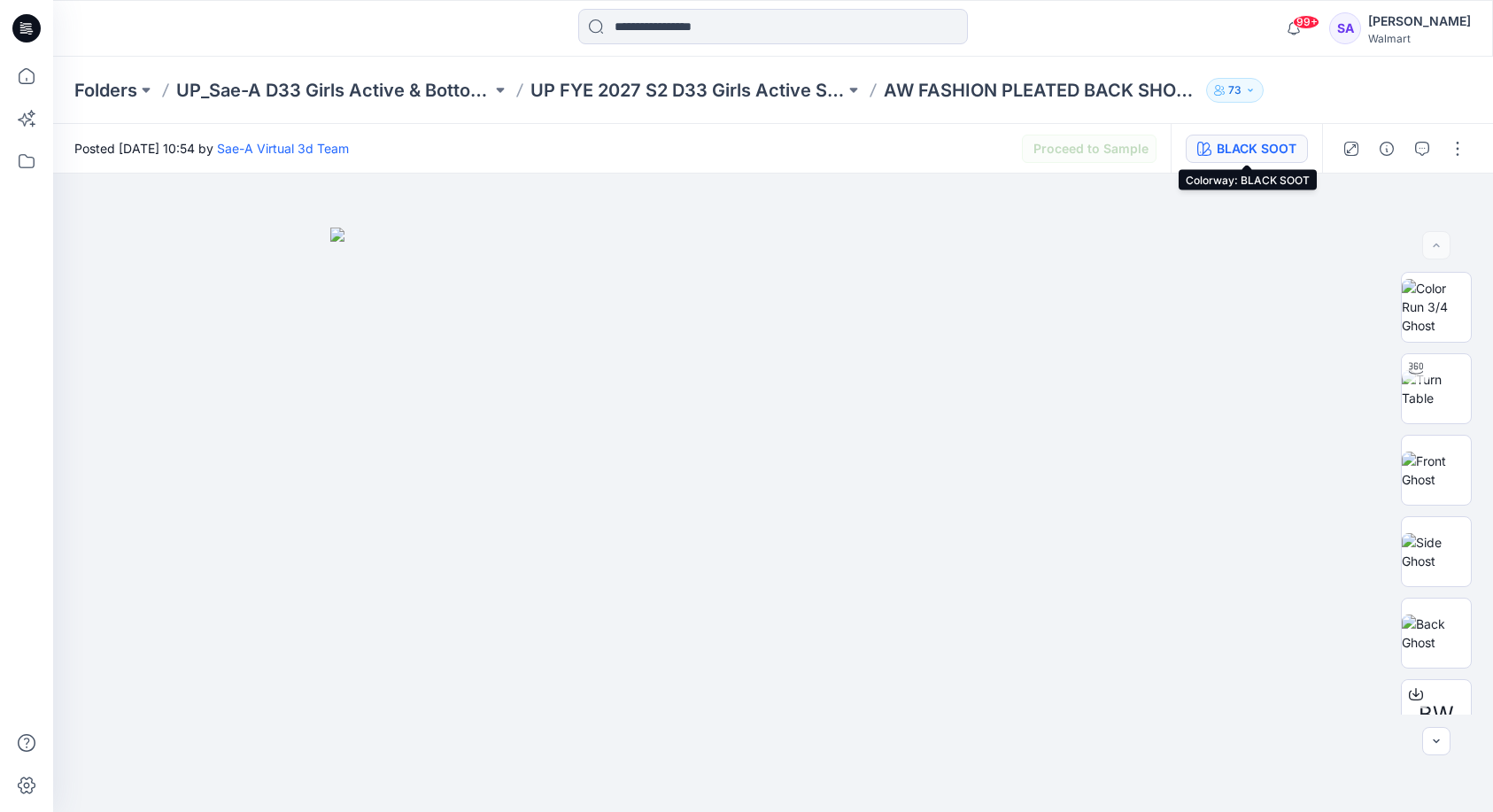
click at [1259, 156] on div "BLACK SOOT" at bounding box center [1257, 149] width 80 height 20
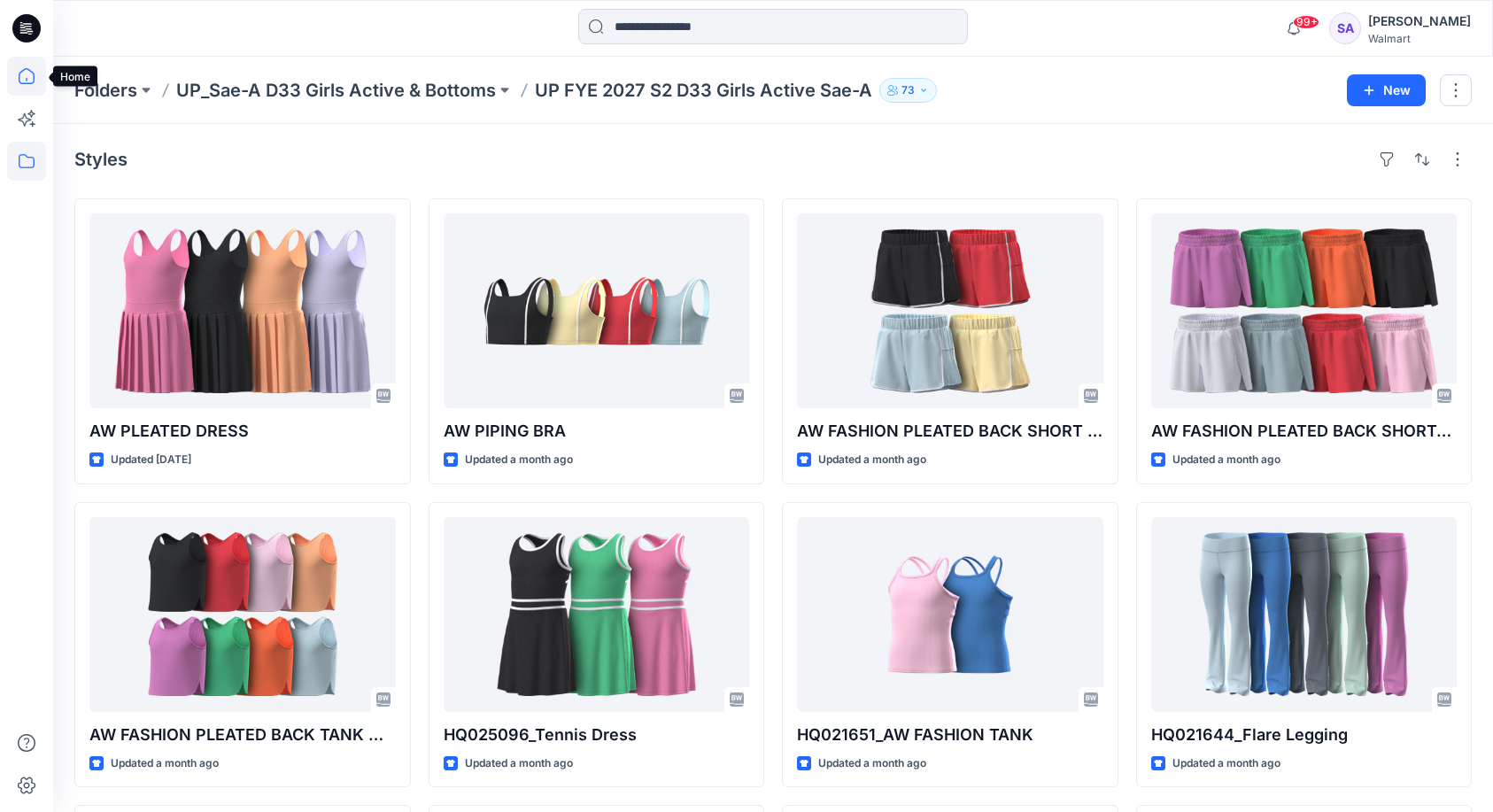
click at [22, 71] on icon at bounding box center [27, 76] width 16 height 16
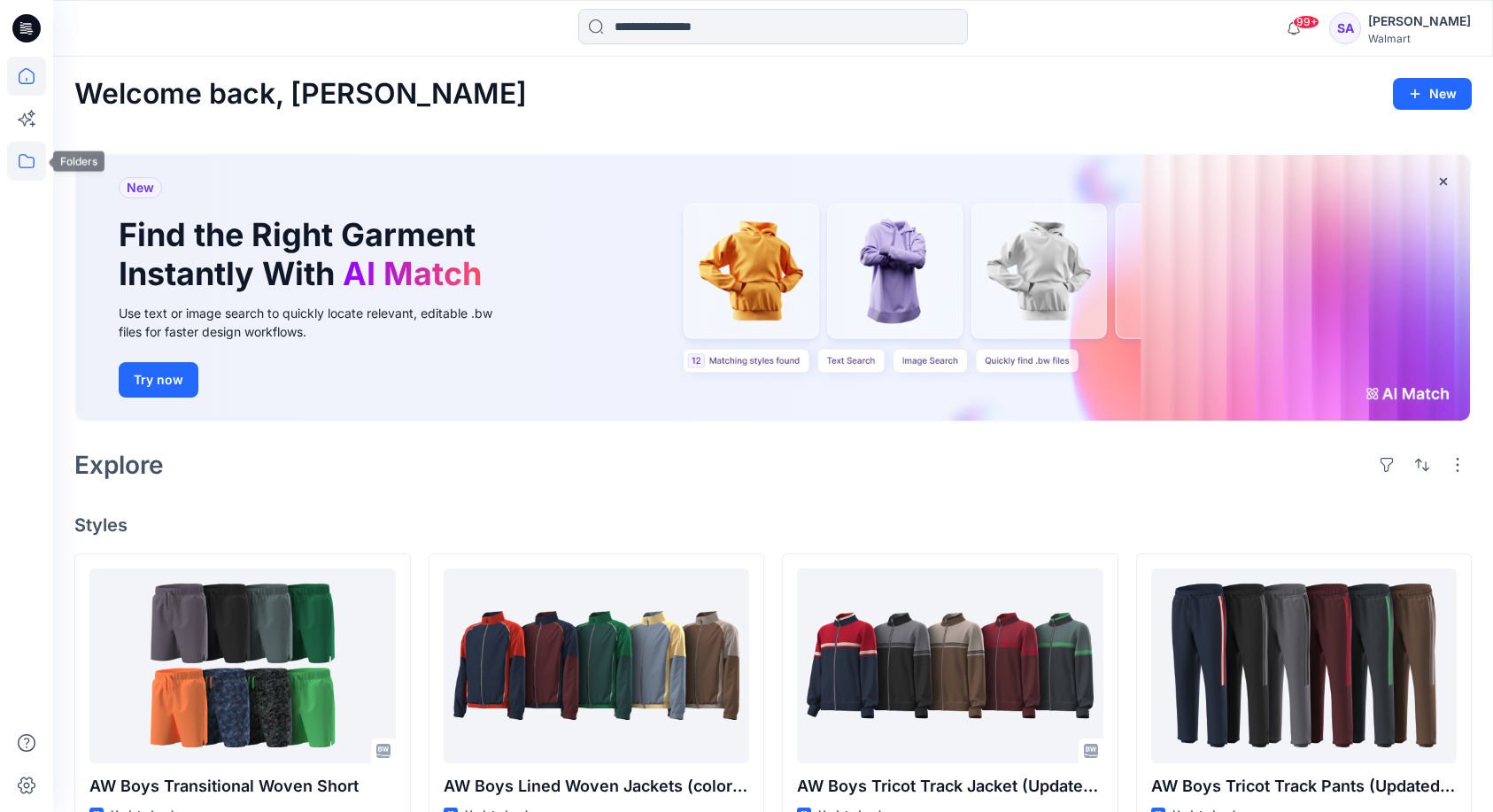
click at [22, 160] on icon at bounding box center [26, 161] width 39 height 39
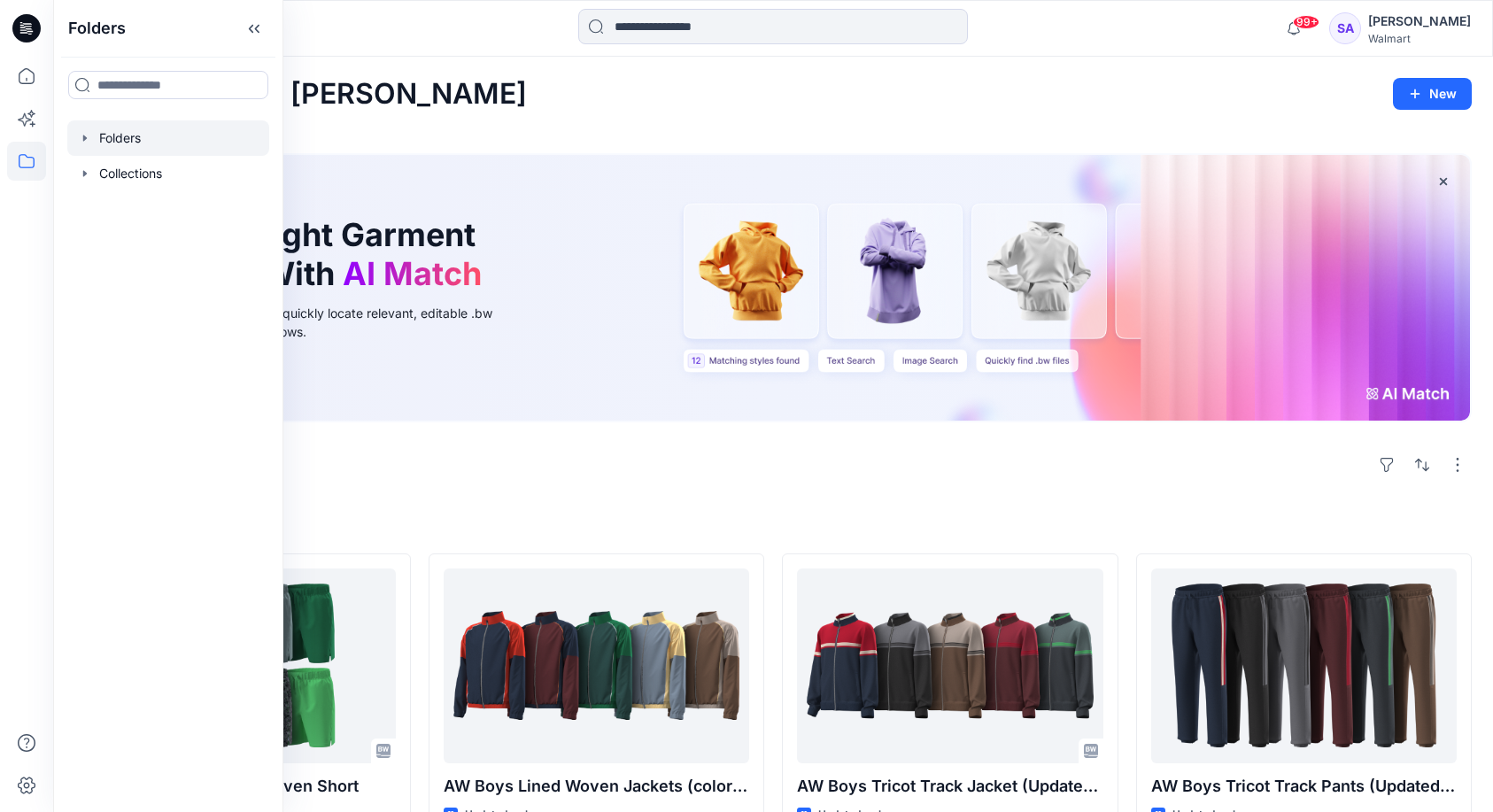
click at [115, 141] on div at bounding box center [167, 137] width 202 height 35
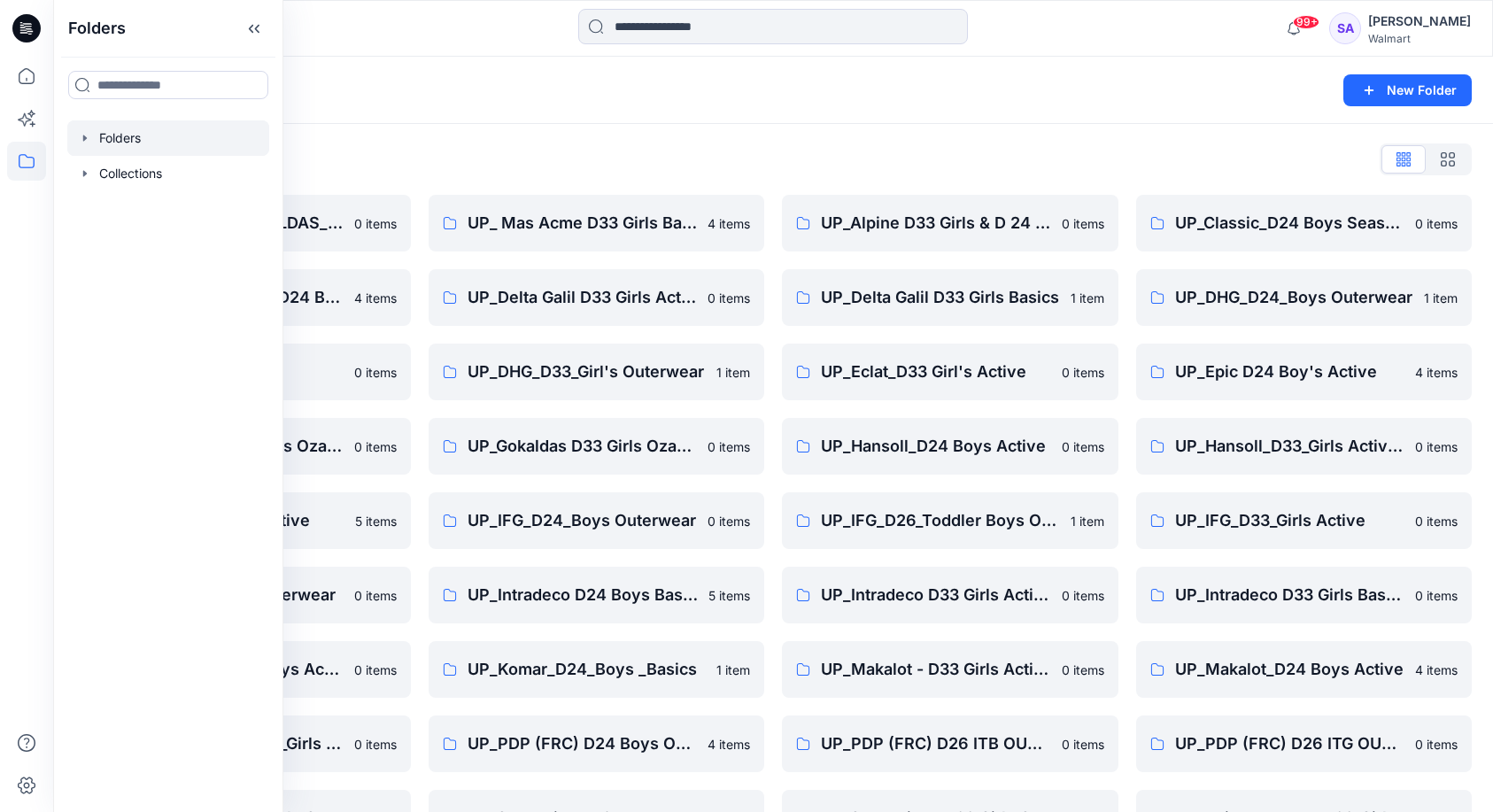
click at [693, 143] on div "Folders List OZARK TRAIL _GOKALDAS_D34 Womens 0 items UP_CTA(Chittagong)_D24 Bo…" at bounding box center [774, 570] width 1441 height 892
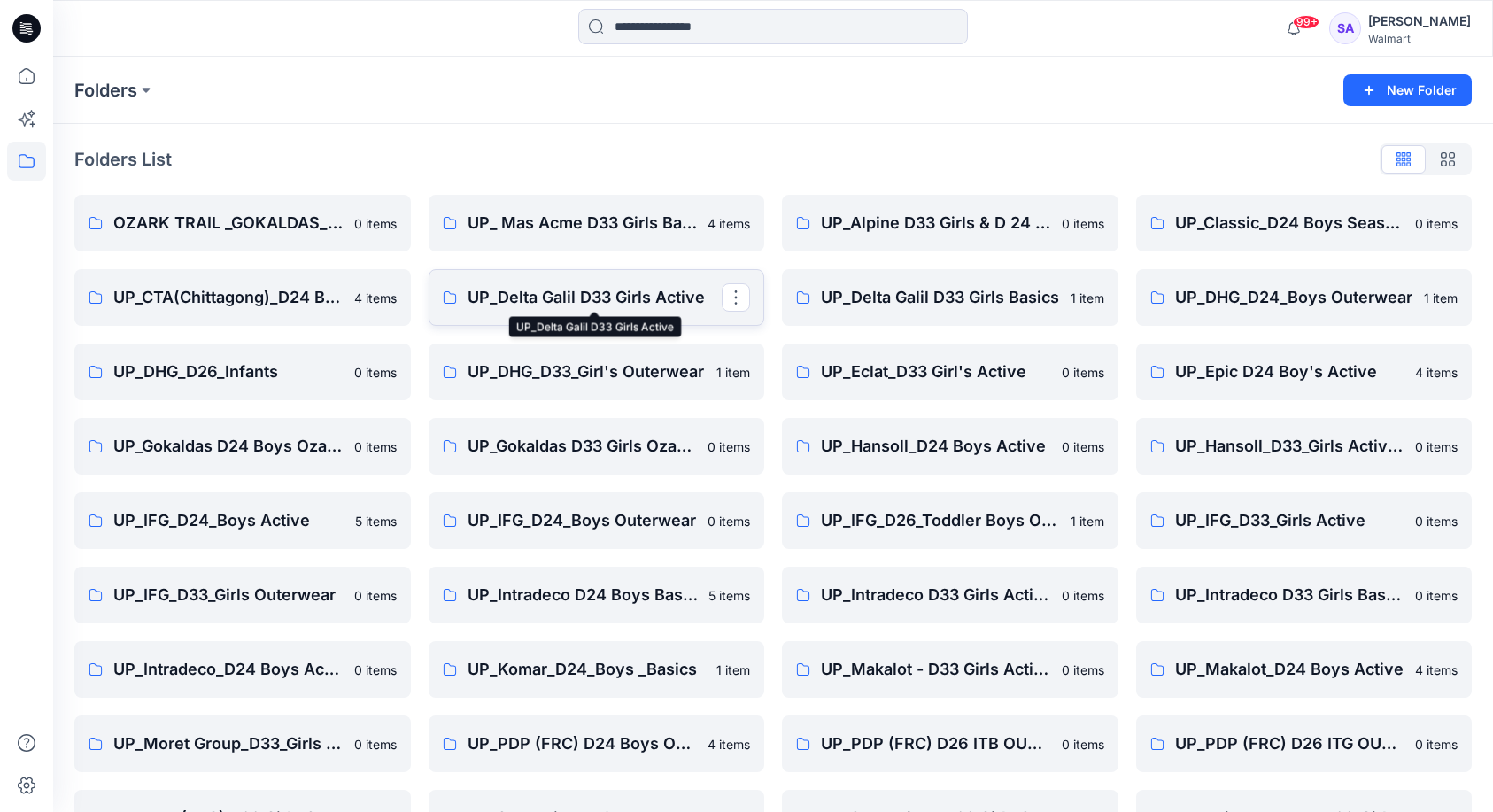
click at [577, 305] on p "UP_Delta Galil D33 Girls Active" at bounding box center [595, 297] width 255 height 24
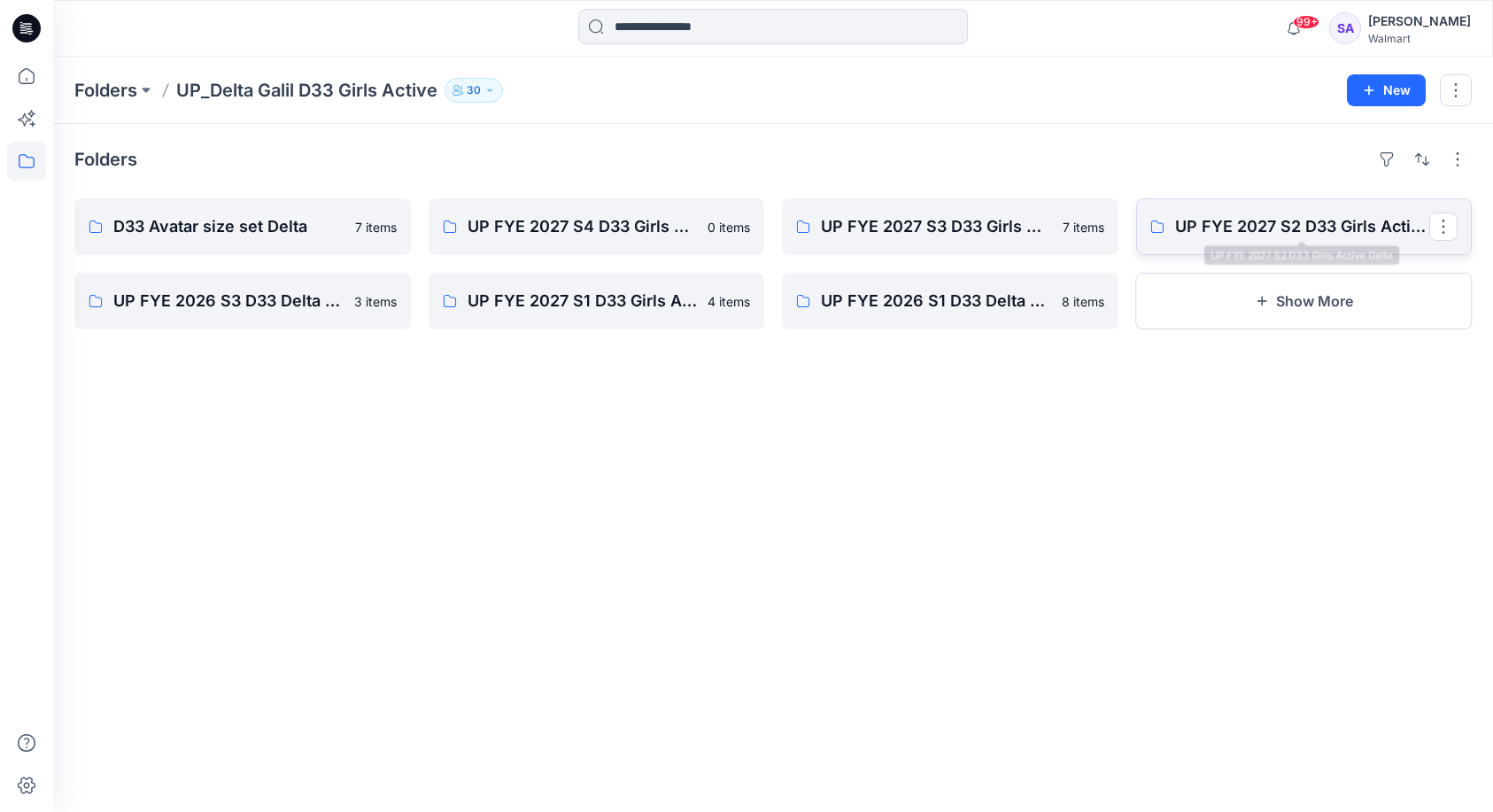
click at [1254, 239] on link "UP FYE 2027 S2 D33 Girls Active Delta" at bounding box center [1304, 227] width 336 height 57
click at [875, 243] on link "UP FYE 2027 S3 D33 Girls Active Delta" at bounding box center [950, 227] width 336 height 57
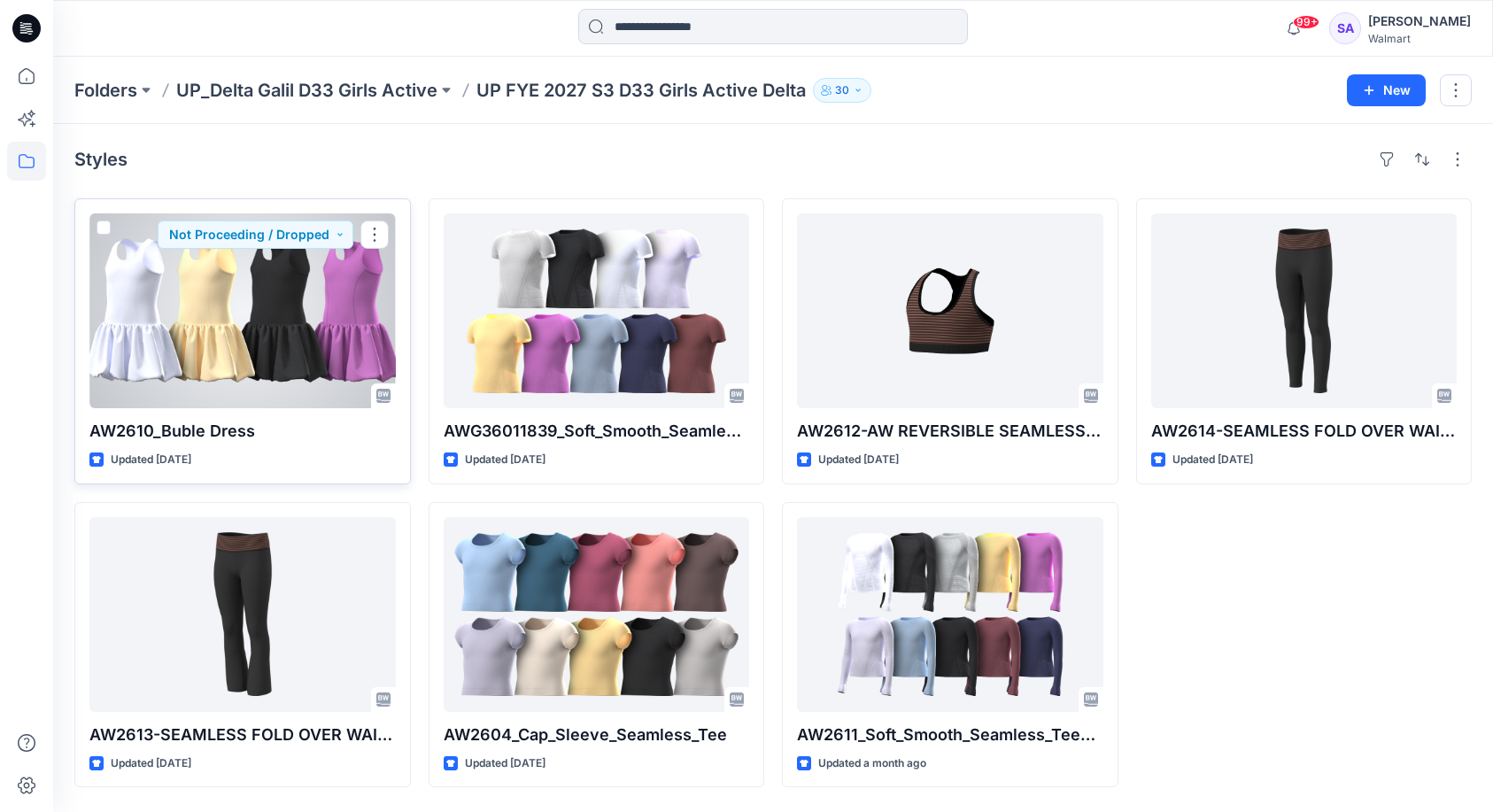
click at [339, 318] on div at bounding box center [242, 311] width 306 height 195
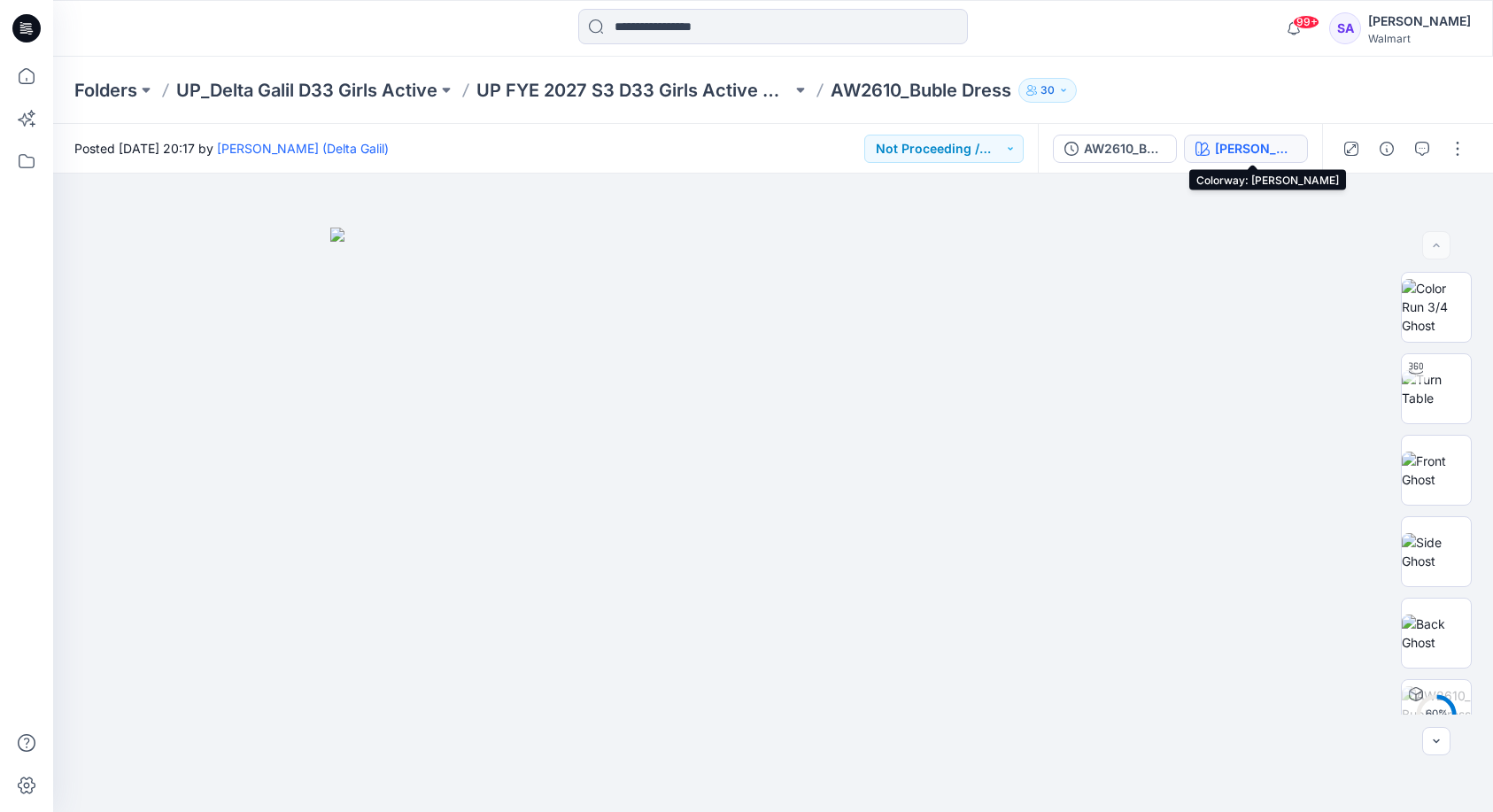
click at [1265, 147] on div "[PERSON_NAME]" at bounding box center [1256, 149] width 81 height 20
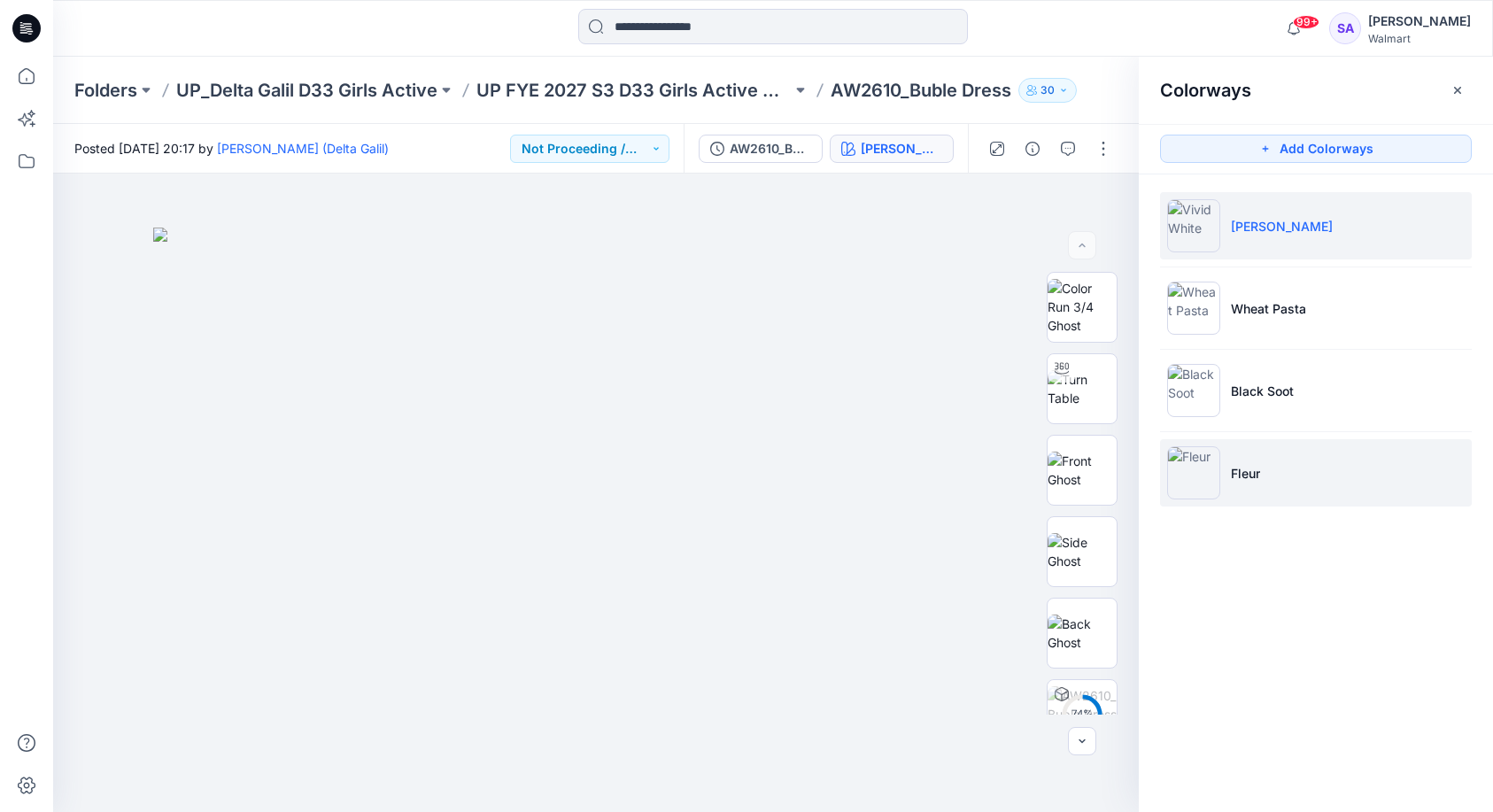
click at [1291, 464] on li "Fleur" at bounding box center [1316, 472] width 312 height 67
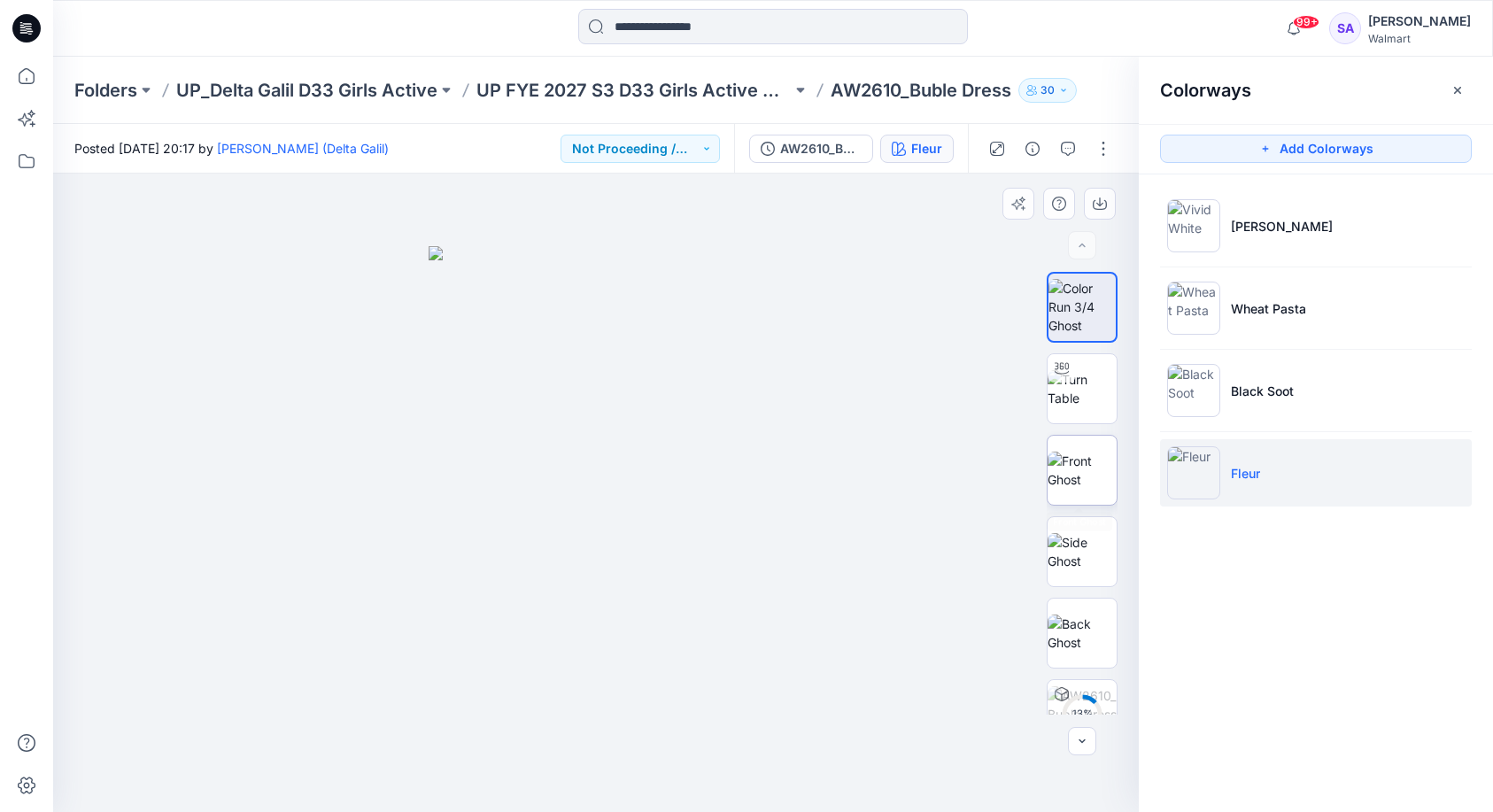
click at [1101, 489] on img at bounding box center [1082, 470] width 69 height 37
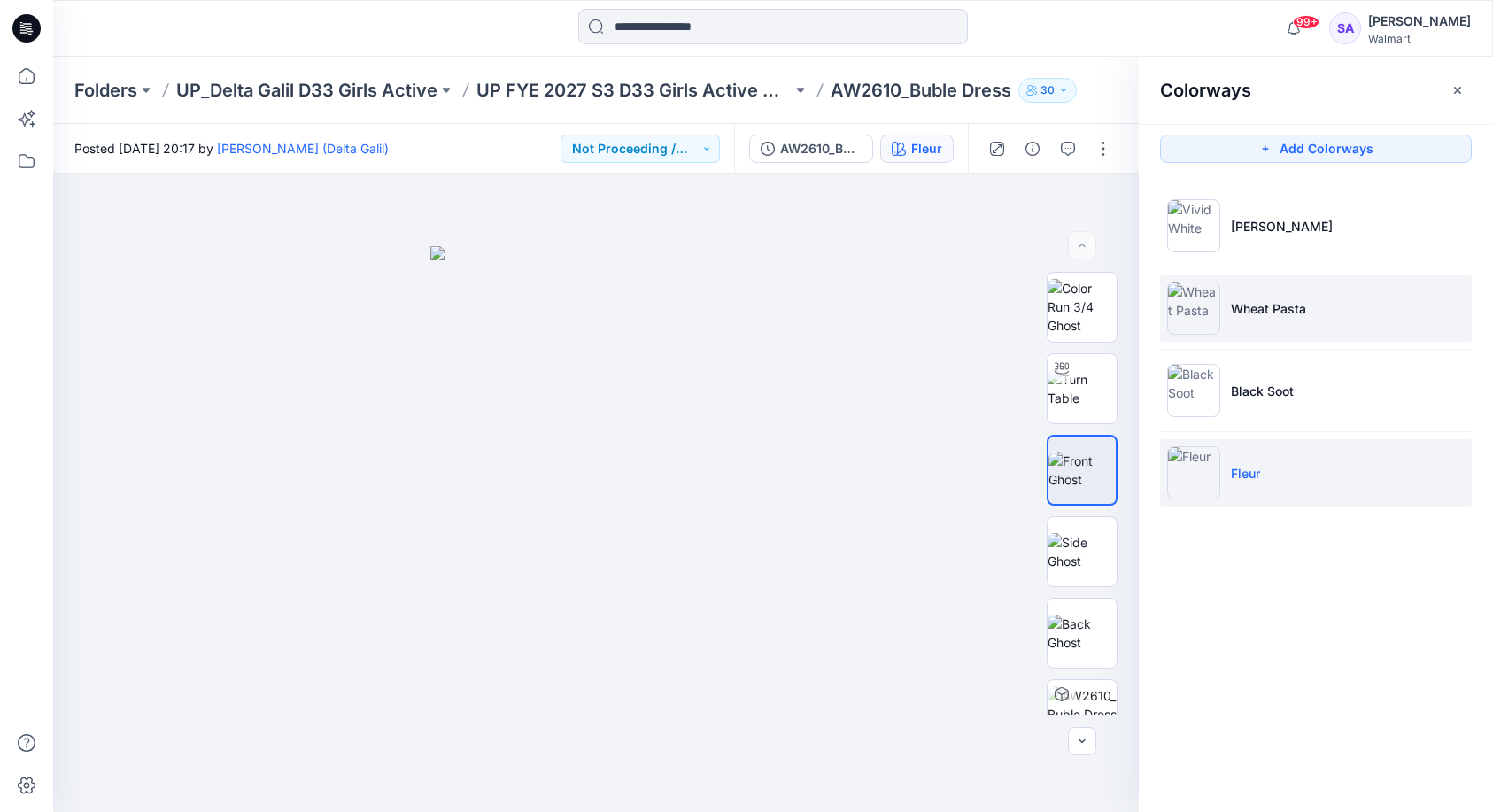
click at [1269, 319] on li "Wheat Pasta" at bounding box center [1316, 308] width 312 height 67
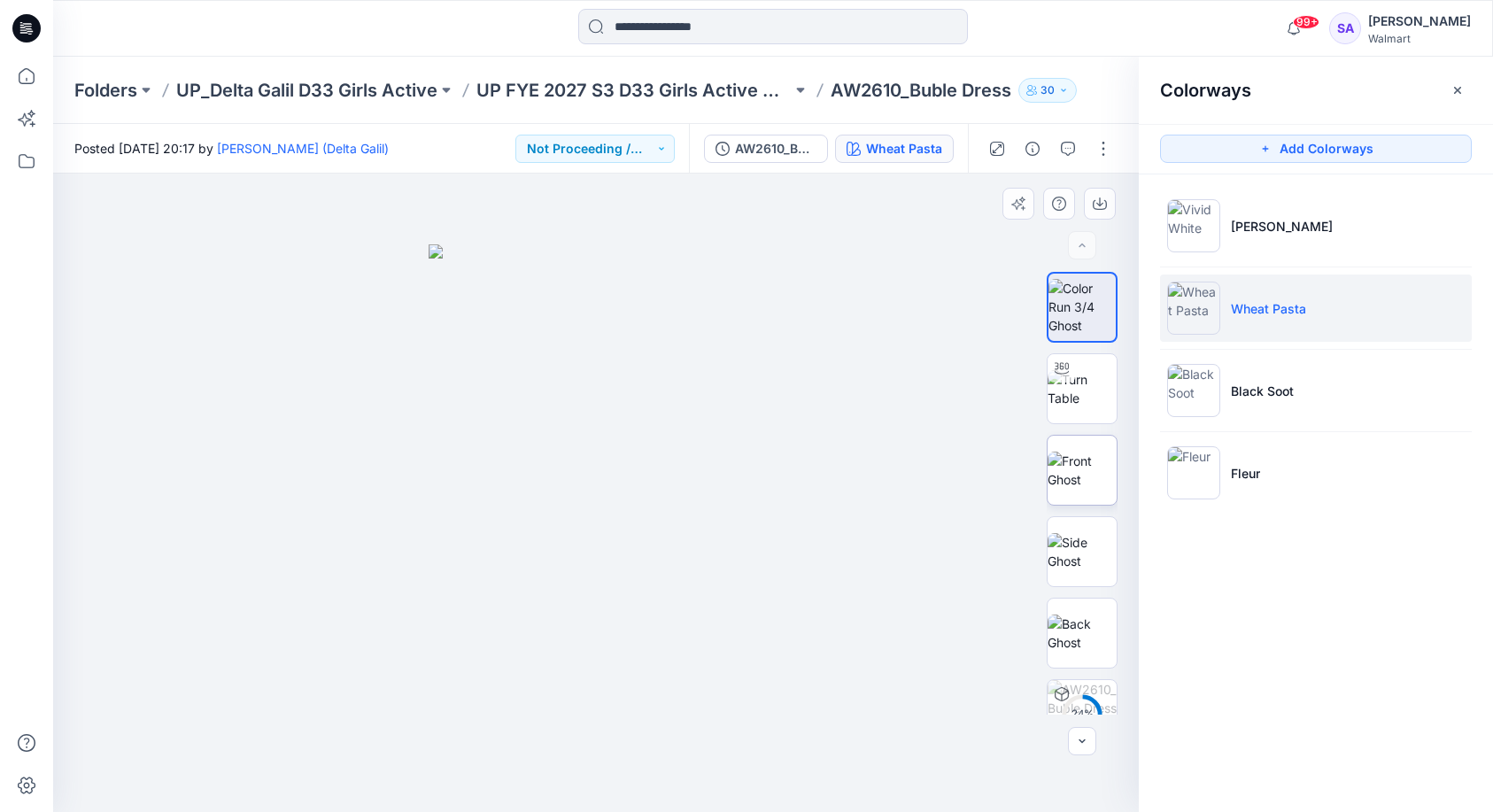
click at [1105, 478] on img at bounding box center [1082, 470] width 69 height 37
click at [1073, 377] on div at bounding box center [1061, 368] width 28 height 28
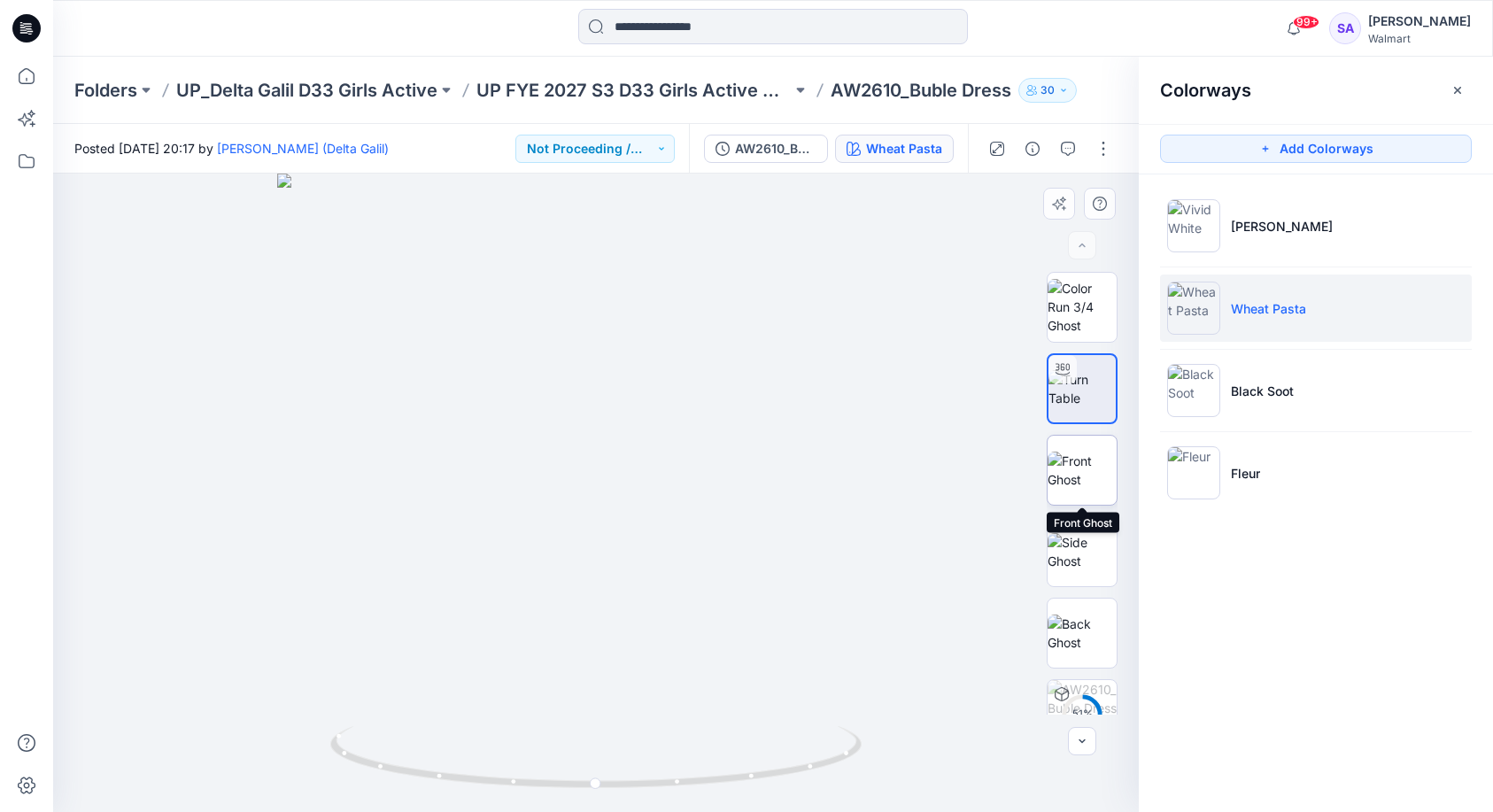
click at [1067, 467] on img at bounding box center [1082, 470] width 69 height 37
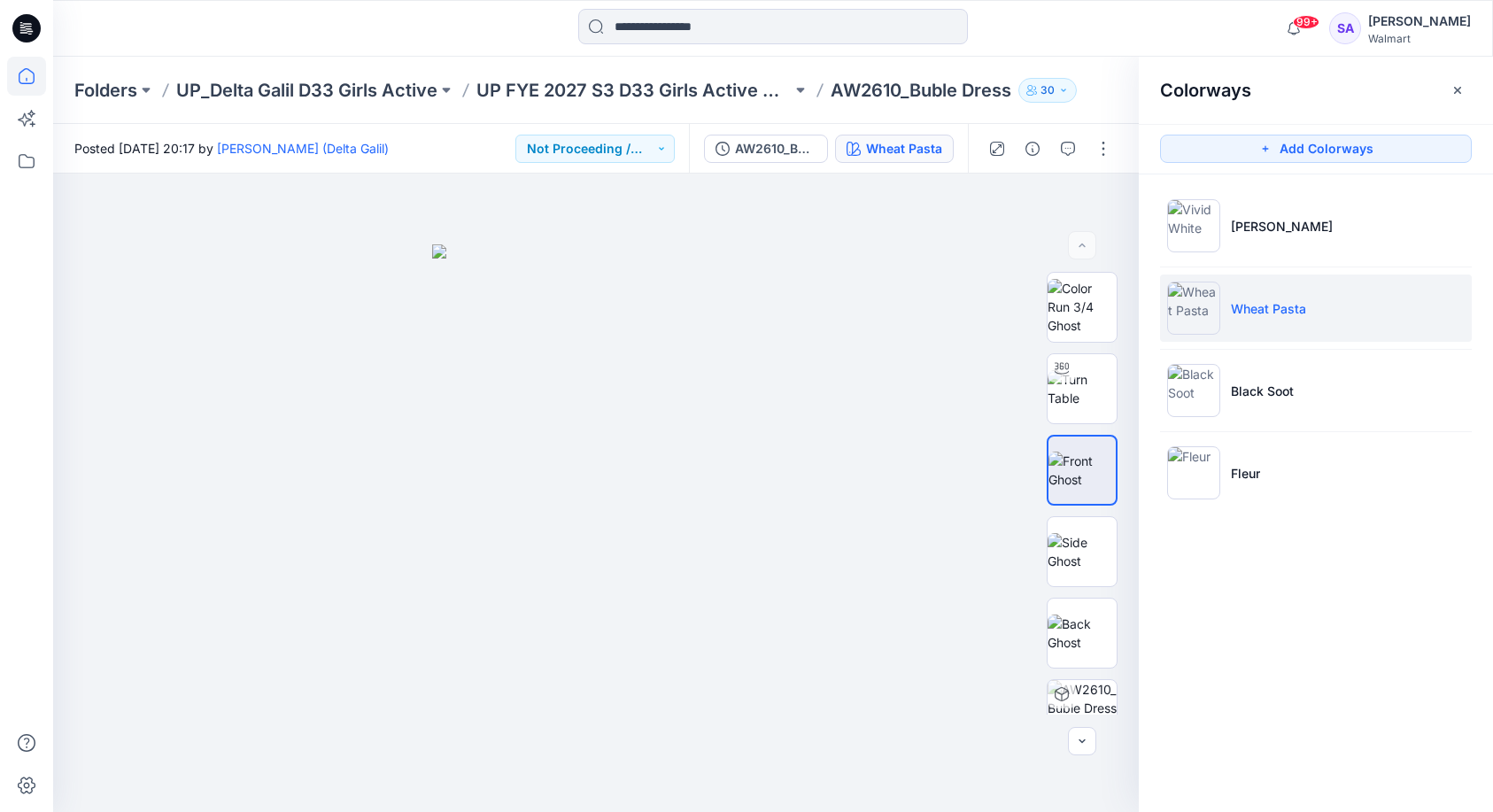
click at [22, 61] on icon at bounding box center [26, 76] width 39 height 39
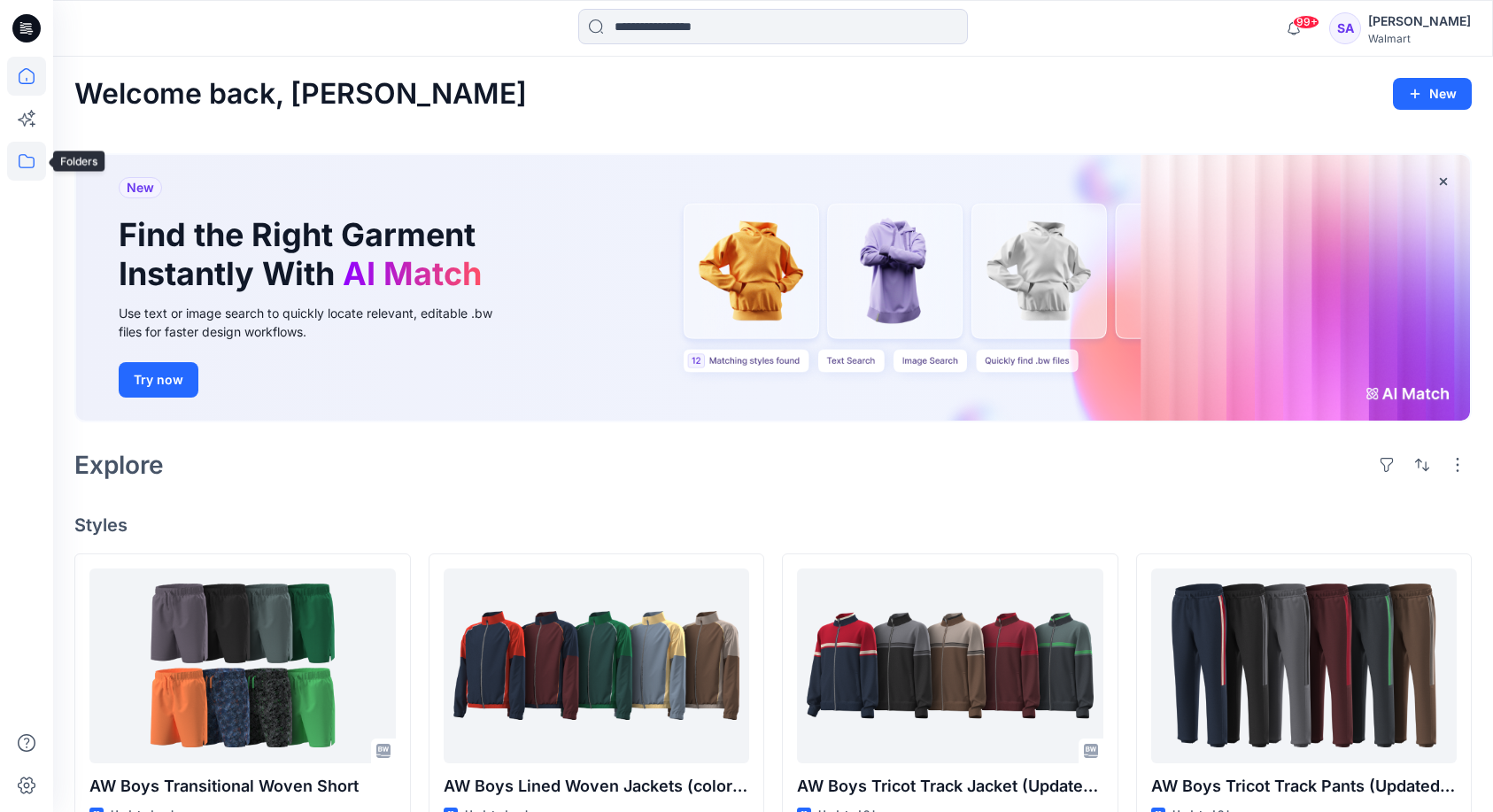
click at [25, 163] on icon at bounding box center [26, 161] width 39 height 39
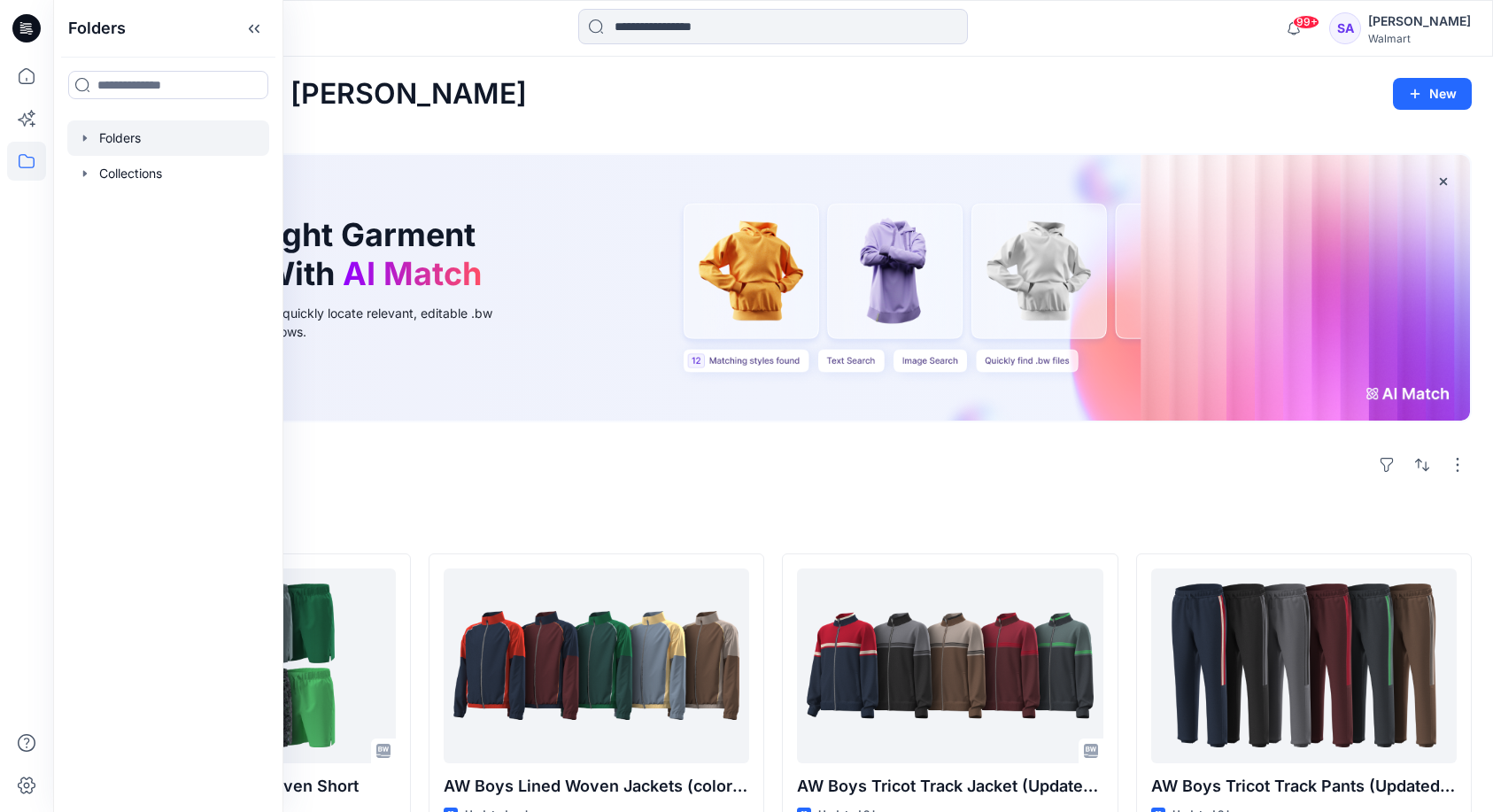
click at [115, 138] on div at bounding box center [167, 137] width 202 height 35
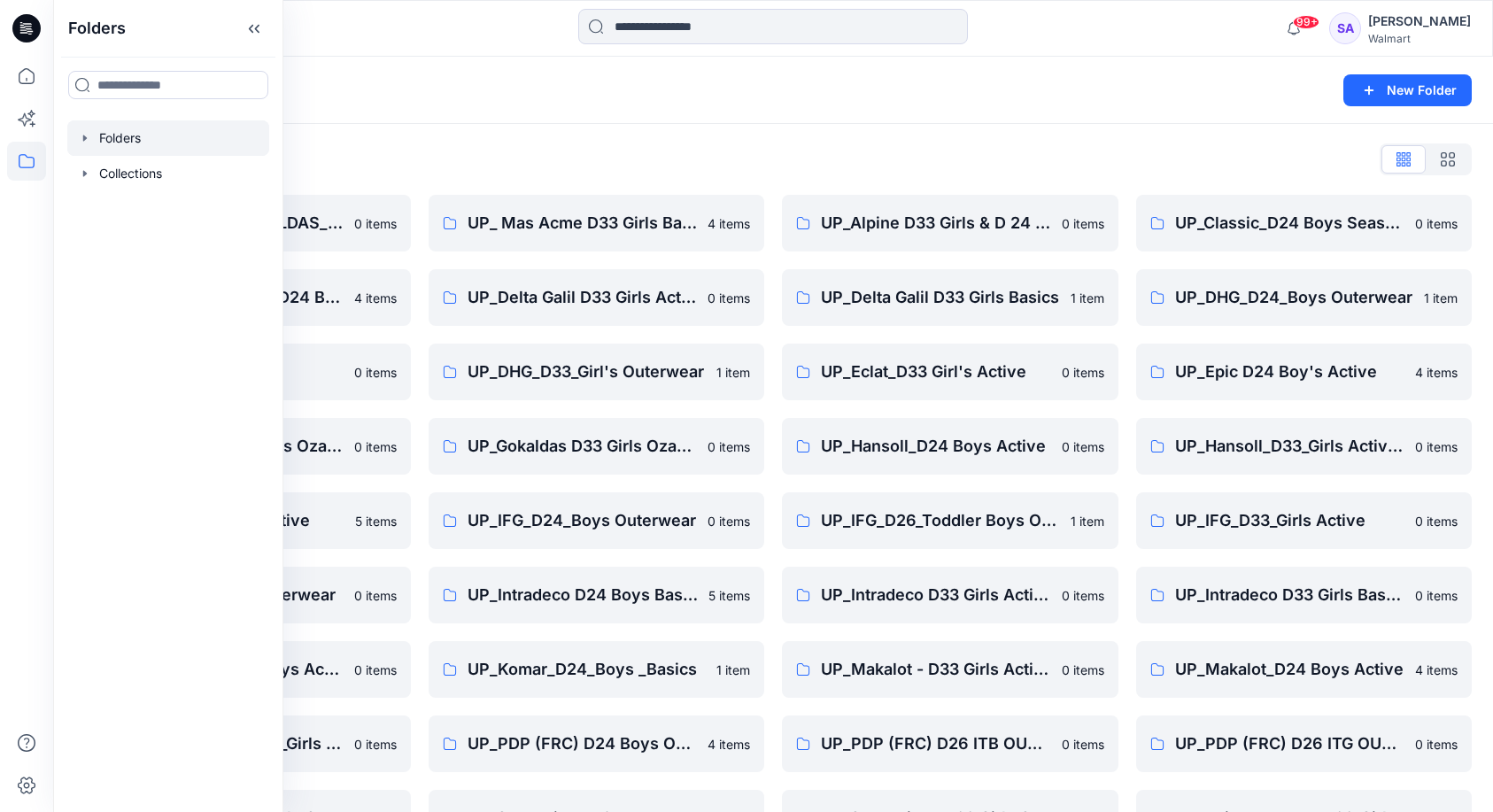
click at [490, 155] on div "Folders List" at bounding box center [773, 159] width 1398 height 28
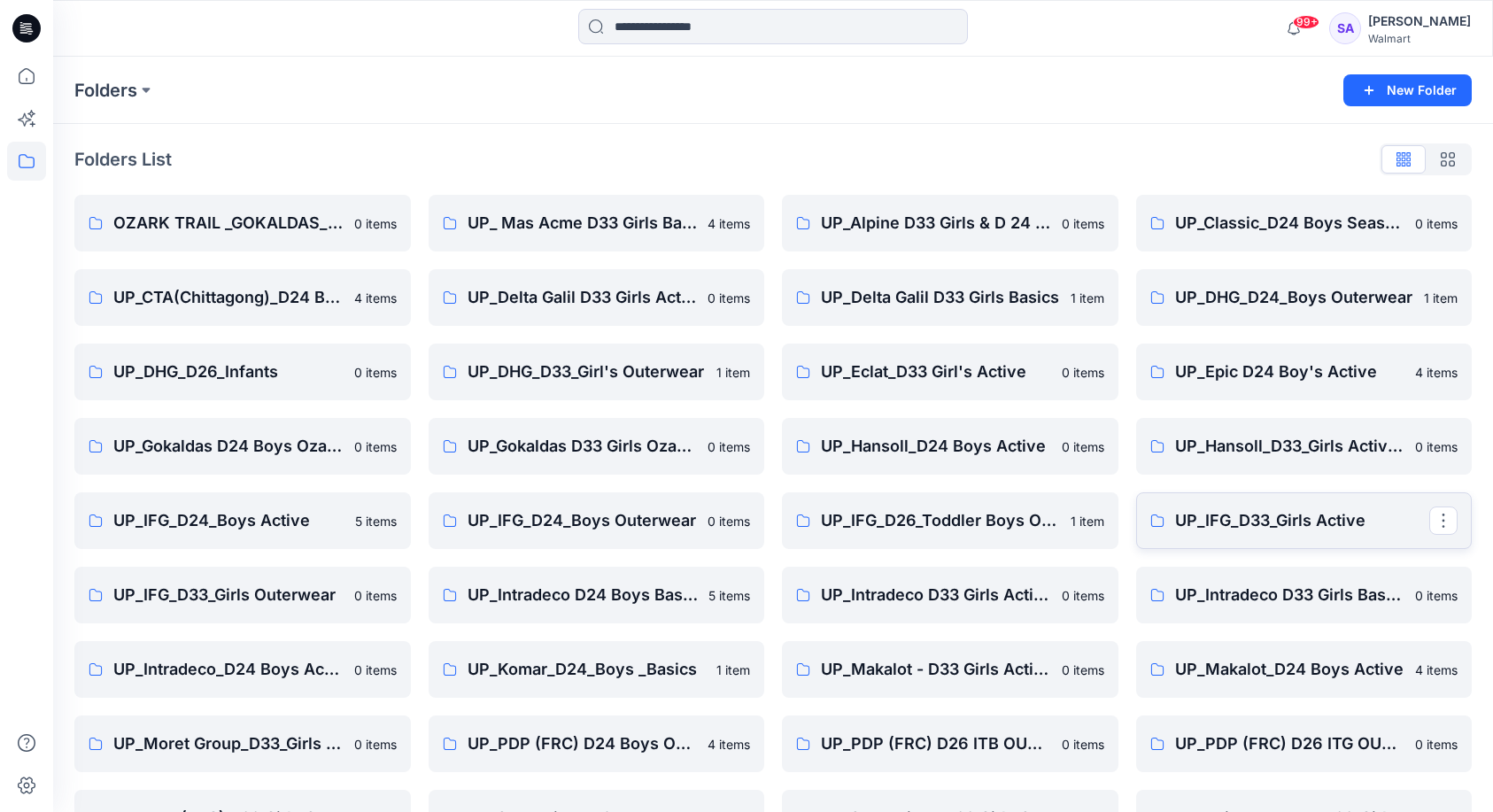
click at [1229, 529] on p "UP_IFG_D33_Girls Active" at bounding box center [1303, 520] width 255 height 24
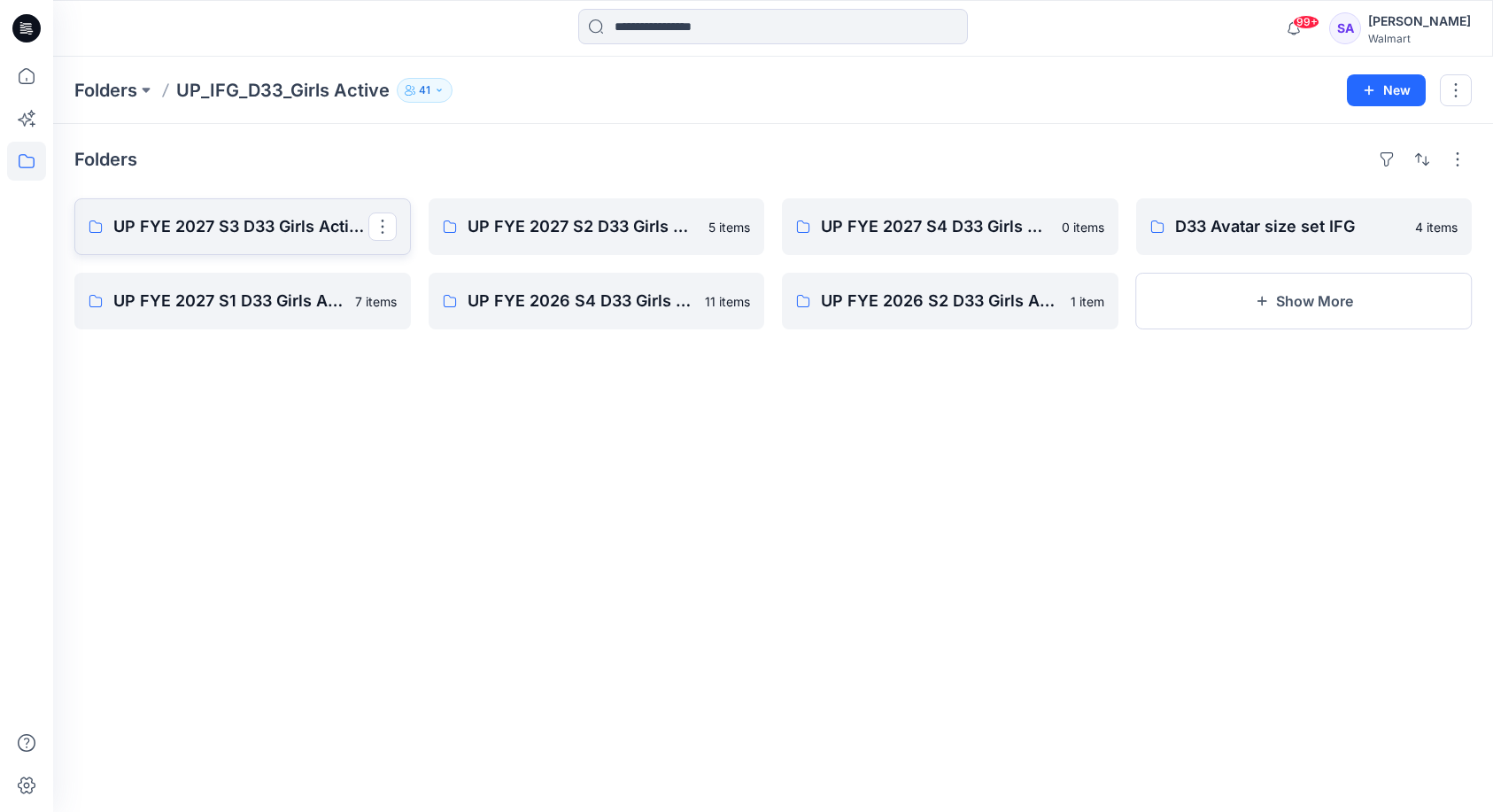
click at [238, 238] on p "UP FYE 2027 S3 D33 Girls Active IFG" at bounding box center [240, 226] width 255 height 24
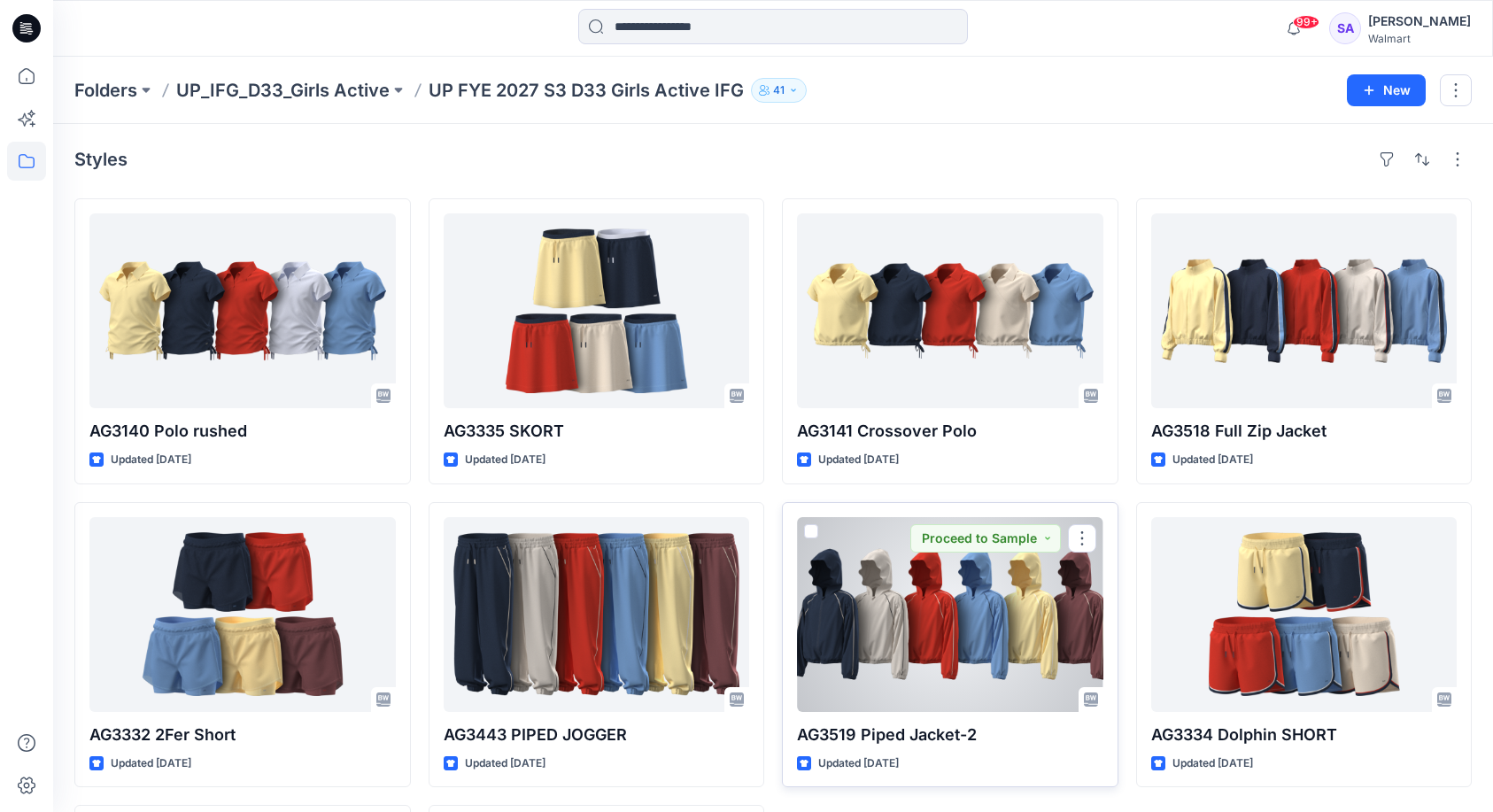
scroll to position [-2, 0]
click at [940, 641] on div at bounding box center [950, 614] width 306 height 195
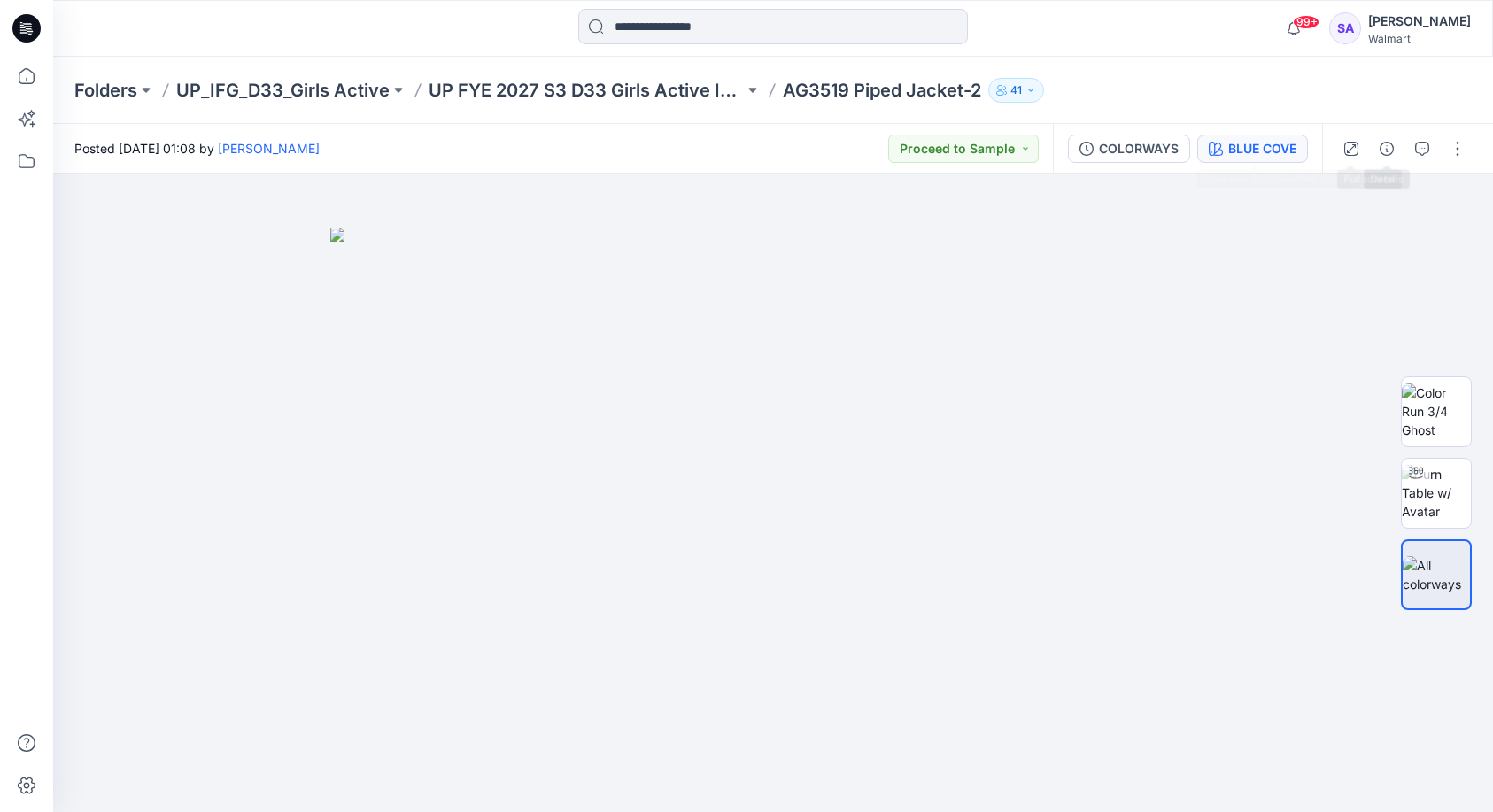
click at [1272, 145] on div "BLUE COVE" at bounding box center [1262, 149] width 68 height 20
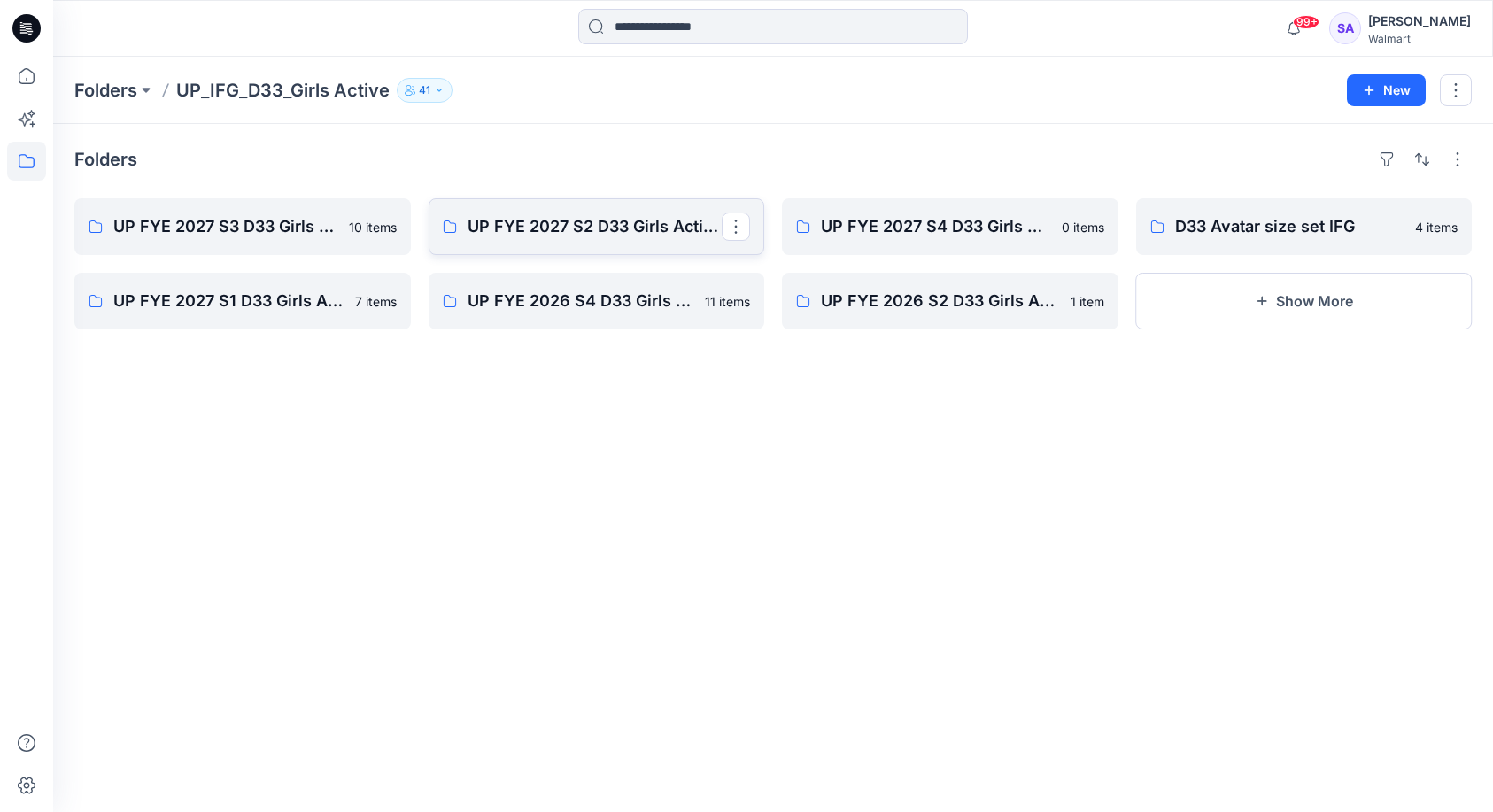
click at [601, 242] on link "UP FYE 2027 S2 D33 Girls Active IFG" at bounding box center [596, 227] width 336 height 57
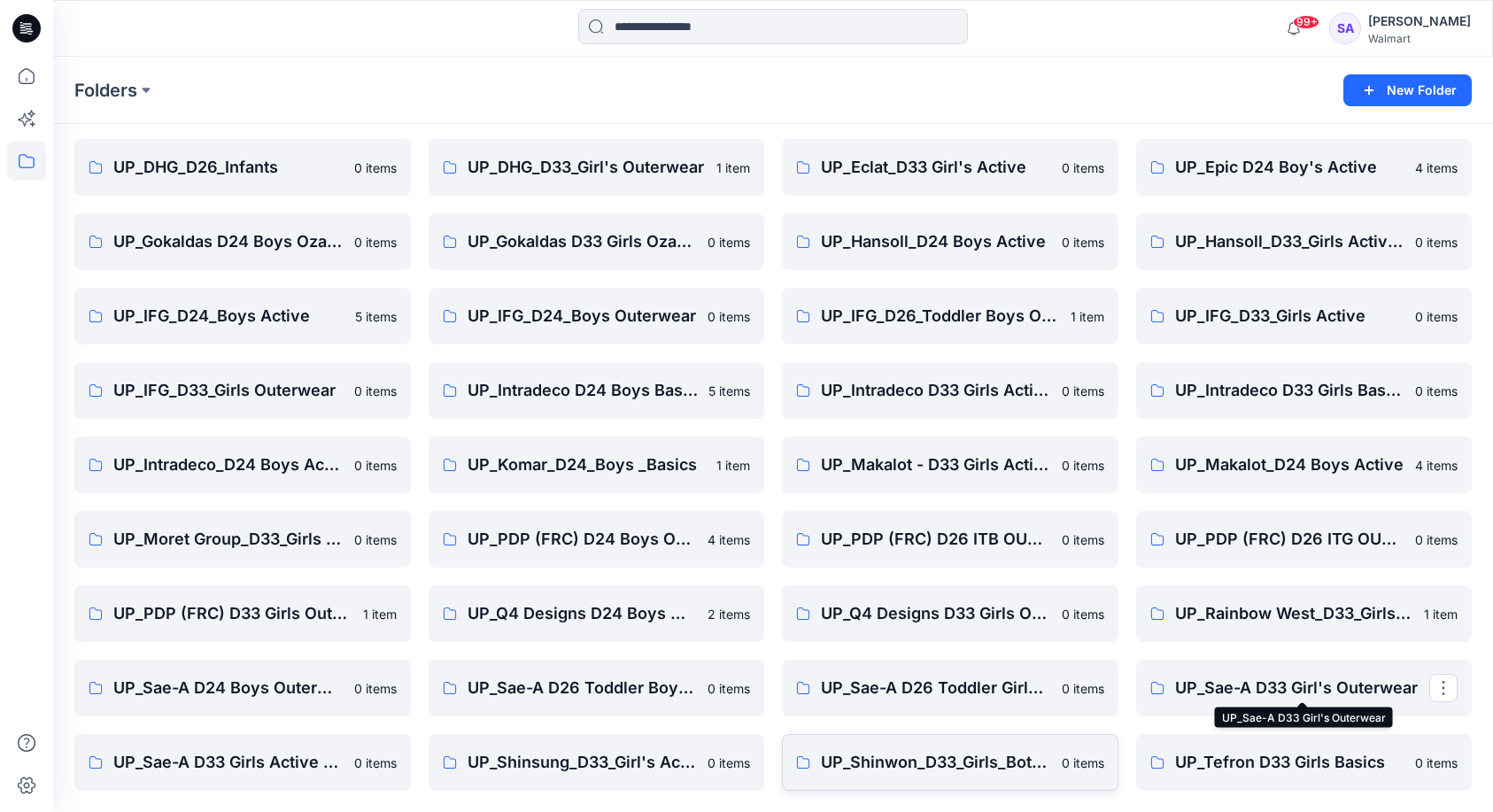
scroll to position [204, 0]
click at [318, 757] on p "UP_Sae-A D33 Girls Active & Bottoms" at bounding box center [240, 761] width 255 height 24
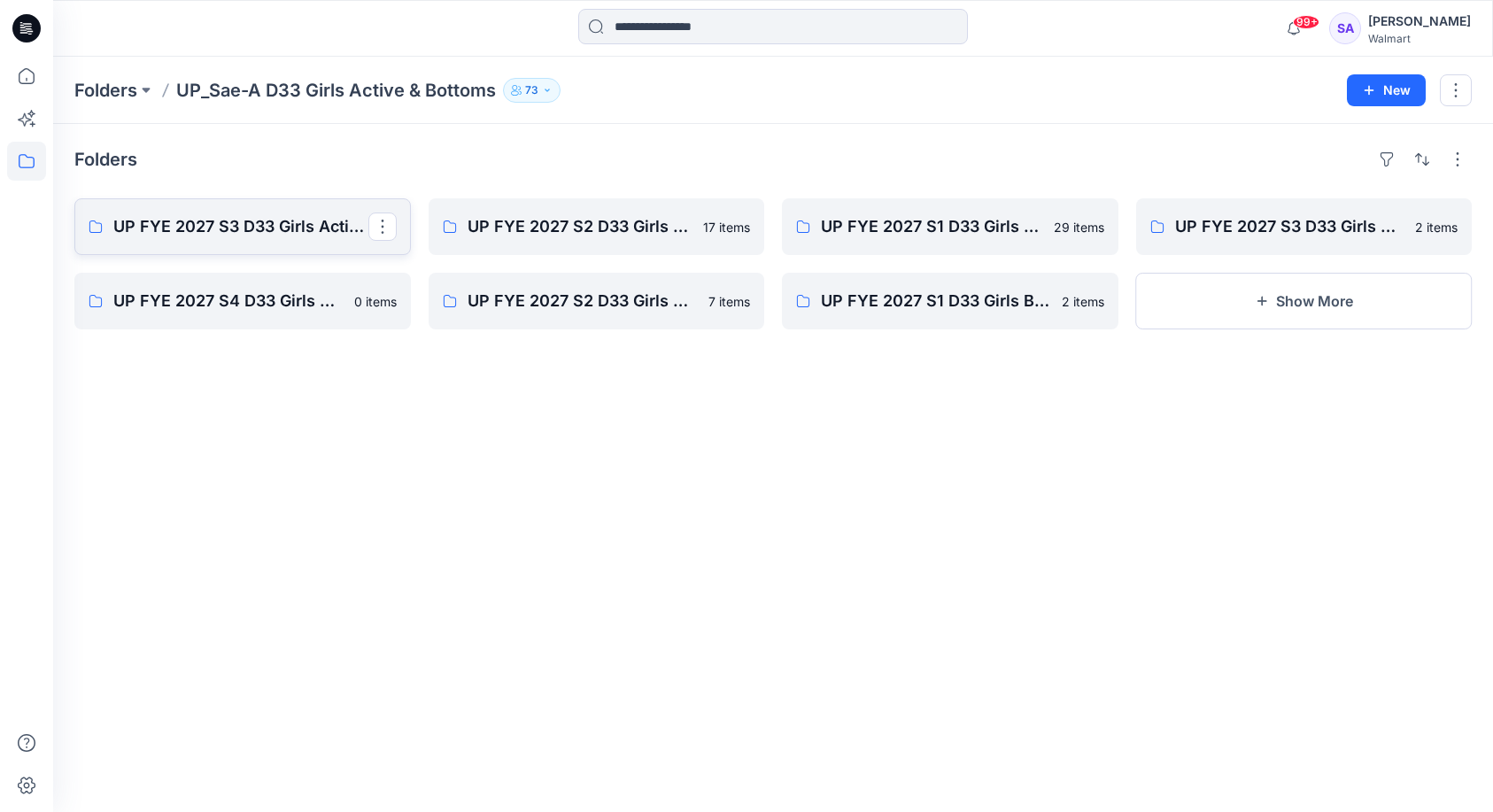
click at [303, 233] on p "UP FYE 2027 S3 D33 Girls Active Sae-A" at bounding box center [240, 226] width 255 height 24
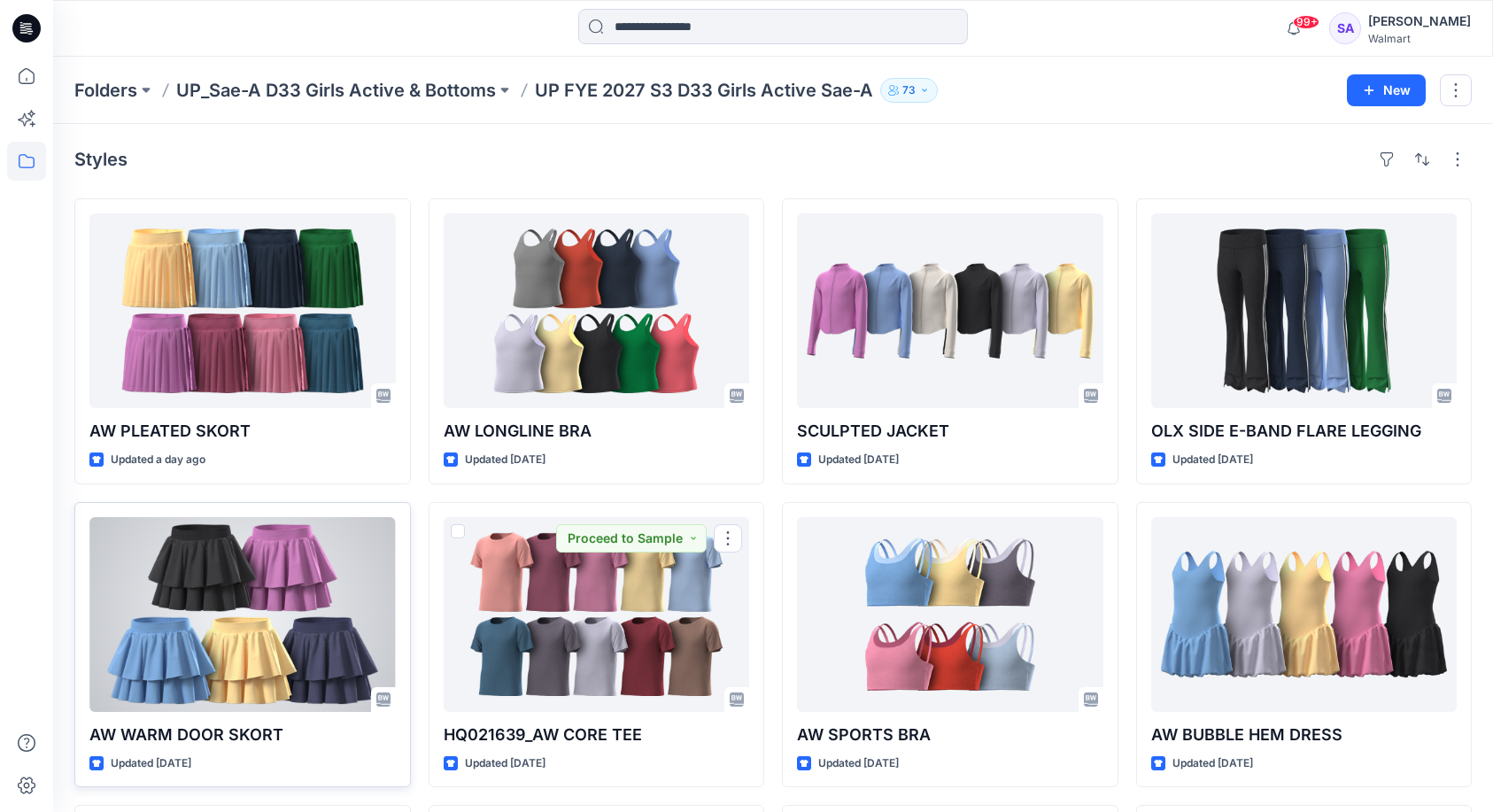
click at [154, 610] on div at bounding box center [242, 614] width 306 height 195
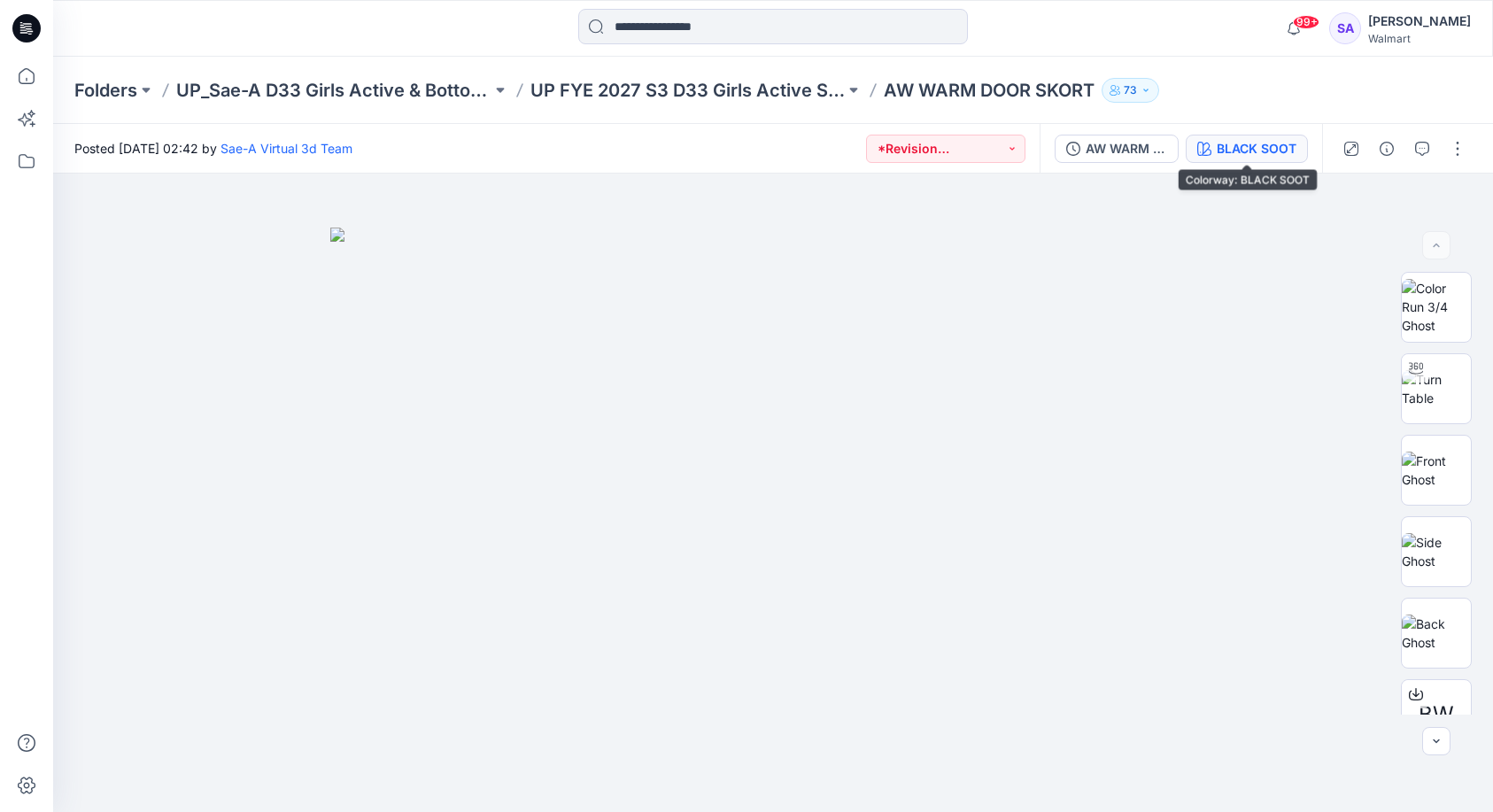
click at [1221, 147] on div "BLACK SOOT" at bounding box center [1257, 149] width 80 height 20
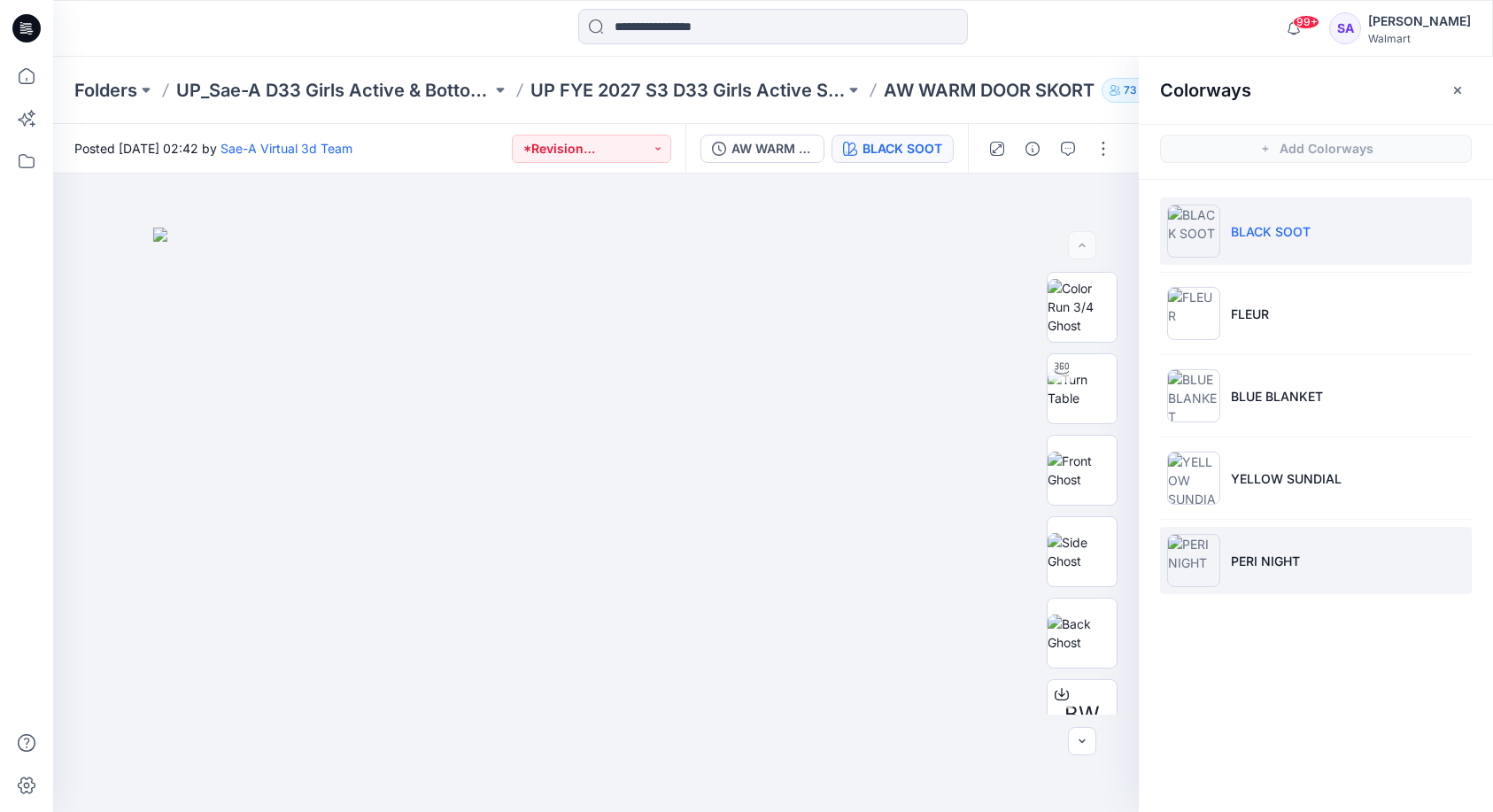
click at [1270, 565] on p "PERI NIGHT" at bounding box center [1265, 561] width 69 height 19
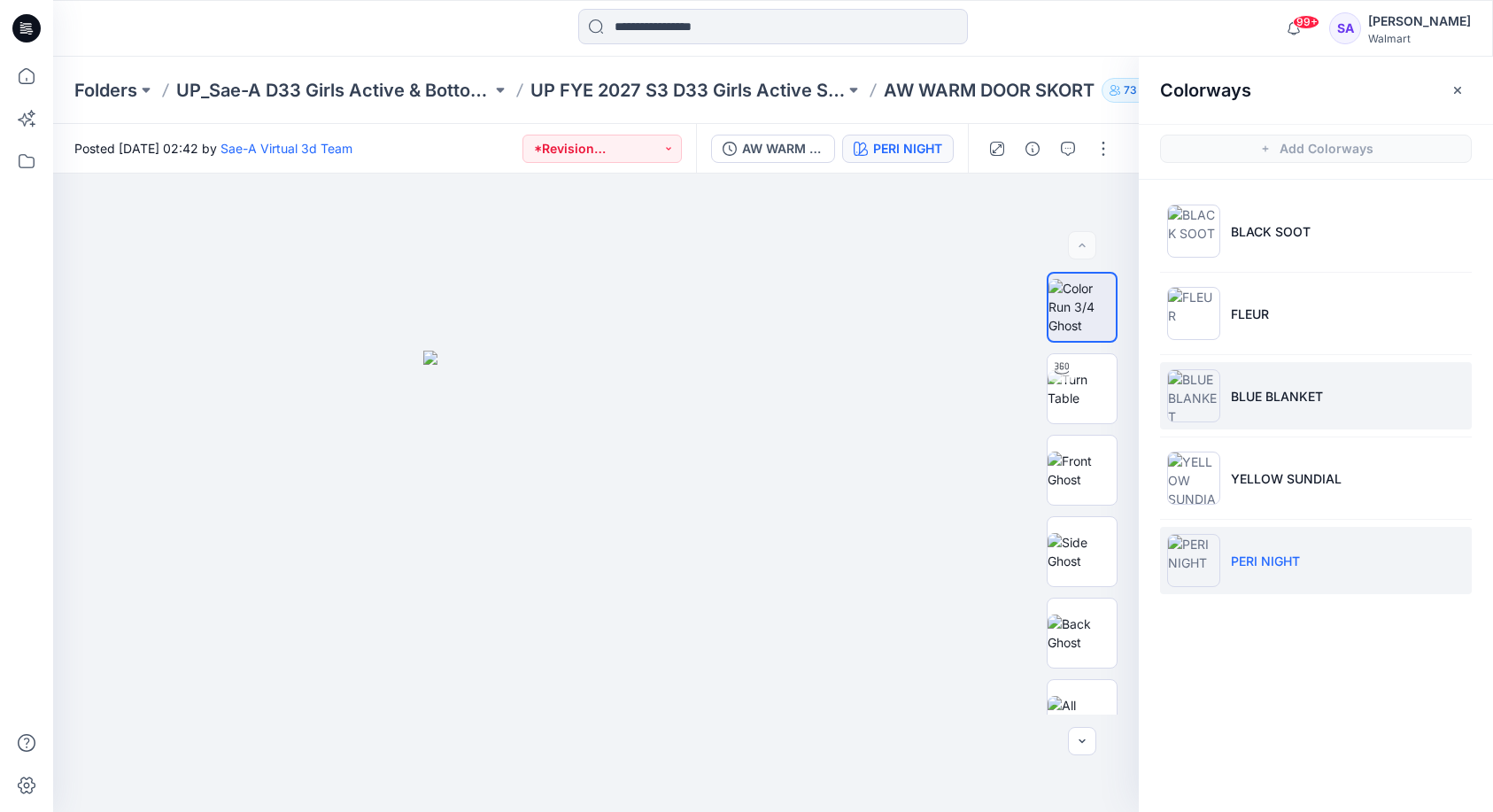
click at [1260, 396] on p "BLUE BLANKET" at bounding box center [1277, 396] width 92 height 19
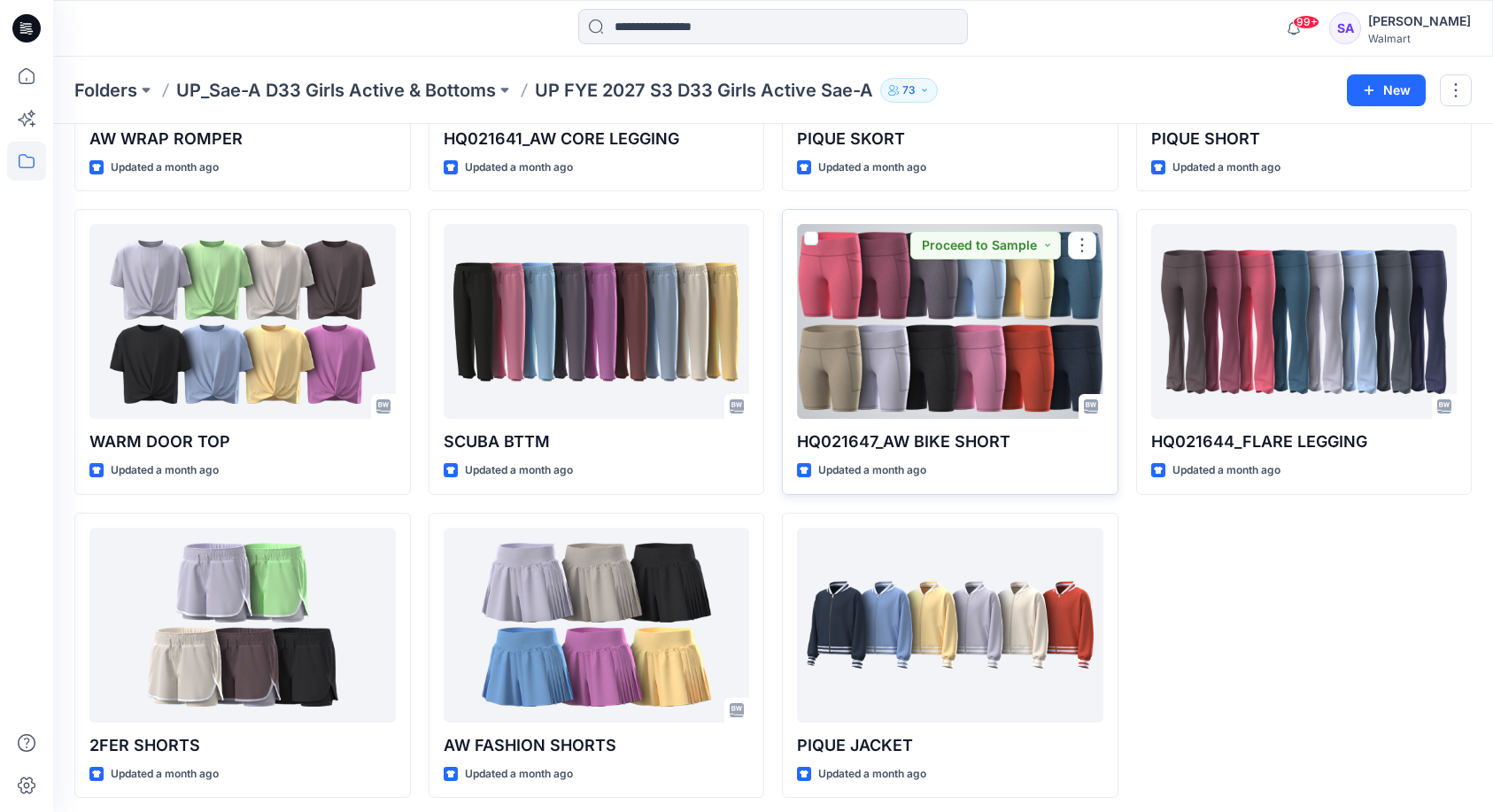
scroll to position [1201, 0]
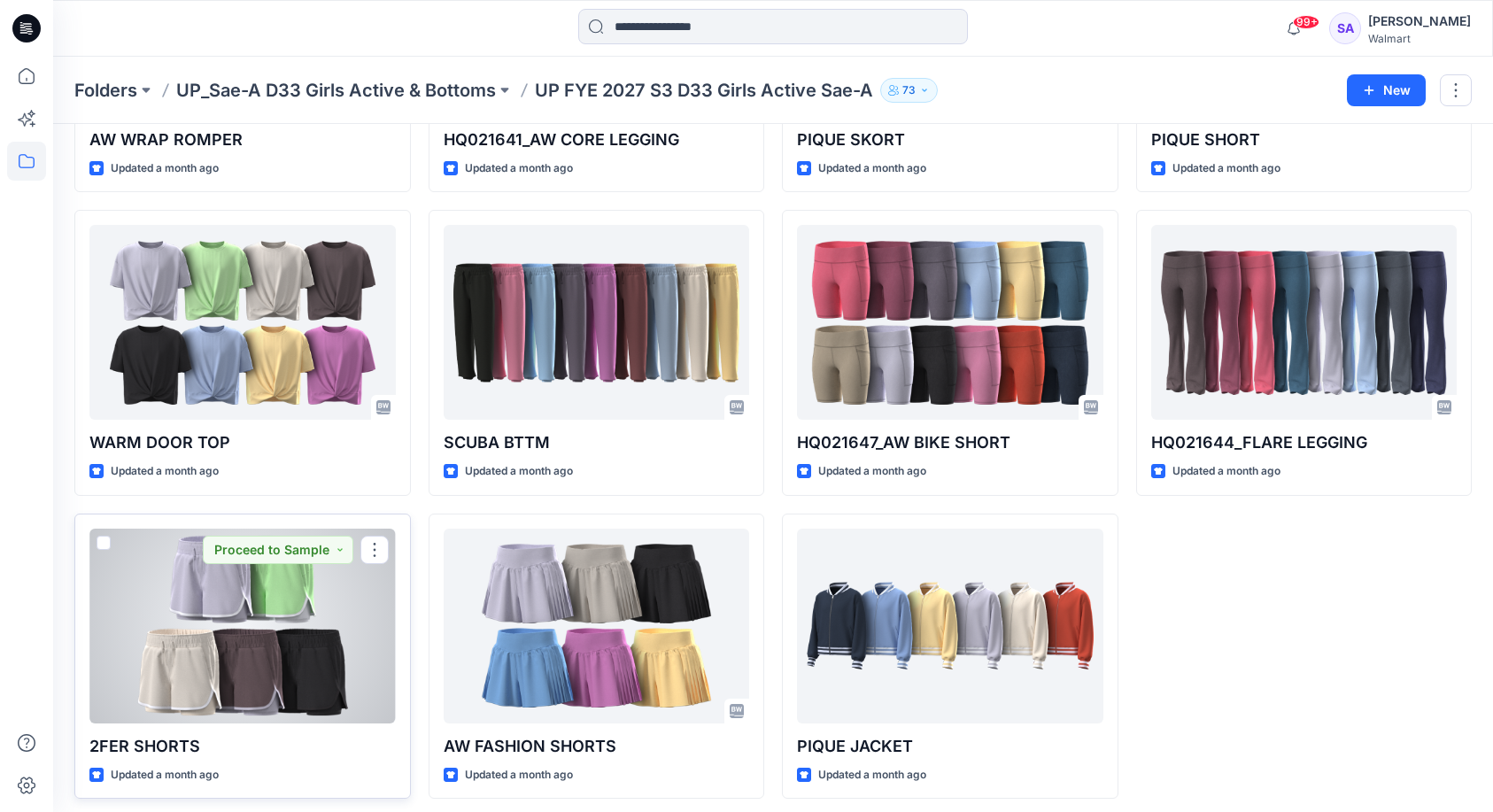
click at [277, 635] on div at bounding box center [242, 626] width 306 height 195
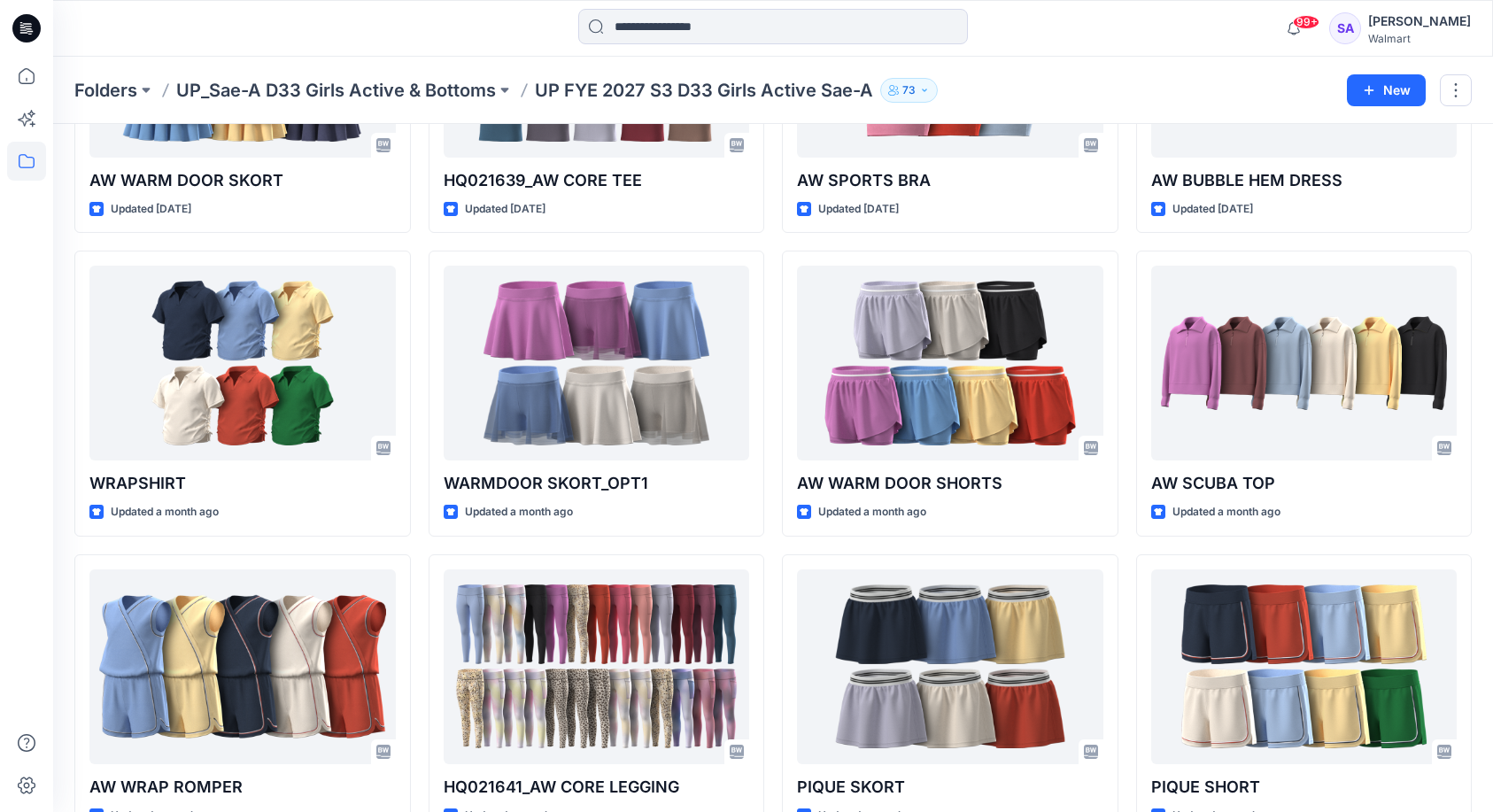
scroll to position [404, 0]
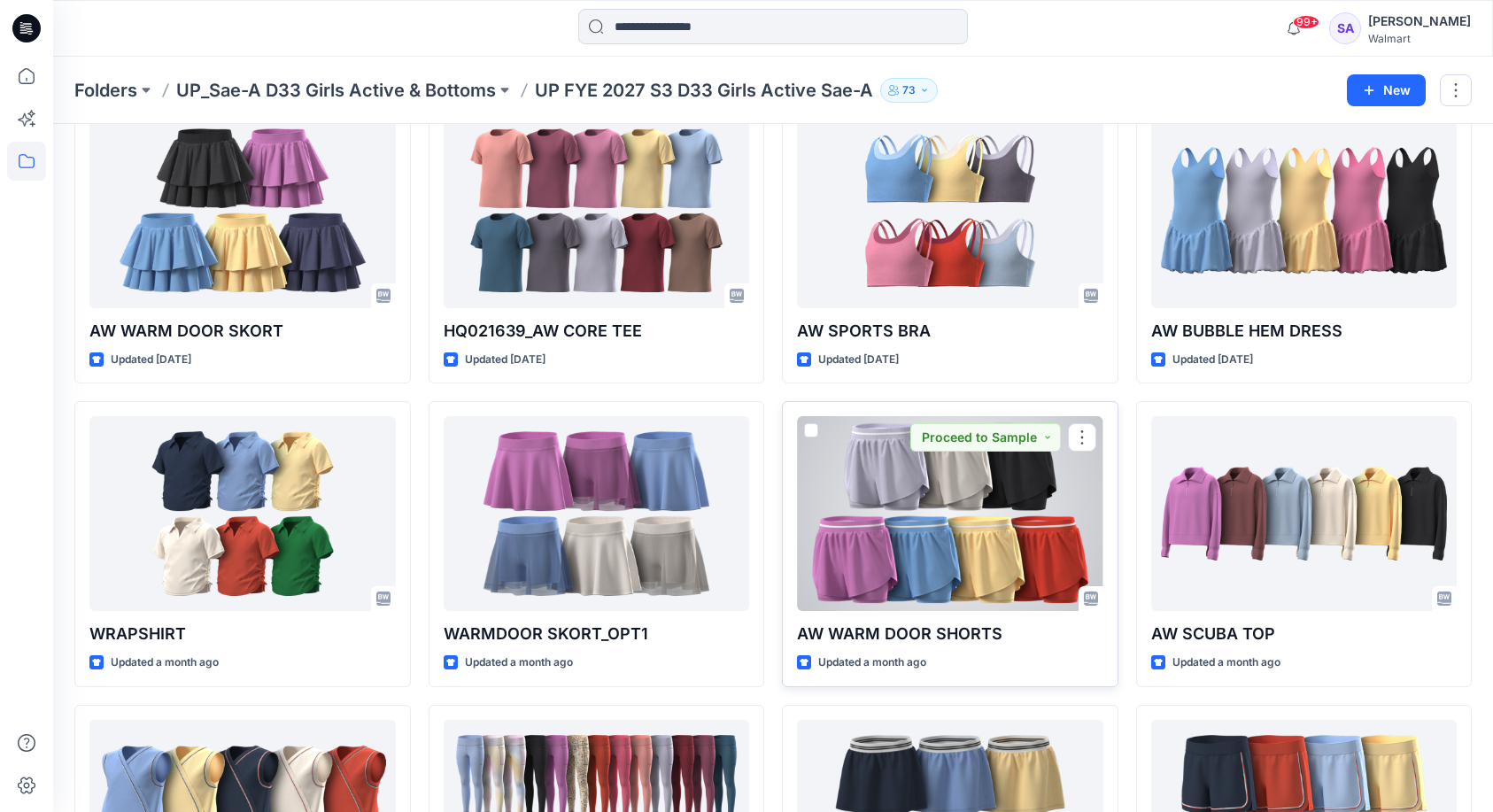
click at [926, 549] on div at bounding box center [950, 514] width 306 height 195
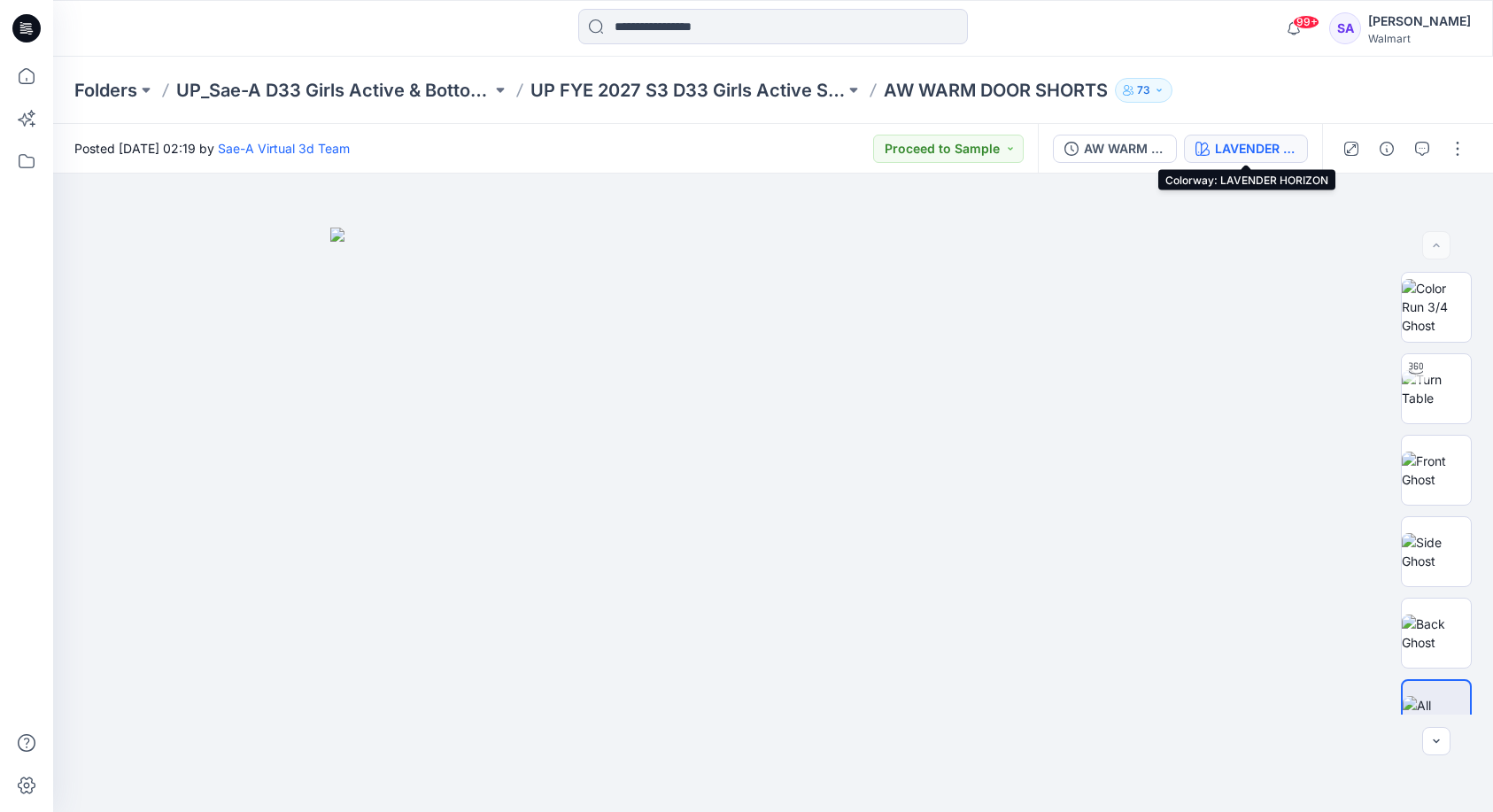
click at [1272, 154] on div "LAVENDER HORIZON" at bounding box center [1256, 149] width 81 height 20
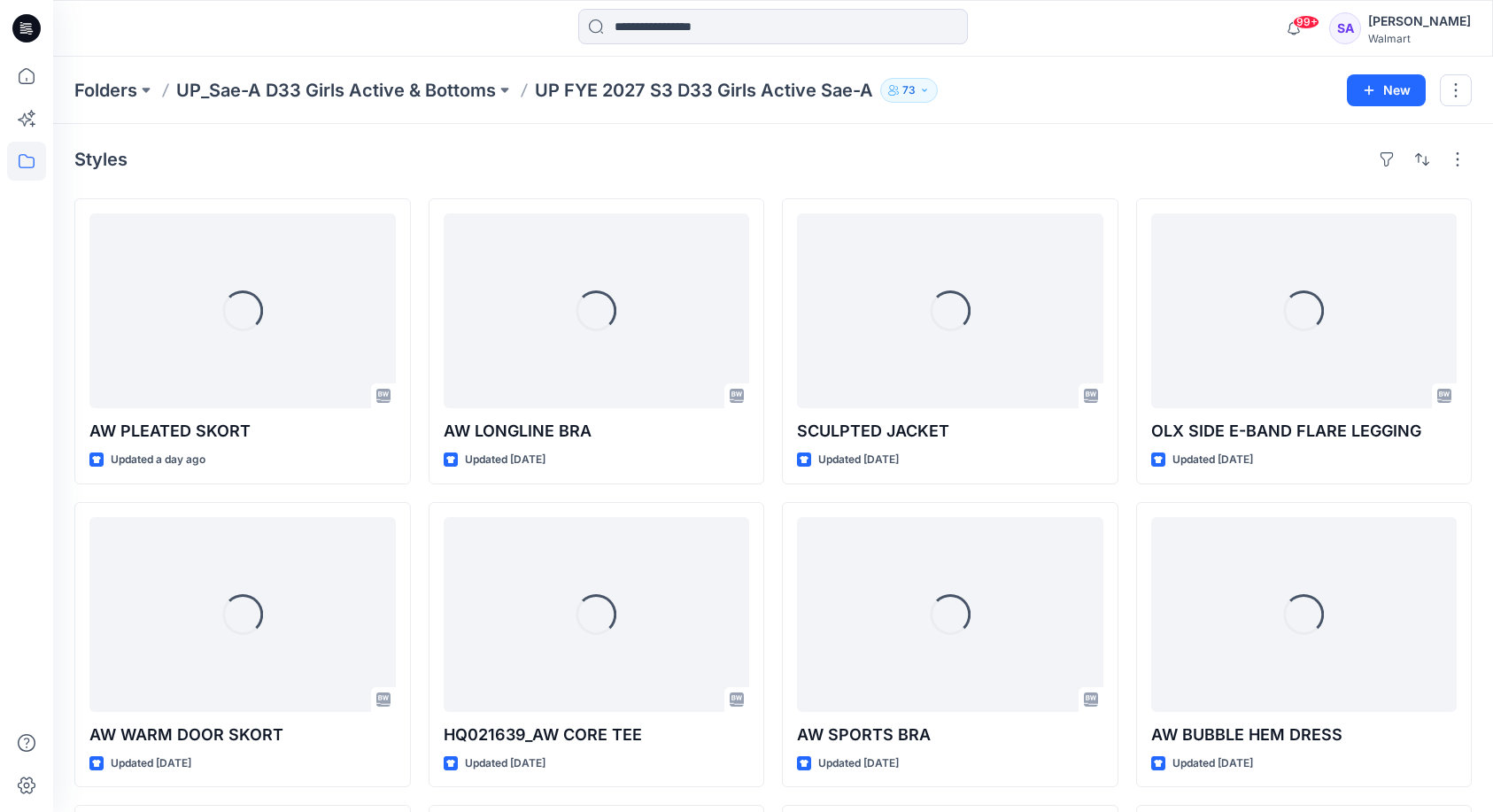
scroll to position [404, 0]
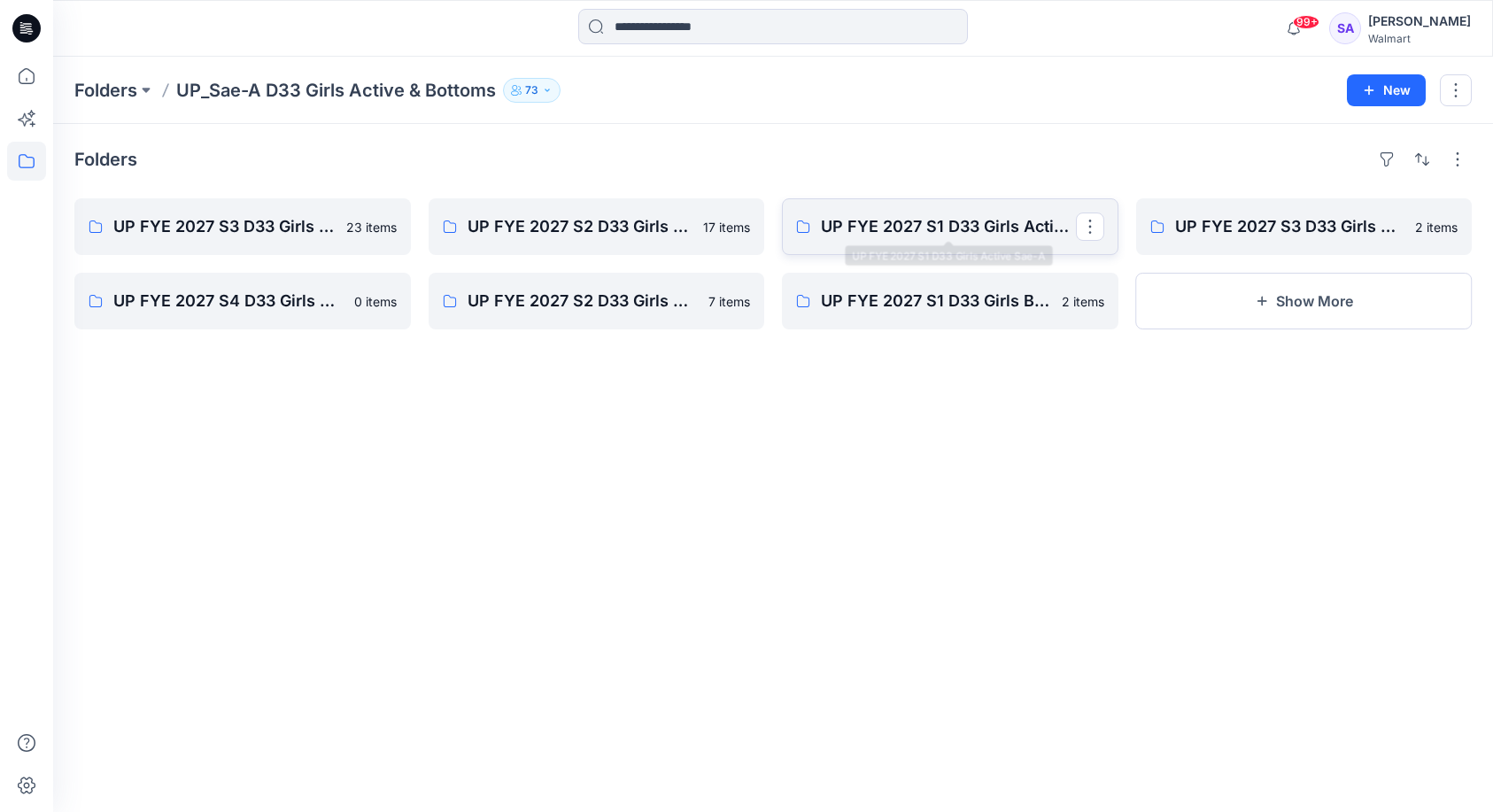
click at [981, 237] on p "UP FYE 2027 S1 D33 Girls Active Sae-A" at bounding box center [949, 226] width 255 height 24
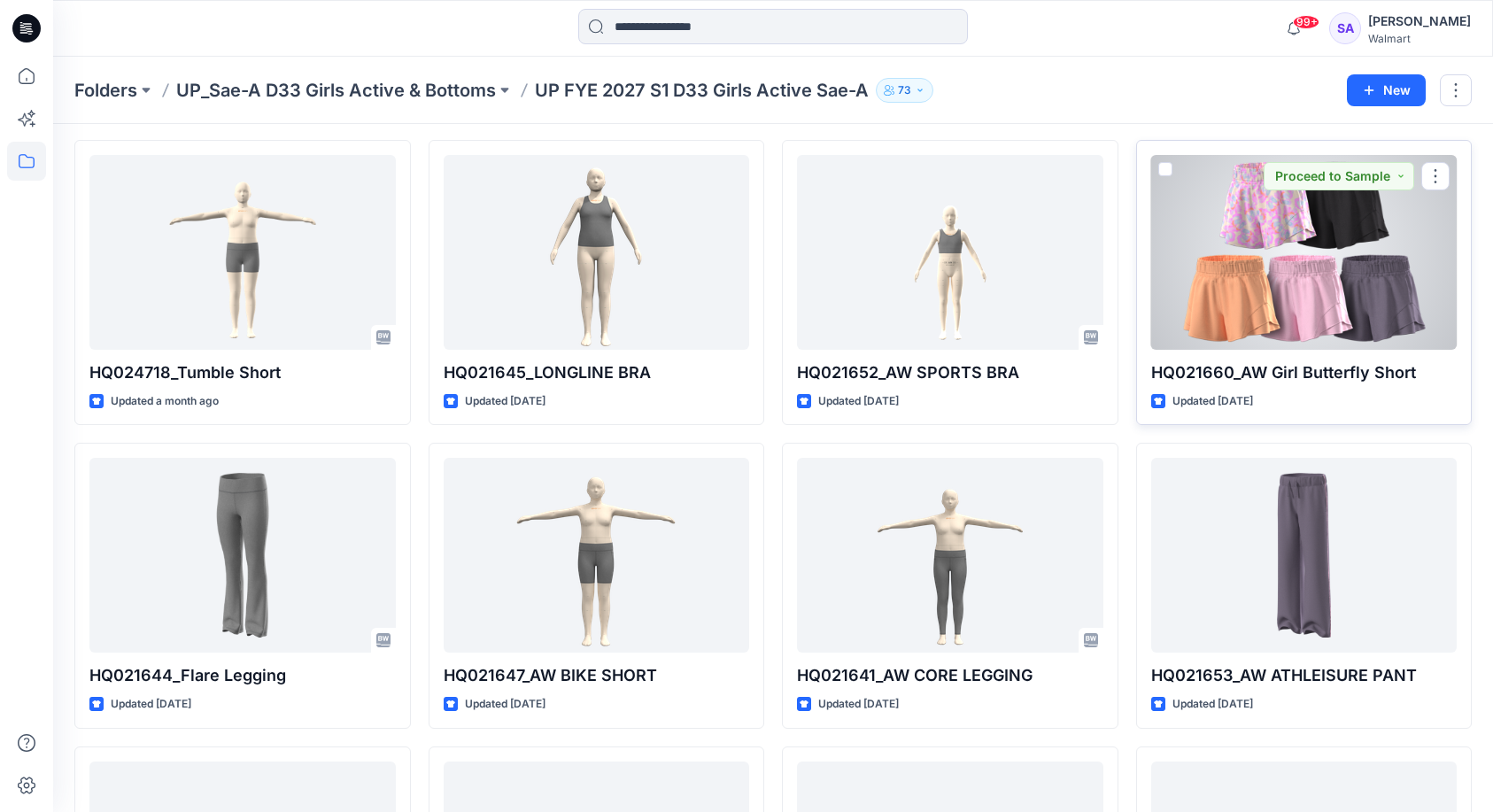
scroll to position [360, 0]
click at [1301, 296] on div at bounding box center [1304, 254] width 306 height 195
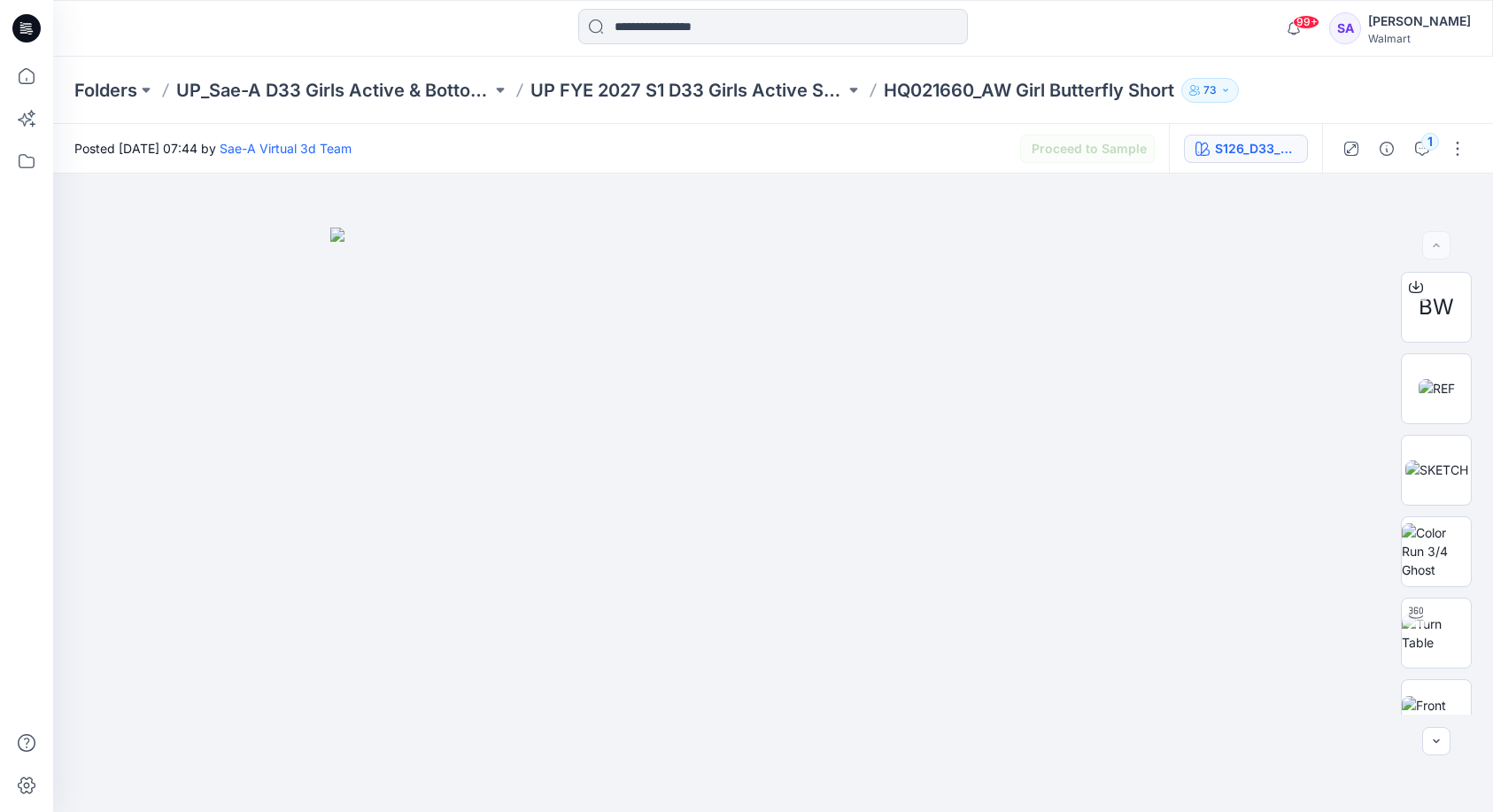
click at [1250, 145] on div "S126_D33_SOFT PETAL_TROPICAL PINK_SAEA" at bounding box center [1256, 149] width 81 height 20
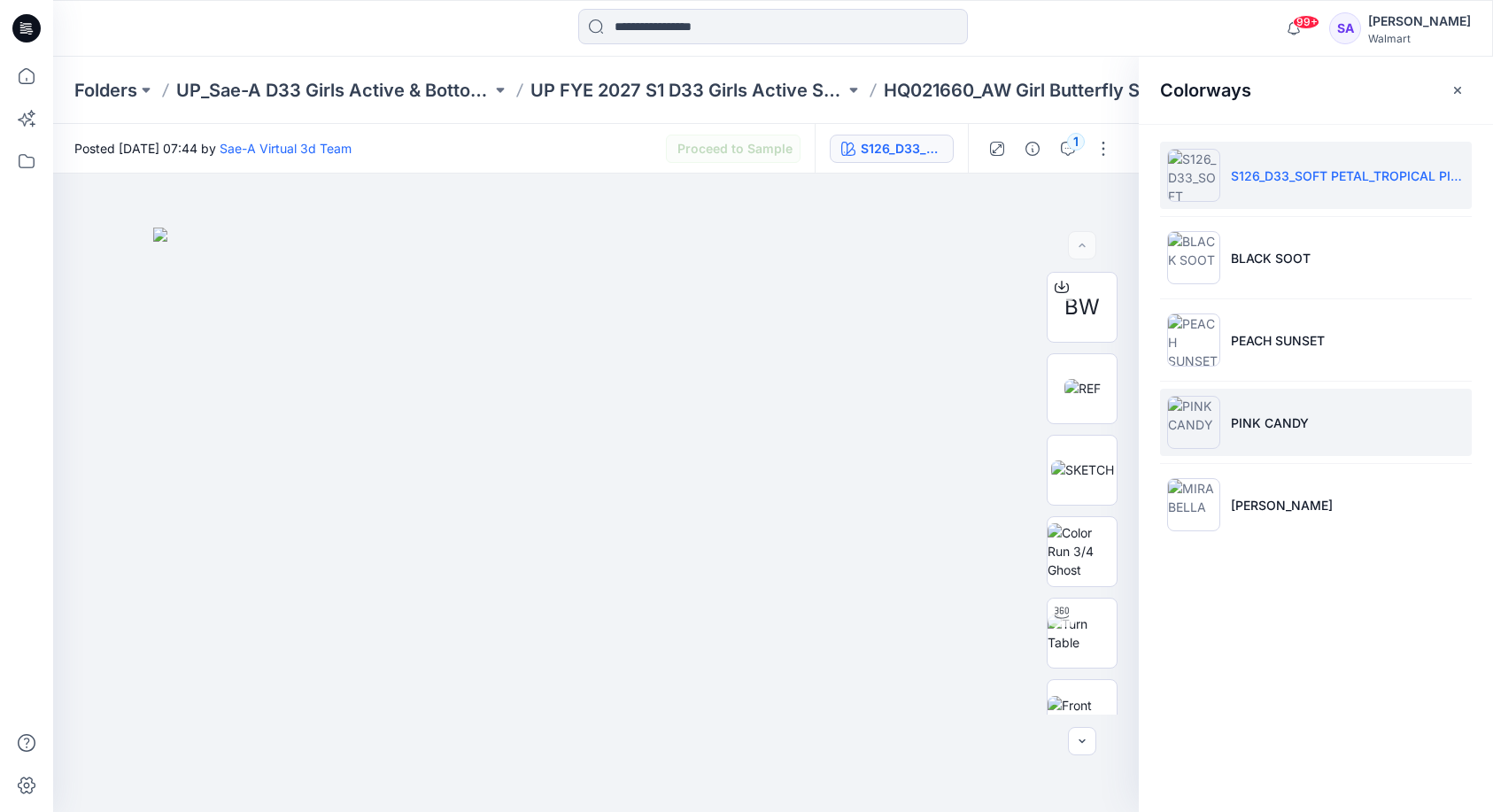
click at [1278, 406] on li "PINK CANDY" at bounding box center [1316, 422] width 312 height 67
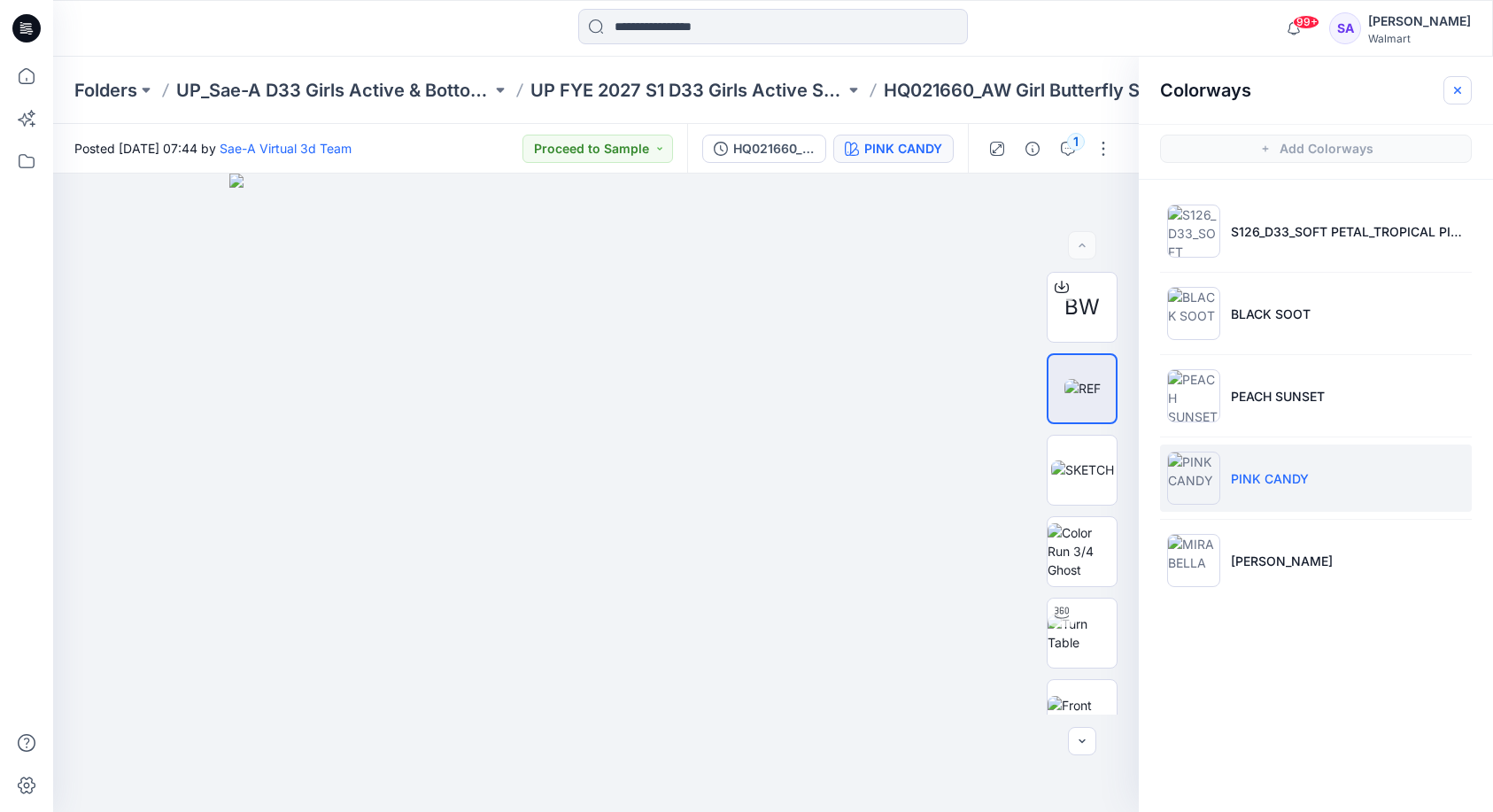
click at [1454, 94] on icon "button" at bounding box center [1458, 90] width 14 height 14
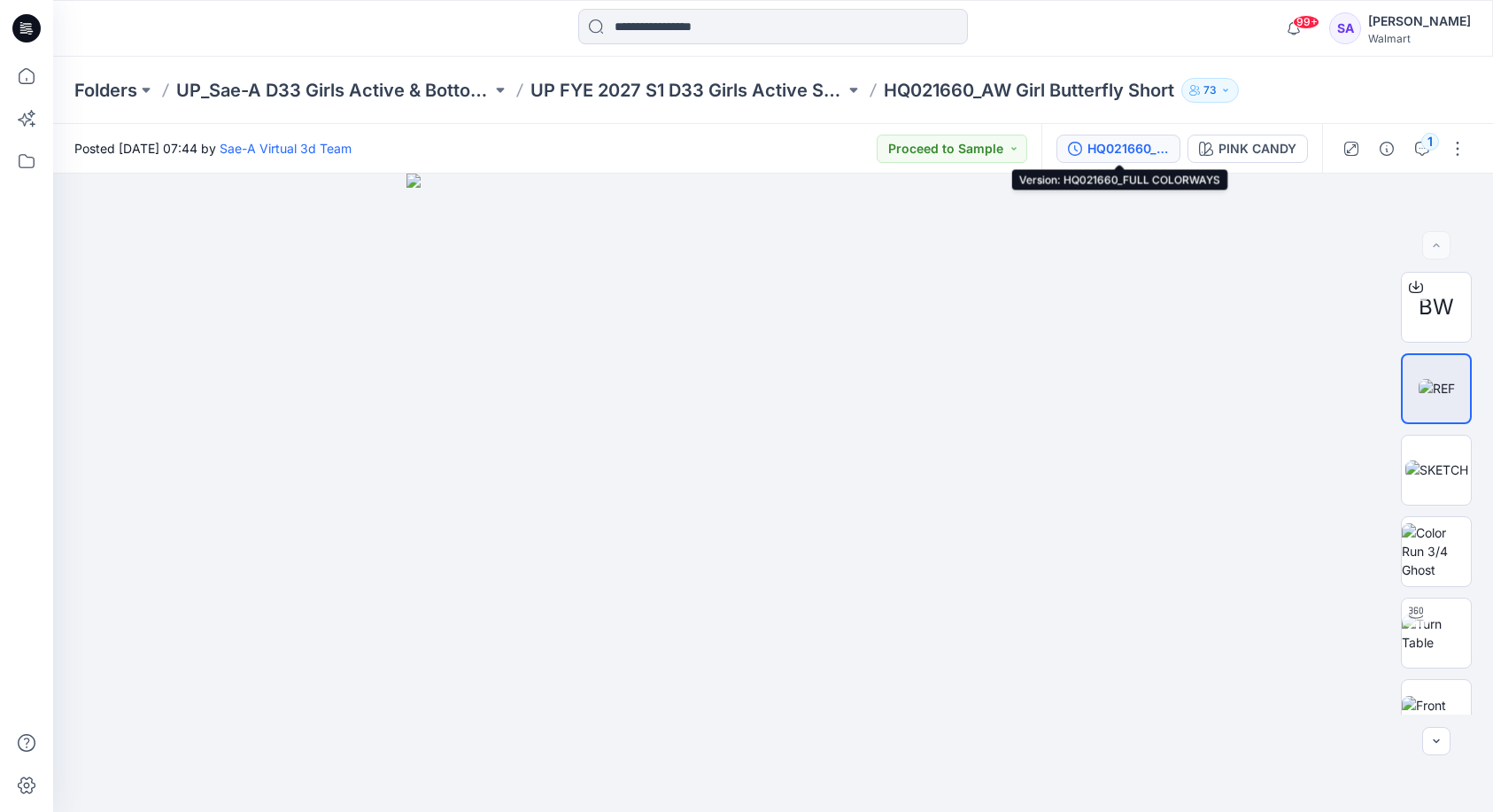
click at [1130, 153] on div "HQ021660_FULL COLORWAYS" at bounding box center [1129, 149] width 81 height 20
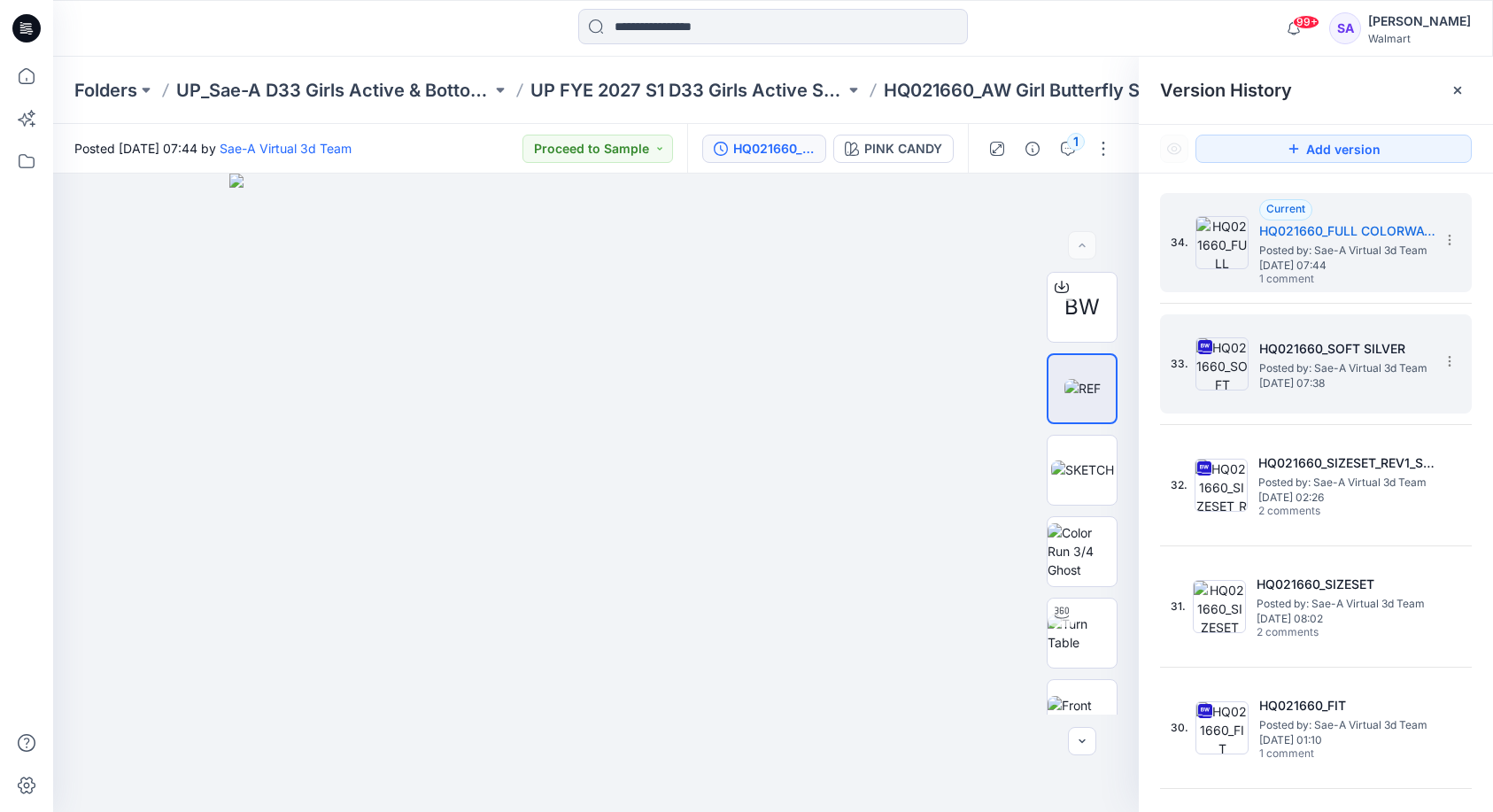
click at [1332, 382] on span "[DATE] 07:38" at bounding box center [1348, 384] width 177 height 13
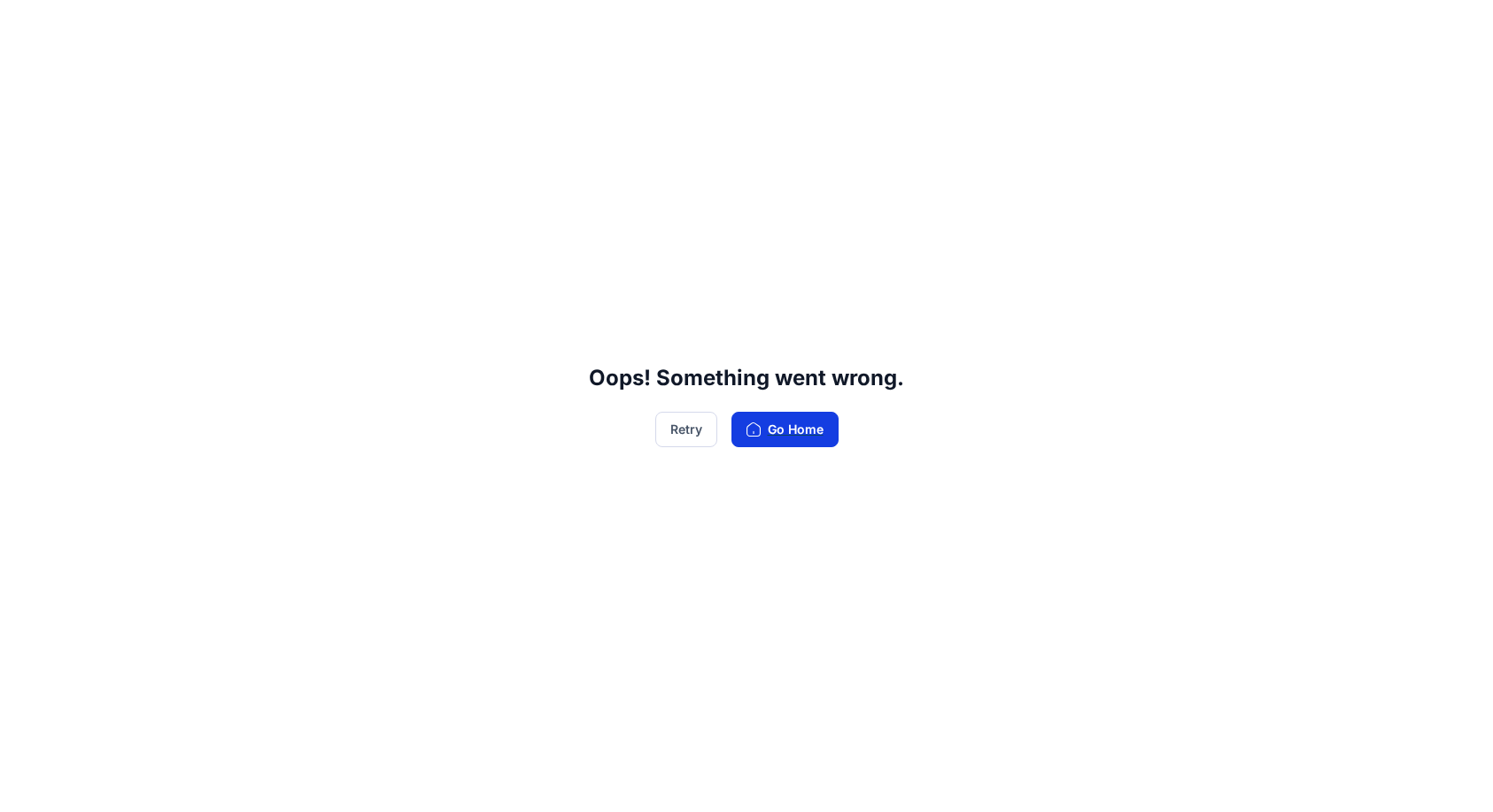
click at [788, 422] on button "Go Home" at bounding box center [785, 429] width 108 height 35
click at [670, 443] on button "Retry" at bounding box center [686, 429] width 62 height 35
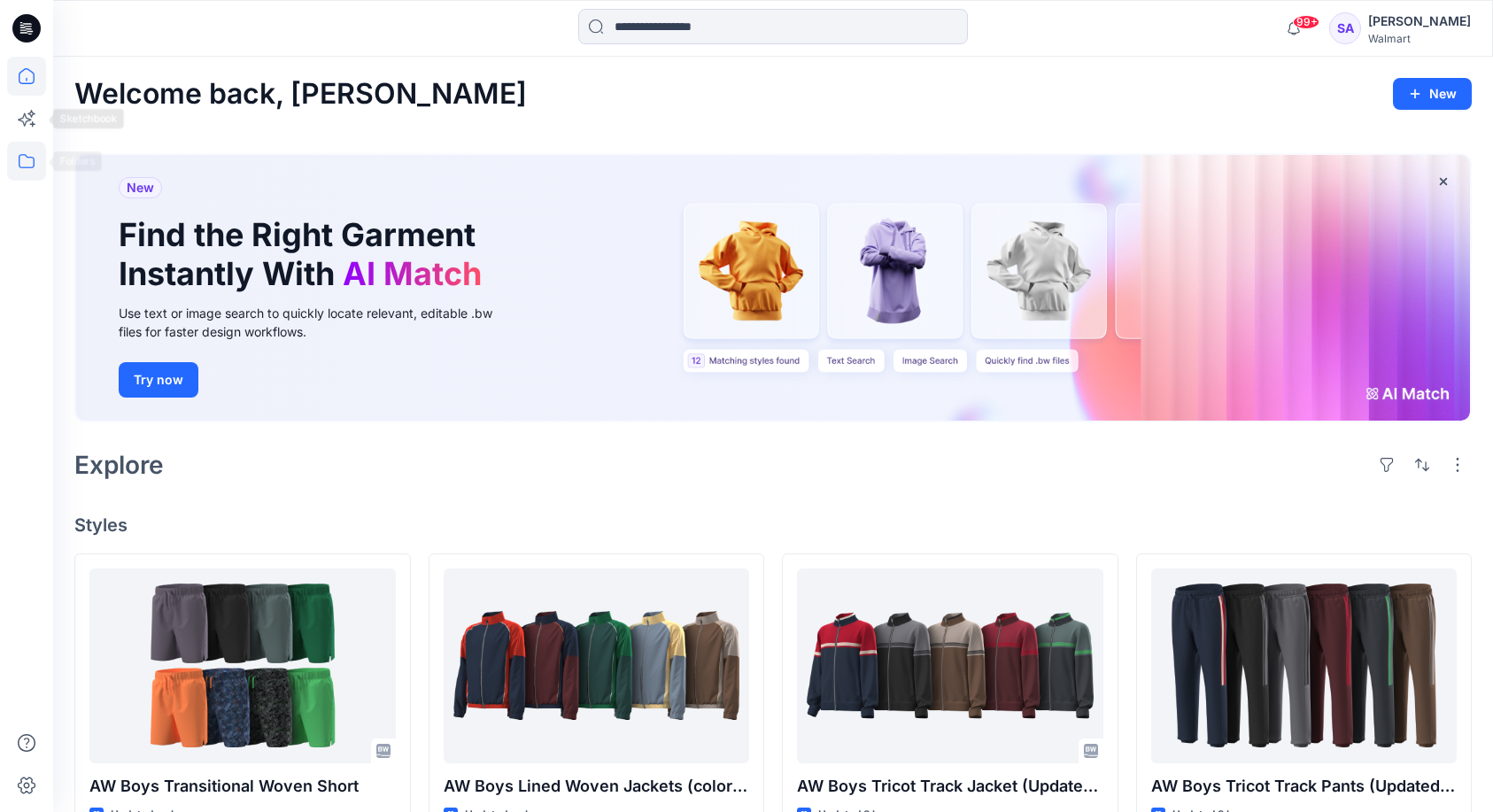
click at [23, 154] on icon at bounding box center [26, 161] width 39 height 39
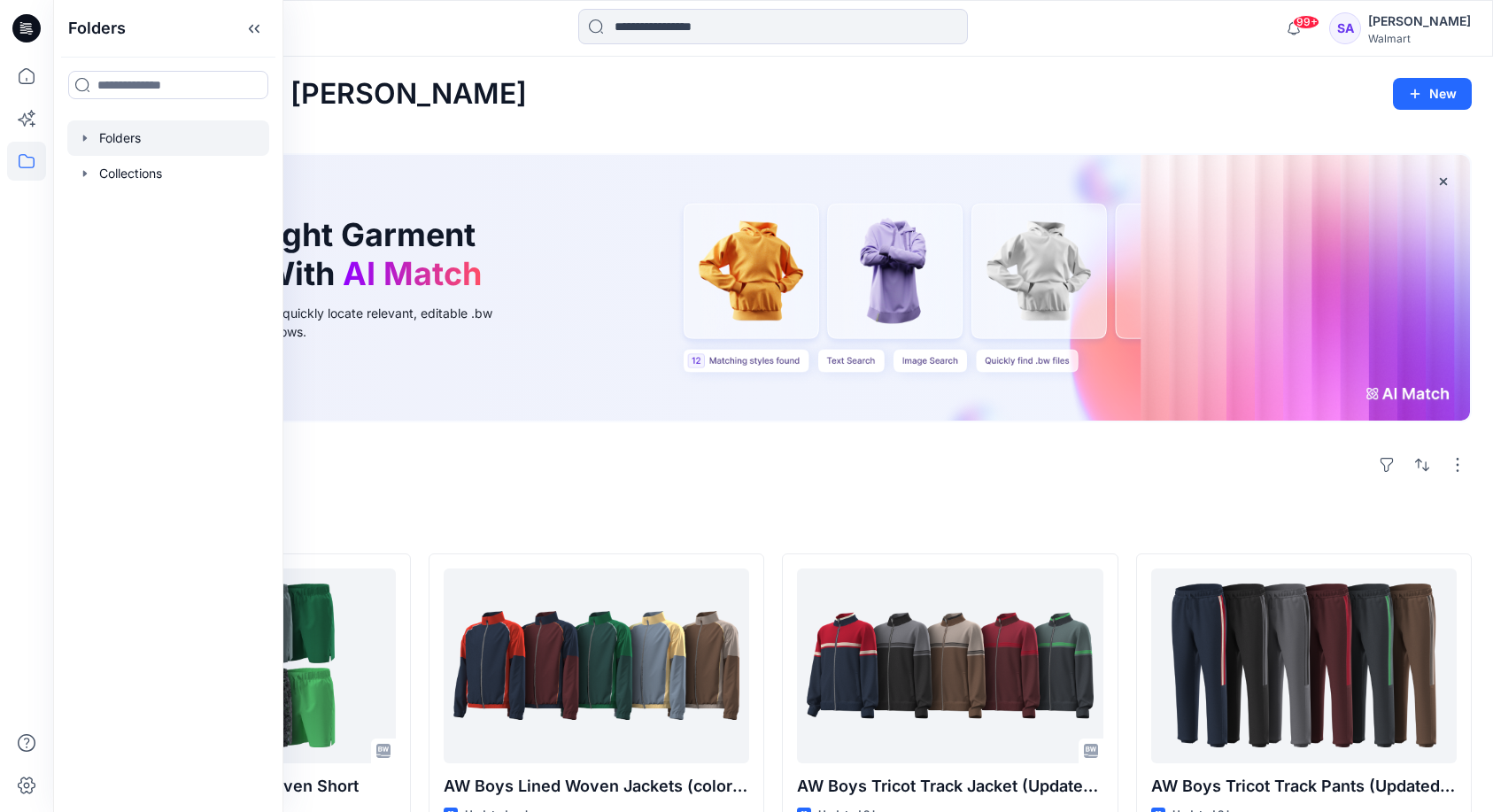
click at [74, 145] on div at bounding box center [167, 137] width 202 height 35
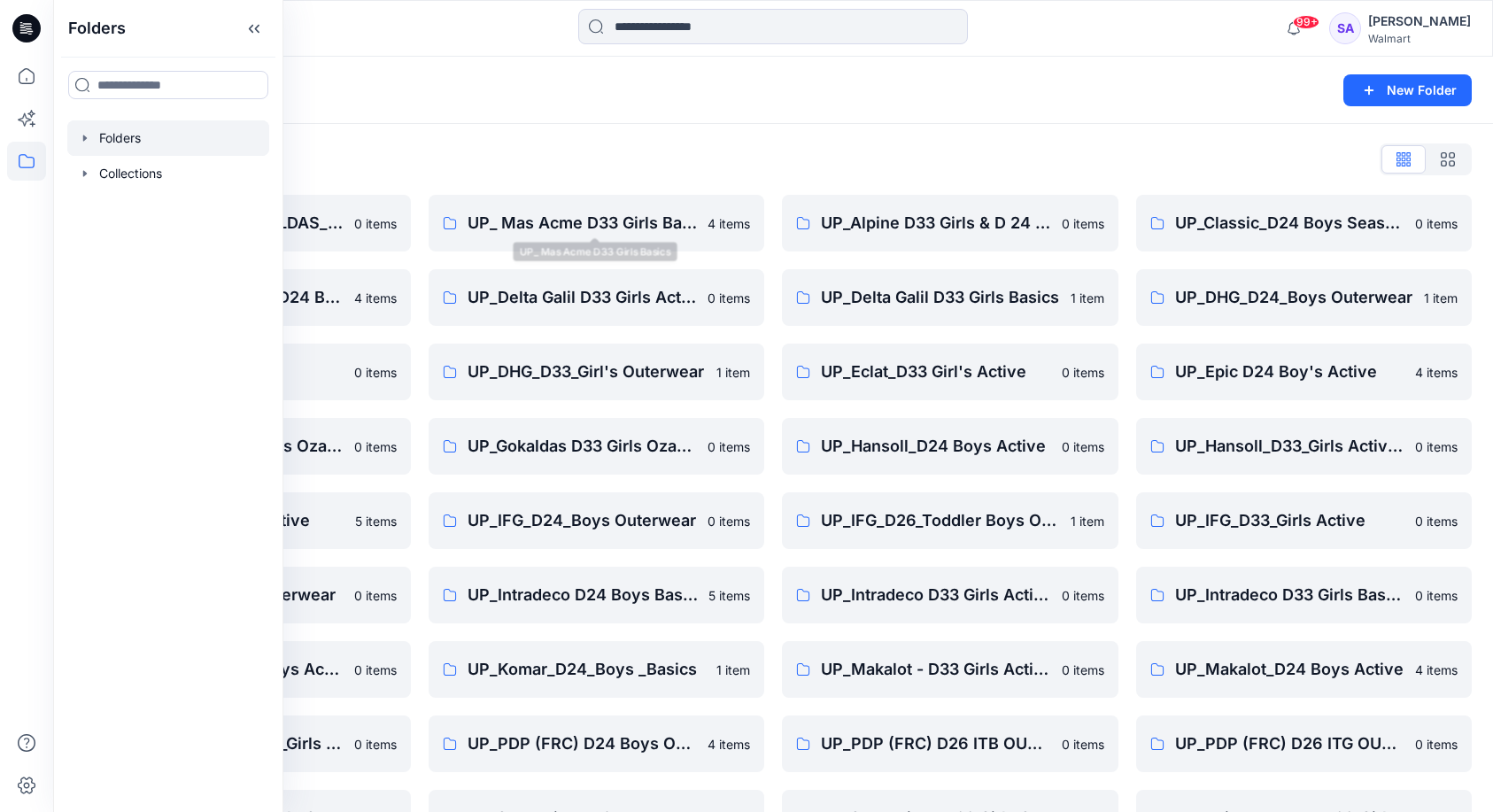
click at [692, 132] on div "Folders List OZARK TRAIL _GOKALDAS_D34 Womens 0 items UP_CTA(Chittagong)_D24 Bo…" at bounding box center [774, 570] width 1441 height 892
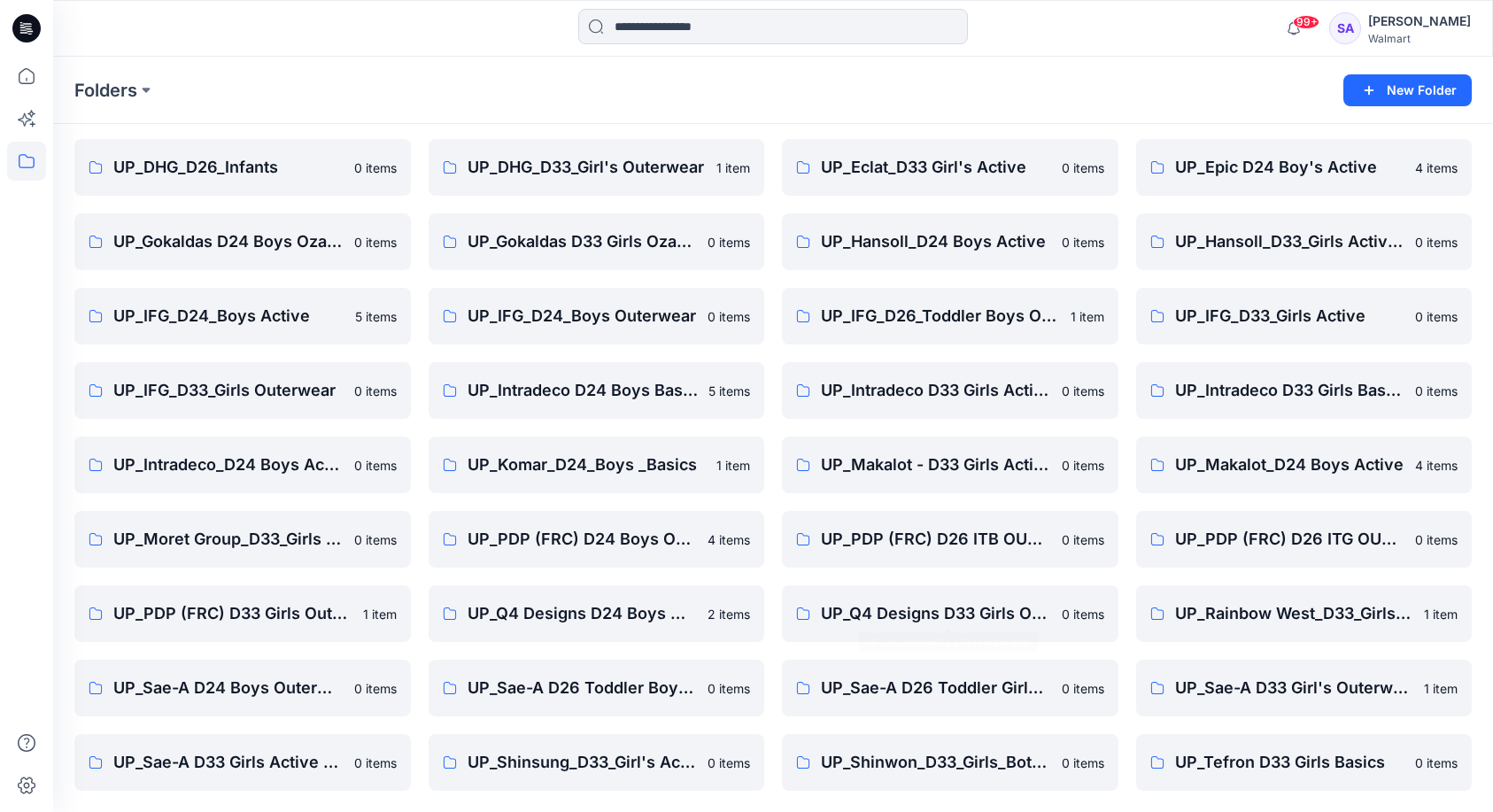
scroll to position [204, 0]
click at [252, 755] on p "UP_Sae-A D33 Girls Active & Bottoms" at bounding box center [240, 761] width 255 height 24
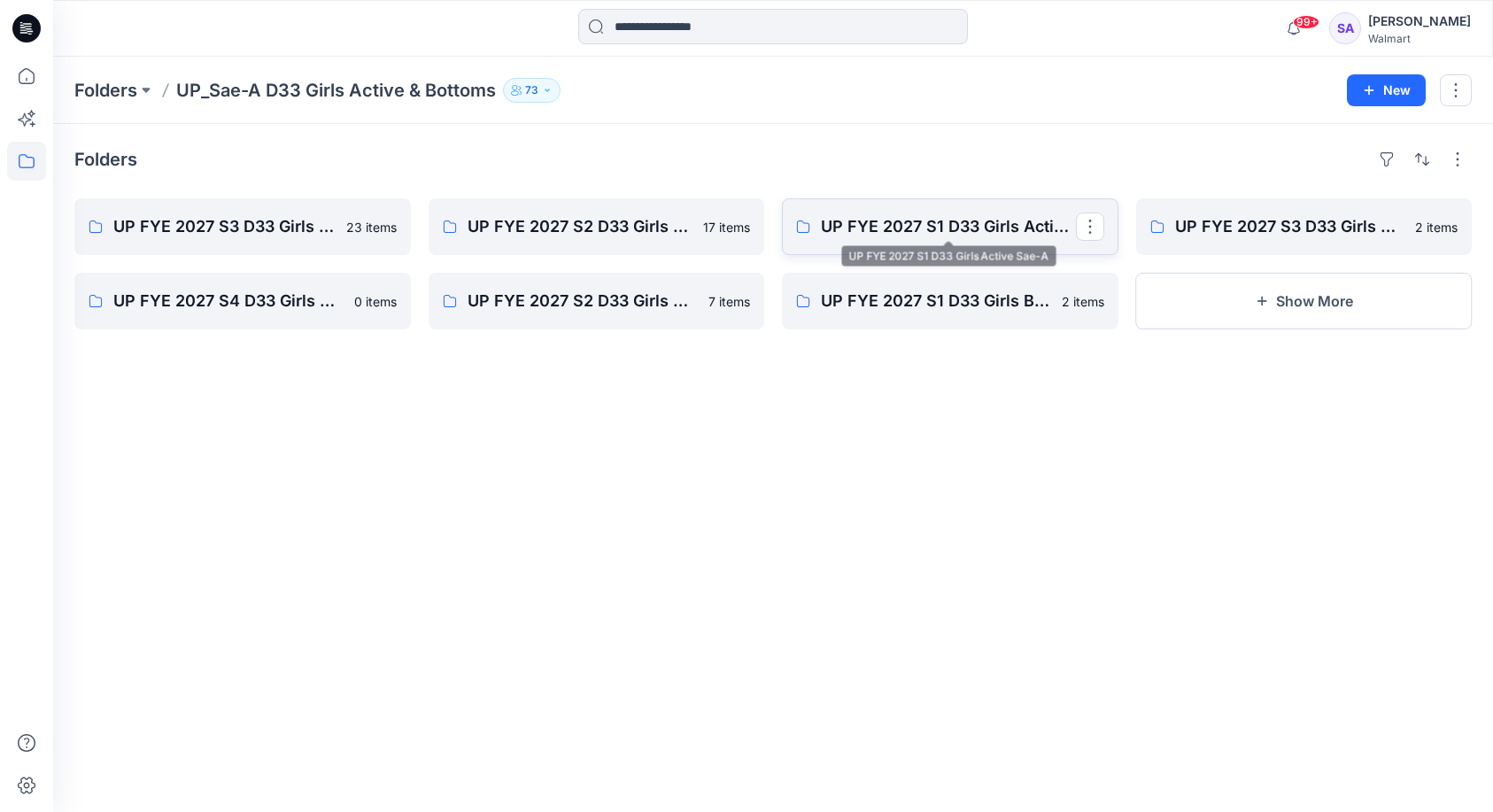
click at [976, 223] on p "UP FYE 2027 S1 D33 Girls Active Sae-A" at bounding box center [949, 226] width 255 height 24
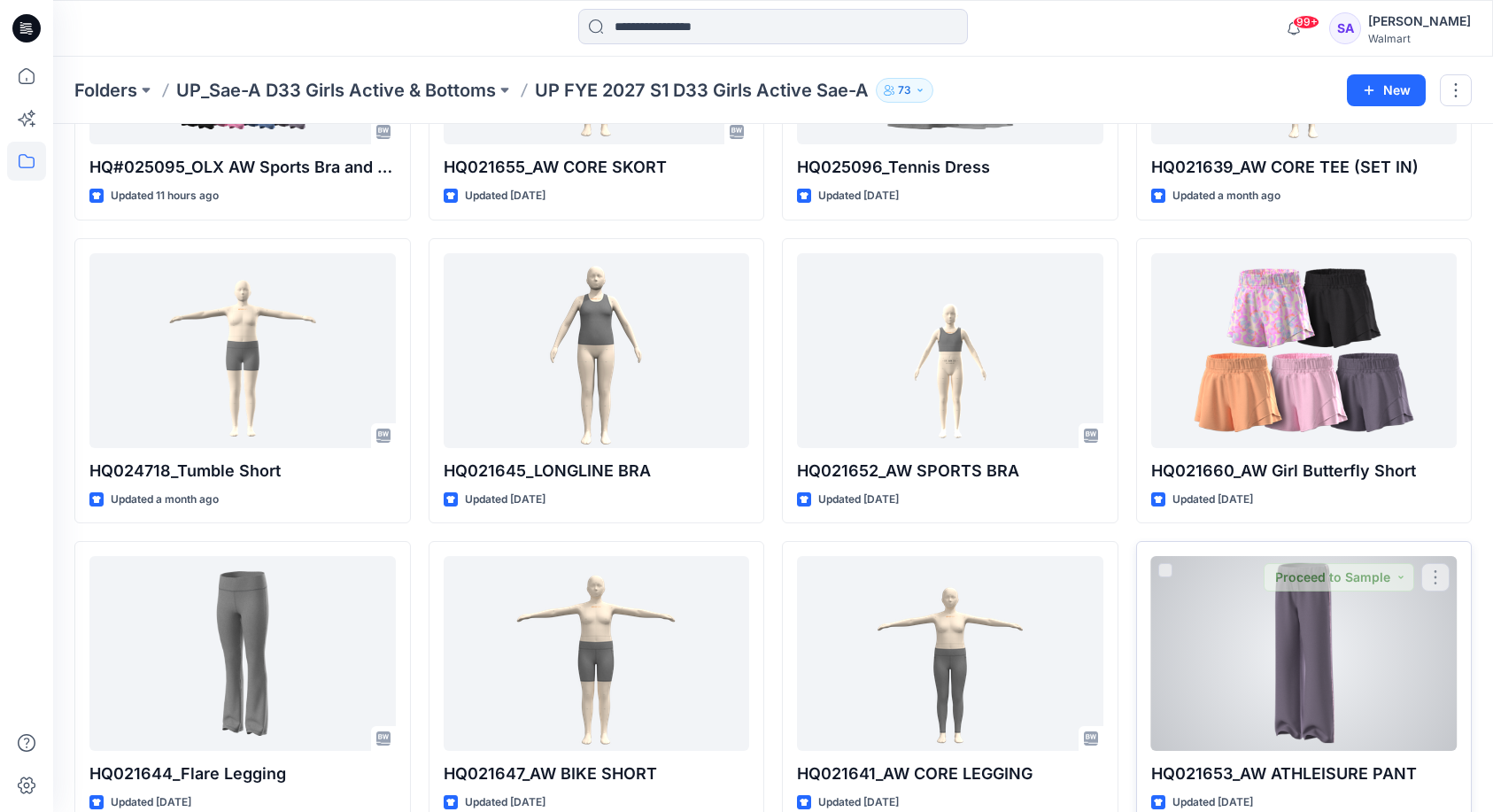
scroll to position [237, 0]
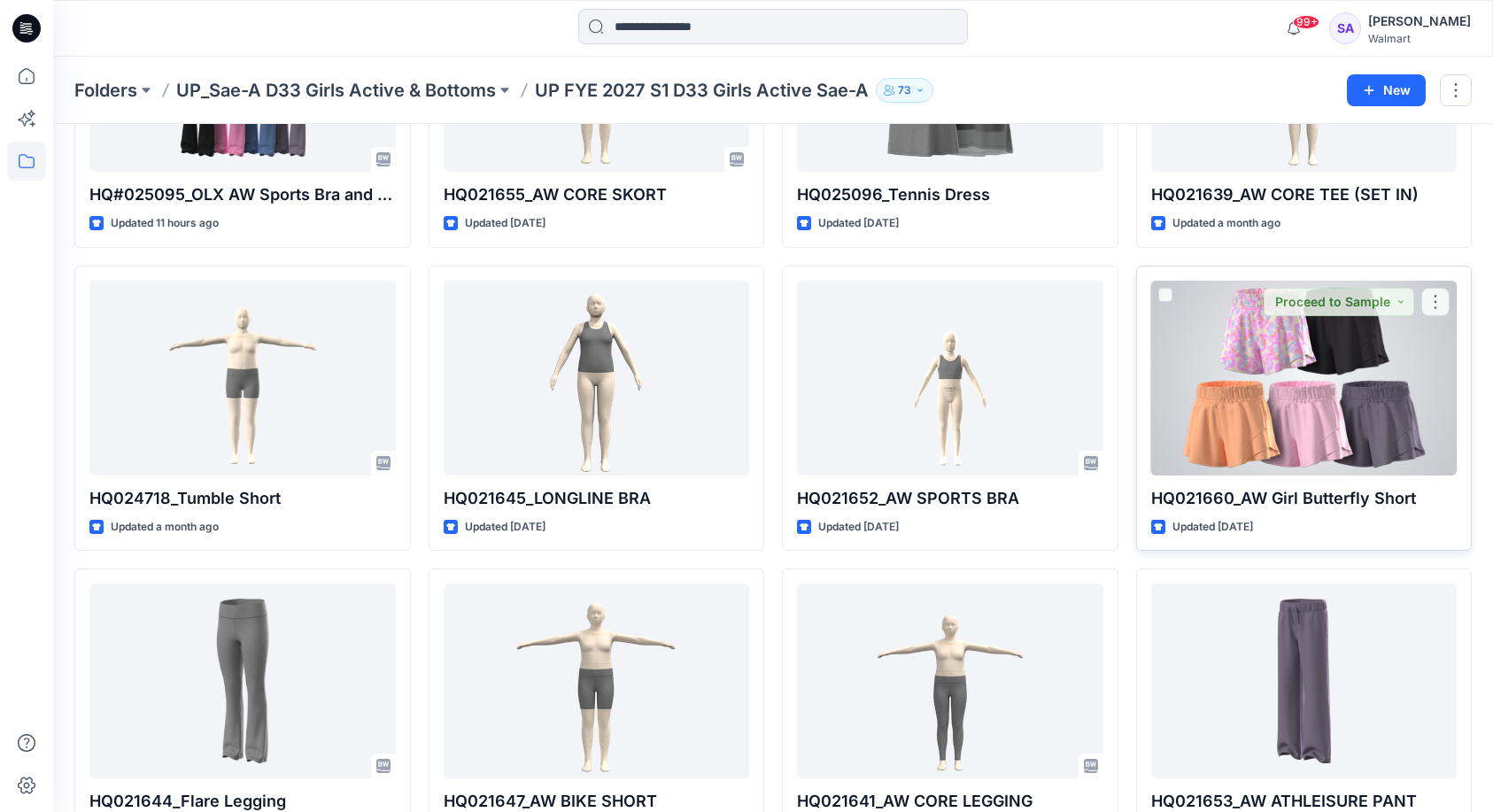
click at [1312, 425] on div at bounding box center [1304, 378] width 306 height 195
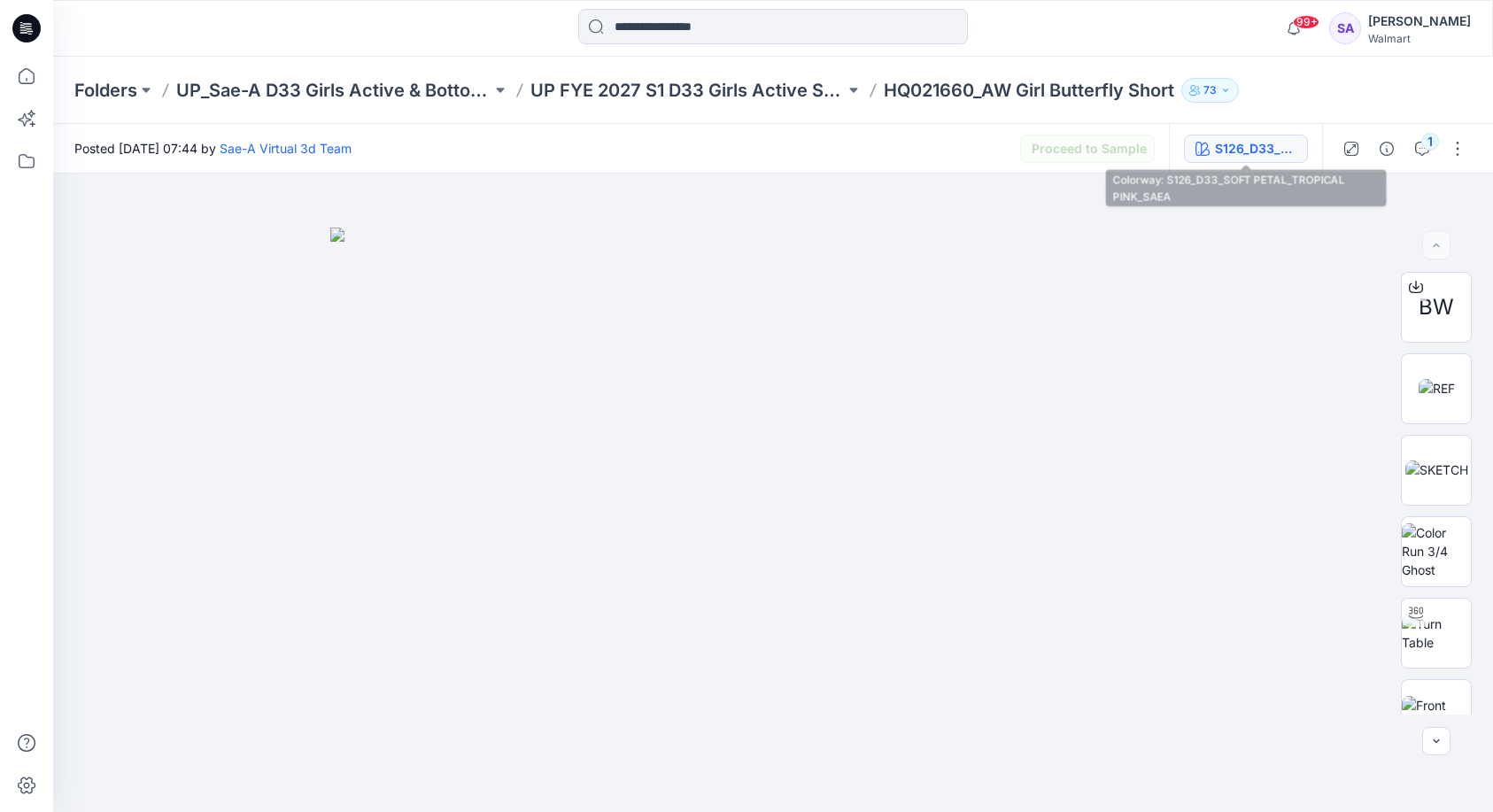
click at [1250, 140] on div "S126_D33_SOFT PETAL_TROPICAL PINK_SAEA" at bounding box center [1256, 149] width 81 height 20
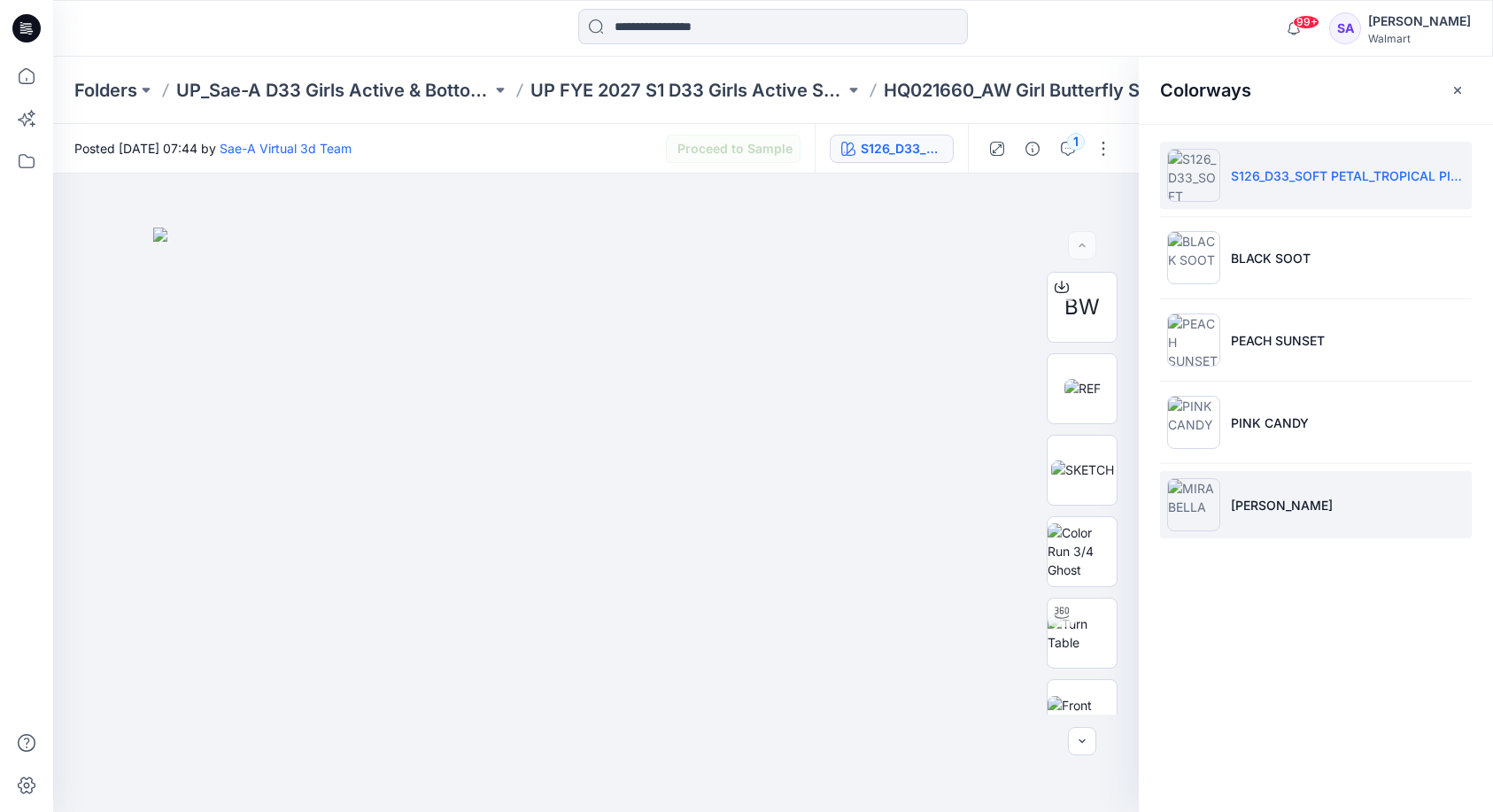
click at [1270, 482] on li "[PERSON_NAME]" at bounding box center [1316, 504] width 312 height 67
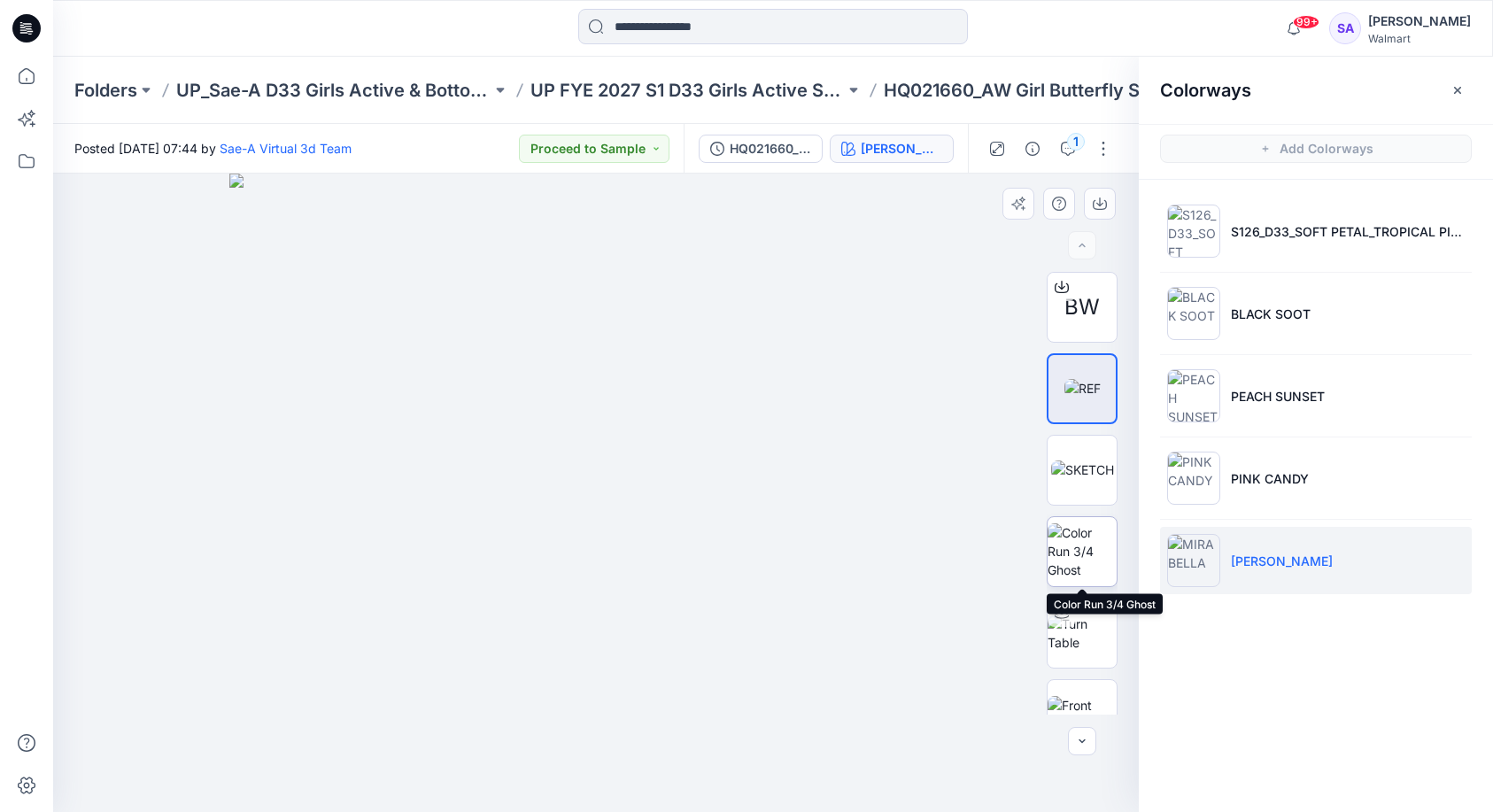
click at [1097, 555] on img at bounding box center [1082, 551] width 69 height 56
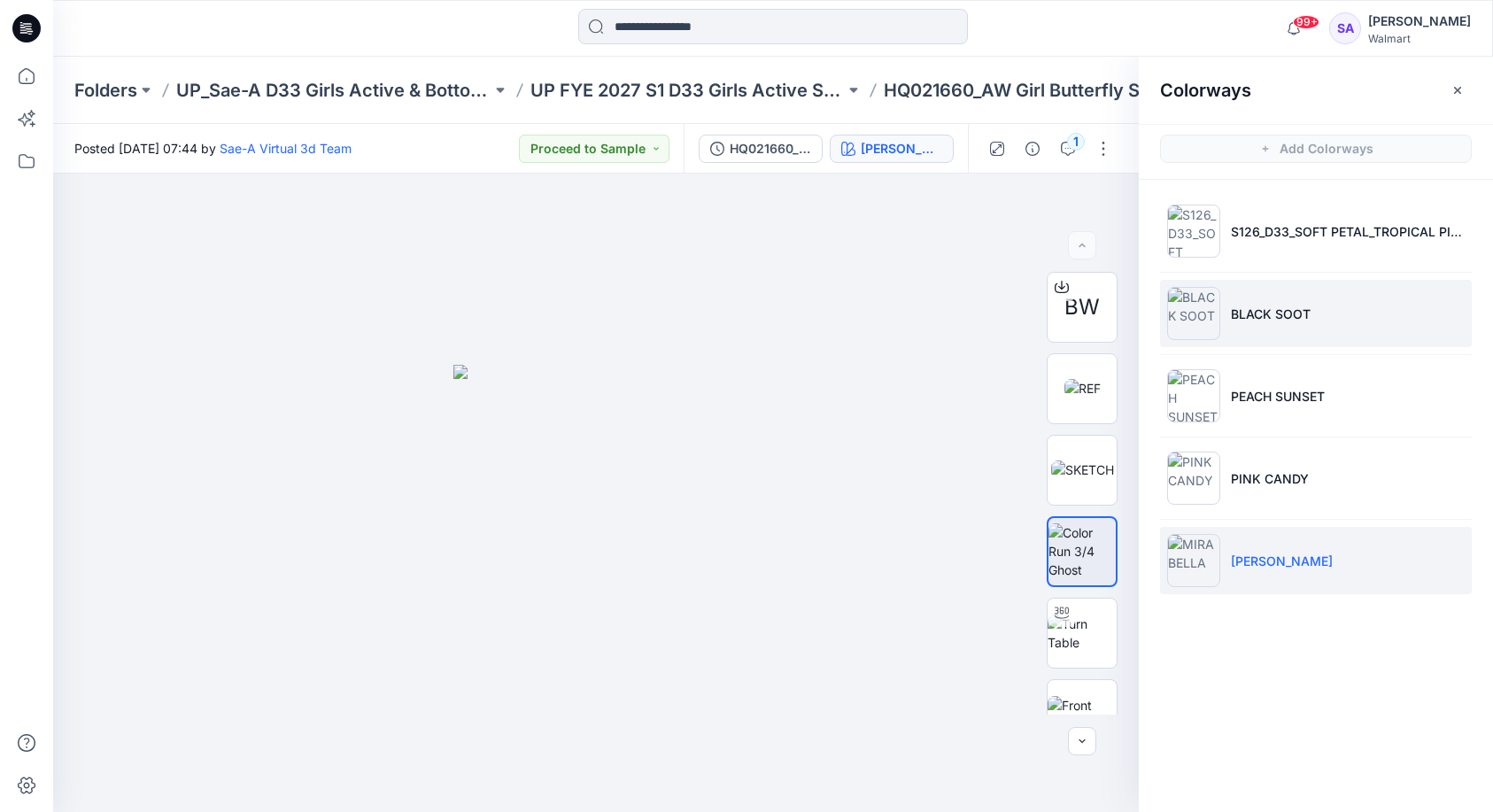
click at [1265, 309] on p "BLACK SOOT" at bounding box center [1271, 313] width 80 height 19
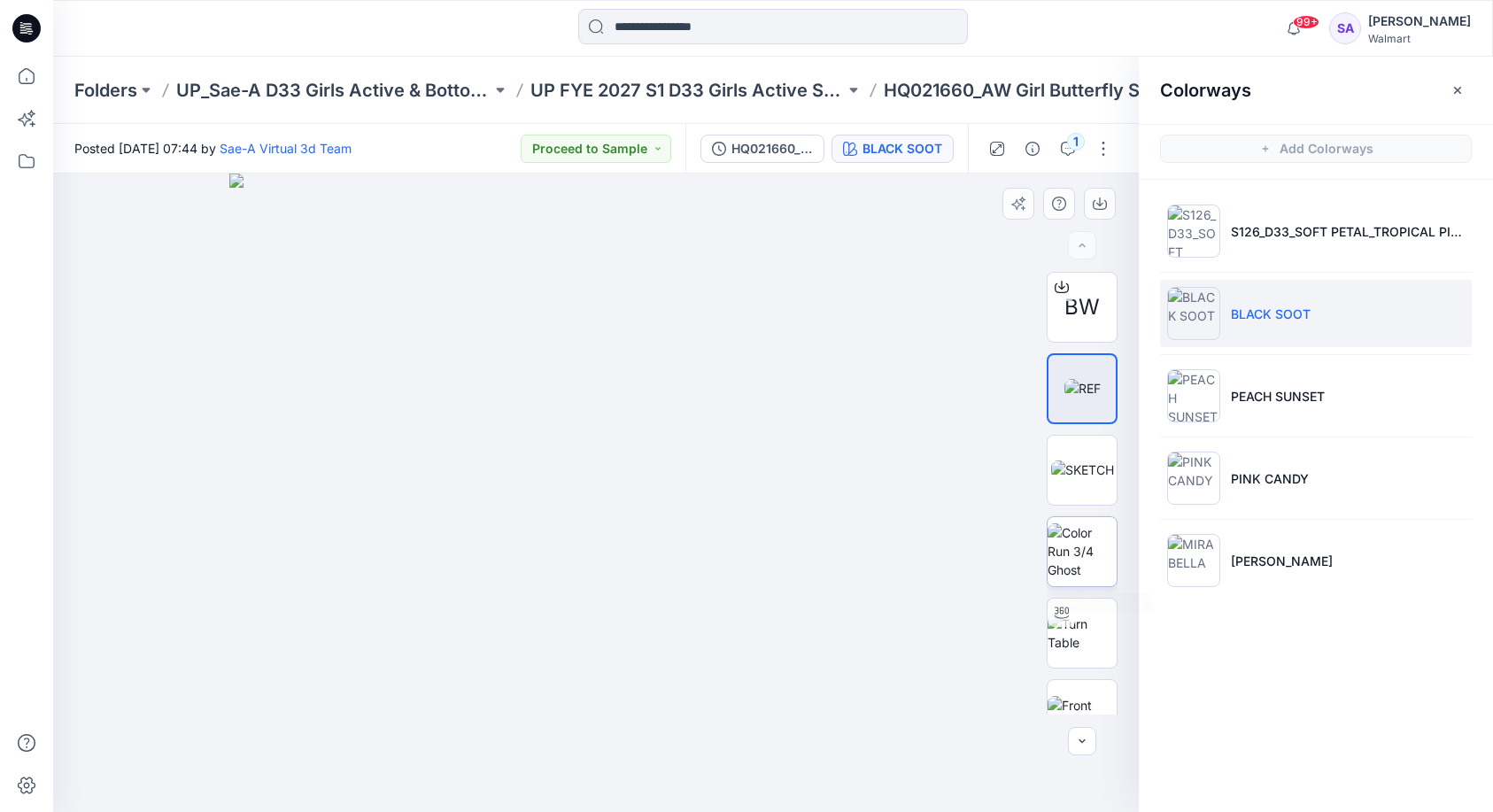
click at [1085, 546] on img at bounding box center [1082, 551] width 69 height 56
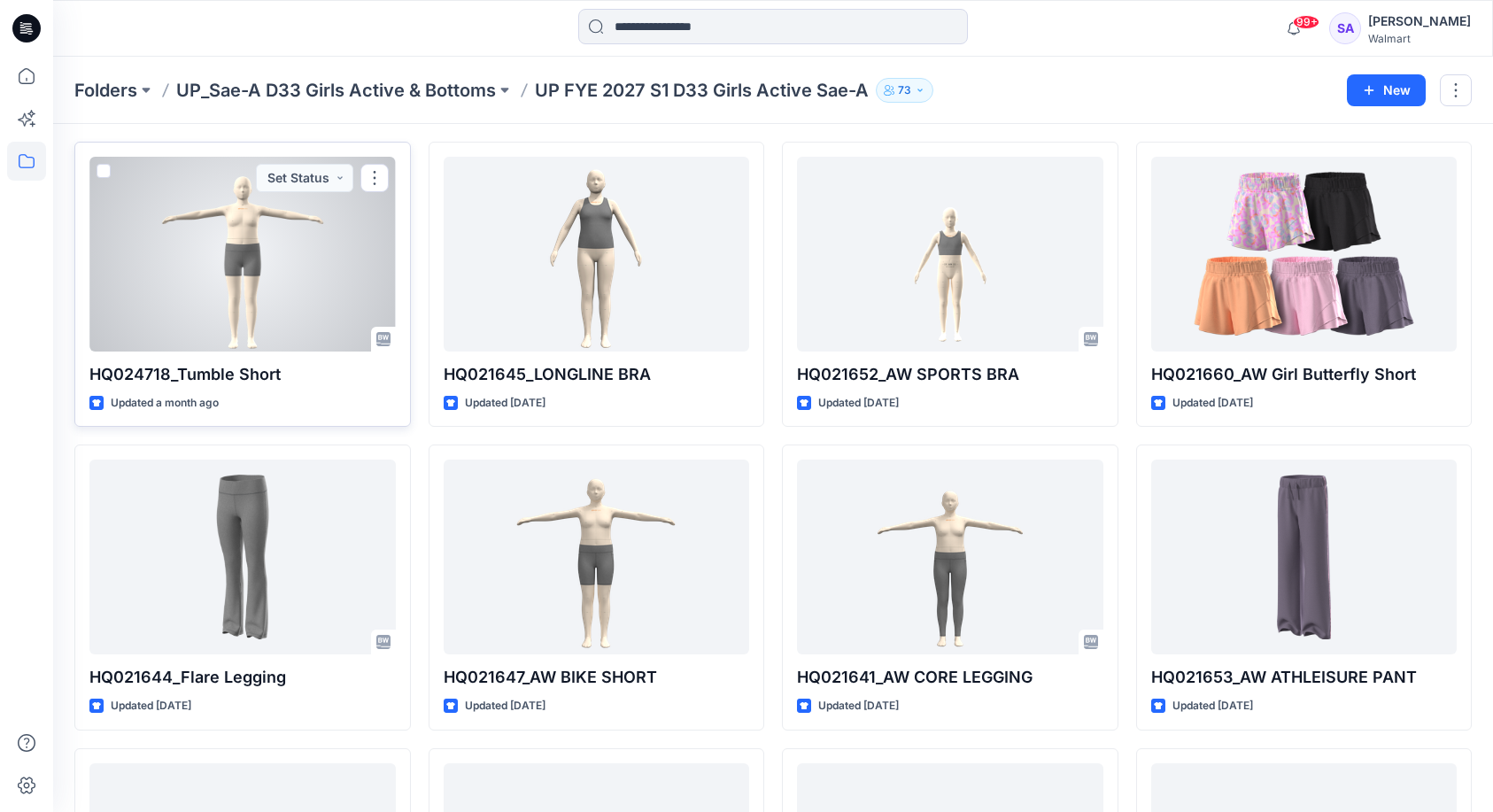
scroll to position [359, 0]
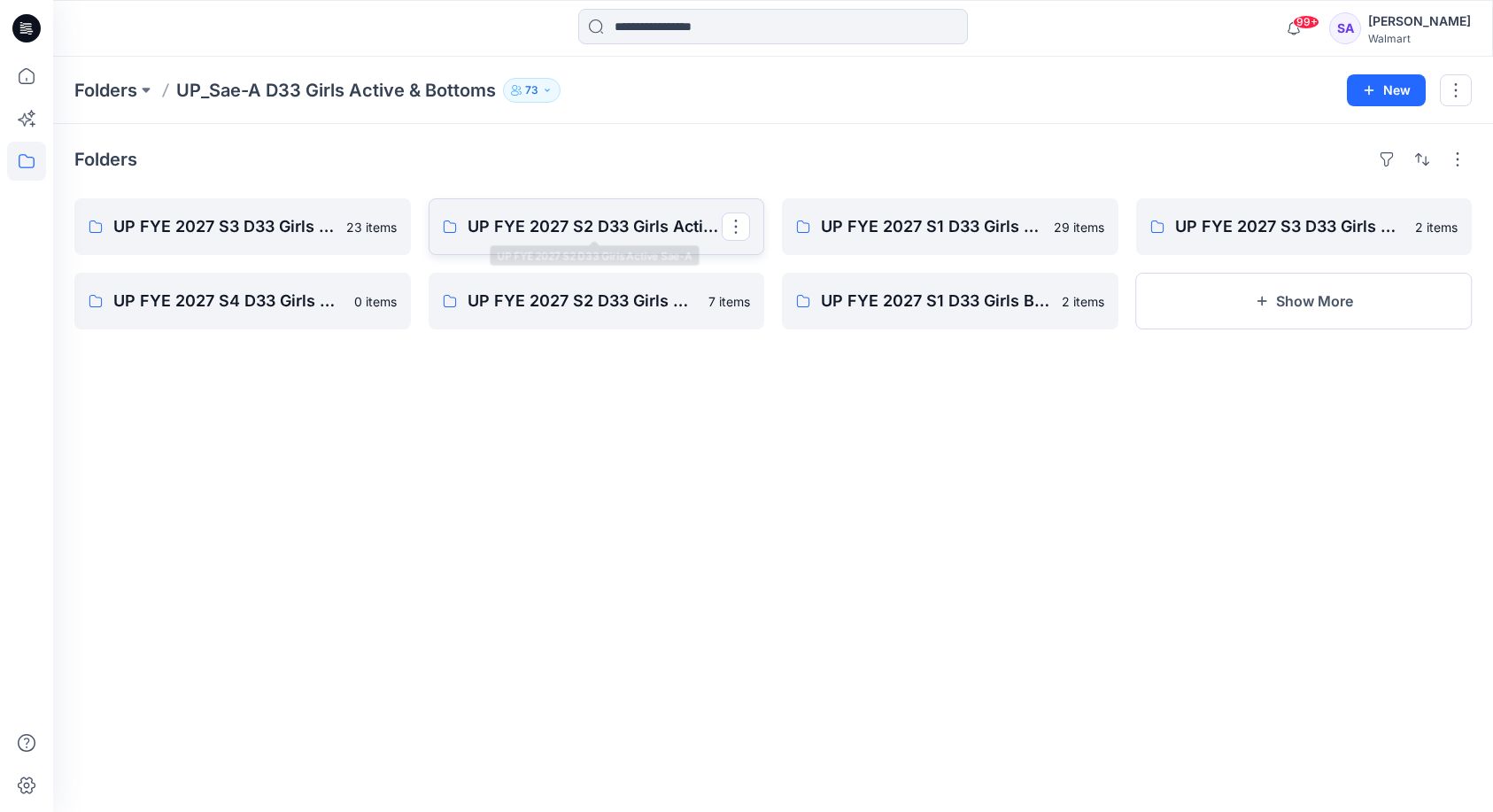
click at [610, 223] on p "UP FYE 2027 S2 D33 Girls Active Sae-A" at bounding box center [595, 226] width 255 height 24
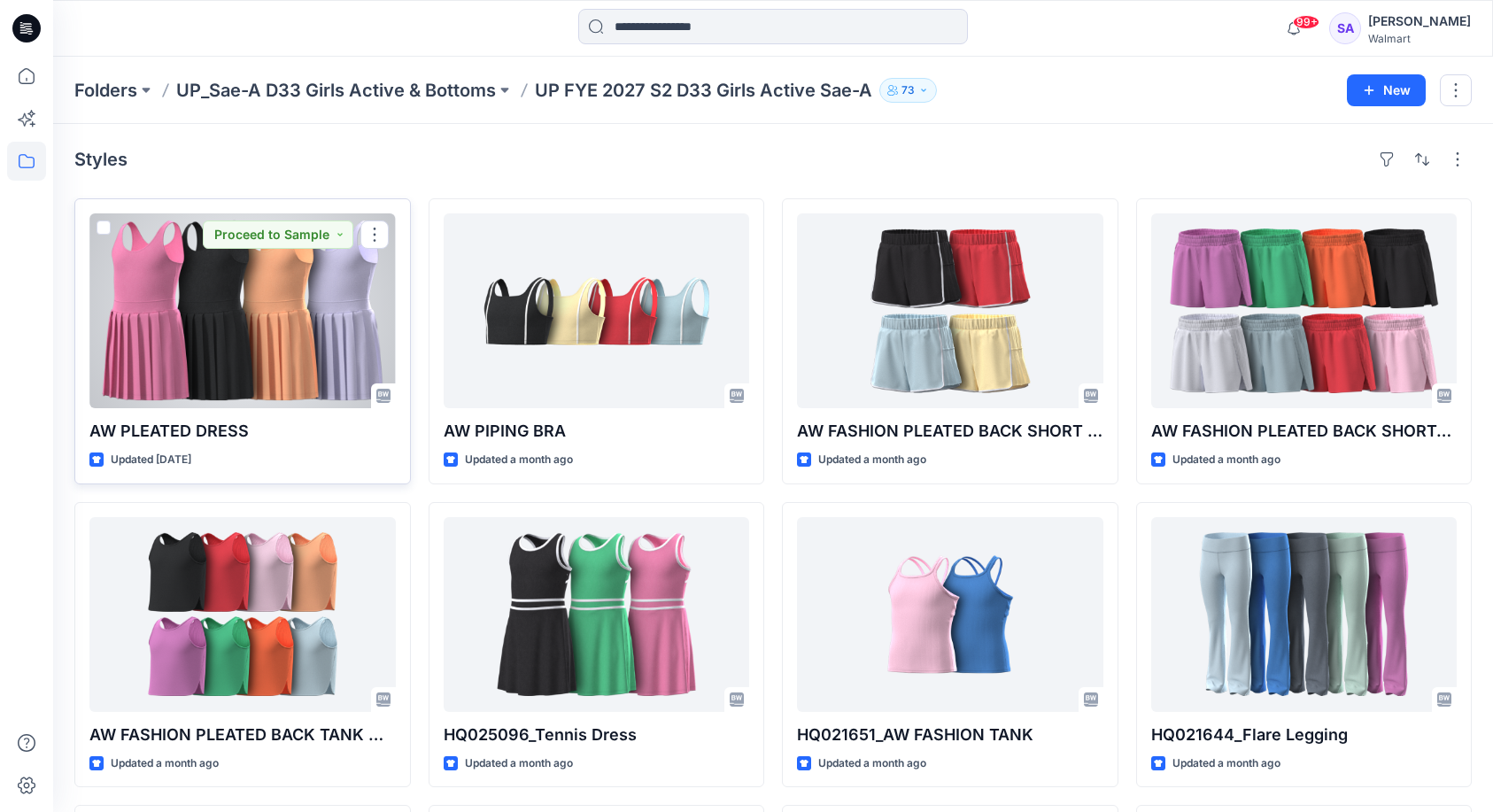
click at [312, 345] on div at bounding box center [242, 311] width 306 height 195
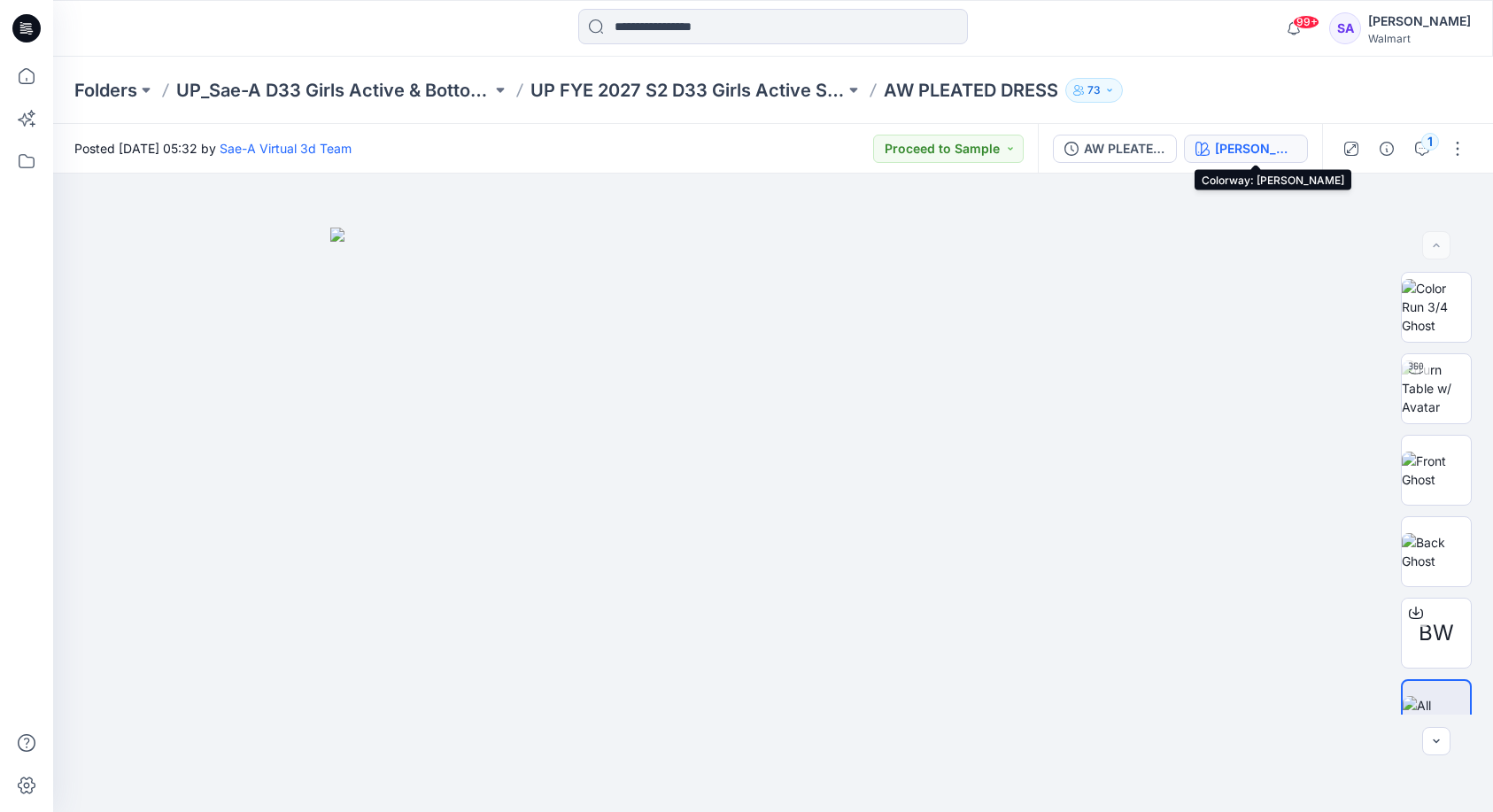
click at [1259, 145] on div "[PERSON_NAME]" at bounding box center [1256, 149] width 81 height 20
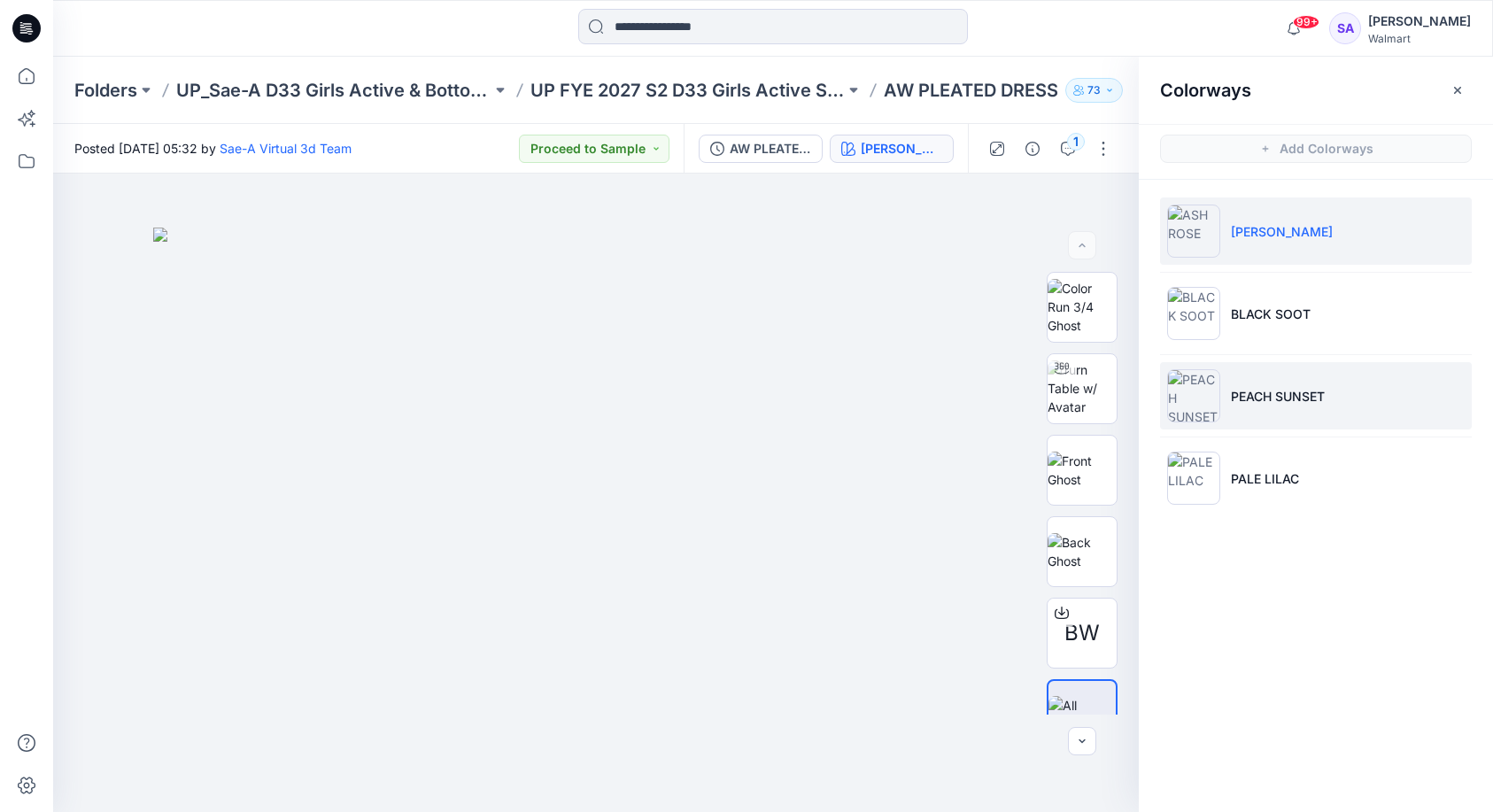
click at [1265, 377] on li "PEACH SUNSET" at bounding box center [1316, 396] width 312 height 67
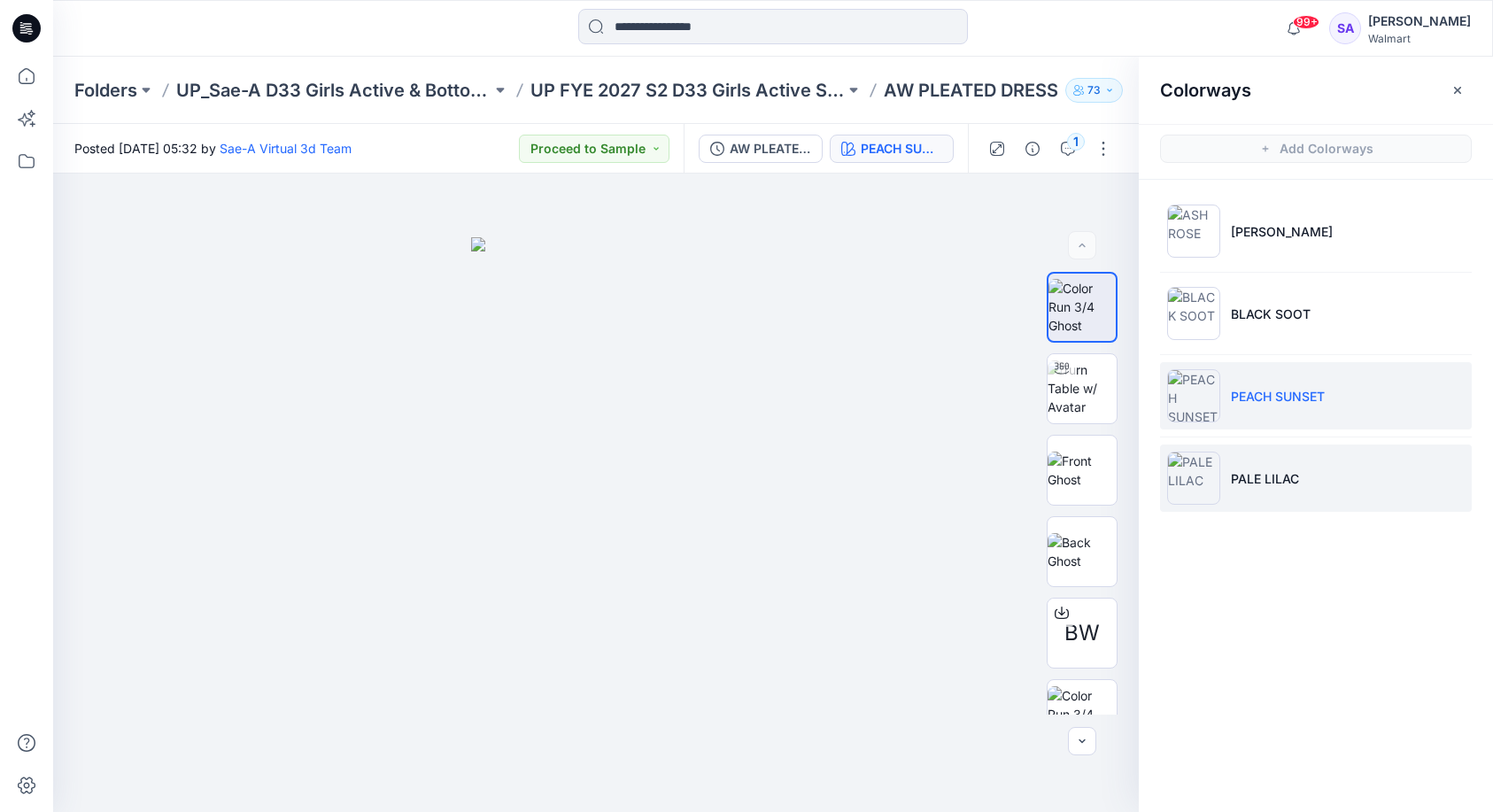
click at [1234, 490] on li "PALE LILAC" at bounding box center [1316, 478] width 312 height 67
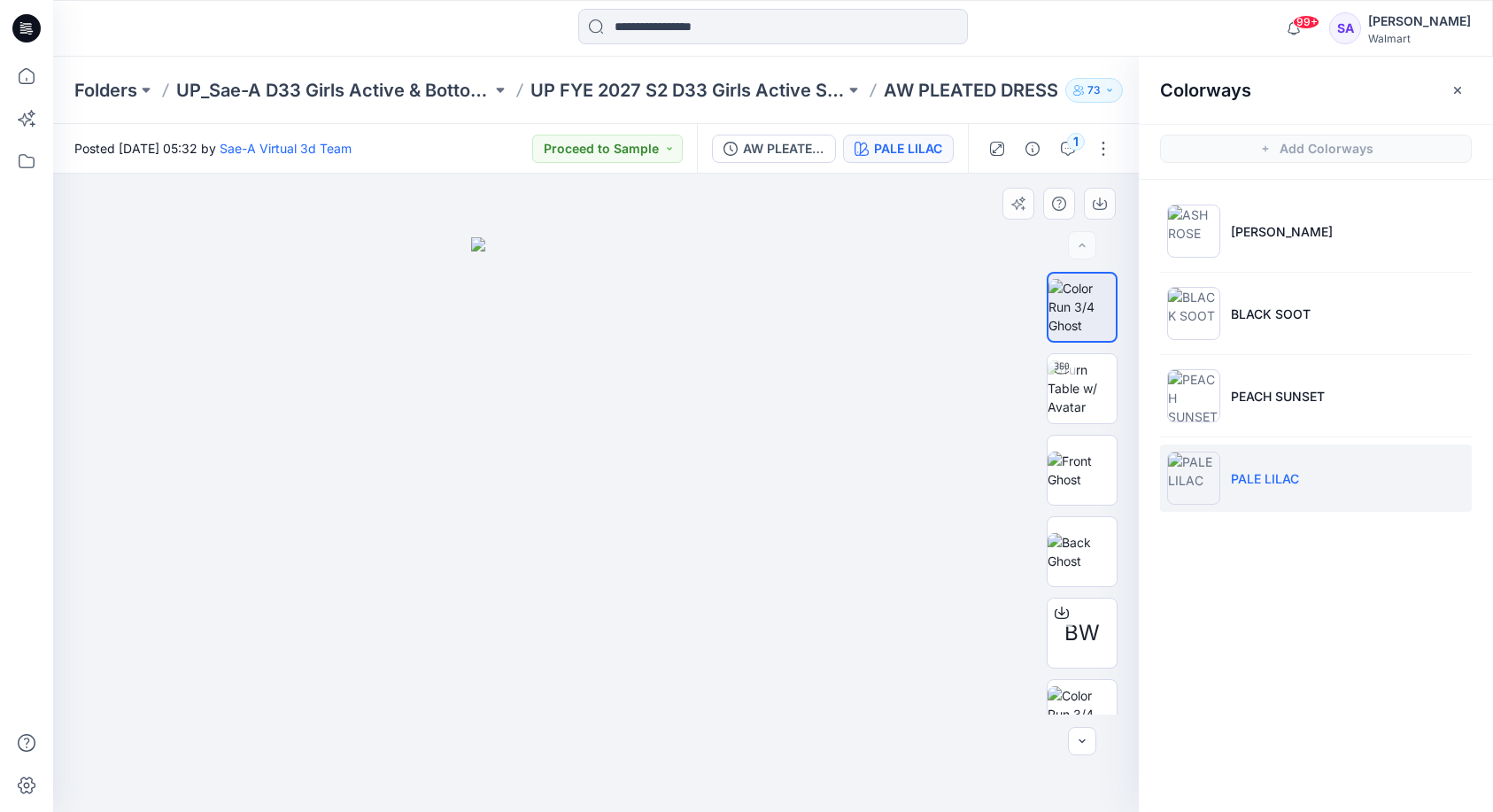
click at [466, 512] on div at bounding box center [596, 492] width 1086 height 639
